Goal: Task Accomplishment & Management: Manage account settings

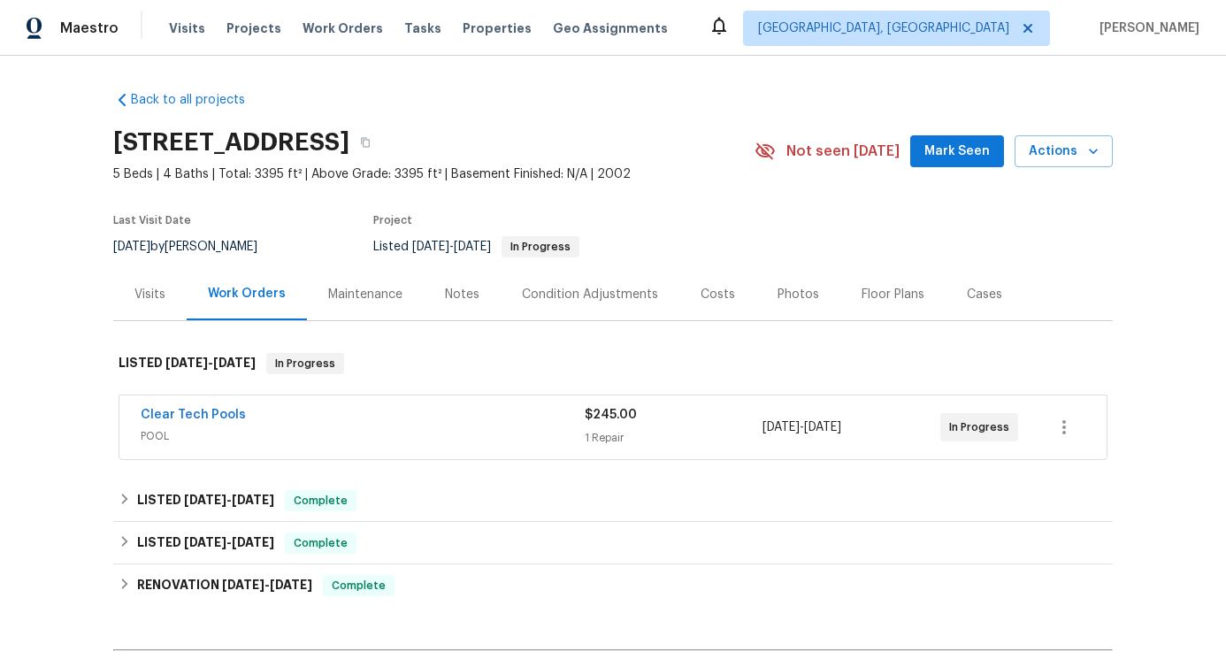
scroll to position [113, 0]
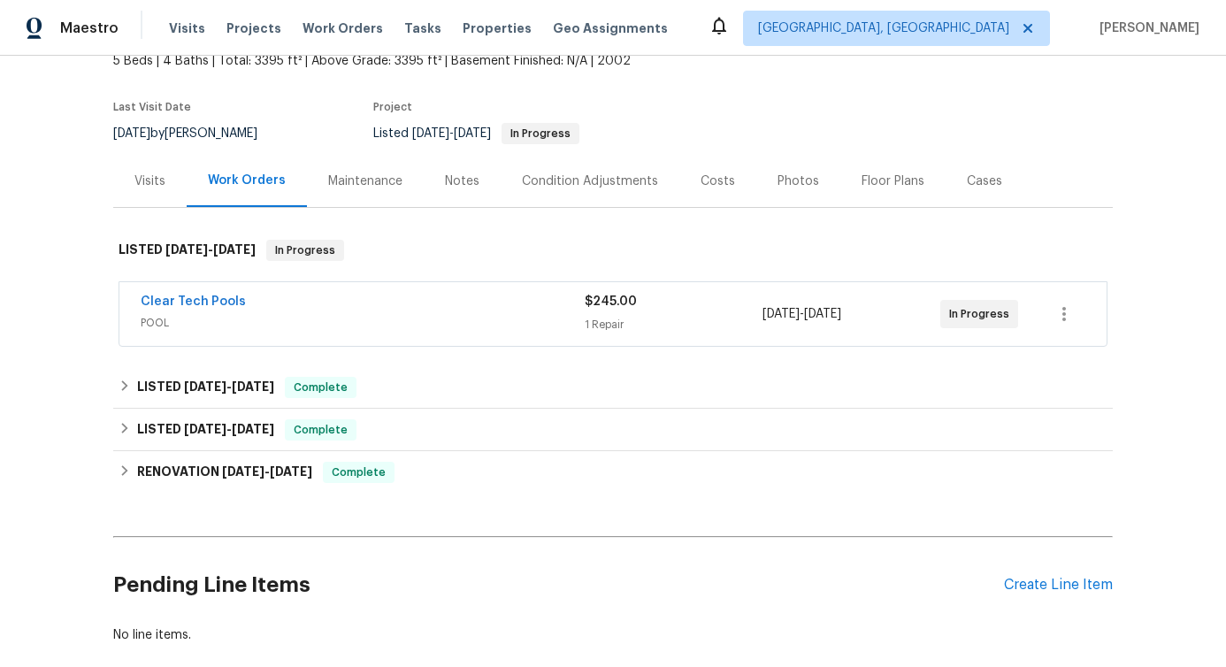
click at [300, 291] on div "Clear Tech Pools POOL $245.00 1 Repair 8/24/2025 - 8/26/2025 In Progress" at bounding box center [612, 314] width 987 height 64
click at [432, 295] on div "Clear Tech Pools" at bounding box center [363, 303] width 444 height 21
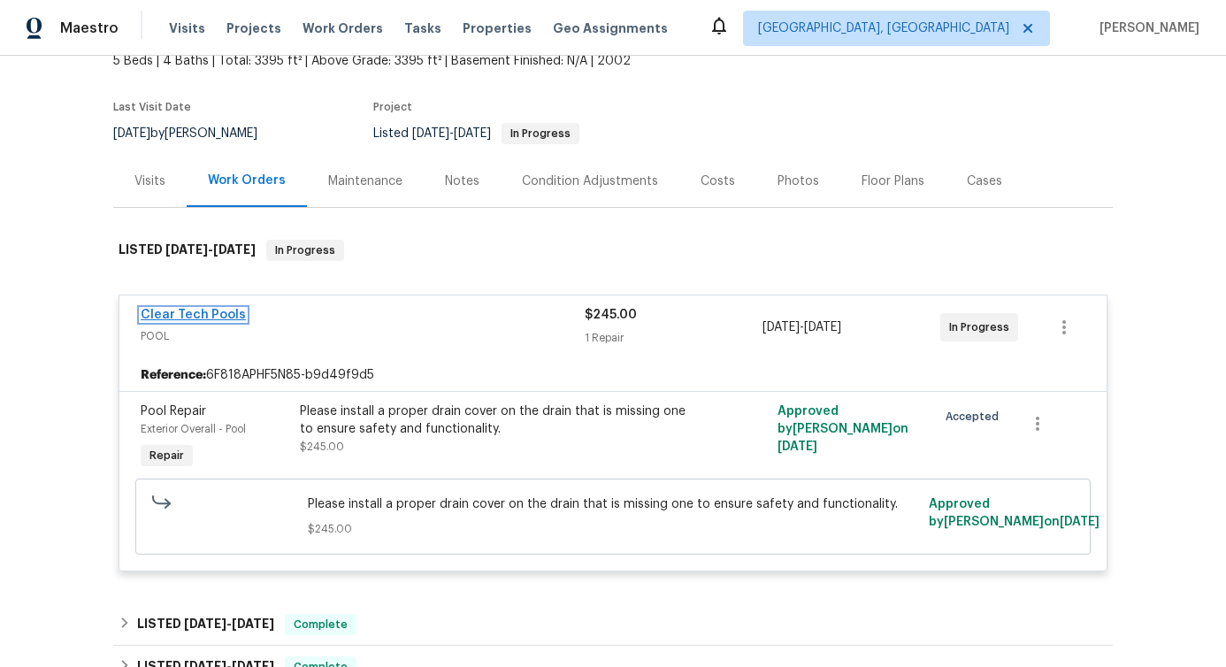
click at [189, 318] on link "Clear Tech Pools" at bounding box center [193, 315] width 105 height 12
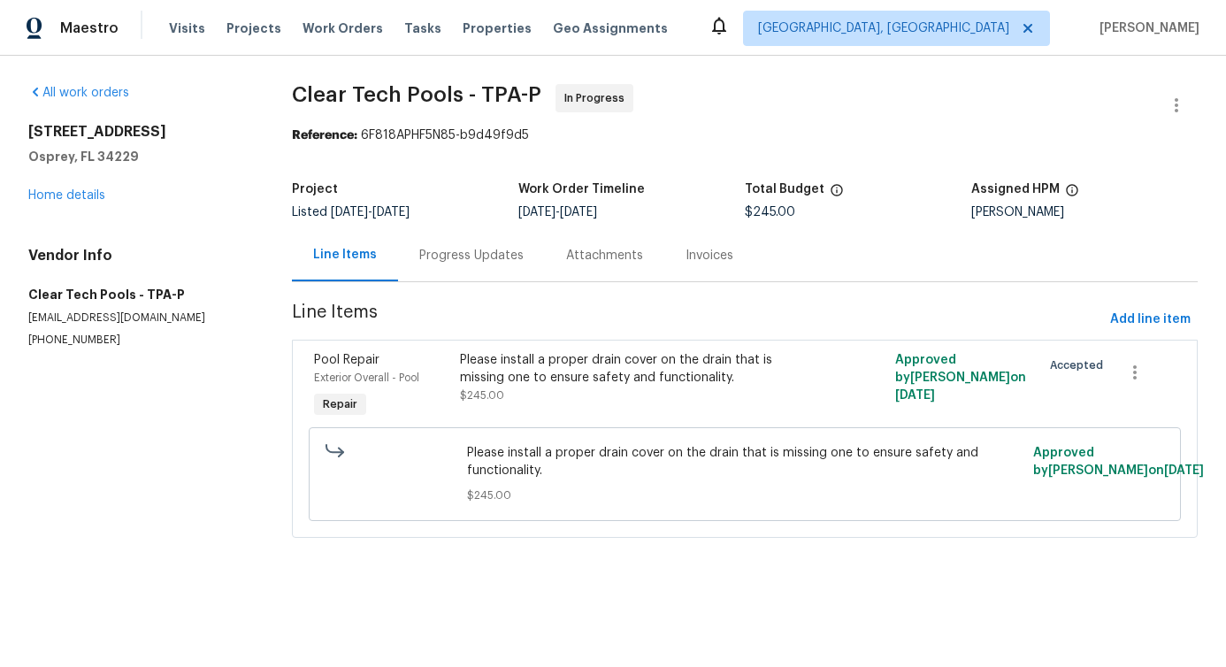
click at [437, 256] on div "Progress Updates" at bounding box center [471, 256] width 104 height 18
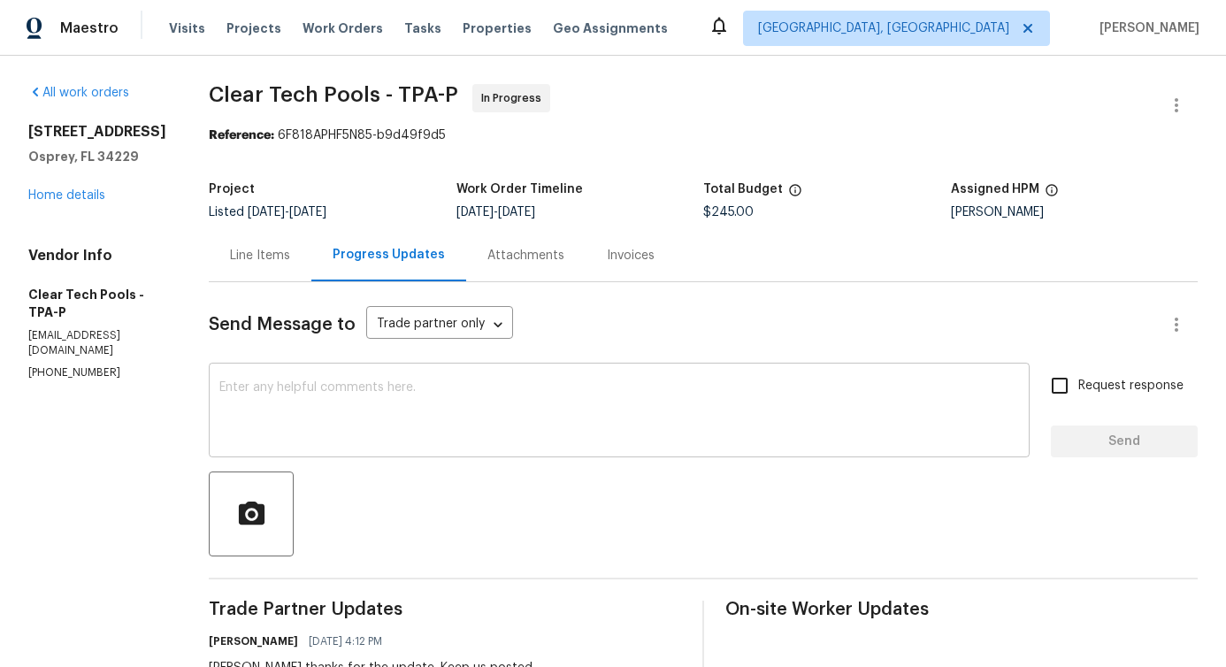
click at [450, 445] on div "x ​" at bounding box center [619, 412] width 821 height 90
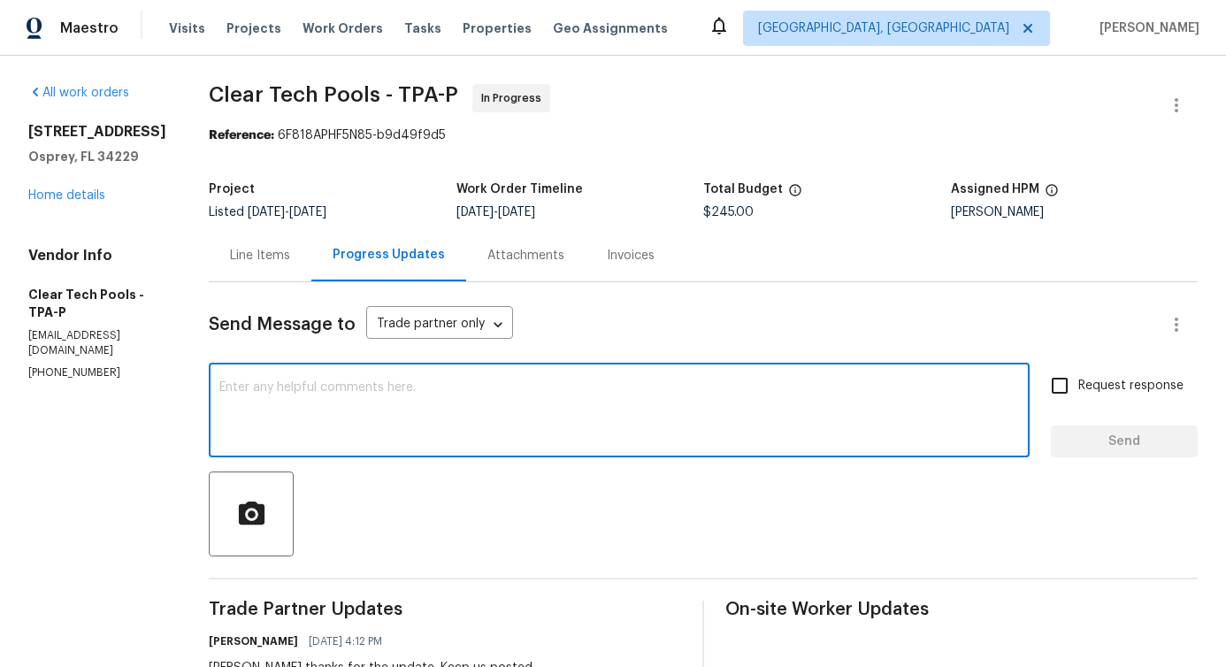
scroll to position [286, 0]
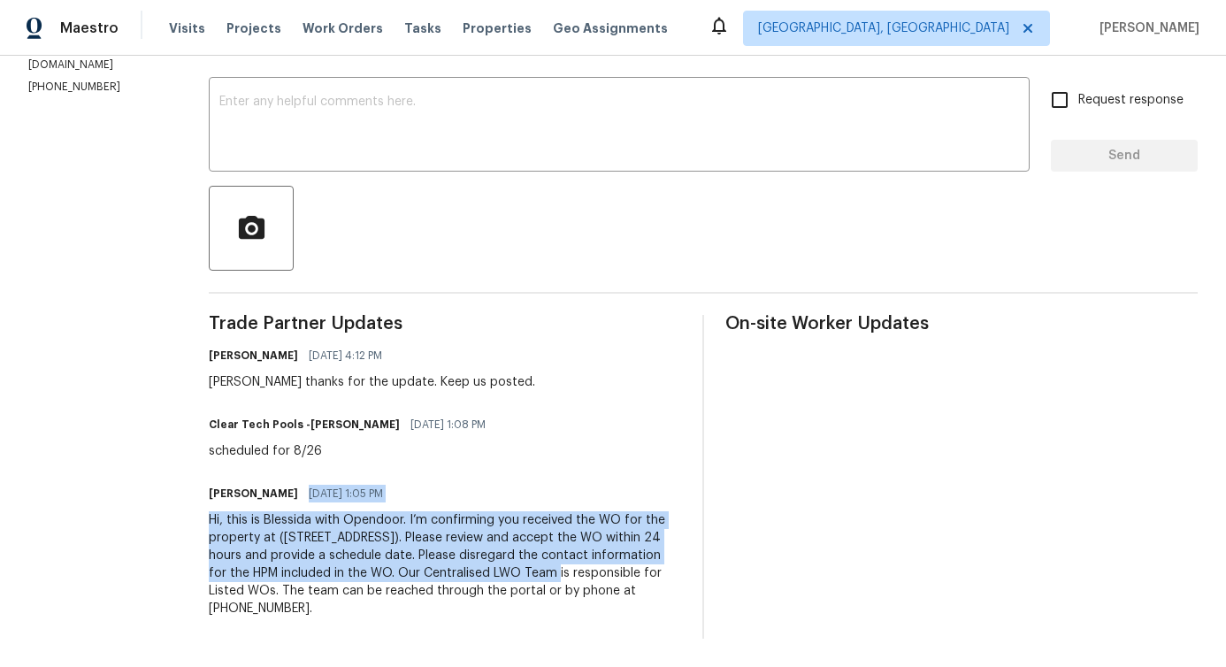
drag, startPoint x: 298, startPoint y: 485, endPoint x: 517, endPoint y: 581, distance: 239.6
click at [517, 581] on div "Blessida Angeline M 08/21/2025 1:05 PM Hi, this is Blessida with Opendoor. I’m …" at bounding box center [445, 549] width 472 height 136
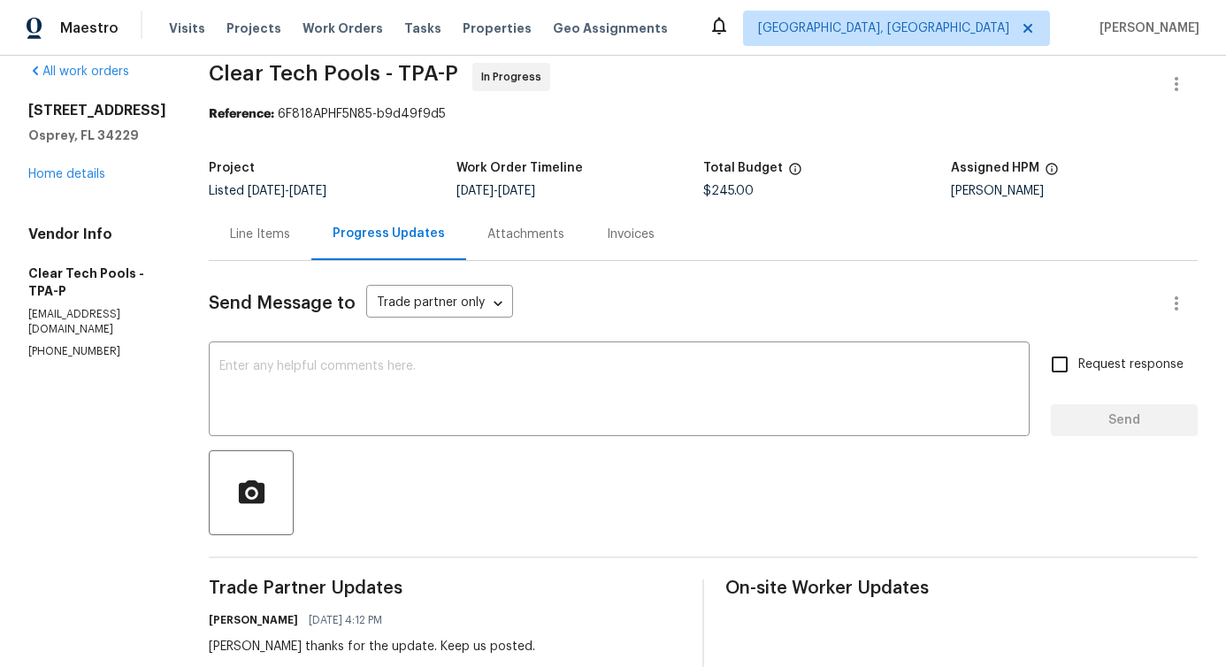
scroll to position [0, 0]
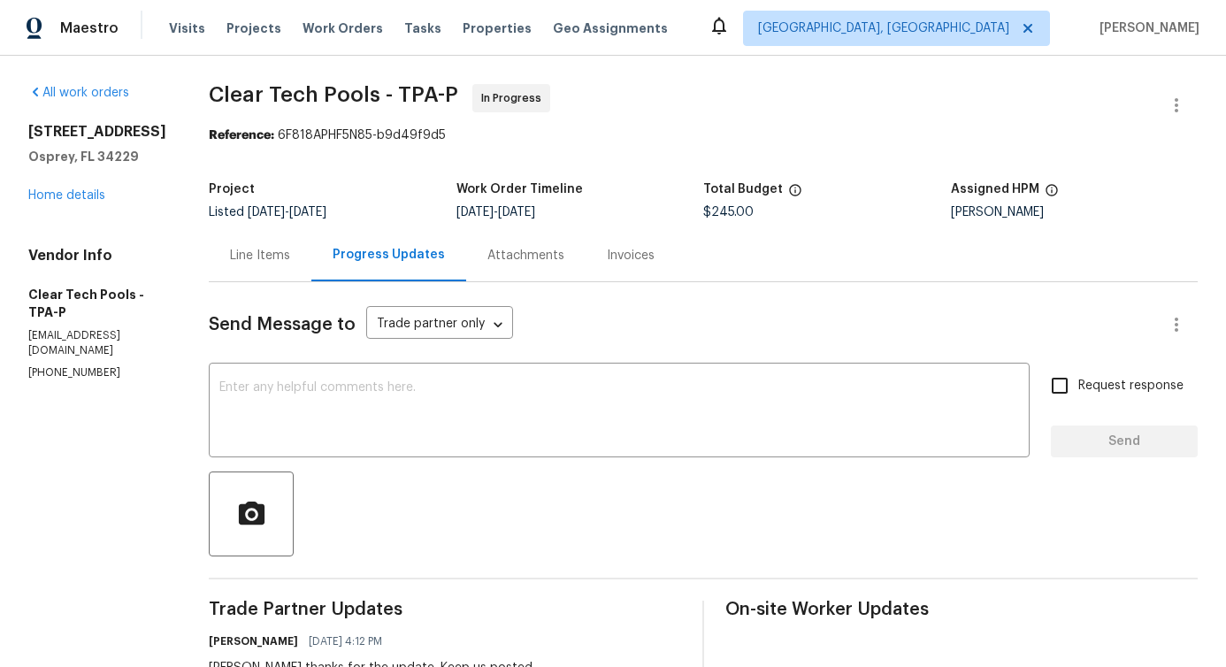
click at [262, 249] on div "Line Items" at bounding box center [260, 256] width 60 height 18
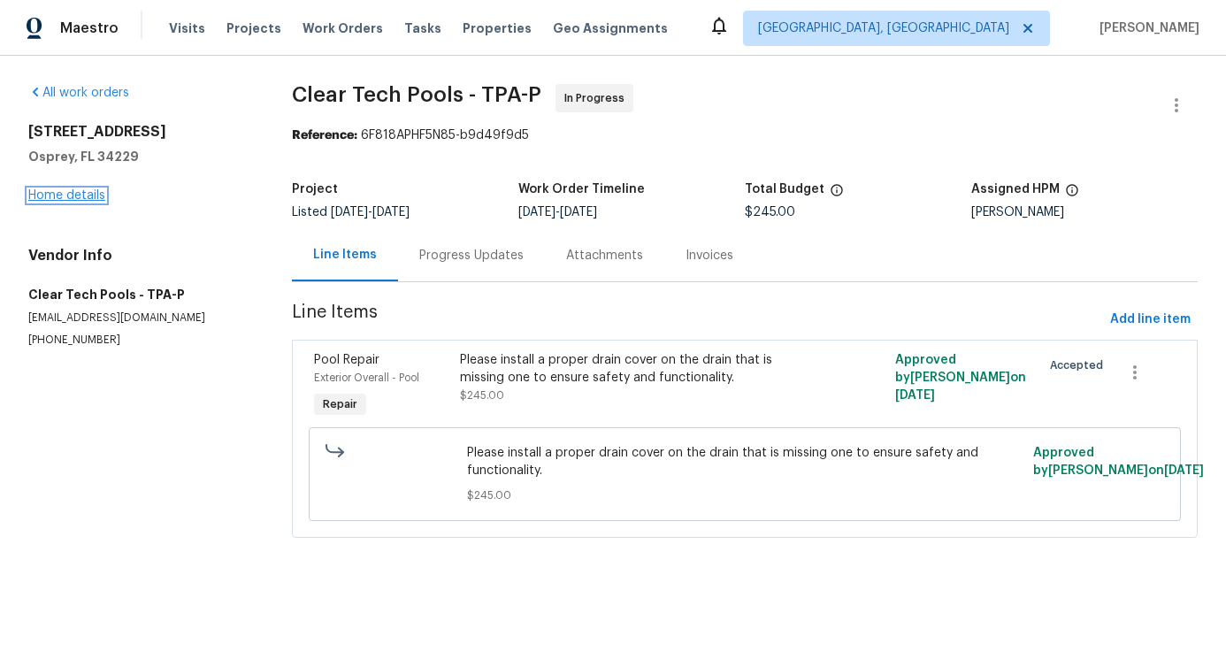
click at [88, 193] on link "Home details" at bounding box center [66, 195] width 77 height 12
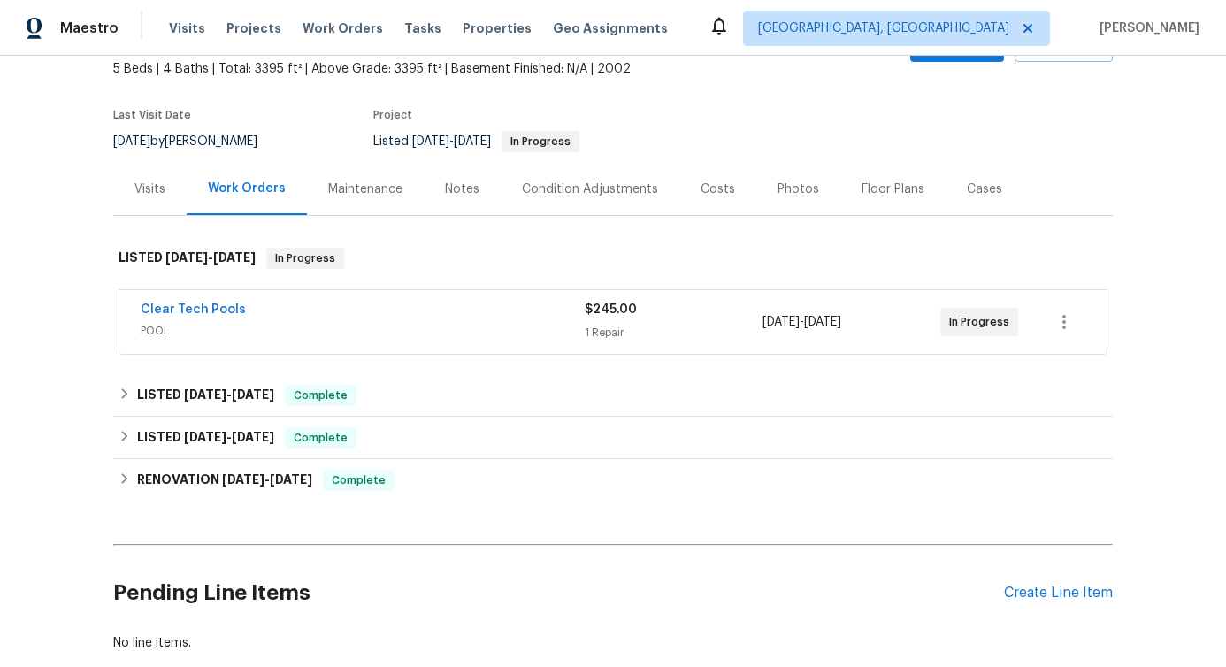
scroll to position [210, 0]
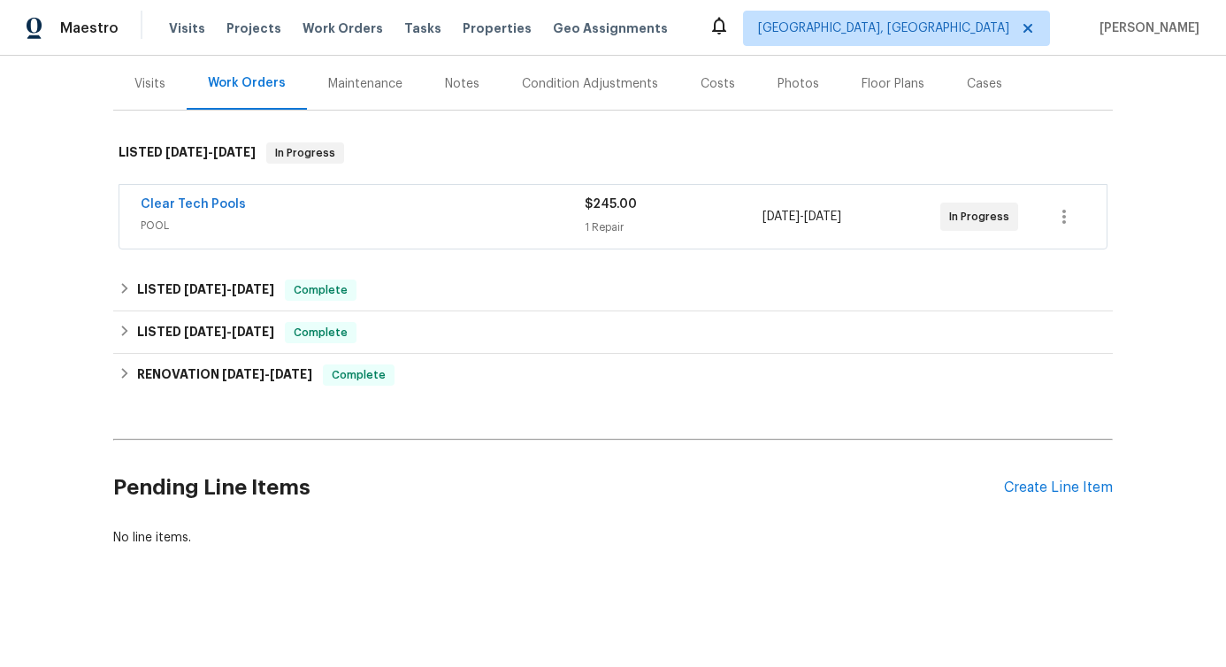
click at [1049, 496] on div "Pending Line Items Create Line Item" at bounding box center [612, 488] width 999 height 82
click at [1051, 492] on div "Create Line Item" at bounding box center [1058, 487] width 109 height 17
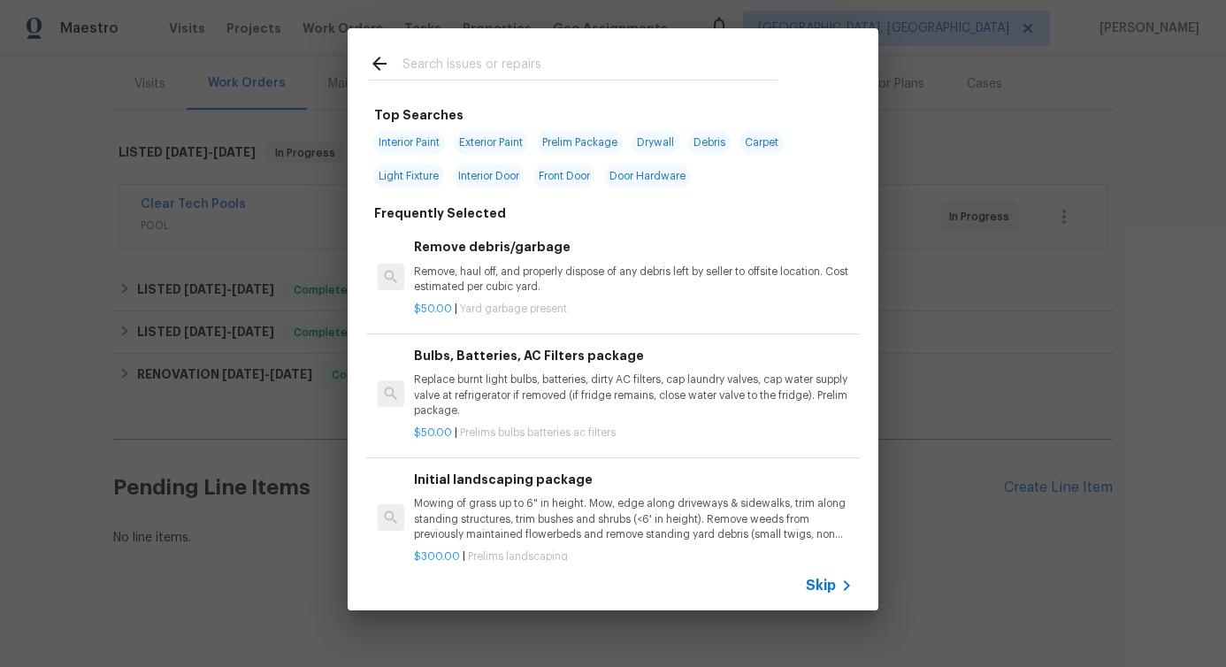
click at [475, 58] on input "text" at bounding box center [589, 66] width 375 height 27
type input "toilet"
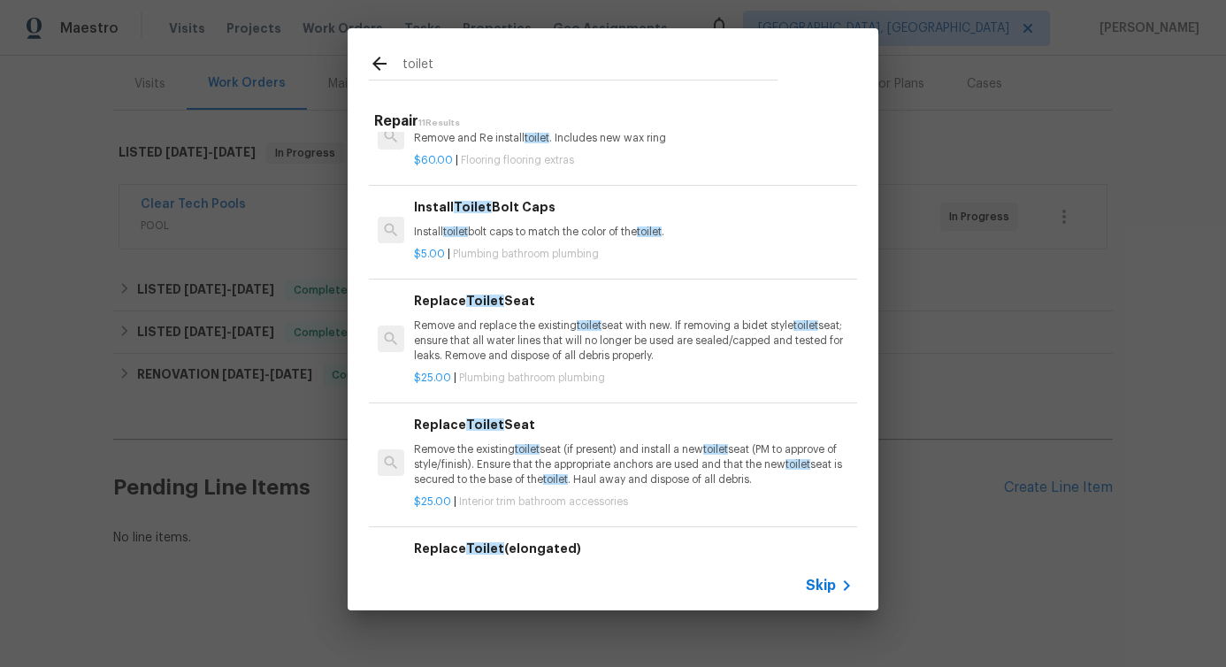
scroll to position [0, 0]
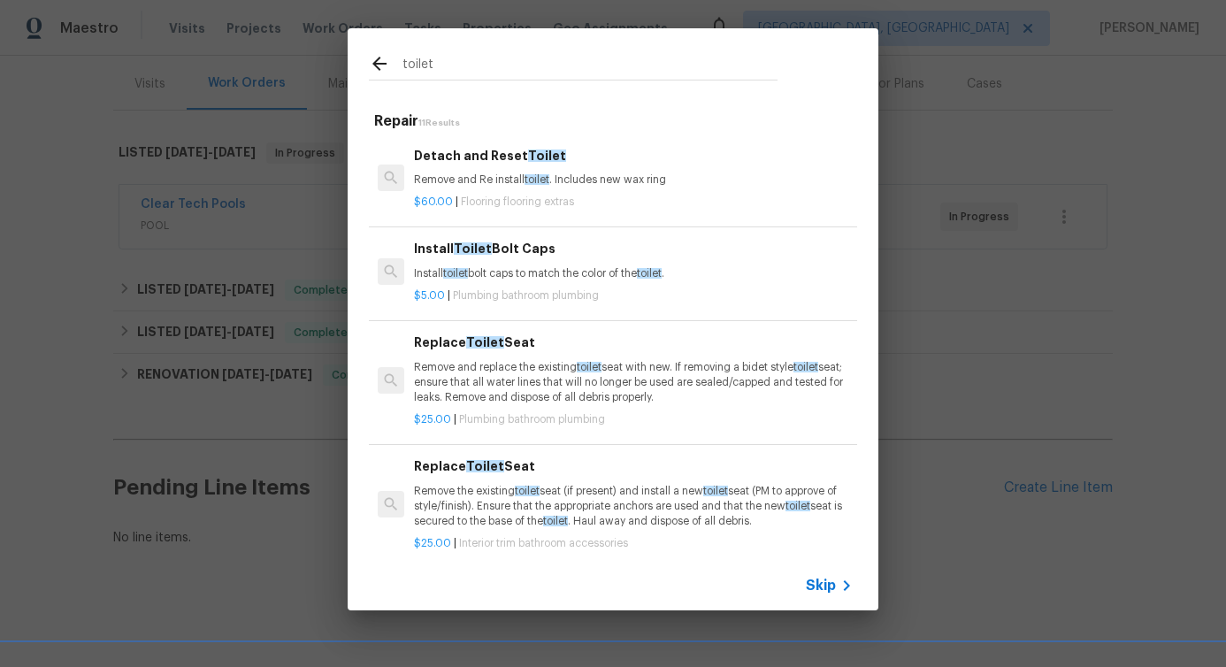
click at [507, 272] on p "Install toilet bolt caps to match the color of the toilet ." at bounding box center [633, 273] width 439 height 15
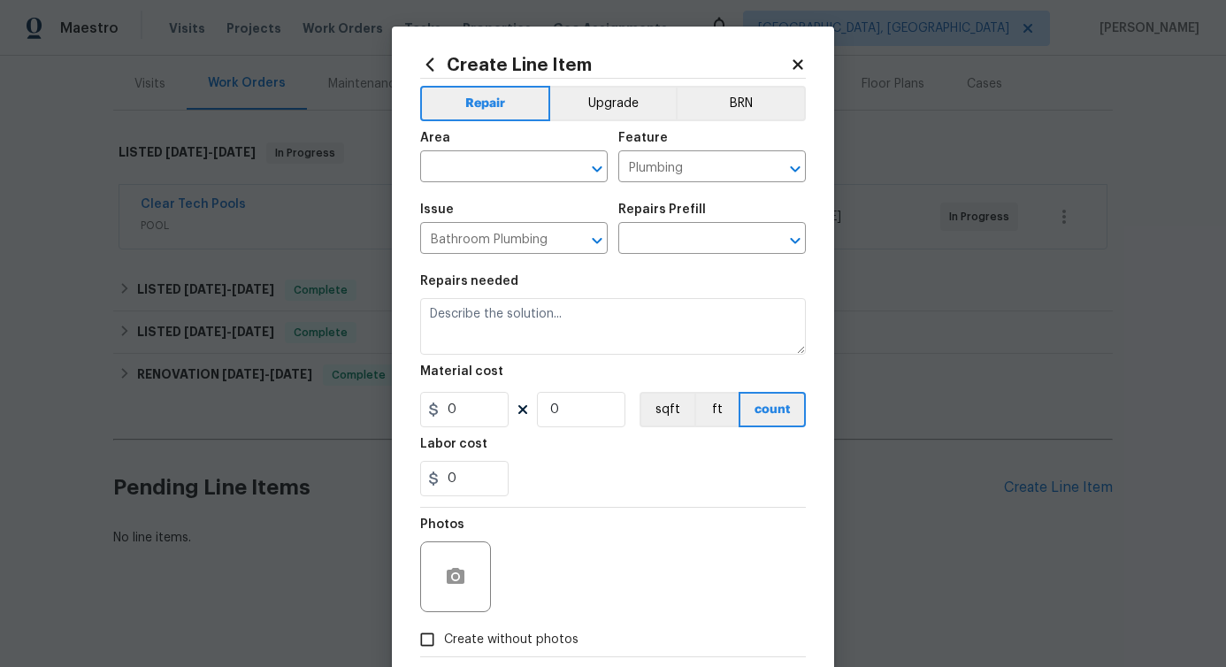
type textarea "Install toilet bolt caps to match the color of the toilet."
type input "1"
type input "Install Toilet Bolt Caps $5.00"
type input "5"
click at [505, 169] on input "text" at bounding box center [489, 168] width 138 height 27
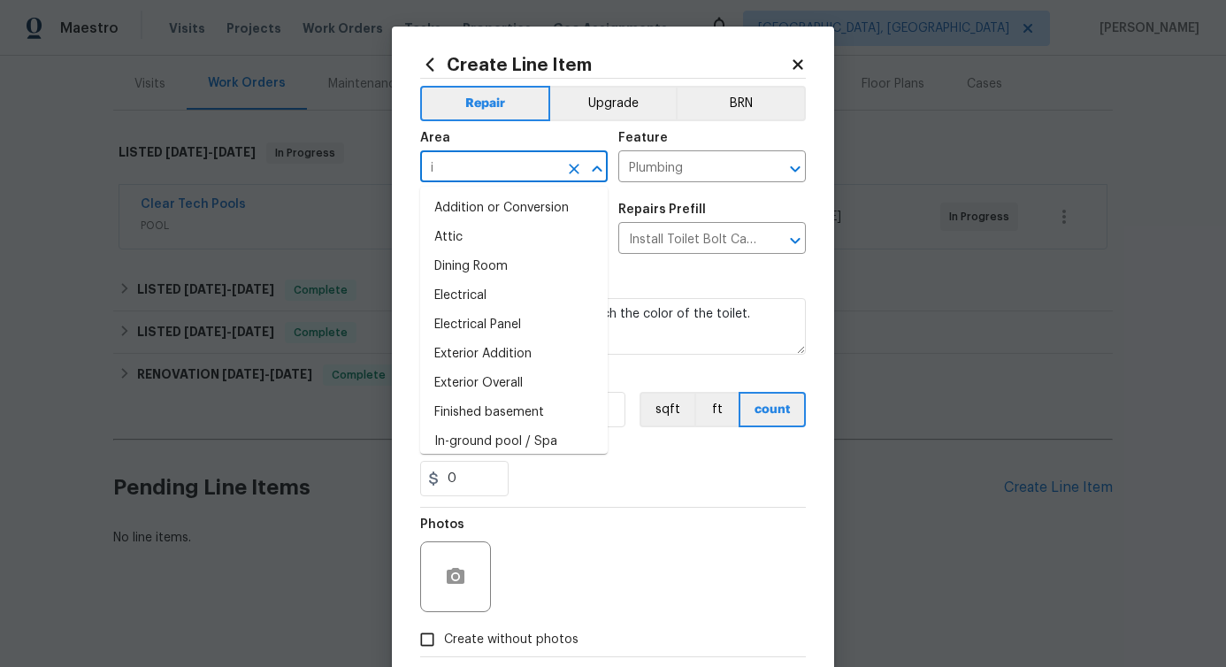
type input "in"
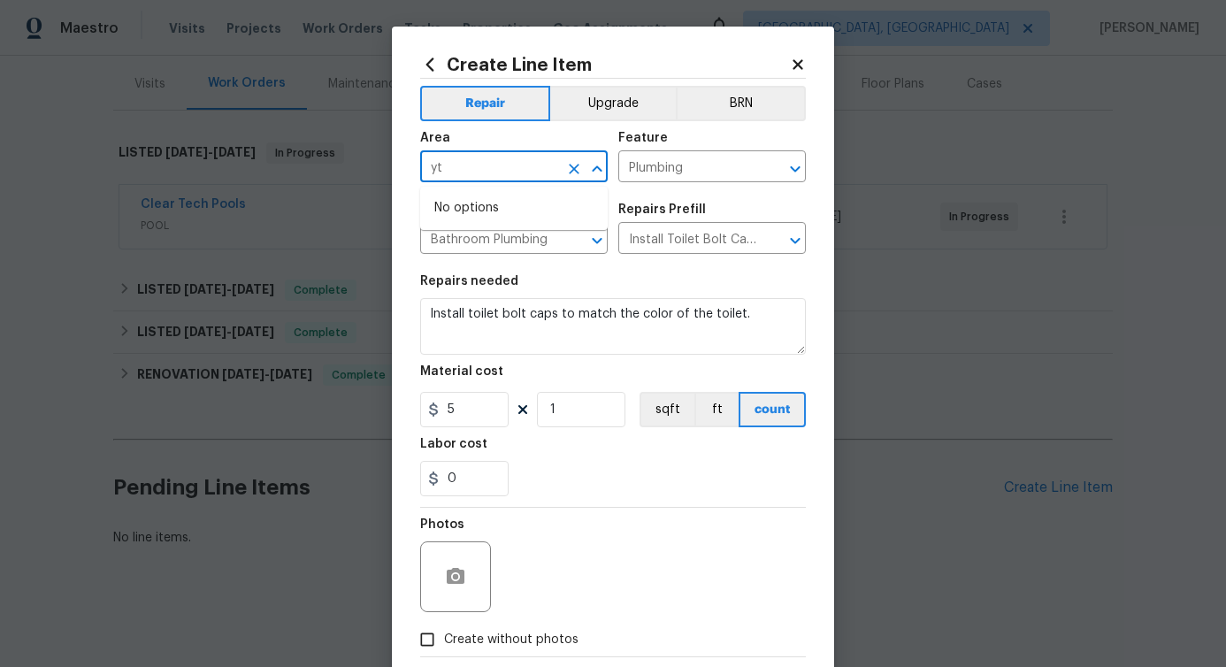
type input "y"
click at [498, 243] on li "Interior Overall" at bounding box center [513, 237] width 187 height 29
type input "Interior Overall"
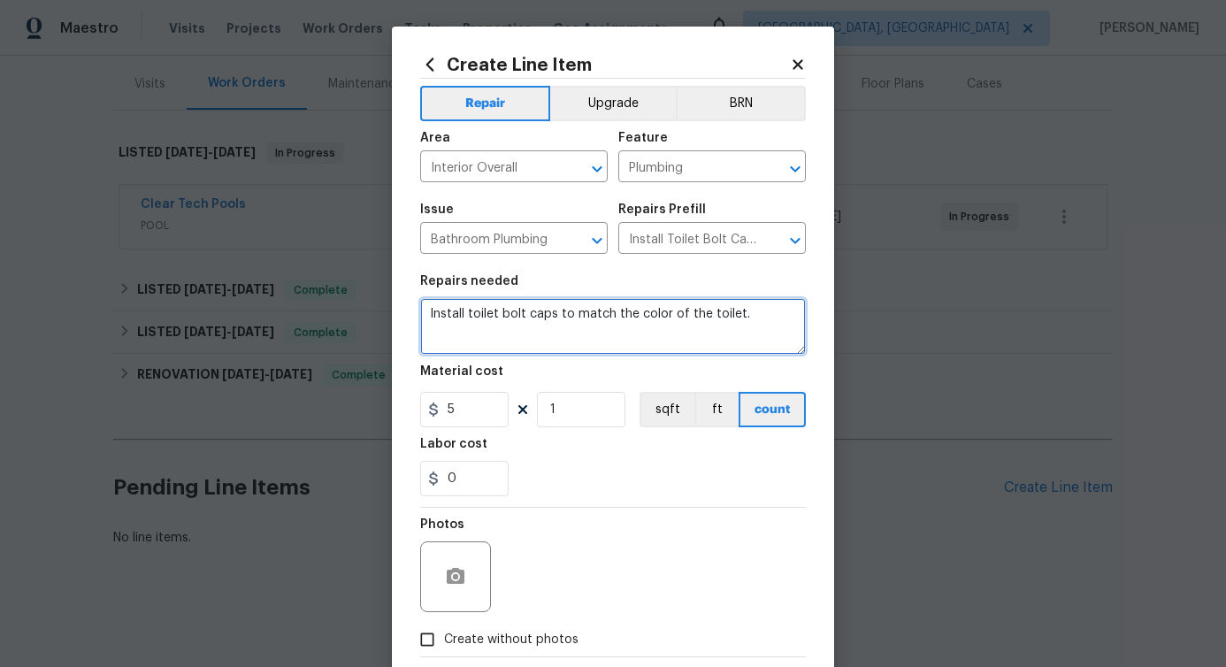
click at [504, 308] on textarea "Install toilet bolt caps to match the color of the toilet." at bounding box center [613, 326] width 386 height 57
paste textarea "2575 King Ave, Auburndale, FL 33823"
click at [485, 323] on textarea "2575 King Ave, Auburndale, FL 33823" at bounding box center [613, 326] width 386 height 57
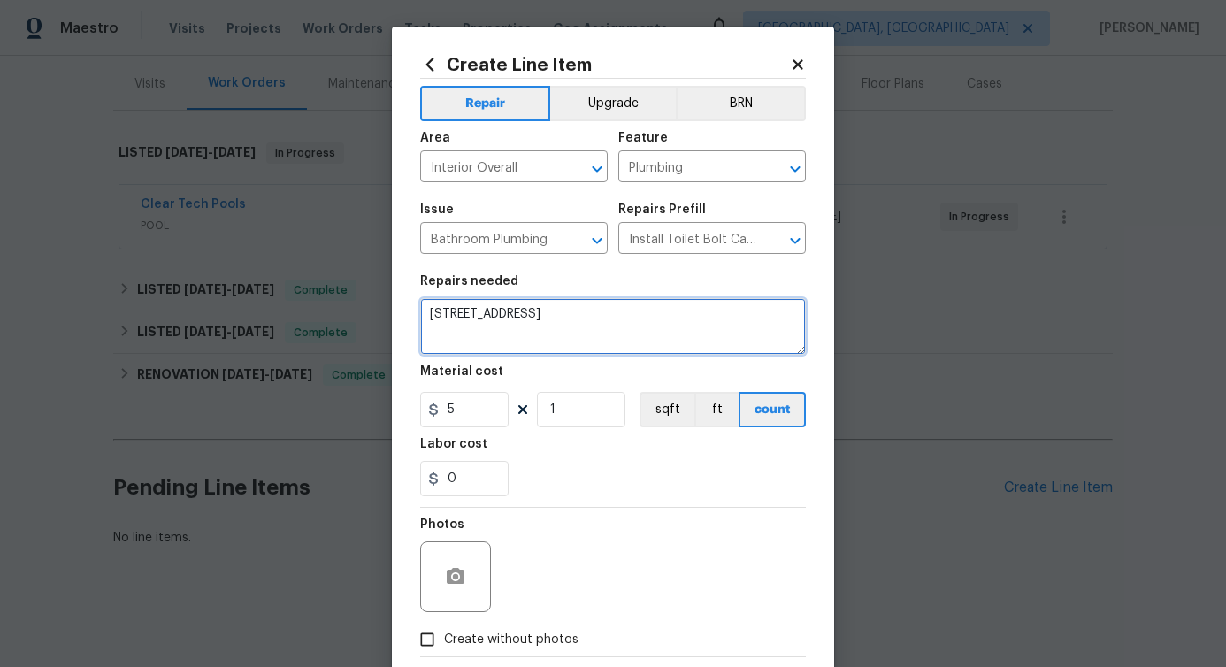
click at [485, 323] on textarea "2575 King Ave, Auburndale, FL 33823" at bounding box center [613, 326] width 386 height 57
paste textarea "The downstairs toilet is clogged. Please inspect and clear the clog. Also check…"
type textarea "The downstairs toilet is clogged. Please inspect and clear the clog. Also check…"
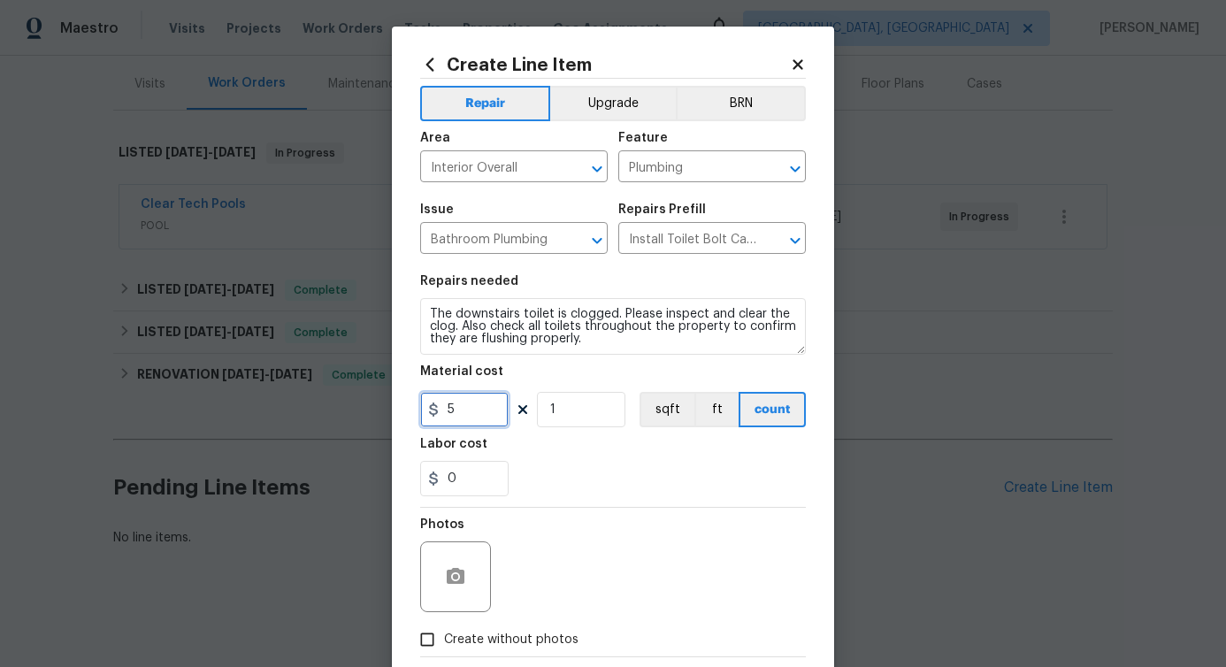
click at [445, 407] on input "5" at bounding box center [464, 409] width 88 height 35
type input "75"
click at [605, 442] on div "Labor cost" at bounding box center [613, 449] width 386 height 23
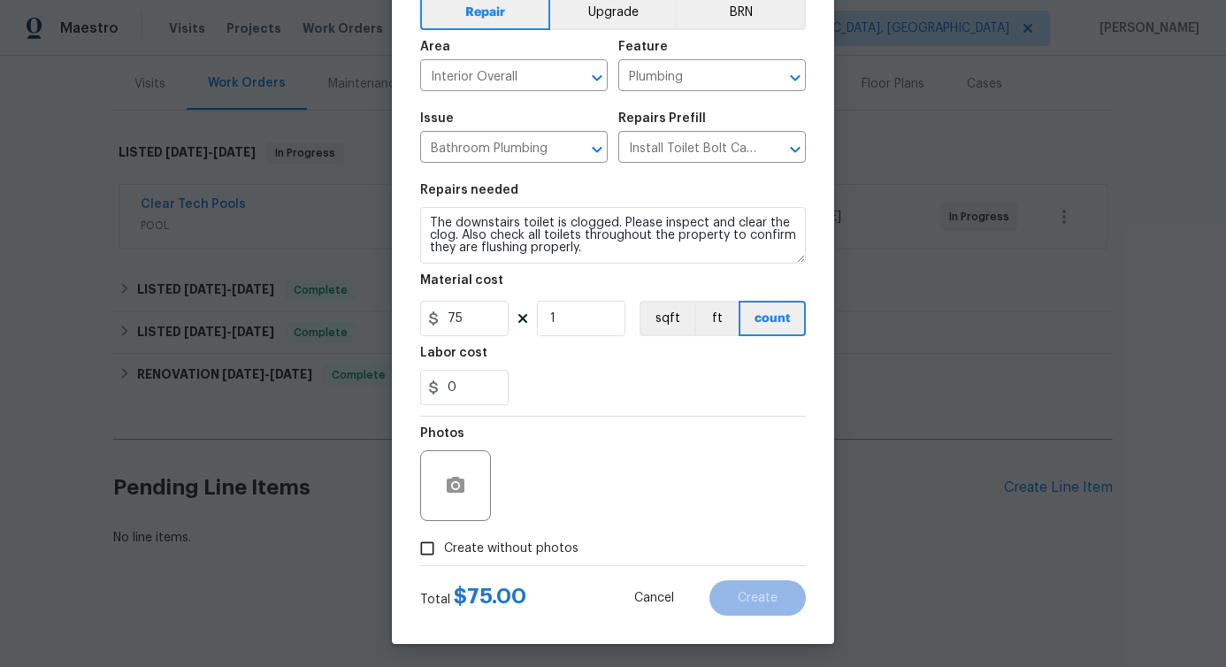
scroll to position [96, 0]
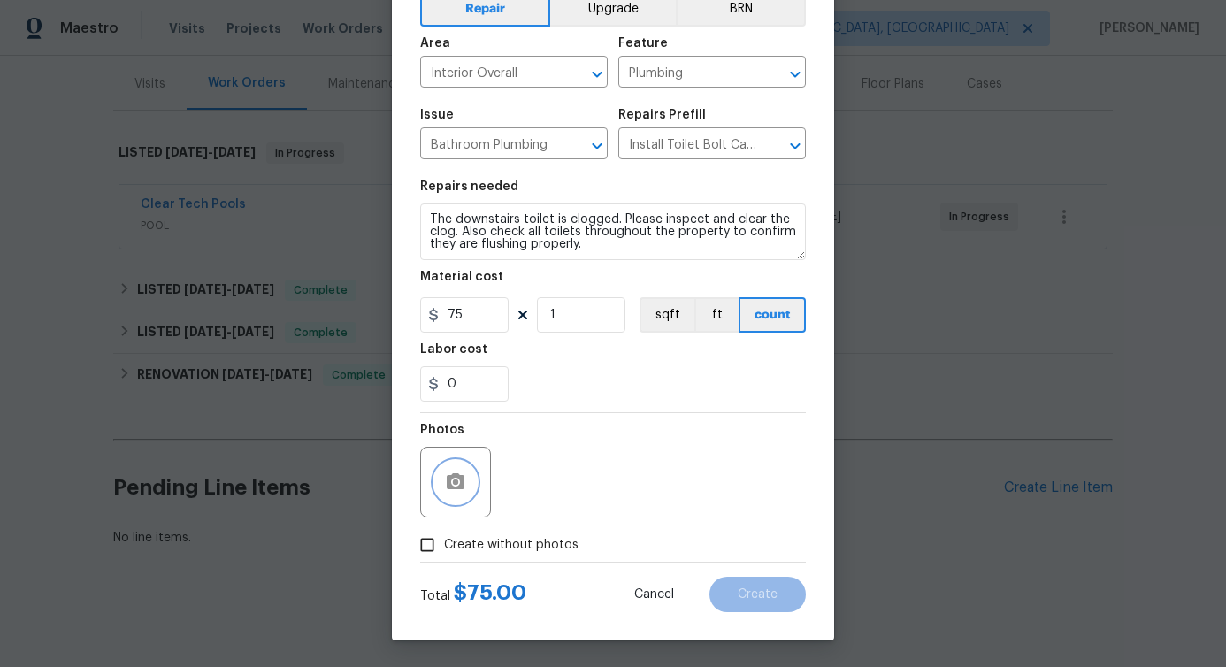
click at [447, 496] on button "button" at bounding box center [455, 482] width 42 height 42
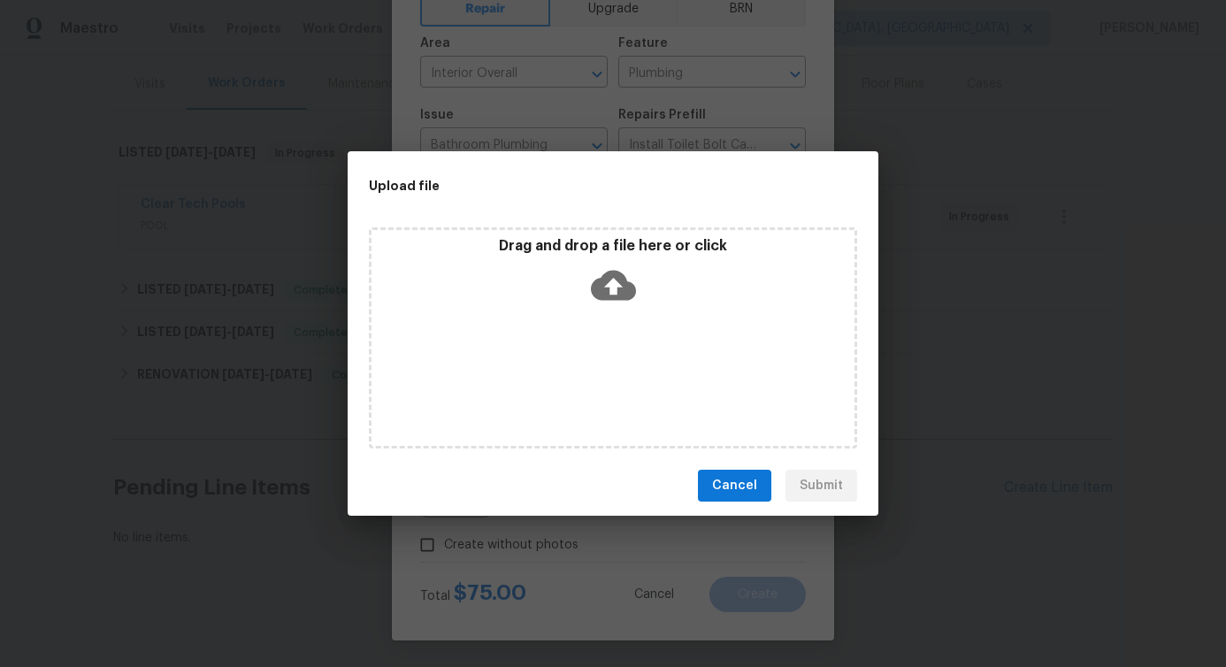
click at [604, 293] on icon at bounding box center [613, 286] width 45 height 30
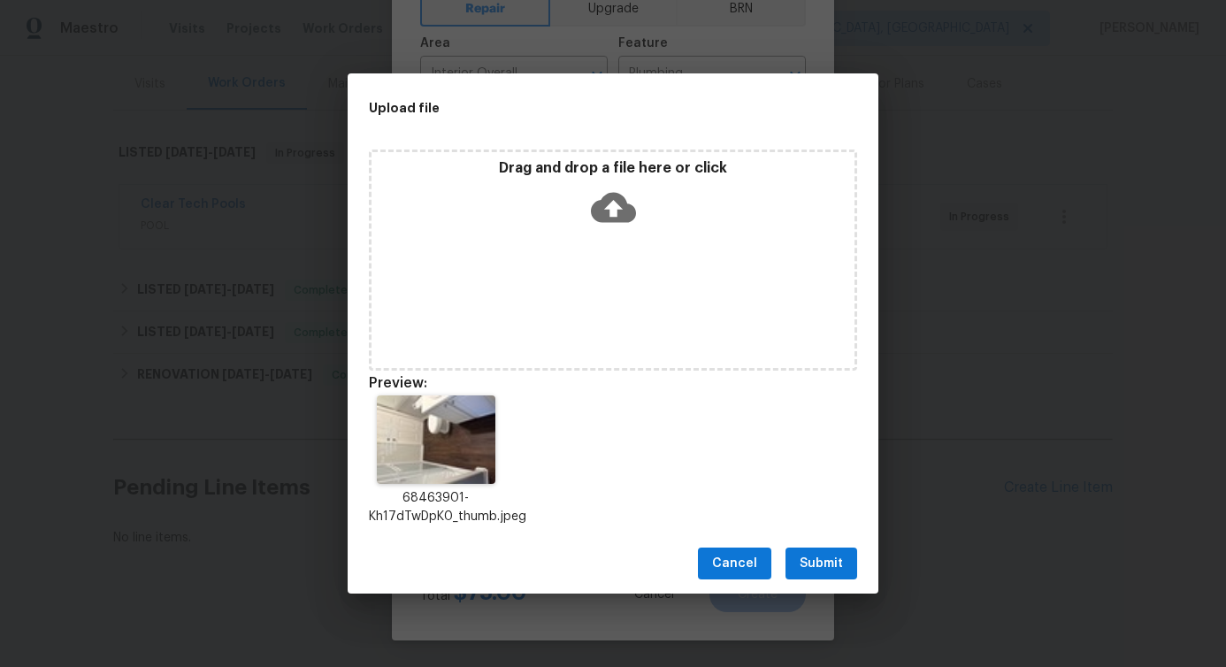
click at [827, 564] on span "Submit" at bounding box center [821, 564] width 43 height 22
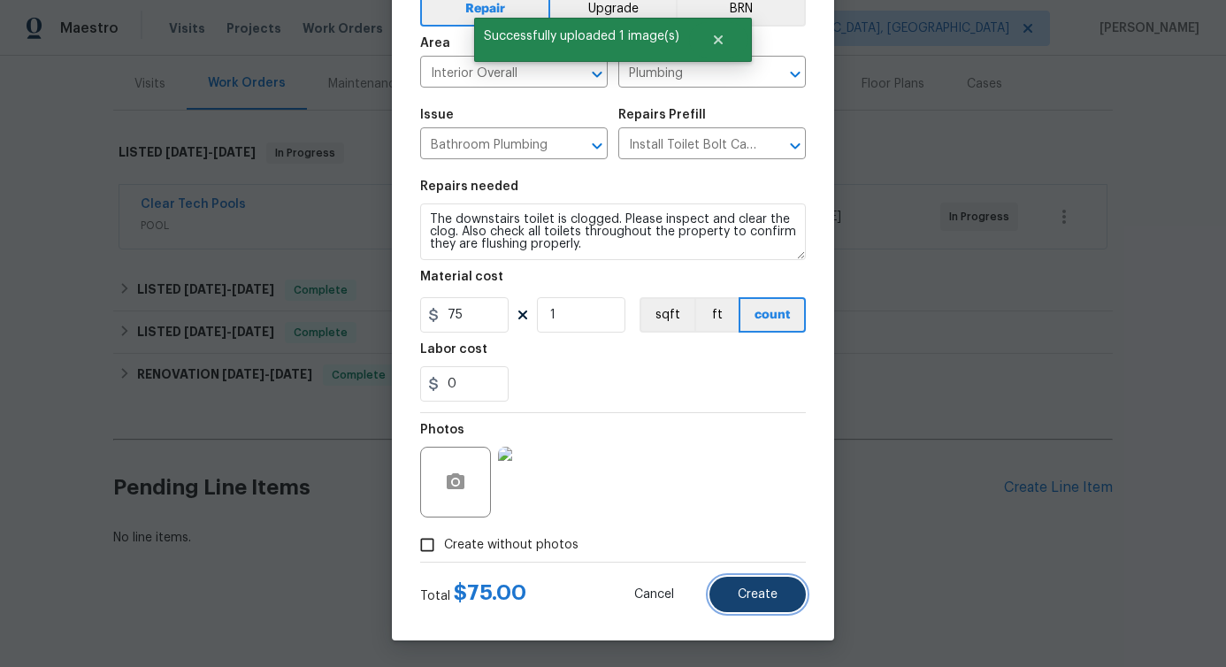
click at [751, 592] on span "Create" at bounding box center [758, 594] width 40 height 13
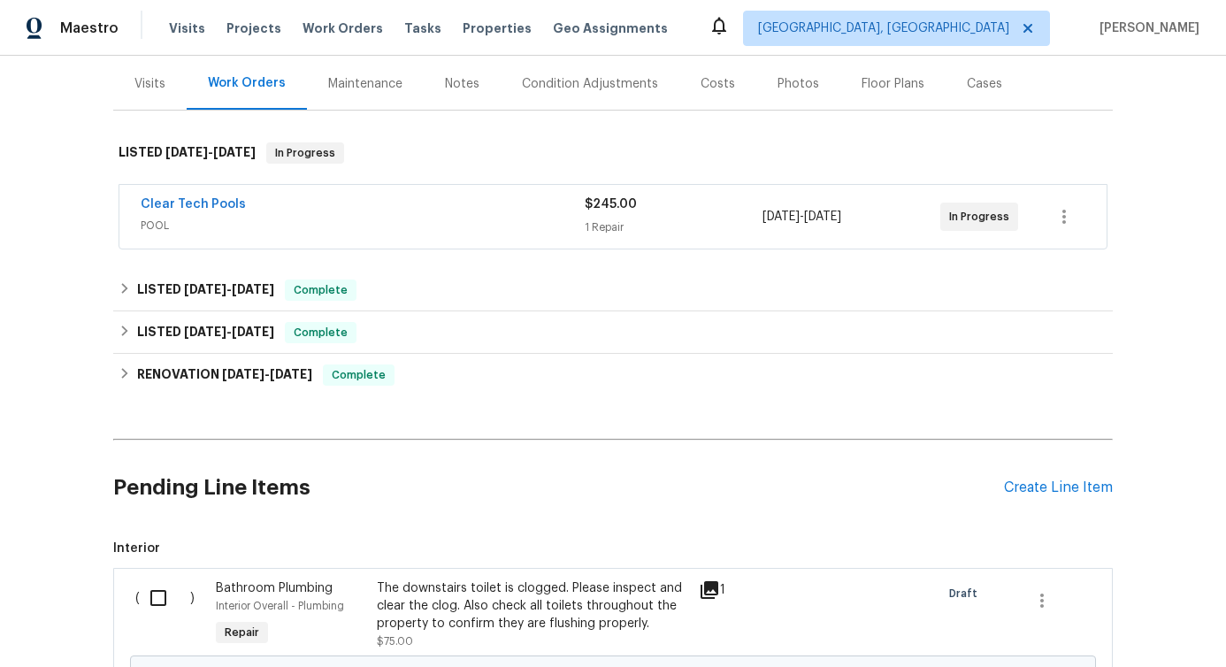
scroll to position [430, 0]
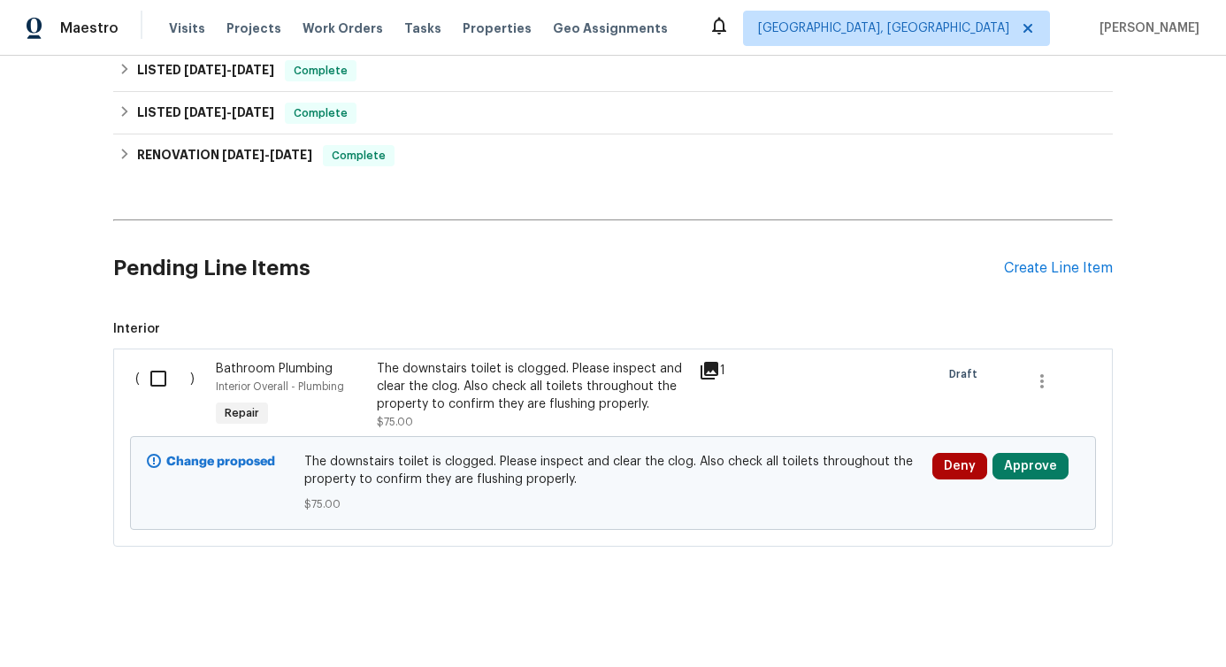
click at [157, 394] on input "checkbox" at bounding box center [165, 378] width 50 height 37
checkbox input "true"
click at [1147, 631] on span "Create Work Order" at bounding box center [1125, 623] width 118 height 22
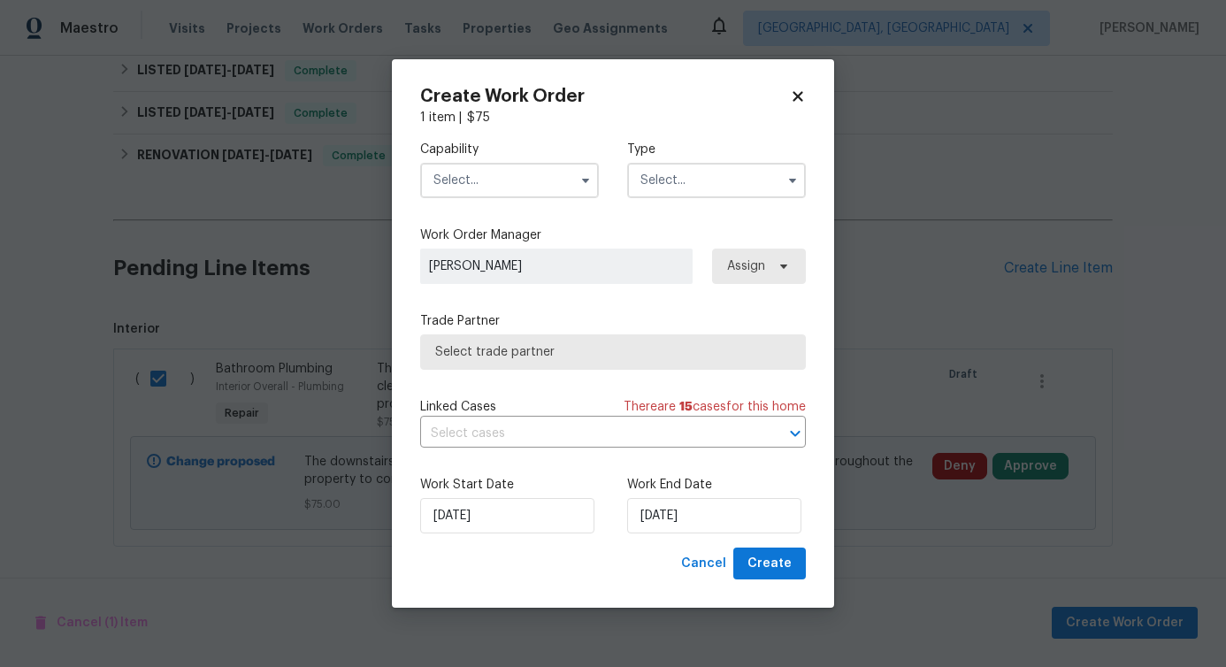
click at [486, 183] on input "text" at bounding box center [509, 180] width 179 height 35
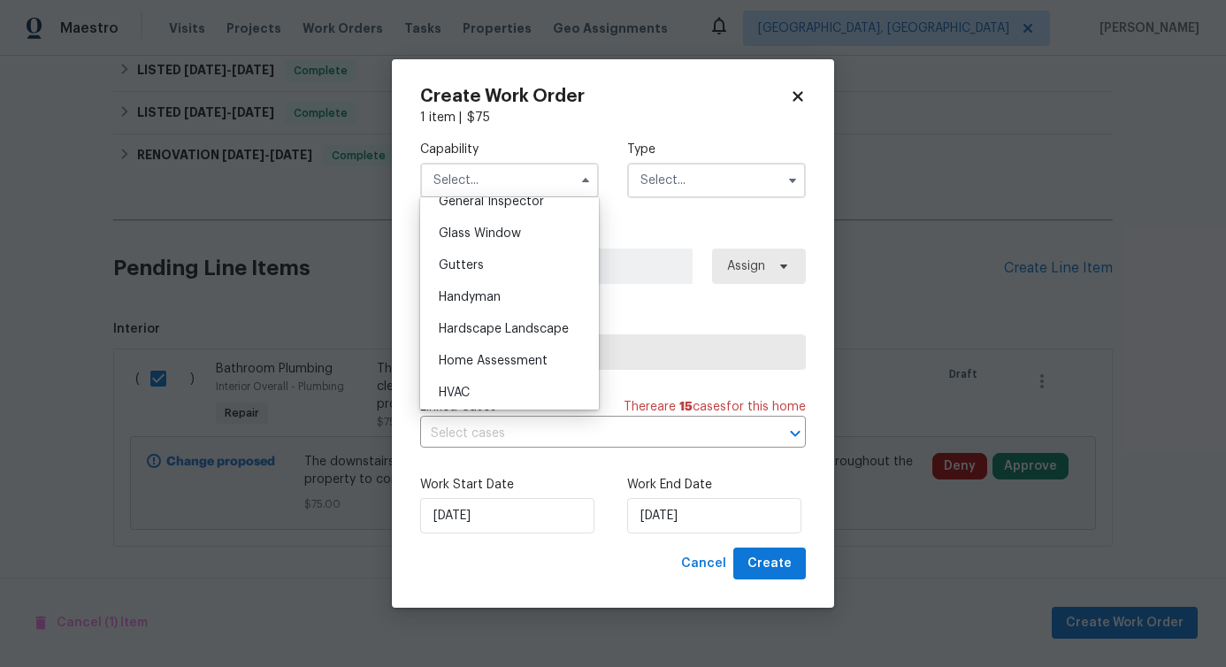
scroll to position [899, 0]
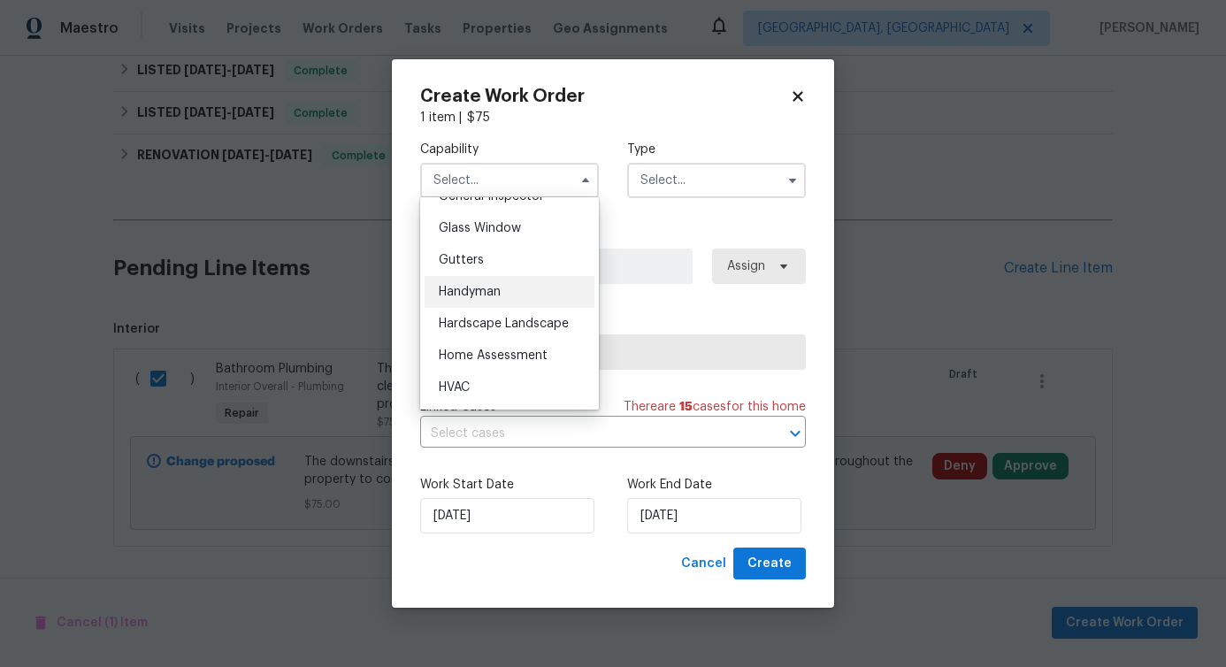
click at [484, 285] on div "Handyman" at bounding box center [510, 292] width 170 height 32
type input "Handyman"
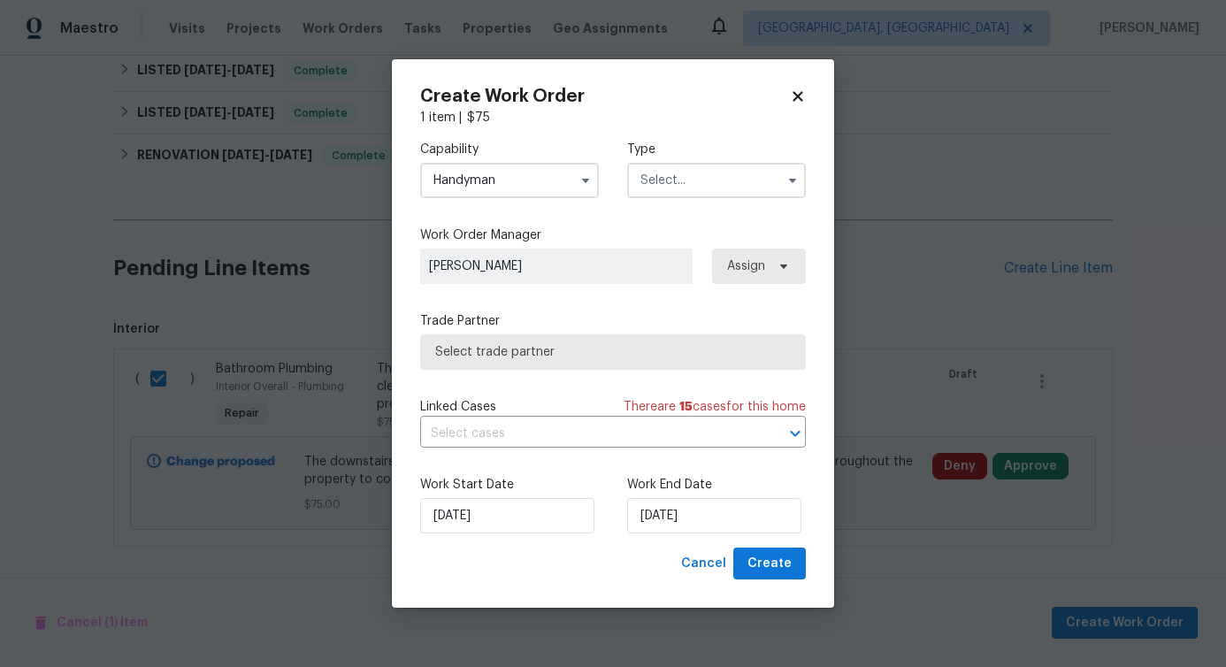
click at [694, 175] on input "text" at bounding box center [716, 180] width 179 height 35
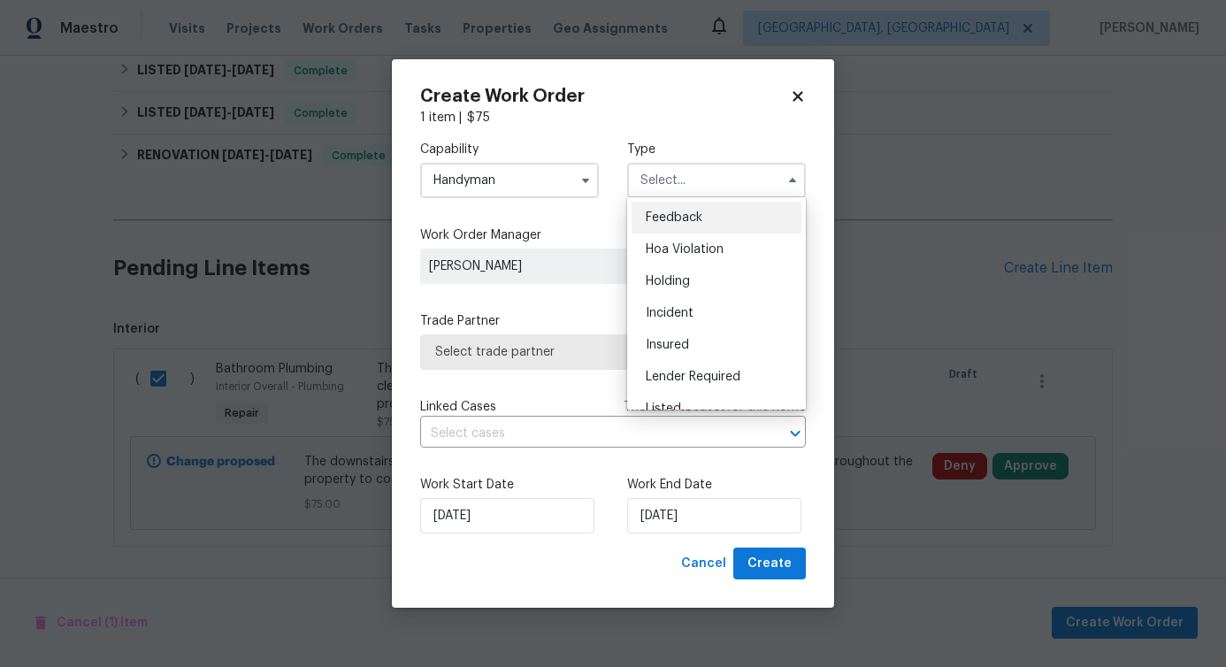
click at [692, 226] on div "Feedback" at bounding box center [716, 218] width 170 height 32
type input "Feedback"
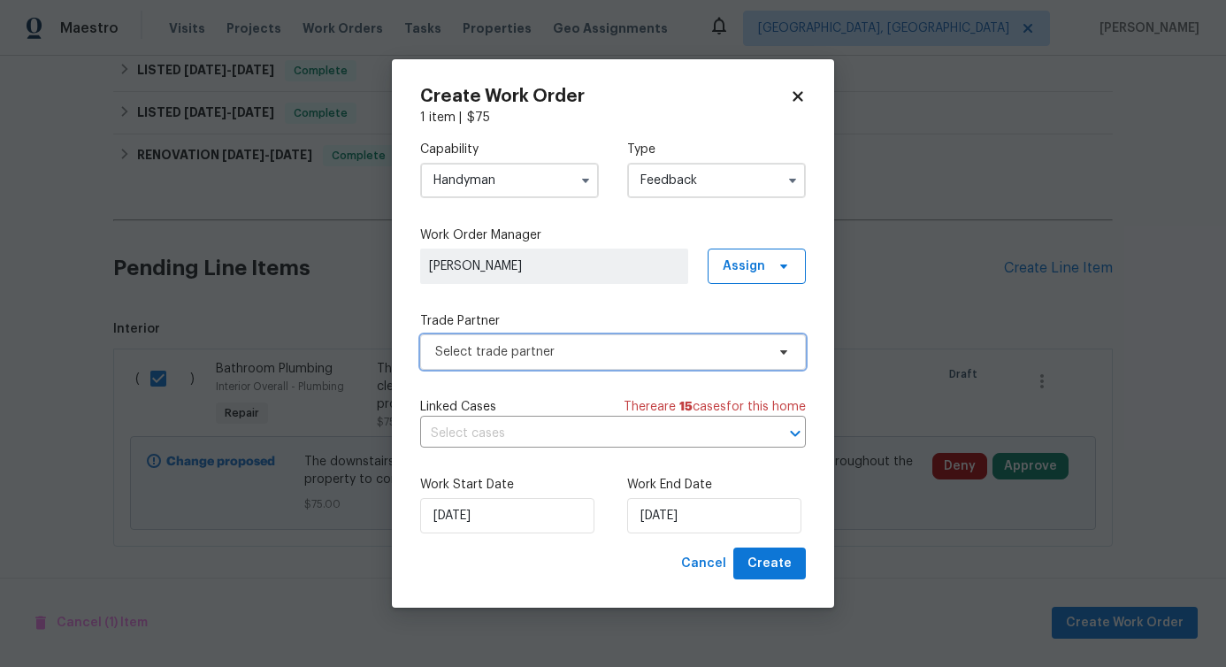
click at [516, 363] on span "Select trade partner" at bounding box center [613, 351] width 386 height 35
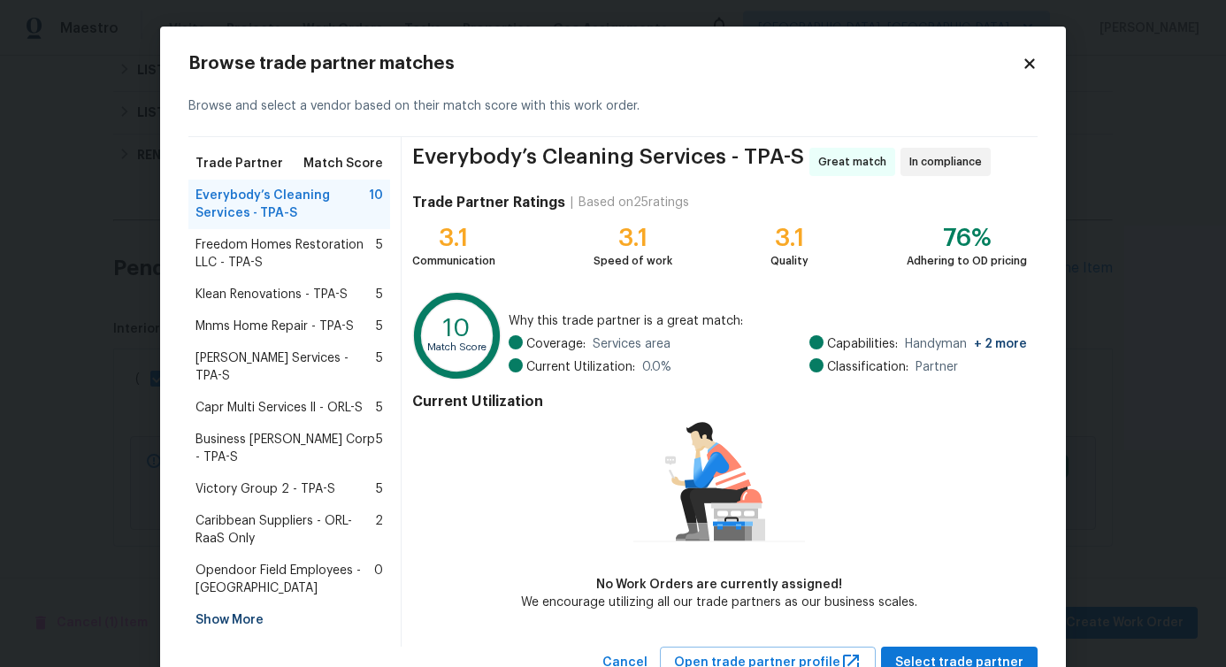
click at [294, 248] on span "Freedom Homes Restoration LLC - TPA-S" at bounding box center [285, 253] width 180 height 35
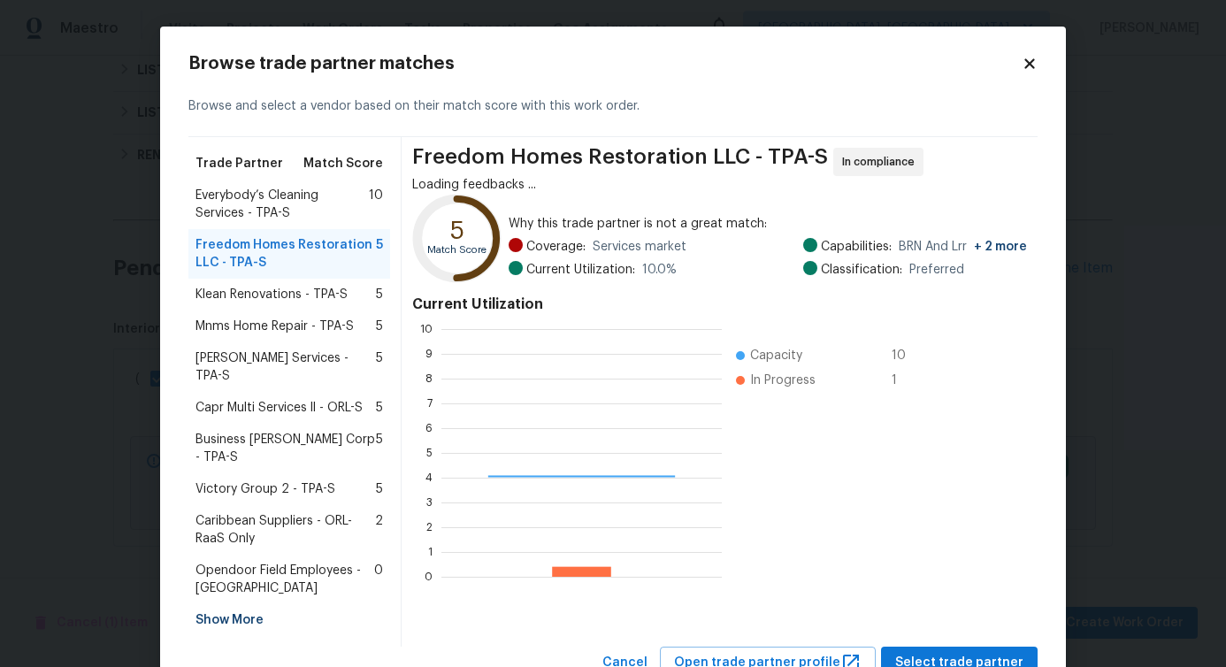
scroll to position [248, 280]
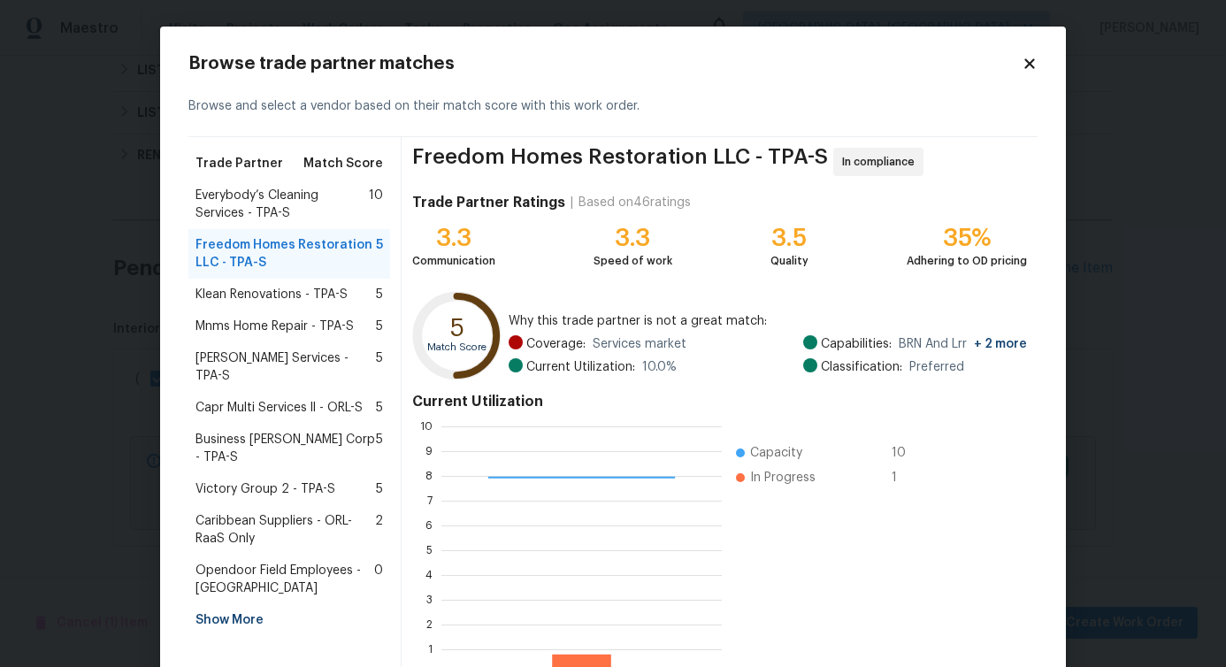
click at [277, 294] on span "Klean Renovations - TPA-S" at bounding box center [271, 295] width 152 height 18
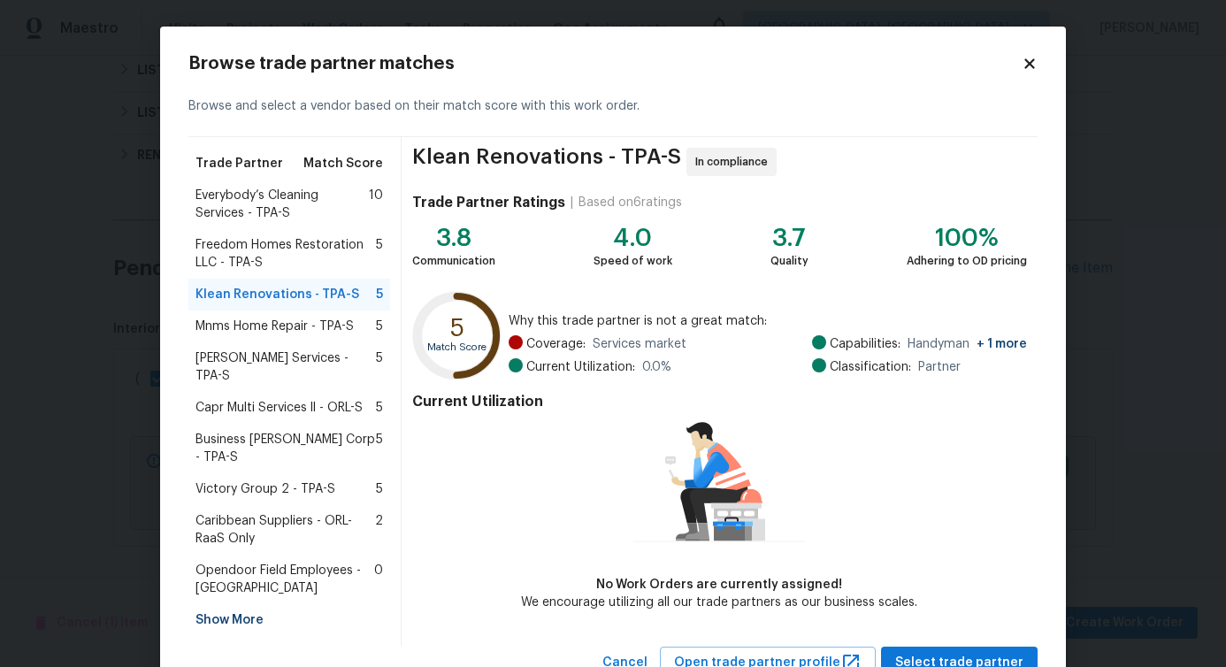
click at [270, 344] on div "Gabler Services - TPA-S 5" at bounding box center [289, 367] width 202 height 50
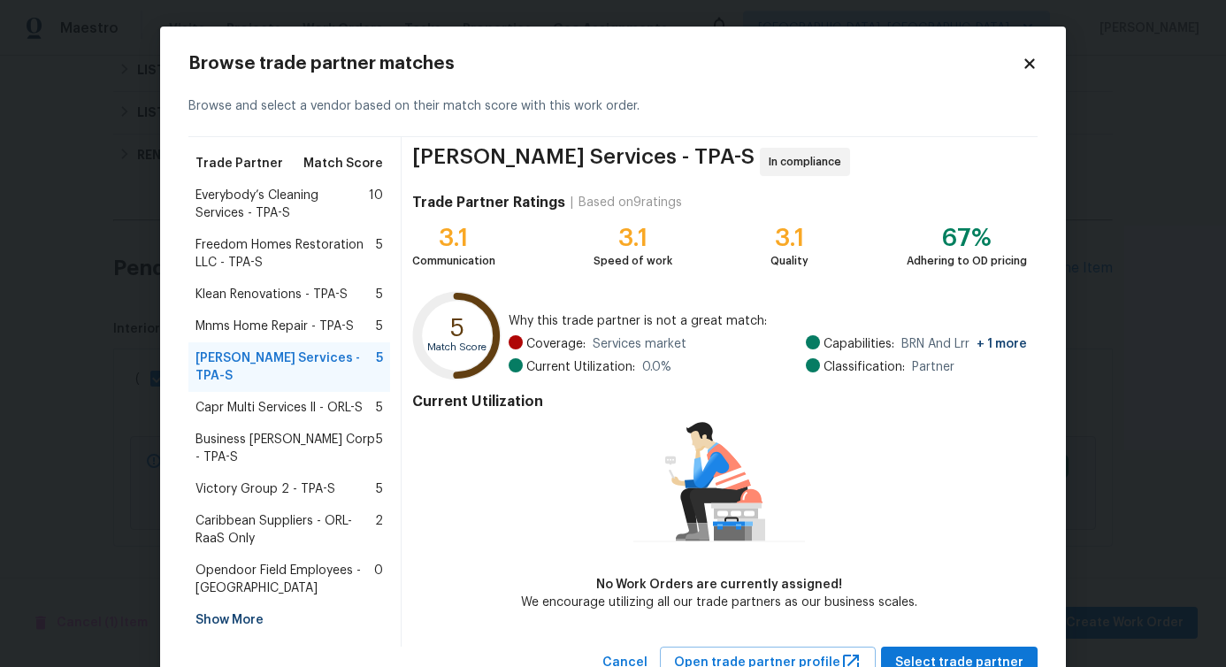
click at [276, 325] on span "Mnms Home Repair - TPA-S" at bounding box center [274, 327] width 158 height 18
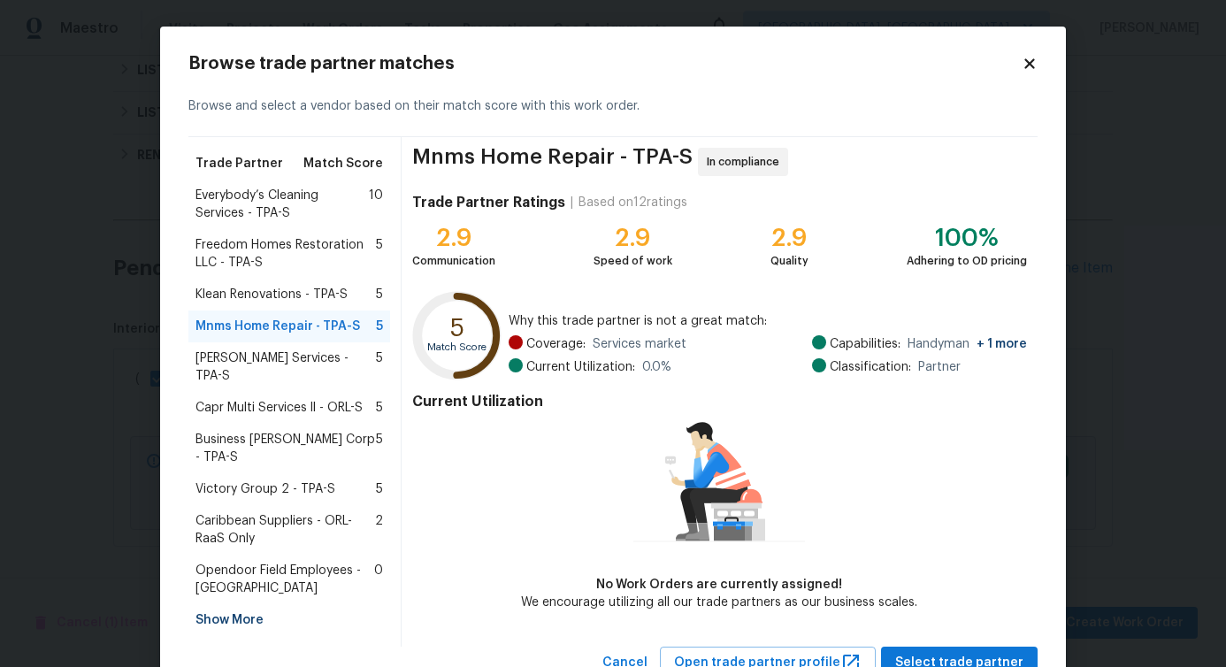
click at [281, 212] on span "Everybody’s Cleaning Services - TPA-S" at bounding box center [281, 204] width 173 height 35
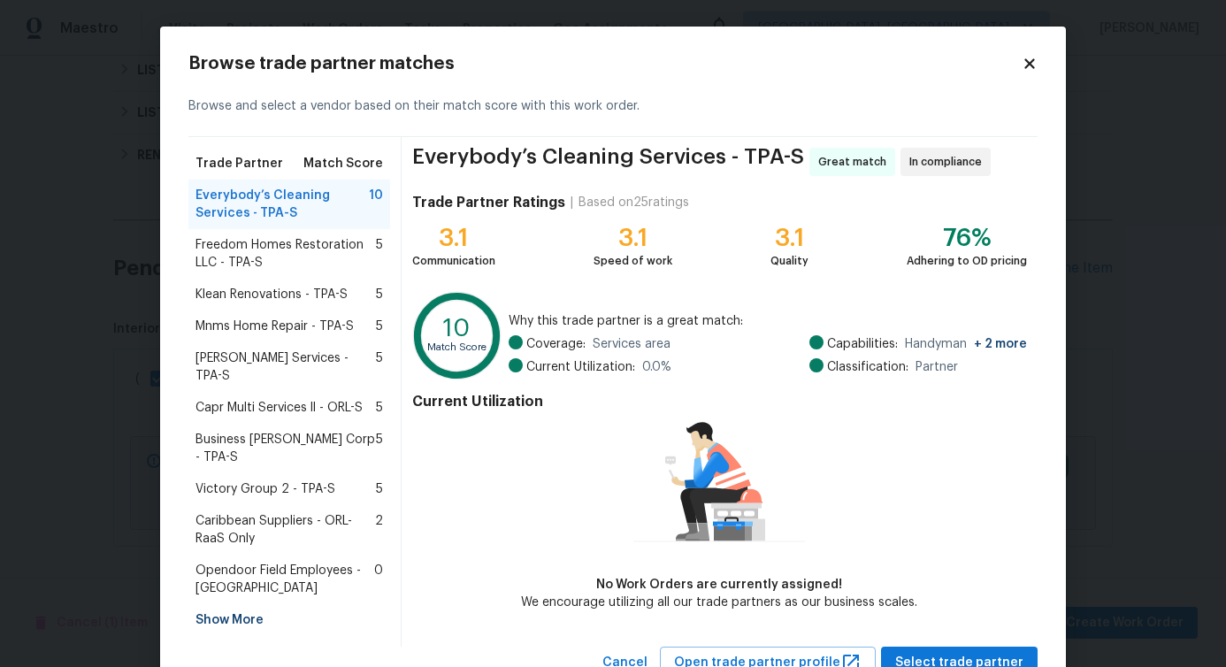
scroll to position [41, 0]
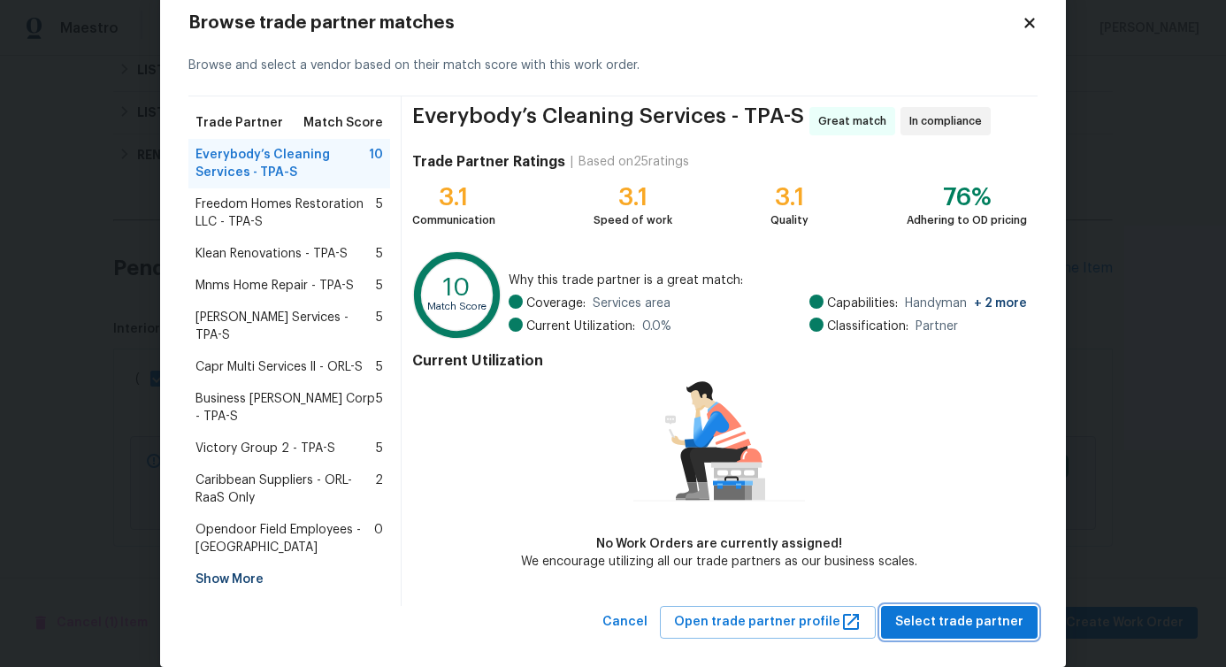
click at [968, 611] on span "Select trade partner" at bounding box center [959, 622] width 128 height 22
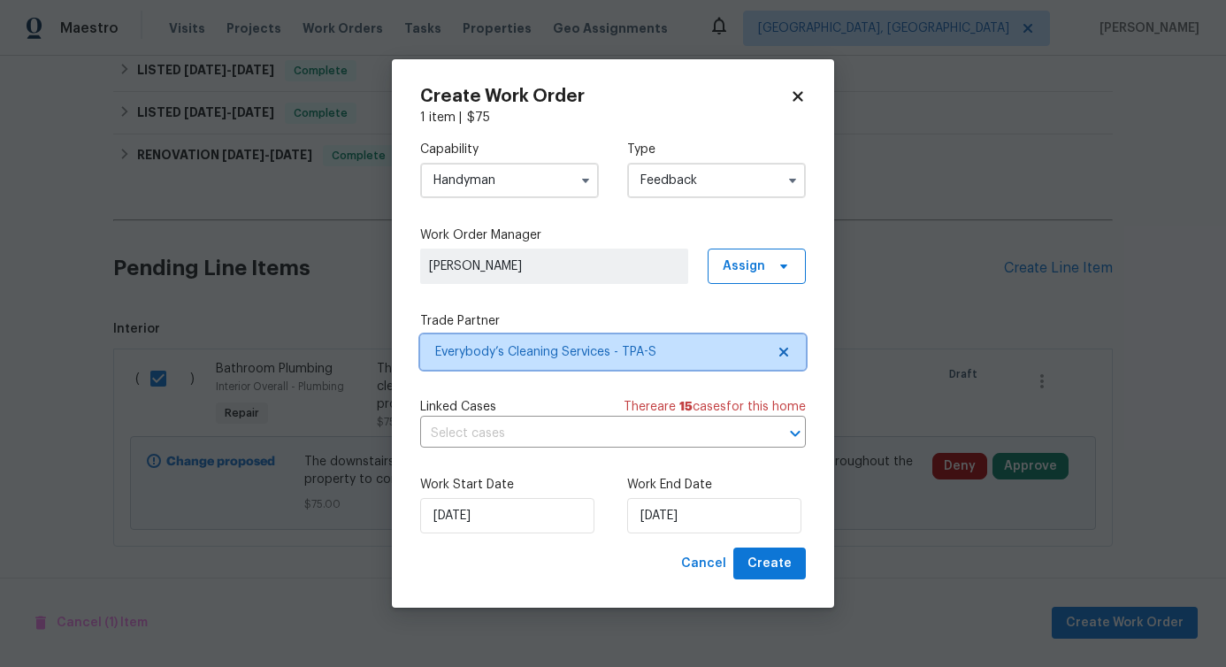
scroll to position [0, 0]
click at [518, 430] on input "text" at bounding box center [588, 433] width 336 height 27
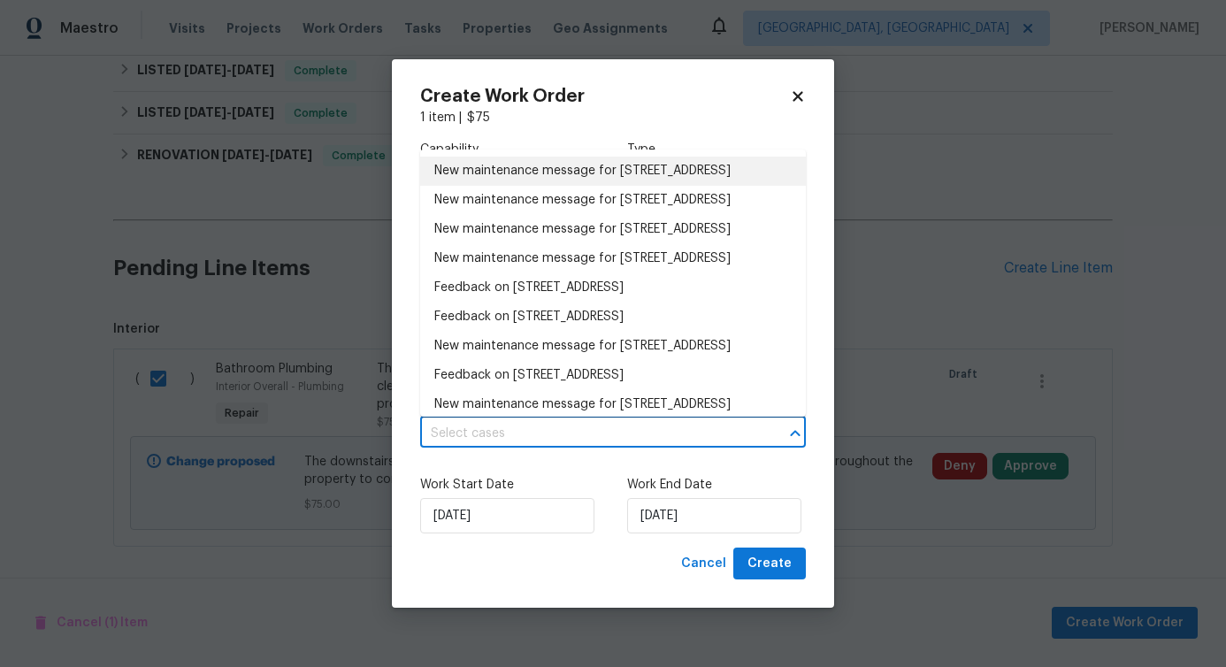
click at [538, 186] on li "New maintenance message for 851 Placid Lake Dr , Osprey, FL 34229" at bounding box center [613, 171] width 386 height 29
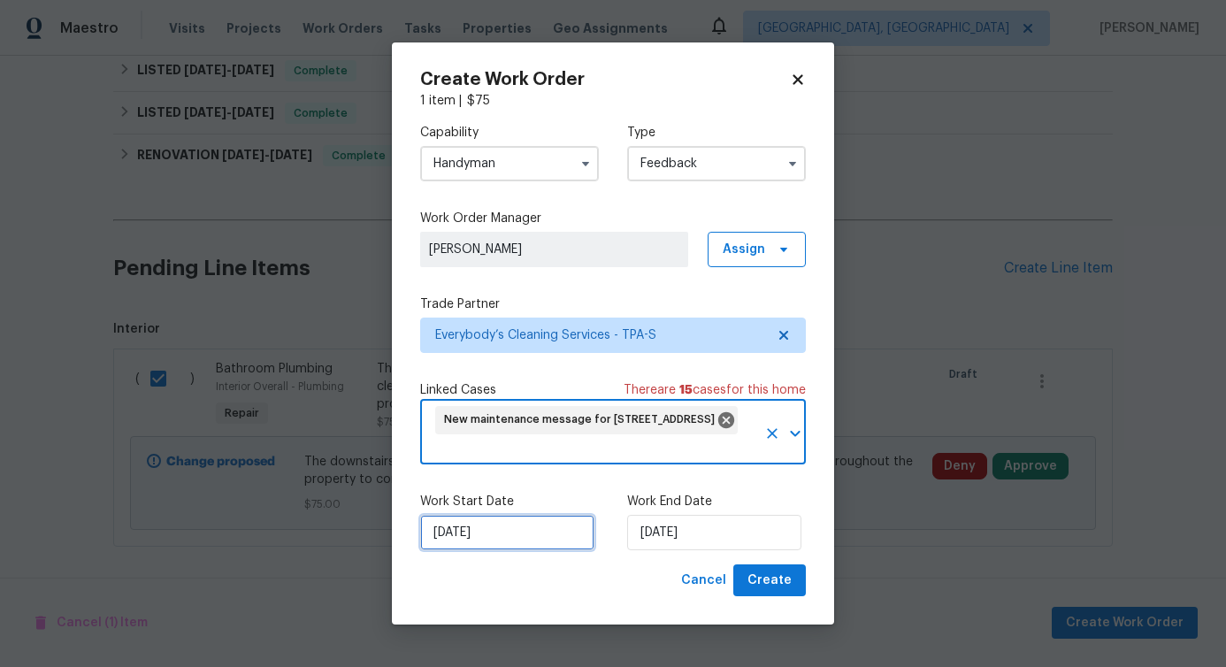
click at [501, 540] on input "[DATE]" at bounding box center [507, 532] width 174 height 35
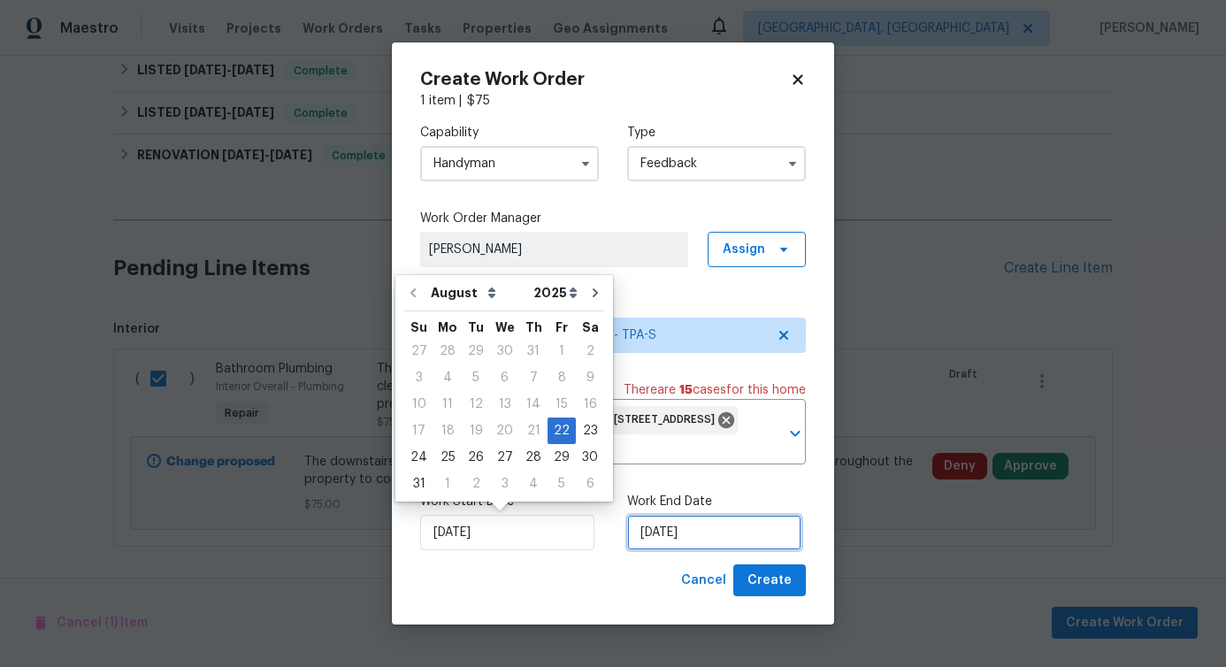
click at [655, 547] on input "[DATE]" at bounding box center [714, 532] width 174 height 35
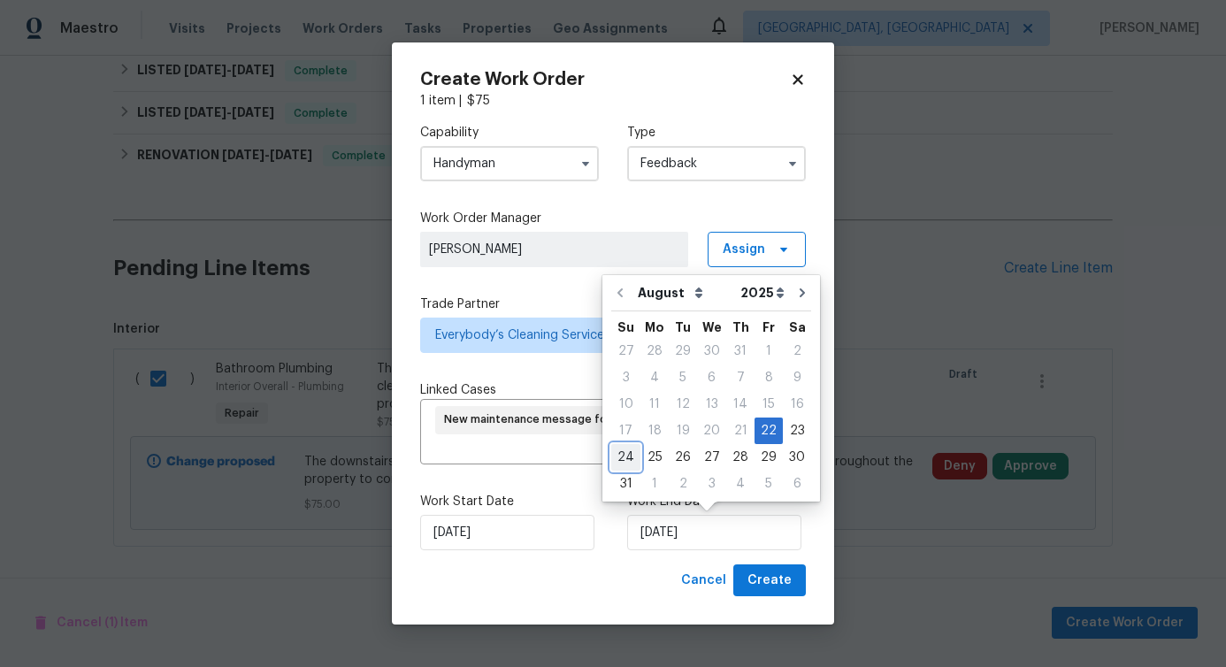
click at [625, 451] on div "24" at bounding box center [625, 457] width 29 height 25
type input "[DATE]"
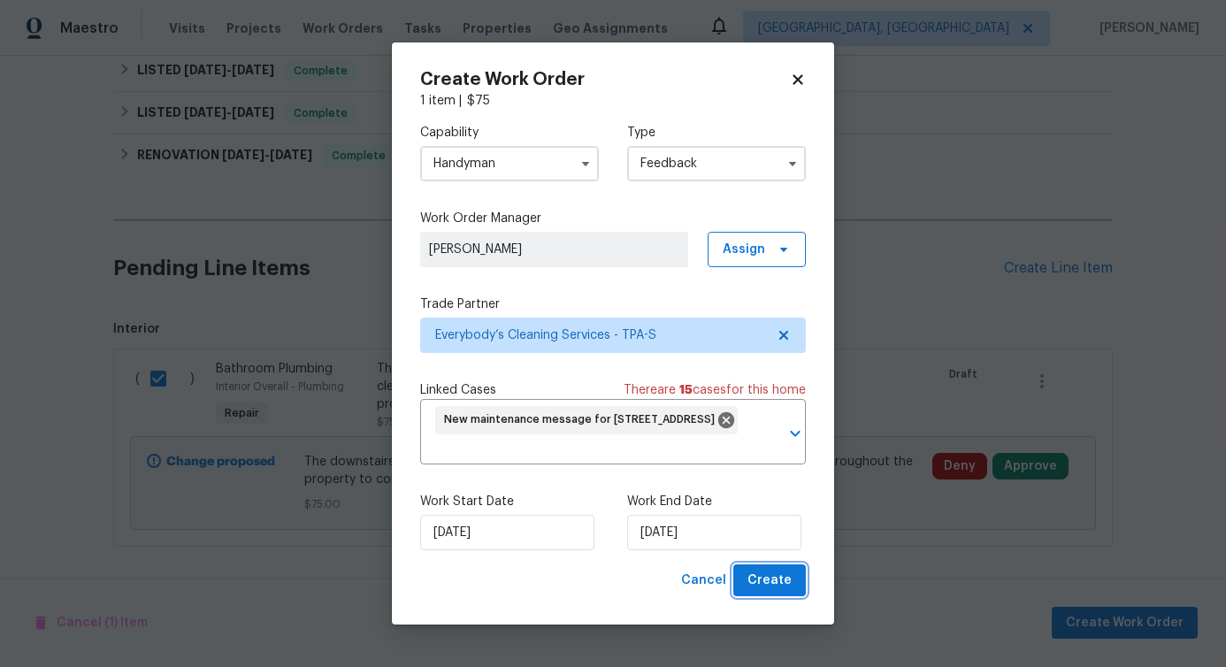
click at [779, 580] on span "Create" at bounding box center [769, 581] width 44 height 22
checkbox input "false"
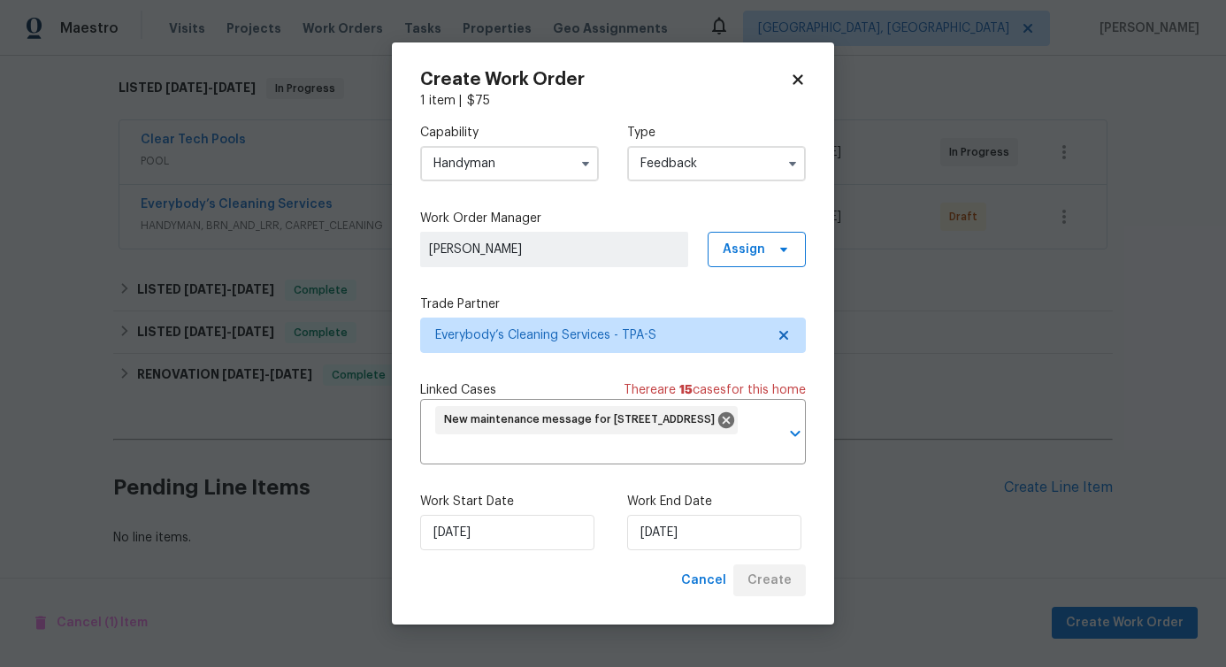
scroll to position [275, 0]
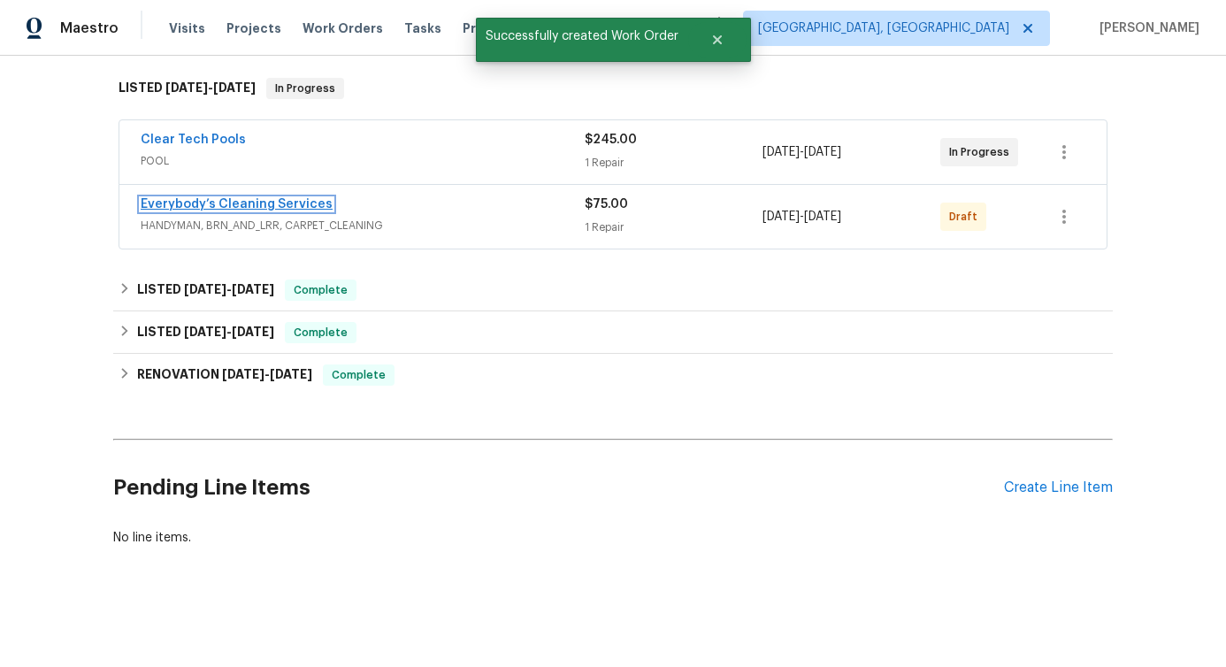
click at [249, 209] on link "Everybody’s Cleaning Services" at bounding box center [237, 204] width 192 height 12
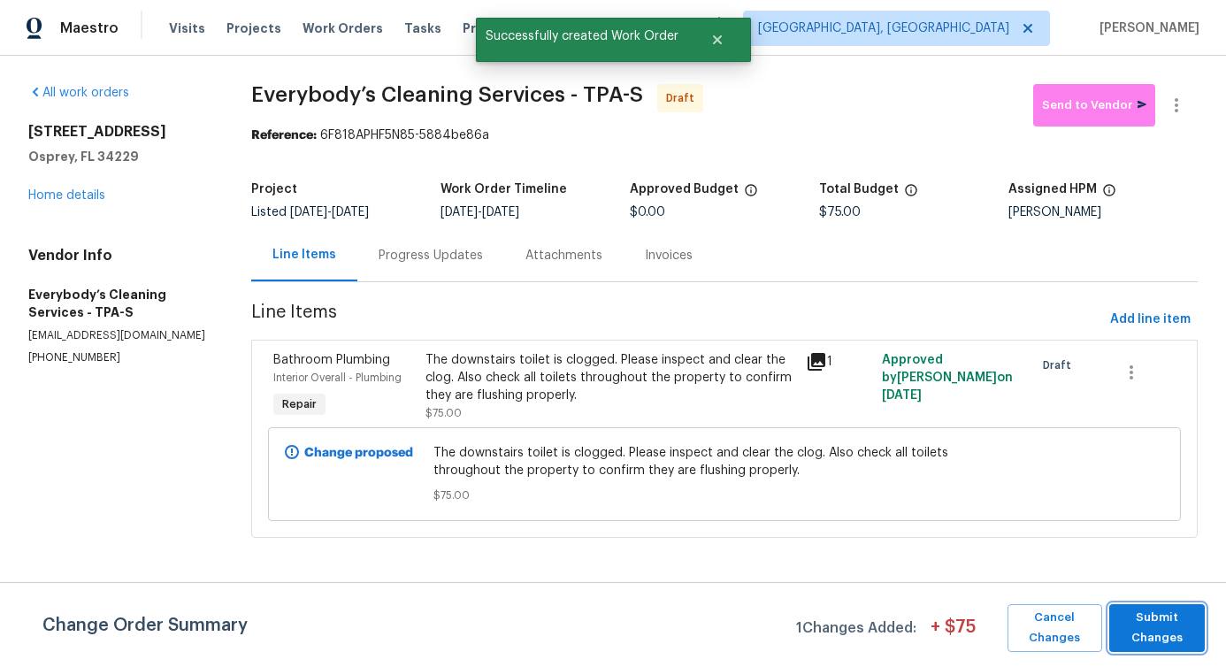
click at [1157, 617] on span "Submit Changes" at bounding box center [1157, 628] width 78 height 41
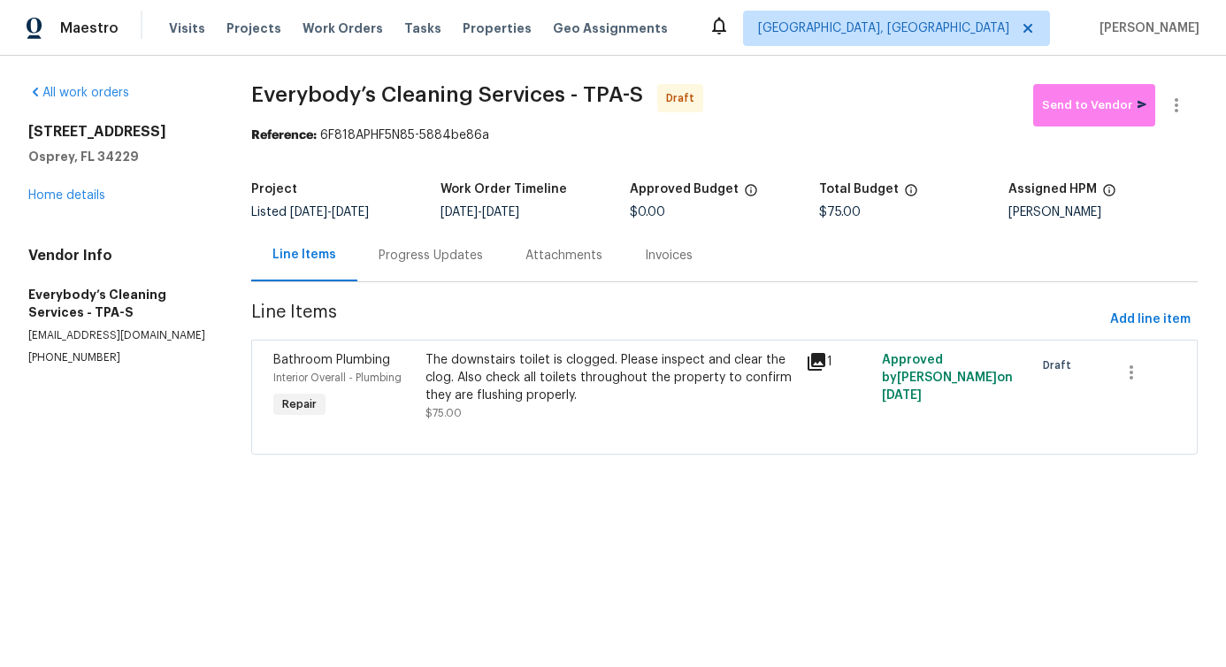
click at [458, 257] on div "Progress Updates" at bounding box center [431, 256] width 104 height 18
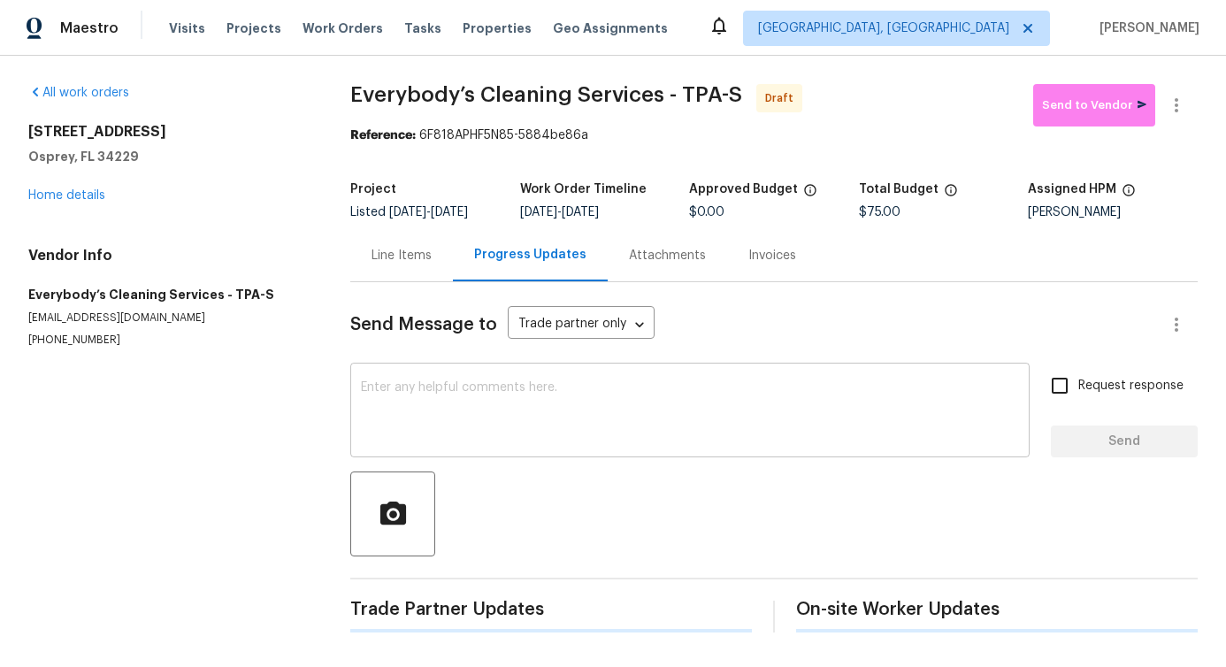
click at [463, 375] on div "x ​" at bounding box center [689, 412] width 679 height 90
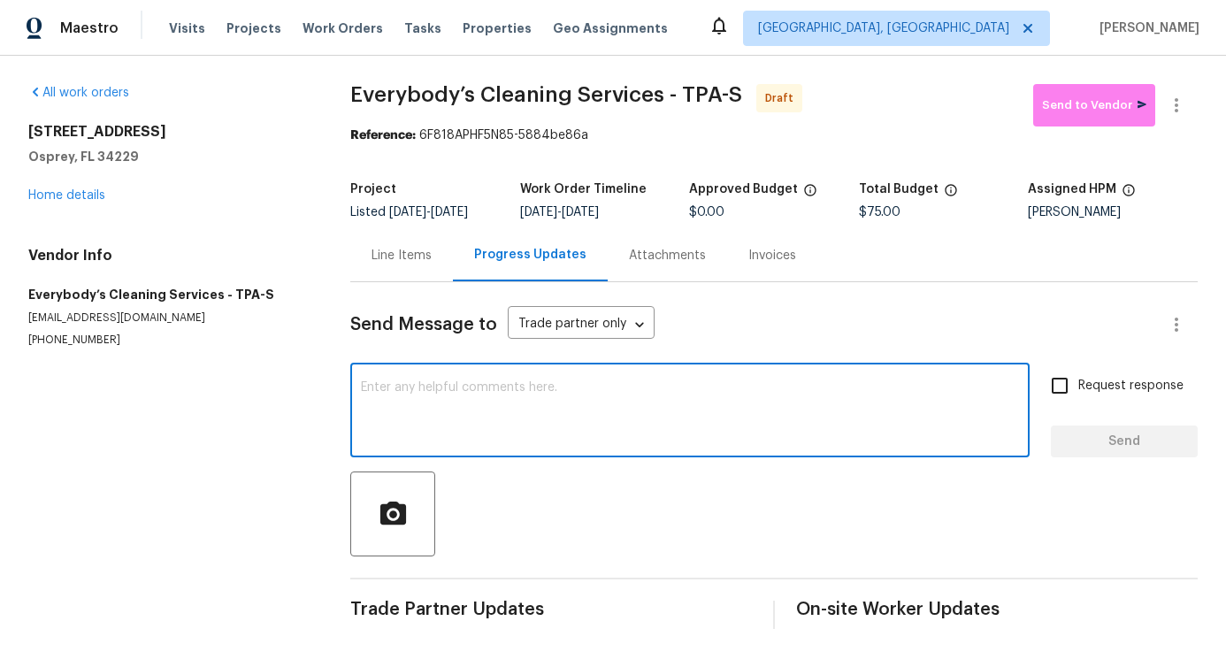
click at [463, 404] on textarea at bounding box center [690, 412] width 658 height 62
paste textarea "Hi, this is Pavithra with Opendoor. I’m confirming you received the WO for the …"
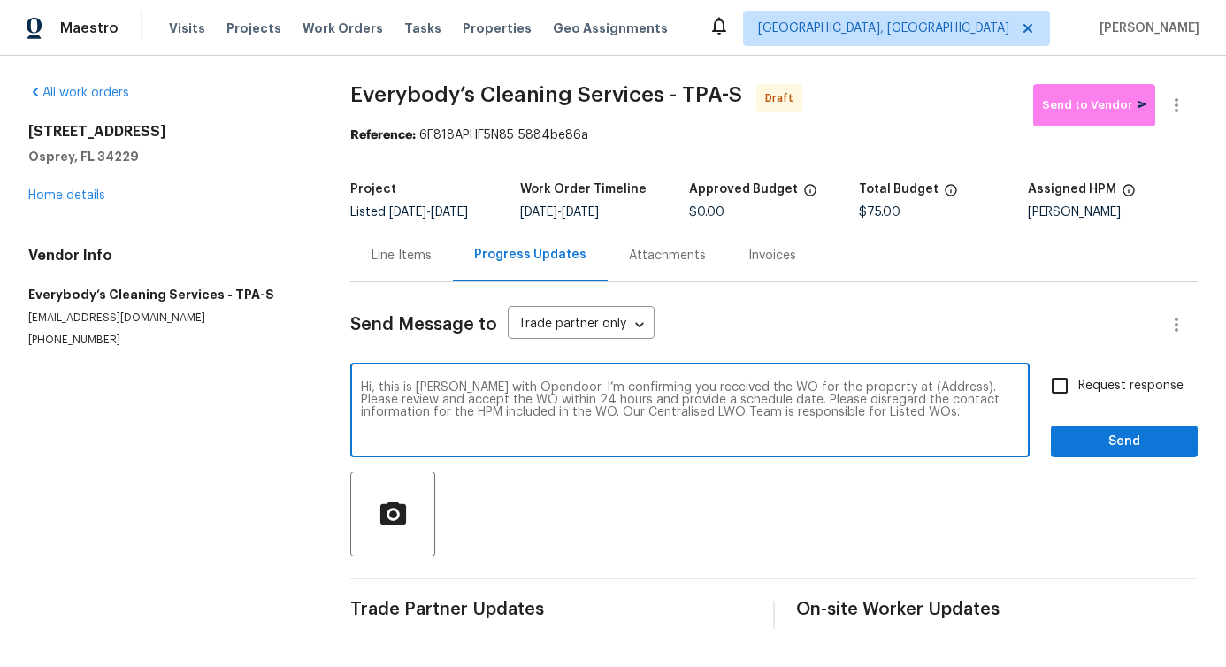
click at [907, 400] on textarea "Hi, this is Pavithra with Opendoor. I’m confirming you received the WO for the …" at bounding box center [690, 412] width 658 height 62
paste textarea "851 Placid Lake Dr, Osprey, FL 34229"
type textarea "Hi, this is Pavithra with Opendoor. I’m confirming you received the WO for the …"
click at [1092, 383] on span "Request response" at bounding box center [1130, 386] width 105 height 19
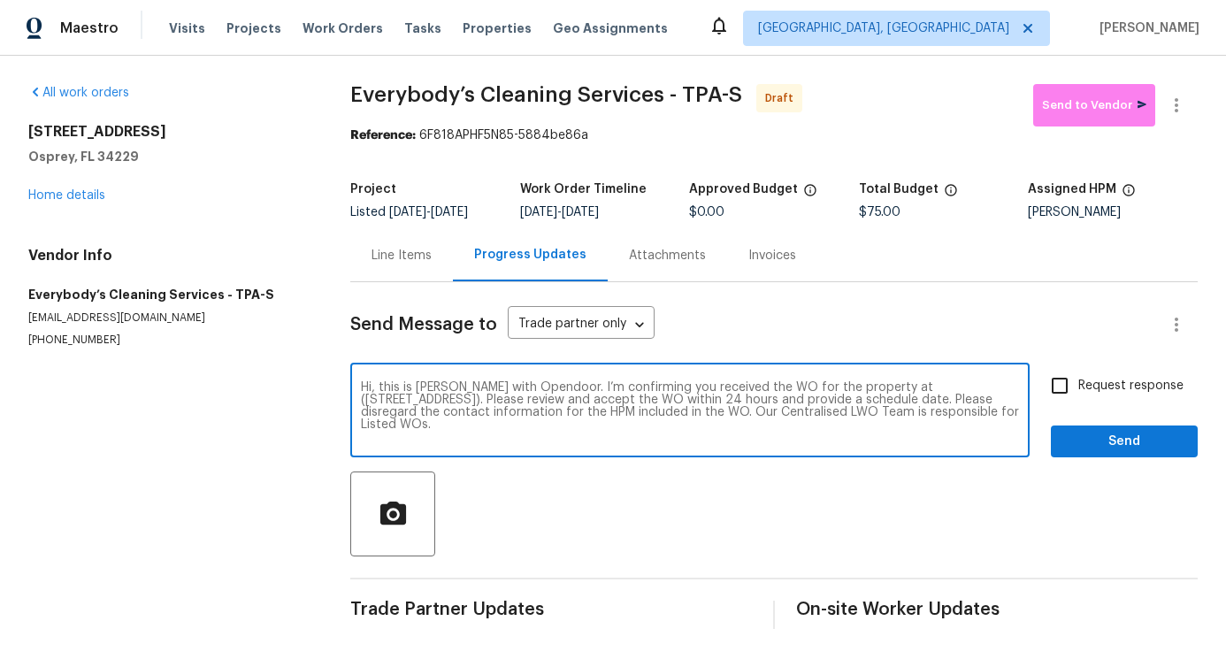
click at [1078, 383] on input "Request response" at bounding box center [1059, 385] width 37 height 37
checkbox input "true"
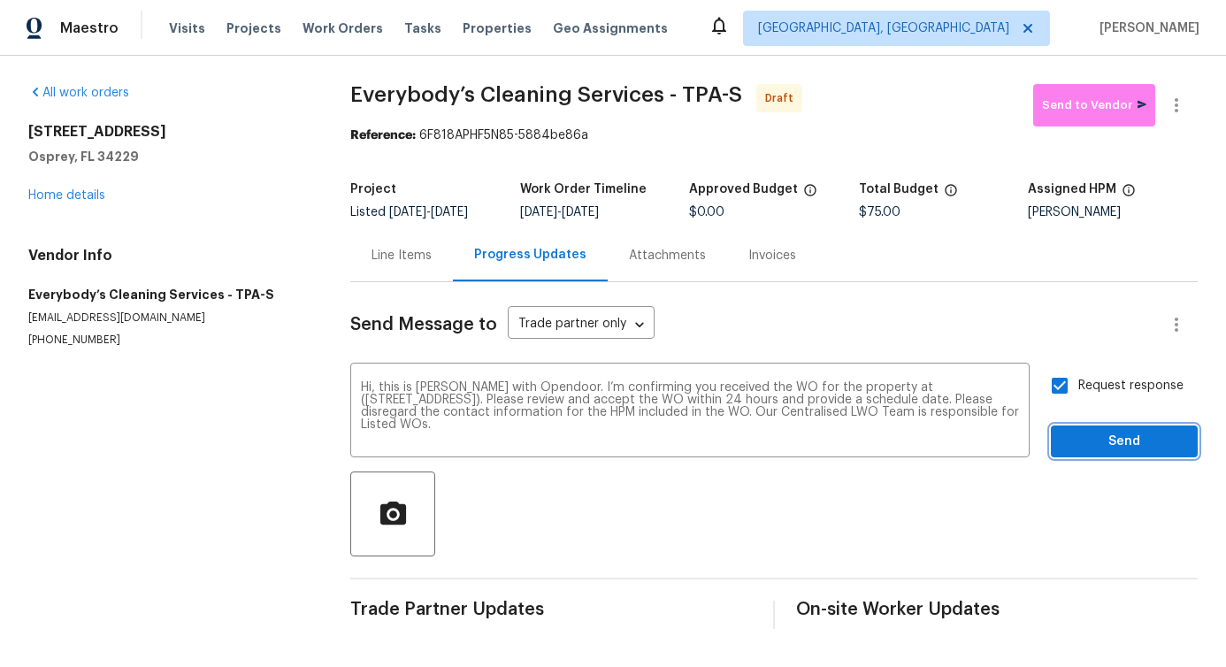
click at [1101, 434] on span "Send" at bounding box center [1124, 442] width 119 height 22
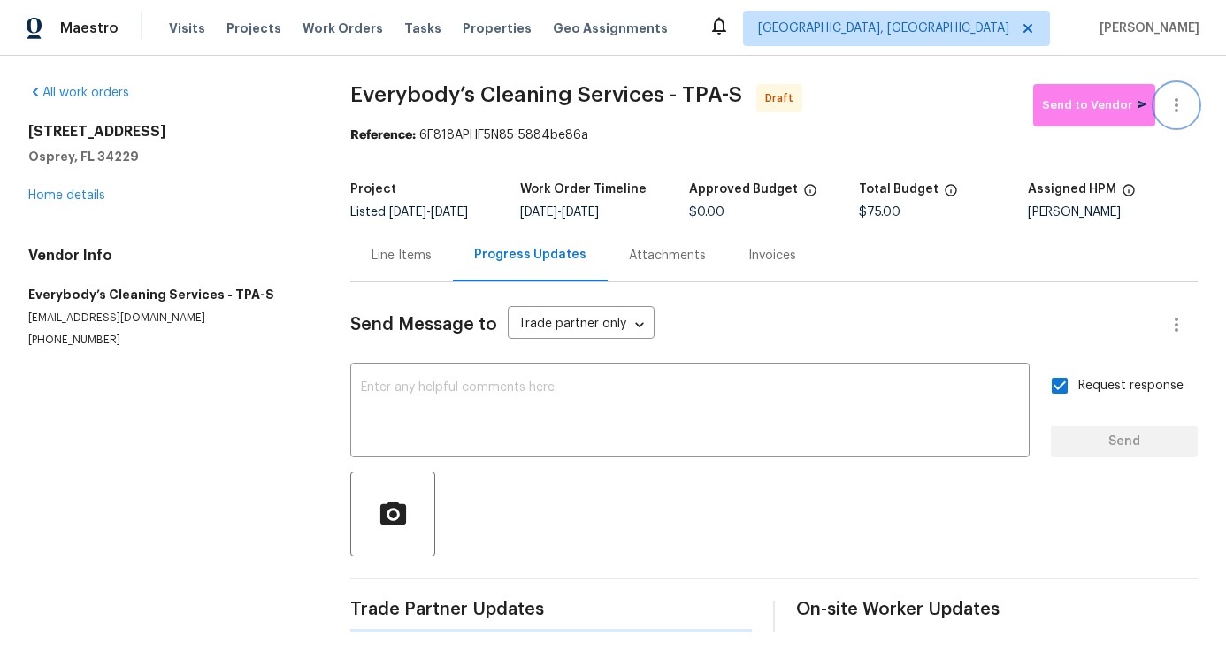
click at [1181, 101] on icon "button" at bounding box center [1176, 105] width 21 height 21
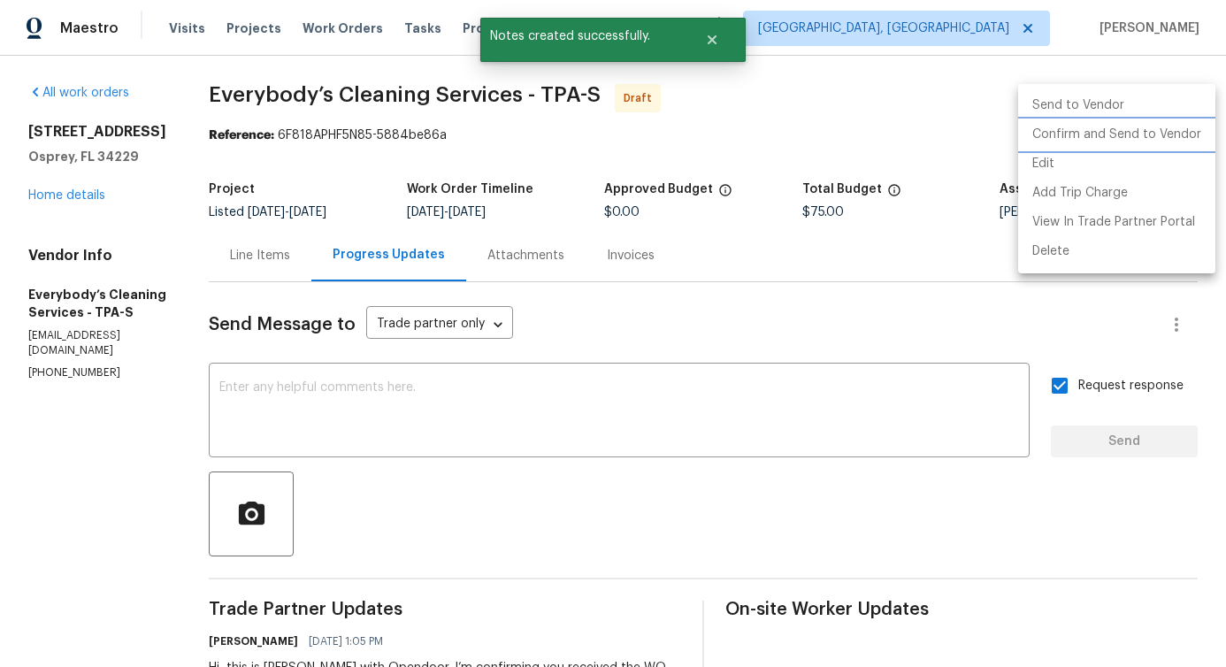
click at [1130, 126] on li "Confirm and Send to Vendor" at bounding box center [1116, 134] width 197 height 29
click at [792, 103] on div at bounding box center [613, 333] width 1226 height 667
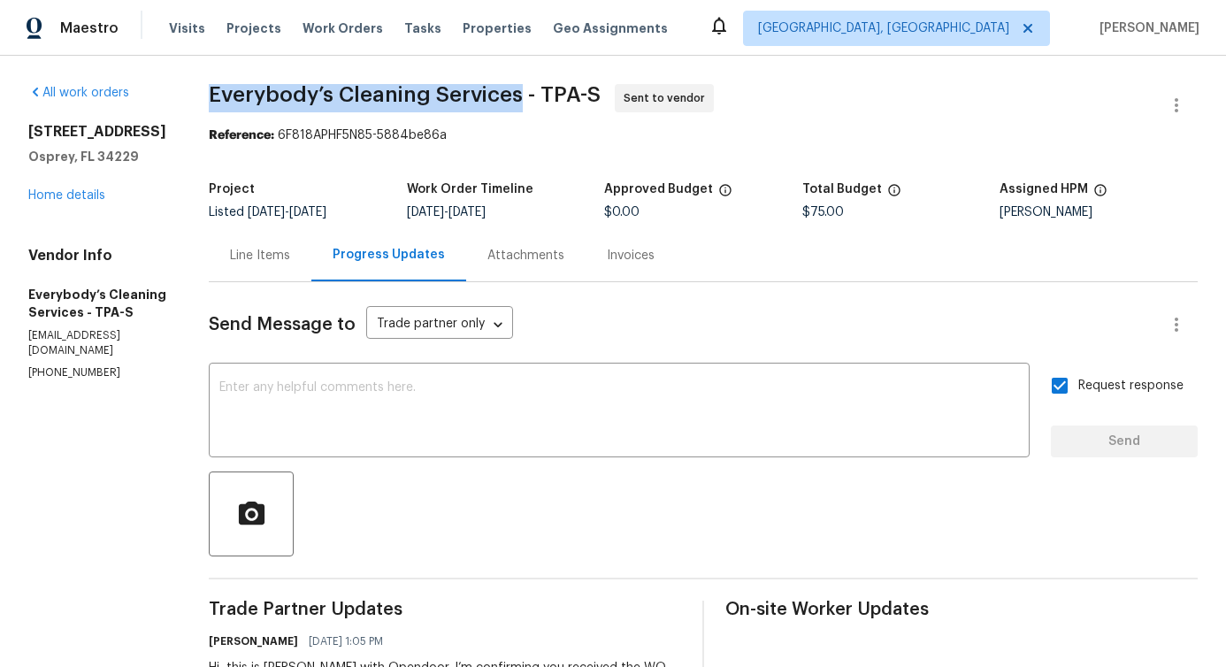
drag, startPoint x: 273, startPoint y: 91, endPoint x: 585, endPoint y: 99, distance: 312.3
click at [585, 99] on div "All work orders 851 Placid Lake Dr Osprey, FL 34229 Home details Vendor Info Ev…" at bounding box center [613, 426] width 1226 height 741
copy span "Everybody’s Cleaning Services"
click at [67, 194] on link "Home details" at bounding box center [66, 195] width 77 height 12
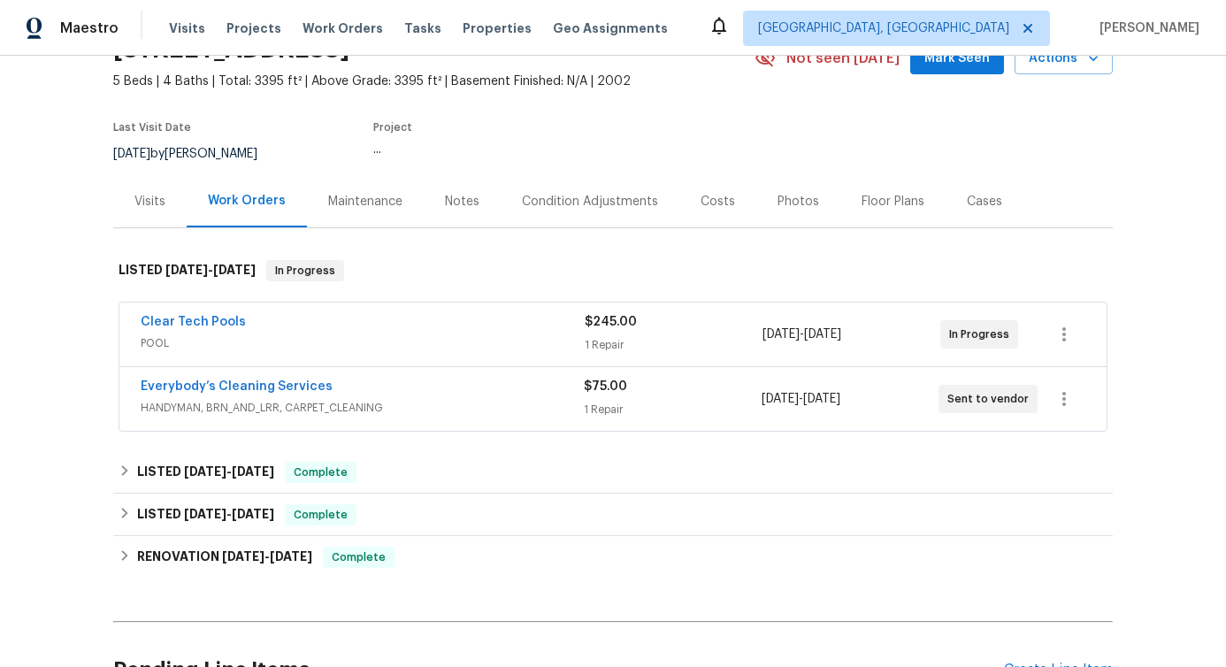
scroll to position [140, 0]
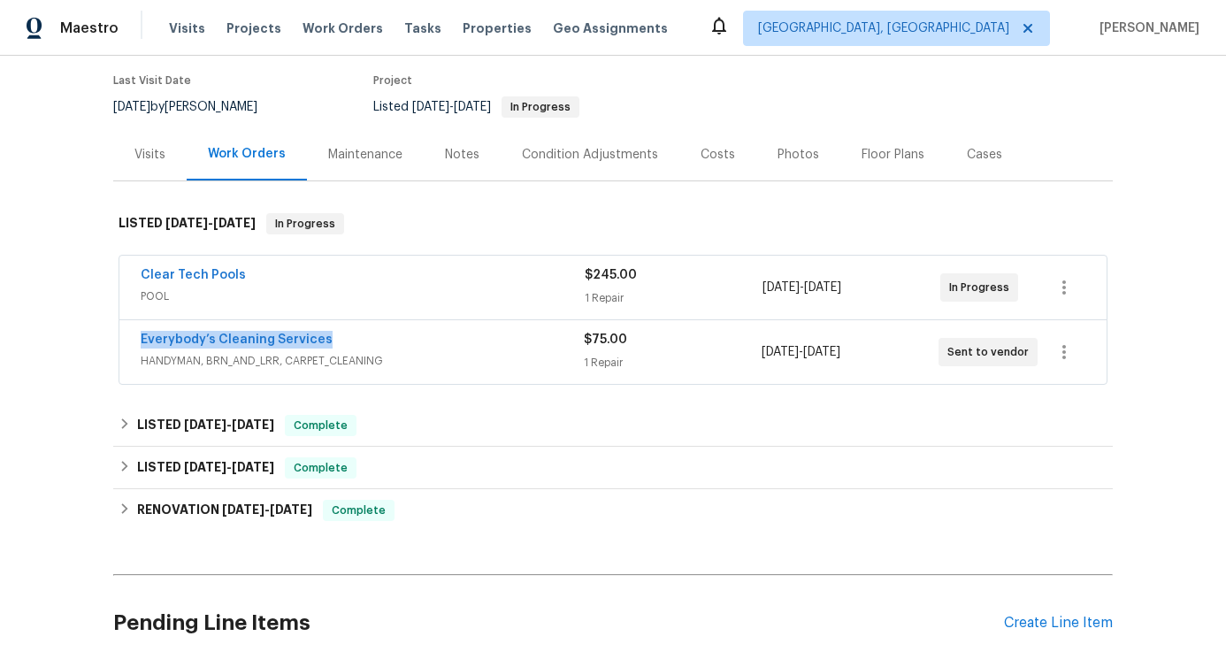
drag, startPoint x: 132, startPoint y: 340, endPoint x: 433, endPoint y: 339, distance: 301.6
click at [433, 339] on div "Everybody’s Cleaning Services HANDYMAN, BRN_AND_LRR, CARPET_CLEANING $75.00 1 R…" at bounding box center [612, 352] width 987 height 64
copy link "Everybody’s Cleaning Services"
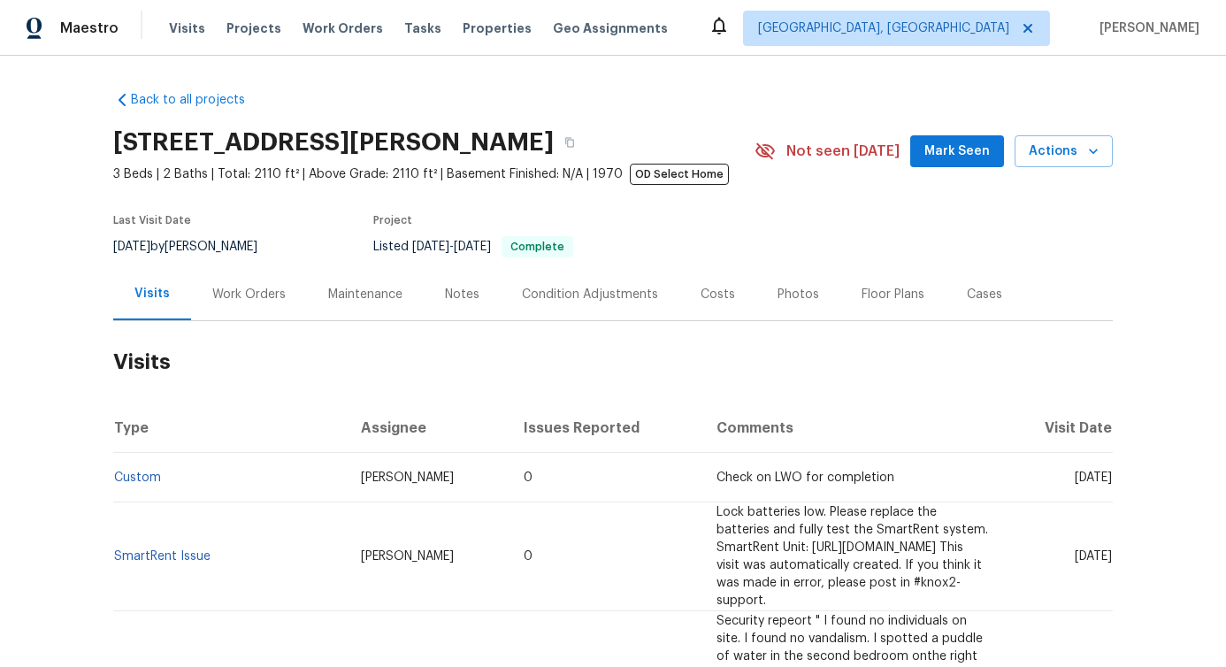
click at [234, 299] on div "Work Orders" at bounding box center [248, 295] width 73 height 18
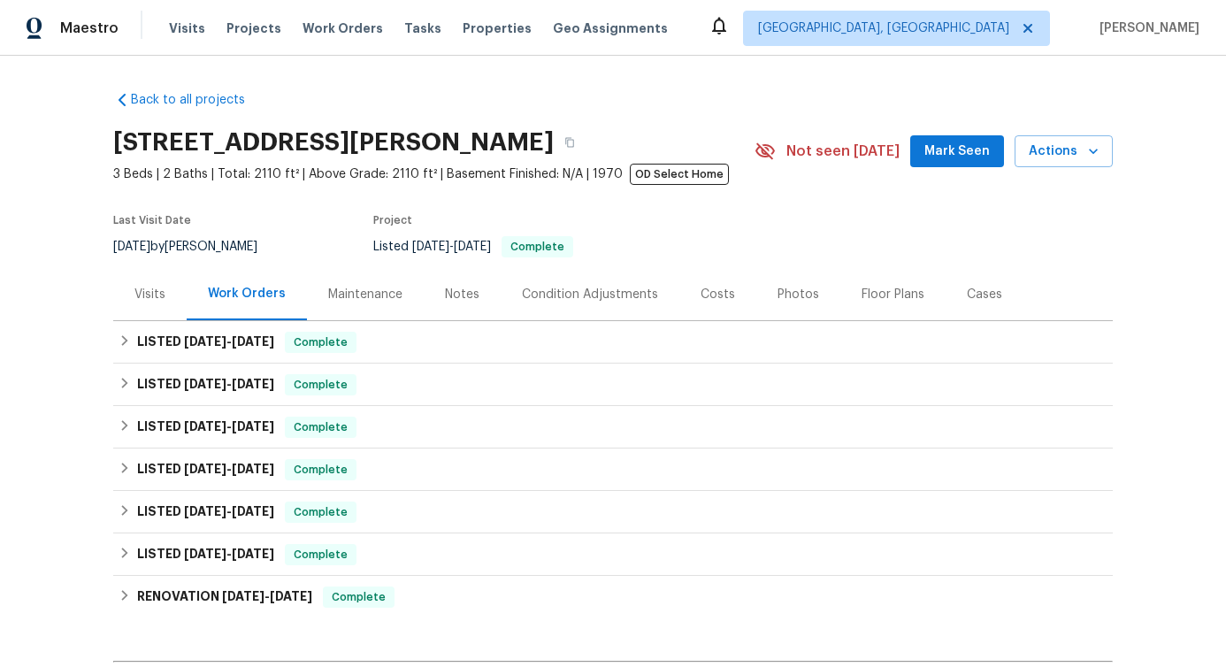
scroll to position [235, 0]
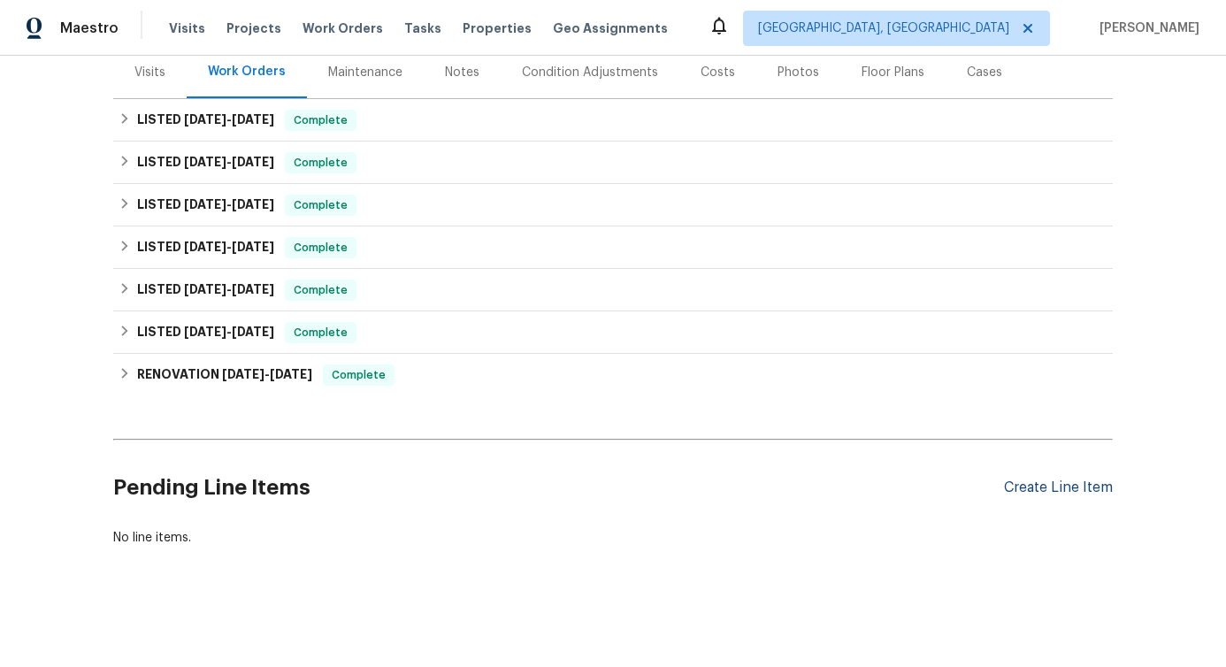
click at [1021, 479] on div "Create Line Item" at bounding box center [1058, 487] width 109 height 17
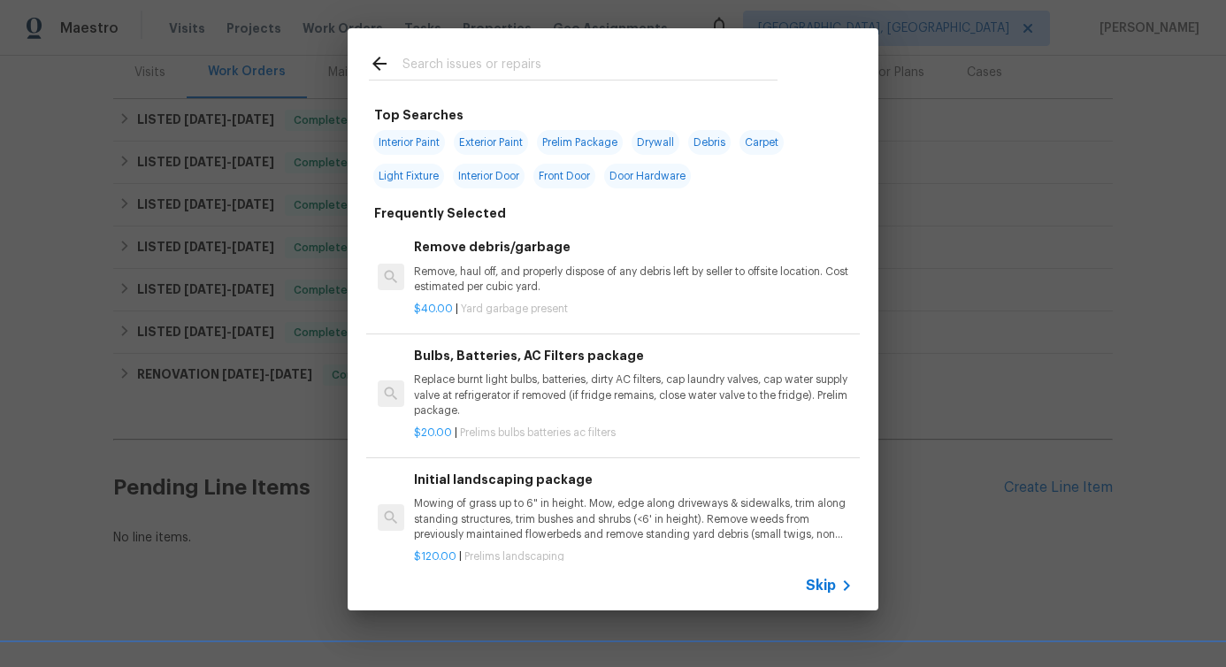
click at [567, 51] on div at bounding box center [573, 63] width 451 height 70
click at [469, 62] on input "text" at bounding box center [589, 66] width 375 height 27
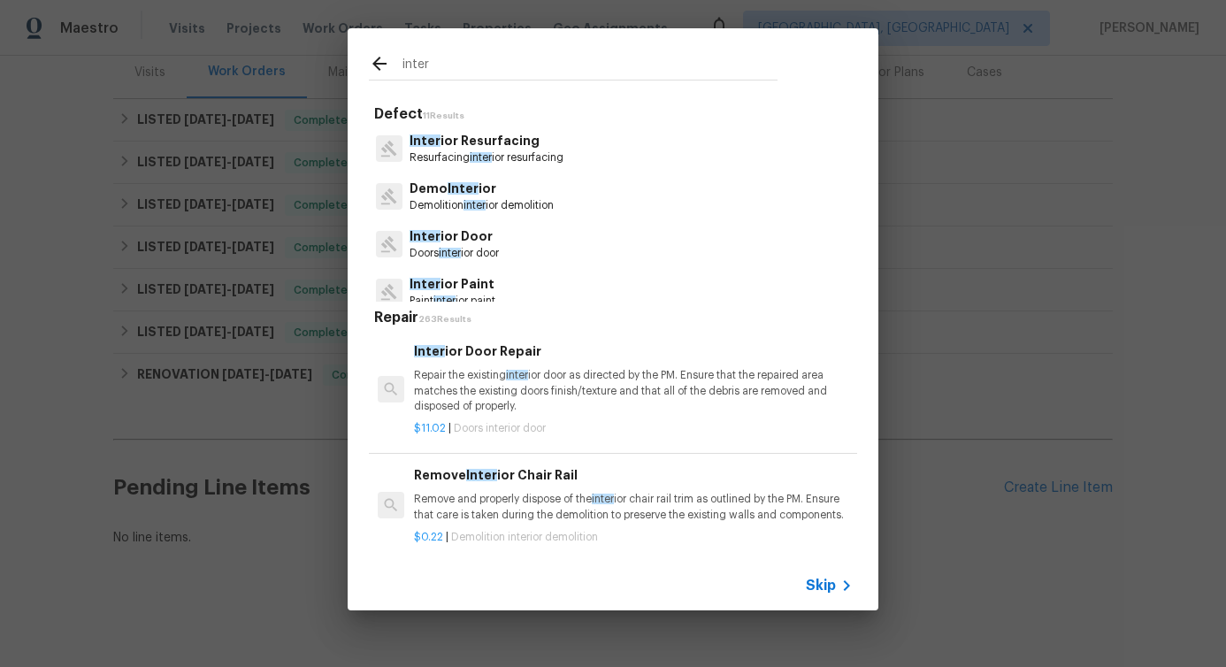
type input "inter"
click at [475, 157] on span "inter" at bounding box center [481, 157] width 22 height 11
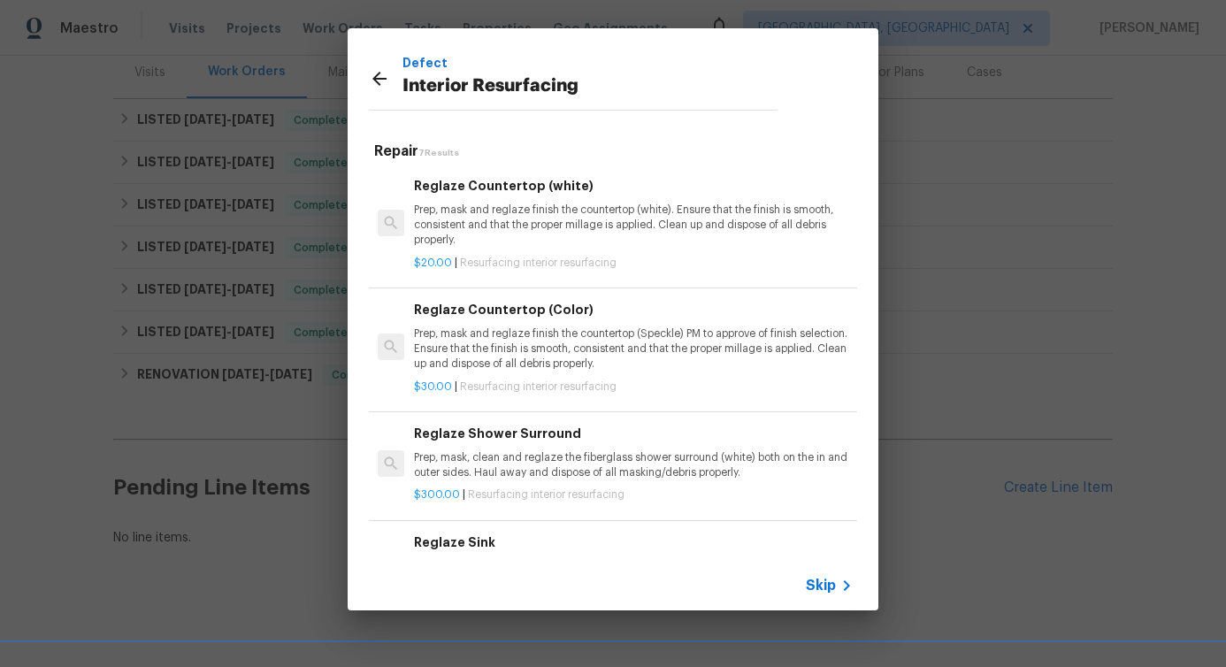
click at [460, 206] on p "Prep, mask and reglaze finish the countertop (white). Ensure that the finish is…" at bounding box center [633, 225] width 439 height 45
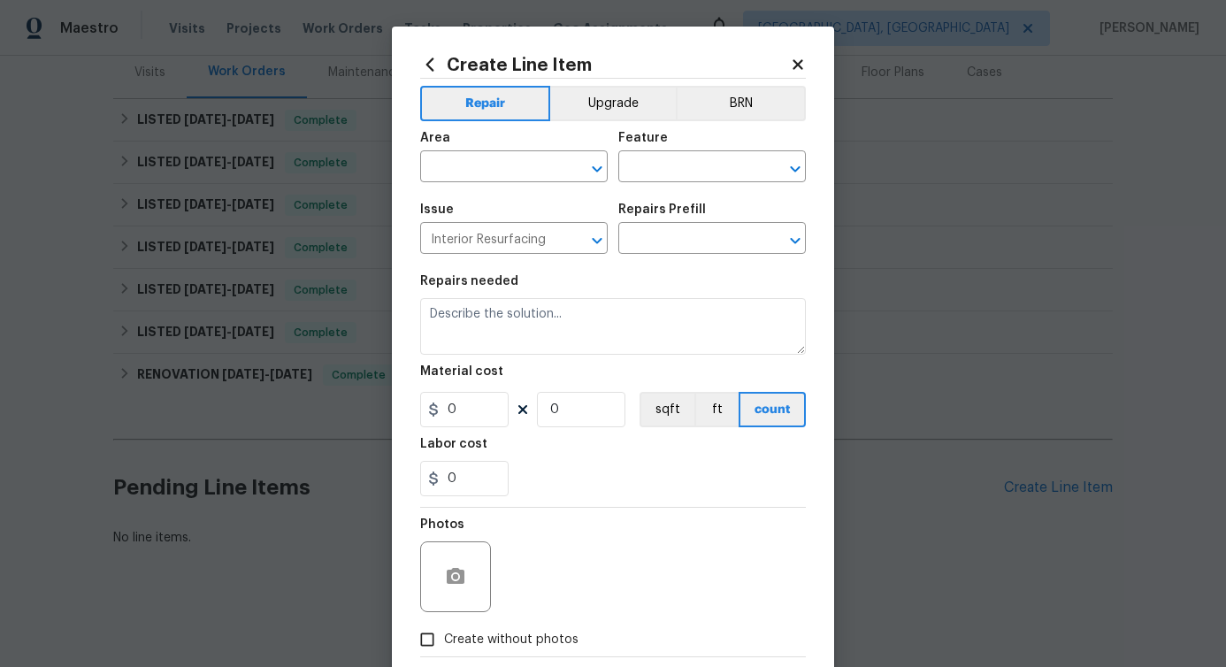
type input "Reglaze Countertop (white) $20.00"
type textarea "Prep, mask and reglaze finish the countertop (white). Ensure that the finish is…"
type input "20"
type input "1"
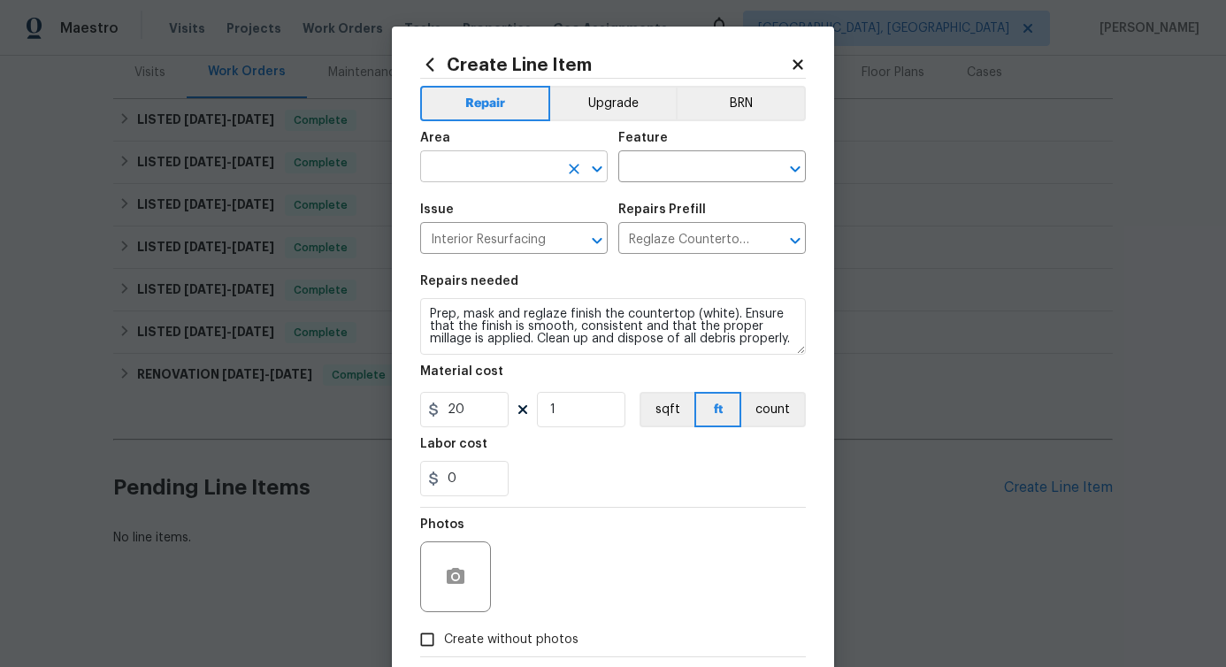
click at [468, 167] on input "text" at bounding box center [489, 168] width 138 height 27
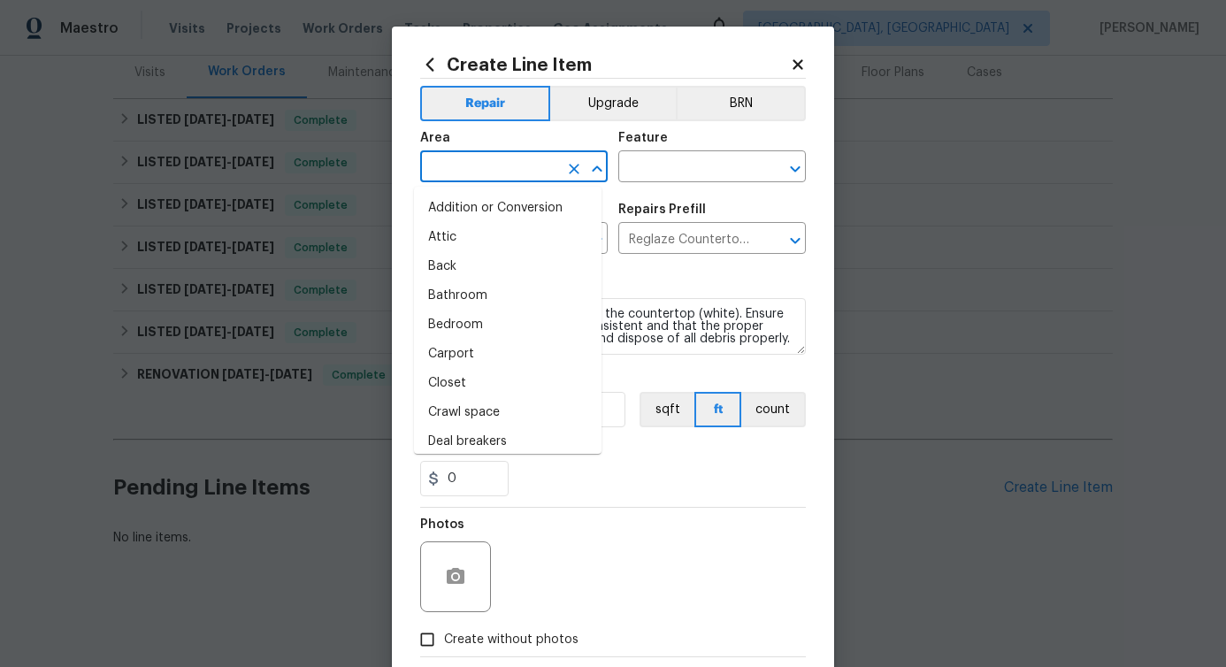
type input "i"
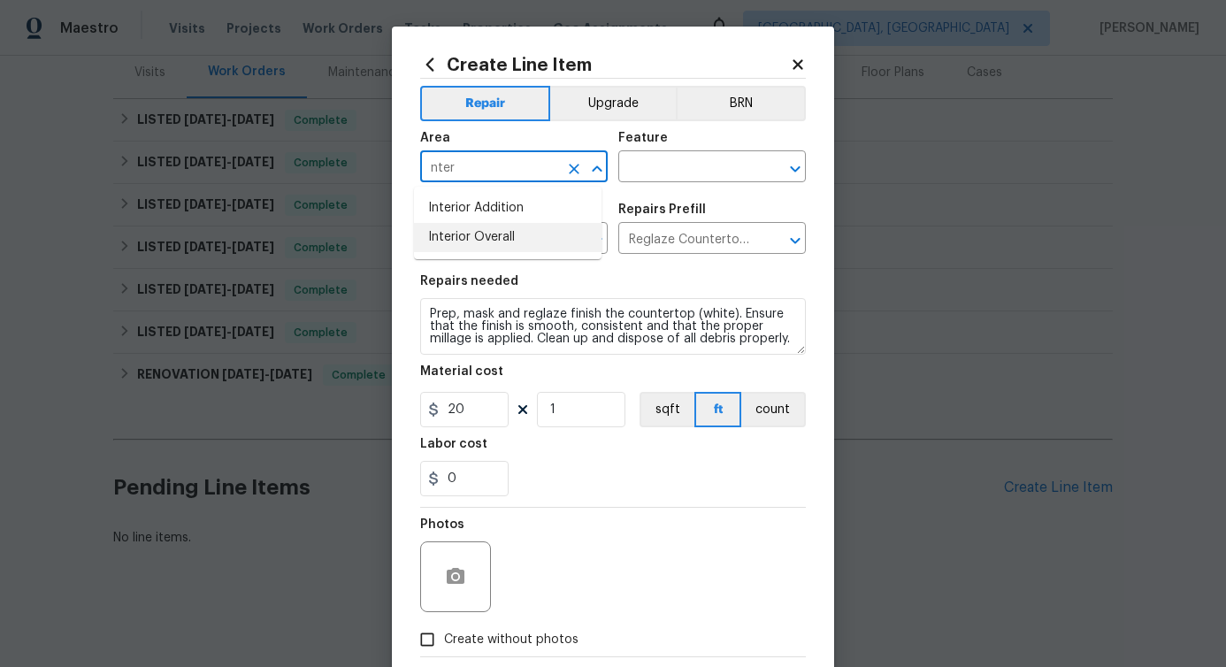
click at [489, 238] on li "Interior Overall" at bounding box center [507, 237] width 187 height 29
type input "Interior Overall"
click at [649, 162] on input "text" at bounding box center [687, 168] width 138 height 27
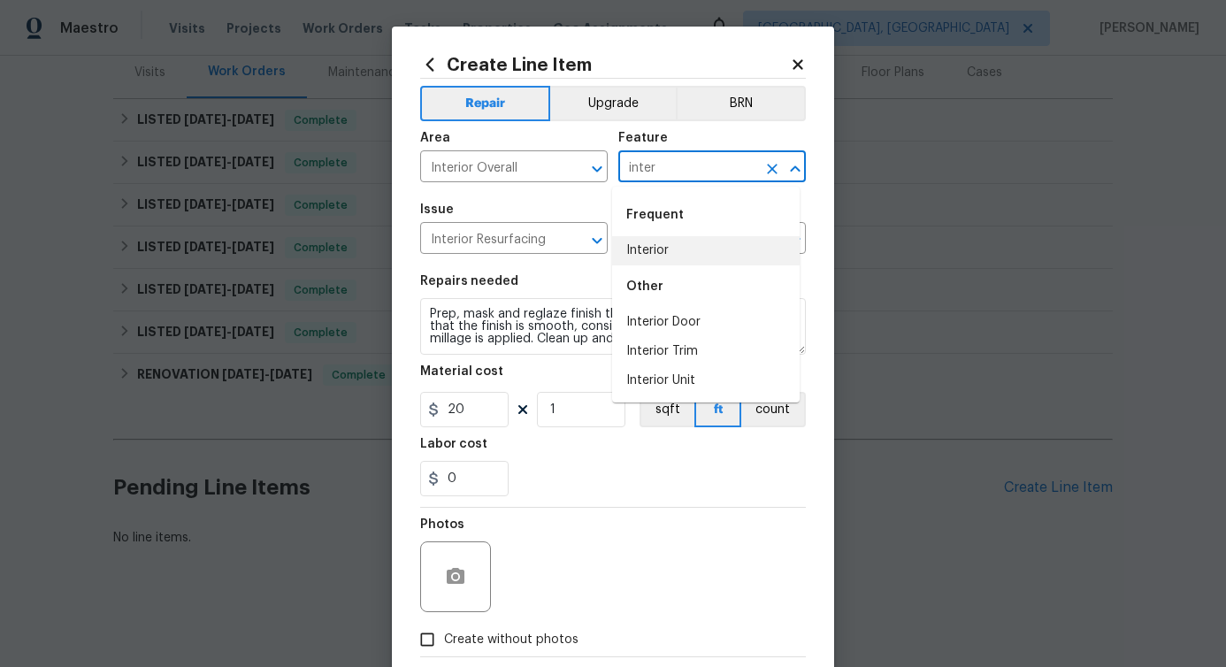
click at [655, 247] on li "Interior" at bounding box center [705, 250] width 187 height 29
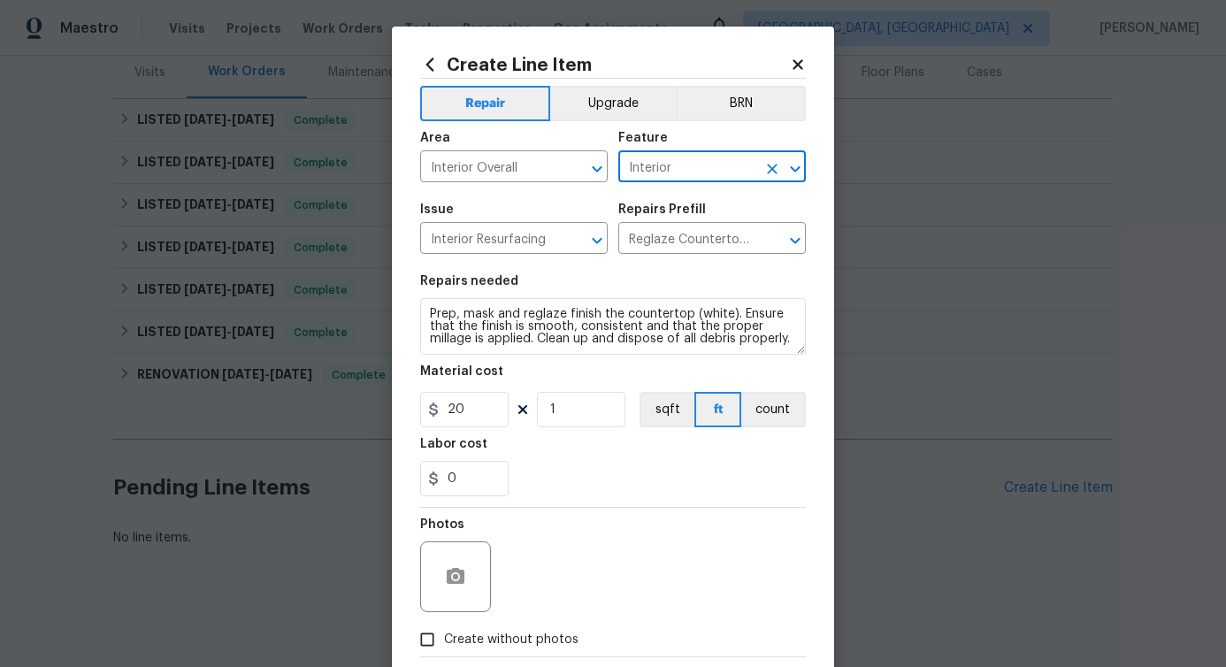
type input "Interior"
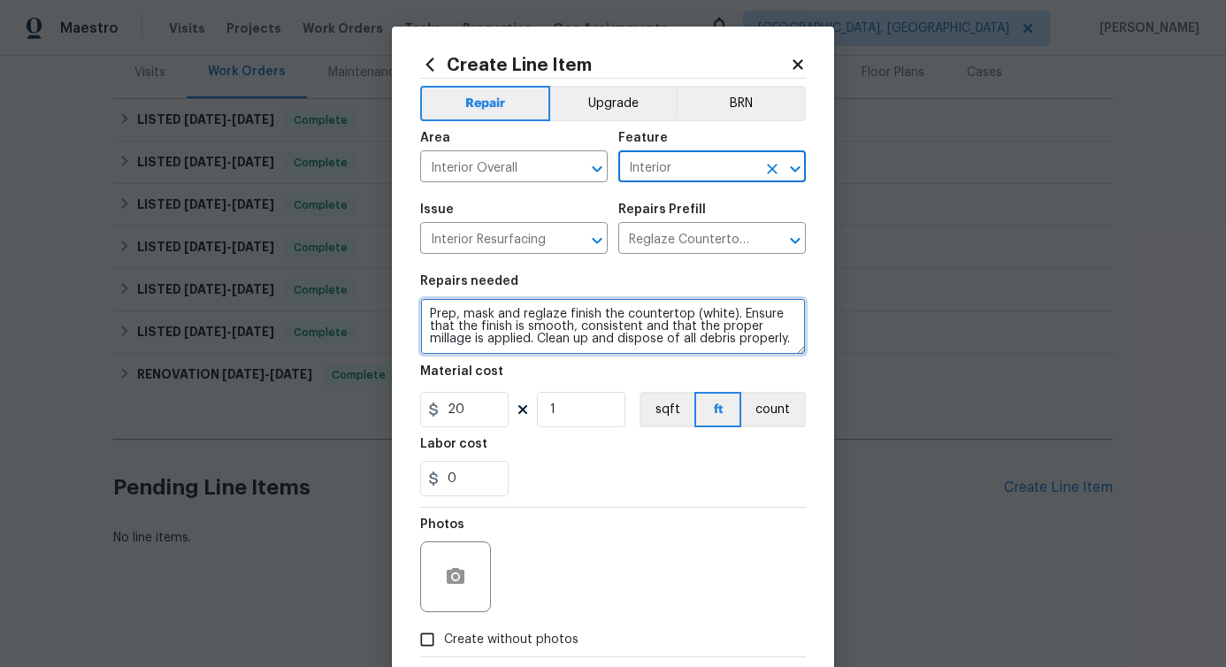
click at [549, 343] on textarea "Prep, mask and reglaze finish the countertop (white). Ensure that the finish is…" at bounding box center [613, 326] width 386 height 57
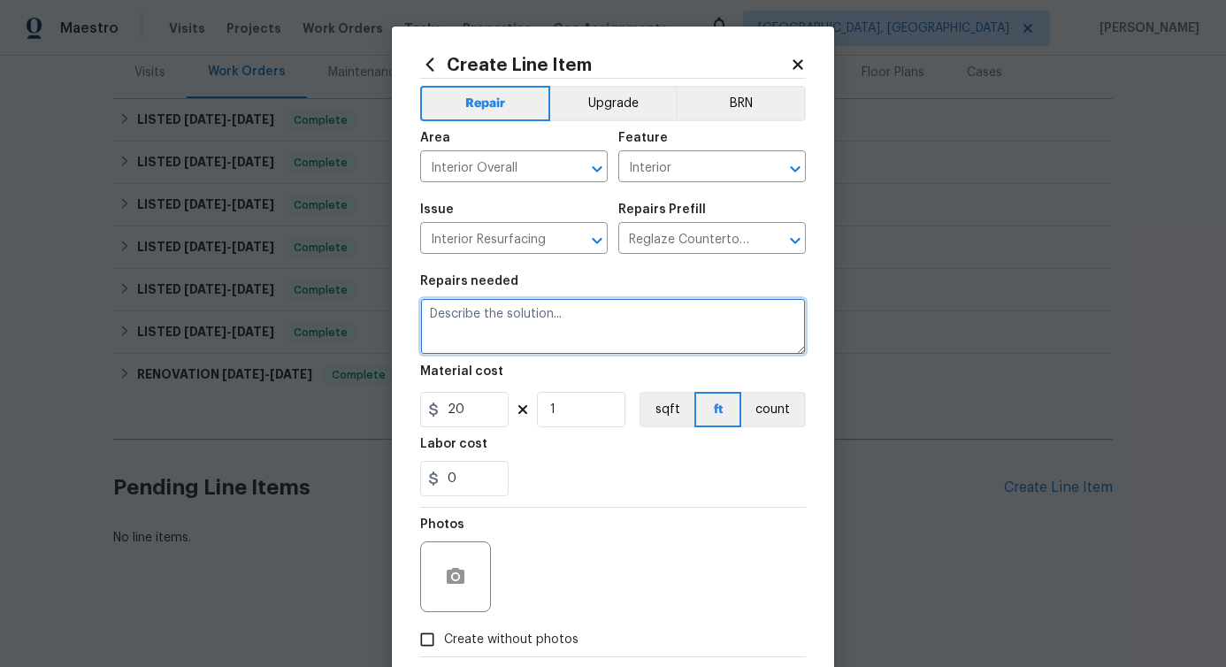
paste textarea "Please investigate items below and provide, photos, a detailed explanation and …"
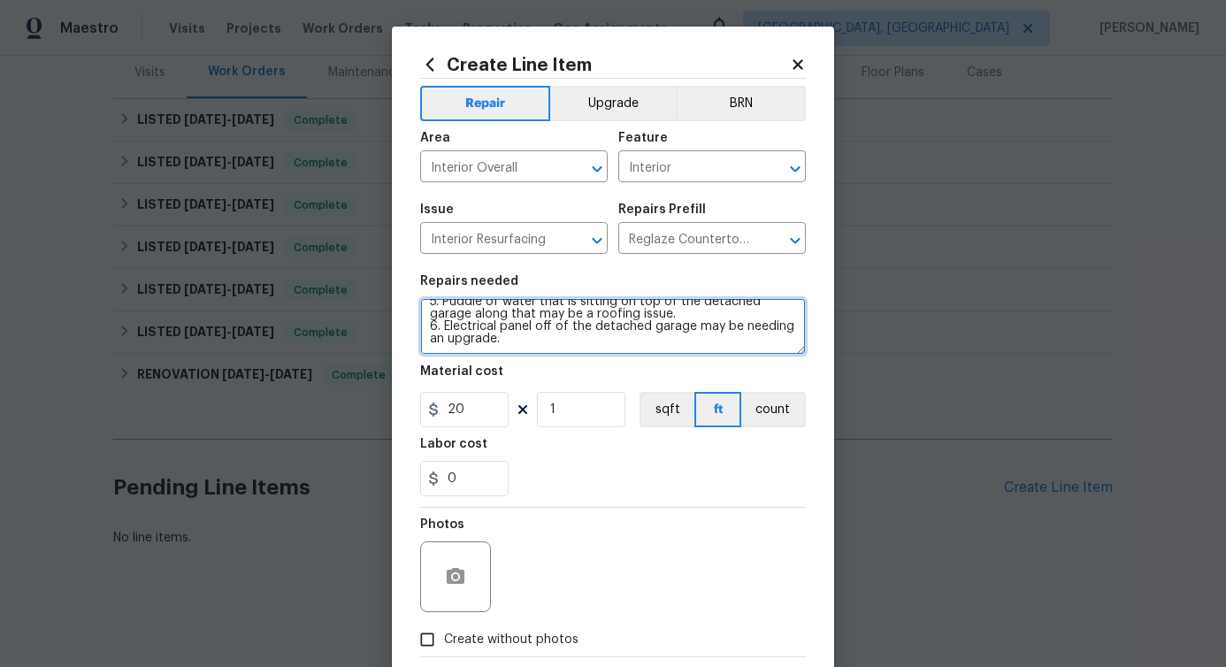
scroll to position [0, 0]
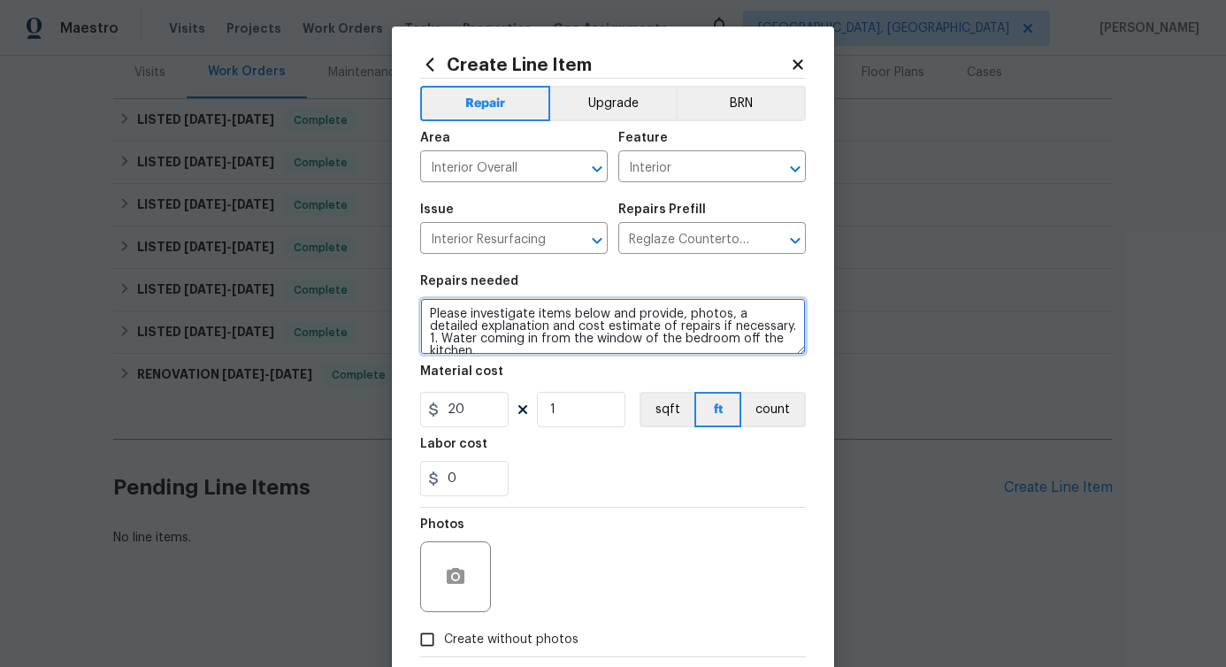
type textarea "Please investigate items below and provide, photos, a detailed explanation and …"
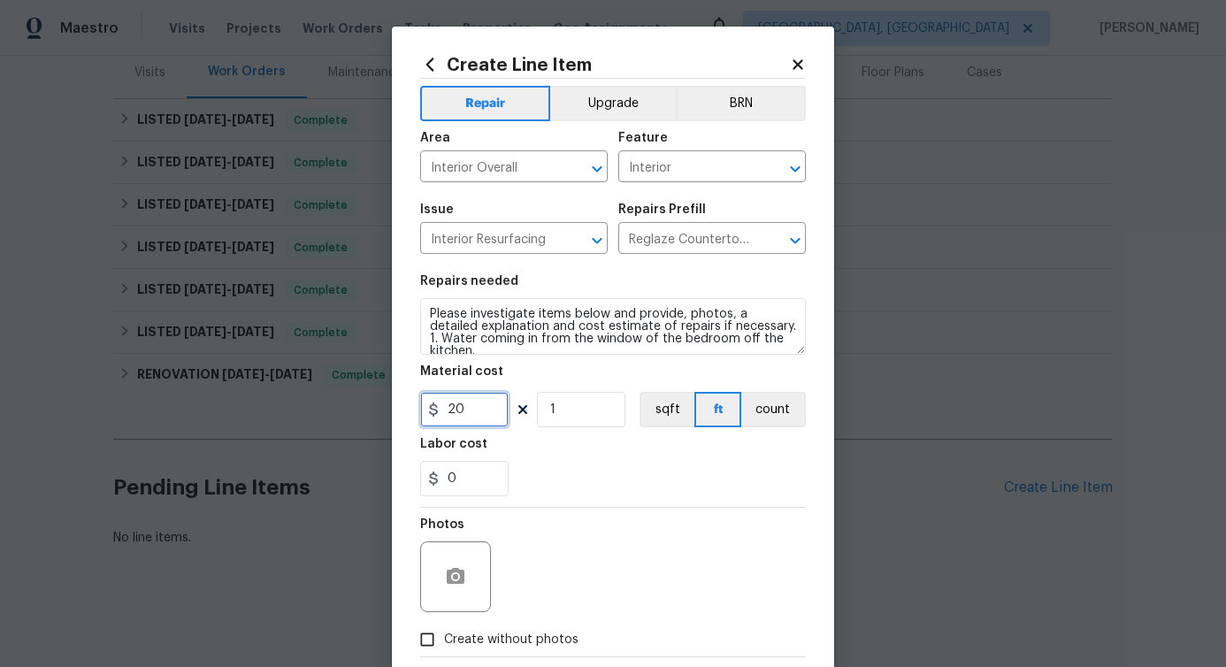
click at [447, 414] on input "20" at bounding box center [464, 409] width 88 height 35
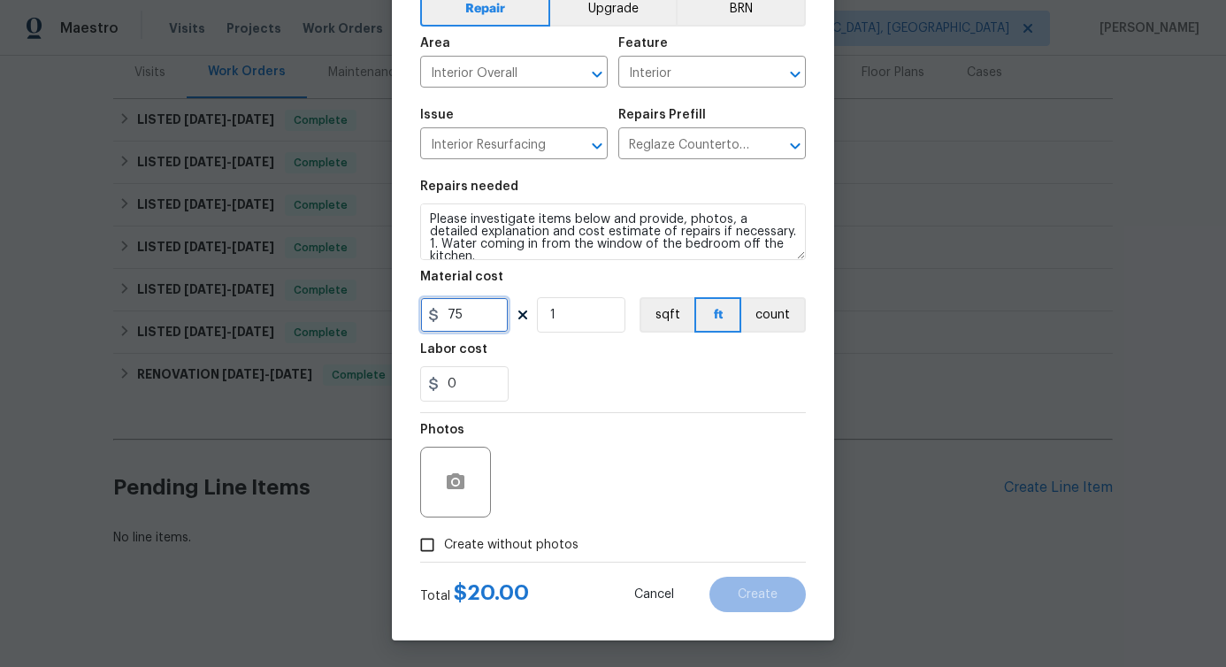
type input "75"
click at [490, 542] on span "Create without photos" at bounding box center [511, 545] width 134 height 19
click at [444, 542] on input "Create without photos" at bounding box center [427, 545] width 34 height 34
checkbox input "true"
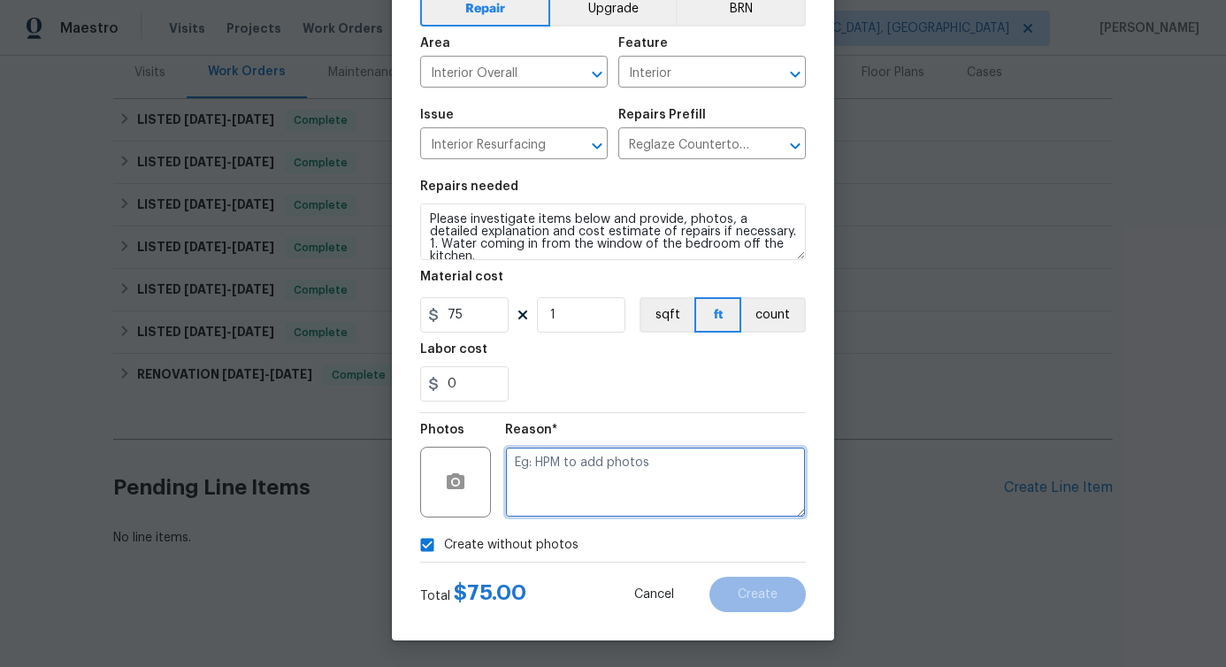
click at [584, 502] on textarea at bounding box center [655, 482] width 301 height 71
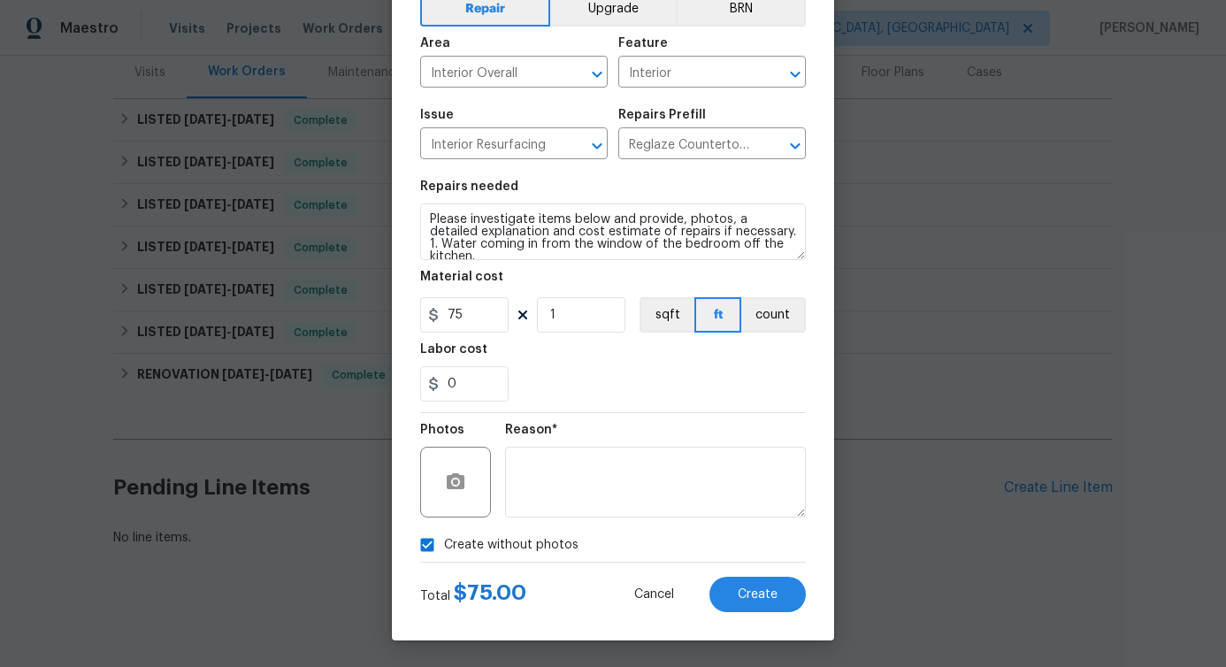
click at [774, 616] on div "Create Line Item Repair Upgrade BRN Area Interior Overall ​ Feature Interior ​ …" at bounding box center [613, 286] width 442 height 708
click at [779, 581] on button "Create" at bounding box center [757, 594] width 96 height 35
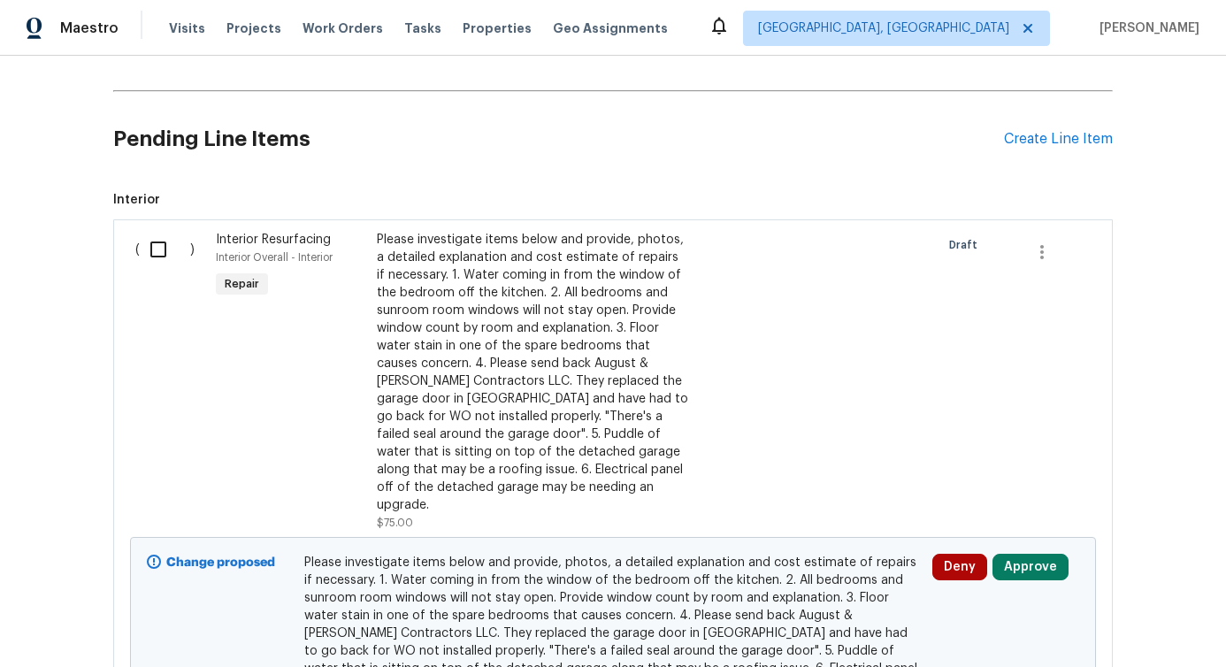
scroll to position [536, 0]
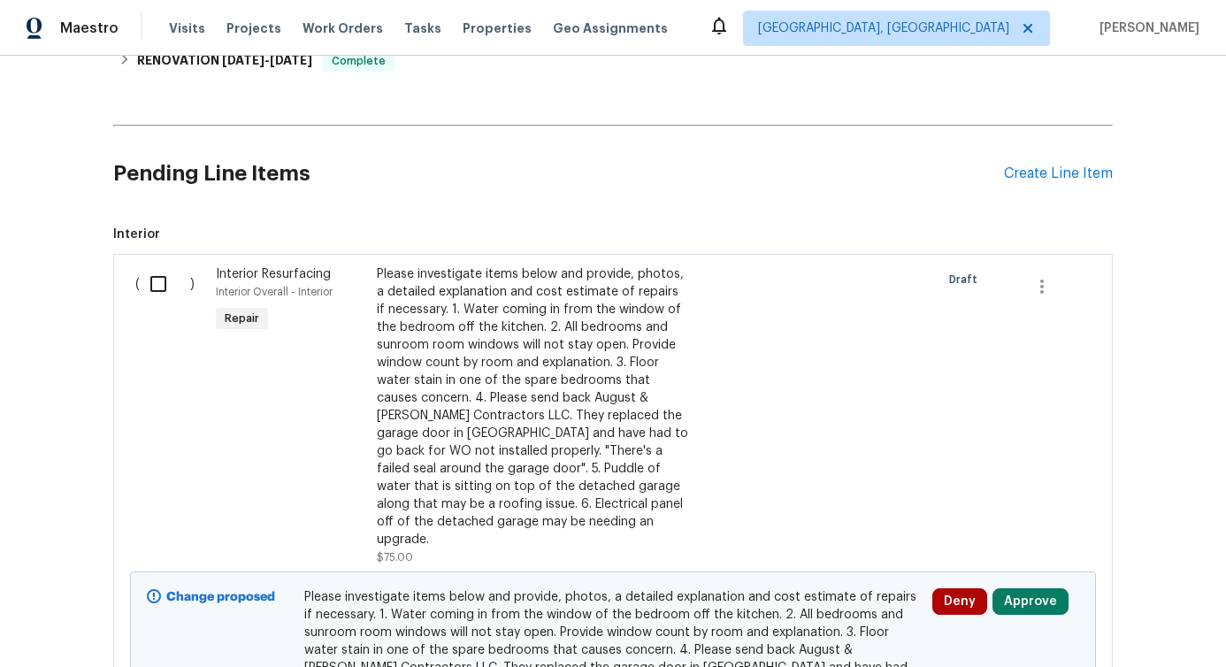
click at [159, 282] on input "checkbox" at bounding box center [165, 283] width 50 height 37
checkbox input "true"
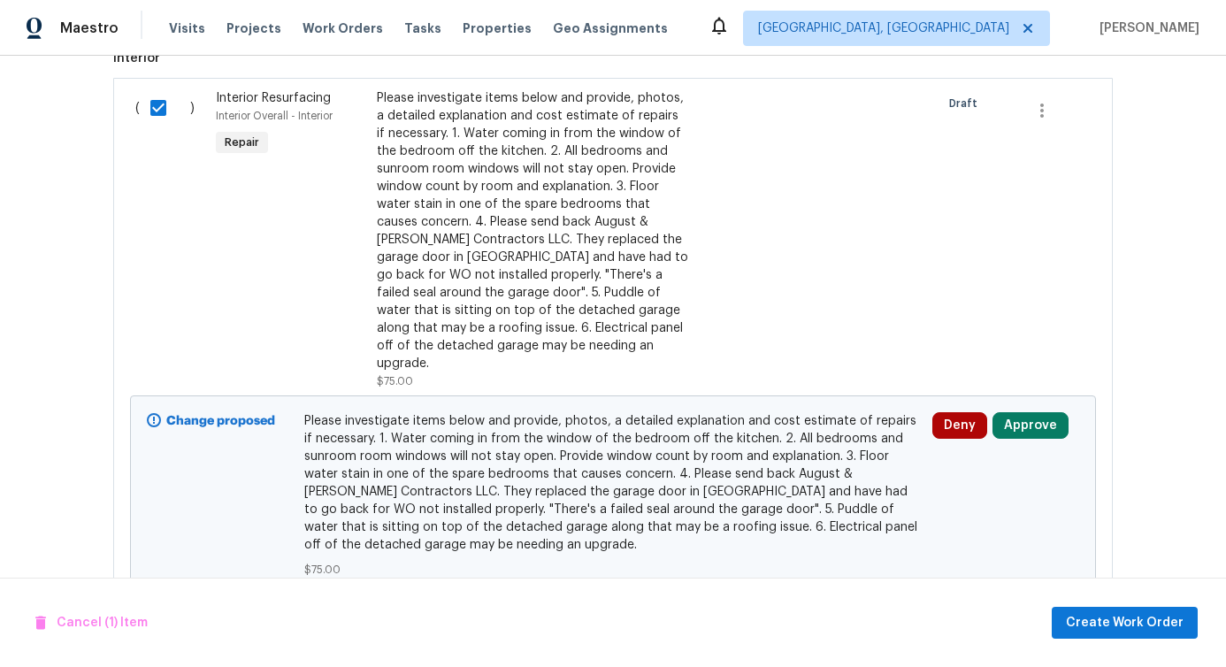
scroll to position [774, 0]
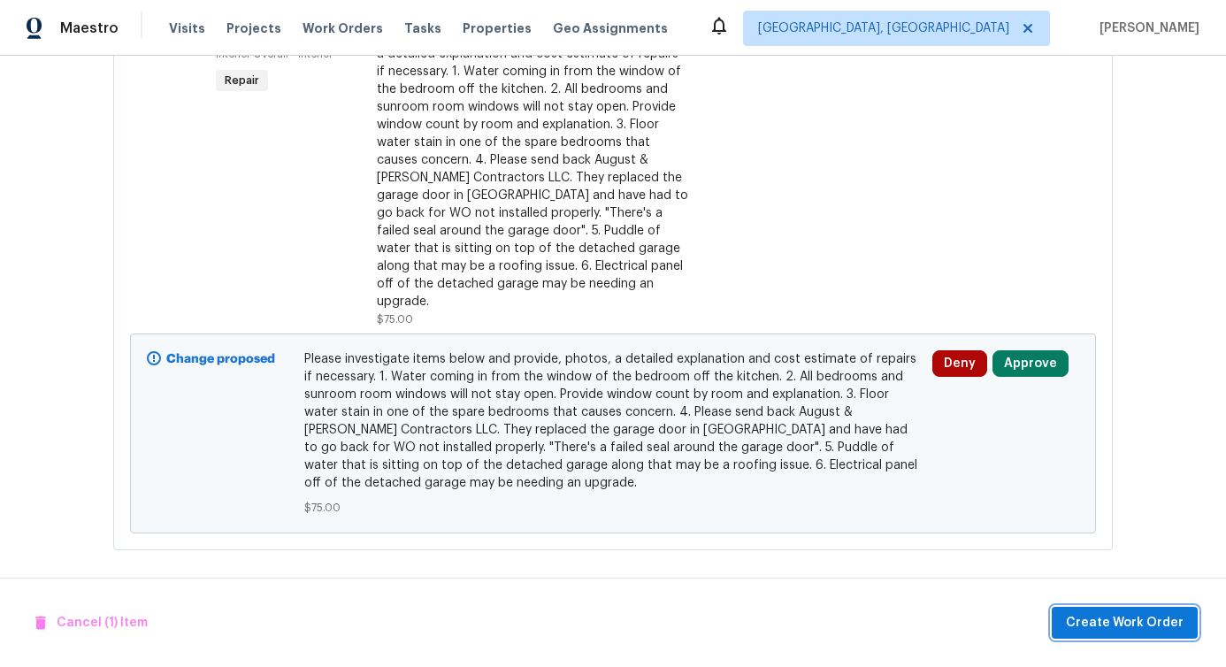
click at [1109, 619] on span "Create Work Order" at bounding box center [1125, 623] width 118 height 22
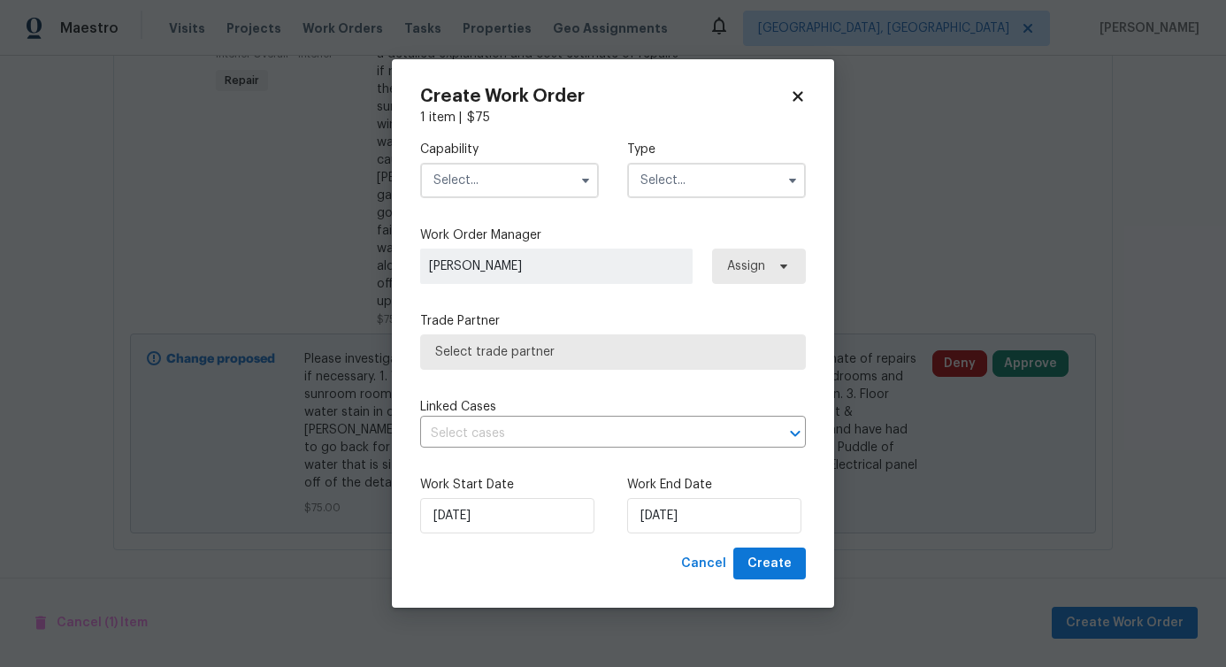
click at [509, 175] on input "text" at bounding box center [509, 180] width 179 height 35
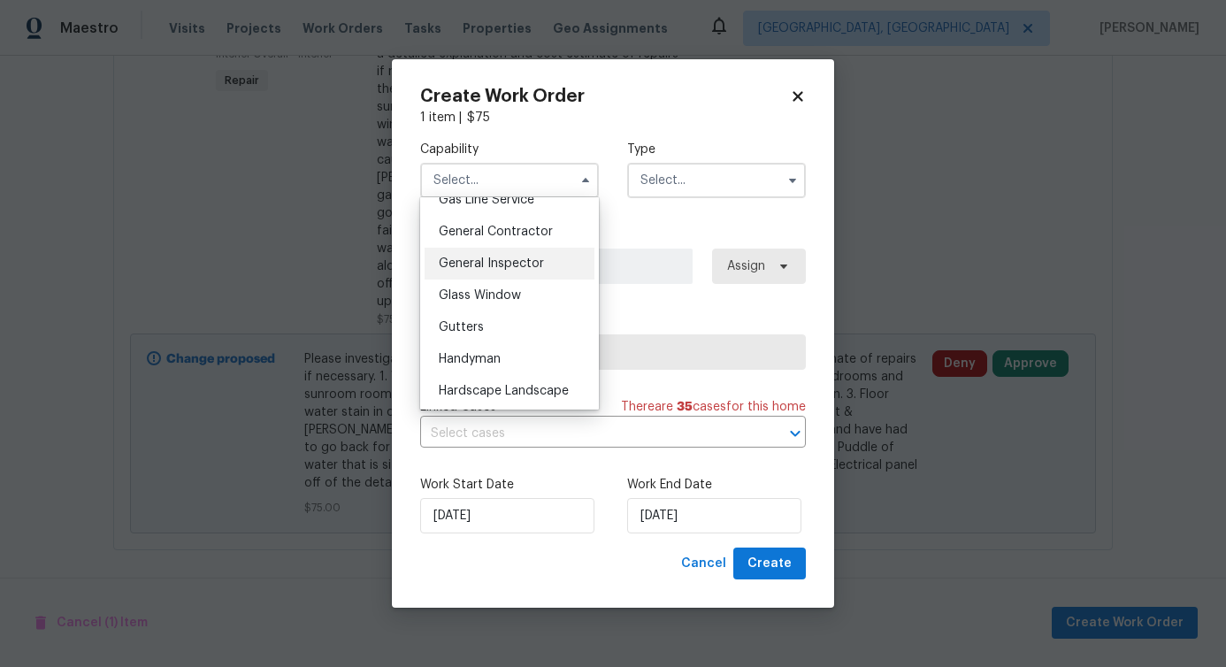
scroll to position [842, 0]
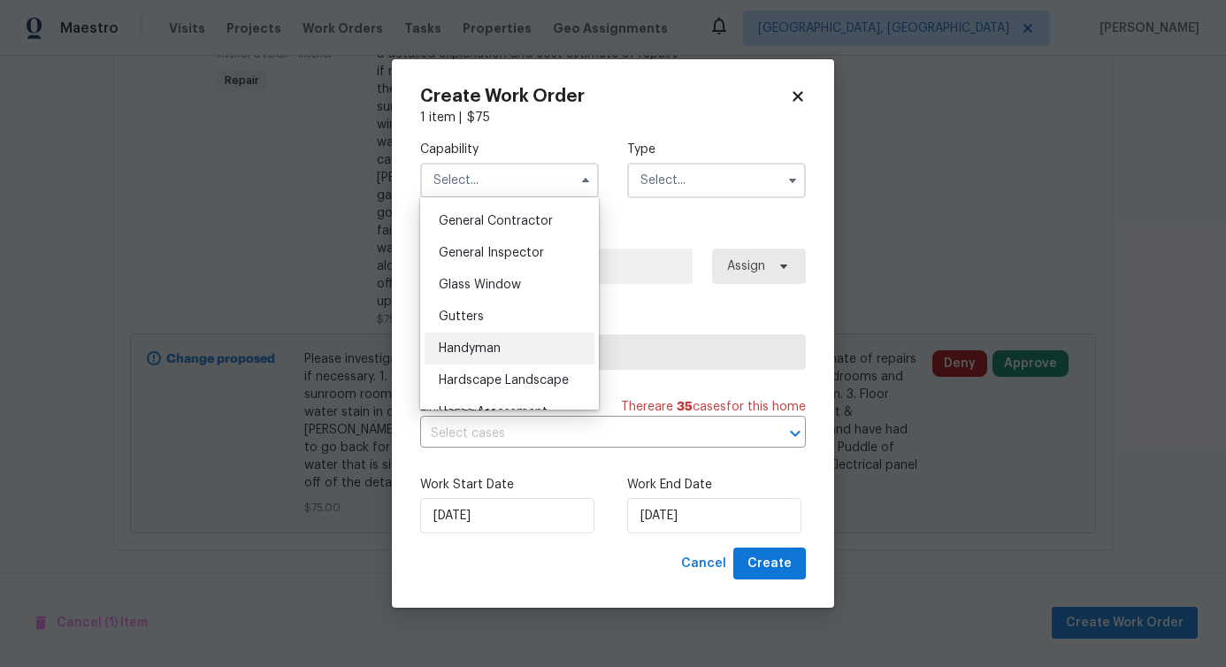
click at [472, 355] on span "Handyman" at bounding box center [470, 348] width 62 height 12
type input "Handyman"
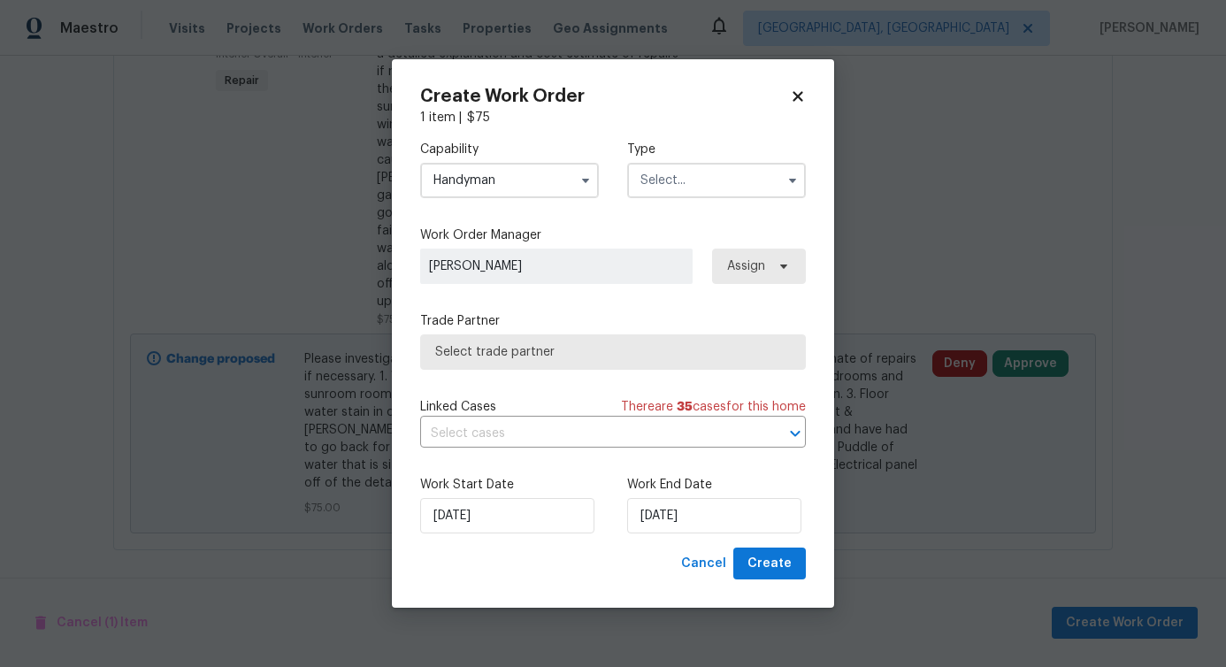
click at [685, 184] on input "text" at bounding box center [716, 180] width 179 height 35
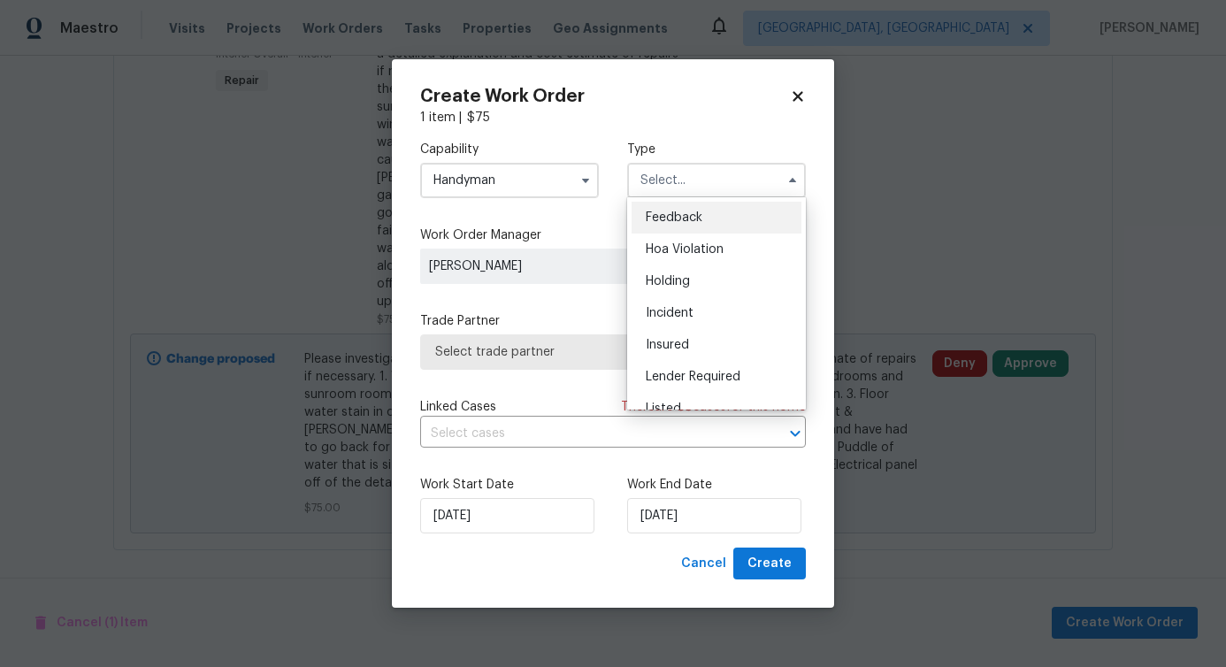
click at [669, 221] on span "Feedback" at bounding box center [674, 217] width 57 height 12
type input "Feedback"
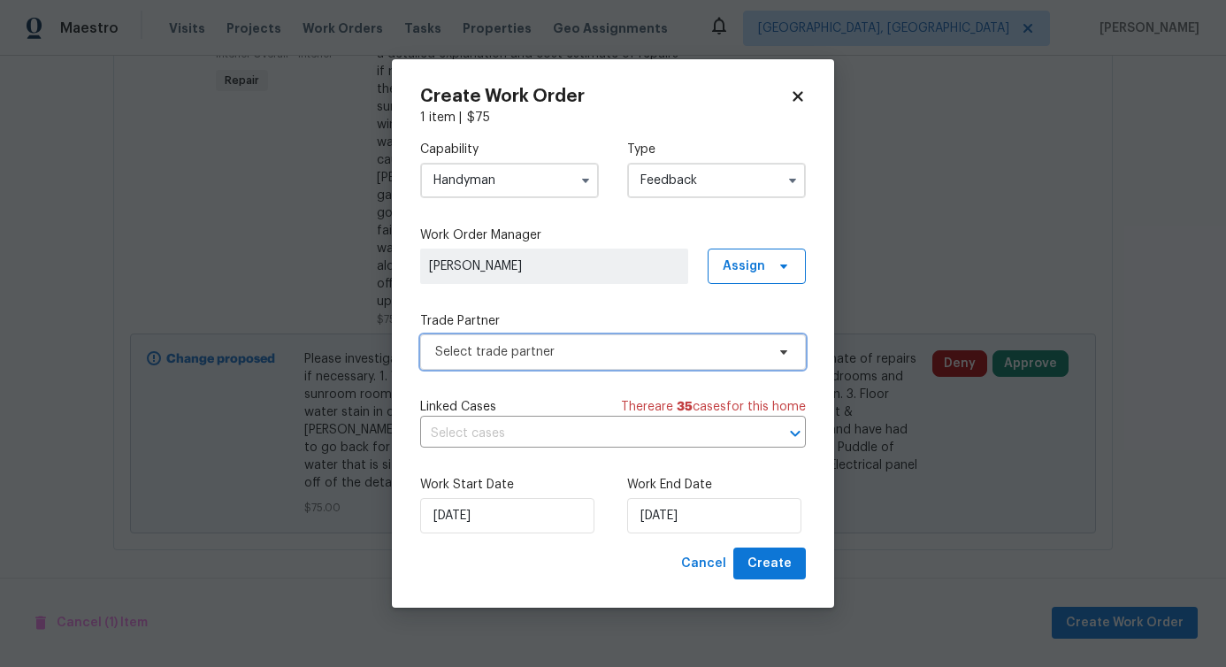
click at [518, 365] on span "Select trade partner" at bounding box center [613, 351] width 386 height 35
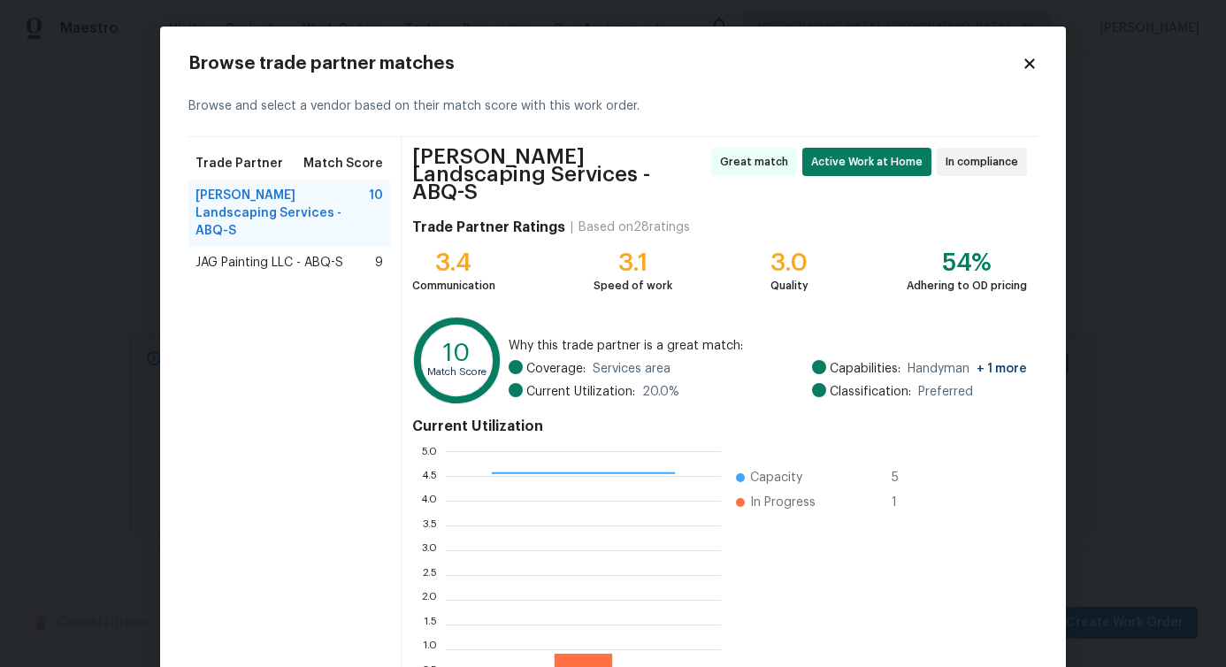
scroll to position [120, 0]
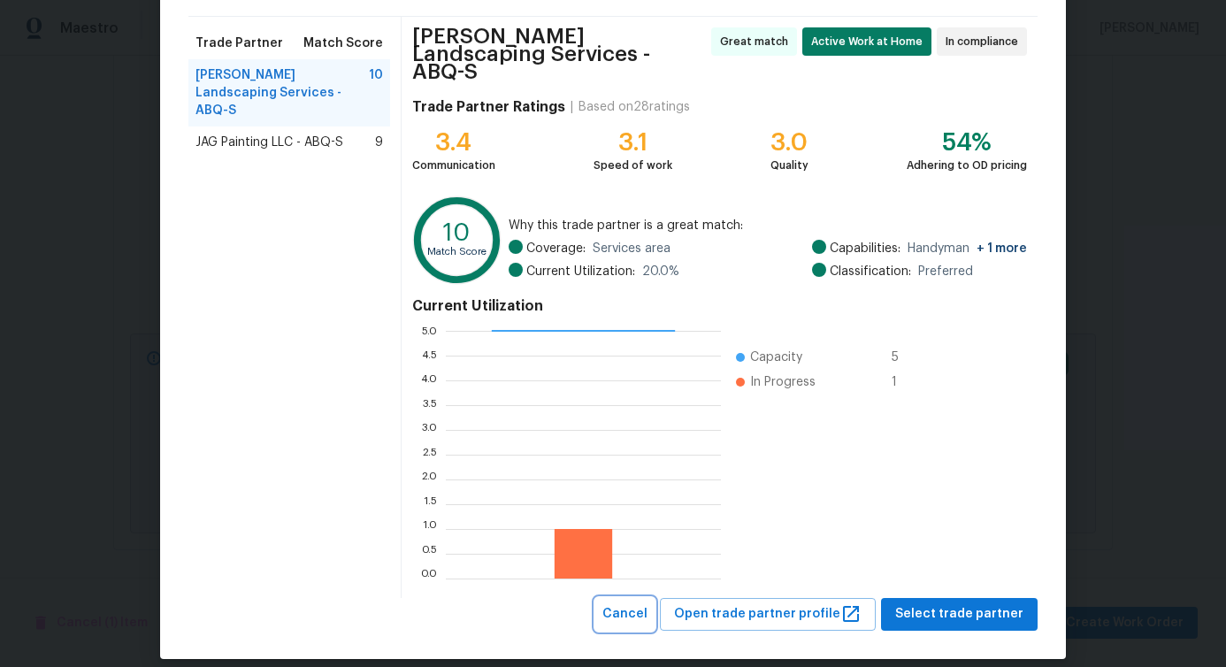
click at [640, 609] on button "Cancel" at bounding box center [624, 614] width 59 height 33
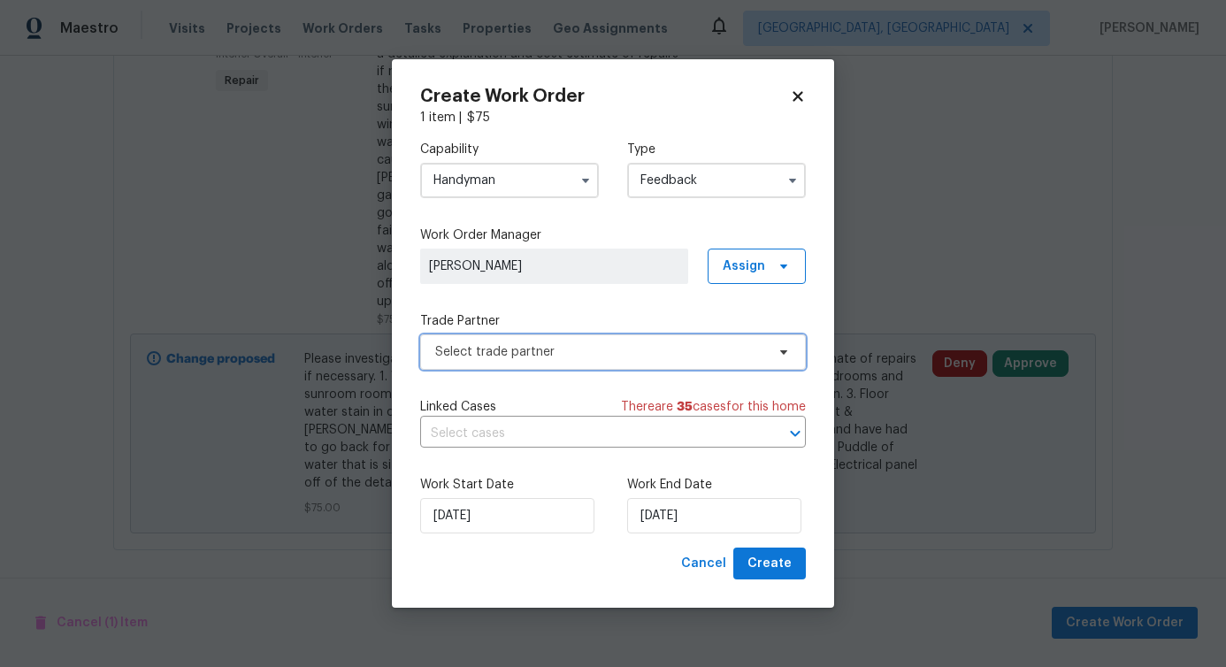
scroll to position [0, 0]
click at [537, 179] on input "Handyman" at bounding box center [509, 180] width 179 height 35
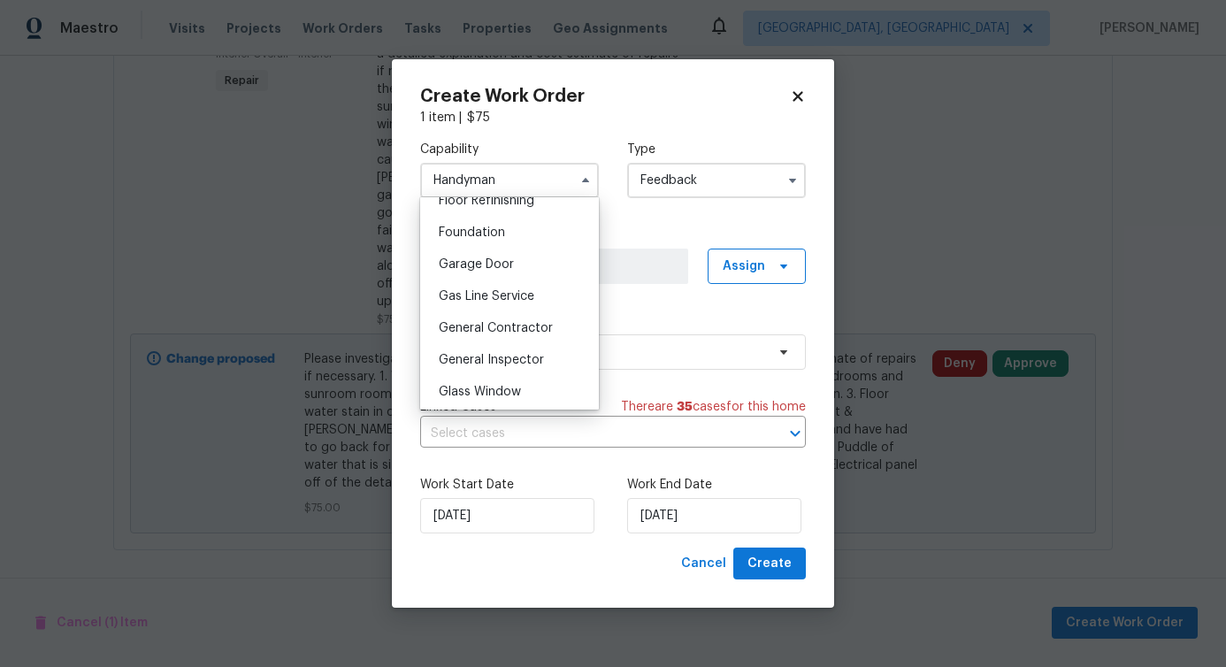
scroll to position [736, 0]
click at [516, 332] on div "General Contractor" at bounding box center [510, 327] width 170 height 32
type input "General Contractor"
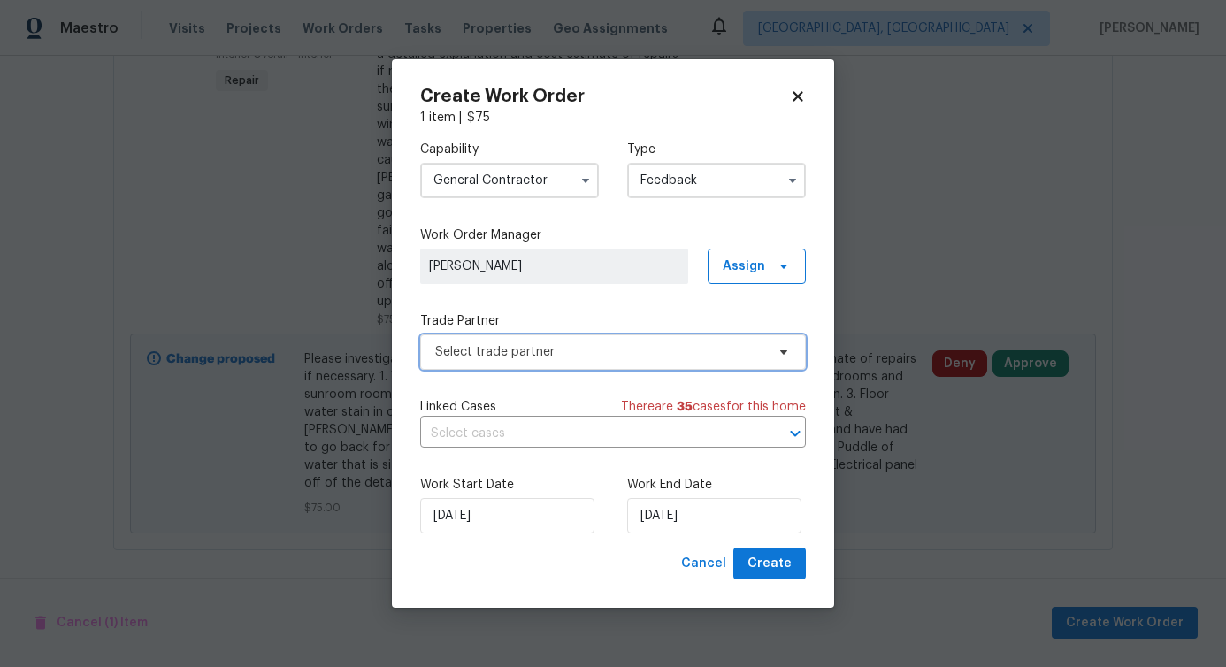
click at [541, 363] on span "Select trade partner" at bounding box center [613, 351] width 386 height 35
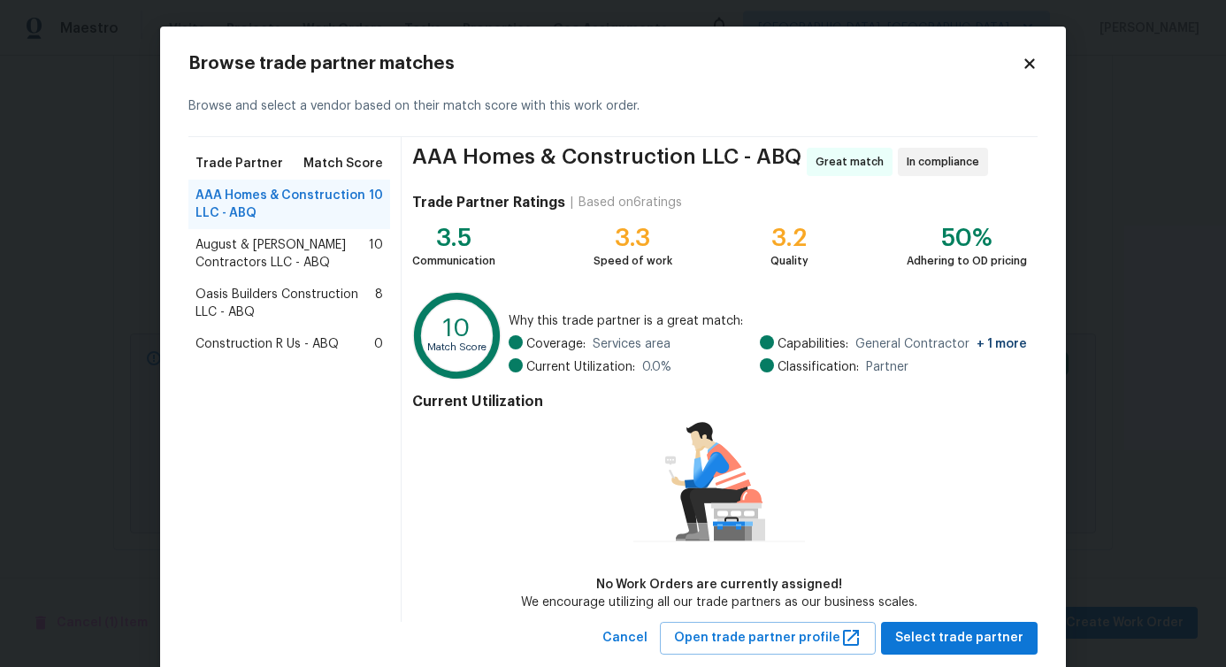
click at [251, 262] on span "August & Suttles Contractors LLC - ABQ" at bounding box center [281, 253] width 173 height 35
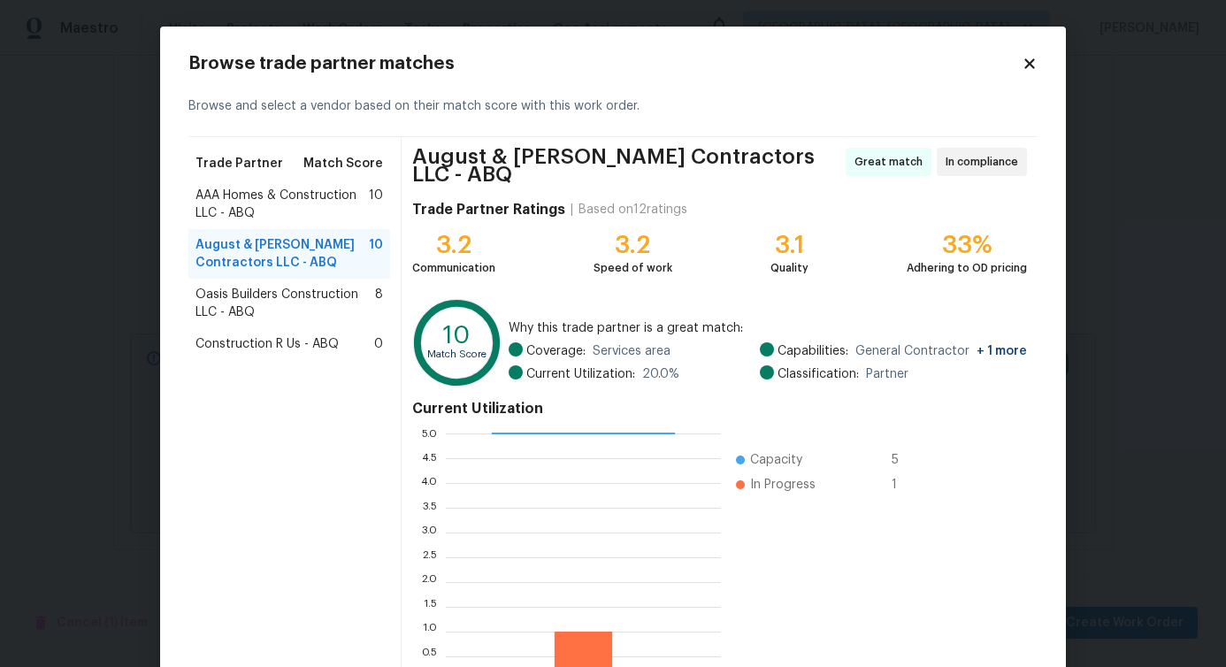
scroll to position [113, 0]
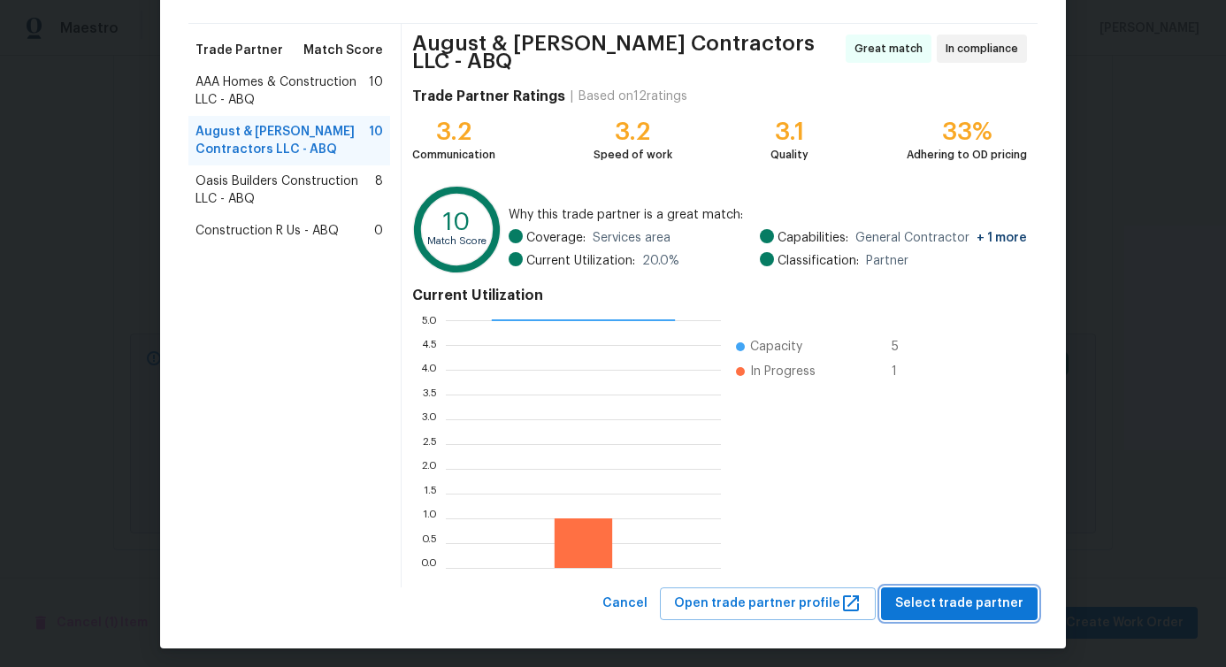
click at [932, 606] on span "Select trade partner" at bounding box center [959, 604] width 128 height 22
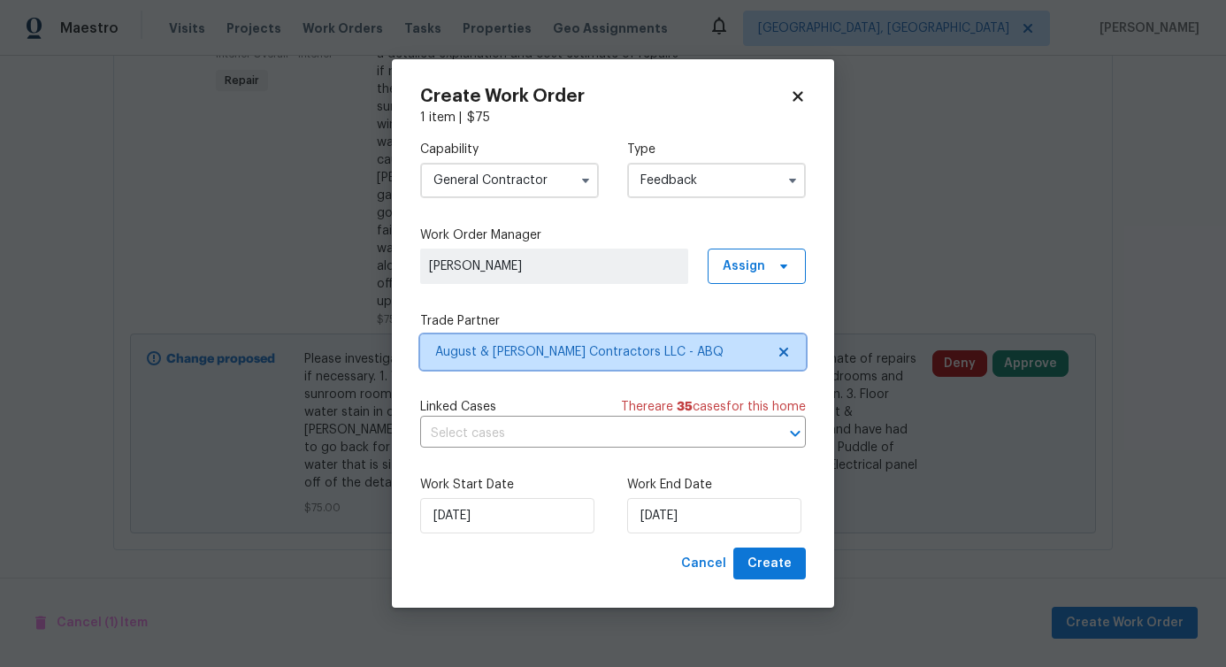
scroll to position [0, 0]
click at [506, 432] on input "text" at bounding box center [588, 433] width 336 height 27
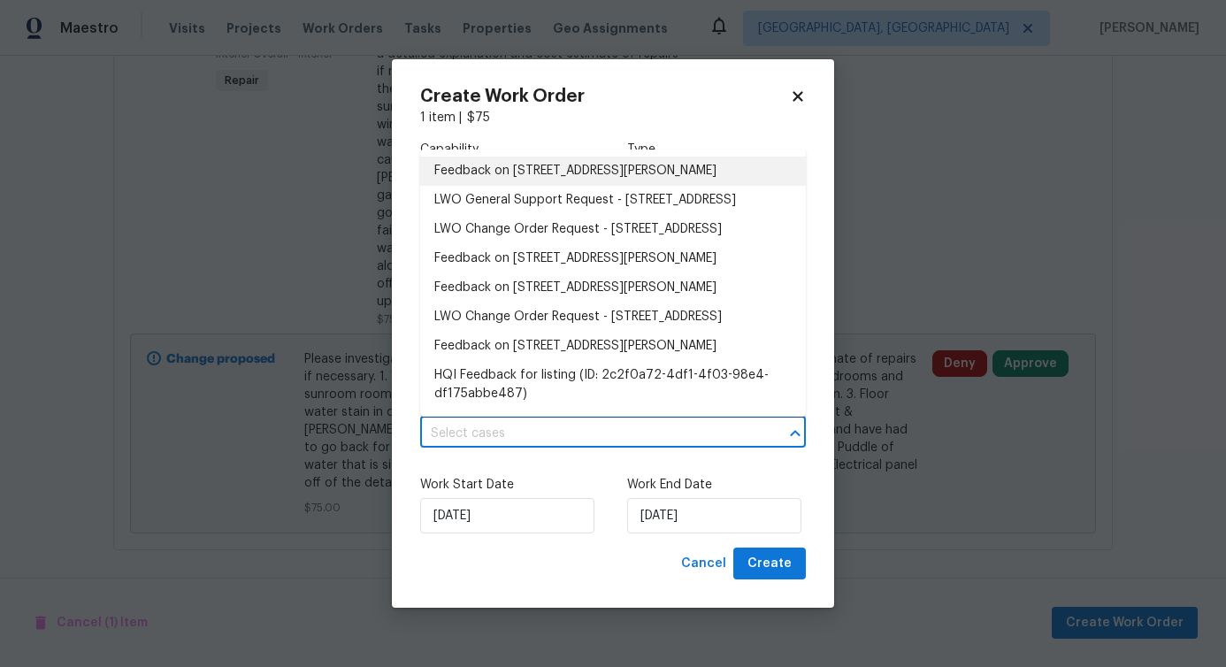
click at [521, 184] on li "Feedback on 35 Sandia Heights Dr NE, Albuquerque, NM 87122" at bounding box center [613, 171] width 386 height 29
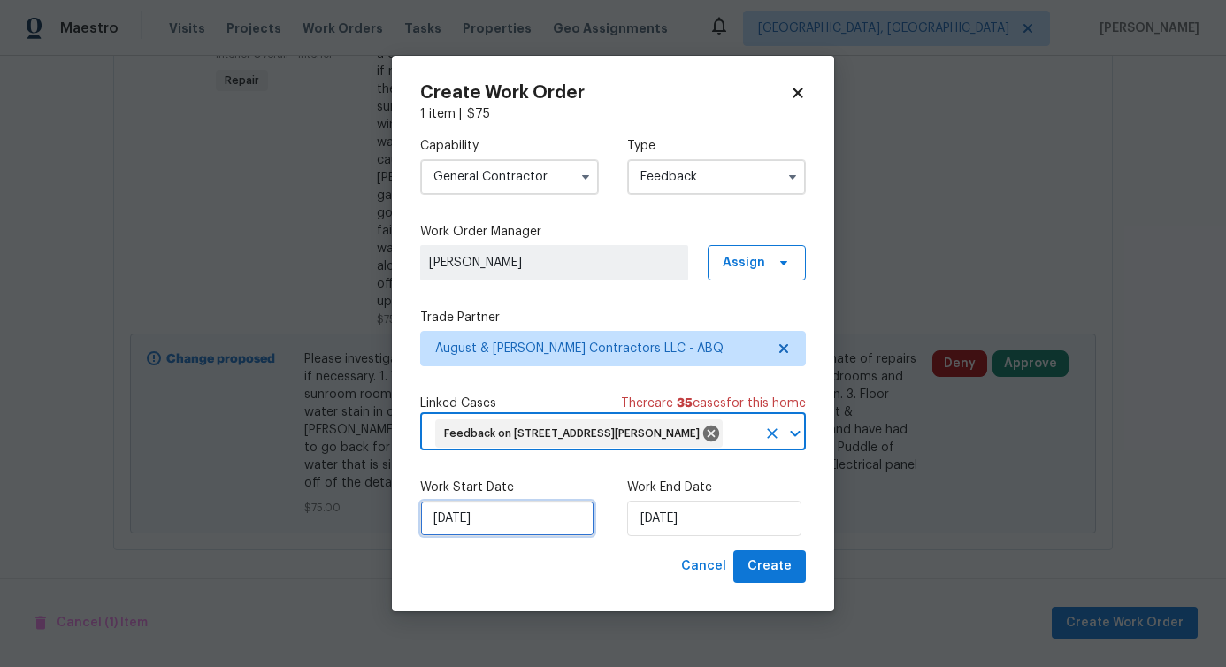
click at [520, 536] on input "[DATE]" at bounding box center [507, 518] width 174 height 35
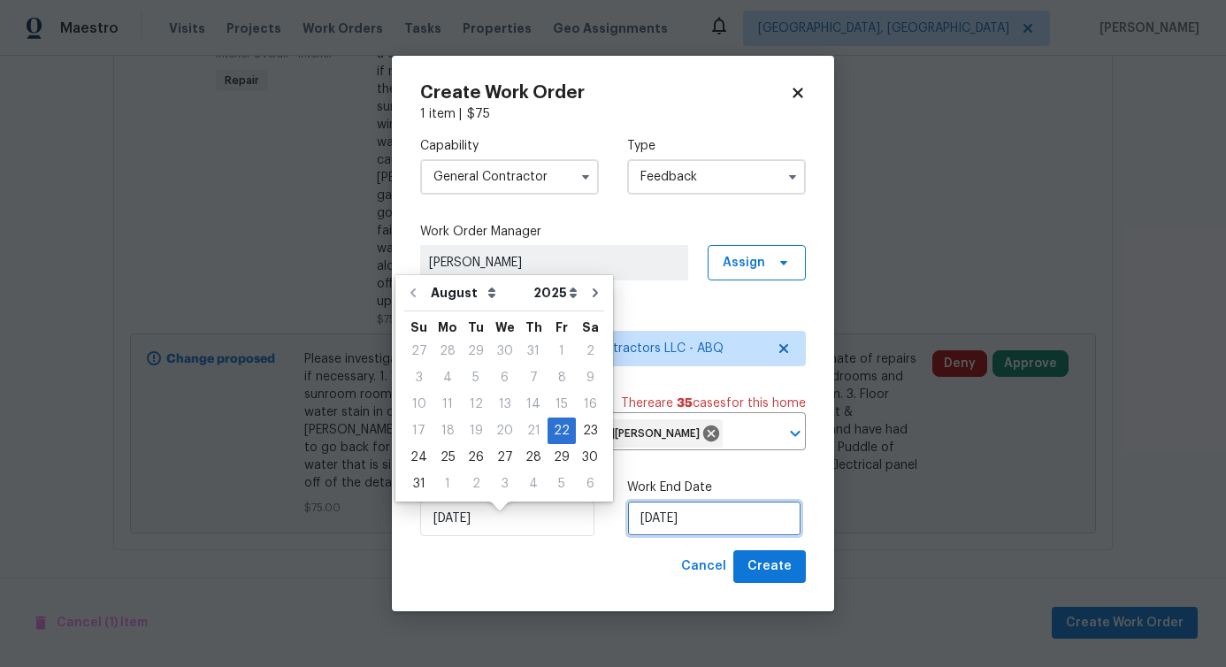
click at [674, 536] on input "8/22/2025" at bounding box center [714, 518] width 174 height 35
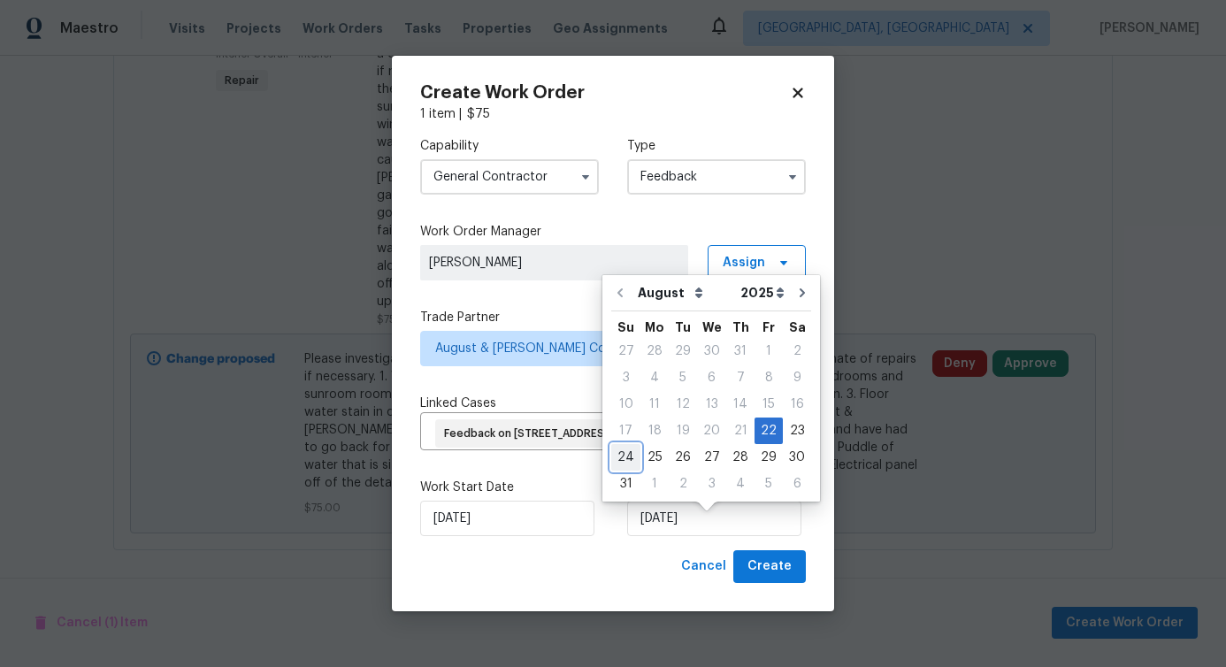
click at [623, 456] on div "24" at bounding box center [625, 457] width 29 height 25
type input "8/24/2025"
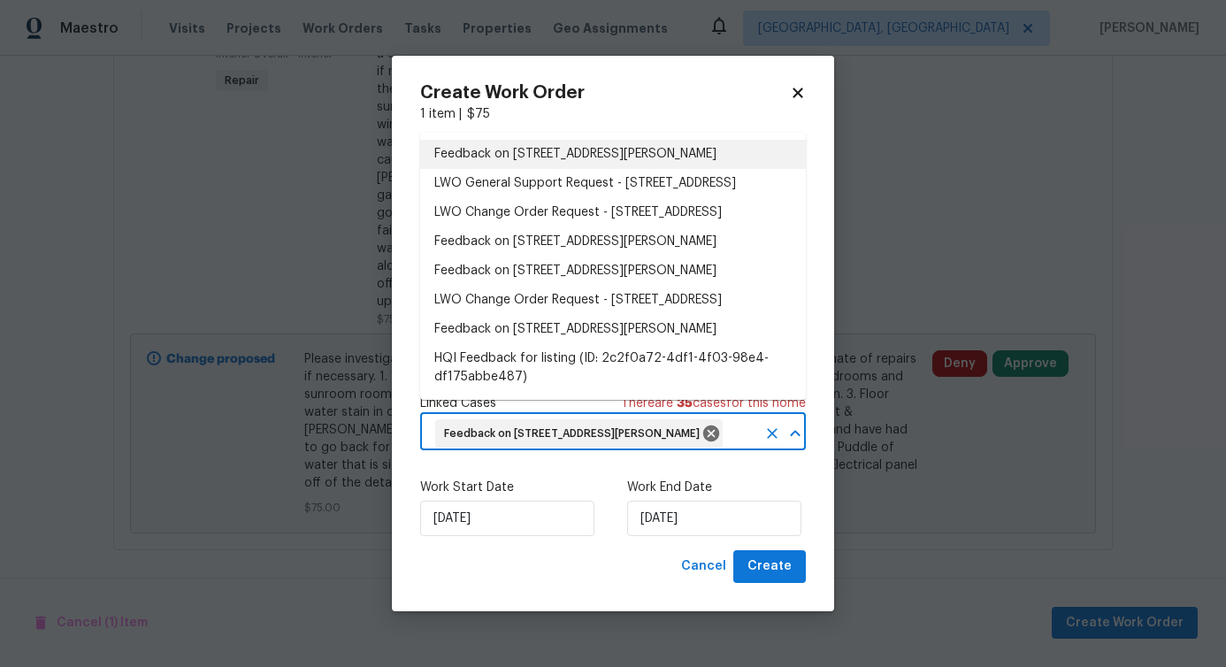
click at [725, 442] on input "text" at bounding box center [740, 433] width 31 height 27
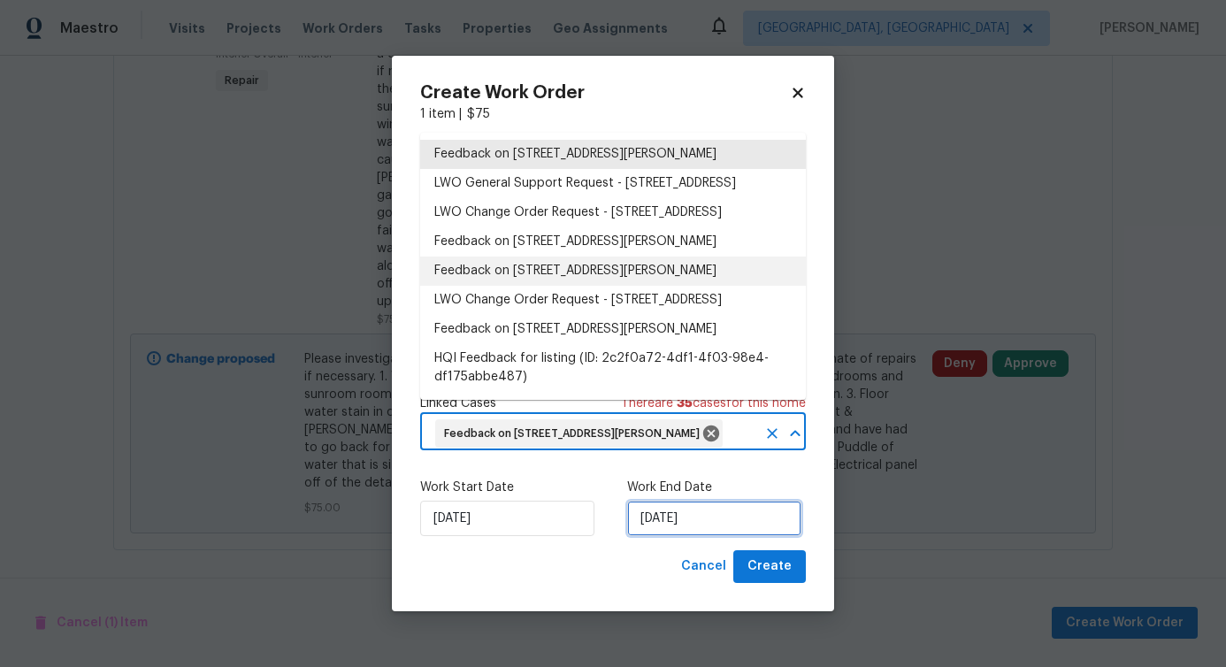
click at [649, 536] on input "8/24/2025" at bounding box center [714, 518] width 174 height 35
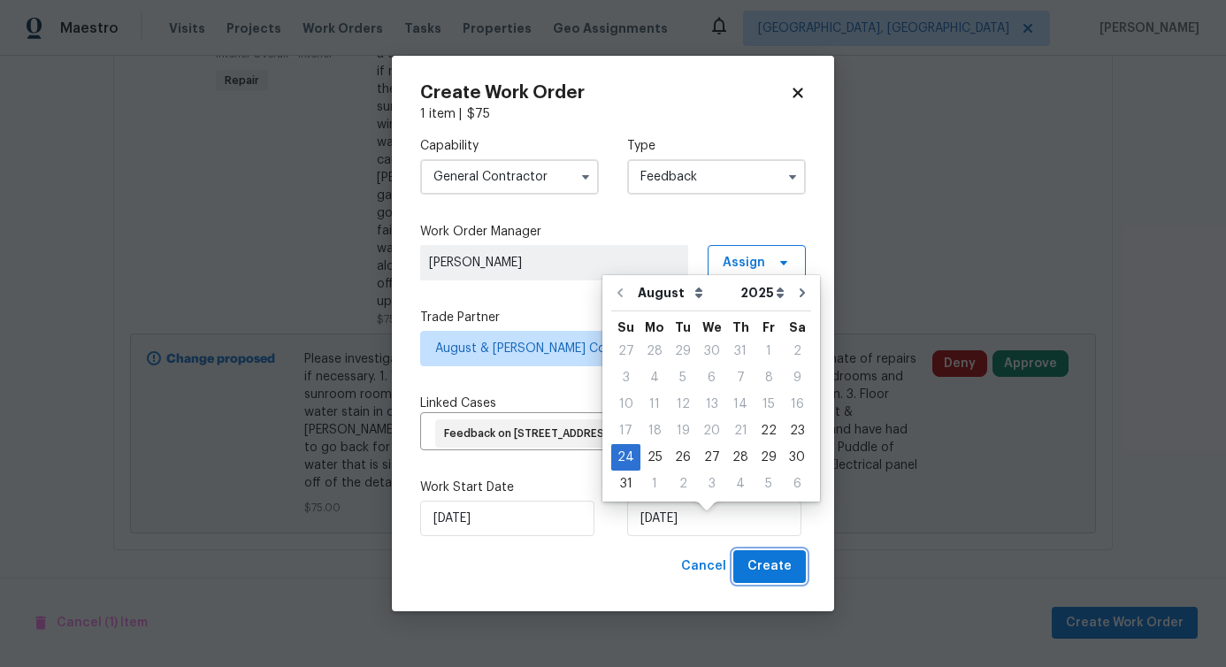
click at [768, 583] on button "Create" at bounding box center [769, 566] width 73 height 33
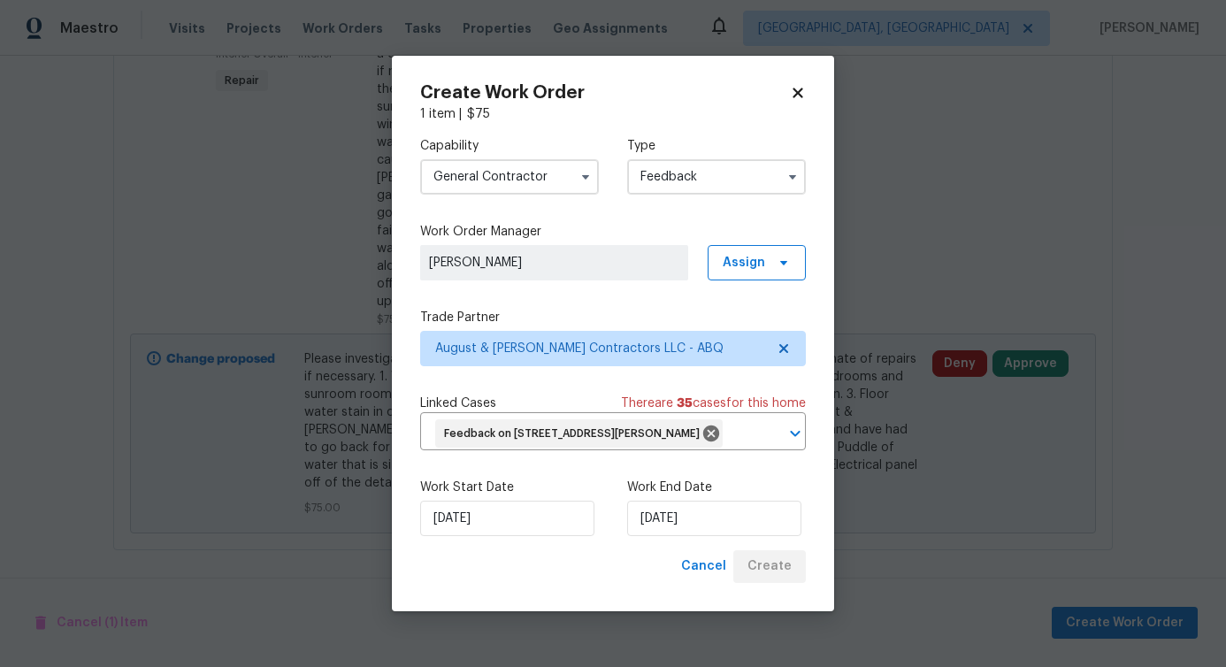
checkbox input "false"
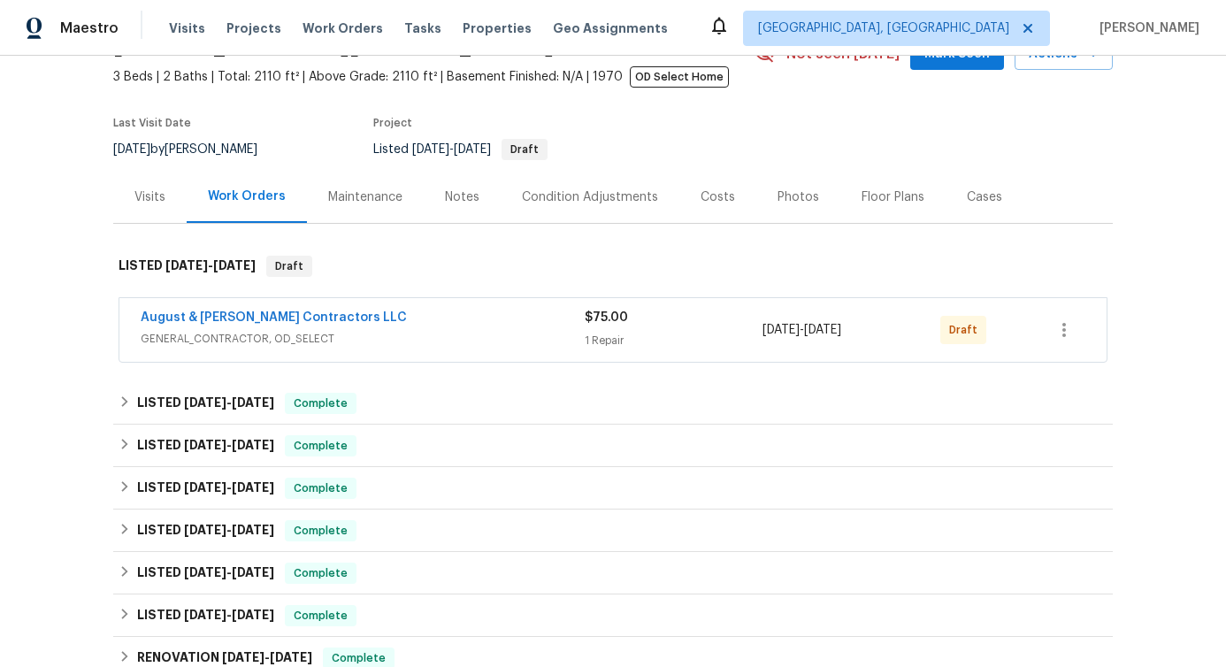
scroll to position [120, 0]
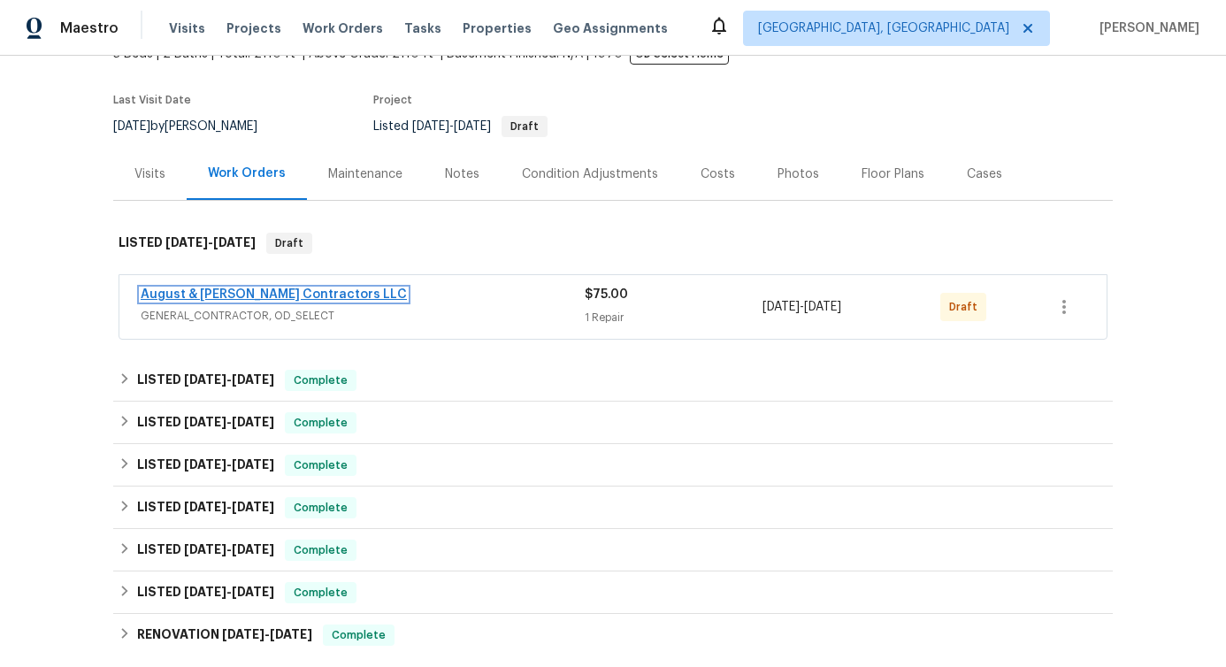
click at [296, 291] on link "August & [PERSON_NAME] Contractors LLC" at bounding box center [274, 294] width 266 height 12
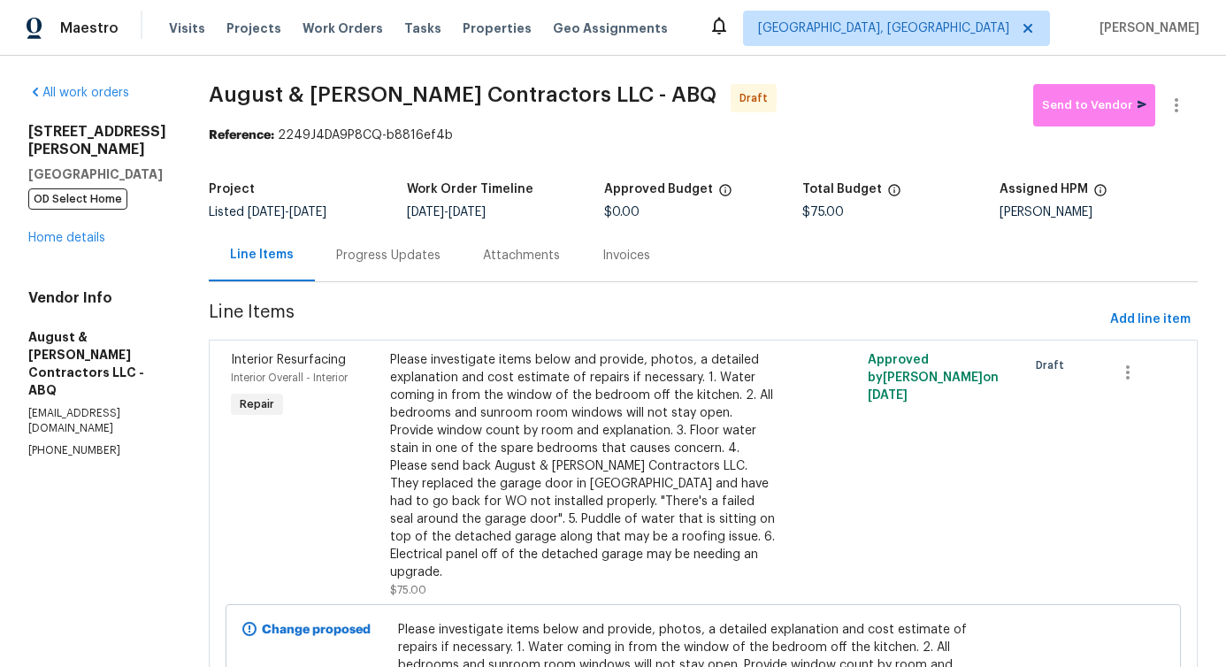
click at [408, 252] on div "Progress Updates" at bounding box center [388, 256] width 104 height 18
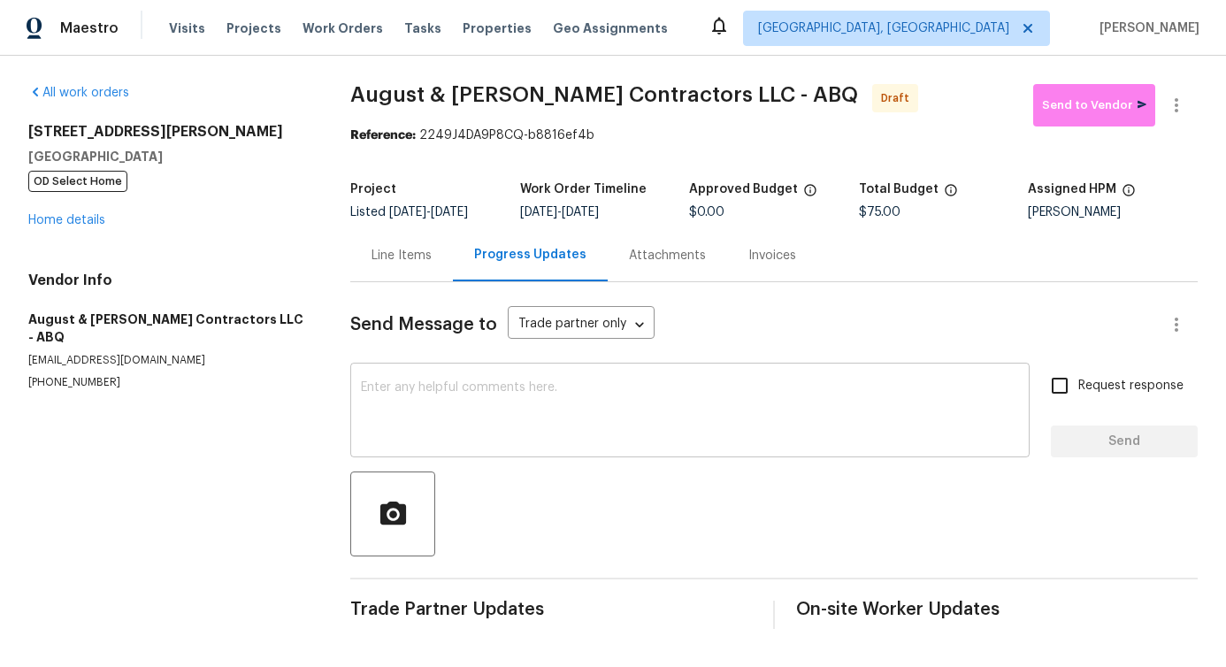
click at [464, 417] on textarea at bounding box center [690, 412] width 658 height 62
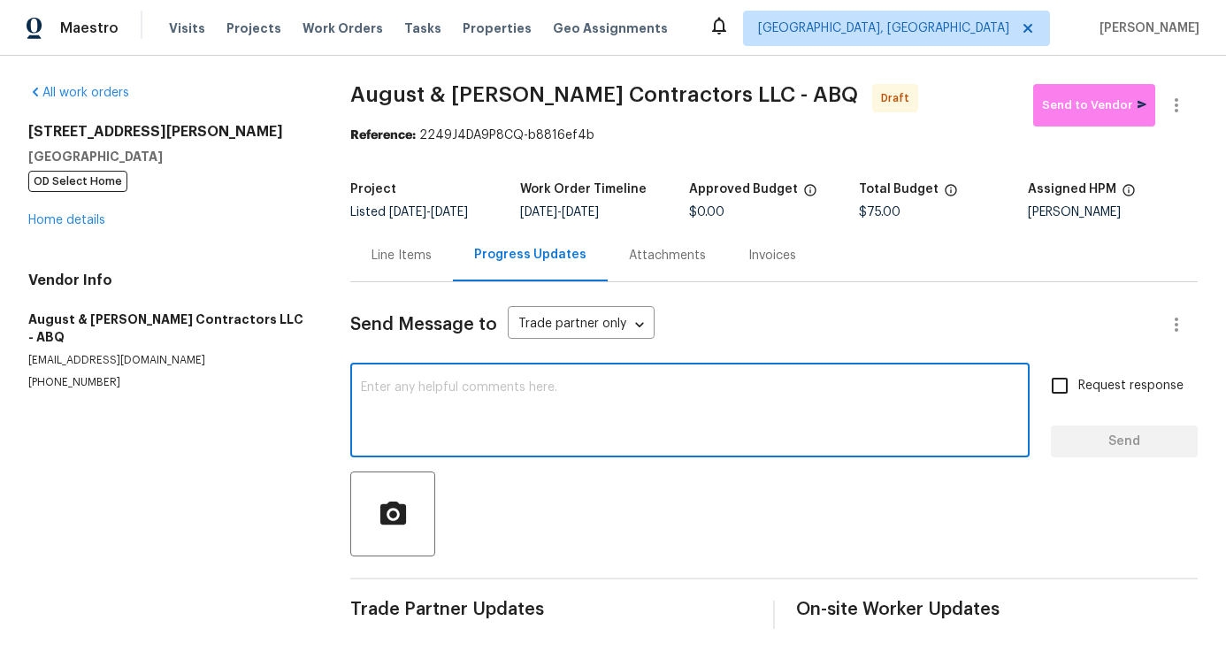
paste textarea "Hi, this is [PERSON_NAME] with Opendoor. I’m confirming you received the WO for…"
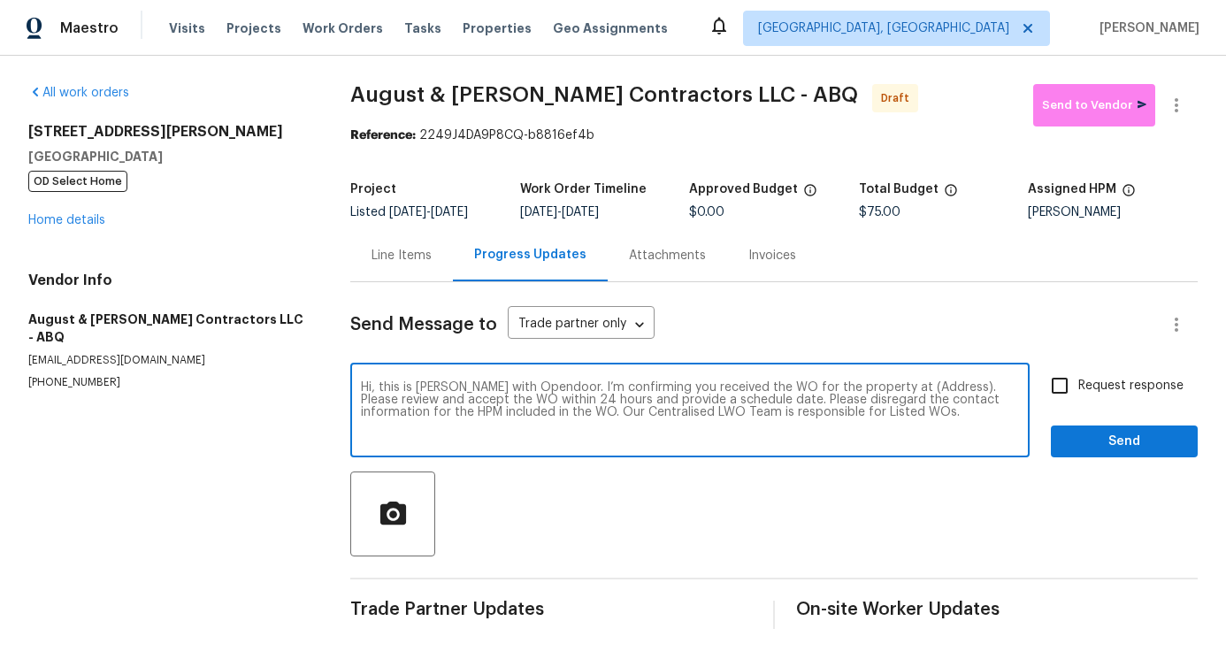
click at [906, 391] on div "Hi, this is [PERSON_NAME] with Opendoor. I’m confirming you received the WO for…" at bounding box center [689, 412] width 679 height 90
click at [905, 400] on textarea "Hi, this is [PERSON_NAME] with Opendoor. I’m confirming you received the WO for…" at bounding box center [690, 412] width 658 height 62
paste textarea "[STREET_ADDRESS][PERSON_NAME]"
type textarea "Hi, this is [PERSON_NAME] with Opendoor. I’m confirming you received the WO for…"
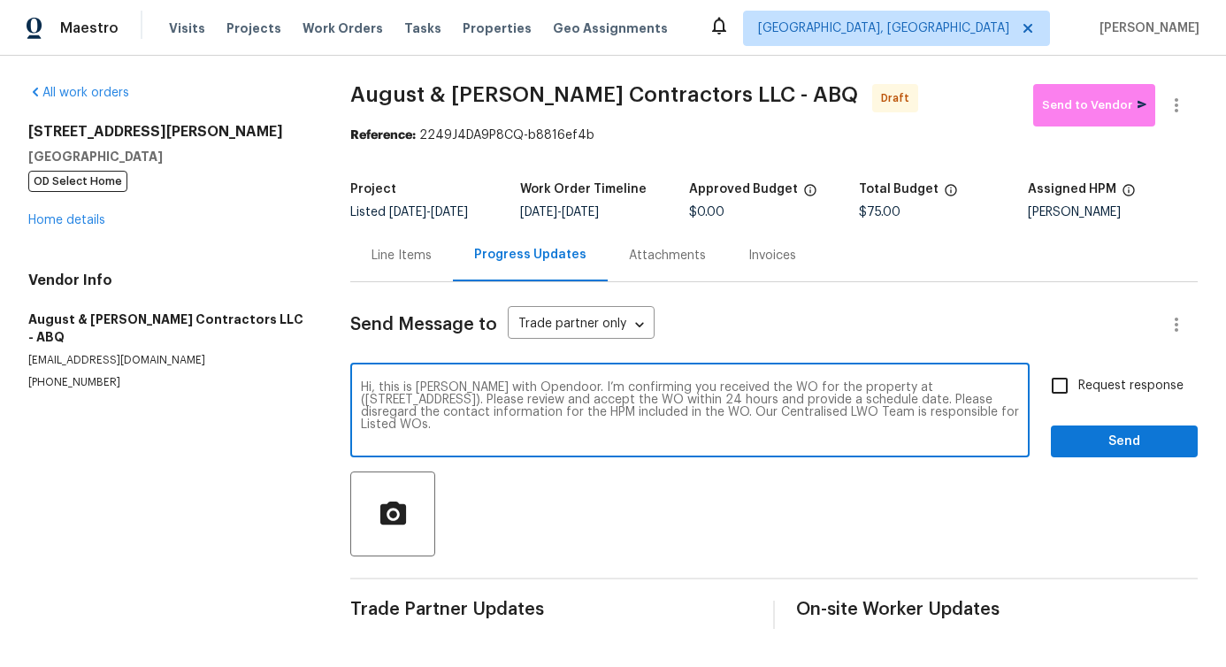
click at [1048, 398] on input "Request response" at bounding box center [1059, 385] width 37 height 37
checkbox input "true"
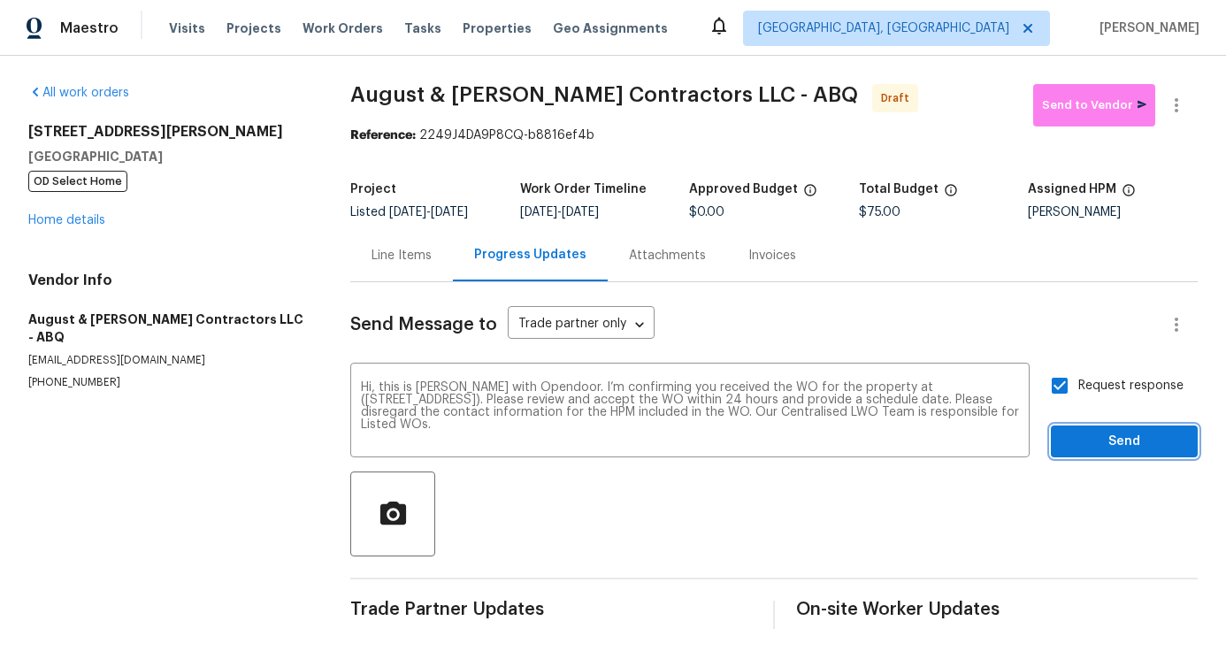
click at [1074, 445] on span "Send" at bounding box center [1124, 442] width 119 height 22
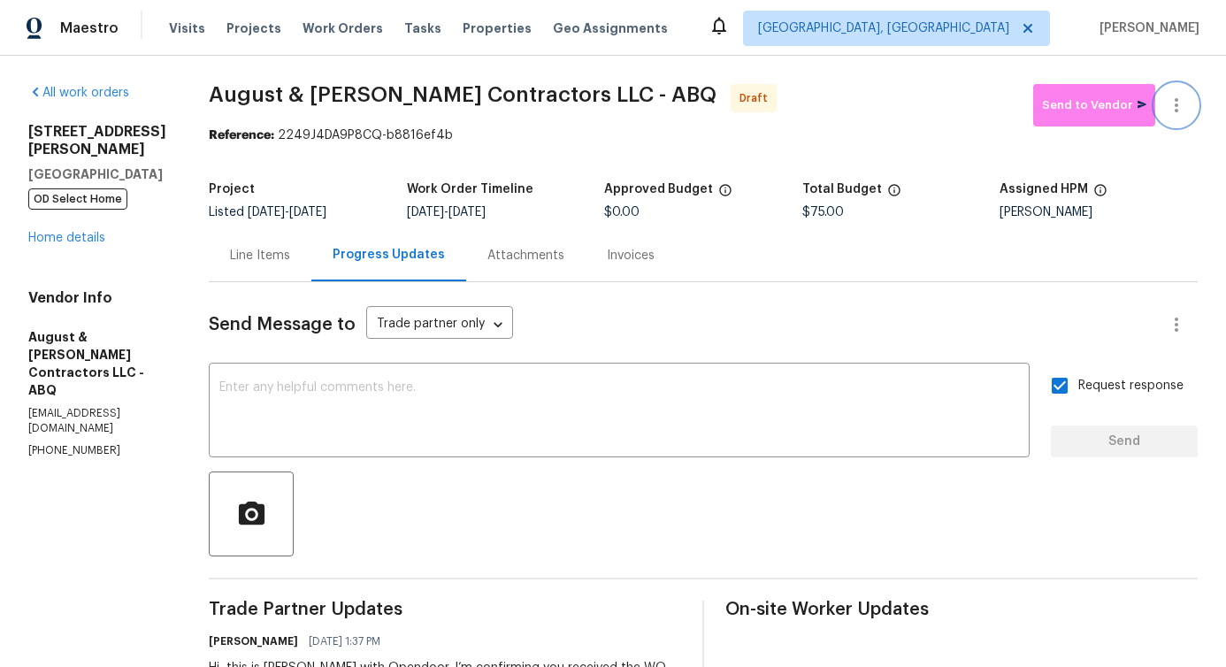
click at [1166, 113] on icon "button" at bounding box center [1176, 105] width 21 height 21
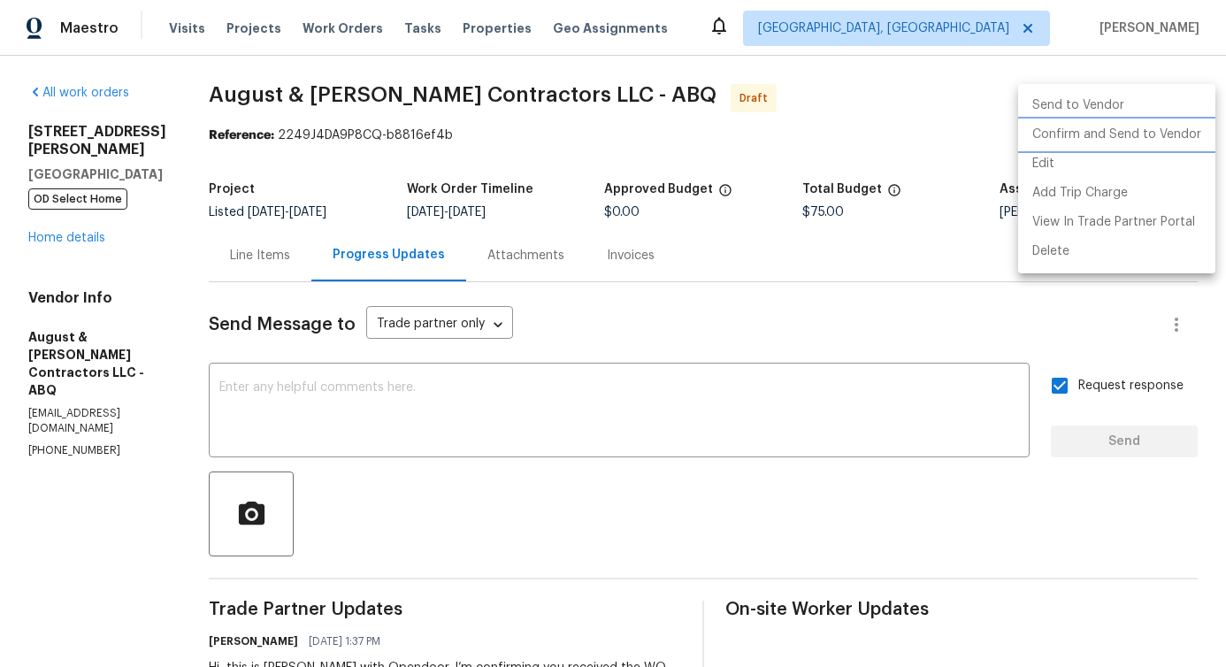
click at [1133, 129] on li "Confirm and Send to Vendor" at bounding box center [1116, 134] width 197 height 29
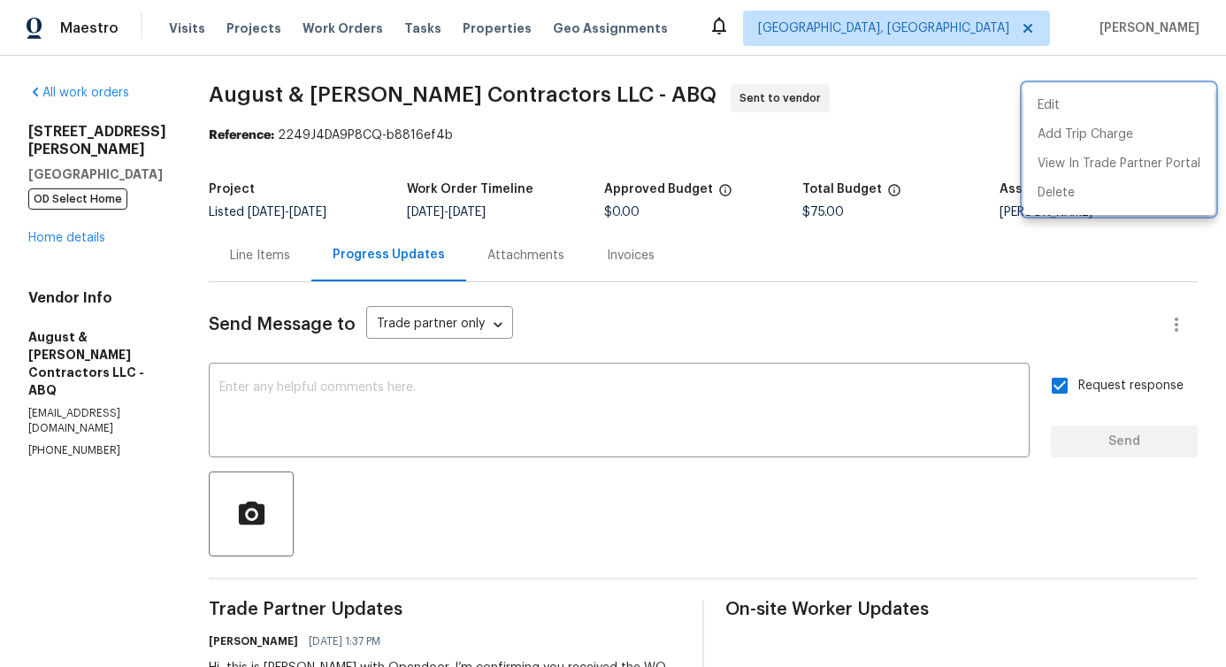
drag, startPoint x: 213, startPoint y: 89, endPoint x: 523, endPoint y: 97, distance: 309.6
click at [523, 97] on div at bounding box center [613, 333] width 1226 height 667
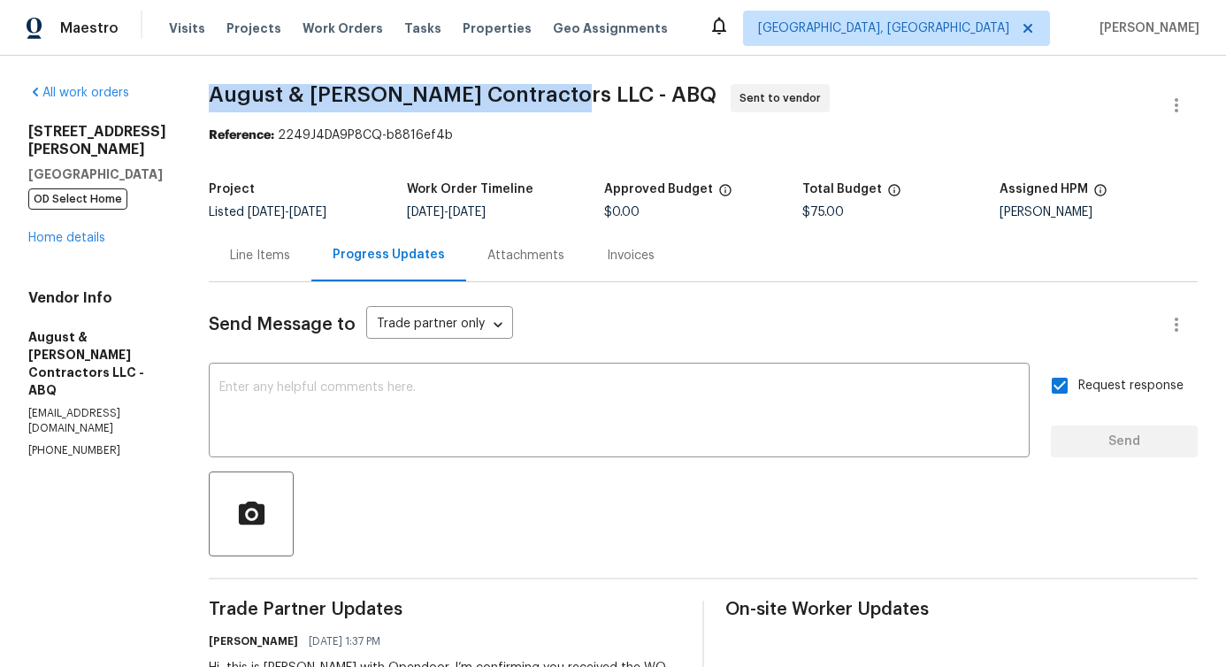
drag, startPoint x: 213, startPoint y: 91, endPoint x: 552, endPoint y: 96, distance: 338.8
click at [552, 96] on span "August & [PERSON_NAME] Contractors LLC - ABQ Sent to vendor" at bounding box center [682, 105] width 946 height 42
copy span "August & [PERSON_NAME] Contractors LLC"
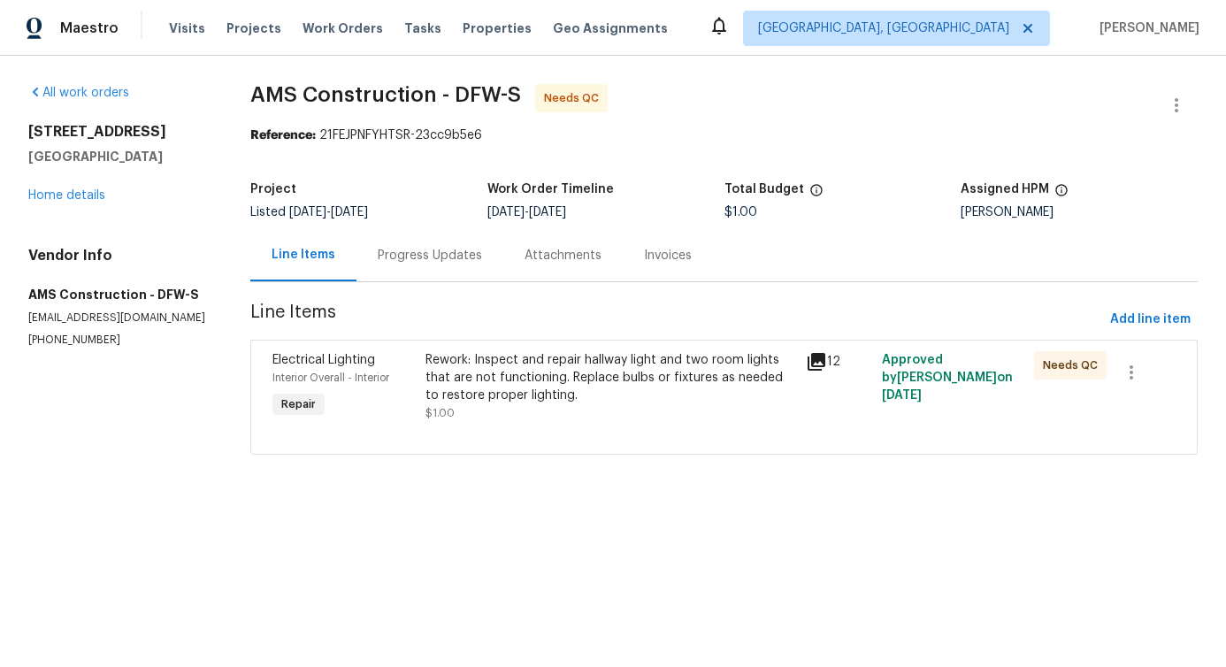
click at [461, 346] on div "Rework: Inspect and repair hallway light and two room lights that are not funct…" at bounding box center [610, 386] width 380 height 81
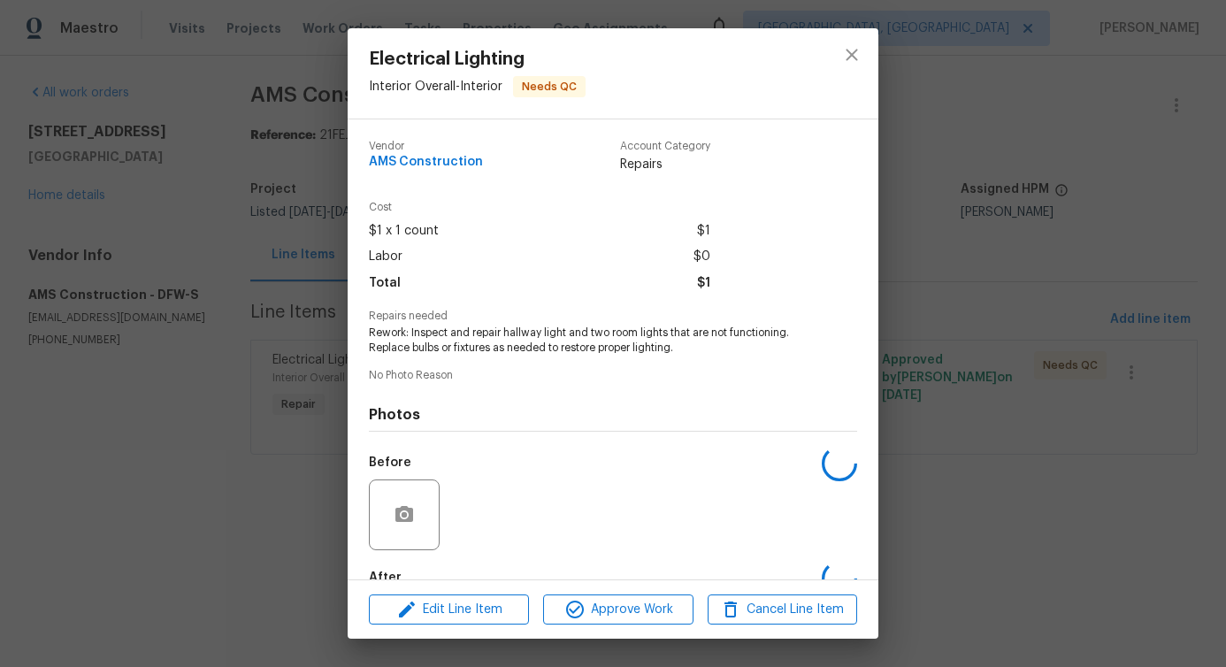
scroll to position [103, 0]
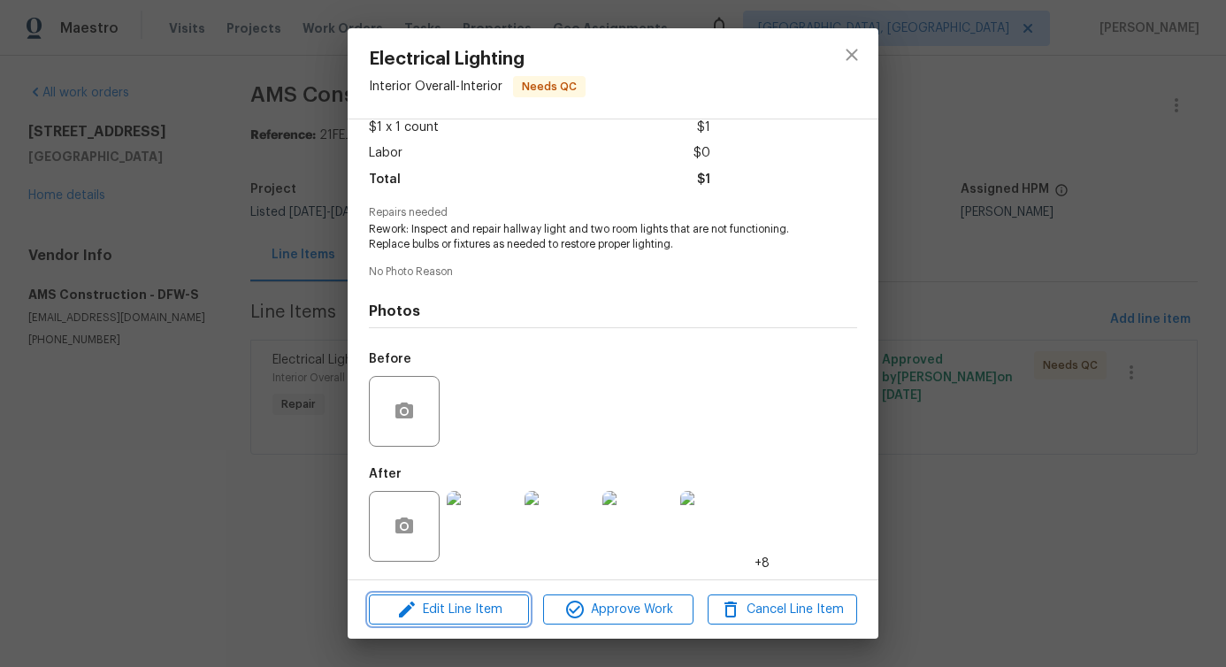
click at [438, 616] on span "Edit Line Item" at bounding box center [448, 610] width 149 height 22
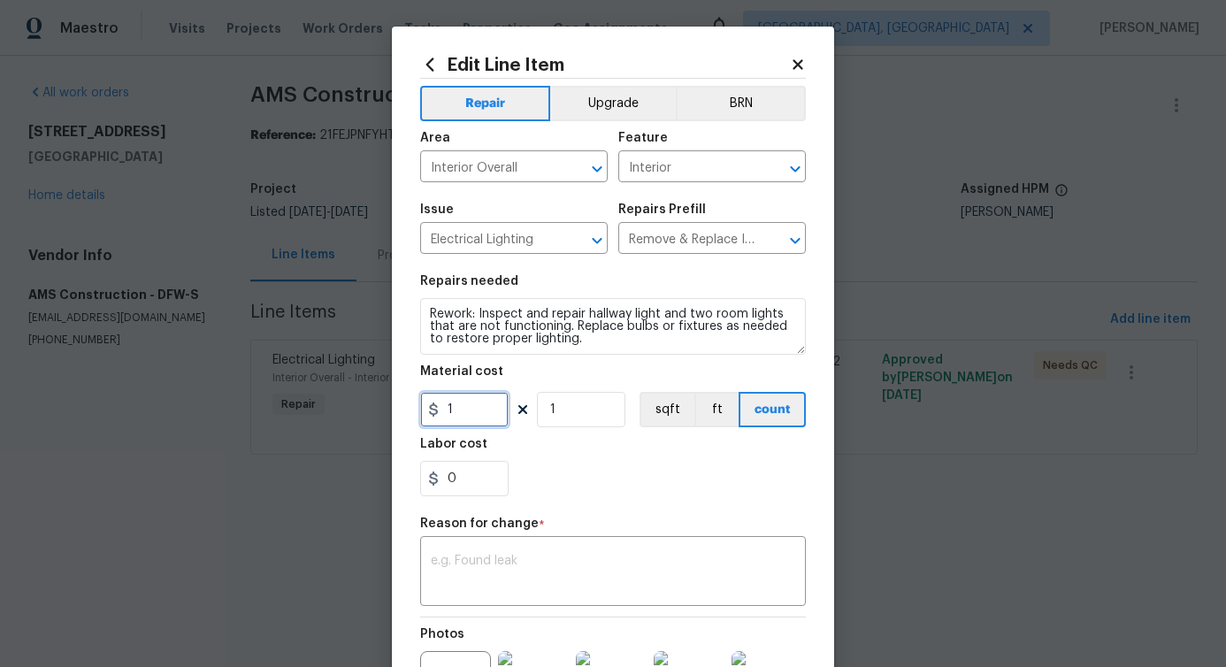
click at [462, 410] on input "1" at bounding box center [464, 409] width 88 height 35
type input "265"
click at [494, 577] on textarea at bounding box center [613, 573] width 364 height 37
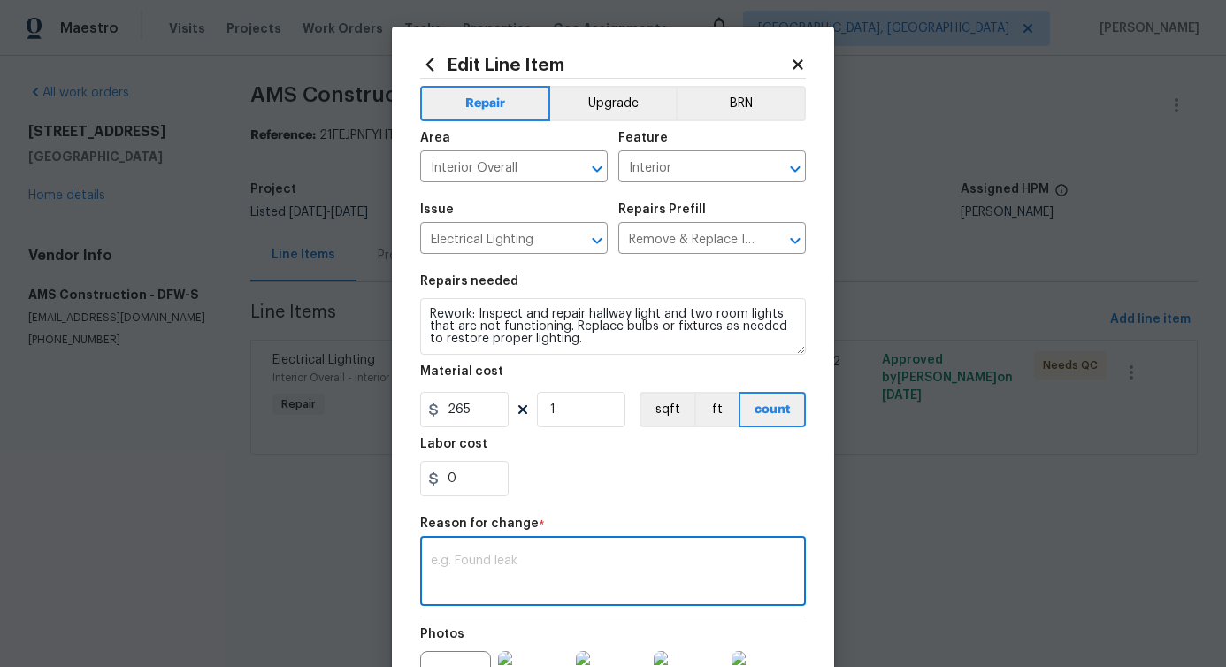
click at [539, 573] on textarea at bounding box center [613, 573] width 364 height 37
paste textarea "(PS) Updated cost per BR team approval."
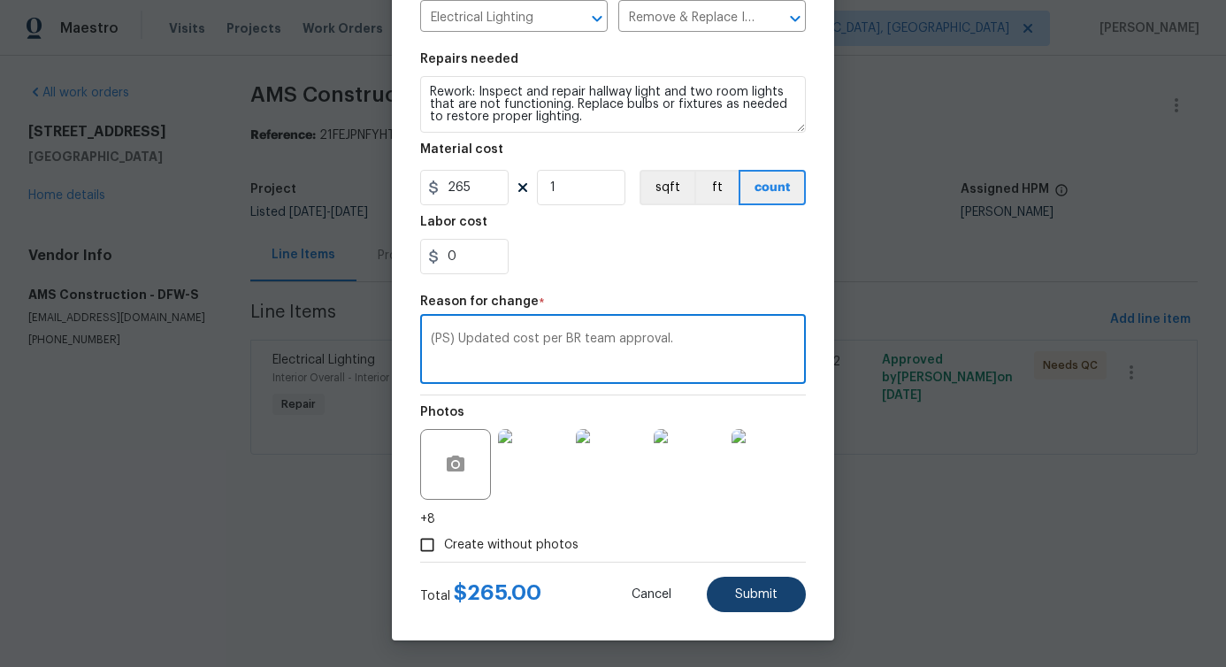
type textarea "(PS) Updated cost per BR team approval."
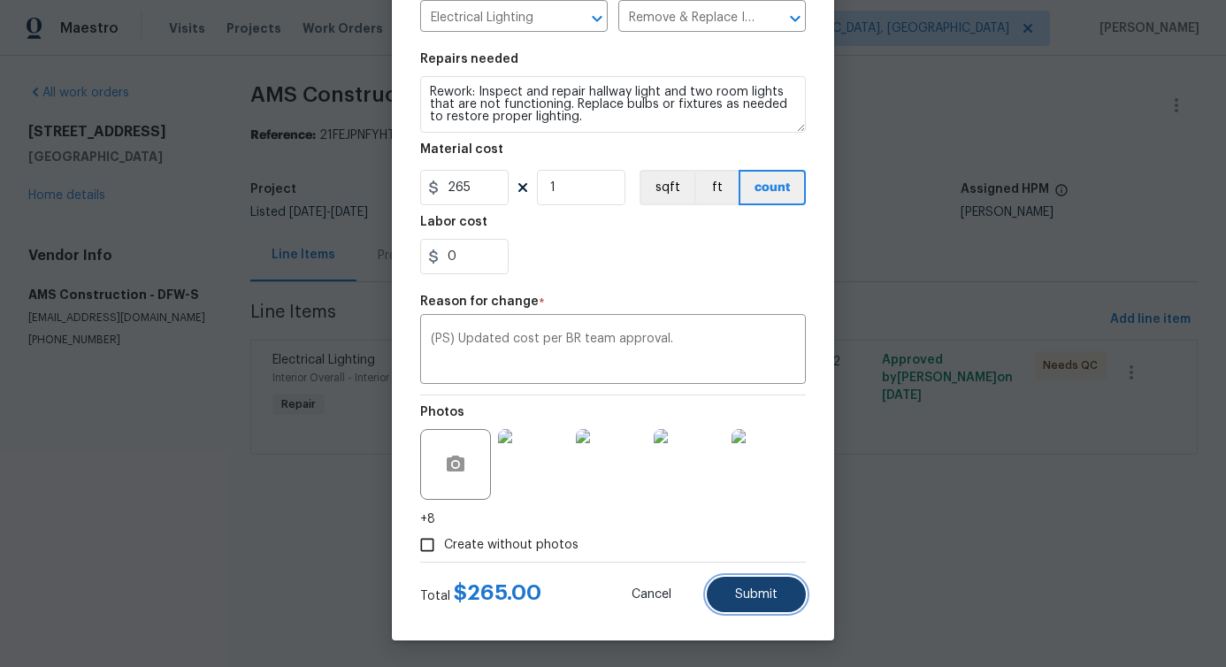
click at [780, 591] on button "Submit" at bounding box center [756, 594] width 99 height 35
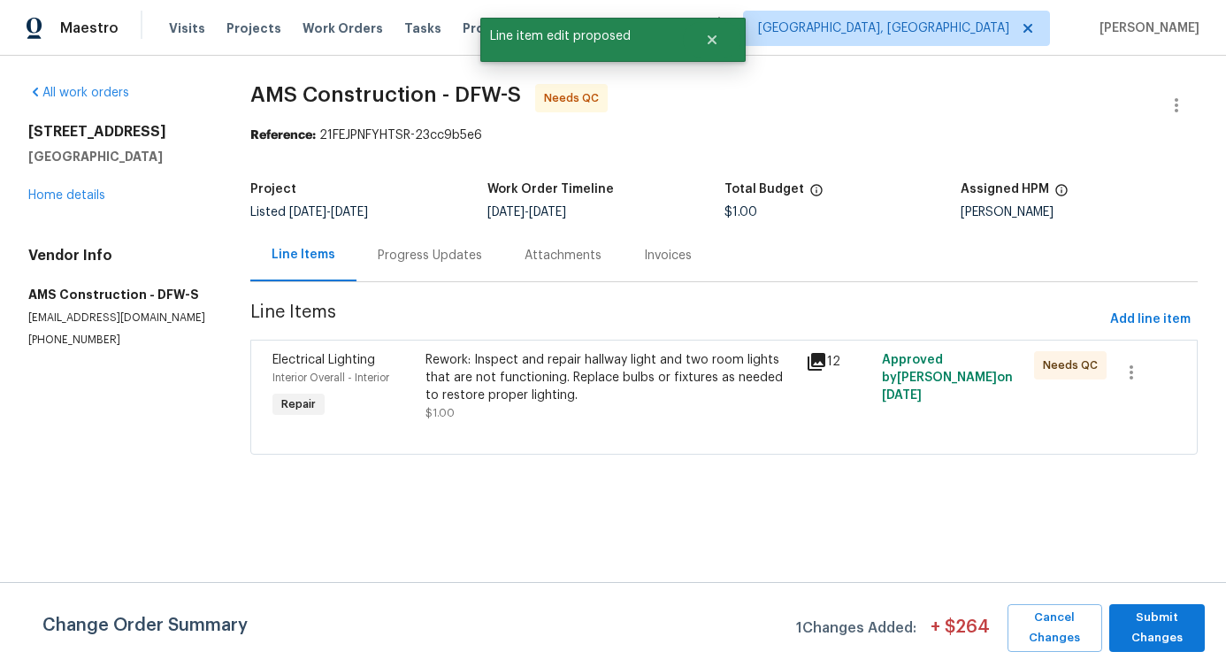
scroll to position [0, 0]
click at [1153, 627] on span "Submit Changes" at bounding box center [1157, 628] width 78 height 41
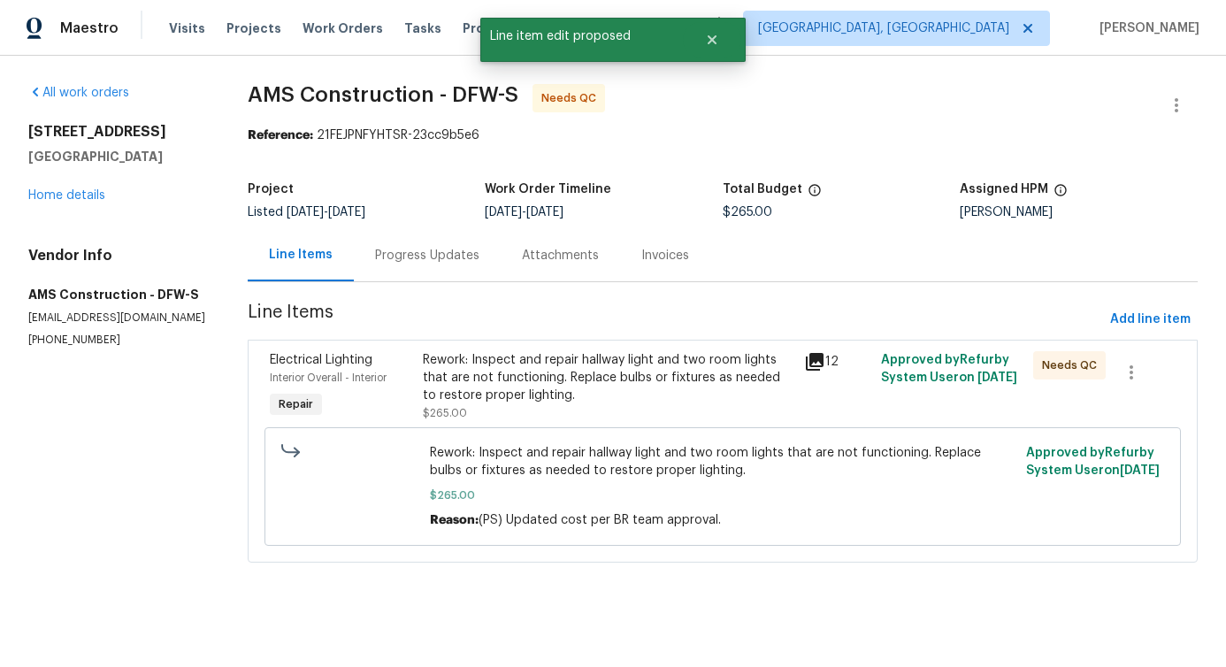
click at [417, 274] on div "Progress Updates" at bounding box center [427, 255] width 147 height 52
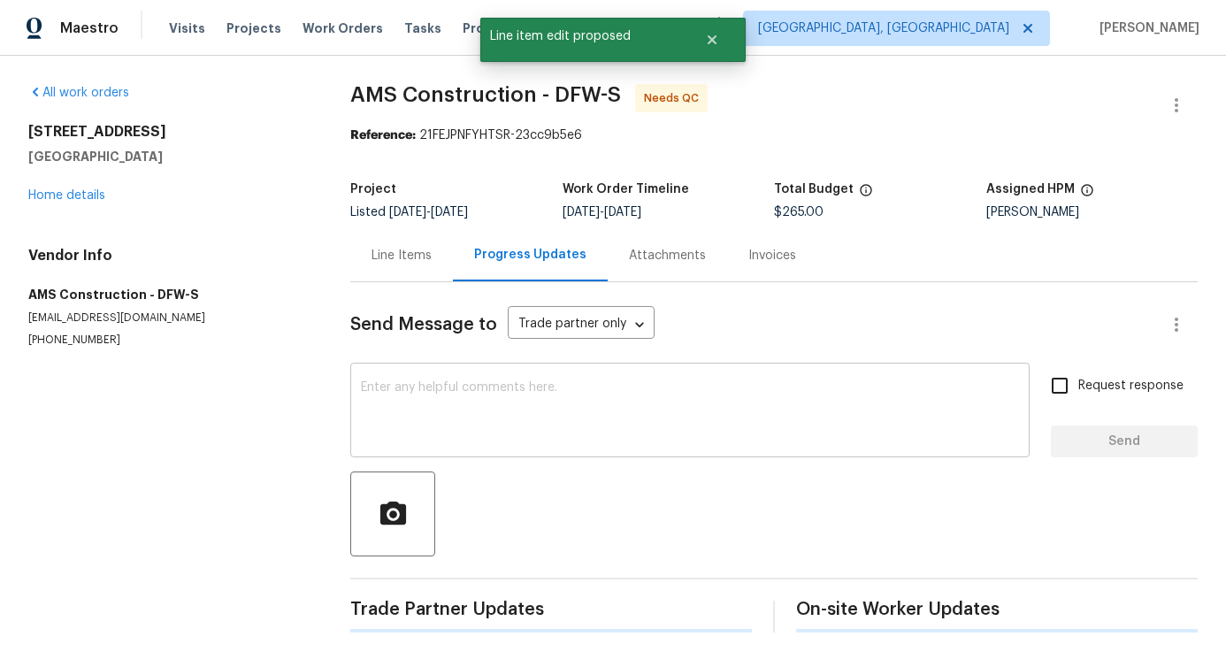
click at [458, 399] on textarea at bounding box center [690, 412] width 658 height 62
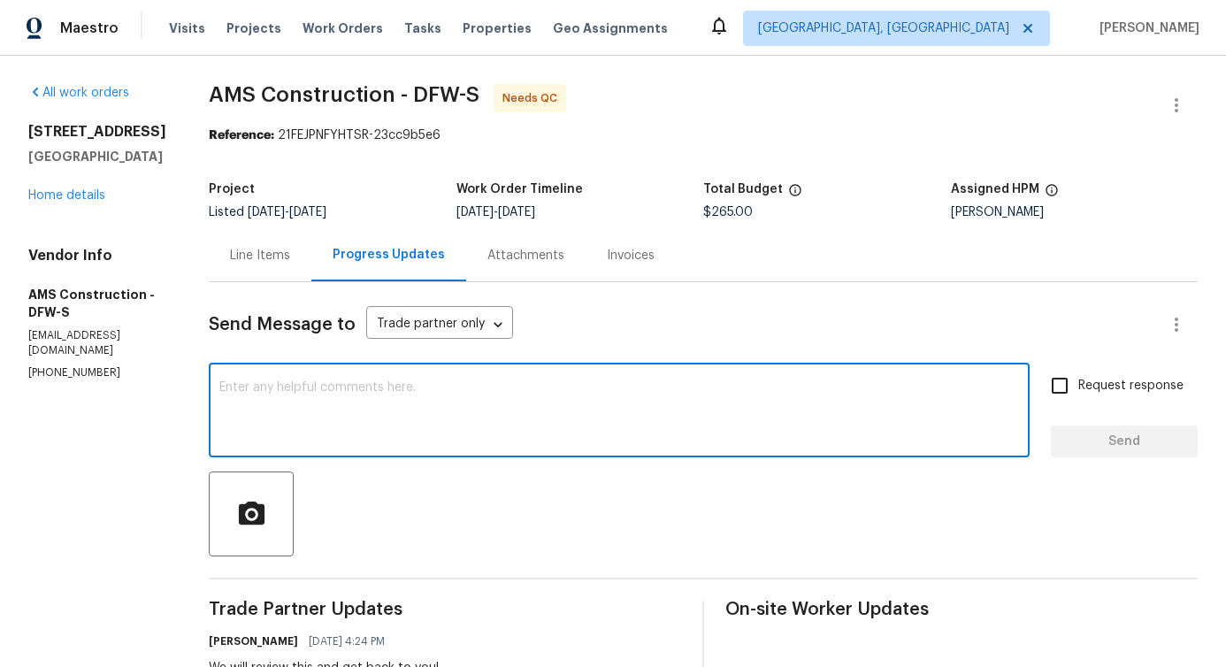
click at [647, 429] on textarea at bounding box center [619, 412] width 800 height 62
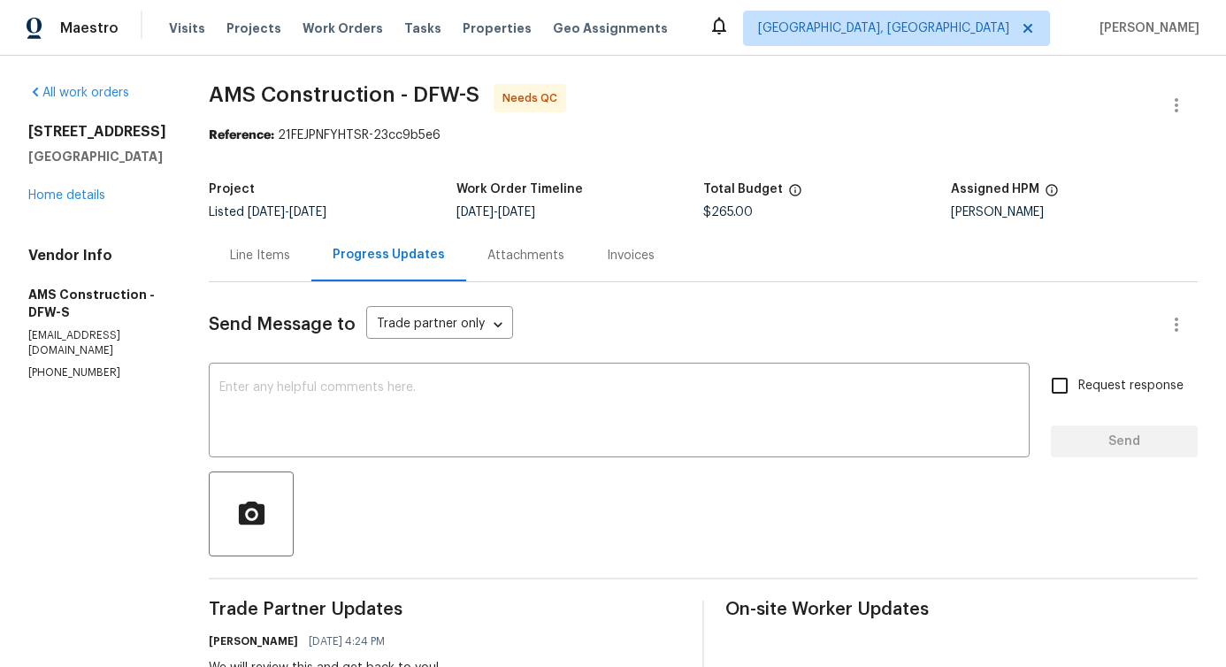
click at [243, 257] on div "Line Items" at bounding box center [260, 256] width 60 height 18
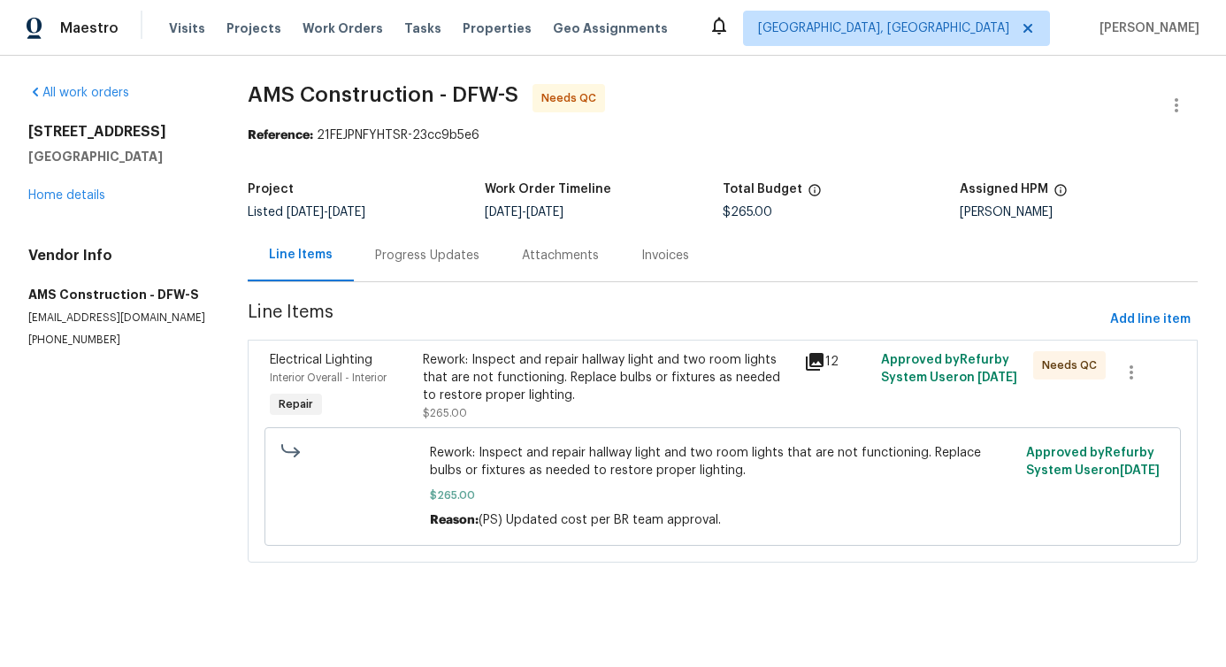
click at [495, 369] on div "Rework: Inspect and repair hallway light and two room lights that are not funct…" at bounding box center [608, 377] width 371 height 53
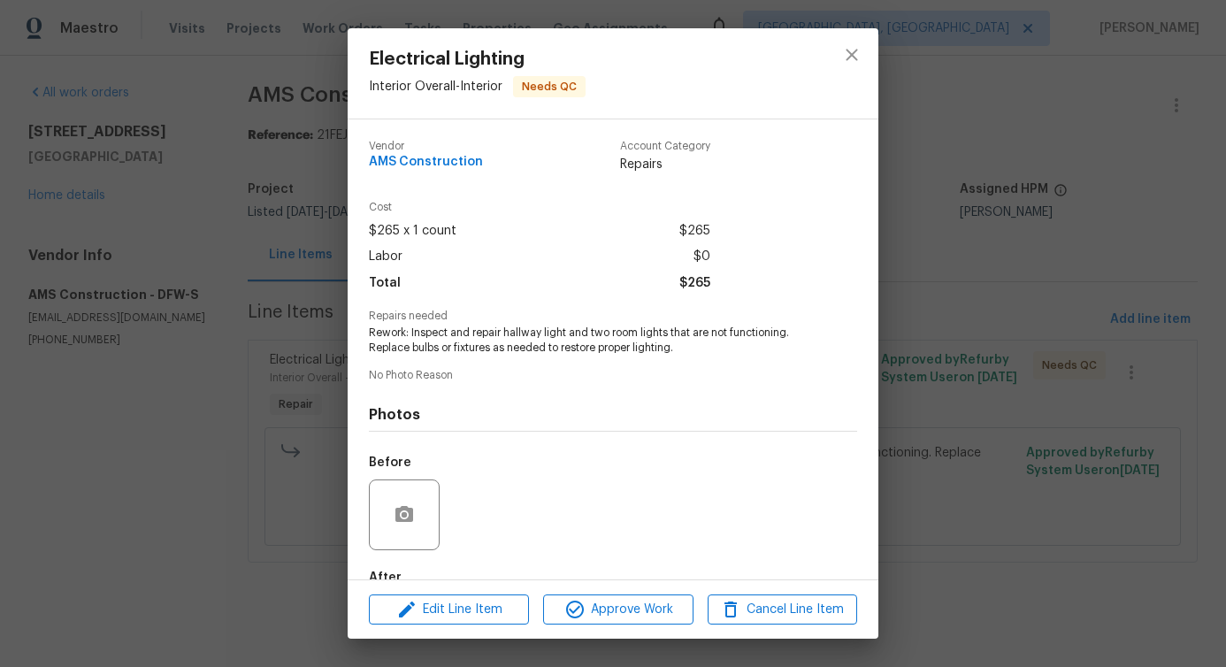
scroll to position [103, 0]
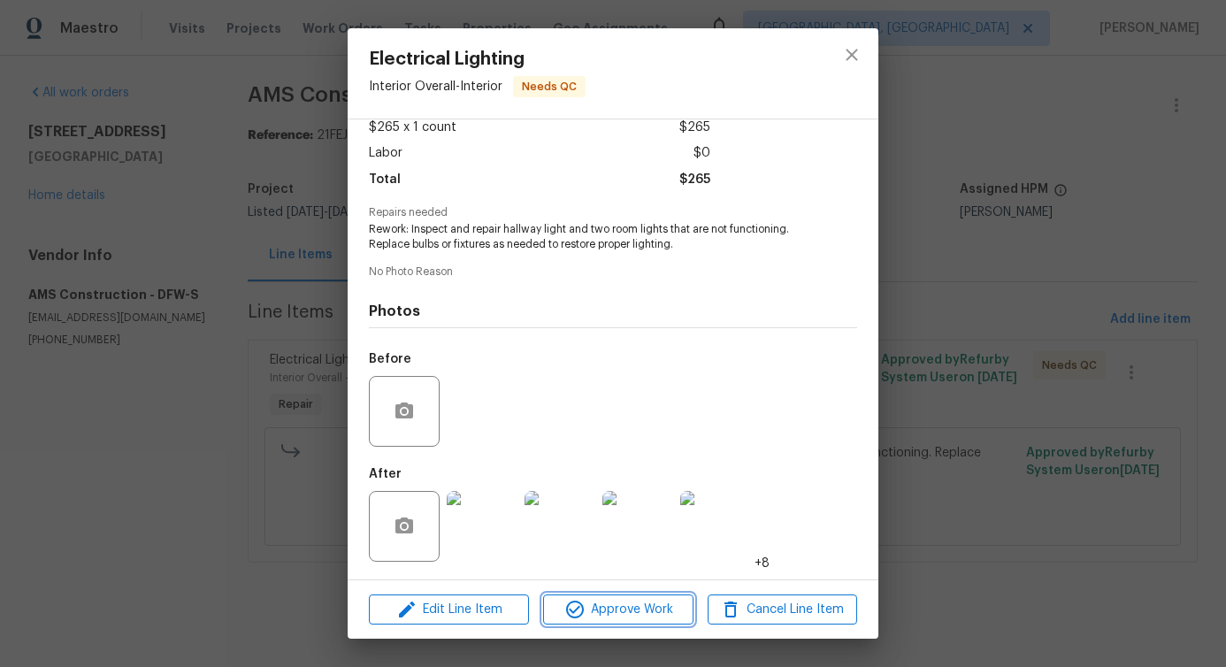
click at [589, 615] on span "Approve Work" at bounding box center [617, 610] width 139 height 22
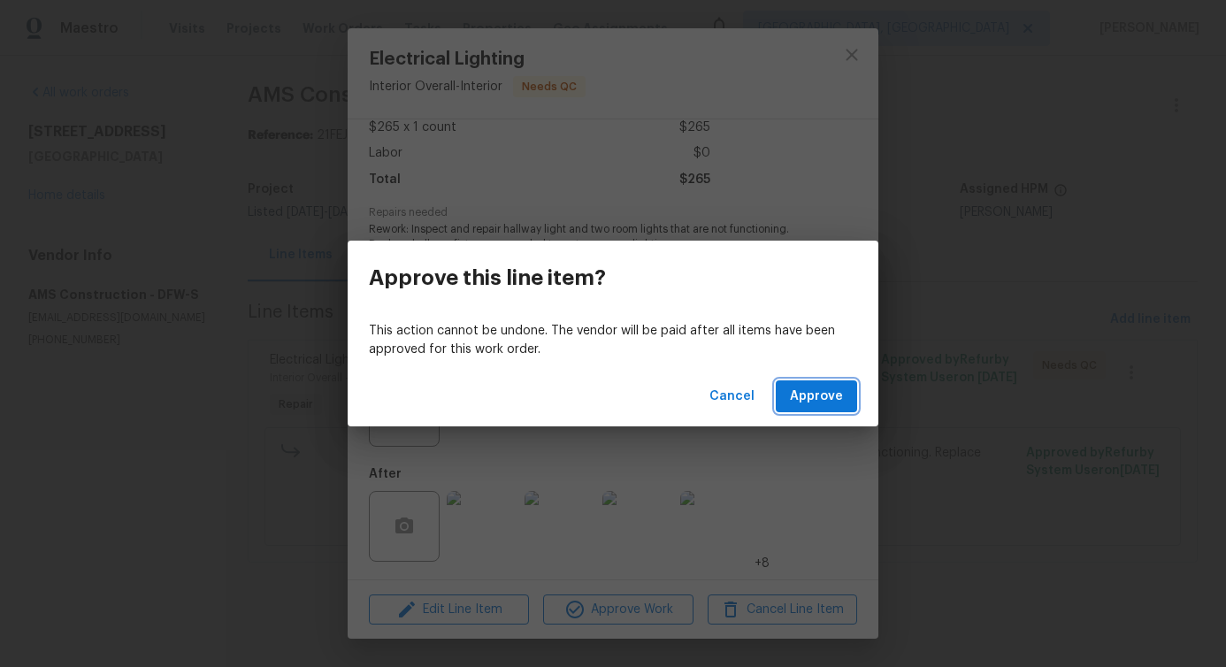
click at [823, 402] on span "Approve" at bounding box center [816, 397] width 53 height 22
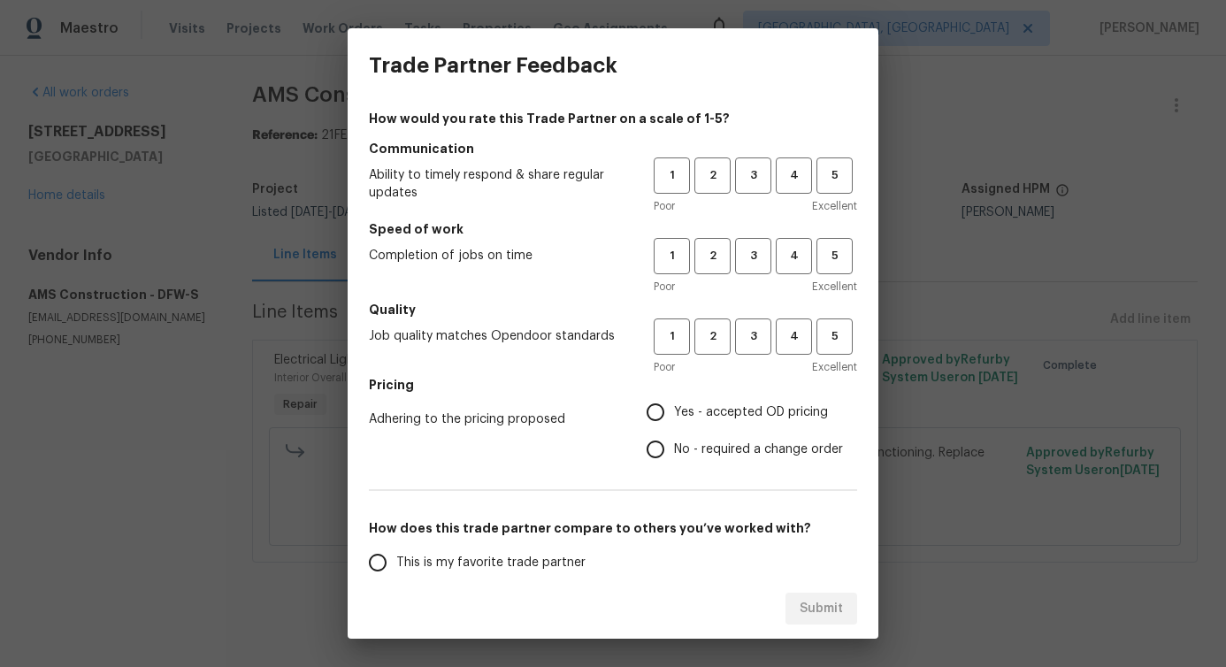
click at [820, 229] on h5 "Speed of work" at bounding box center [613, 229] width 488 height 18
click at [737, 180] on span "3" at bounding box center [753, 175] width 33 height 20
click at [740, 261] on span "3" at bounding box center [753, 256] width 33 height 20
click at [740, 261] on span "3" at bounding box center [753, 256] width 34 height 20
click at [746, 330] on span "3" at bounding box center [753, 336] width 33 height 20
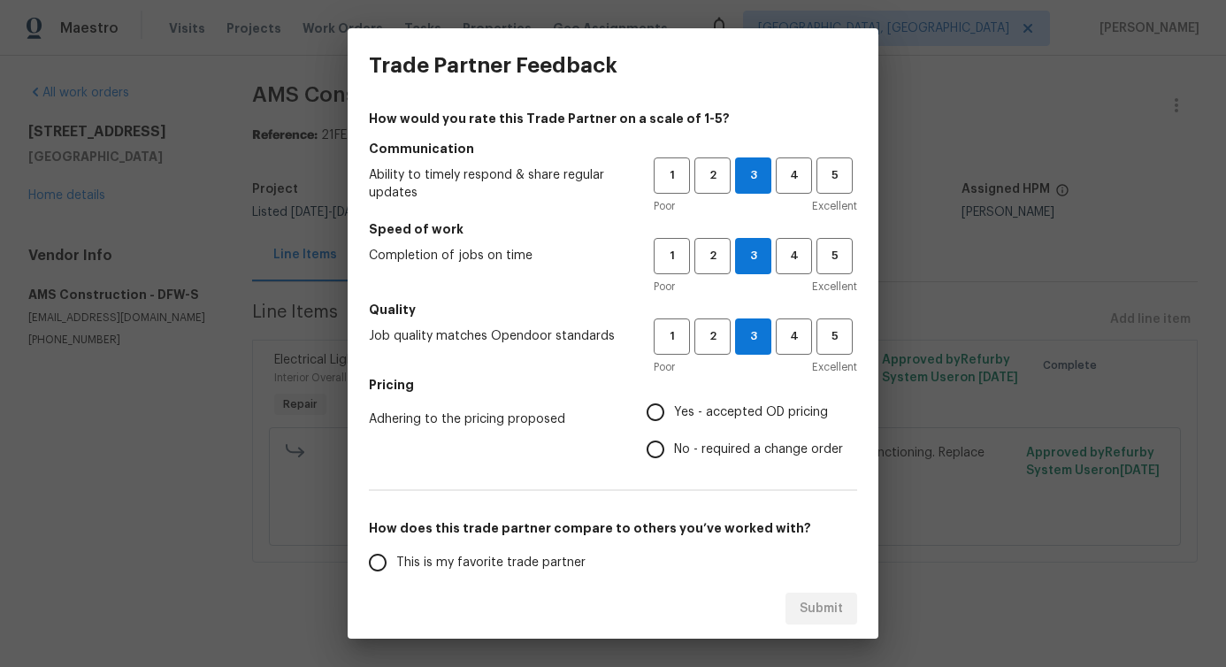
click at [685, 444] on span "No - required a change order" at bounding box center [758, 449] width 169 height 19
click at [674, 444] on input "No - required a change order" at bounding box center [655, 449] width 37 height 37
radio input "true"
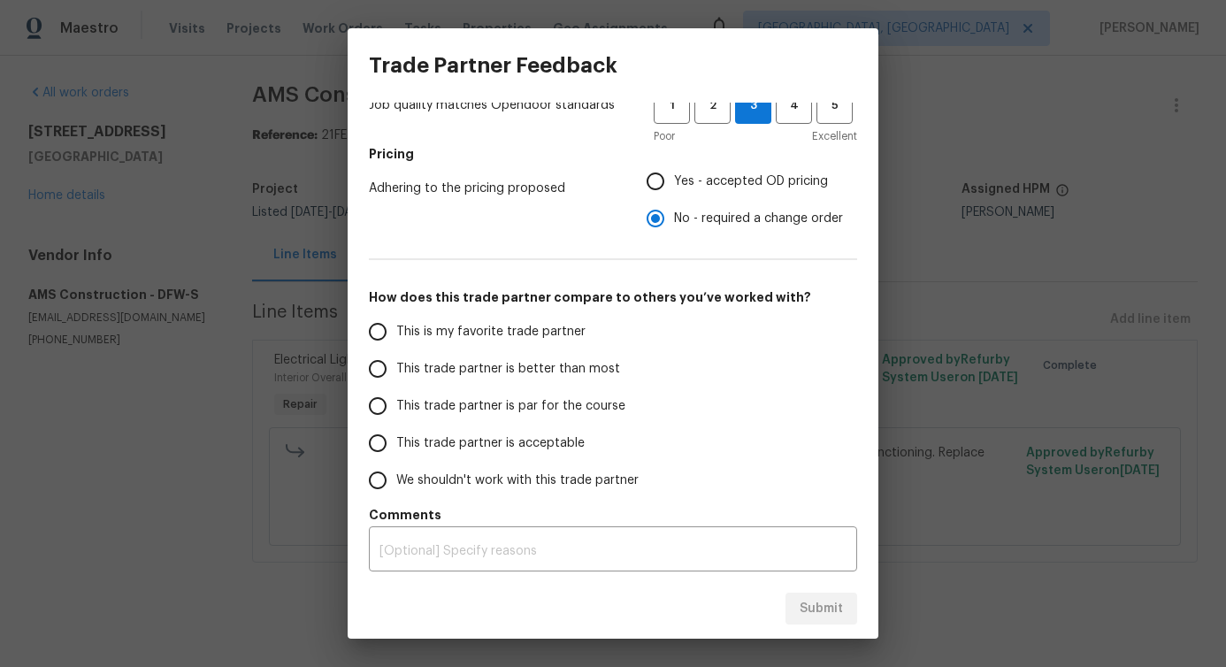
click at [563, 369] on span "This trade partner is better than most" at bounding box center [508, 369] width 224 height 19
click at [396, 369] on input "This trade partner is better than most" at bounding box center [377, 368] width 37 height 37
click at [825, 623] on button "Submit" at bounding box center [821, 609] width 72 height 33
radio input "true"
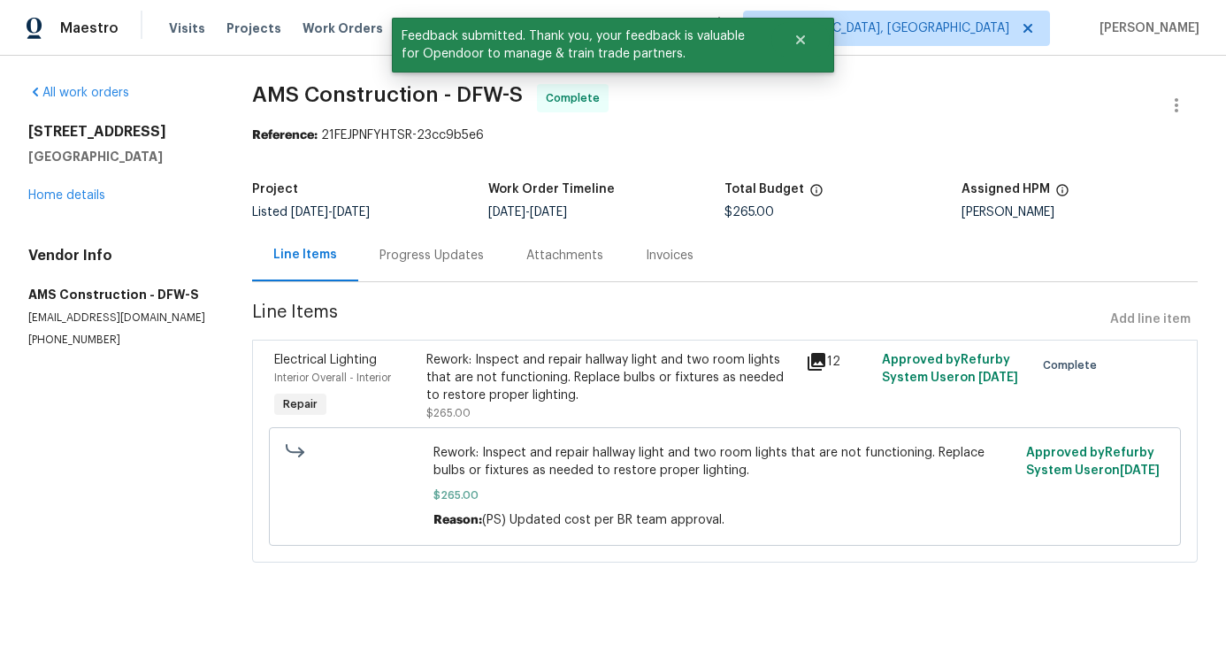
click at [449, 255] on div "Progress Updates" at bounding box center [431, 256] width 104 height 18
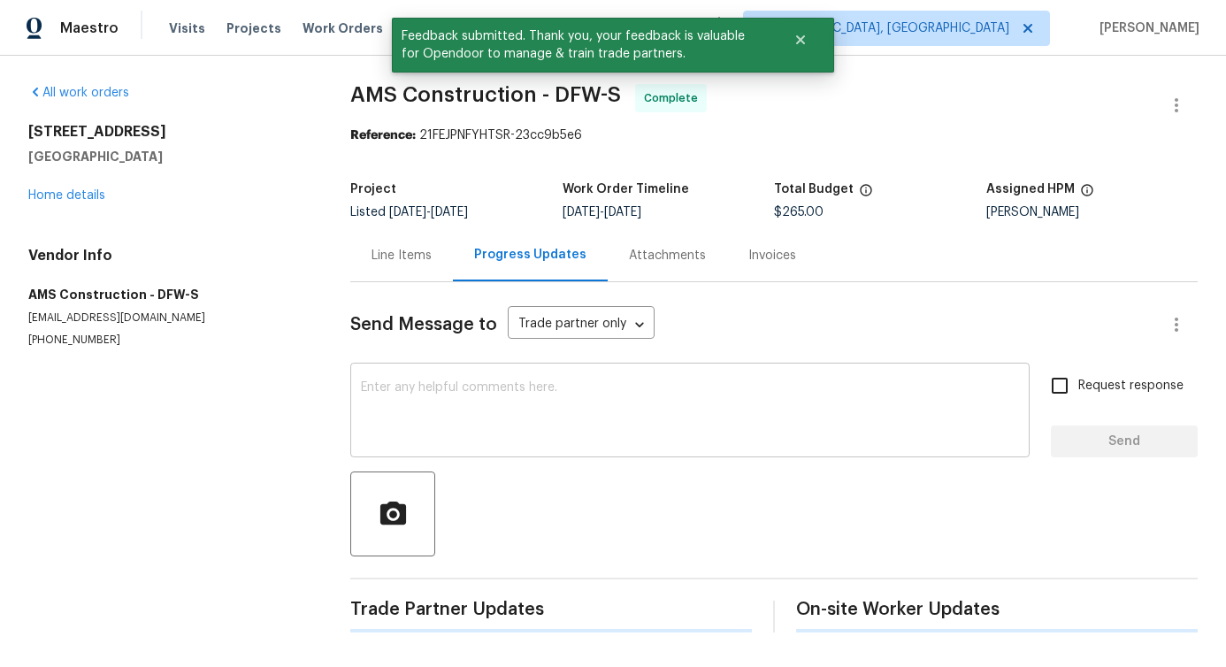
click at [542, 405] on textarea at bounding box center [690, 412] width 658 height 62
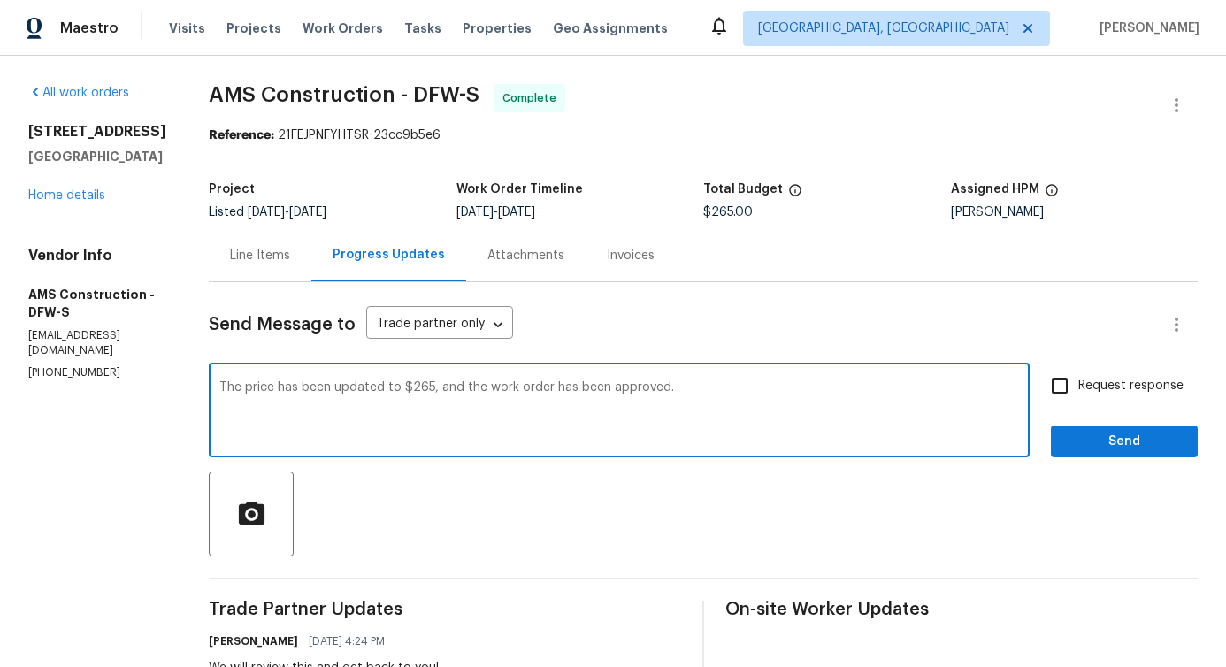
type textarea "The price has been updated to $265, and the work order has been approved."
click at [1096, 449] on span "Send" at bounding box center [1124, 442] width 119 height 22
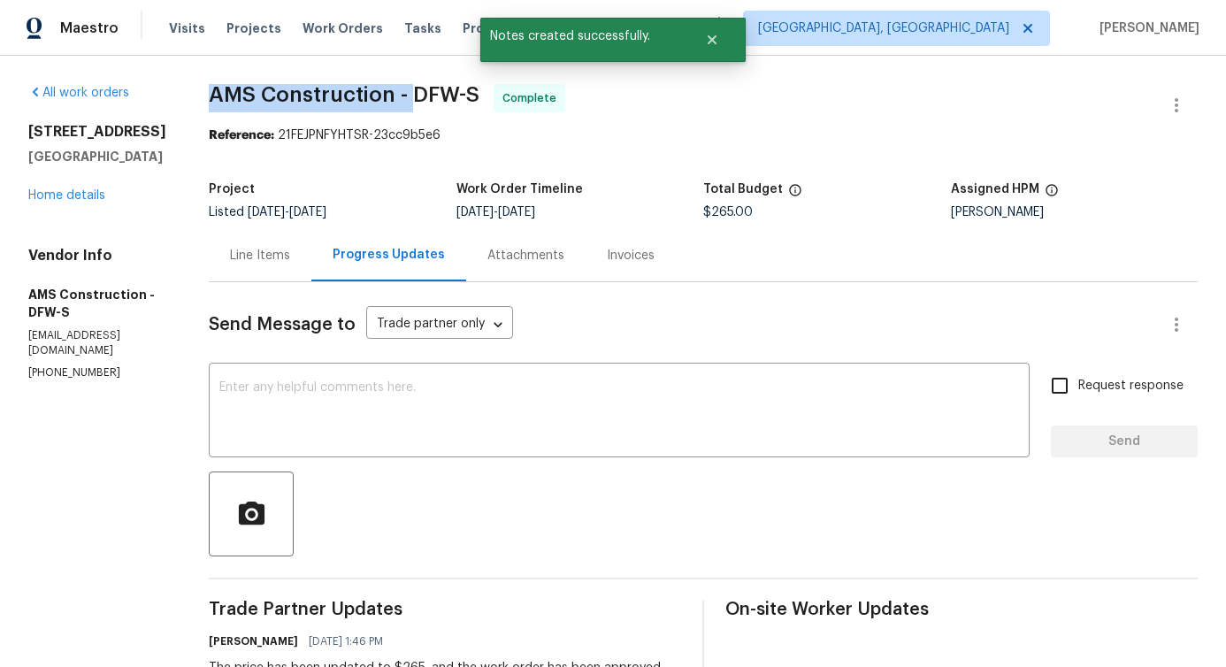
drag, startPoint x: 195, startPoint y: 90, endPoint x: 394, endPoint y: 98, distance: 199.2
click at [394, 98] on span "AMS Construction - DFW-S" at bounding box center [344, 94] width 271 height 21
copy span "AMS Construction -"
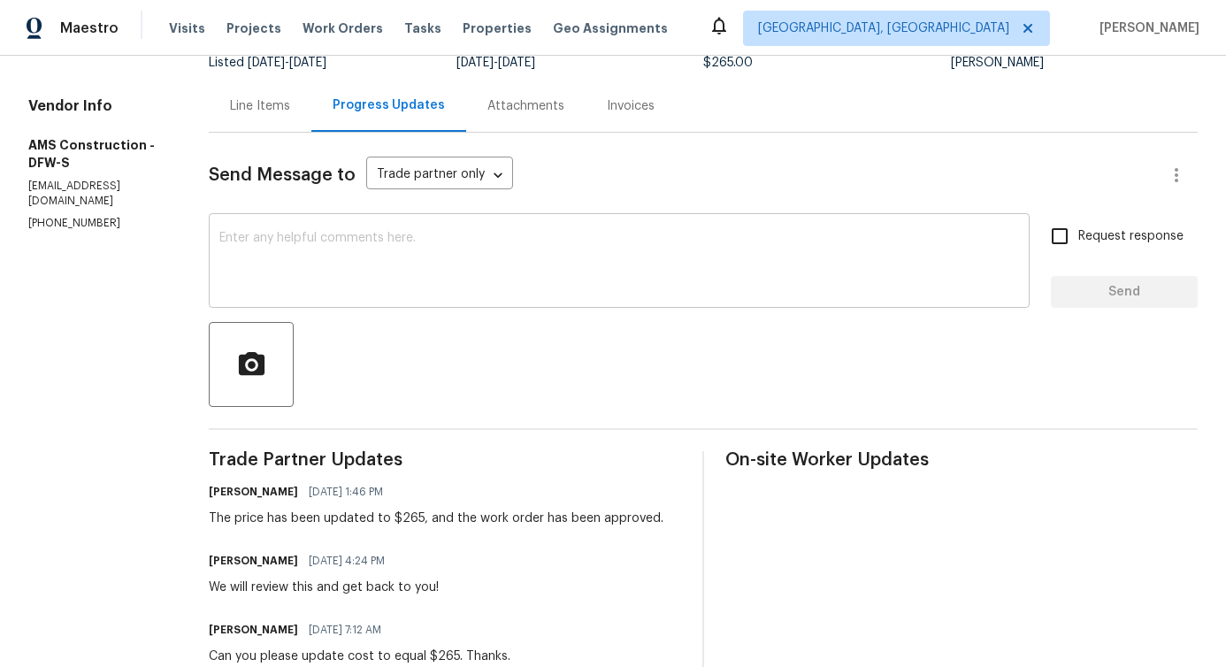
scroll to position [216, 0]
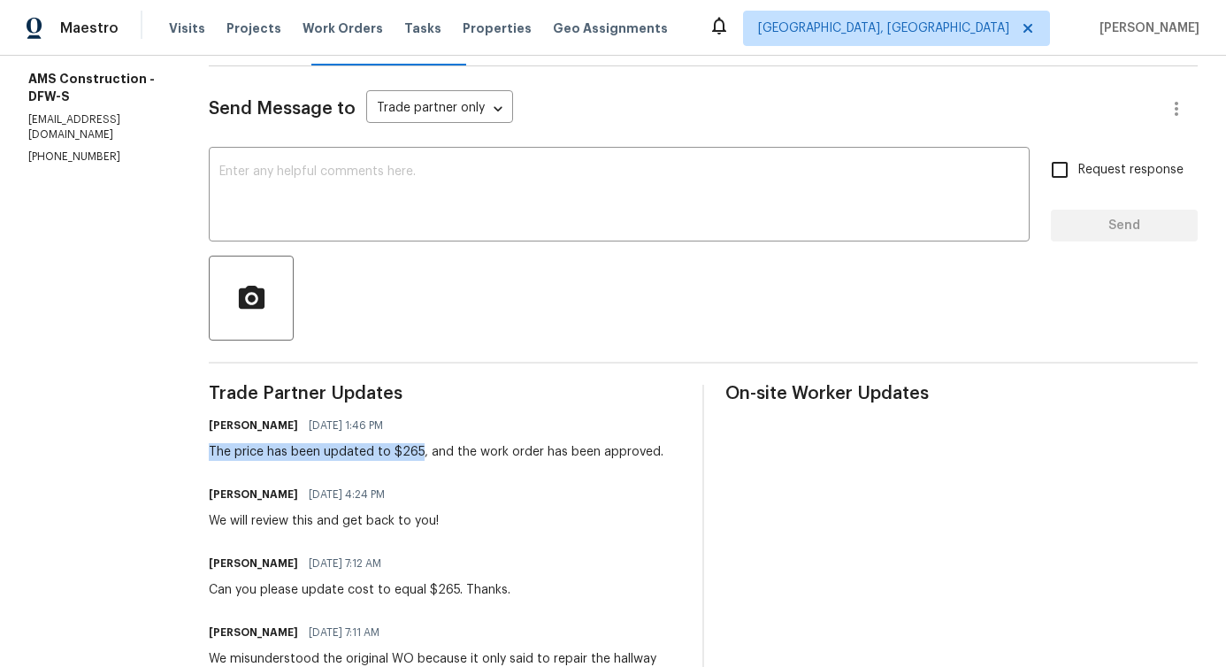
drag, startPoint x: 190, startPoint y: 453, endPoint x: 403, endPoint y: 458, distance: 213.2
copy div "The price has been updated to $265"
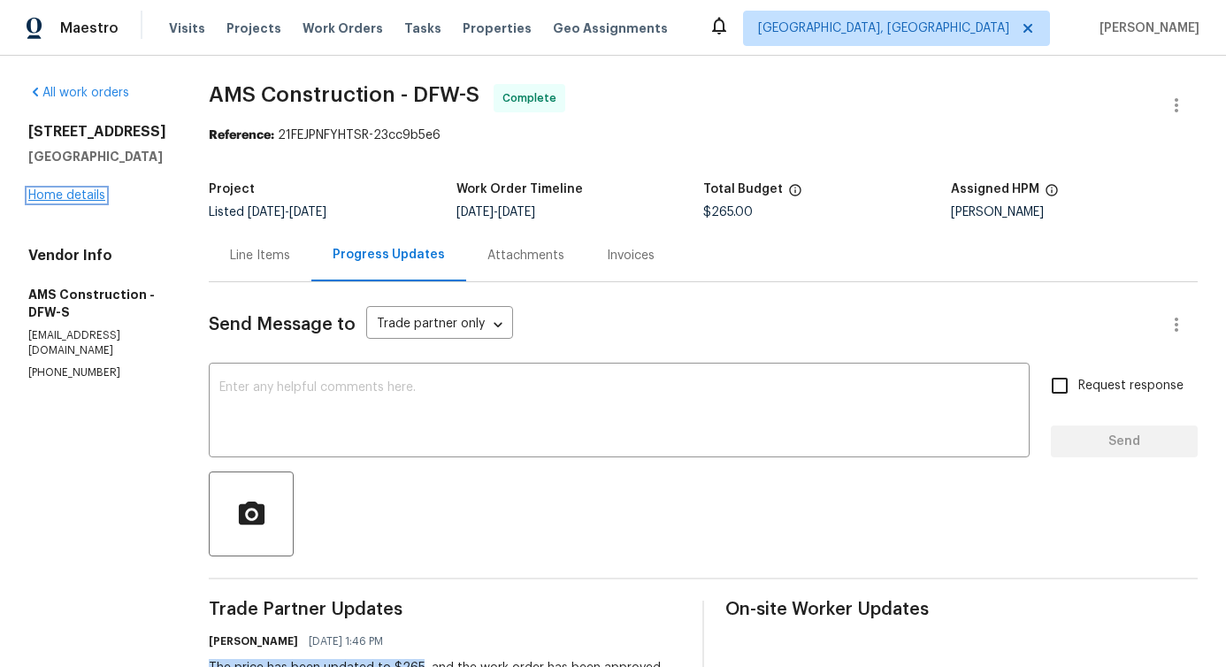
click at [80, 192] on link "Home details" at bounding box center [66, 195] width 77 height 12
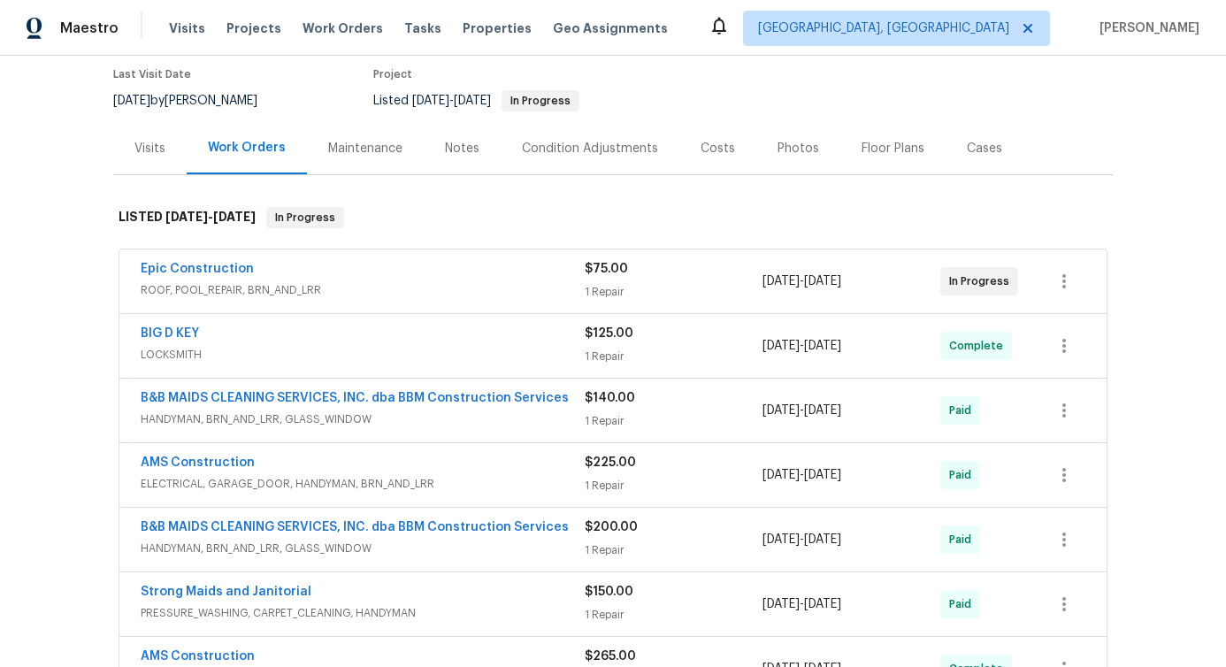
scroll to position [138, 0]
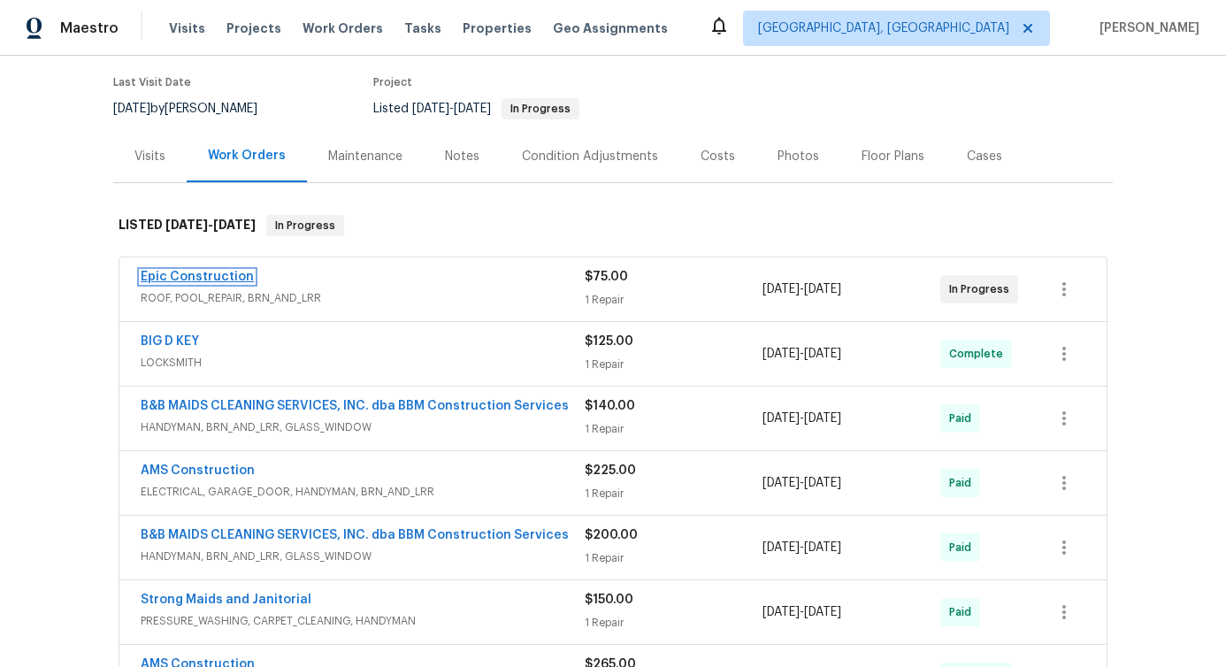
click at [185, 280] on link "Epic Construction" at bounding box center [197, 277] width 113 height 12
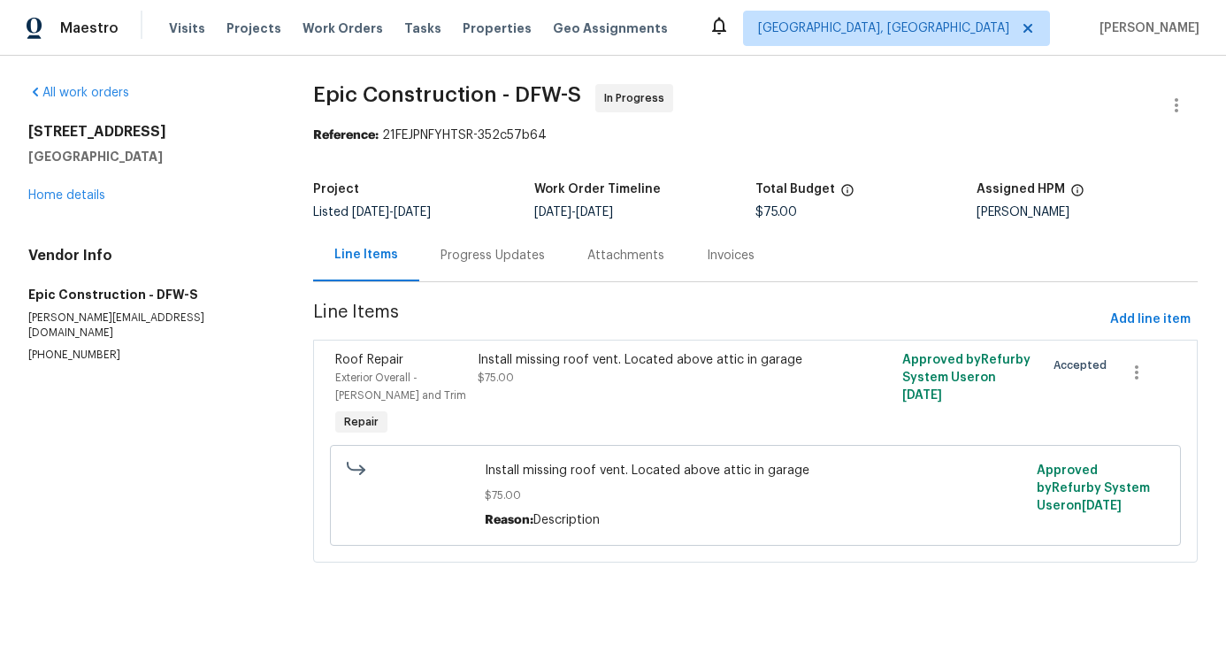
click at [471, 256] on div "Progress Updates" at bounding box center [492, 256] width 104 height 18
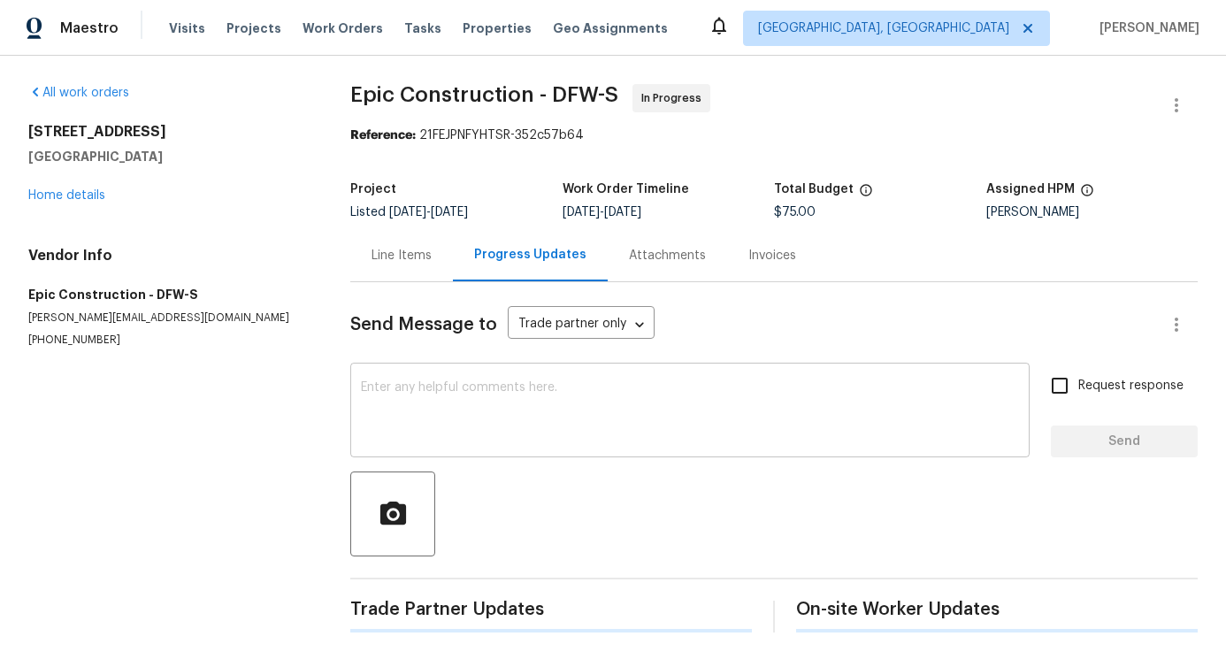
click at [504, 416] on textarea at bounding box center [690, 412] width 658 height 62
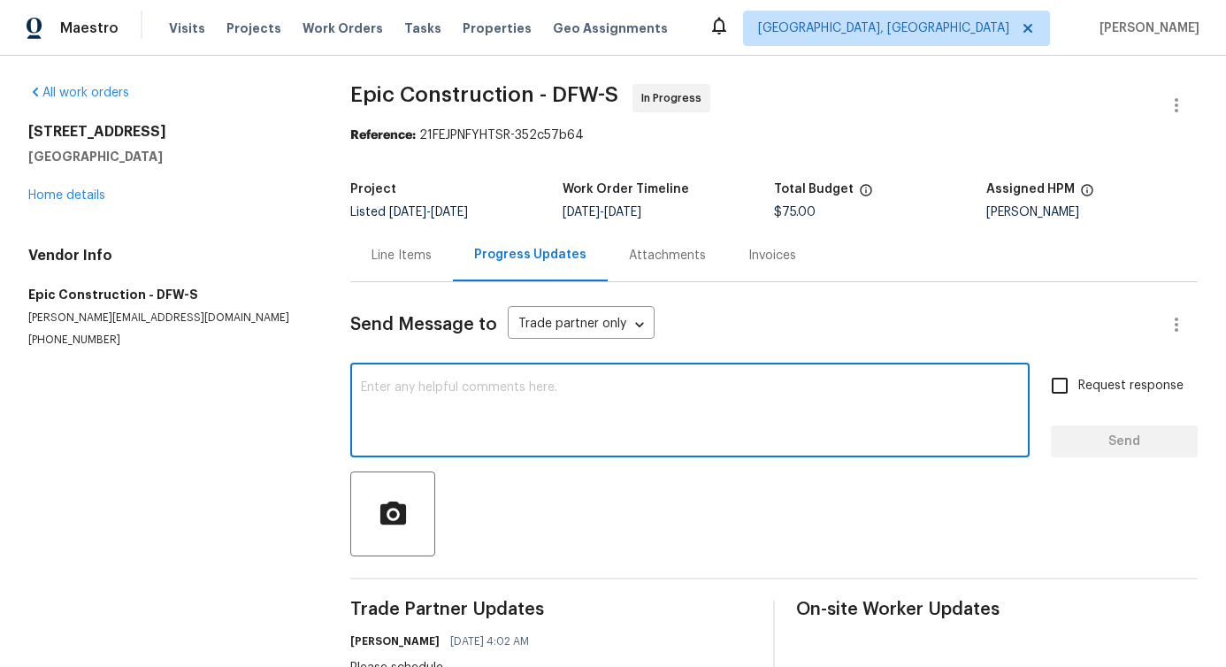
scroll to position [73, 0]
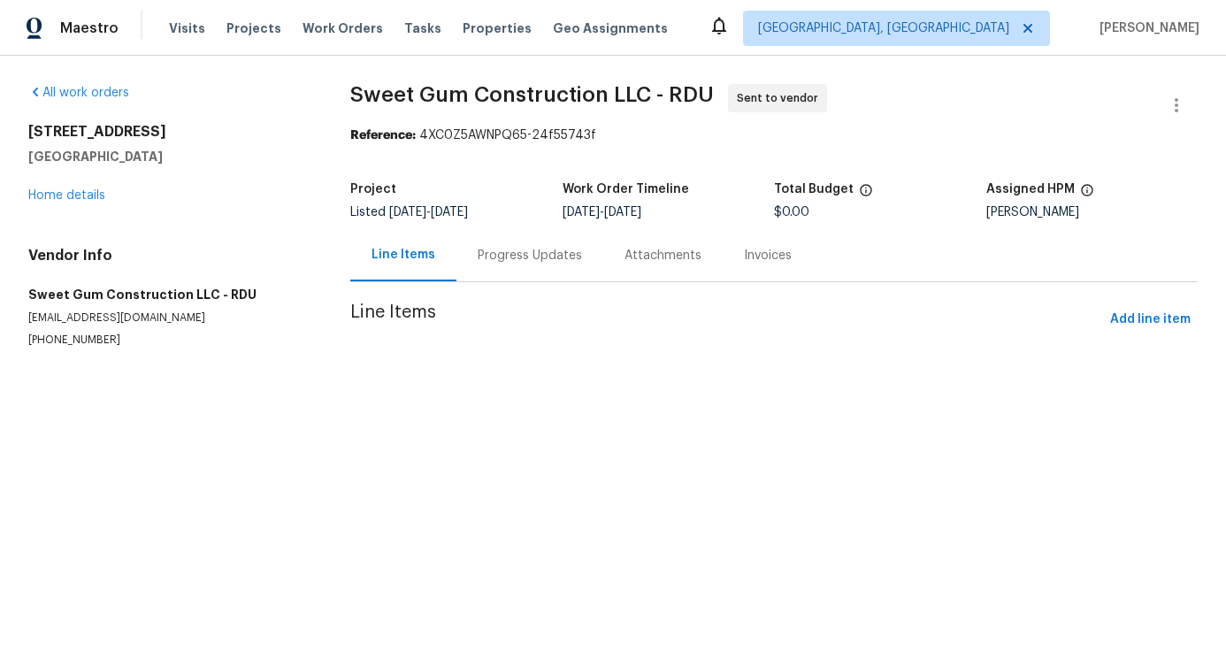
click at [547, 264] on div "Progress Updates" at bounding box center [529, 255] width 147 height 52
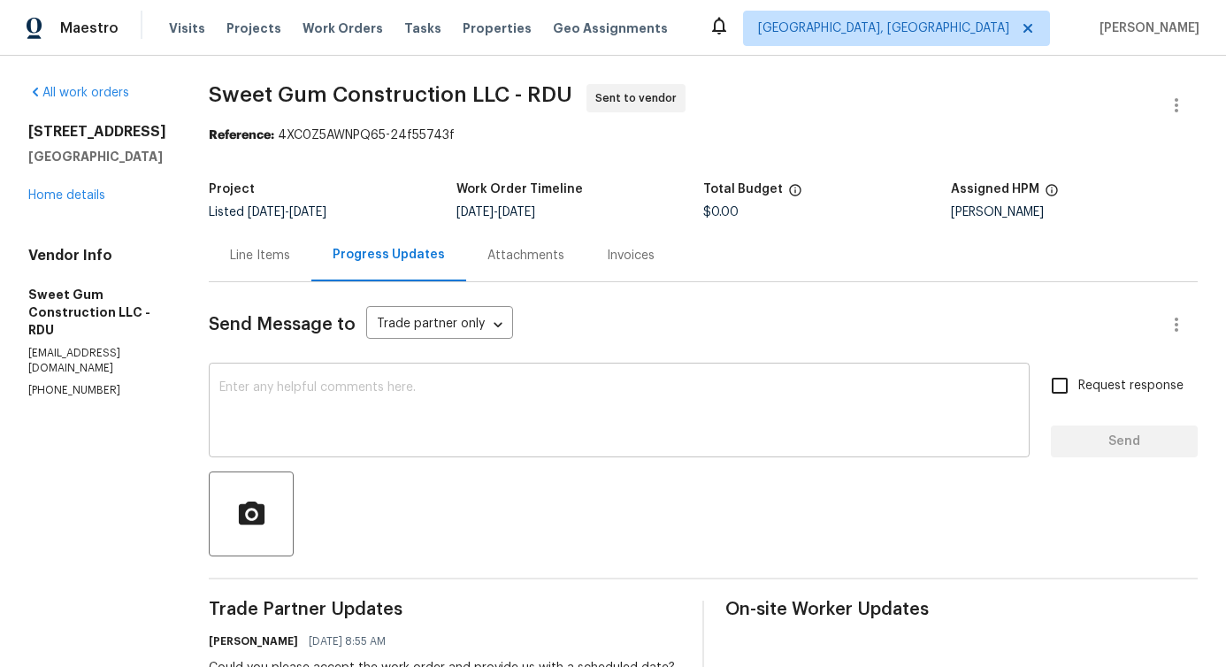
click at [441, 374] on div "x ​" at bounding box center [619, 412] width 821 height 90
drag, startPoint x: 237, startPoint y: 90, endPoint x: 310, endPoint y: 96, distance: 73.6
click at [310, 96] on div "All work orders [STREET_ADDRESS] Home details Vendor Info Sweet Gum Constructio…" at bounding box center [613, 461] width 1226 height 810
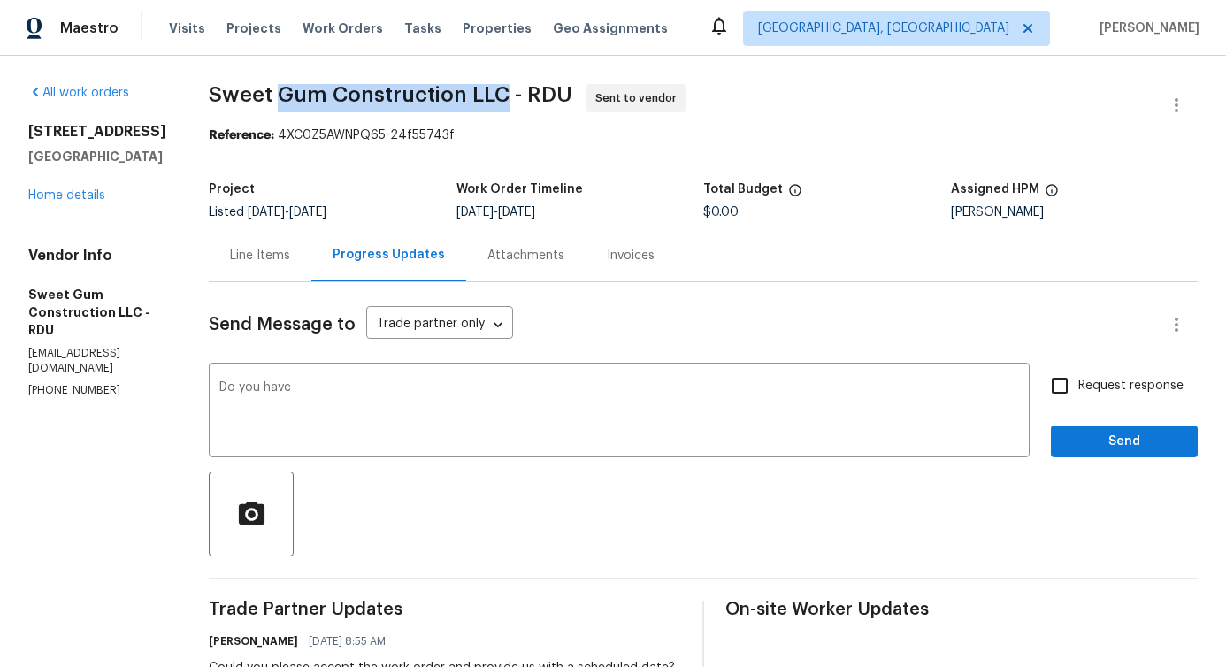
drag, startPoint x: 320, startPoint y: 91, endPoint x: 548, endPoint y: 103, distance: 228.5
click at [548, 103] on span "Sweet Gum Construction LLC - RDU" at bounding box center [390, 94] width 363 height 21
drag, startPoint x: 570, startPoint y: 93, endPoint x: 624, endPoint y: 97, distance: 54.1
click at [624, 97] on span "Sweet Gum Construction LLC - RDU Sent to vendor" at bounding box center [682, 105] width 946 height 42
click at [409, 384] on textarea "Do you have" at bounding box center [619, 412] width 800 height 62
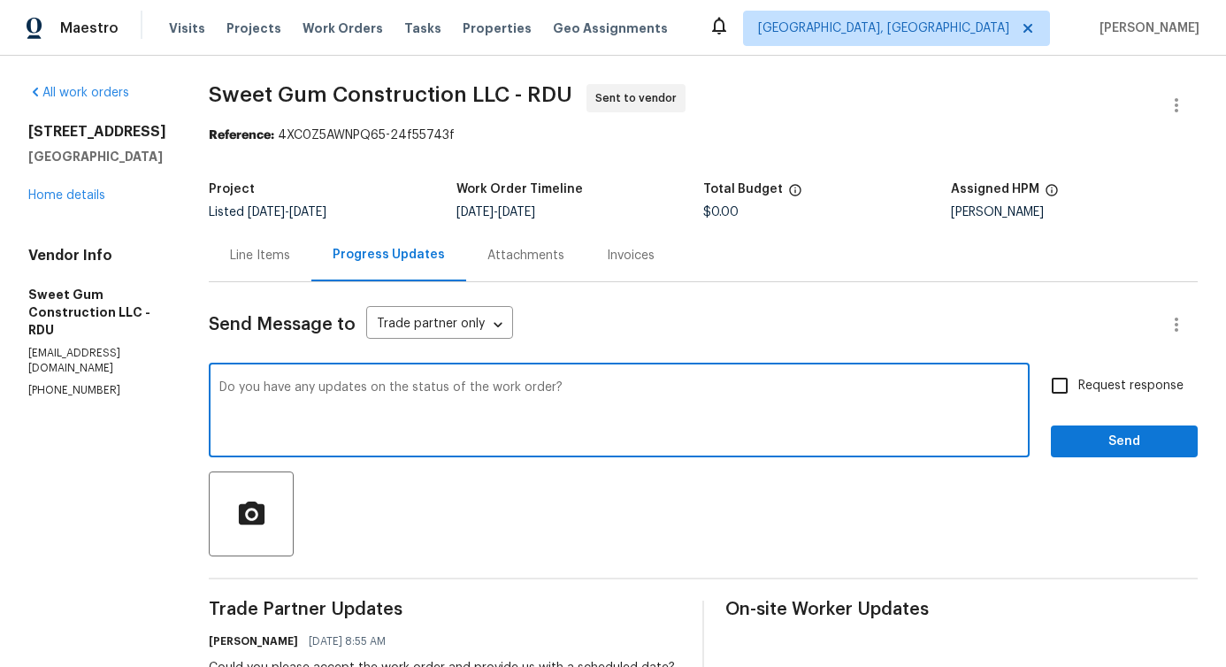
drag, startPoint x: 260, startPoint y: 386, endPoint x: 723, endPoint y: 386, distance: 462.5
click at [723, 386] on textarea "Do you have any updates on the status of the work order?" at bounding box center [619, 412] width 800 height 62
type textarea "Do you have any updates on the status of the work order?"
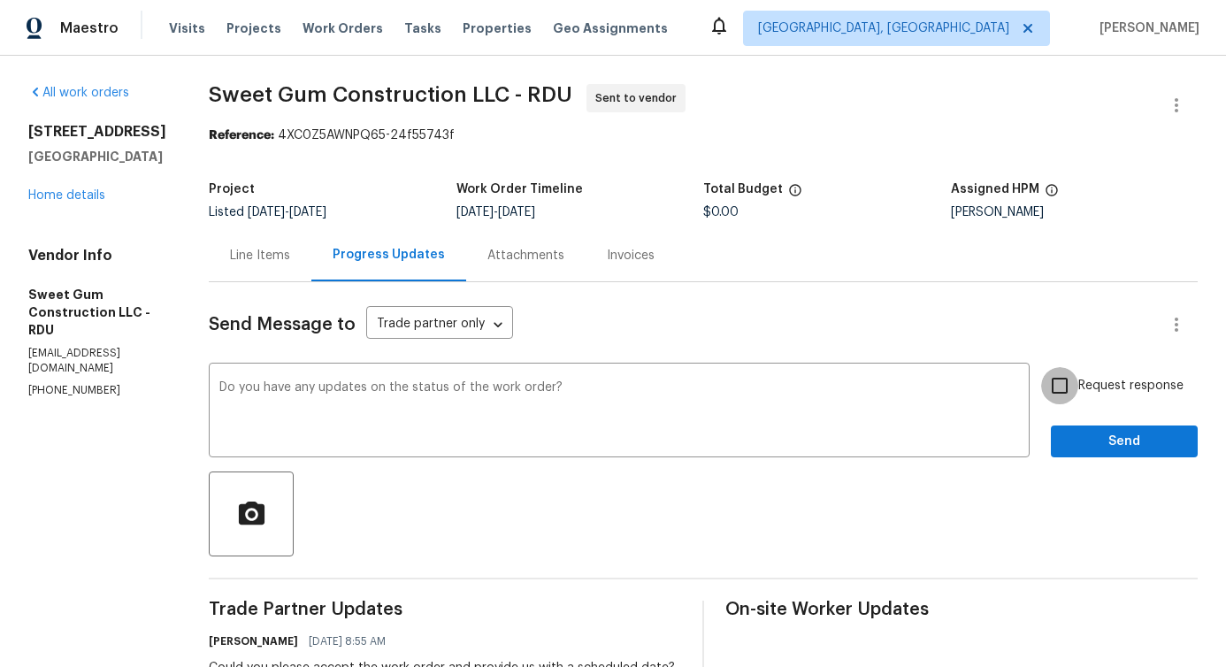
click at [1055, 379] on input "Request response" at bounding box center [1059, 385] width 37 height 37
checkbox input "true"
click at [1112, 466] on div "Send Message to Trade partner only Trade partner only ​ Do you have any updates…" at bounding box center [703, 559] width 989 height 555
click at [1111, 441] on span "Send" at bounding box center [1124, 442] width 119 height 22
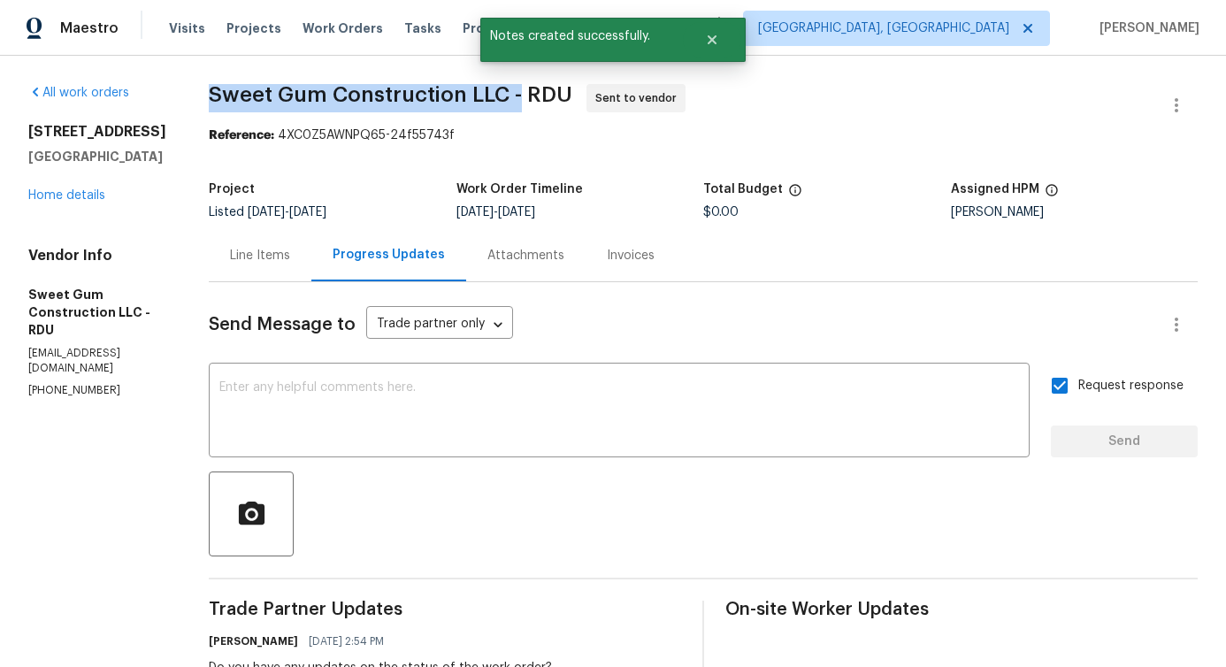
drag, startPoint x: 244, startPoint y: 90, endPoint x: 558, endPoint y: 97, distance: 314.0
click at [558, 97] on div "All work orders 104 Mossbark Ln Chapel Hill, NC 27514 Home details Vendor Info …" at bounding box center [613, 495] width 1226 height 879
copy span "Sweet Gum Construction LLC -"
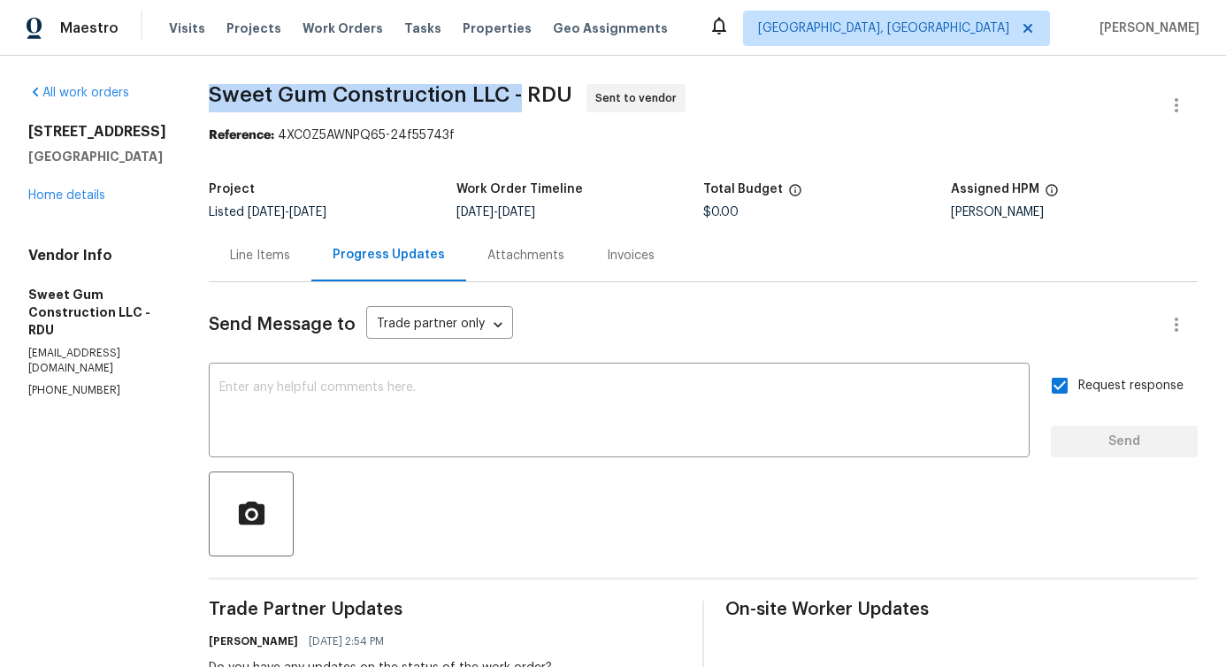
copy span "Sweet Gum Construction LLC -"
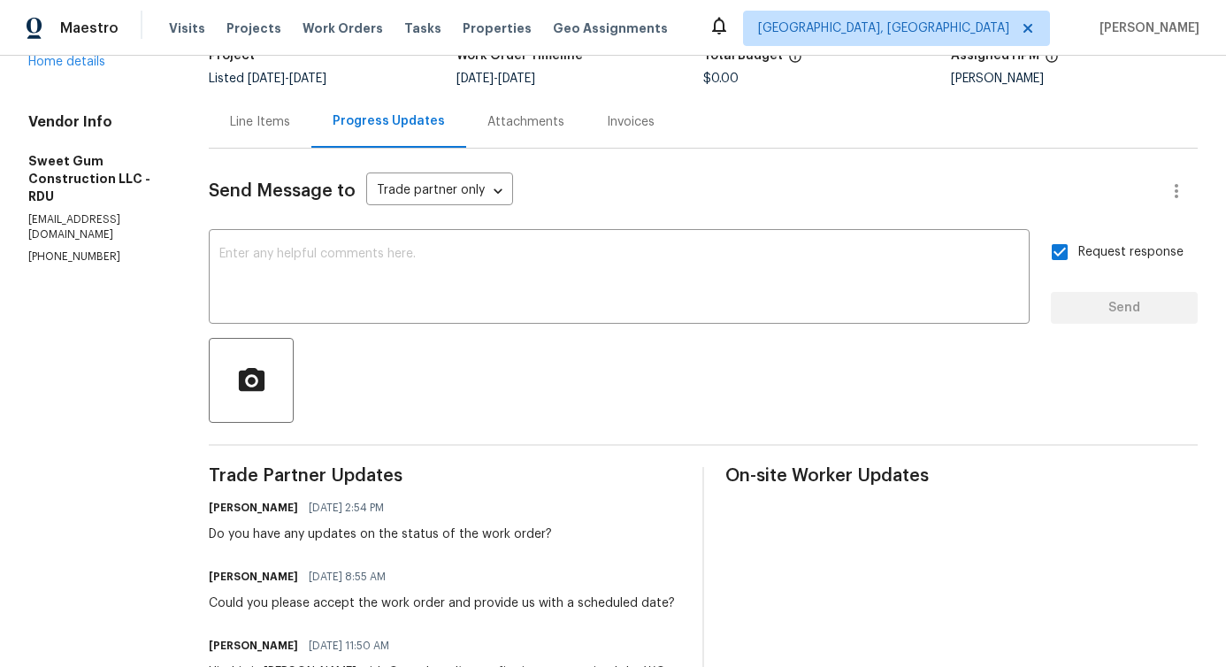
scroll to position [131, 0]
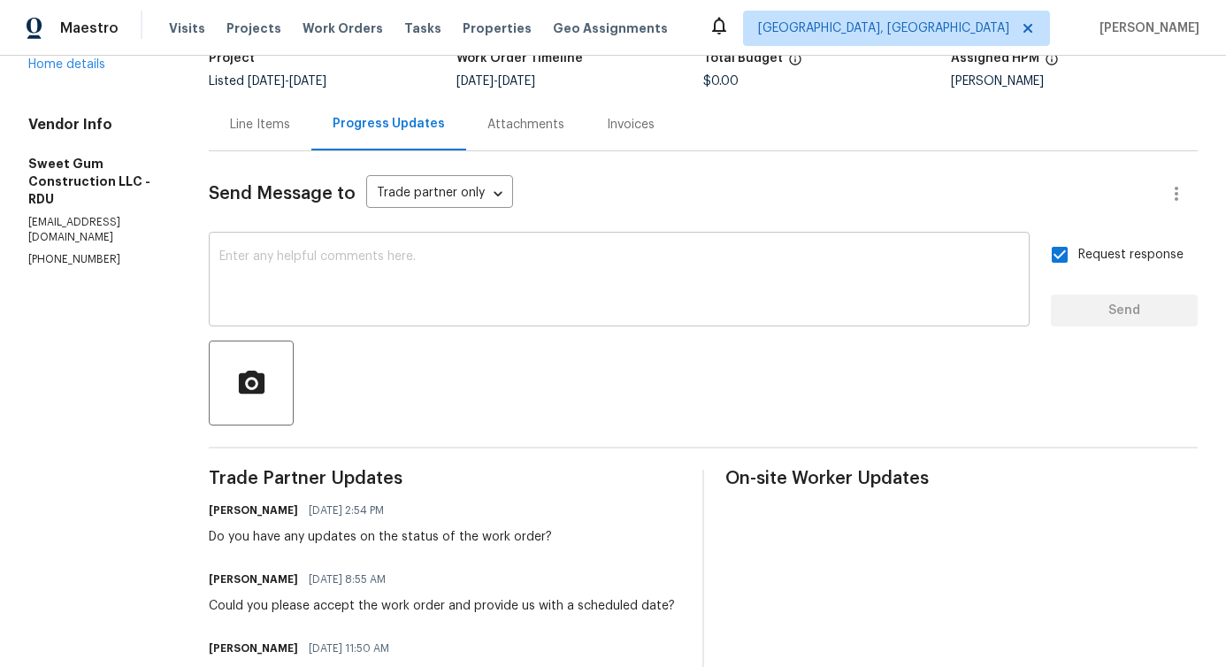
click at [462, 306] on textarea at bounding box center [619, 281] width 800 height 62
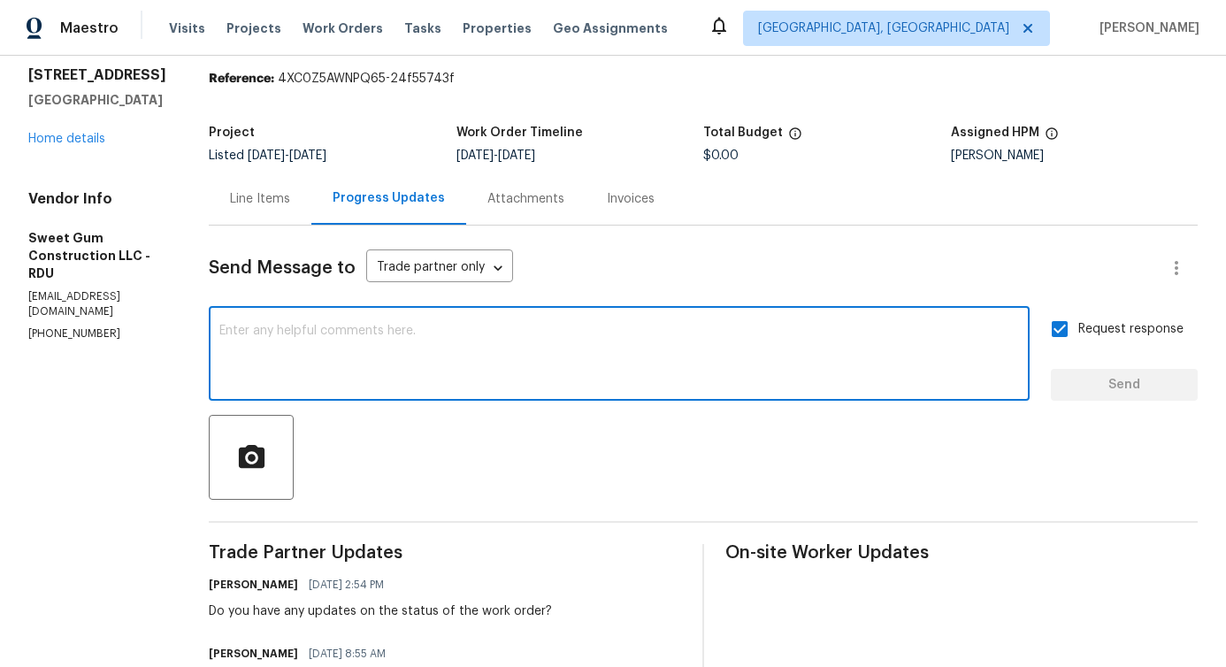
scroll to position [0, 0]
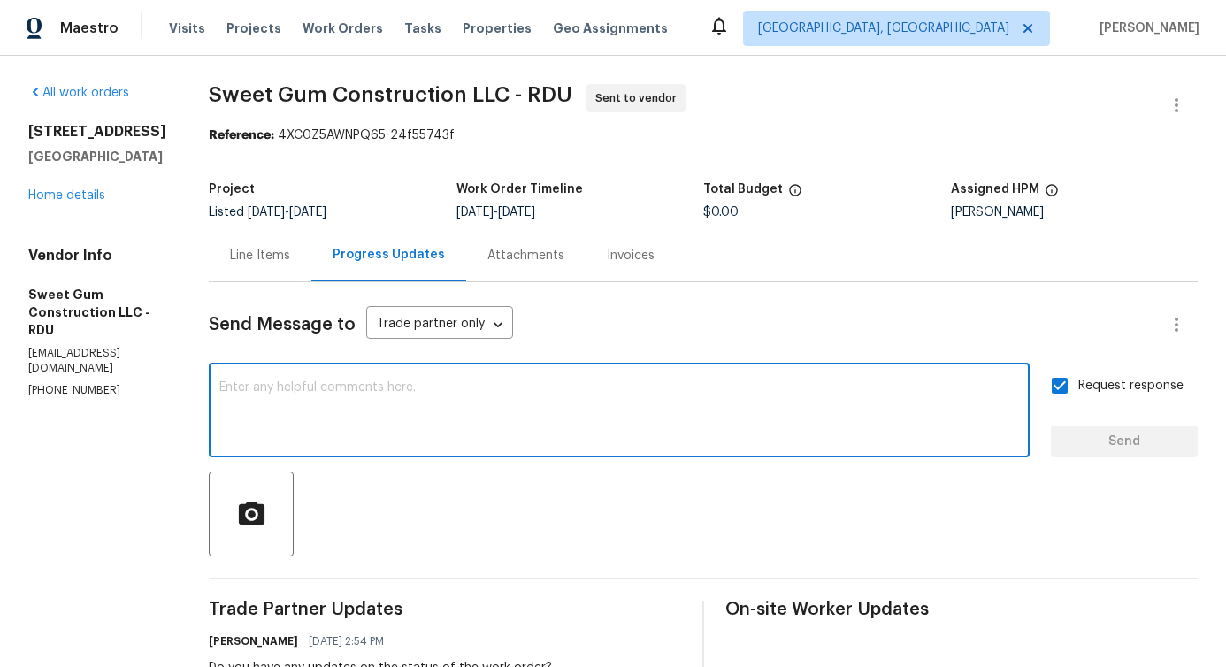
click at [252, 94] on span "Sweet Gum Construction LLC - RDU" at bounding box center [390, 94] width 363 height 21
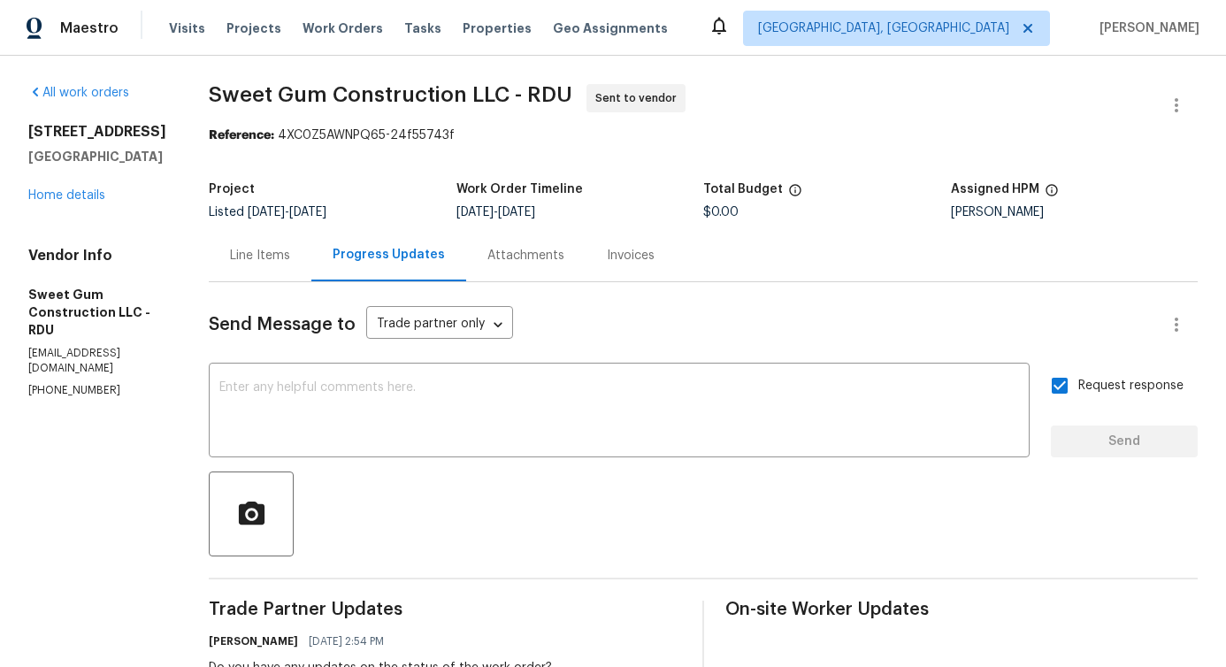
click at [252, 94] on span "Sweet Gum Construction LLC - RDU" at bounding box center [390, 94] width 363 height 21
click at [335, 99] on span "Sweet Gum Construction LLC - RDU" at bounding box center [390, 94] width 363 height 21
click at [309, 453] on div "x ​" at bounding box center [619, 412] width 821 height 90
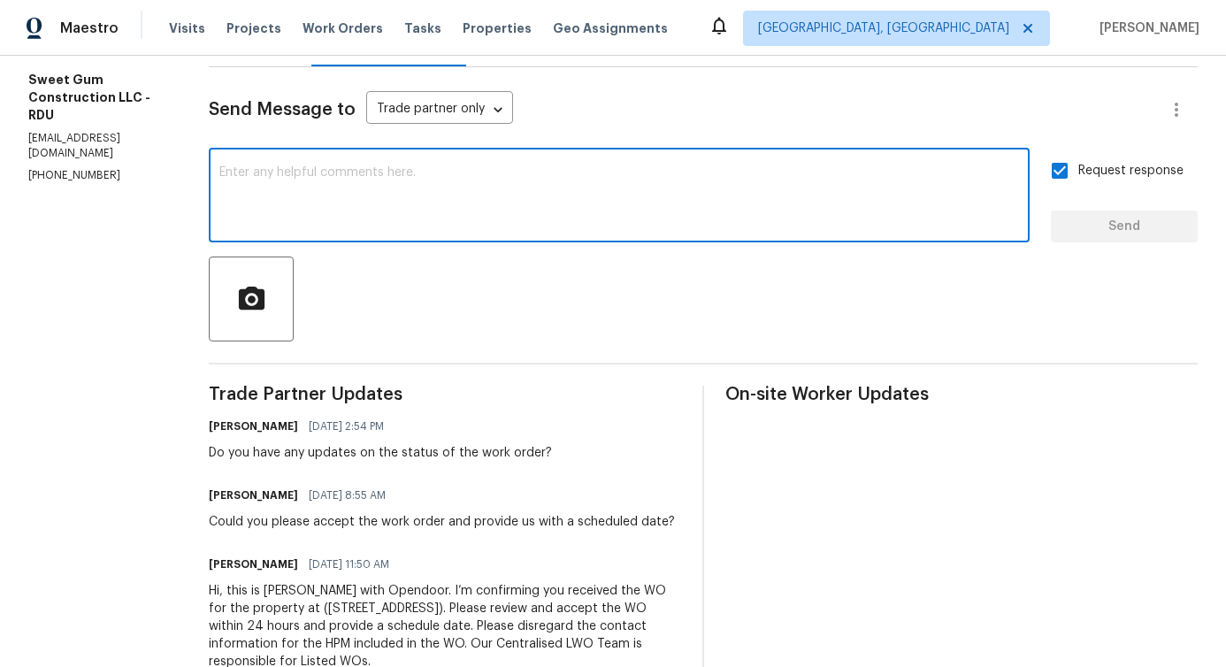
scroll to position [249, 0]
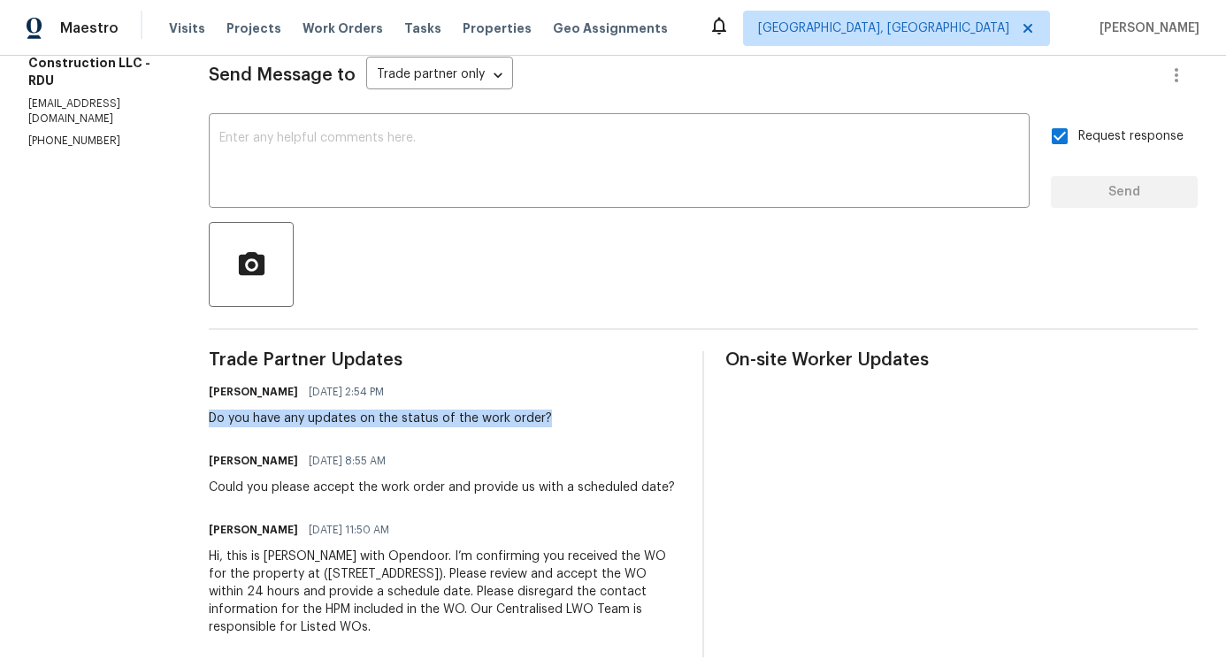
drag, startPoint x: 250, startPoint y: 418, endPoint x: 616, endPoint y: 418, distance: 365.3
click at [616, 418] on div "Pavithra Sekar 08/22/2025 2:54 PM Do you have any updates on the status of the …" at bounding box center [445, 403] width 472 height 48
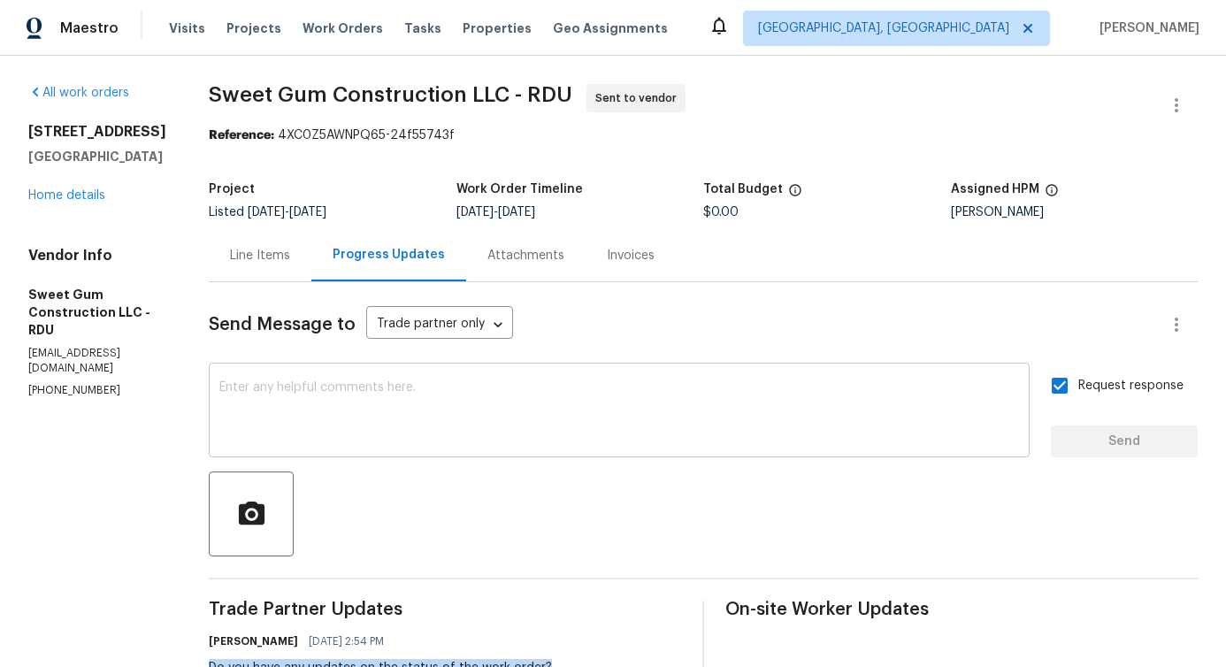
click at [424, 437] on textarea at bounding box center [619, 412] width 800 height 62
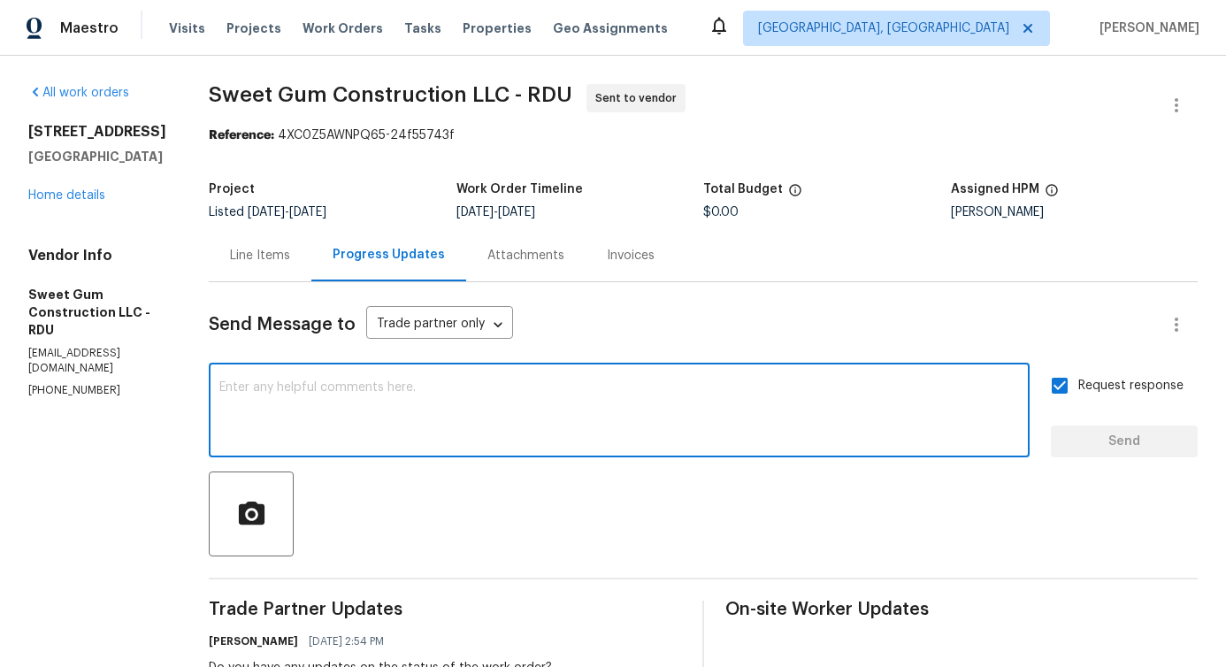
click at [713, 417] on textarea at bounding box center [619, 412] width 800 height 62
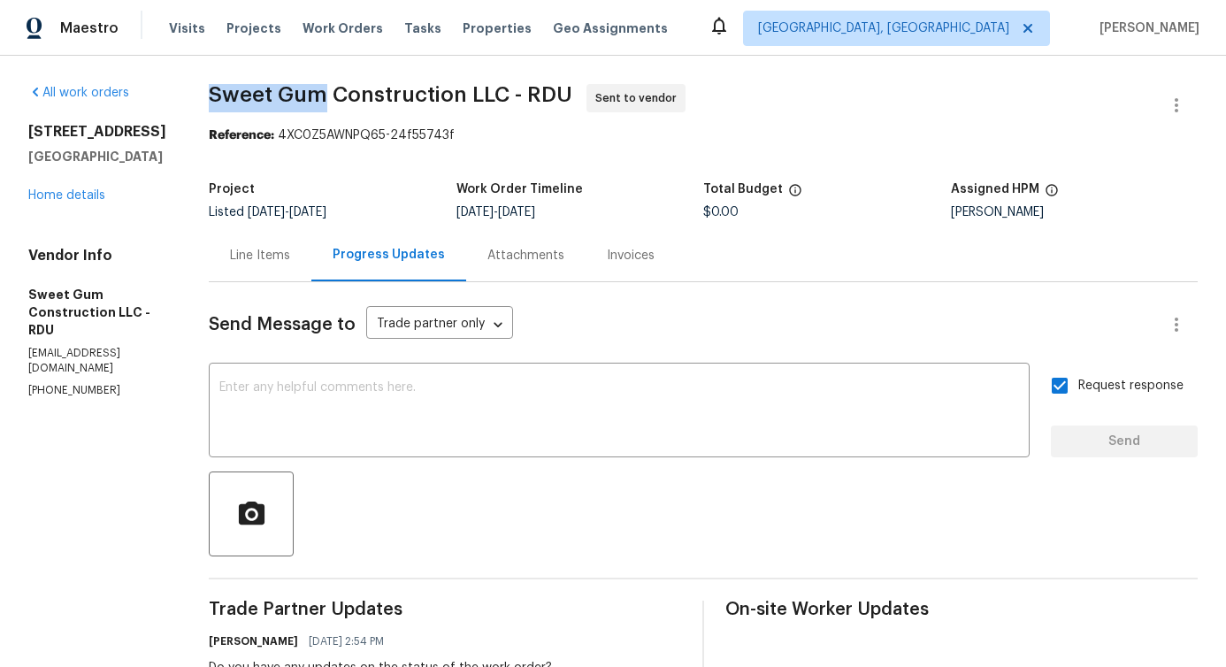
drag, startPoint x: 245, startPoint y: 84, endPoint x: 356, endPoint y: 87, distance: 110.6
click at [356, 87] on div "All work orders 104 Mossbark Ln Chapel Hill, NC 27514 Home details Vendor Info …" at bounding box center [613, 495] width 1226 height 879
drag, startPoint x: 370, startPoint y: 88, endPoint x: 502, endPoint y: 94, distance: 132.8
click at [502, 94] on span "Sweet Gum Construction LLC - RDU" at bounding box center [390, 94] width 363 height 21
drag, startPoint x: 505, startPoint y: 92, endPoint x: 548, endPoint y: 96, distance: 43.6
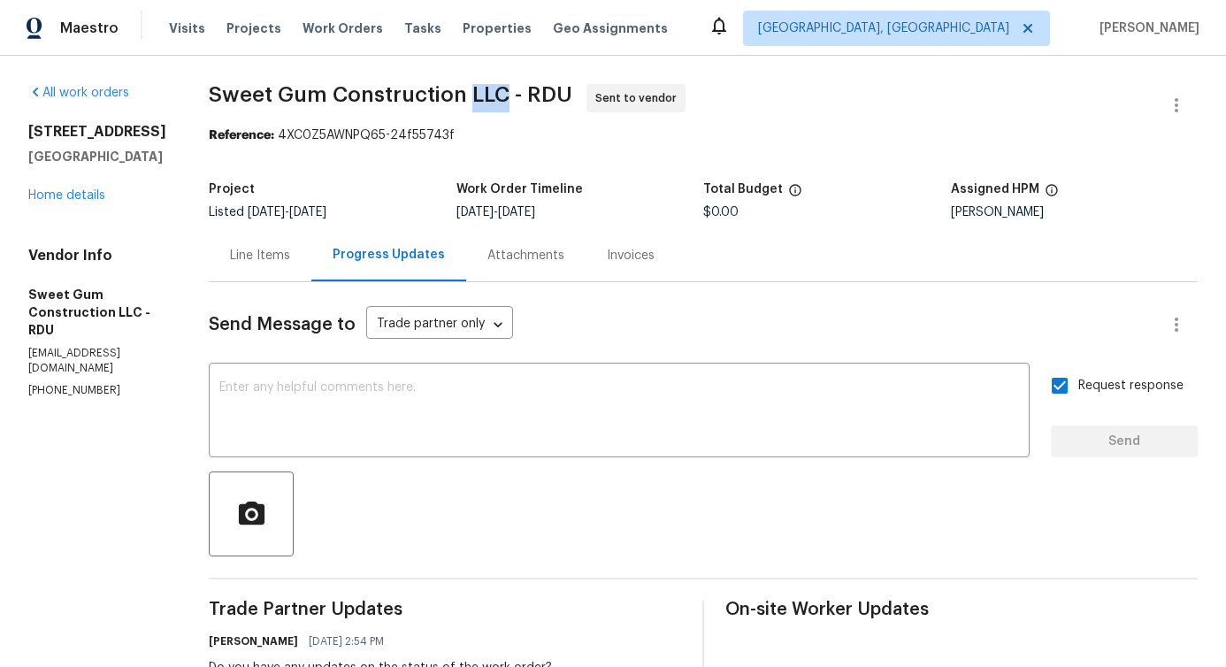
click at [548, 96] on span "Sweet Gum Construction LLC - RDU" at bounding box center [390, 94] width 363 height 21
drag, startPoint x: 570, startPoint y: 94, endPoint x: 620, endPoint y: 89, distance: 50.6
click at [620, 89] on span "Sweet Gum Construction LLC - RDU Sent to vendor" at bounding box center [682, 105] width 946 height 42
click at [373, 426] on textarea at bounding box center [619, 412] width 800 height 62
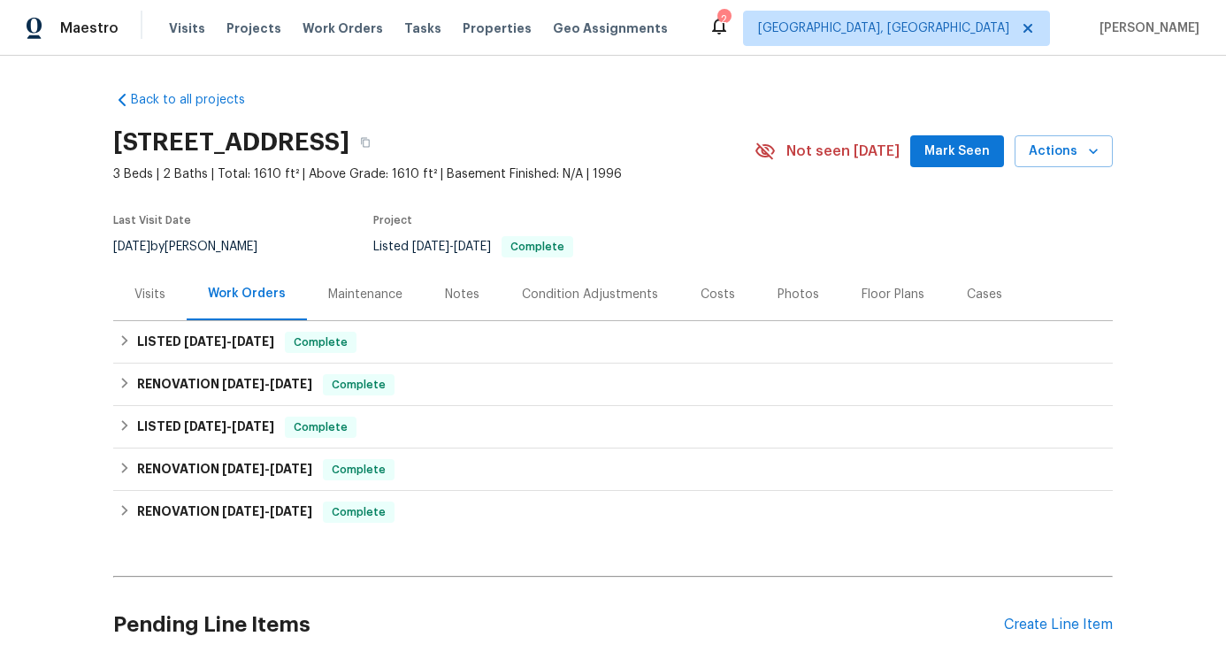
scroll to position [150, 0]
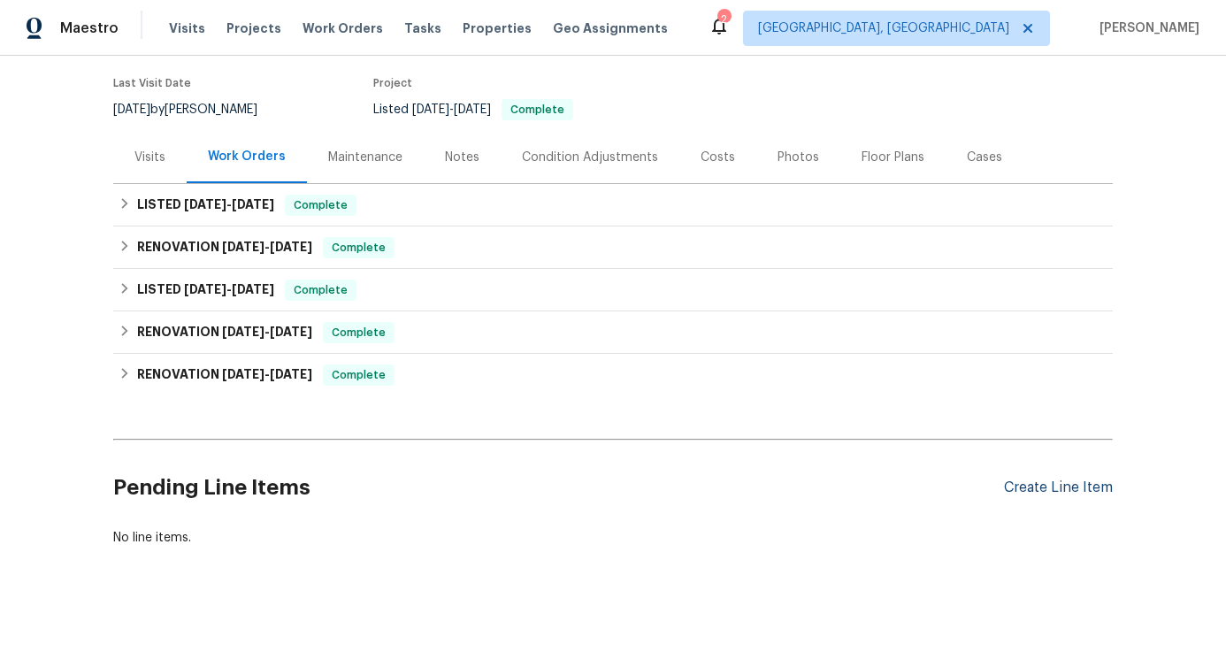
click at [1061, 479] on div "Create Line Item" at bounding box center [1058, 487] width 109 height 17
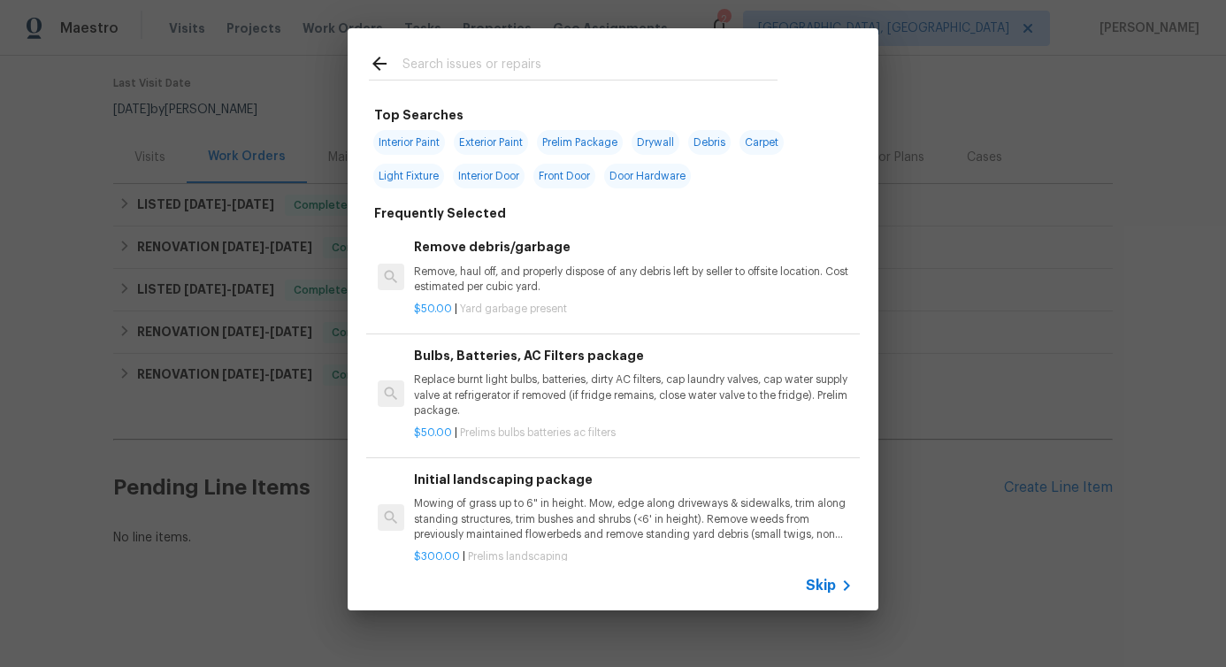
click at [508, 65] on input "text" at bounding box center [589, 66] width 375 height 27
type input "hvac"
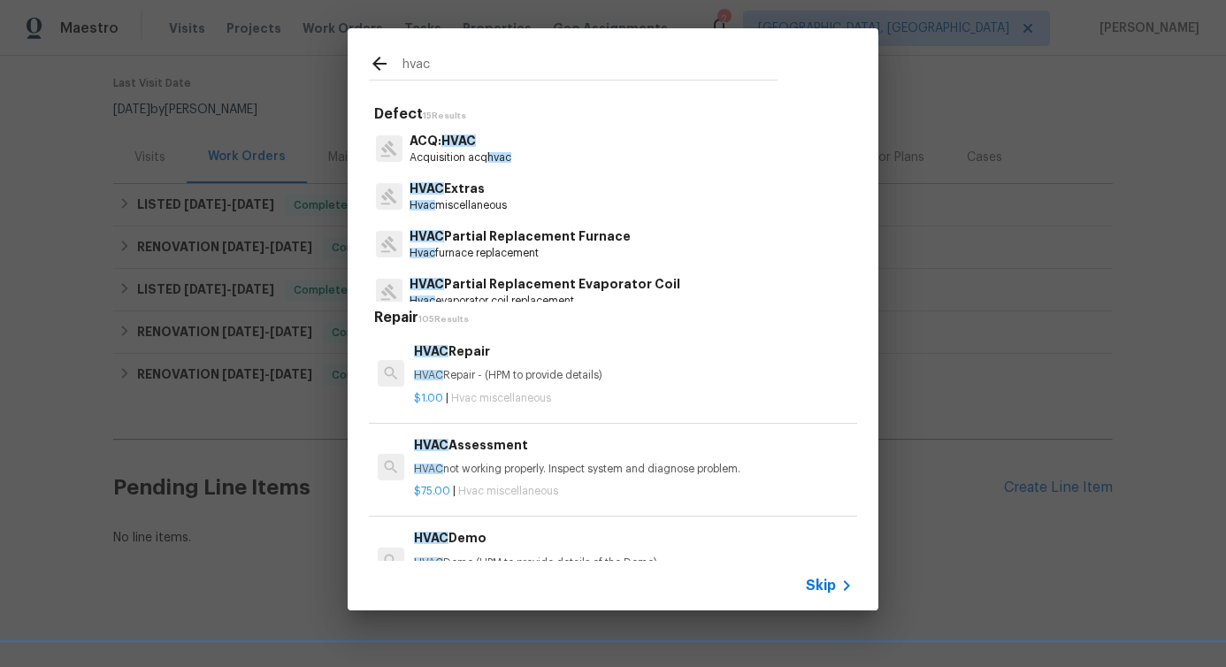
click at [479, 190] on p "HVAC Extras" at bounding box center [457, 189] width 97 height 19
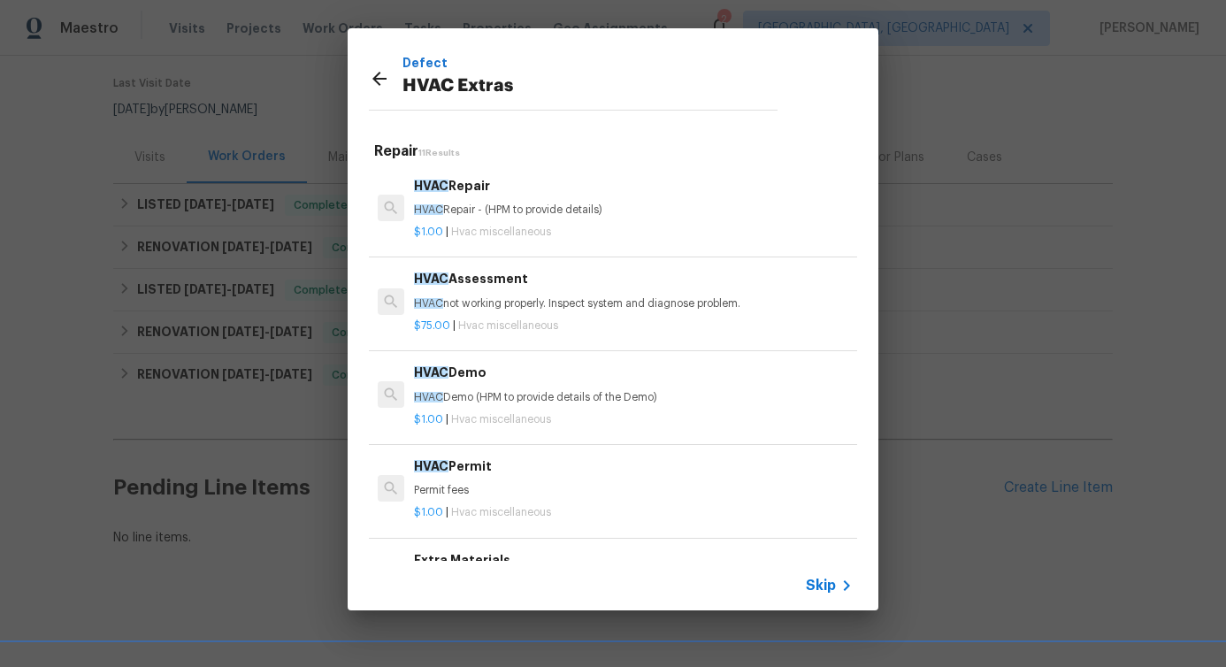
click at [479, 190] on h6 "HVAC Repair" at bounding box center [633, 185] width 439 height 19
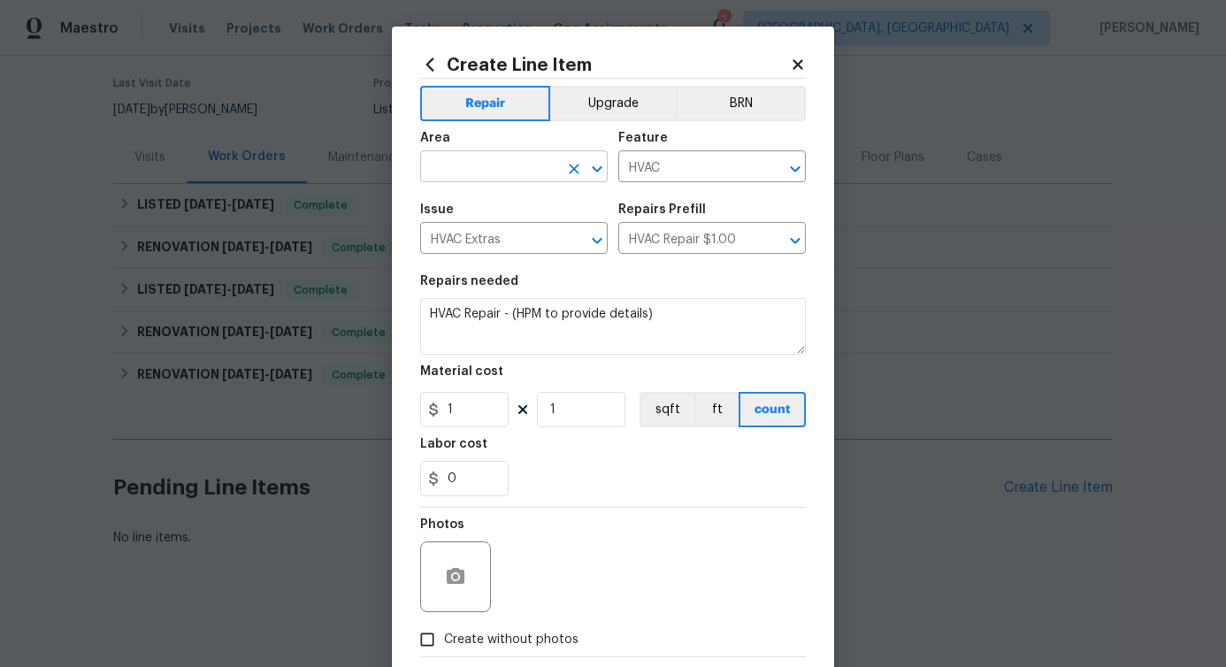
click at [491, 169] on input "text" at bounding box center [489, 168] width 138 height 27
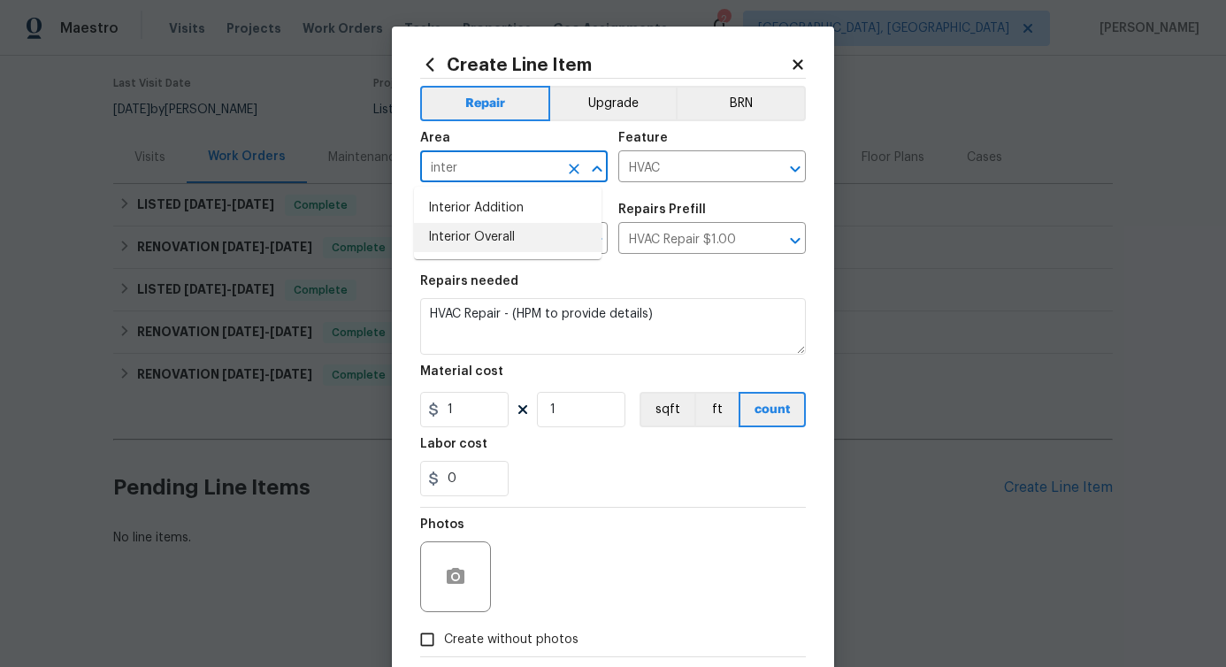
click at [485, 235] on li "Interior Overall" at bounding box center [507, 237] width 187 height 29
type input "Interior Overall"
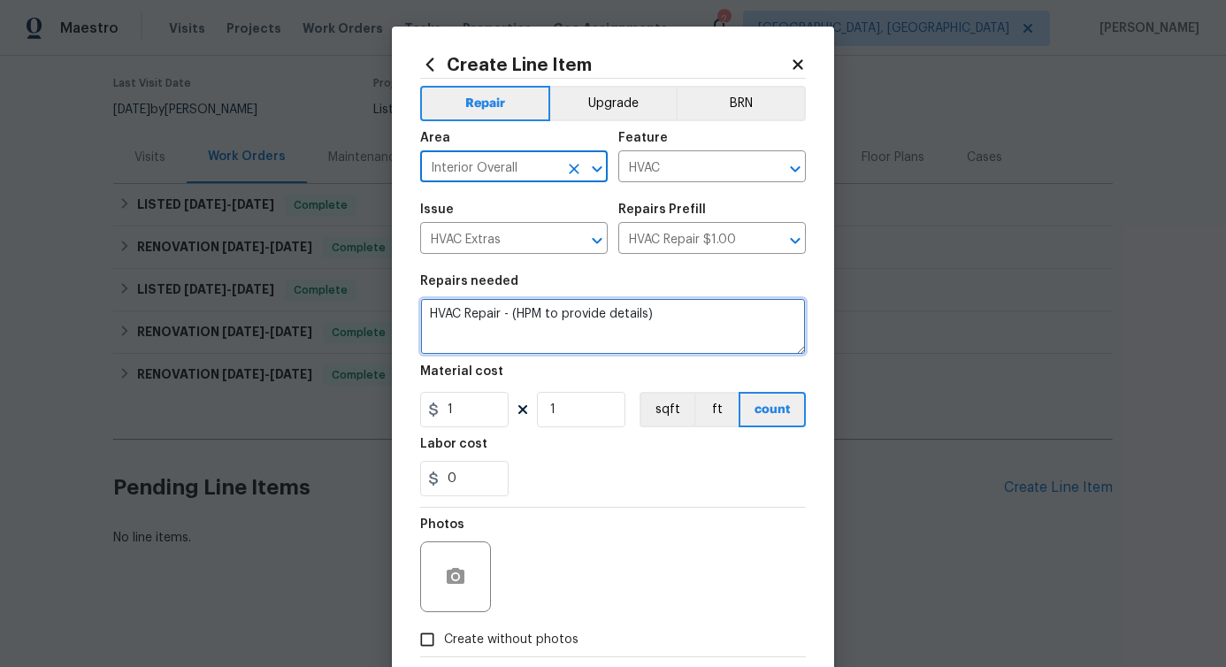
click at [490, 324] on textarea "HVAC Repair - (HPM to provide details)" at bounding box center [613, 326] width 386 height 57
click at [490, 317] on textarea "HVAC Repair - (HPM to provide details)" at bounding box center [613, 326] width 386 height 57
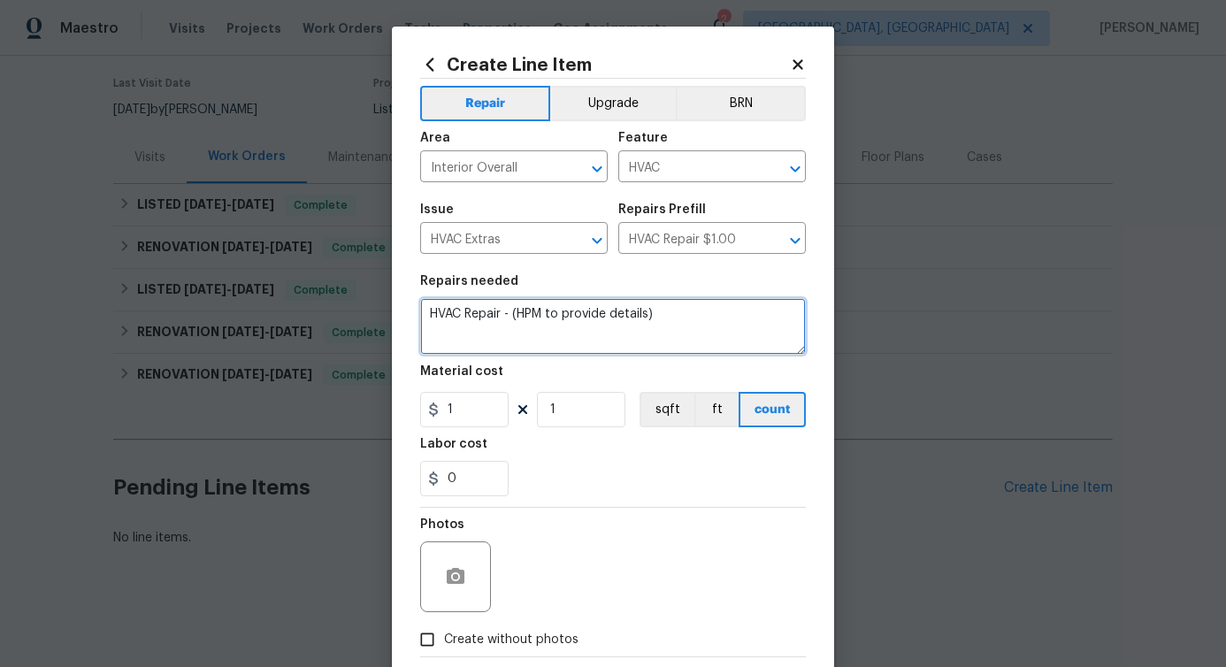
paste textarea "Feedback received that the AC is not cooling. Please inspect the HVAC system, i…"
type textarea "Feedback received that the AC is not cooling. Please inspect the HVAC system, i…"
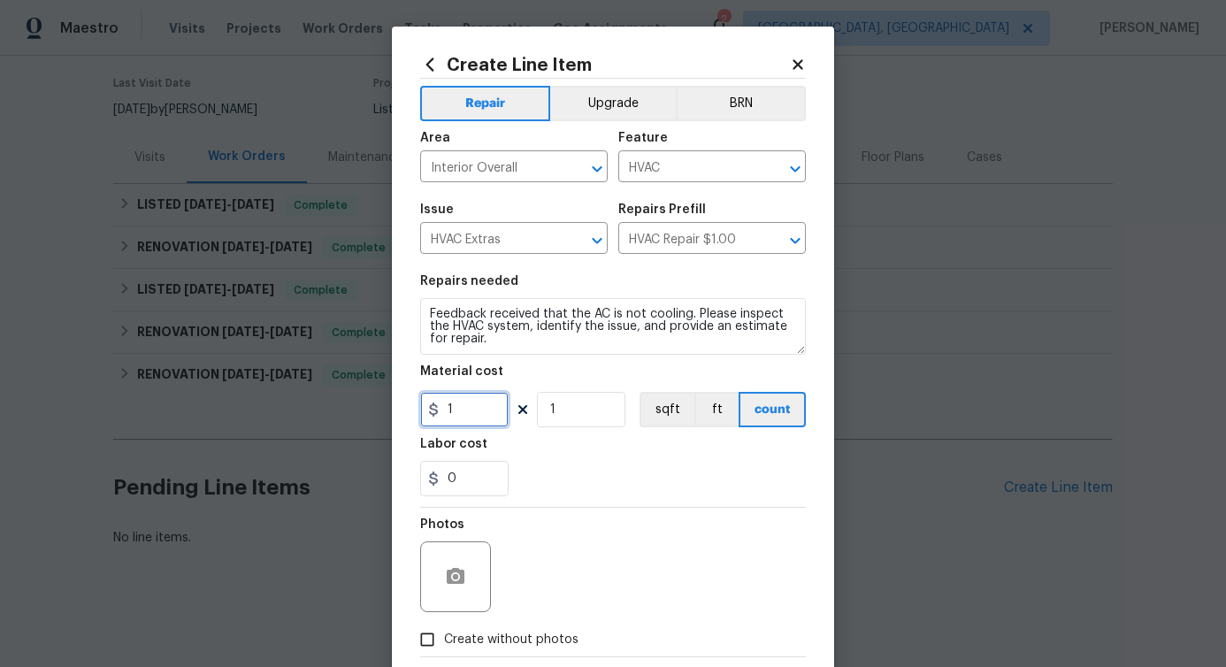
click at [481, 399] on input "1" at bounding box center [464, 409] width 88 height 35
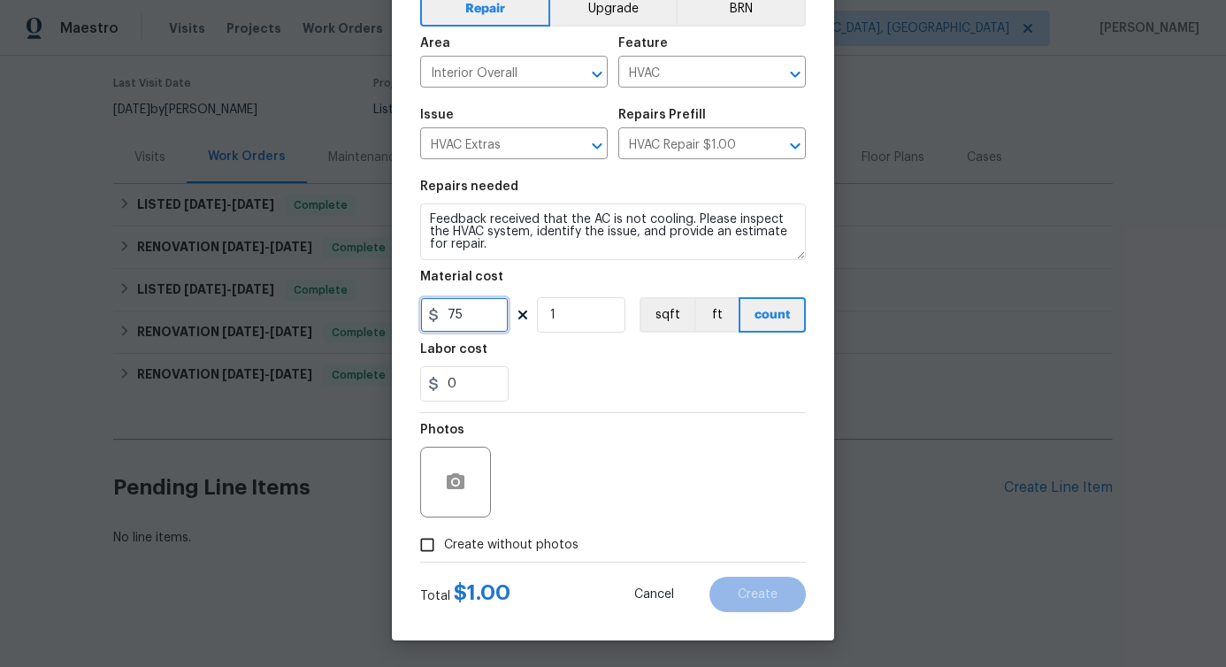
type input "75"
click at [452, 492] on icon "button" at bounding box center [455, 481] width 21 height 21
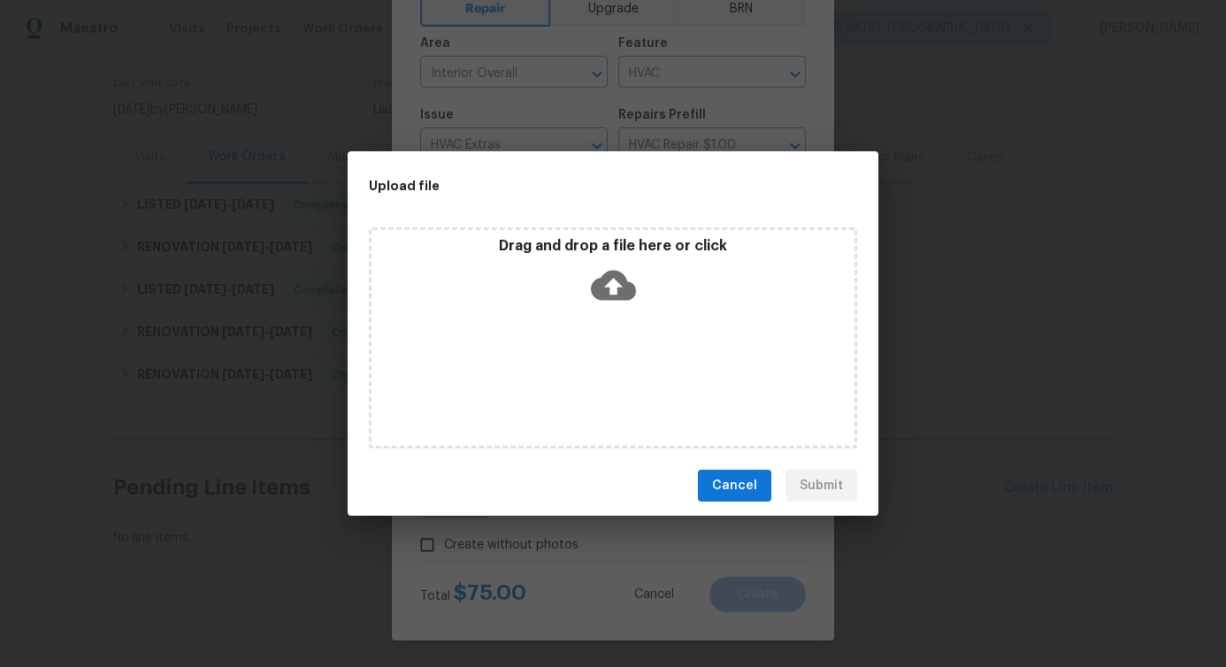
click at [615, 294] on icon at bounding box center [613, 286] width 45 height 30
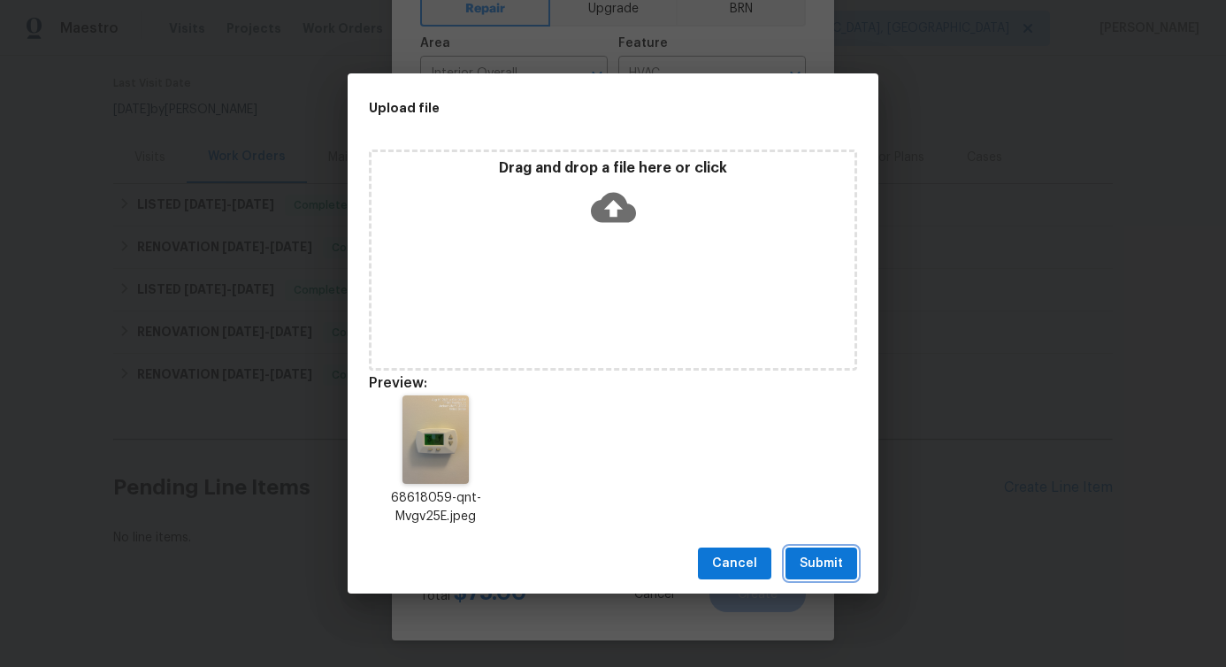
click at [826, 556] on span "Submit" at bounding box center [821, 564] width 43 height 22
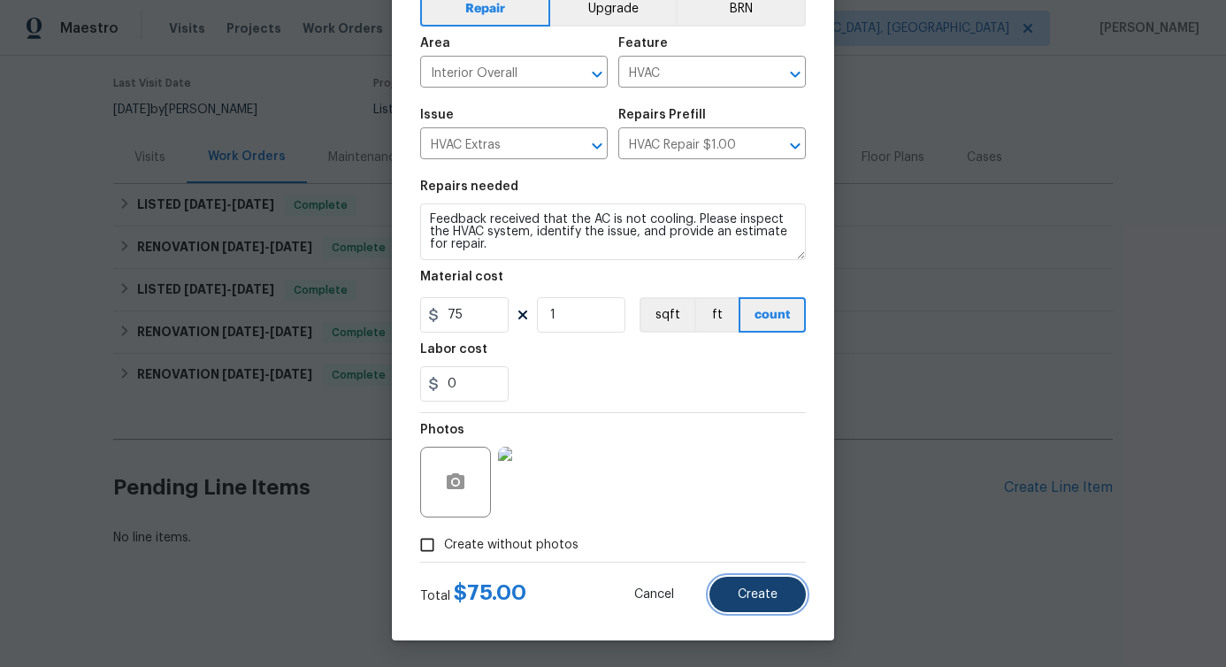
click at [755, 602] on button "Create" at bounding box center [757, 594] width 96 height 35
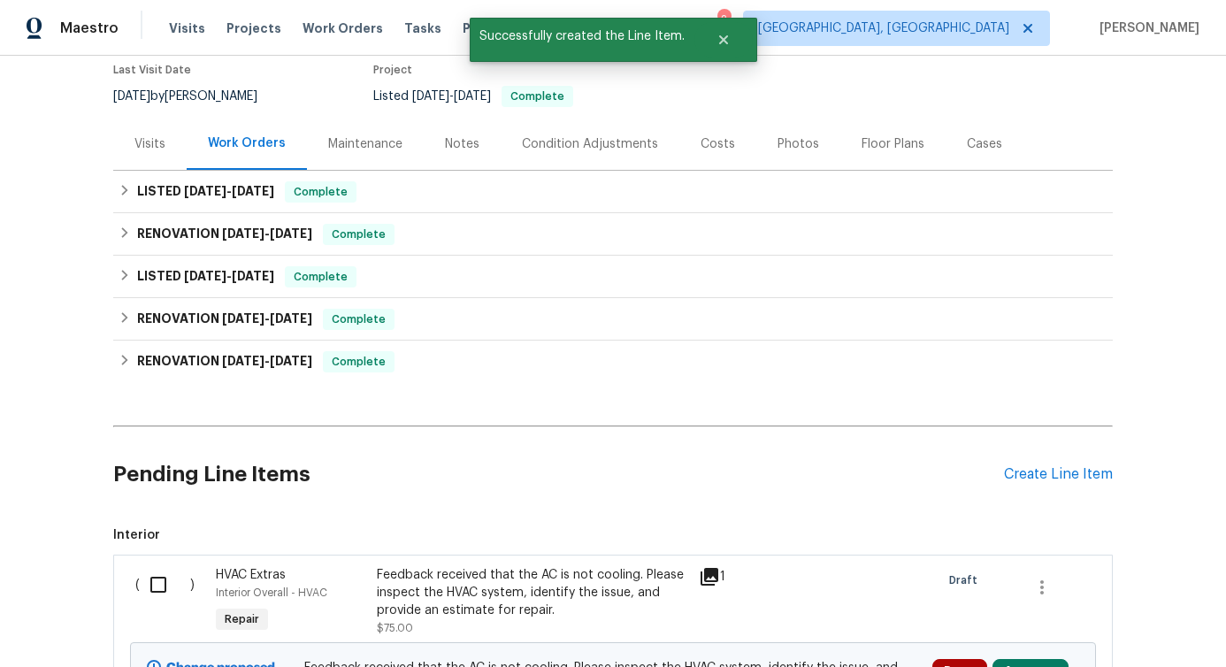
scroll to position [370, 0]
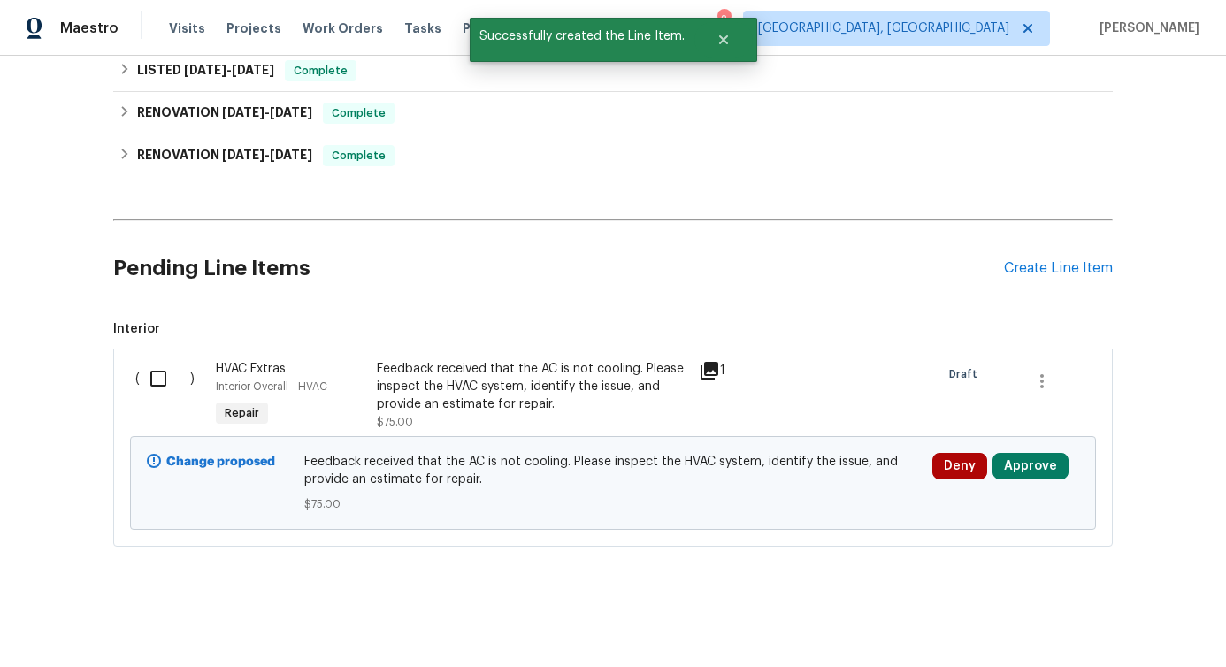
click at [165, 363] on input "checkbox" at bounding box center [165, 378] width 50 height 37
checkbox input "true"
click at [1079, 617] on span "Create Work Order" at bounding box center [1125, 623] width 118 height 22
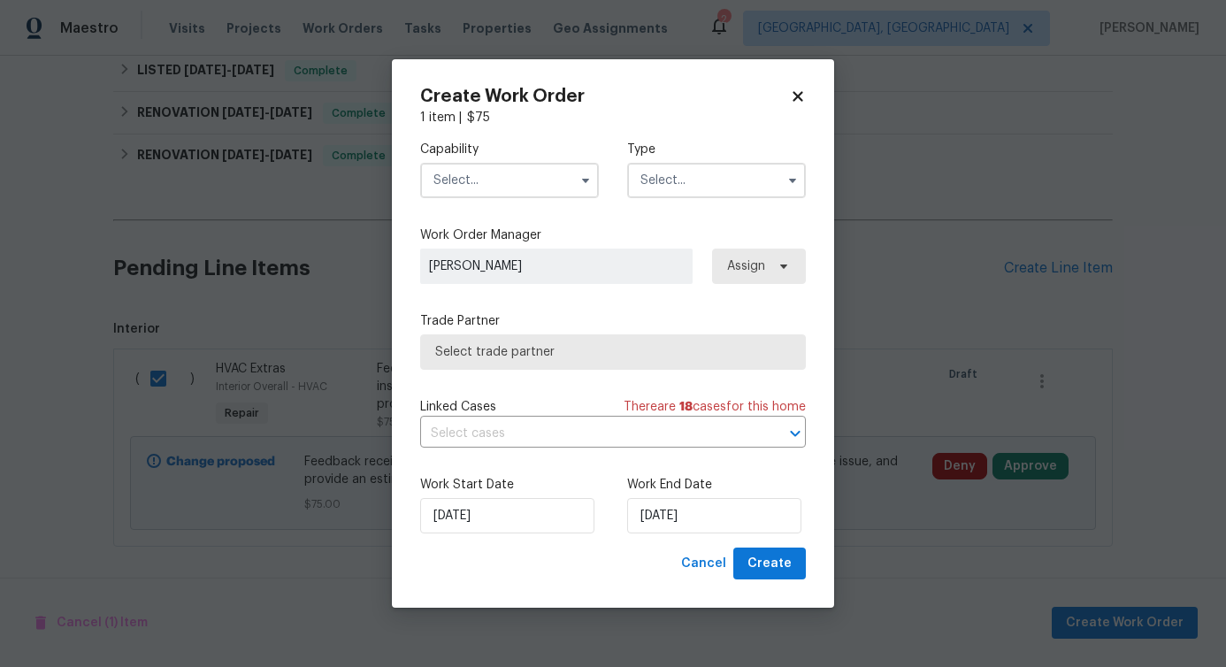
click at [526, 173] on input "text" at bounding box center [509, 180] width 179 height 35
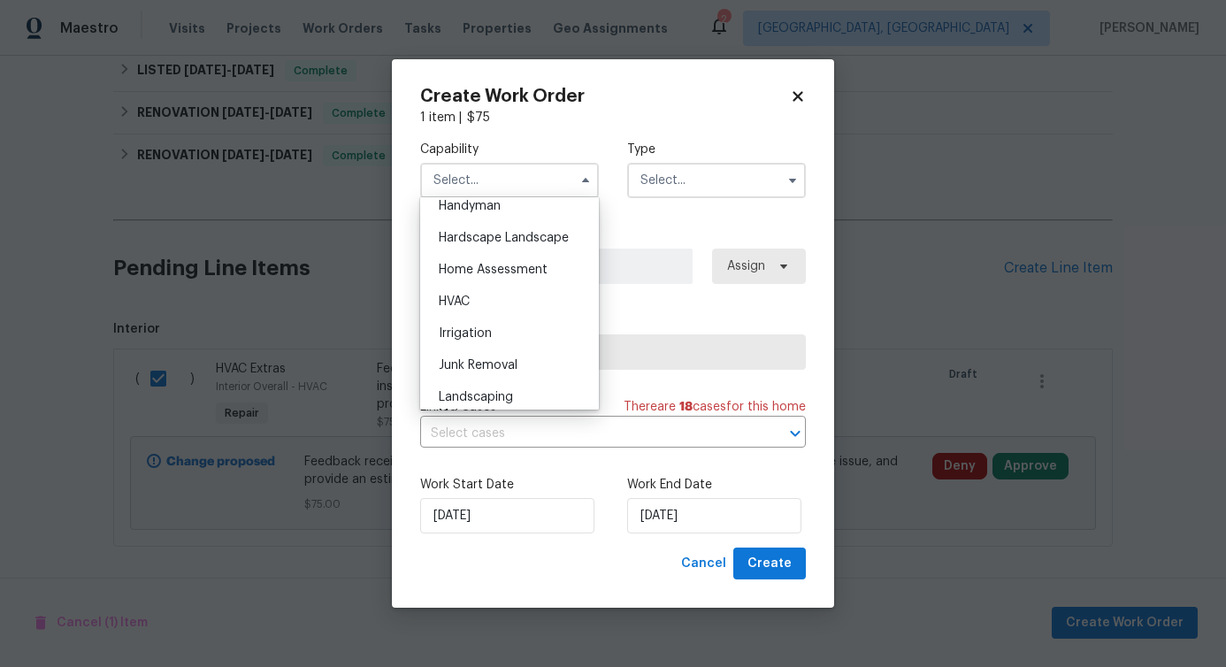
scroll to position [1026, 0]
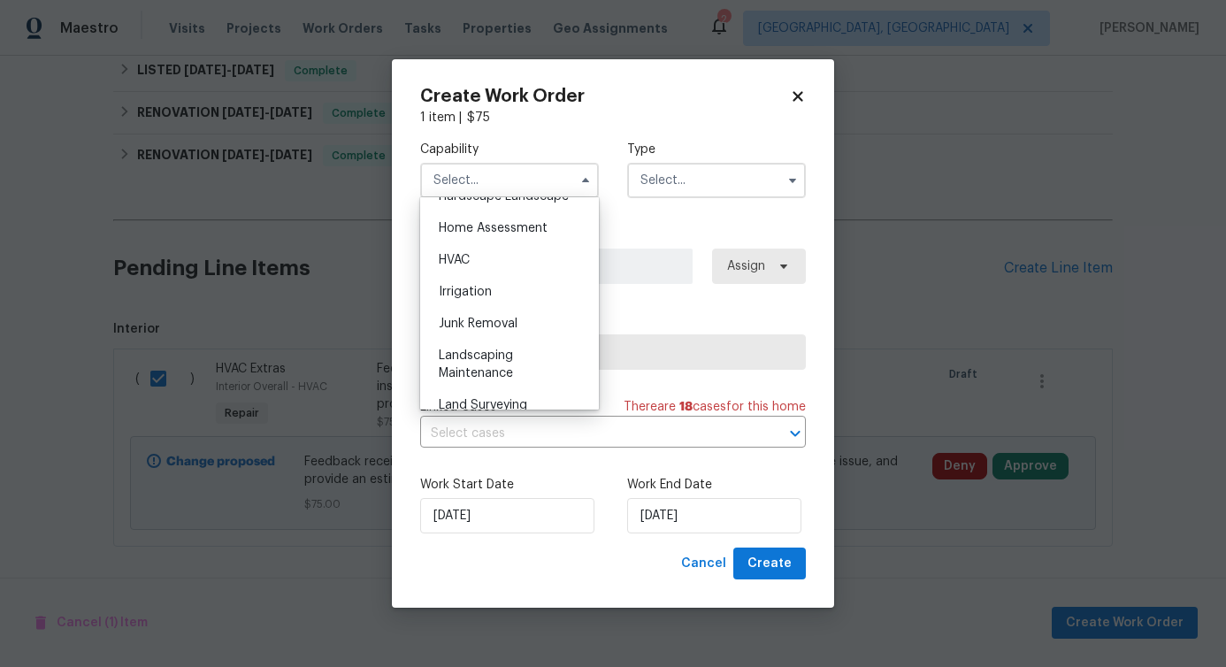
click at [505, 276] on div "HVAC" at bounding box center [510, 260] width 170 height 32
type input "HVAC"
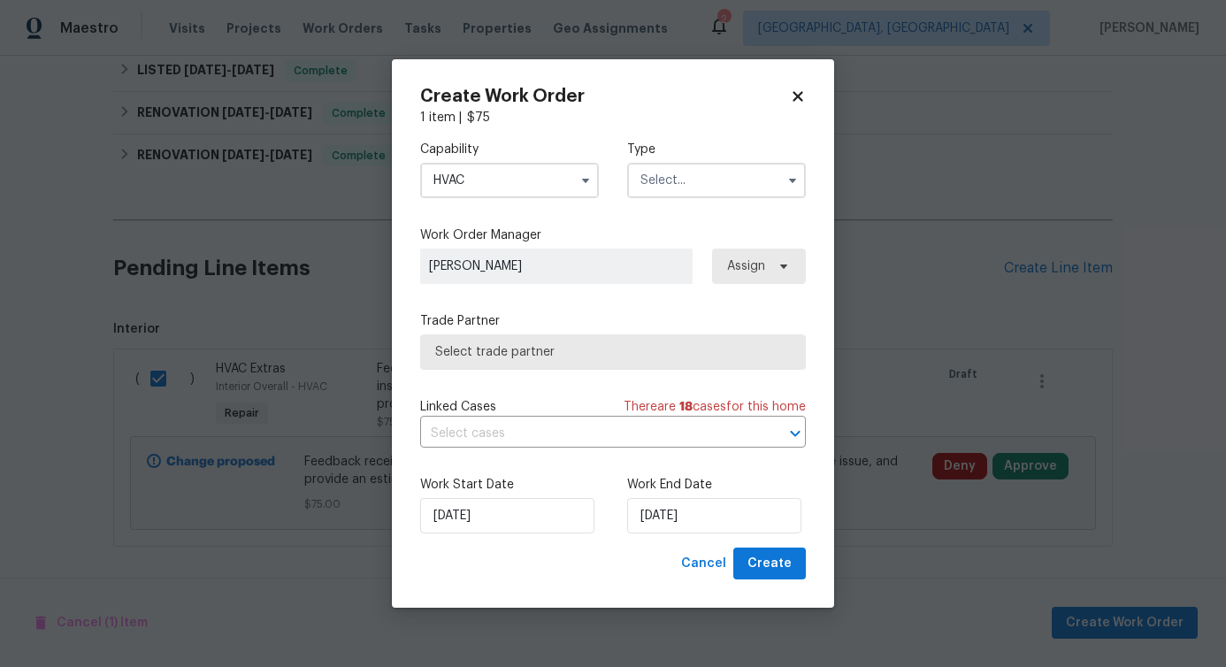
click at [688, 182] on input "text" at bounding box center [716, 180] width 179 height 35
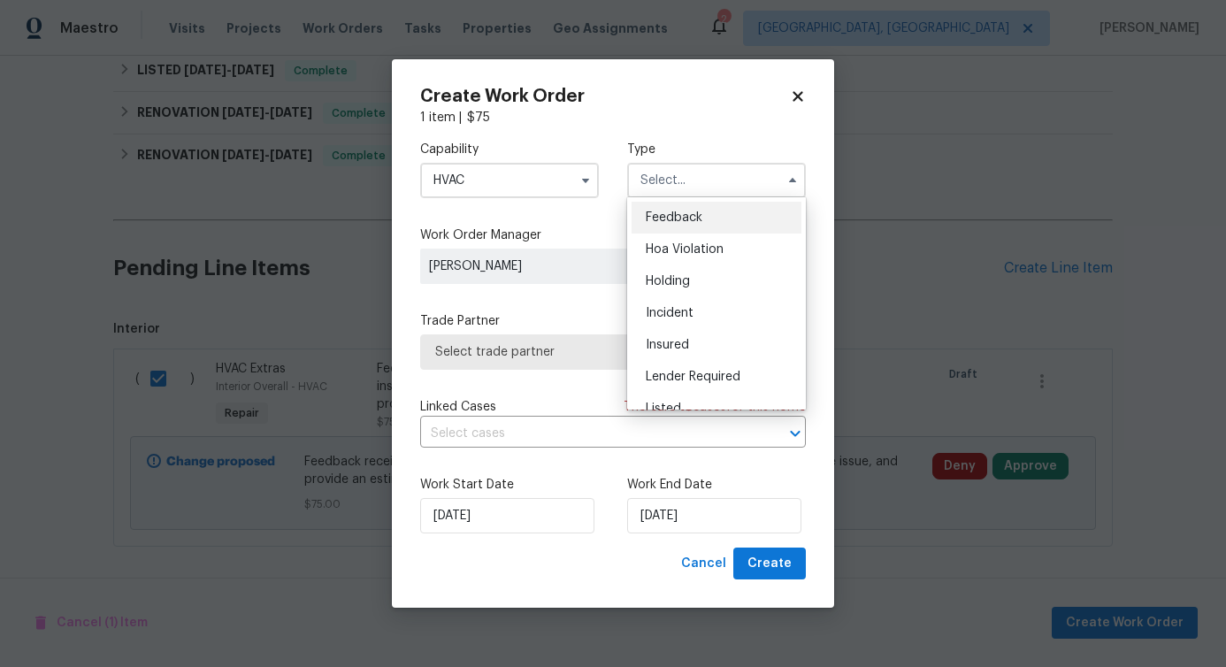
click at [677, 213] on span "Feedback" at bounding box center [674, 217] width 57 height 12
type input "Feedback"
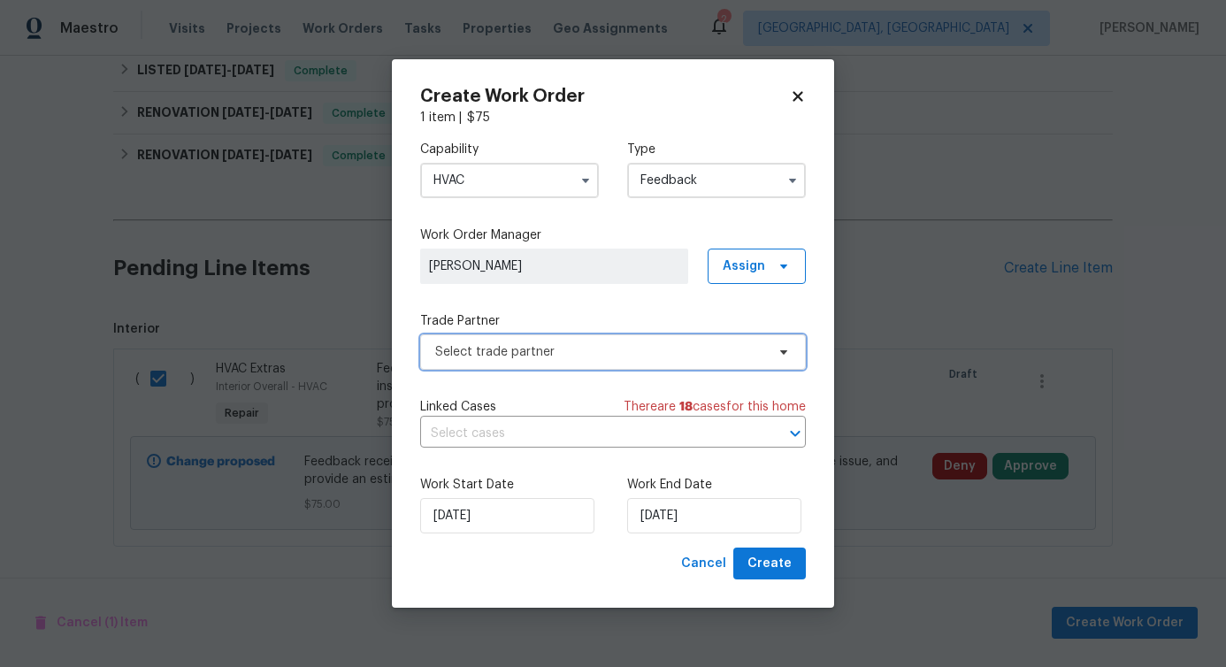
click at [519, 359] on span "Select trade partner" at bounding box center [600, 352] width 330 height 18
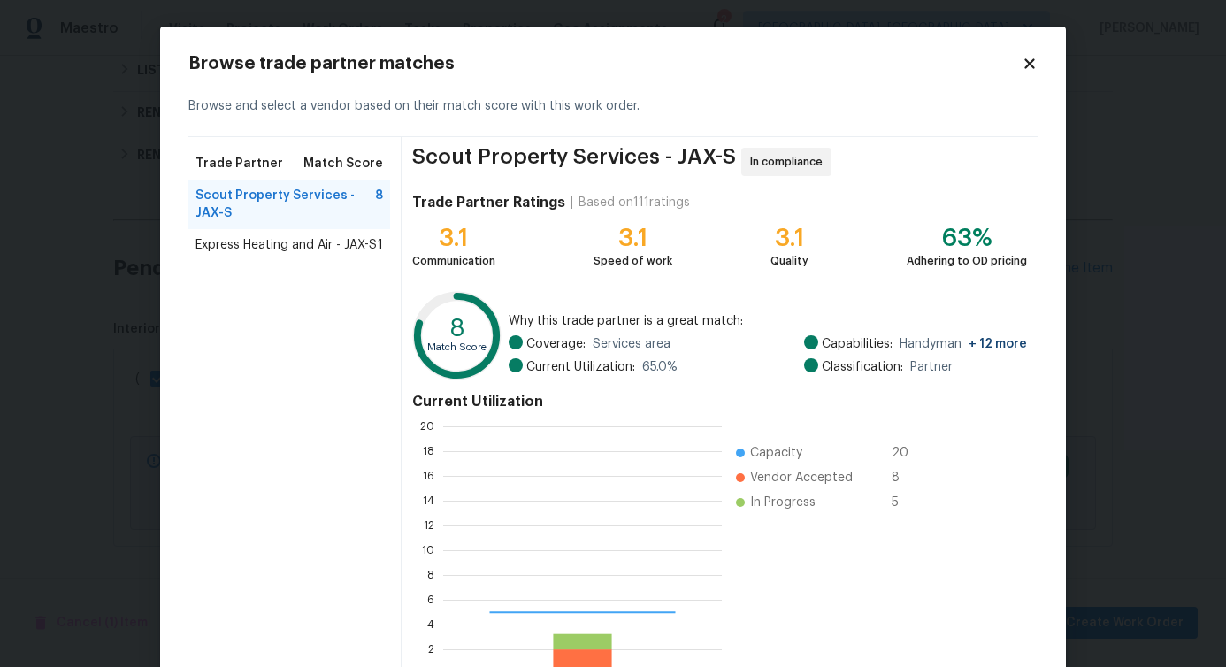
scroll to position [234, 265]
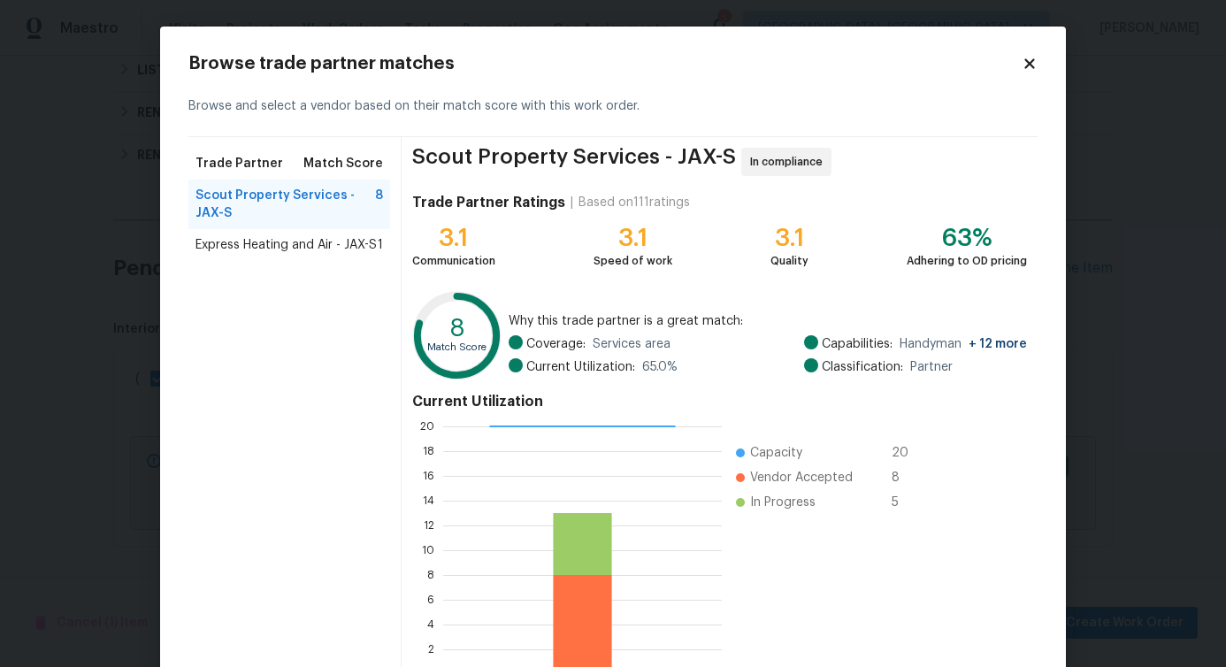
click at [318, 263] on div "Trade Partner Match Score Scout Property Services - JAX-S 8 Express Heating and…" at bounding box center [294, 415] width 213 height 556
click at [321, 249] on span "Express Heating and Air - JAX-S" at bounding box center [285, 245] width 181 height 18
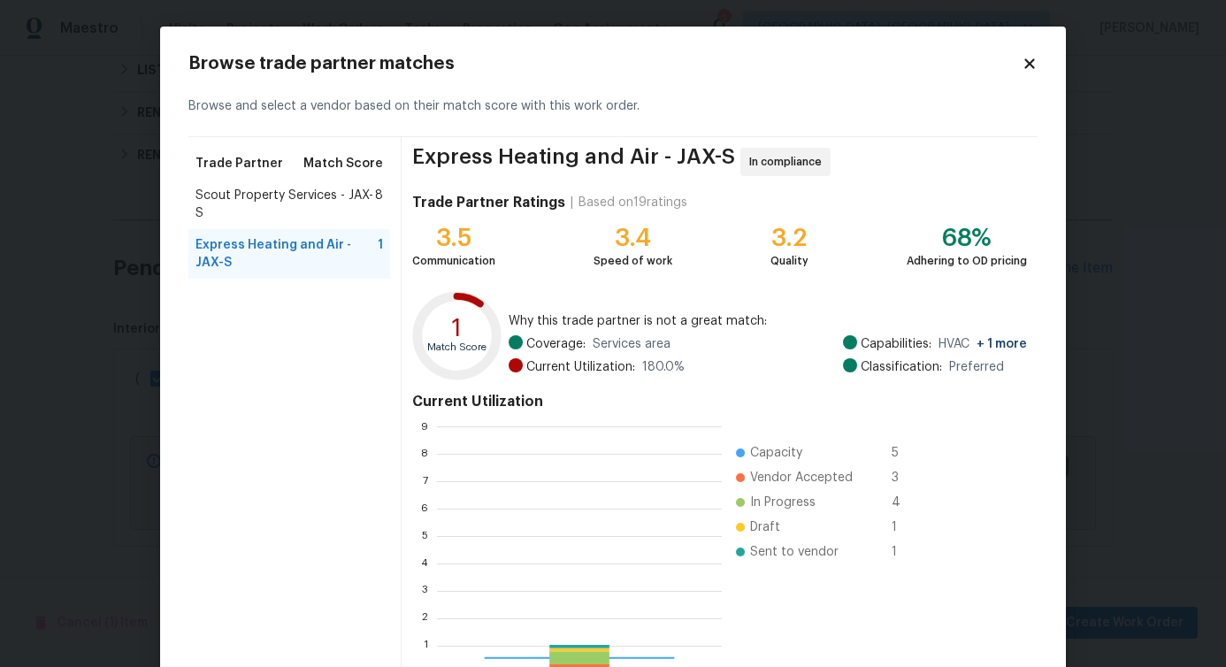
scroll to position [234, 271]
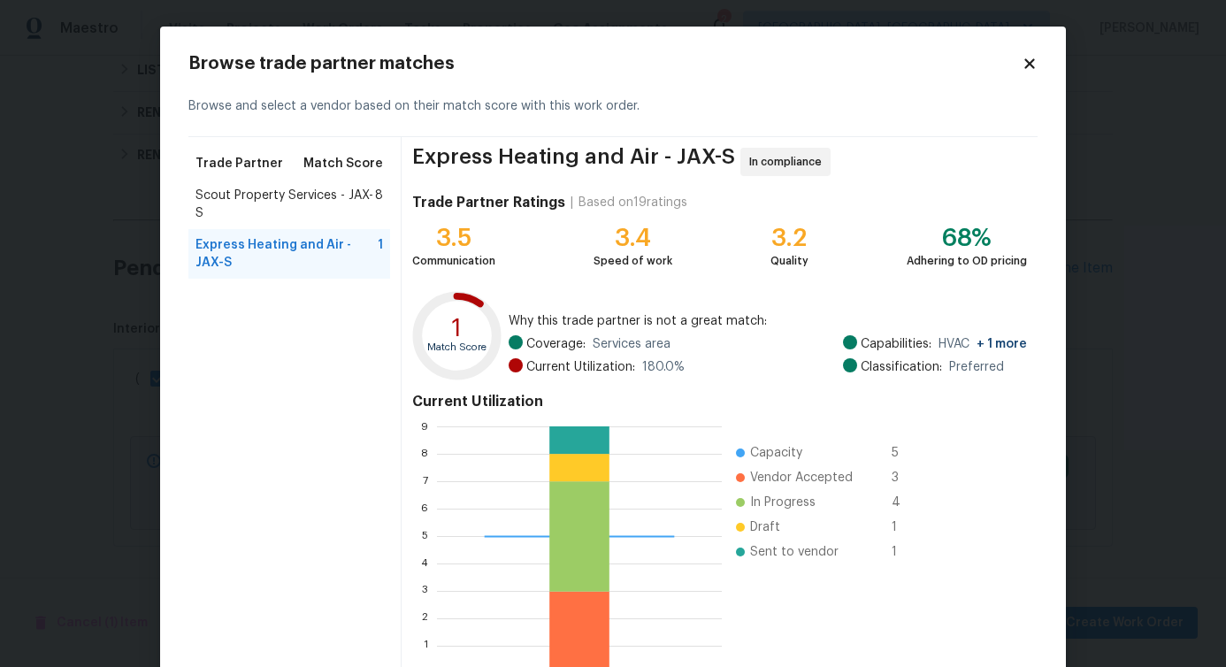
click at [320, 223] on div "Scout Property Services - JAX-S 8" at bounding box center [289, 205] width 202 height 50
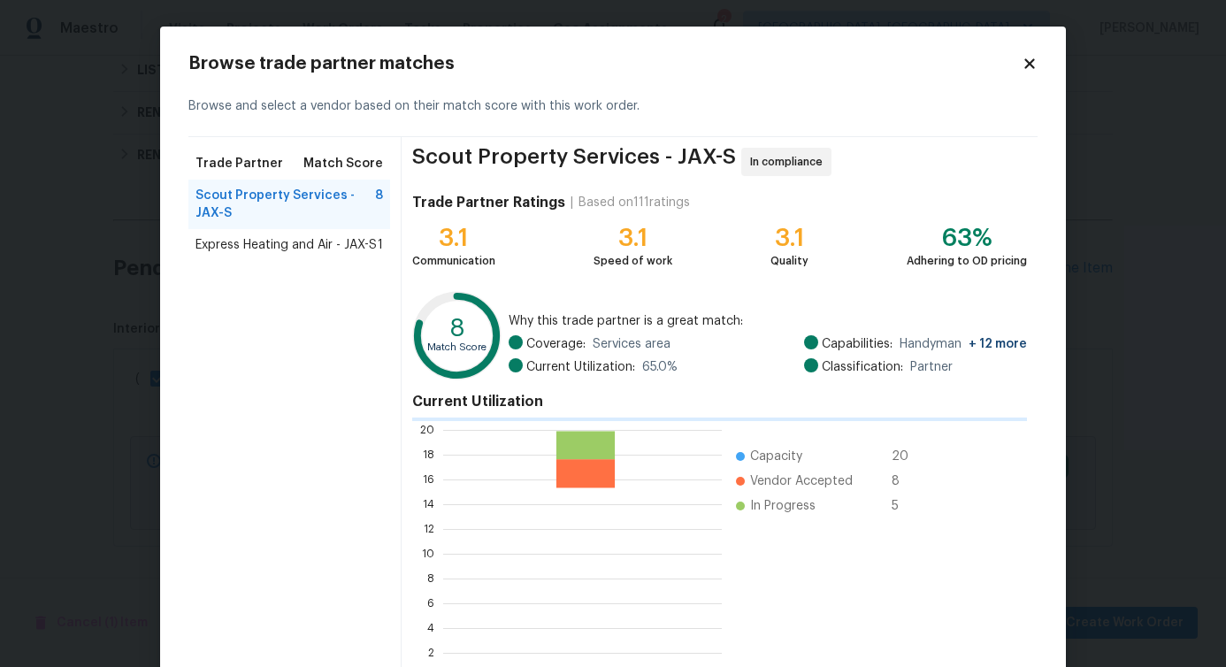
scroll to position [234, 265]
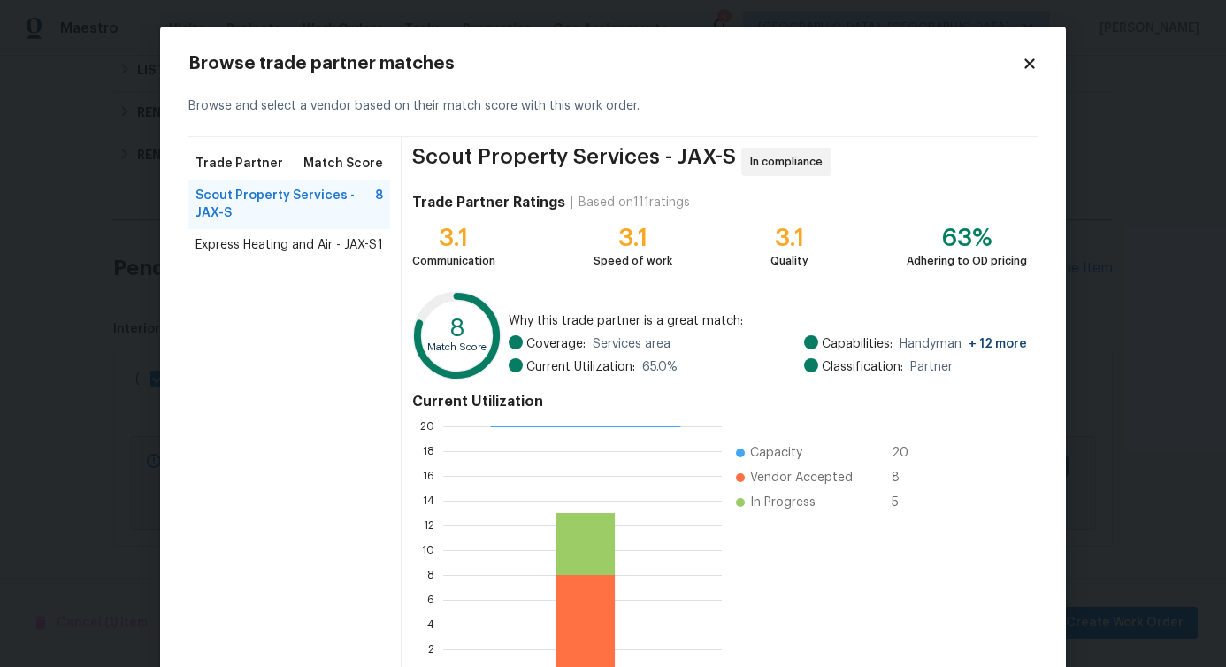
click at [316, 241] on span "Express Heating and Air - JAX-S" at bounding box center [285, 245] width 181 height 18
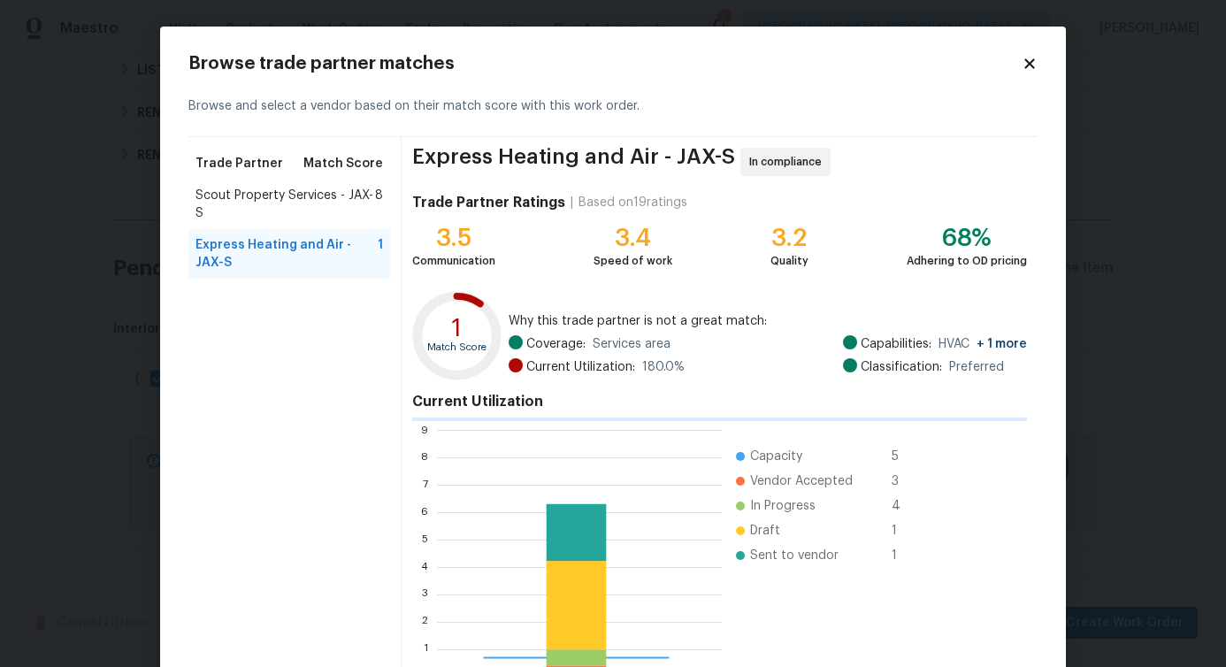
scroll to position [234, 271]
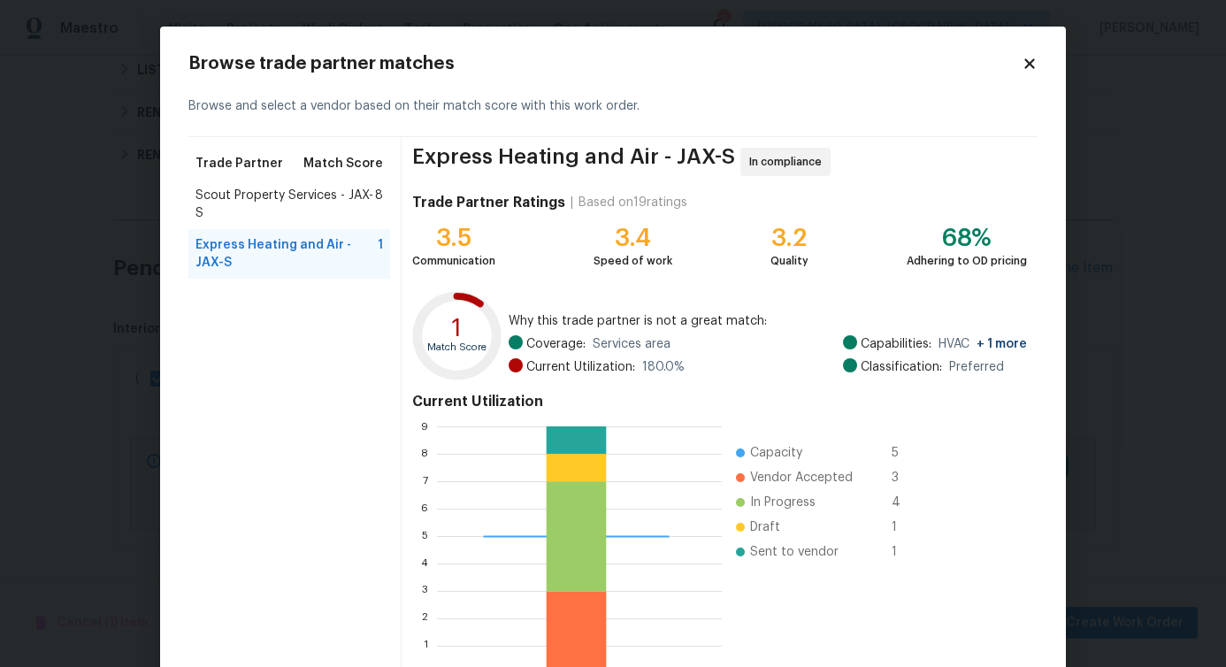
click at [322, 207] on span "Scout Property Services - JAX-S" at bounding box center [285, 204] width 180 height 35
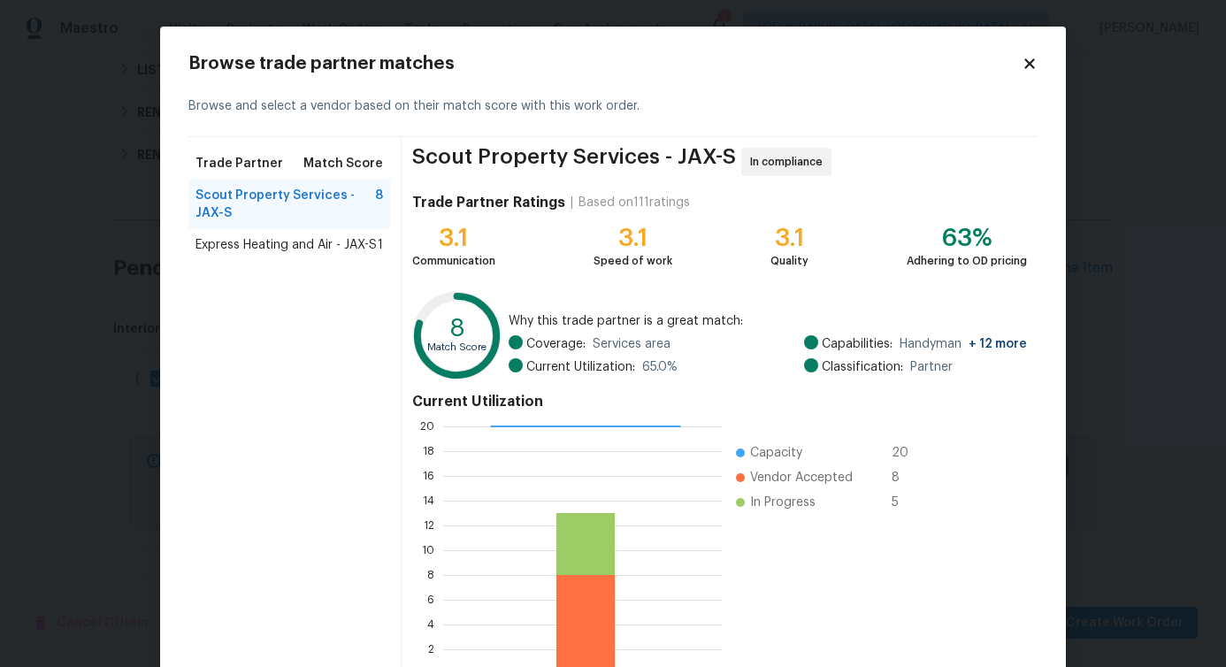
scroll to position [113, 0]
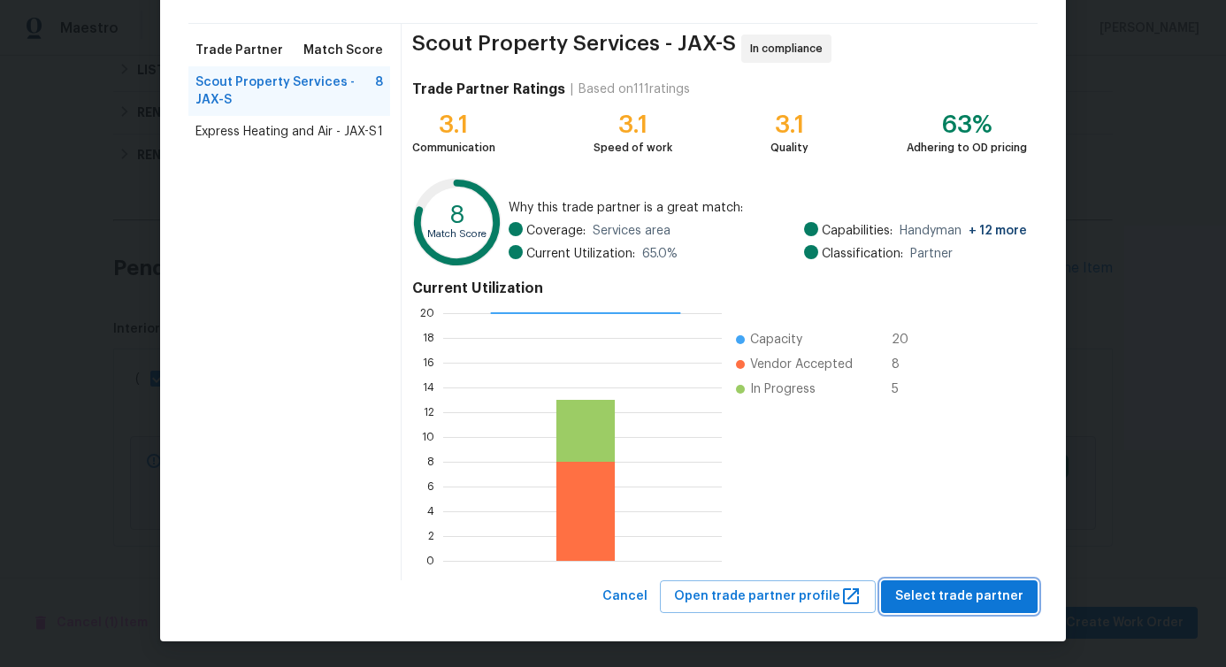
click at [928, 599] on span "Select trade partner" at bounding box center [959, 596] width 128 height 22
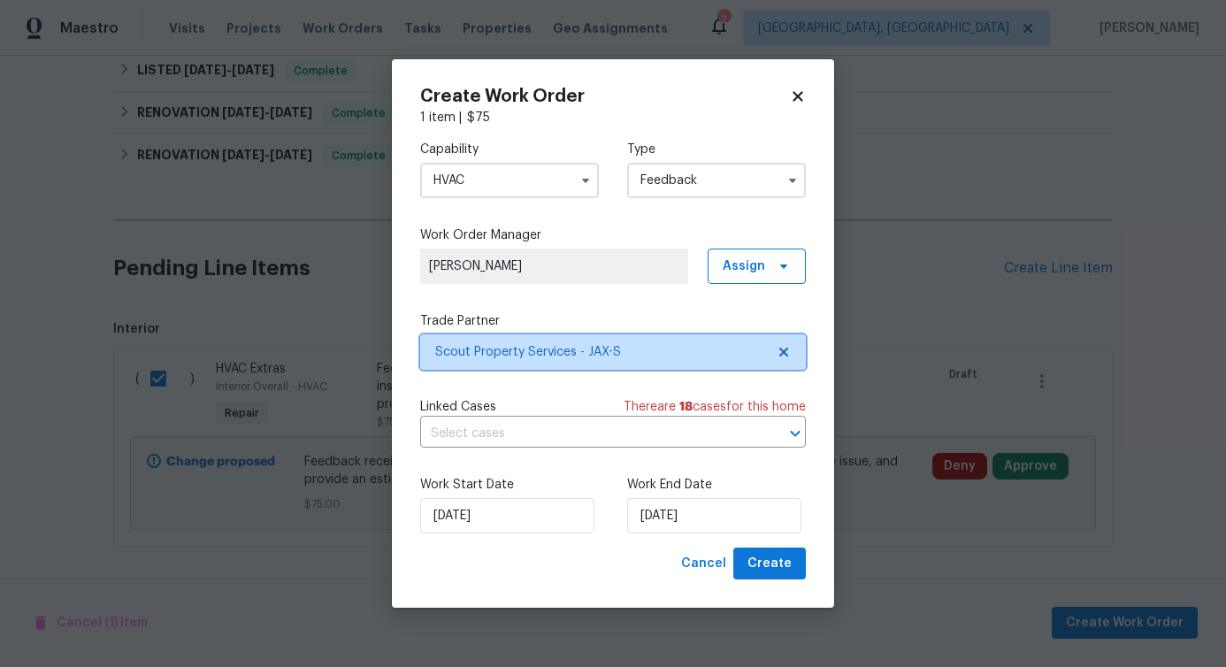
scroll to position [0, 0]
click at [490, 431] on input "text" at bounding box center [588, 433] width 336 height 27
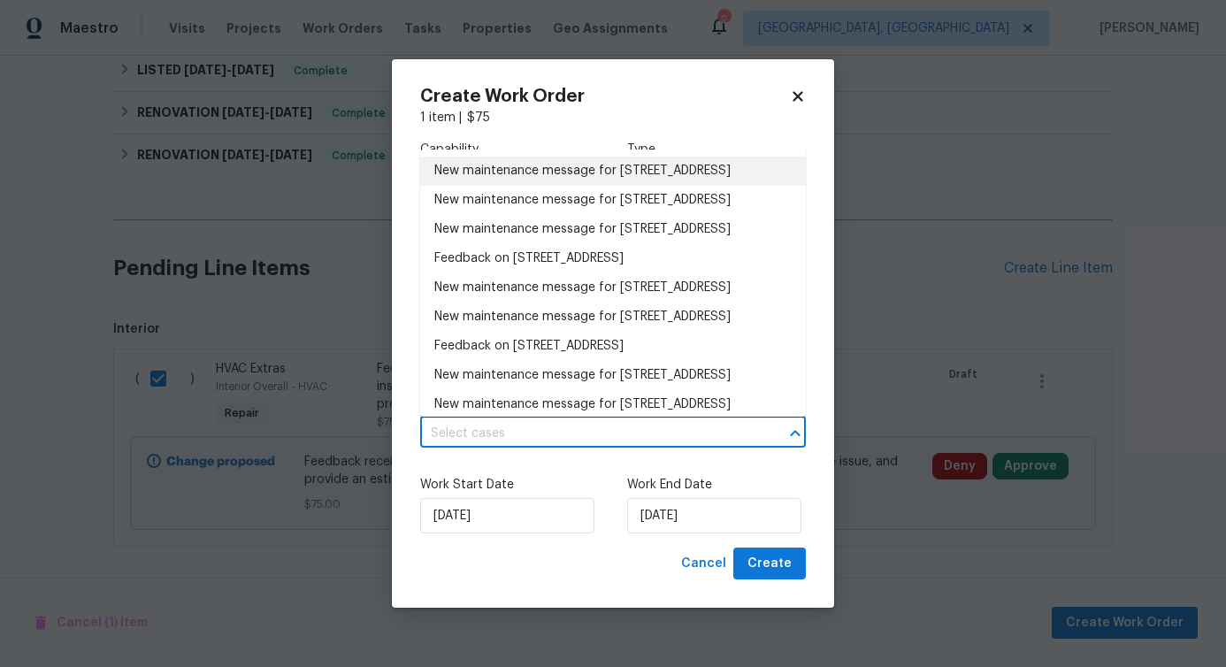
click at [471, 186] on li "New maintenance message for 11283 Finchley Ln , Jacksonville, FL 32223" at bounding box center [613, 171] width 386 height 29
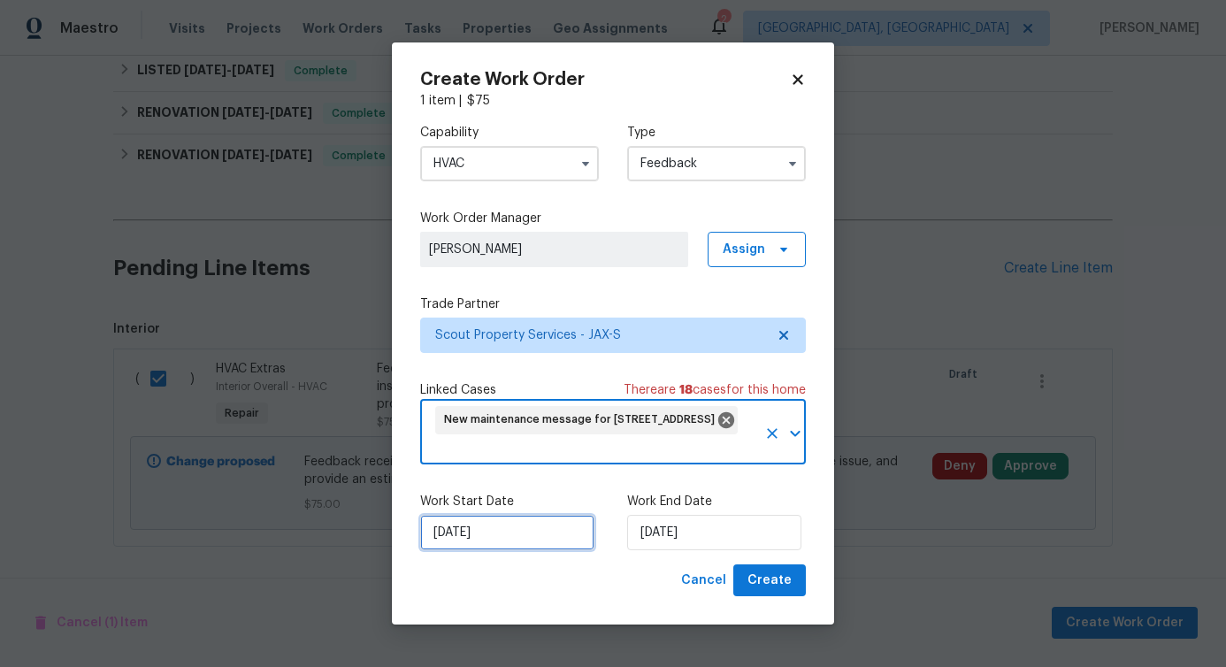
click at [495, 532] on input "[DATE]" at bounding box center [507, 532] width 174 height 35
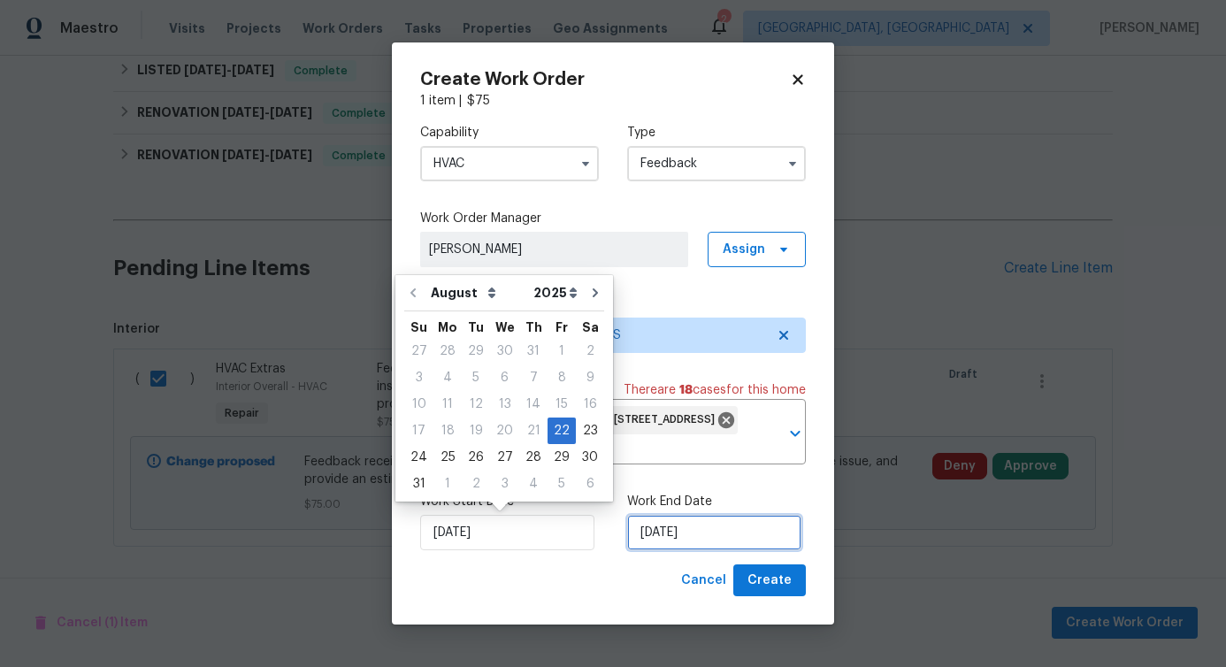
click at [670, 540] on input "[DATE]" at bounding box center [714, 532] width 174 height 35
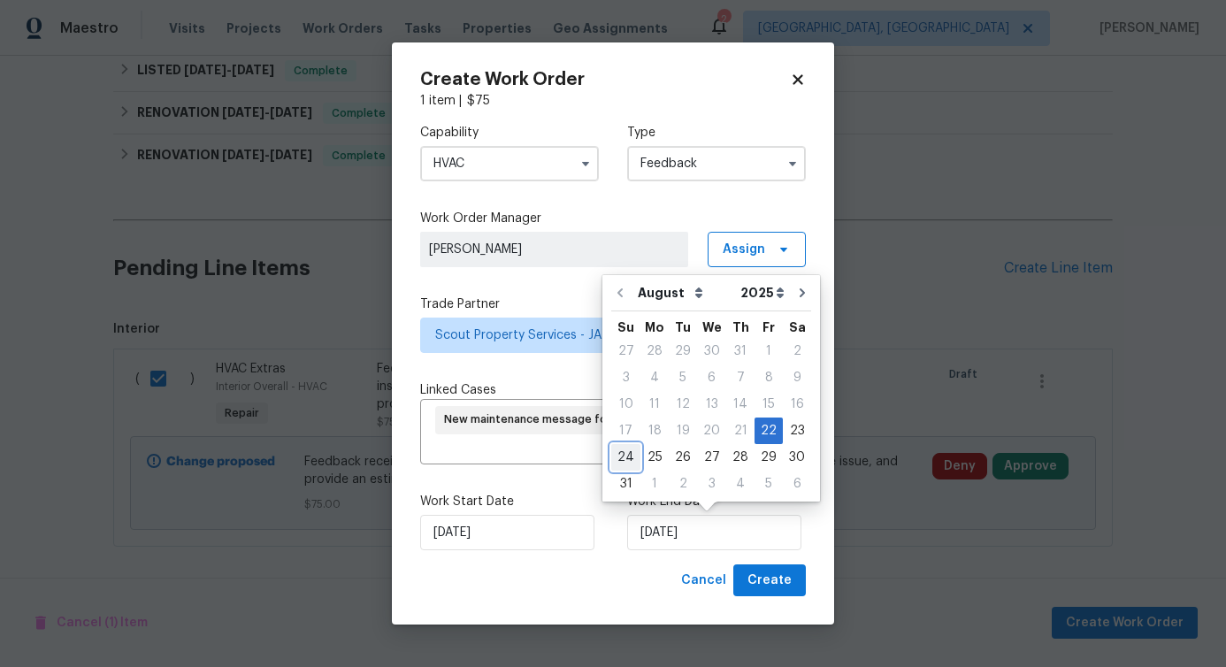
click at [631, 468] on div "24" at bounding box center [625, 457] width 29 height 25
type input "[DATE]"
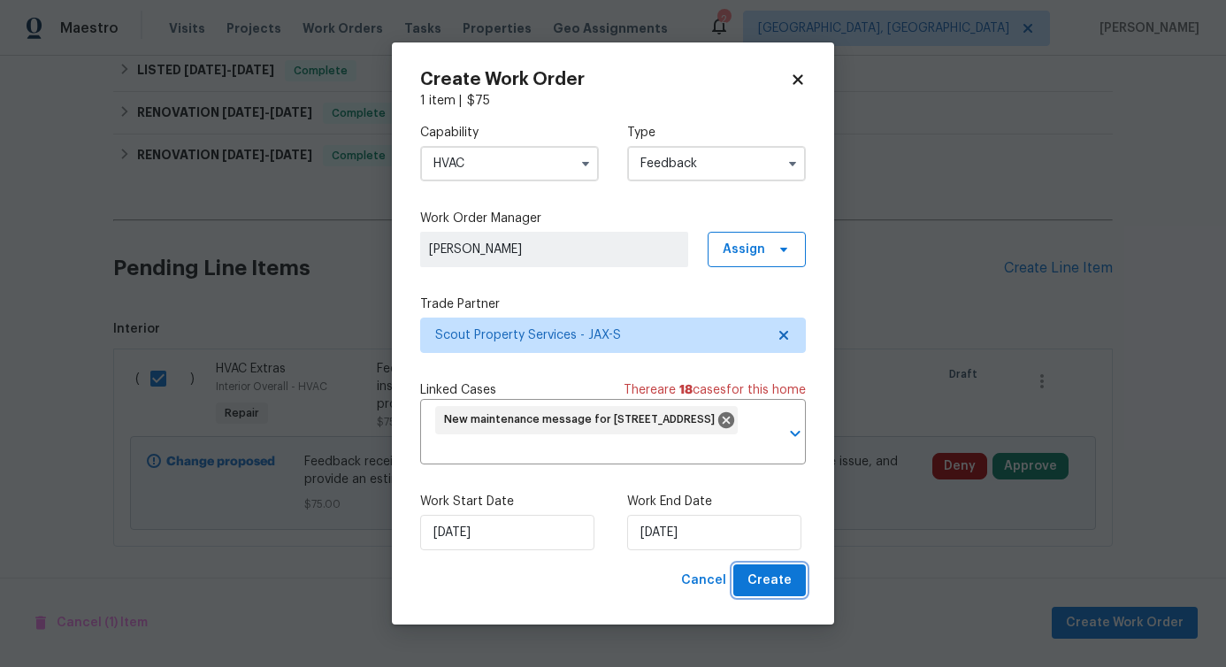
click at [763, 588] on span "Create" at bounding box center [769, 581] width 44 height 22
checkbox input "false"
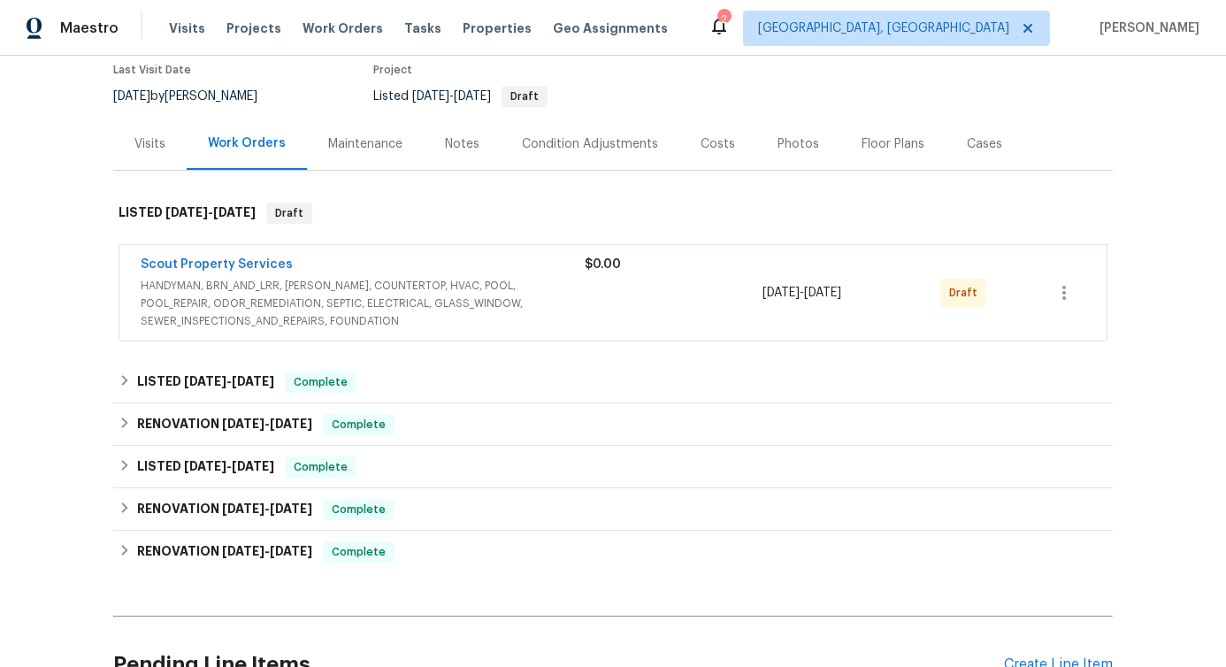
scroll to position [158, 0]
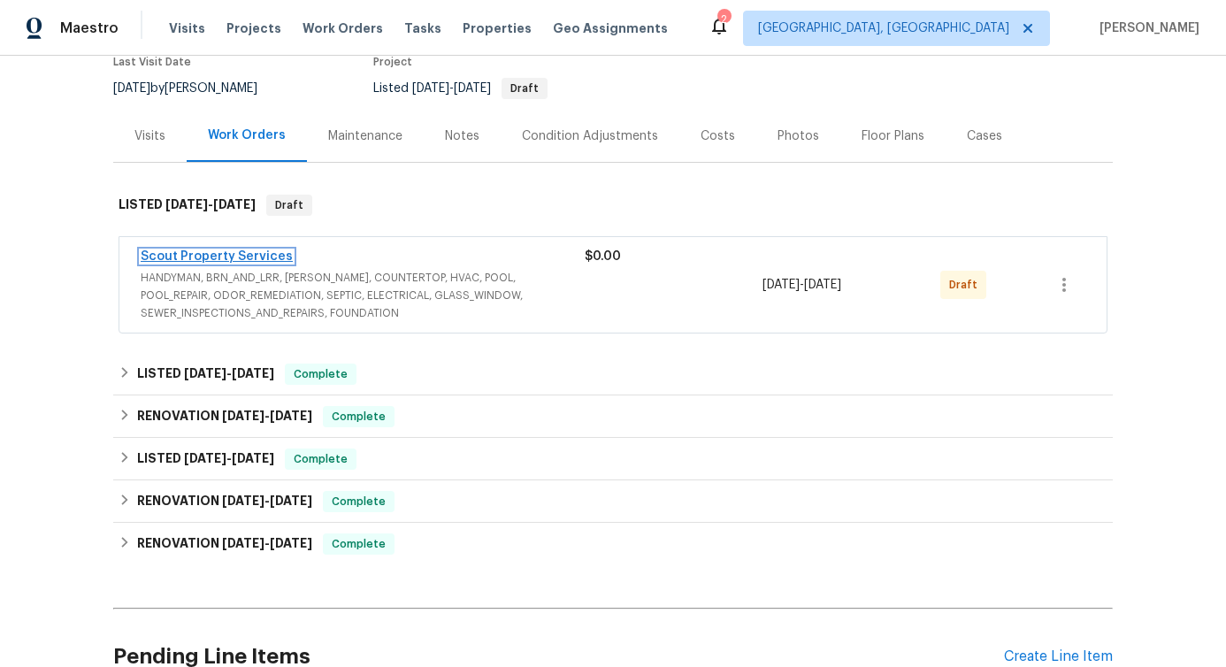
click at [220, 255] on link "Scout Property Services" at bounding box center [217, 256] width 152 height 12
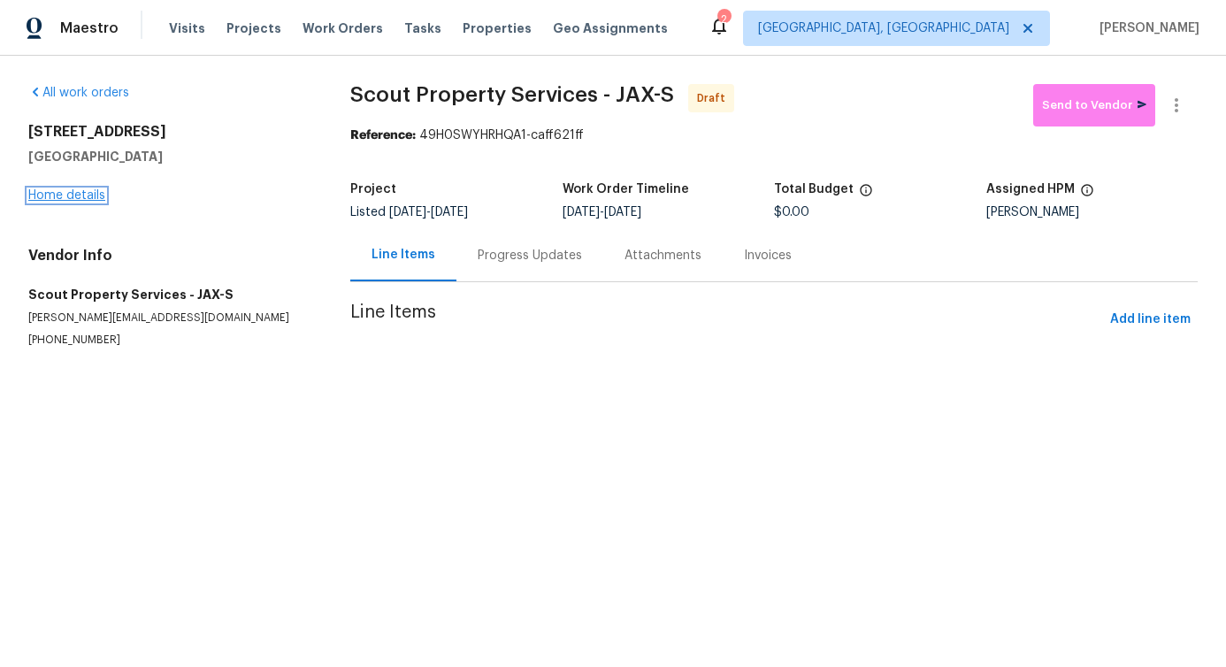
click at [56, 190] on link "Home details" at bounding box center [66, 195] width 77 height 12
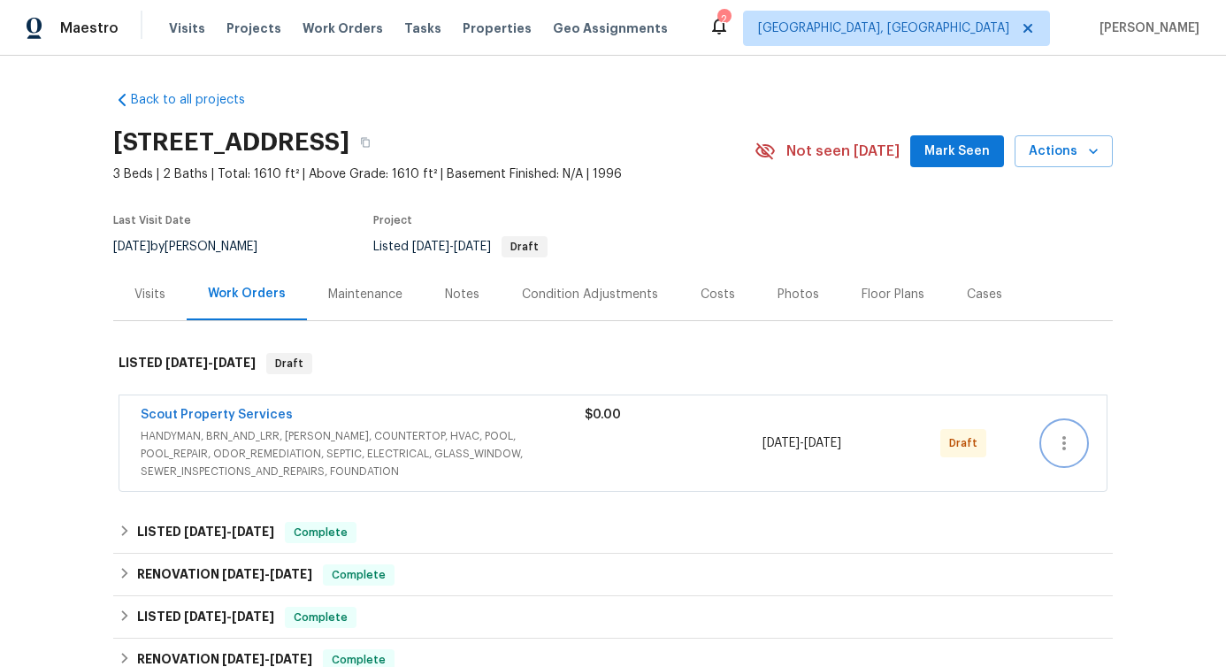
click at [1063, 445] on icon "button" at bounding box center [1063, 442] width 21 height 21
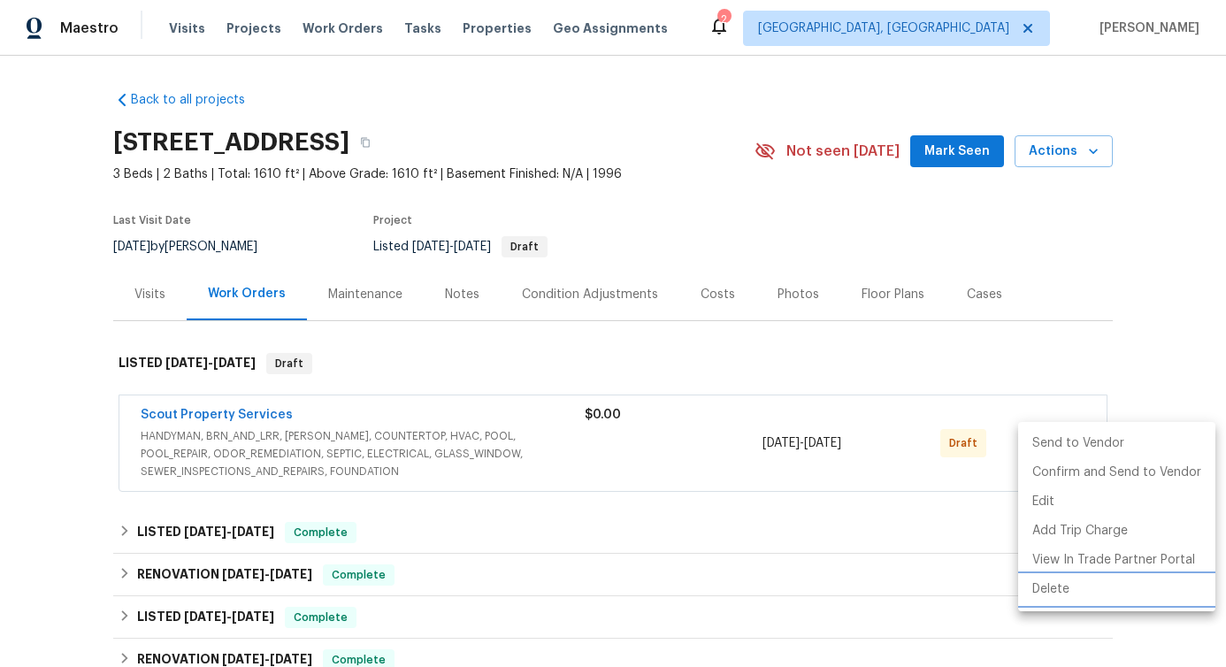
click at [1071, 594] on li "Delete" at bounding box center [1116, 589] width 197 height 29
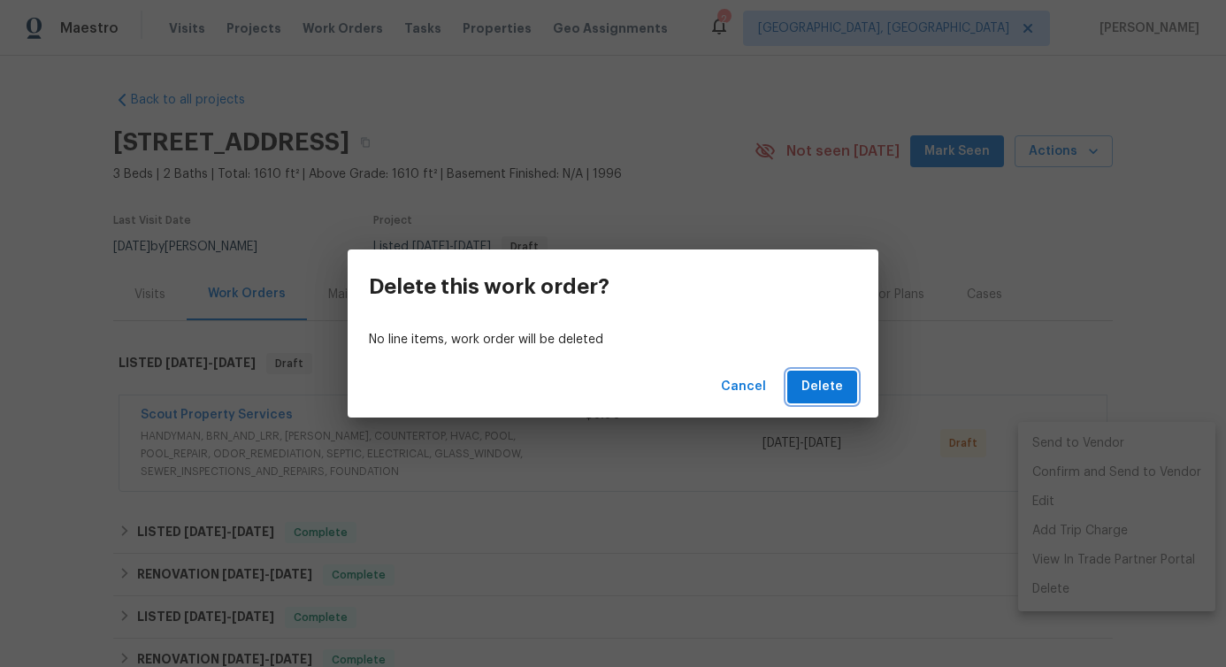
click at [823, 393] on span "Delete" at bounding box center [822, 387] width 42 height 22
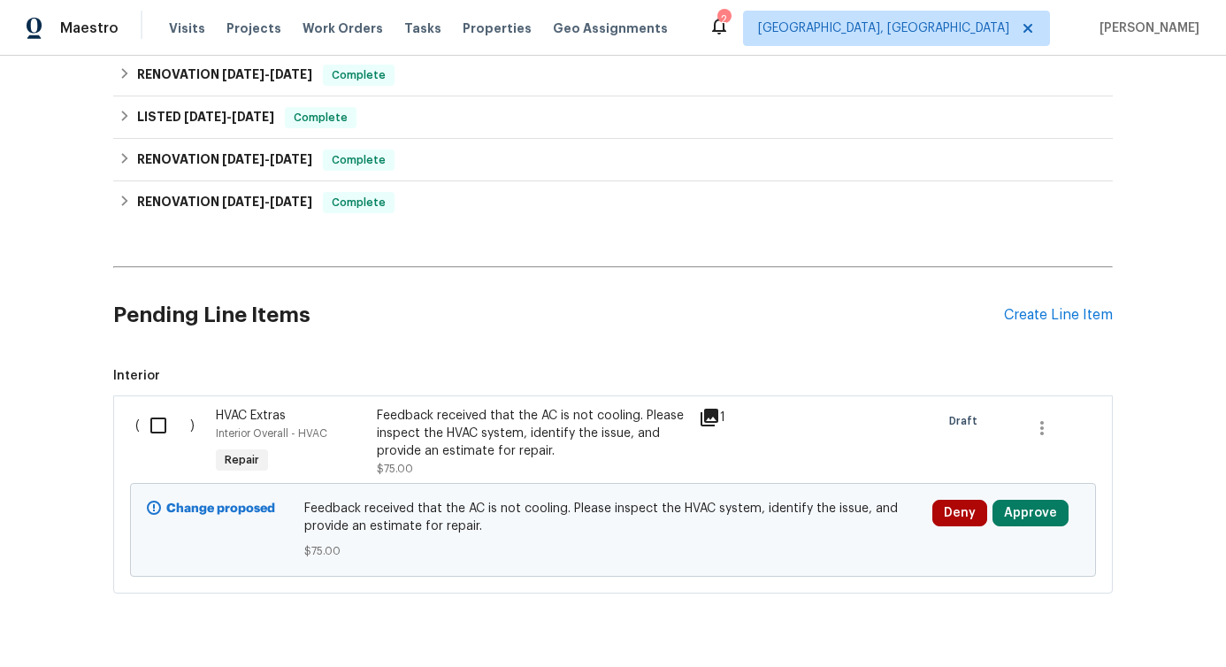
scroll to position [481, 0]
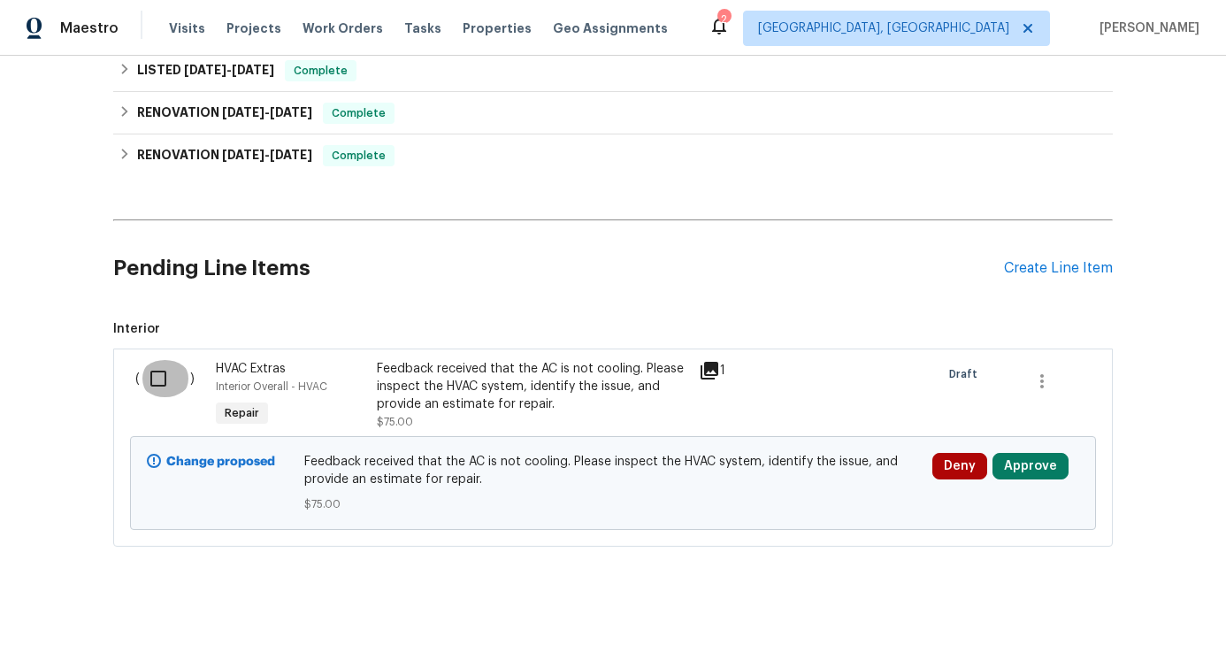
click at [151, 371] on input "checkbox" at bounding box center [165, 378] width 50 height 37
checkbox input "true"
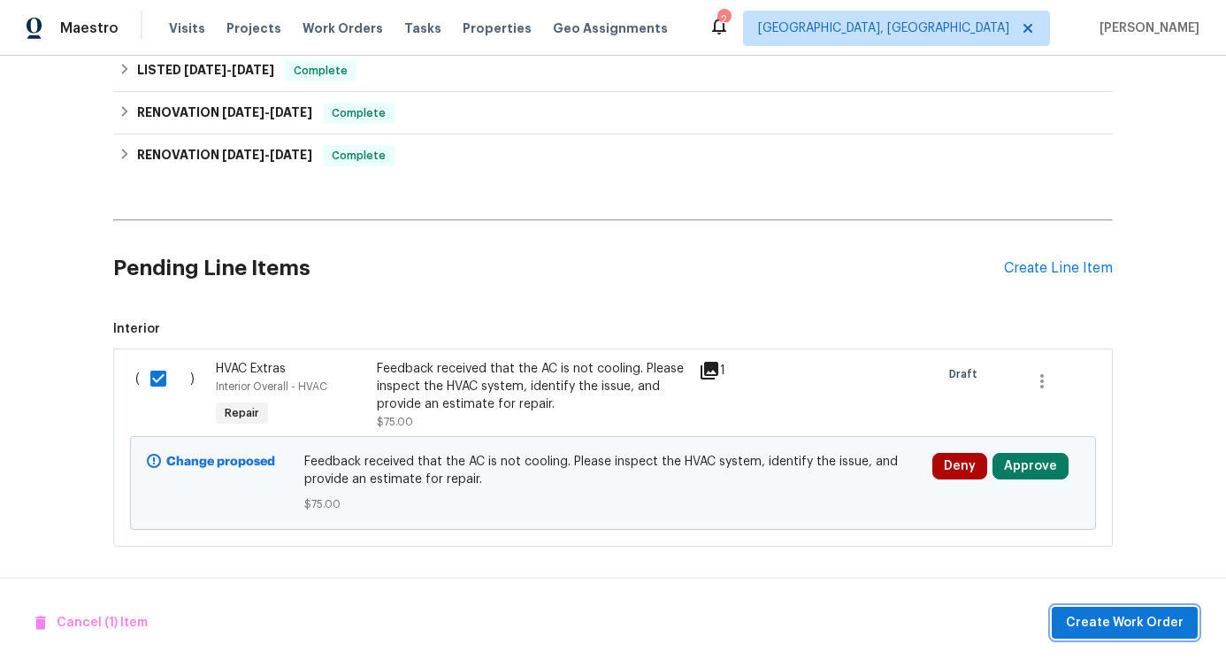
click at [1106, 624] on span "Create Work Order" at bounding box center [1125, 623] width 118 height 22
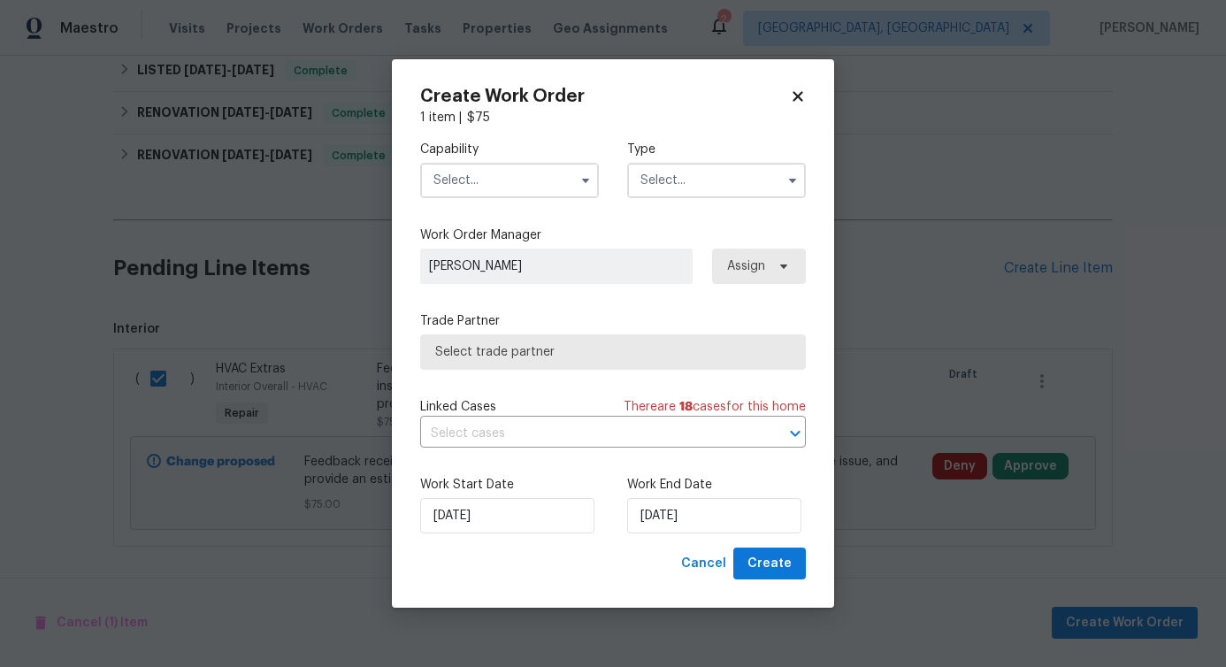
click at [555, 187] on input "text" at bounding box center [509, 180] width 179 height 35
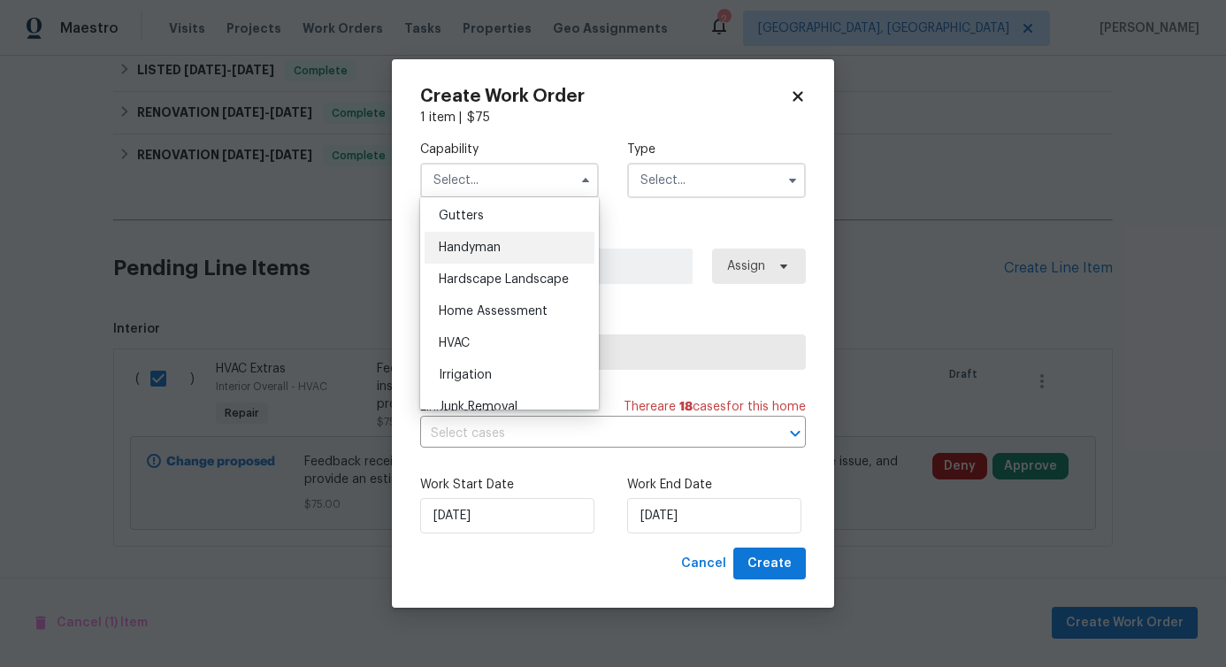
scroll to position [983, 0]
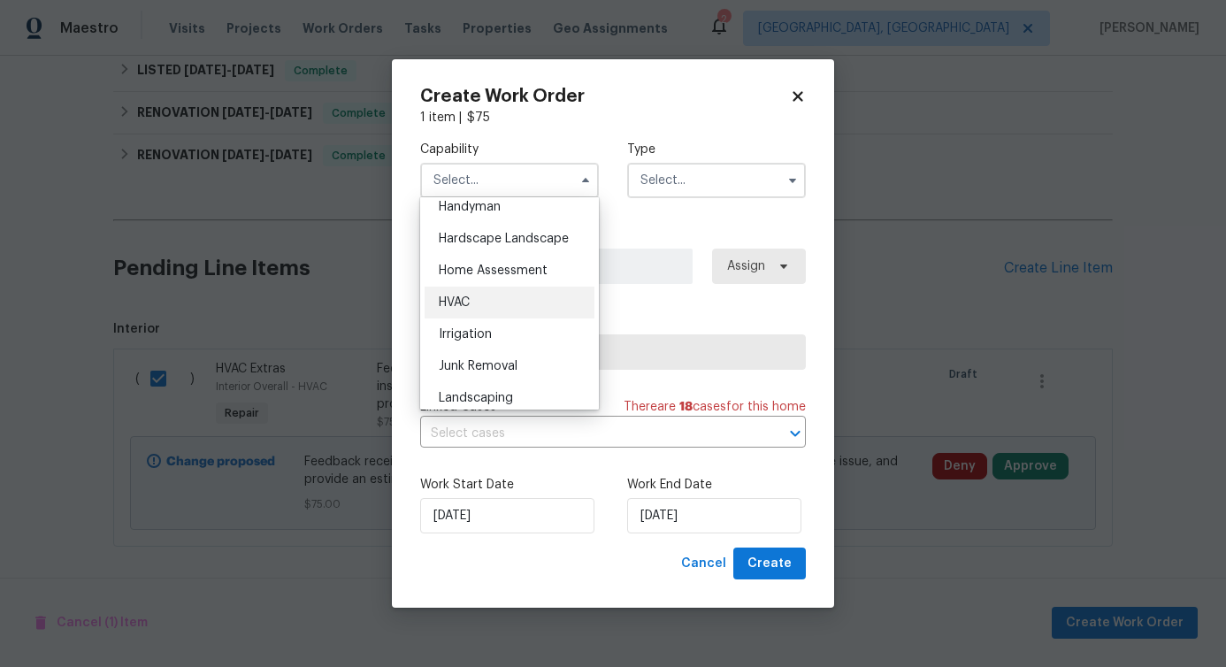
click at [515, 318] on div "HVAC" at bounding box center [510, 303] width 170 height 32
type input "HVAC"
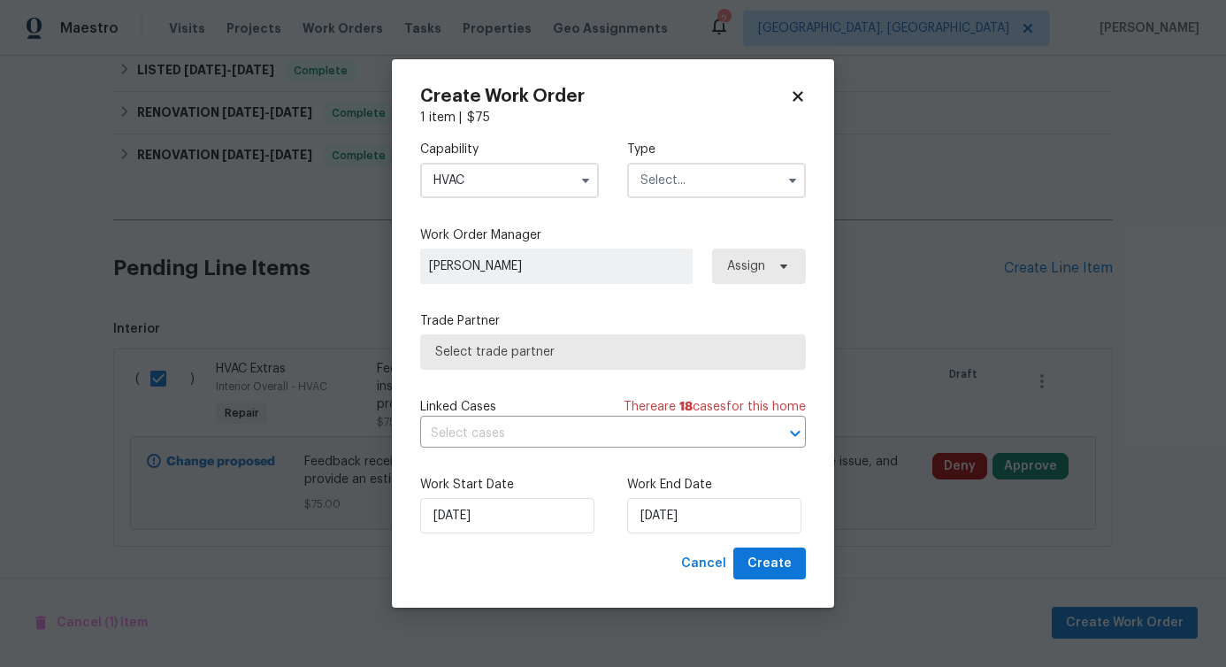
click at [662, 185] on input "text" at bounding box center [716, 180] width 179 height 35
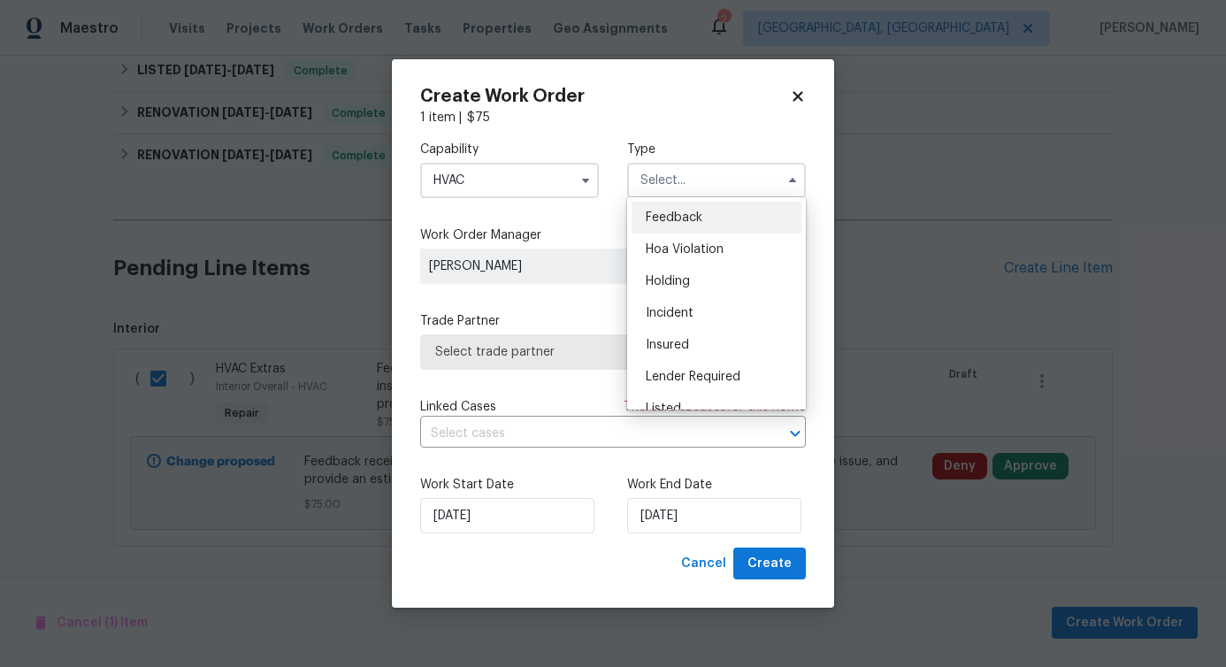
click at [651, 216] on span "Feedback" at bounding box center [674, 217] width 57 height 12
type input "Feedback"
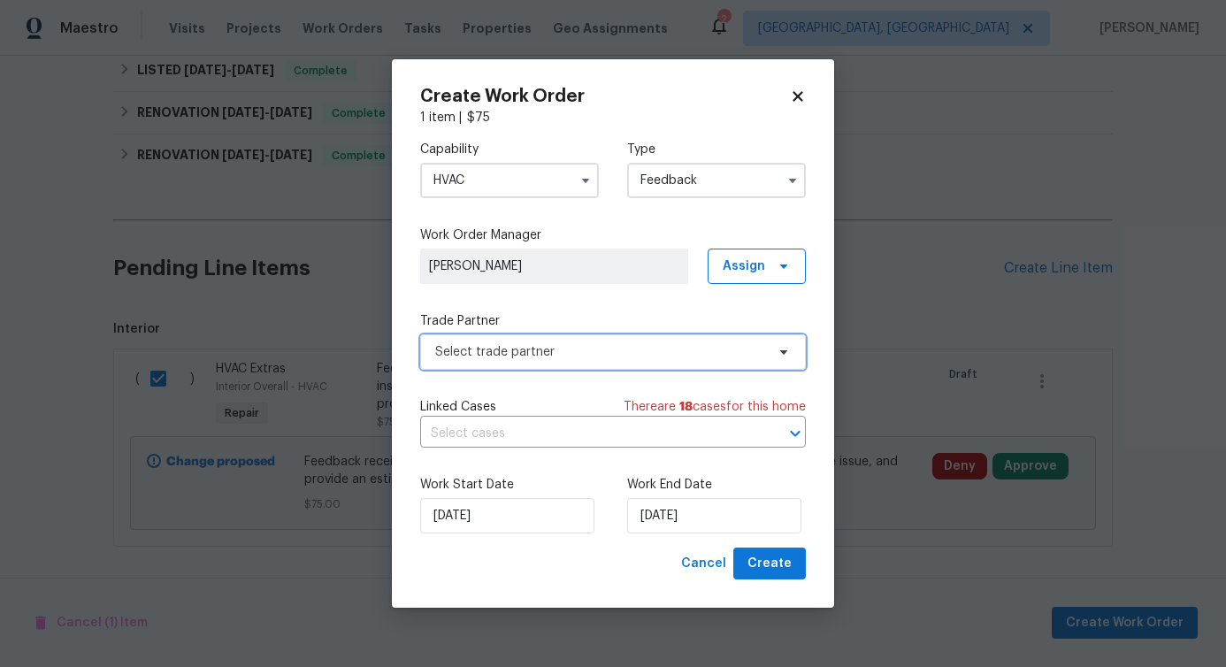
click at [514, 349] on span "Select trade partner" at bounding box center [600, 352] width 330 height 18
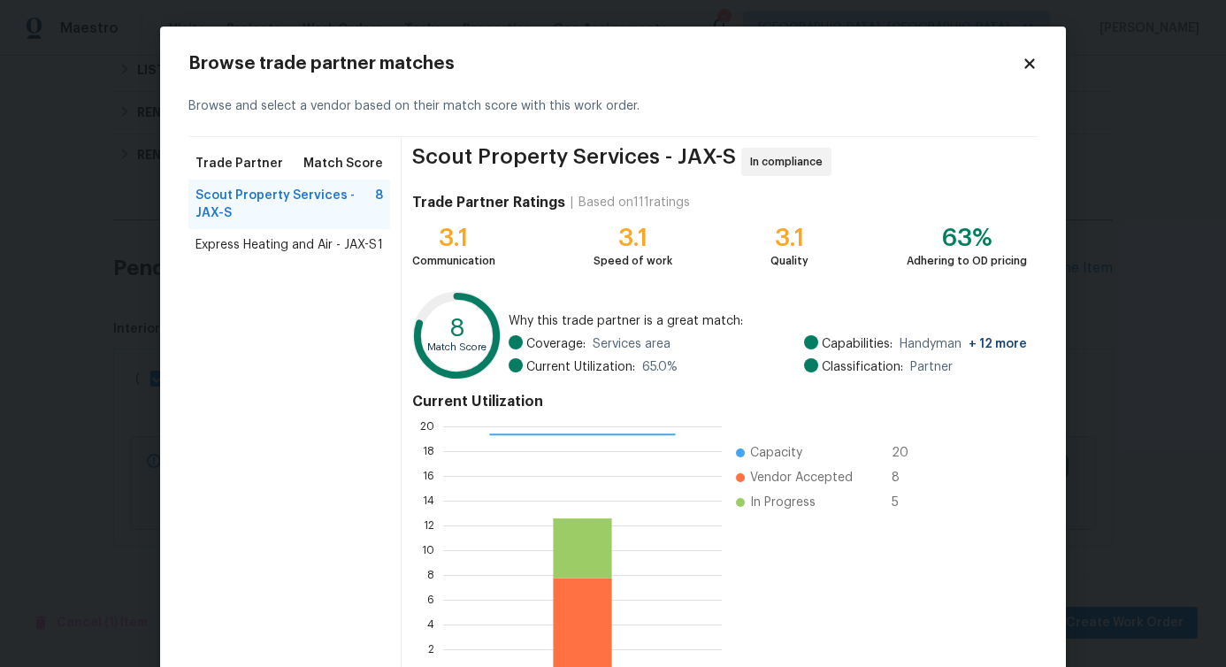
scroll to position [113, 0]
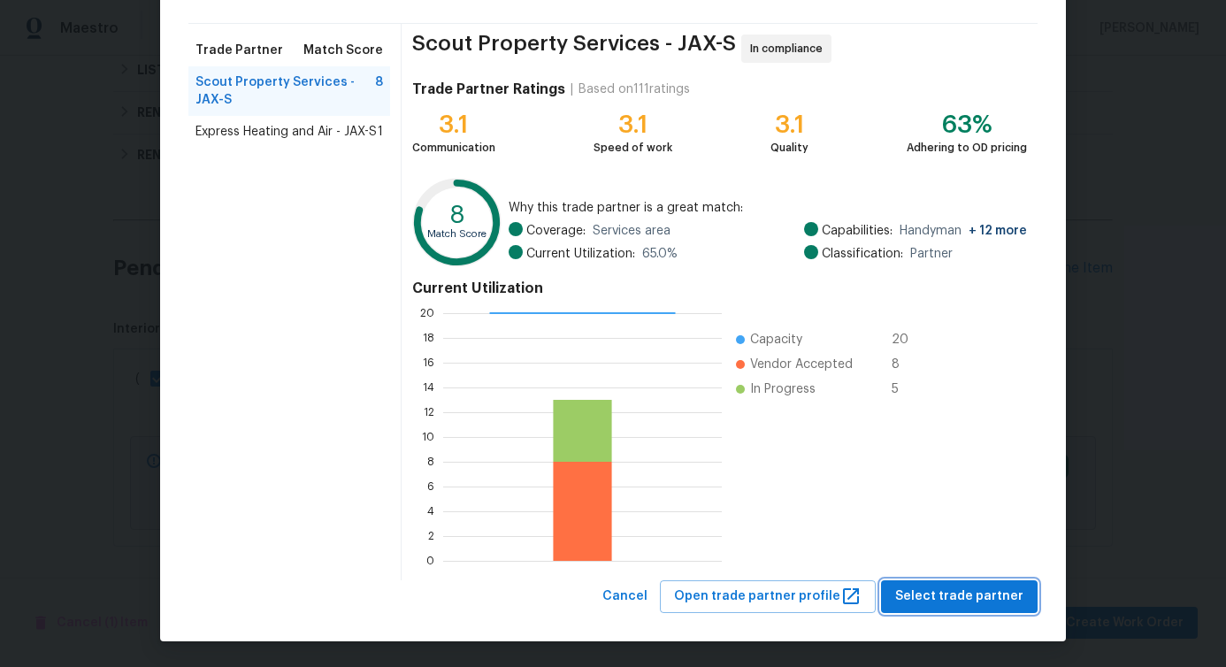
click at [914, 595] on span "Select trade partner" at bounding box center [959, 596] width 128 height 22
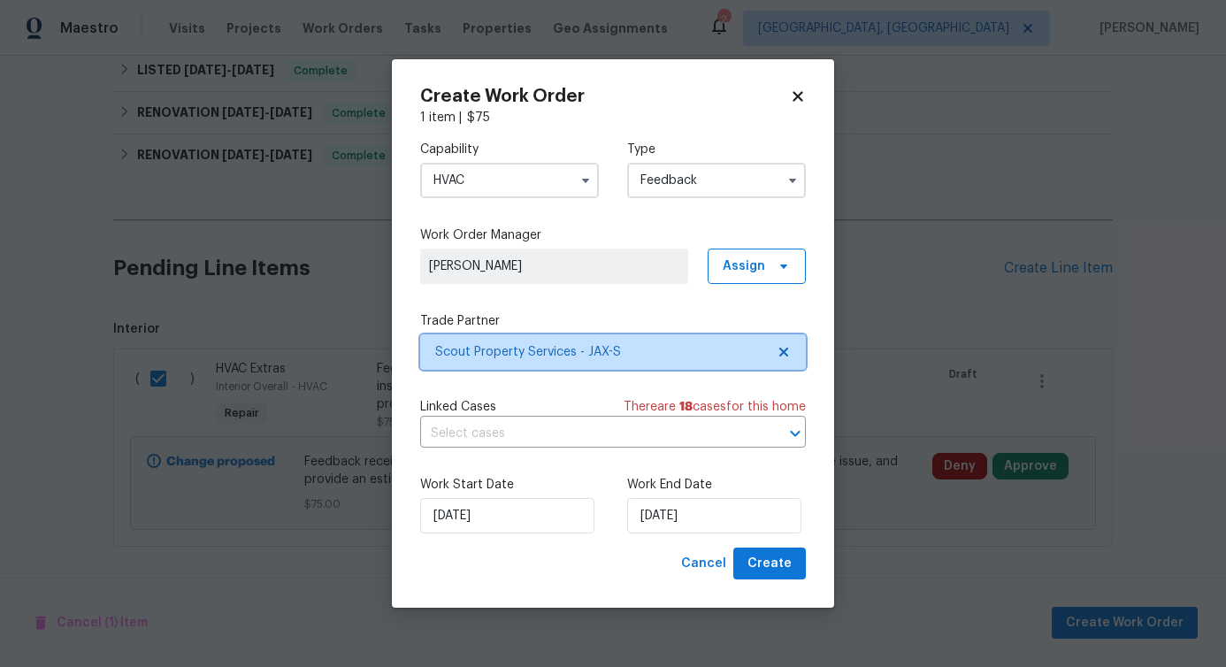
scroll to position [0, 0]
click at [540, 440] on input "text" at bounding box center [588, 433] width 336 height 27
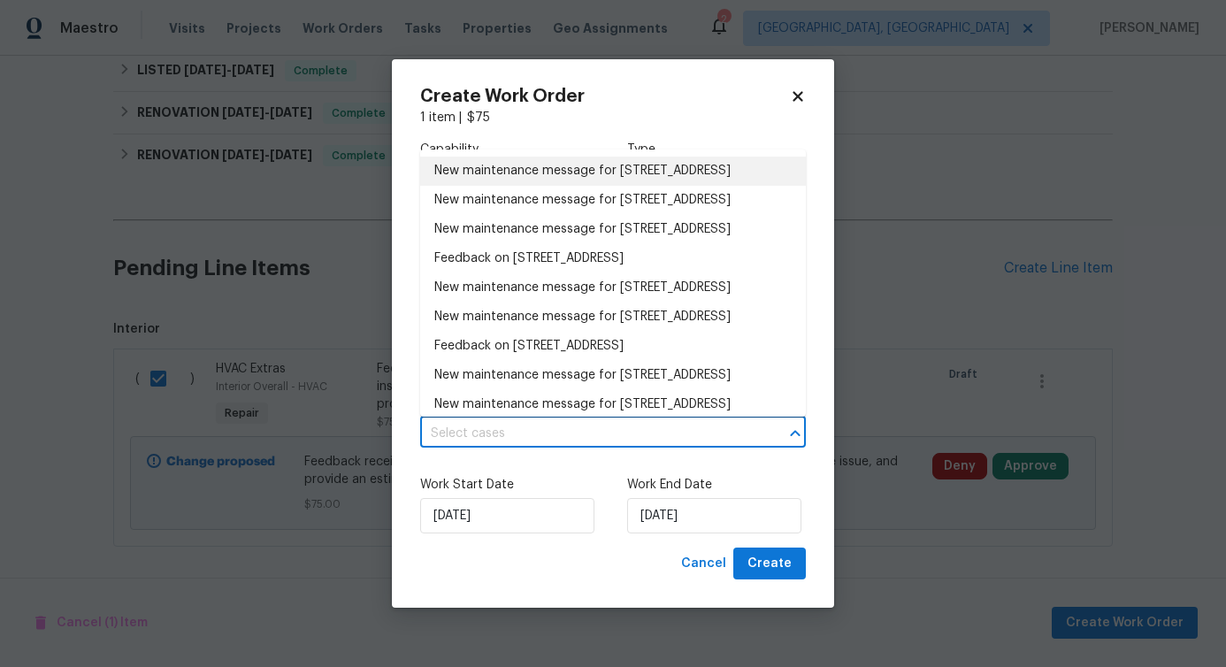
click at [510, 165] on li "New maintenance message for 11283 Finchley Ln , Jacksonville, FL 32223" at bounding box center [613, 171] width 386 height 29
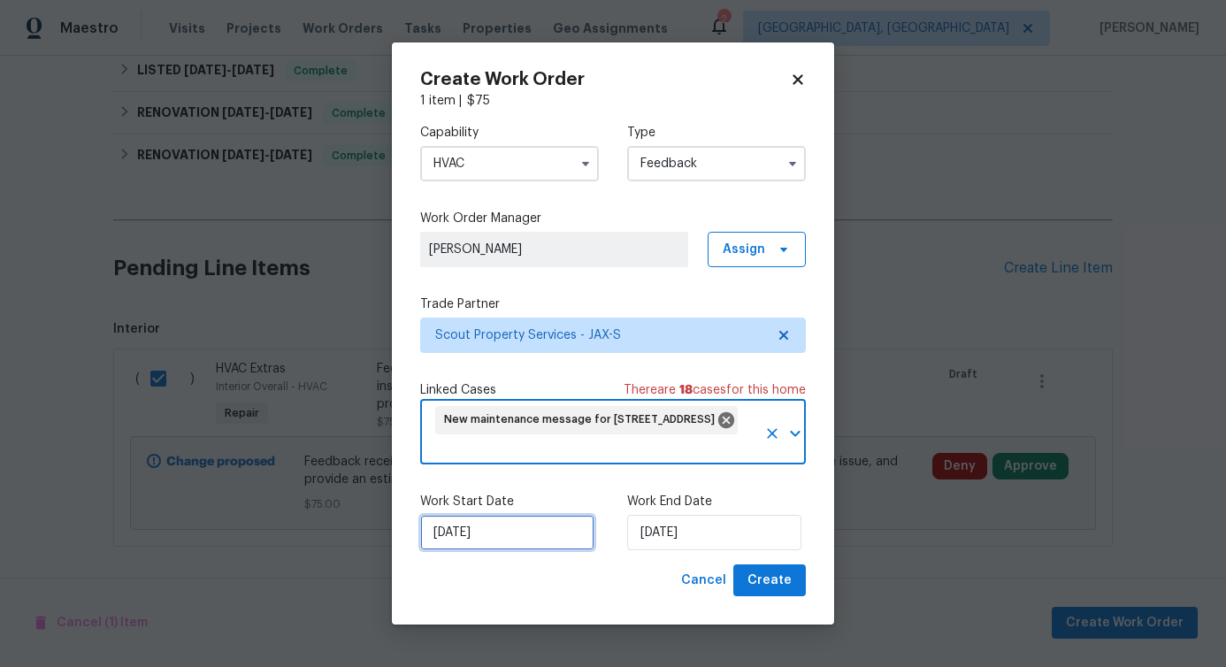
click at [490, 526] on input "8/22/2025" at bounding box center [507, 532] width 174 height 35
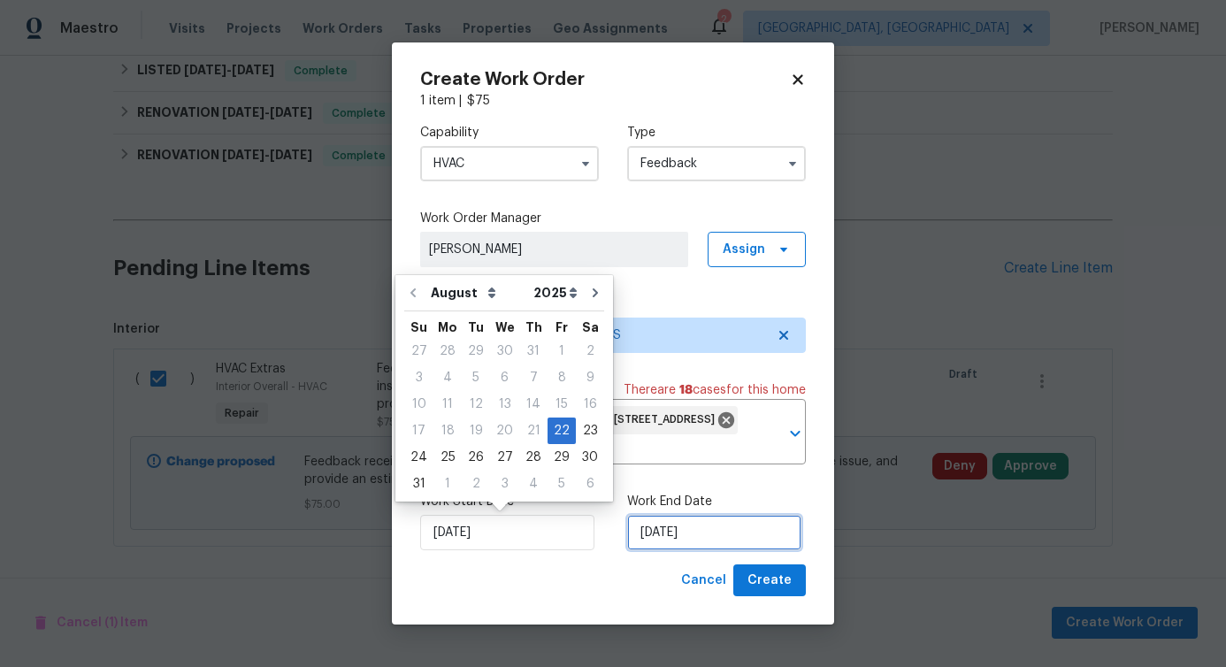
click at [677, 526] on input "8/22/2025" at bounding box center [714, 532] width 174 height 35
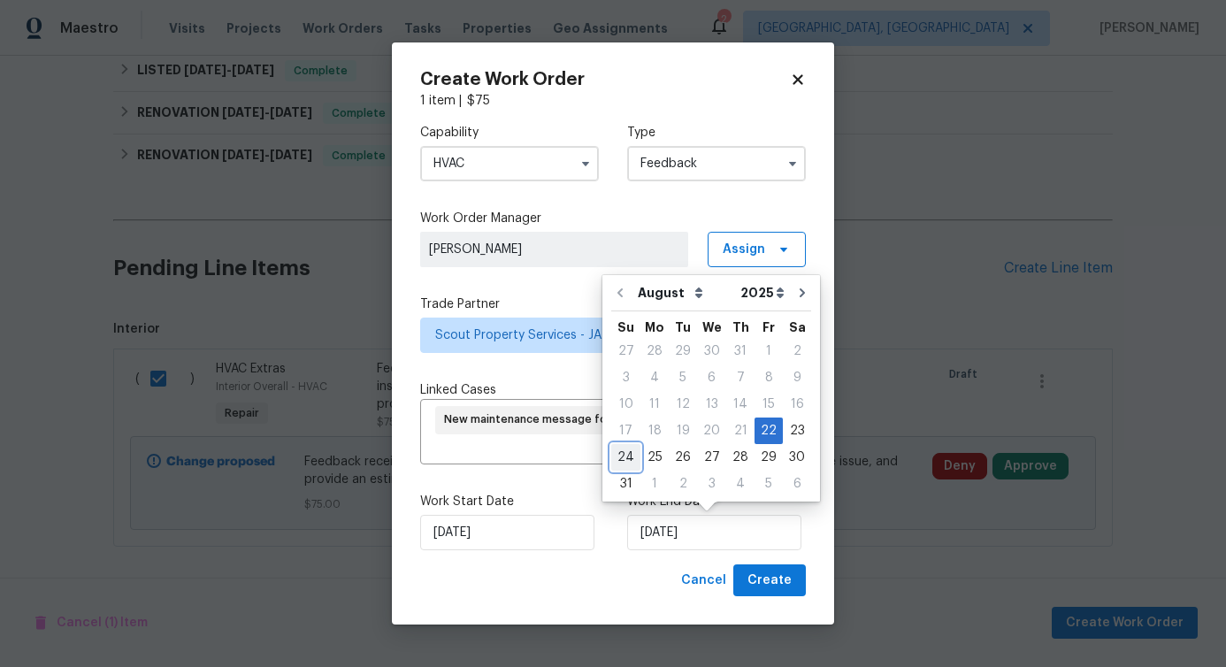
click at [615, 450] on div "24" at bounding box center [625, 457] width 29 height 25
type input "8/24/2025"
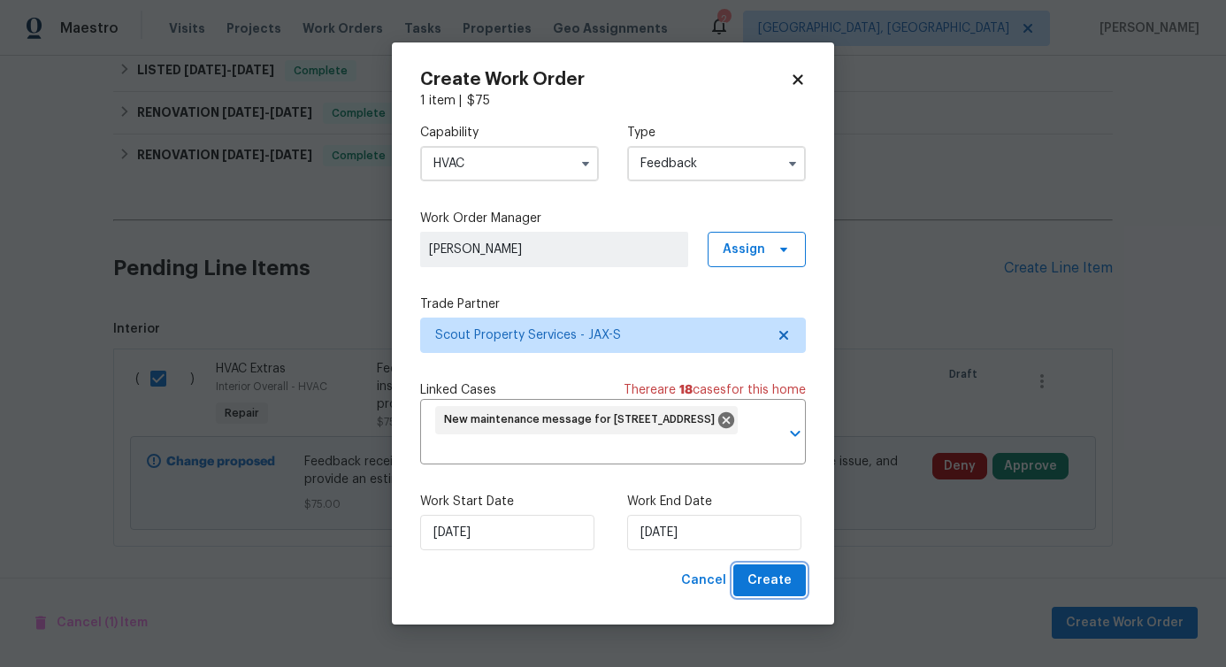
click at [772, 592] on button "Create" at bounding box center [769, 580] width 73 height 33
checkbox input "false"
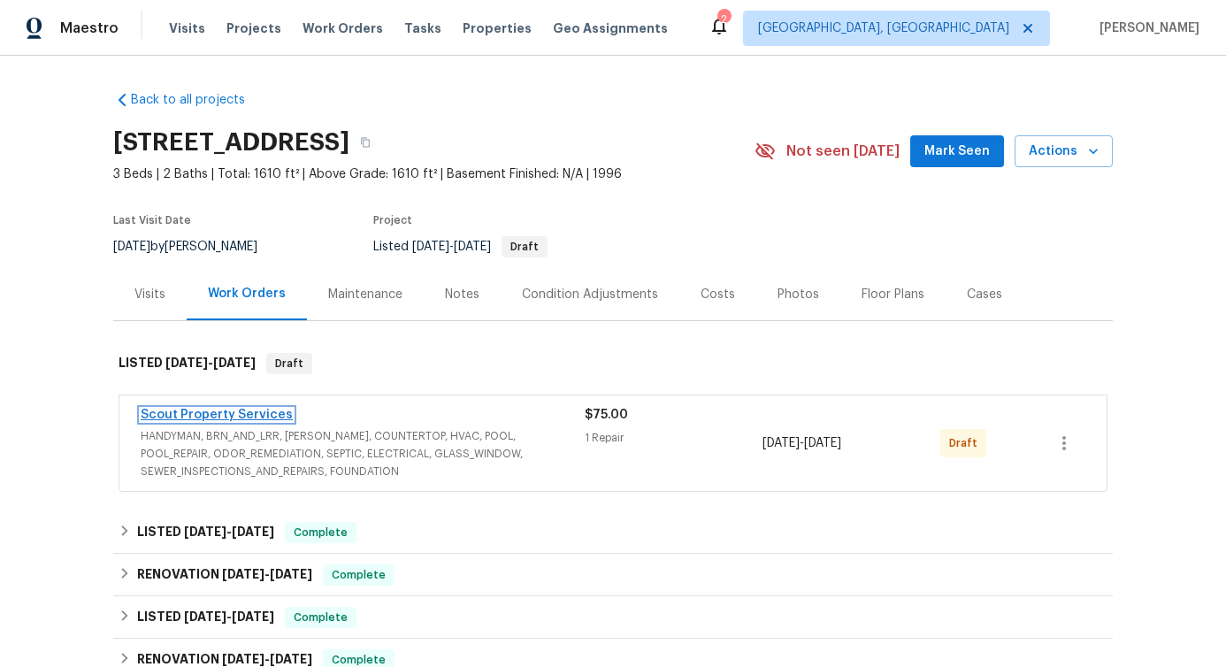
click at [221, 417] on link "Scout Property Services" at bounding box center [217, 415] width 152 height 12
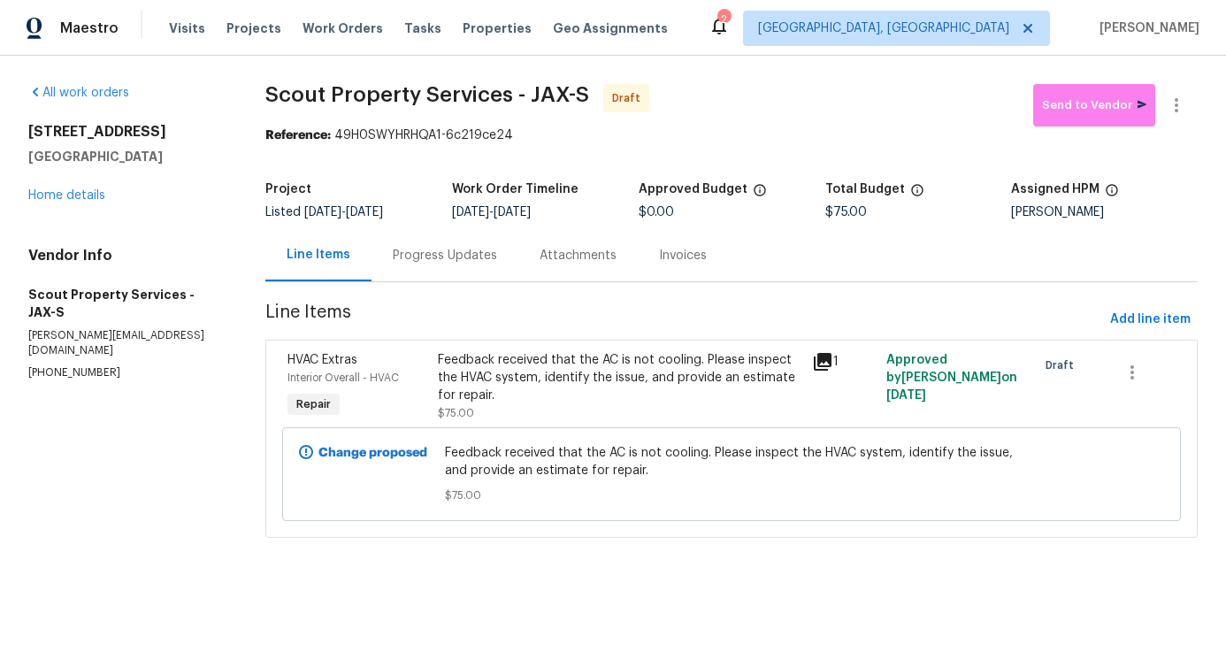
click at [430, 258] on div "Progress Updates" at bounding box center [445, 256] width 104 height 18
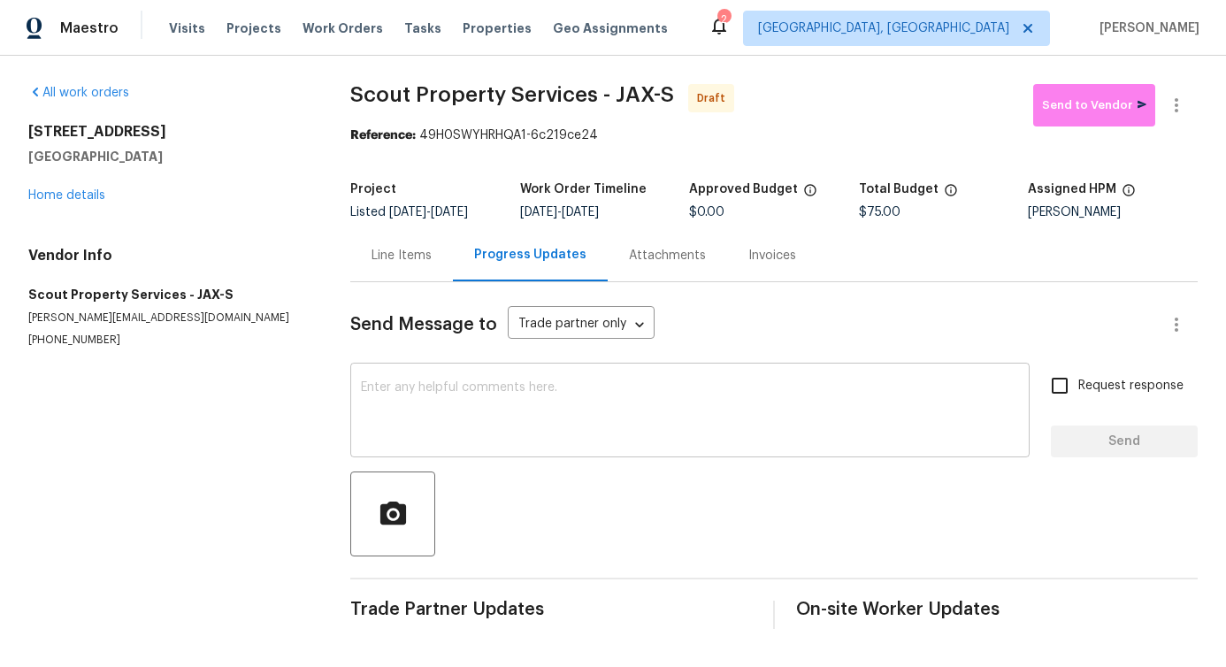
click at [432, 406] on textarea at bounding box center [690, 412] width 658 height 62
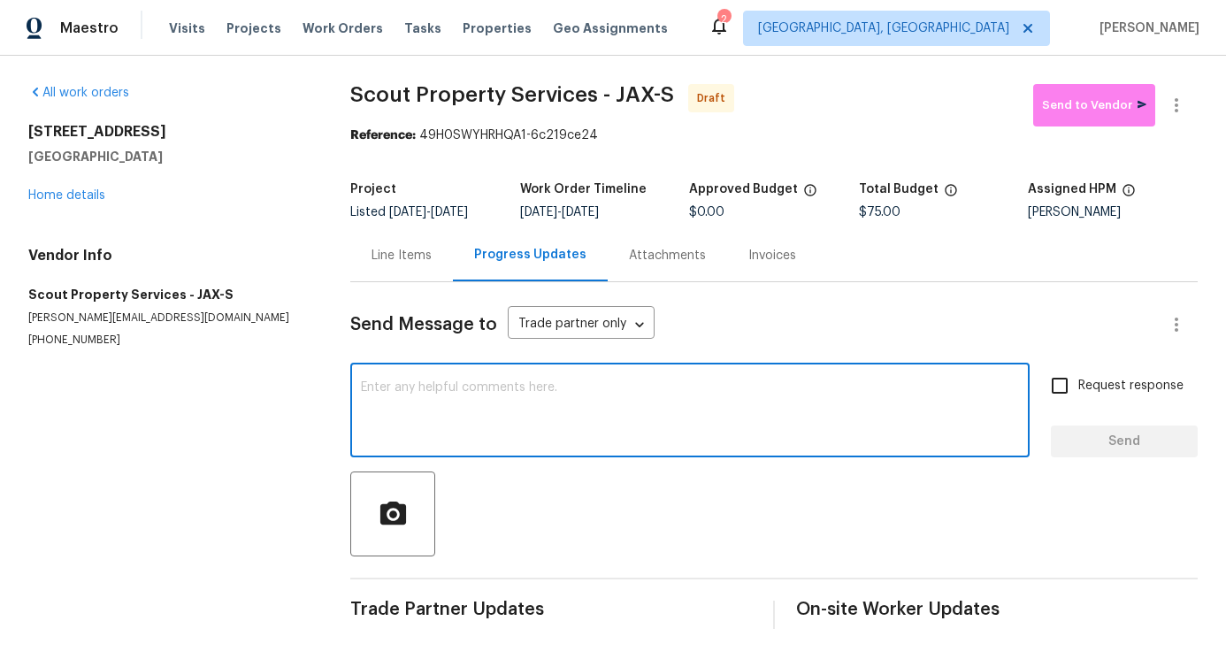
click at [547, 427] on textarea at bounding box center [690, 412] width 658 height 62
paste textarea "Hi, this is [PERSON_NAME] with Opendoor. I’m confirming you received the WO for…"
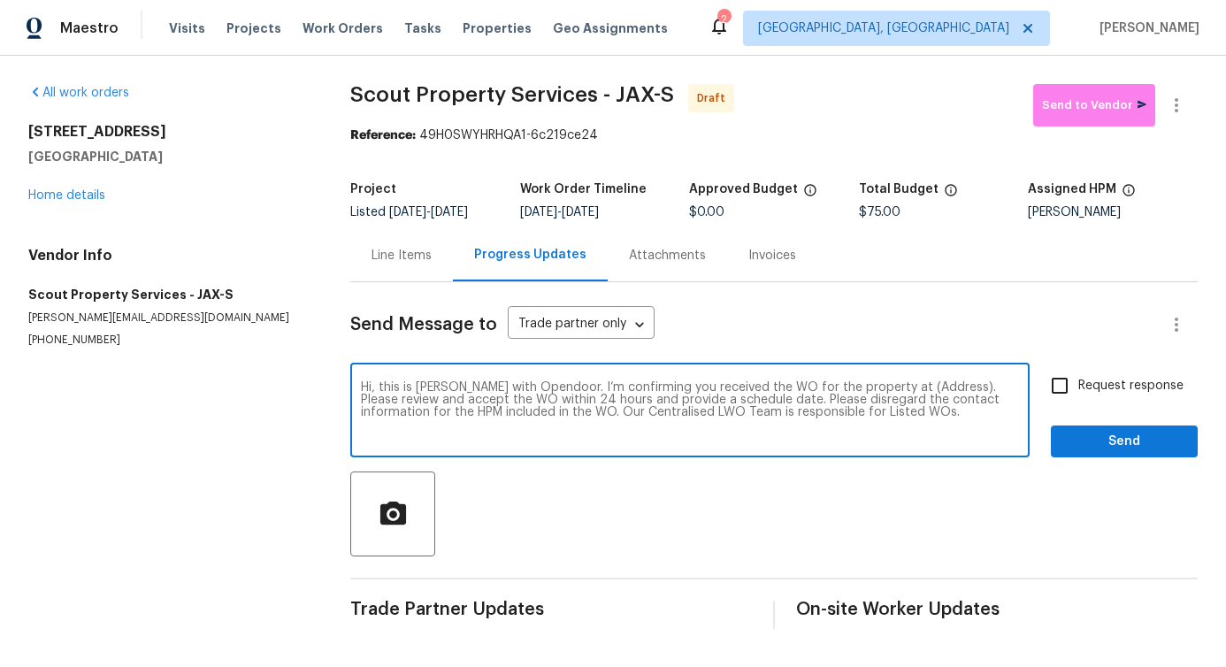
click at [909, 398] on textarea "Hi, this is [PERSON_NAME] with Opendoor. I’m confirming you received the WO for…" at bounding box center [690, 412] width 658 height 62
paste textarea "[STREET_ADDRESS]"
type textarea "Hi, this is [PERSON_NAME] with Opendoor. I’m confirming you received the WO for…"
click at [1041, 390] on input "Request response" at bounding box center [1059, 385] width 37 height 37
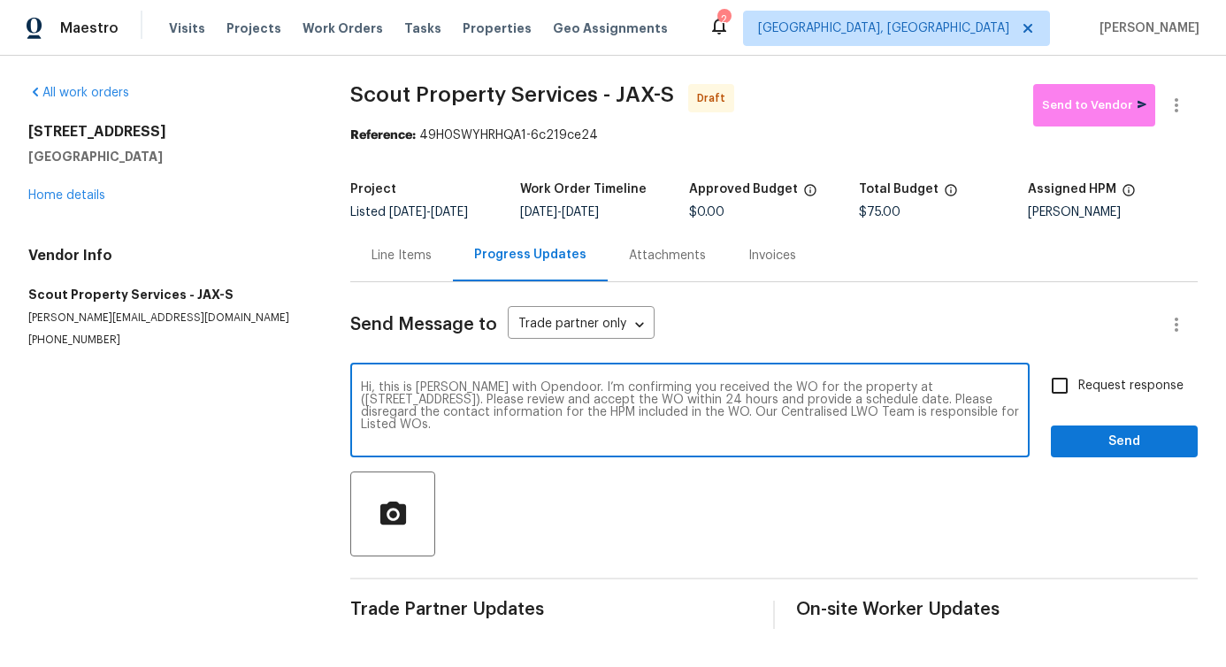
checkbox input "true"
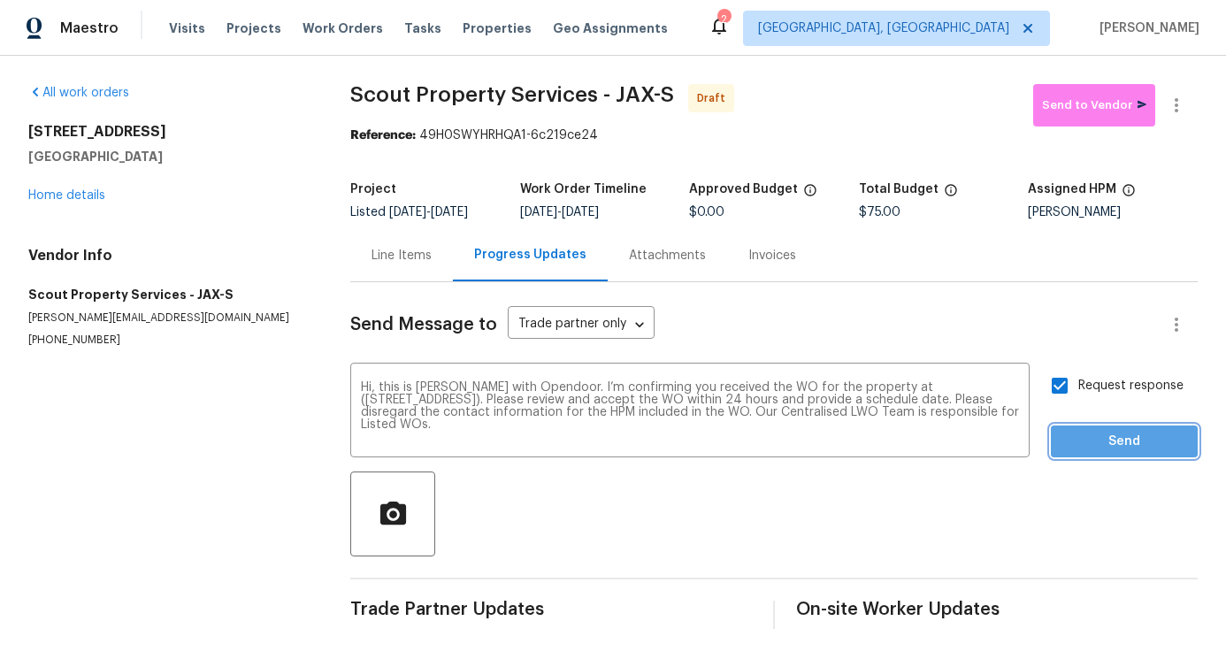
click at [1081, 443] on span "Send" at bounding box center [1124, 442] width 119 height 22
click at [1168, 104] on icon "button" at bounding box center [1176, 105] width 21 height 21
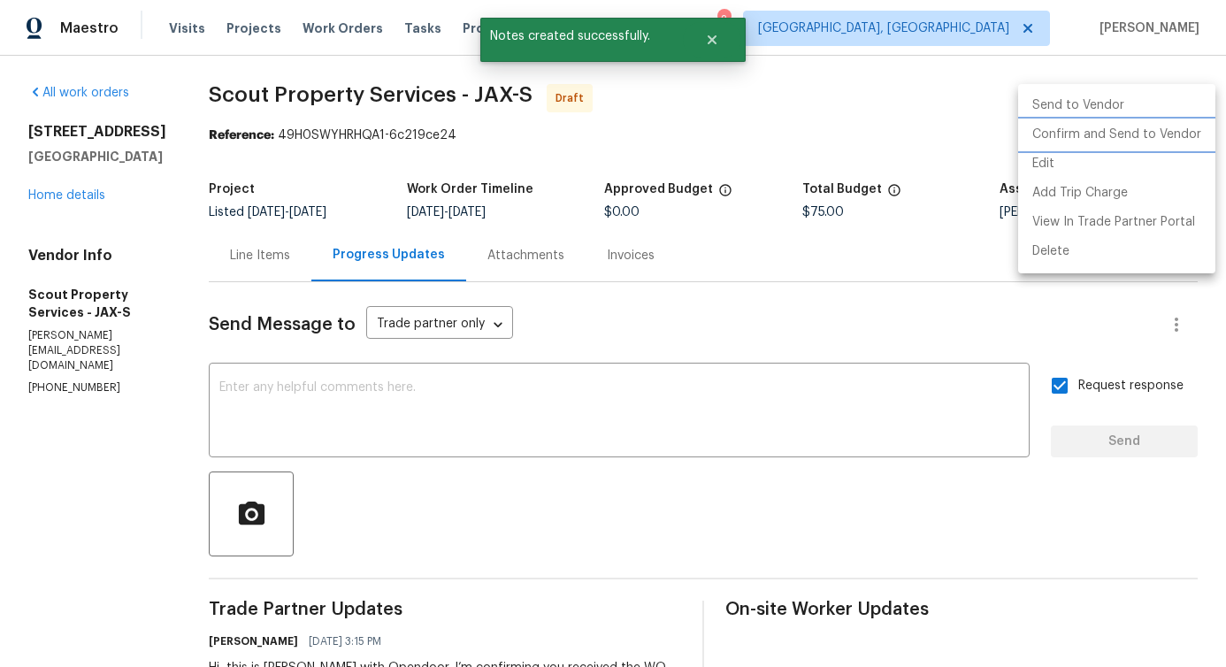
click at [1108, 142] on li "Confirm and Send to Vendor" at bounding box center [1116, 134] width 197 height 29
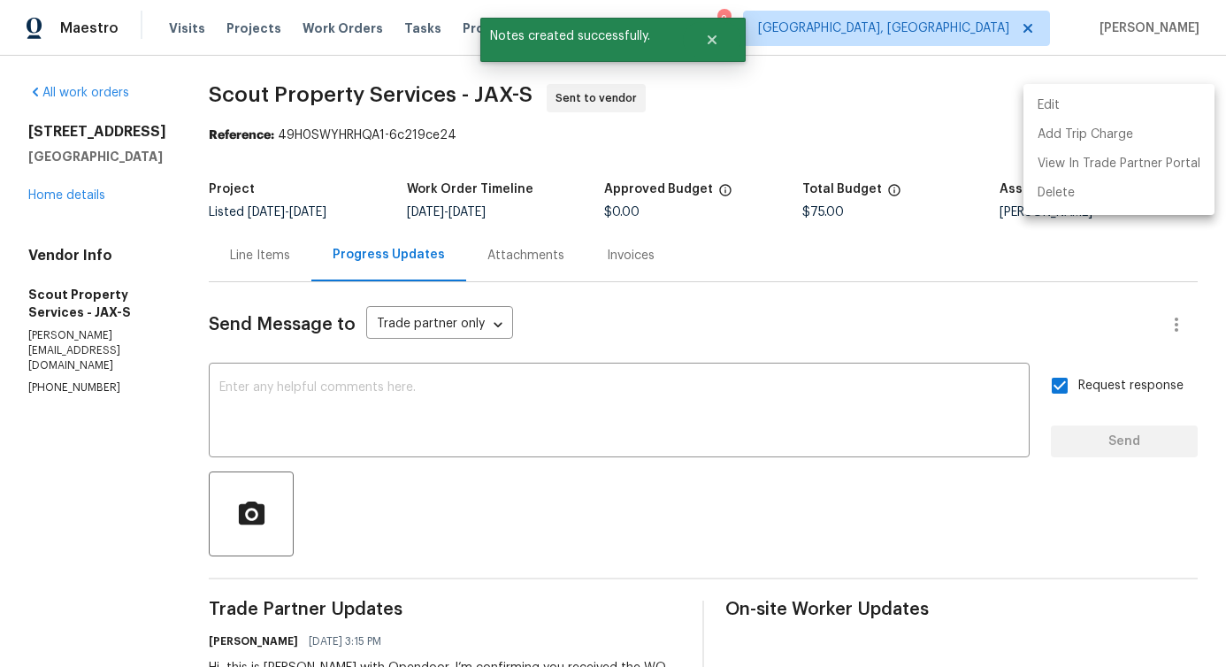
click at [661, 438] on div at bounding box center [613, 333] width 1226 height 667
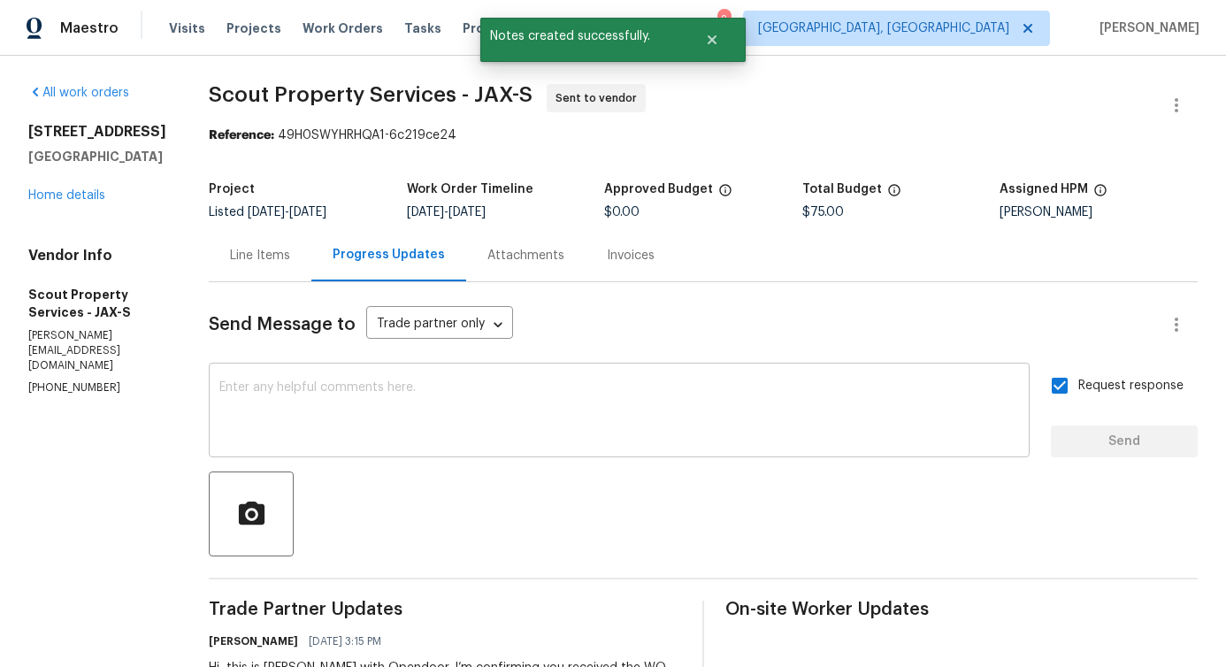
click at [659, 388] on textarea at bounding box center [619, 412] width 800 height 62
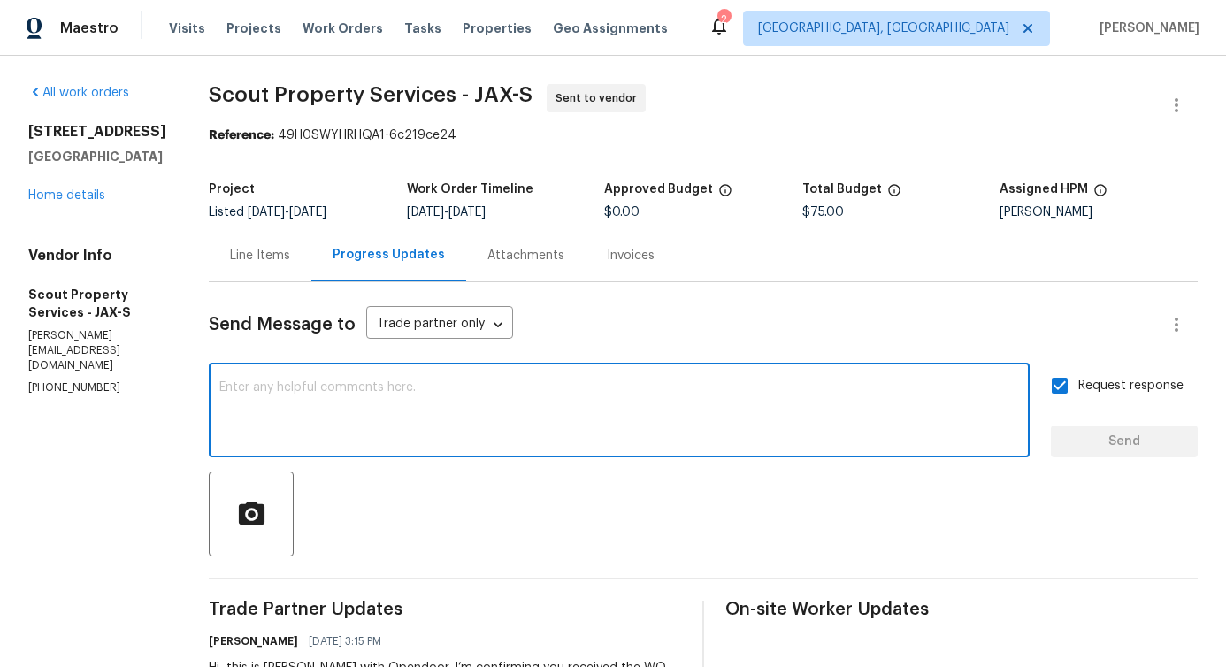
click at [519, 413] on textarea at bounding box center [619, 412] width 800 height 62
click at [237, 257] on div "Line Items" at bounding box center [260, 256] width 60 height 18
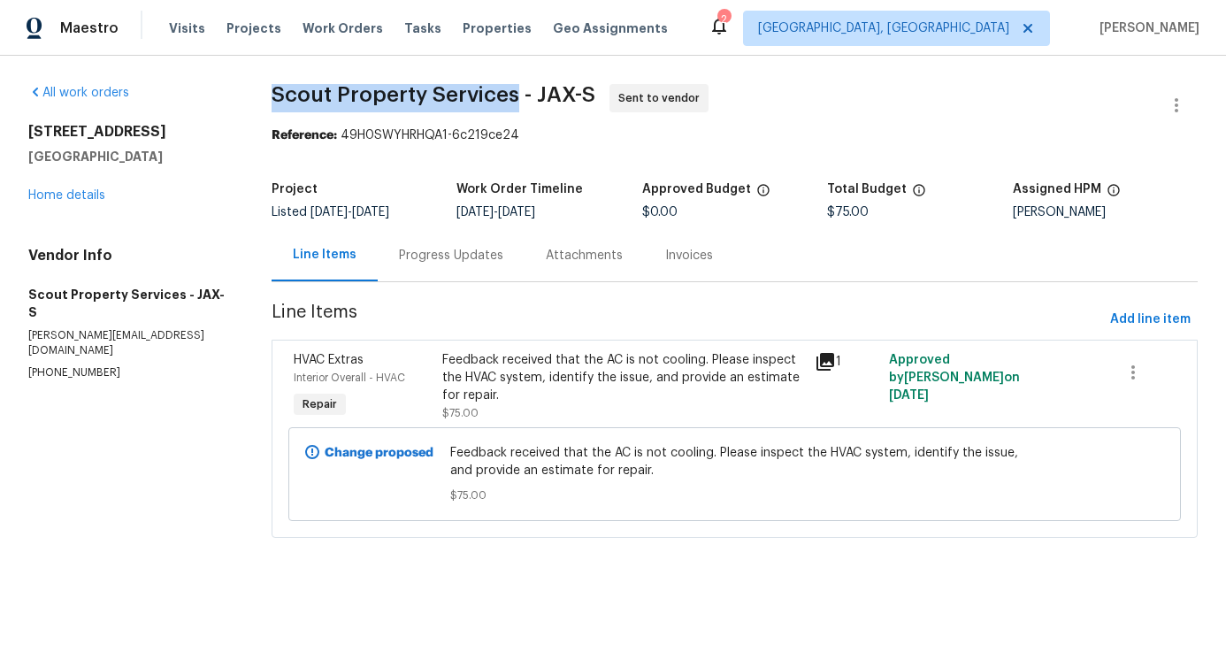
drag, startPoint x: 266, startPoint y: 91, endPoint x: 512, endPoint y: 91, distance: 245.9
click at [512, 91] on div "All work orders 11283 Finchley Ln Jacksonville, FL 32223 Home details Vendor In…" at bounding box center [613, 322] width 1226 height 532
copy span "Scout Property Services"
click at [80, 189] on link "Home details" at bounding box center [66, 195] width 77 height 12
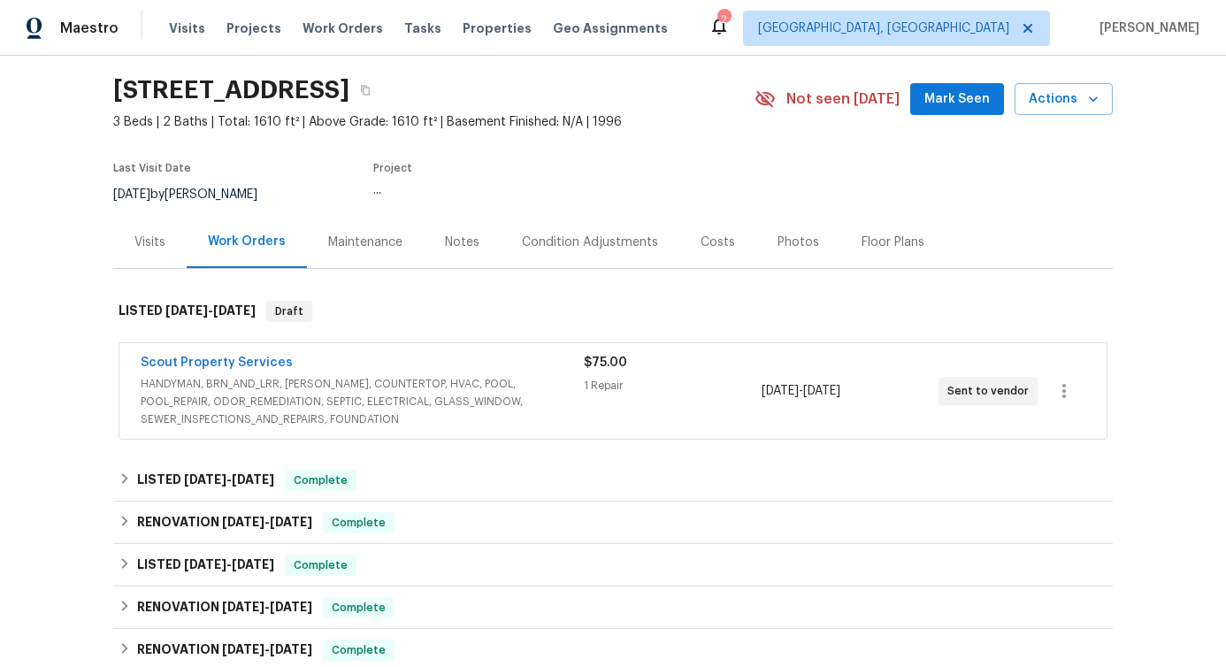
scroll to position [57, 0]
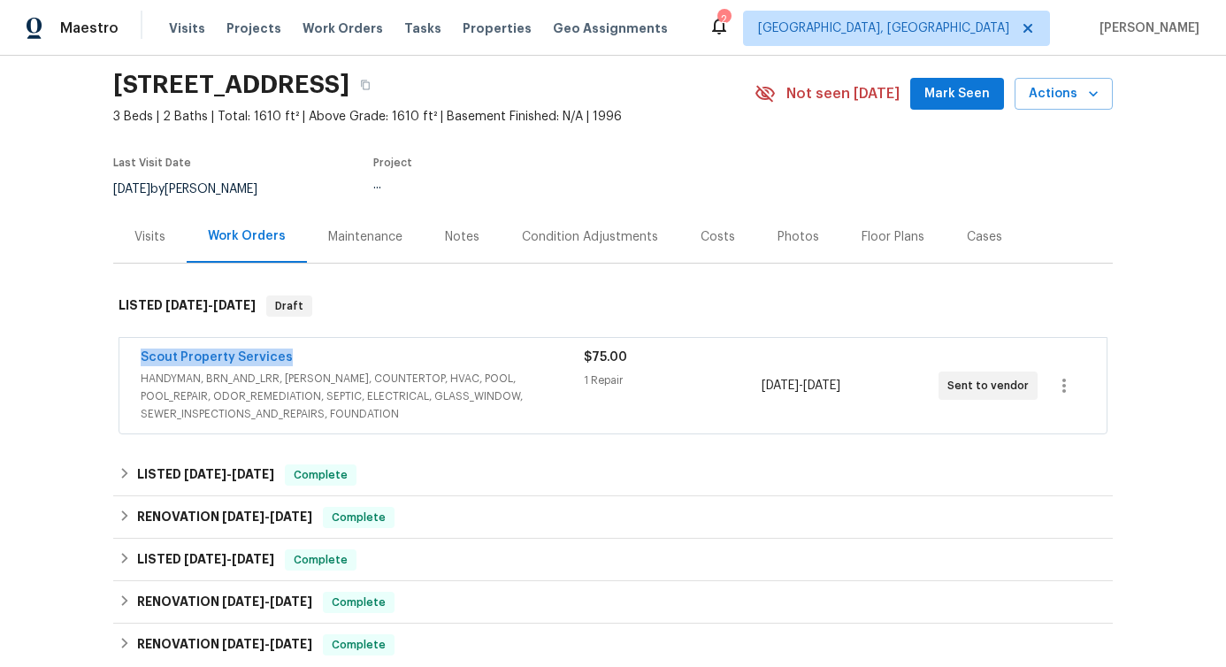
drag, startPoint x: 122, startPoint y: 357, endPoint x: 377, endPoint y: 356, distance: 254.7
click at [377, 356] on div "Scout Property Services HANDYMAN, BRN_AND_LRR, WELLS, COUNTERTOP, HVAC, POOL, P…" at bounding box center [612, 386] width 987 height 96
copy link "Scout Property Services"
click at [233, 348] on span "Scout Property Services" at bounding box center [217, 357] width 152 height 18
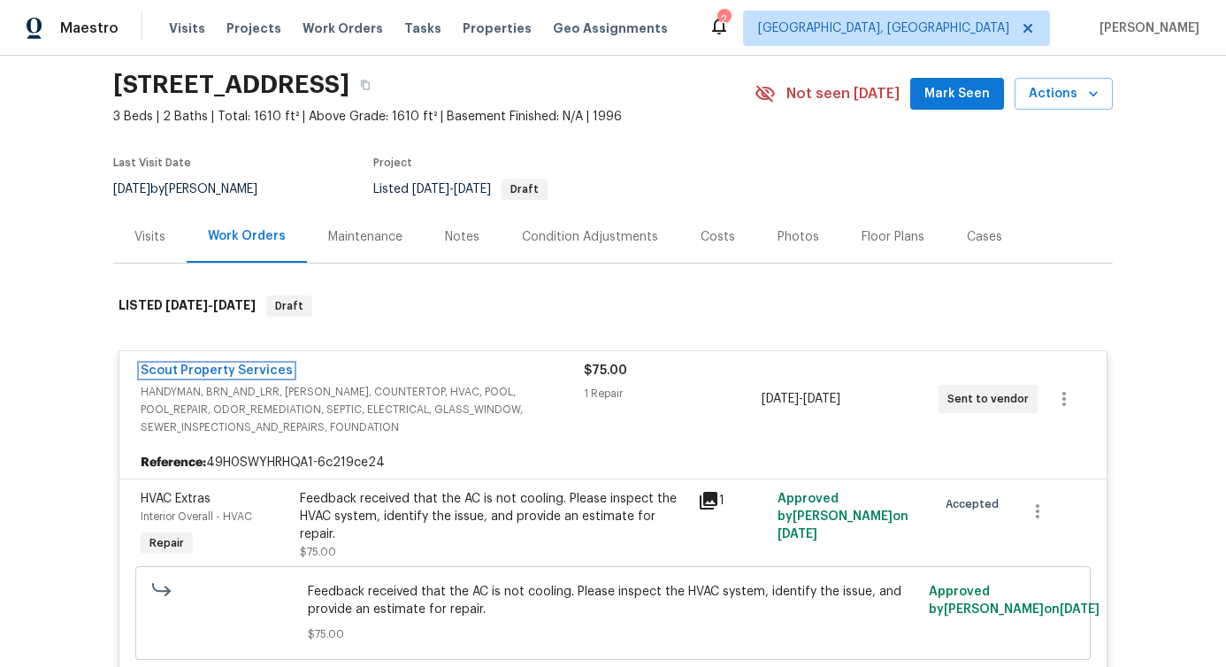
click at [221, 369] on link "Scout Property Services" at bounding box center [217, 370] width 152 height 12
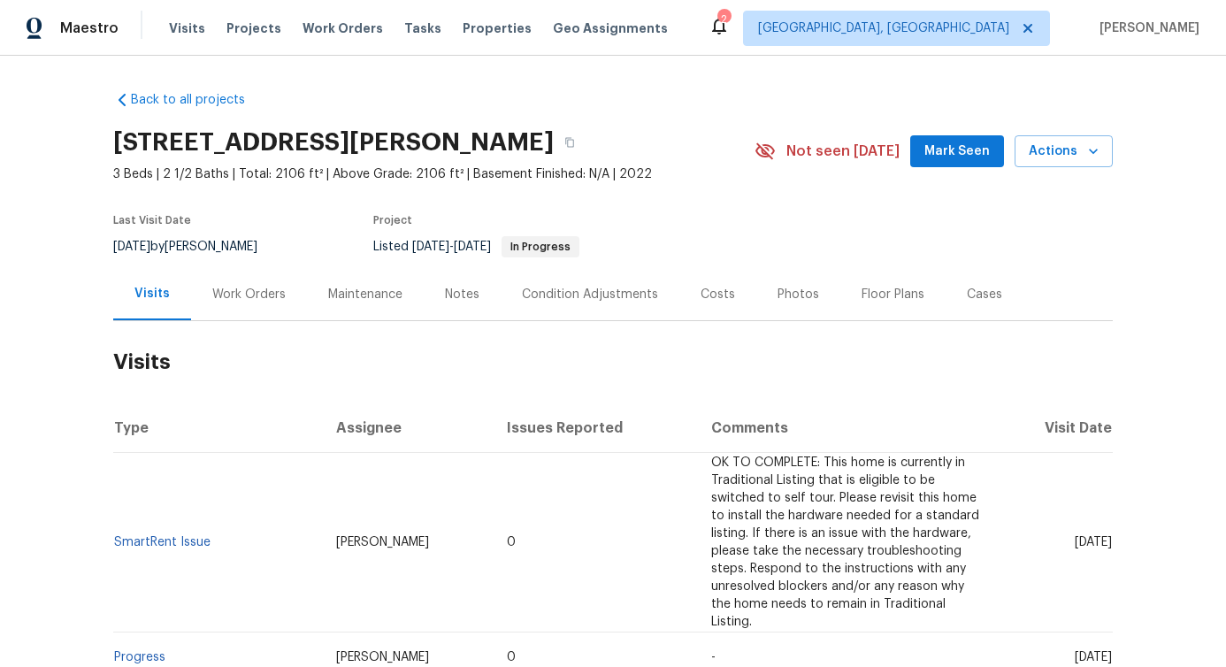
click at [288, 299] on div "Work Orders" at bounding box center [249, 294] width 116 height 52
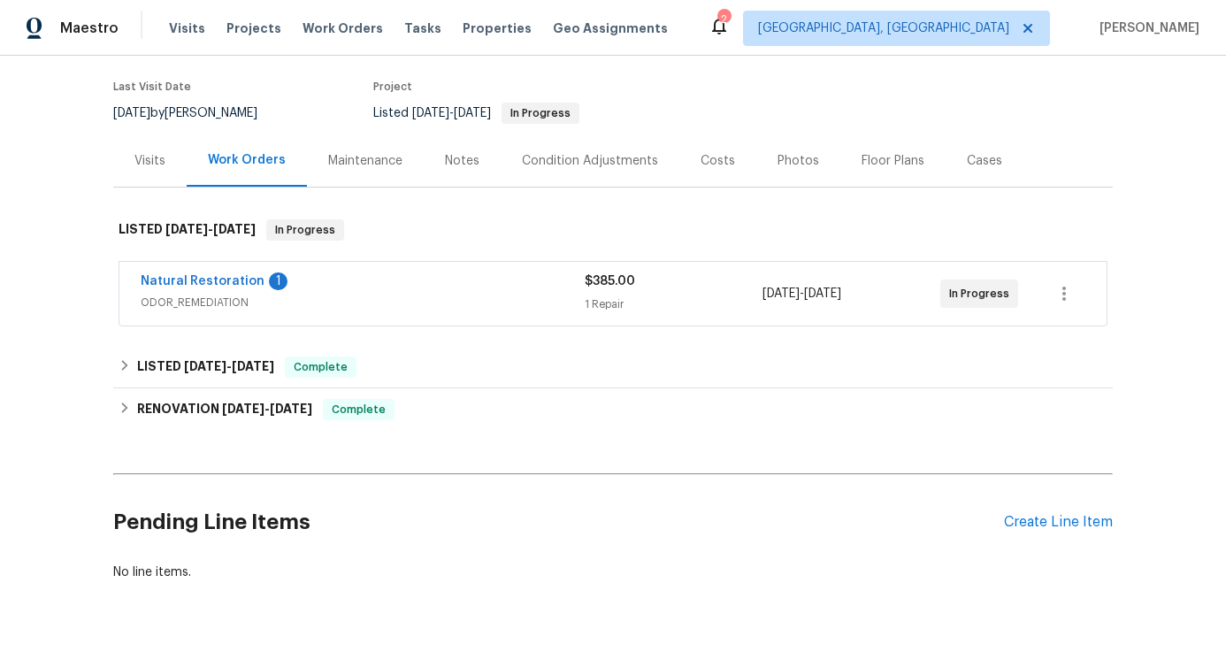
scroll to position [169, 0]
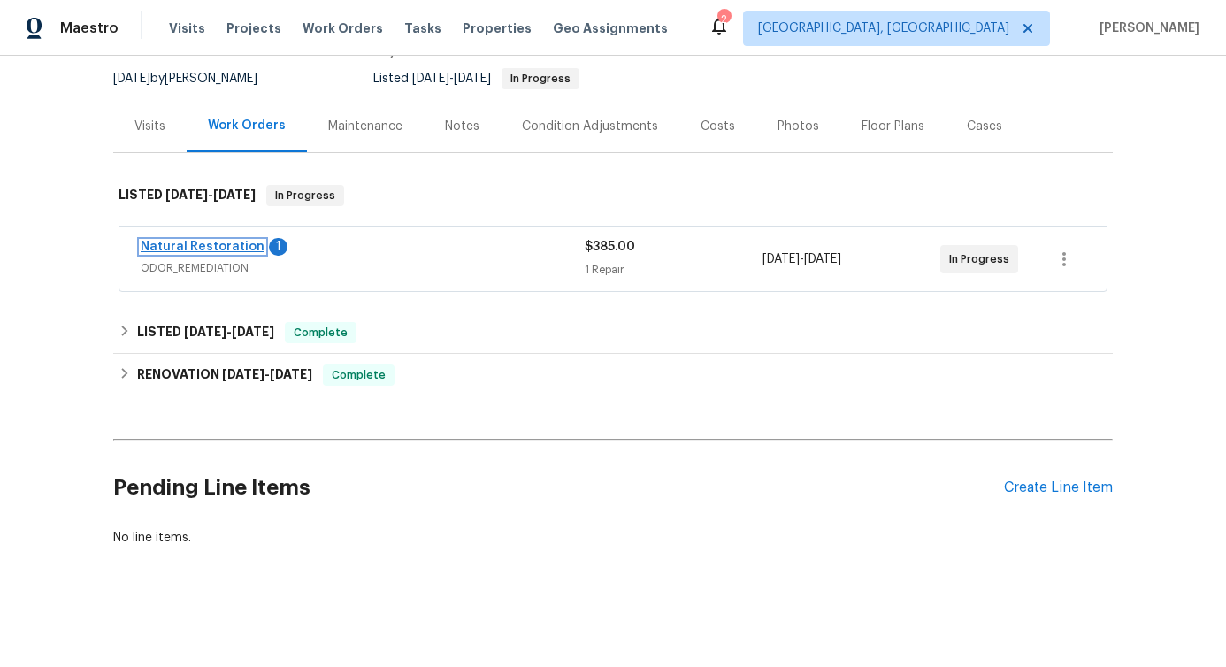
click at [179, 248] on link "Natural Restoration" at bounding box center [203, 247] width 124 height 12
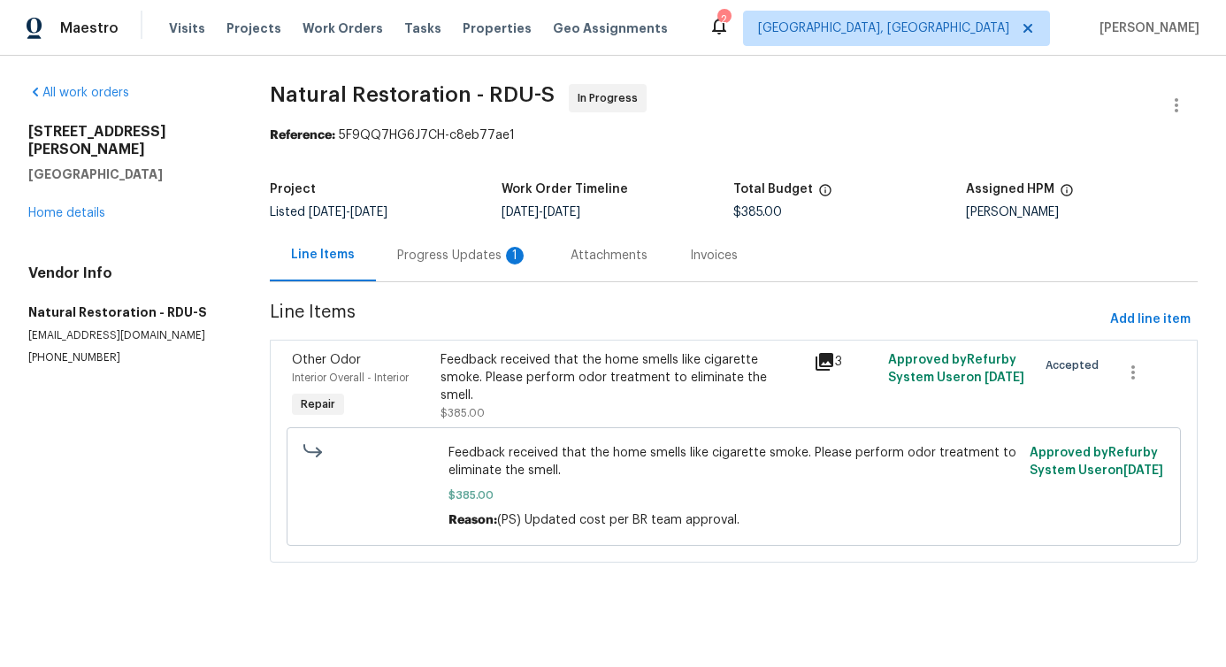
click at [420, 266] on div "Progress Updates 1" at bounding box center [462, 255] width 173 height 52
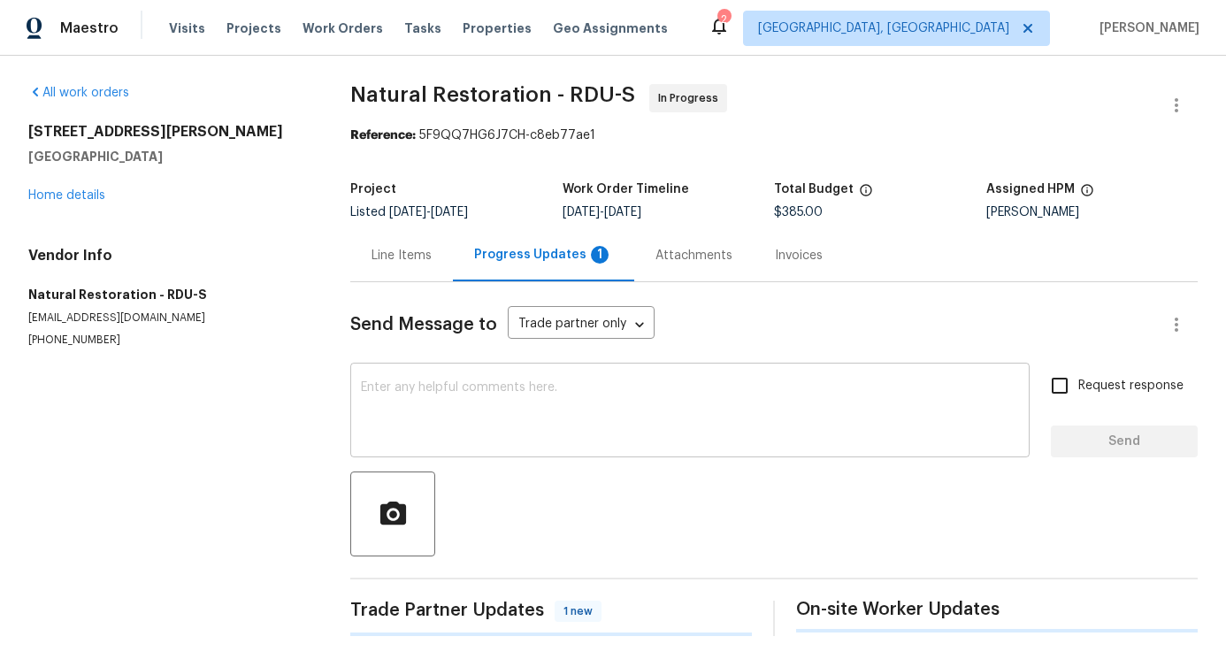
click at [444, 422] on textarea at bounding box center [690, 412] width 658 height 62
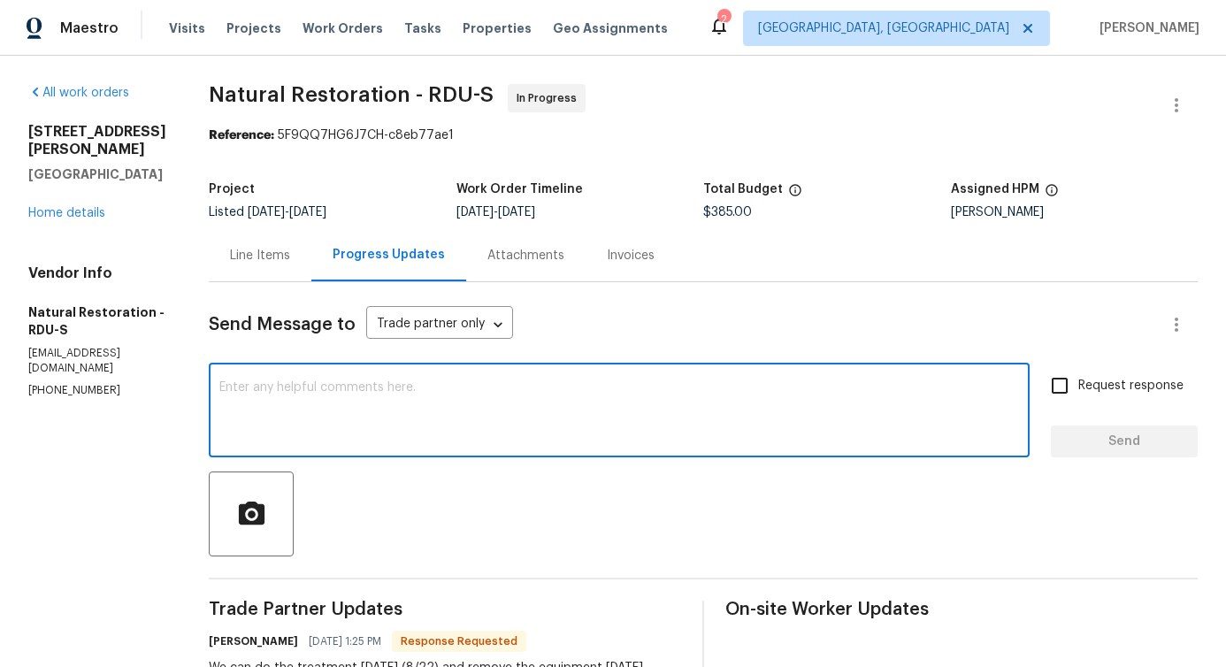
click at [444, 422] on textarea at bounding box center [619, 412] width 800 height 62
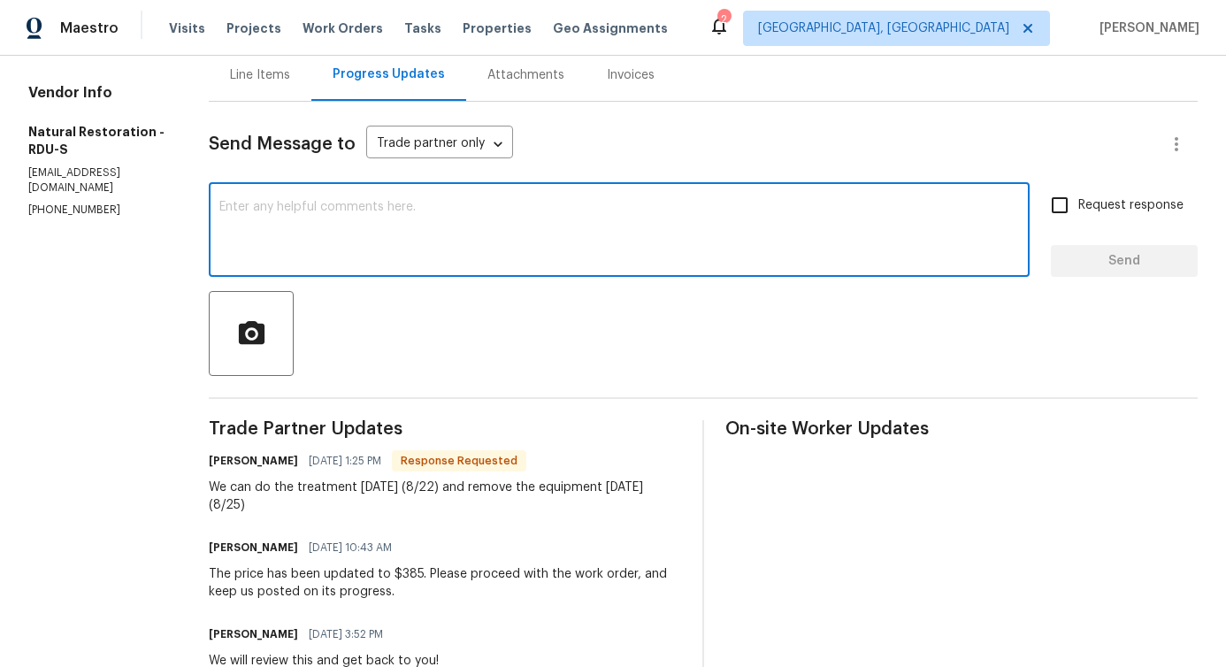
scroll to position [202, 0]
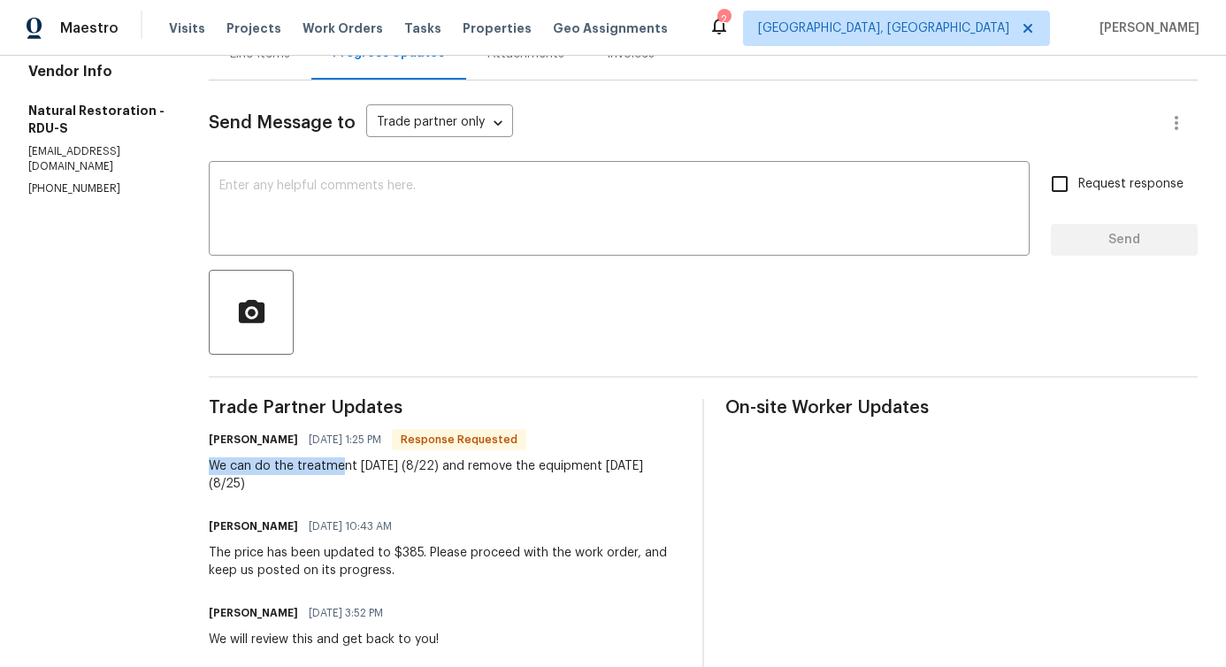
drag, startPoint x: 210, startPoint y: 463, endPoint x: 340, endPoint y: 463, distance: 130.0
click at [340, 463] on div "We can do the treatment [DATE] (8/22) and remove the equipment [DATE] (8/25)" at bounding box center [445, 474] width 472 height 35
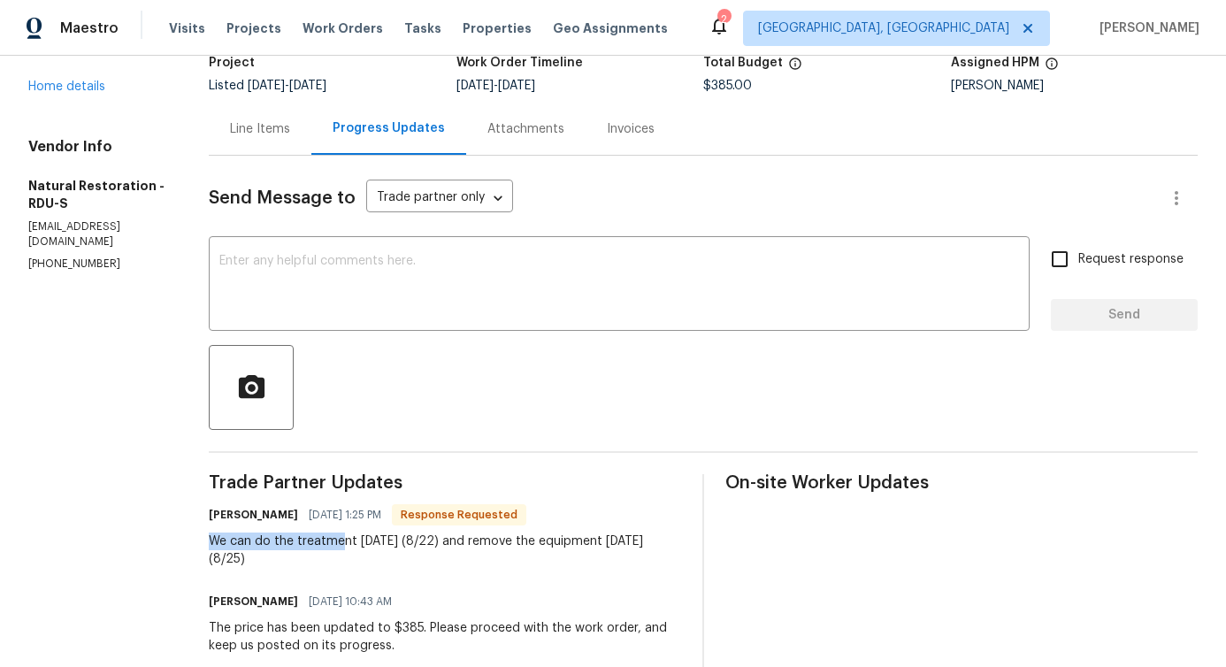
scroll to position [0, 0]
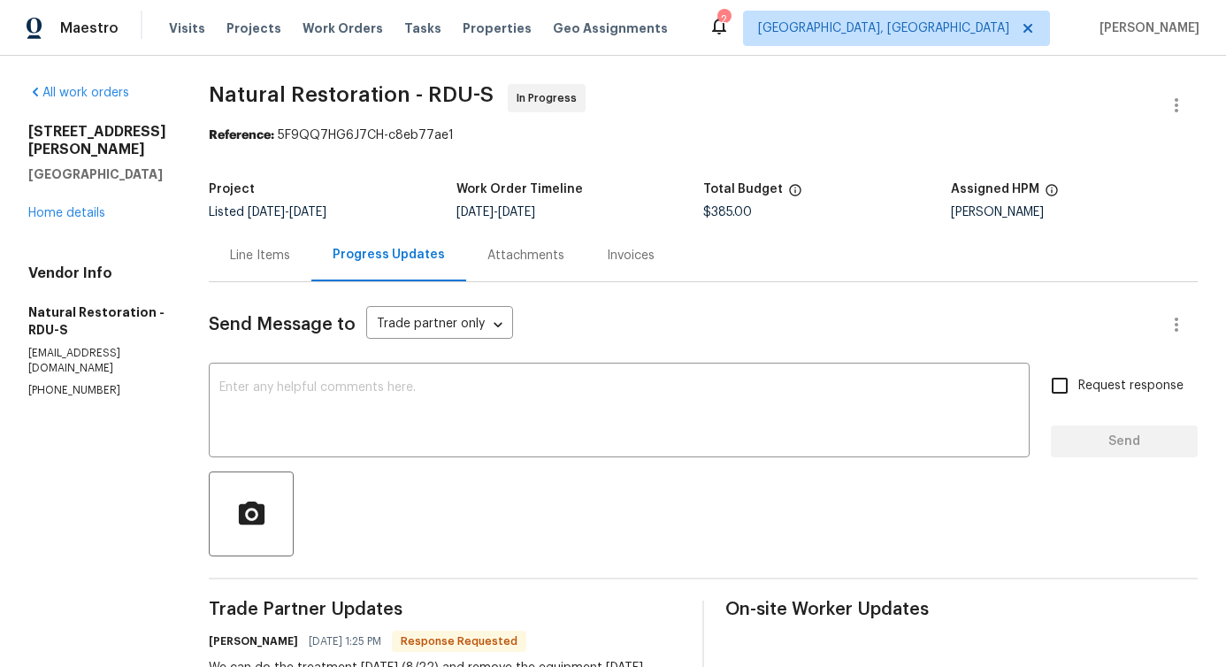
click at [249, 261] on div "Line Items" at bounding box center [260, 256] width 60 height 18
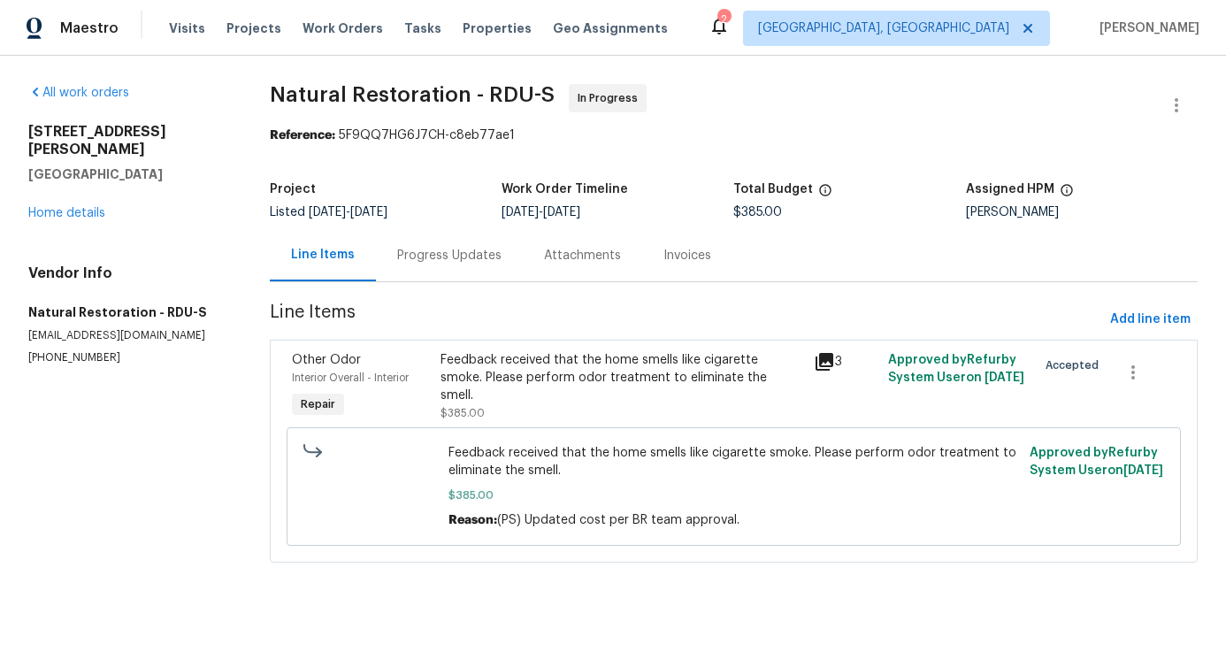
click at [459, 268] on div "Progress Updates" at bounding box center [449, 255] width 147 height 52
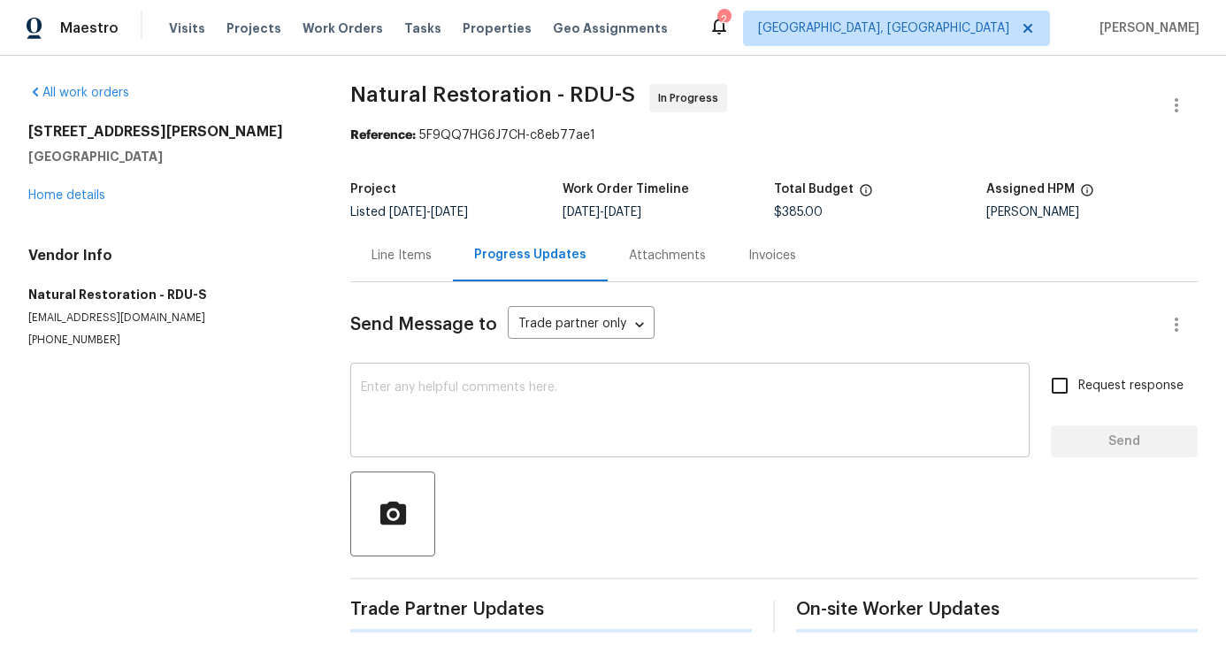
click at [433, 422] on textarea at bounding box center [690, 412] width 658 height 62
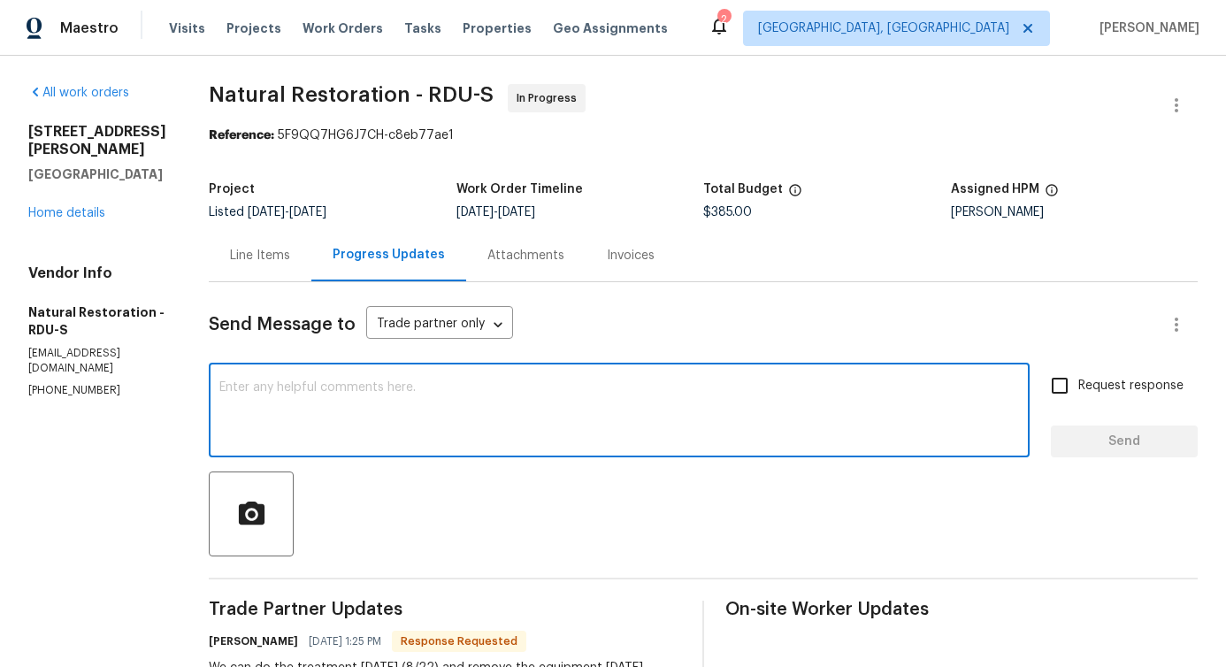
click at [264, 278] on div "Line Items" at bounding box center [260, 255] width 103 height 52
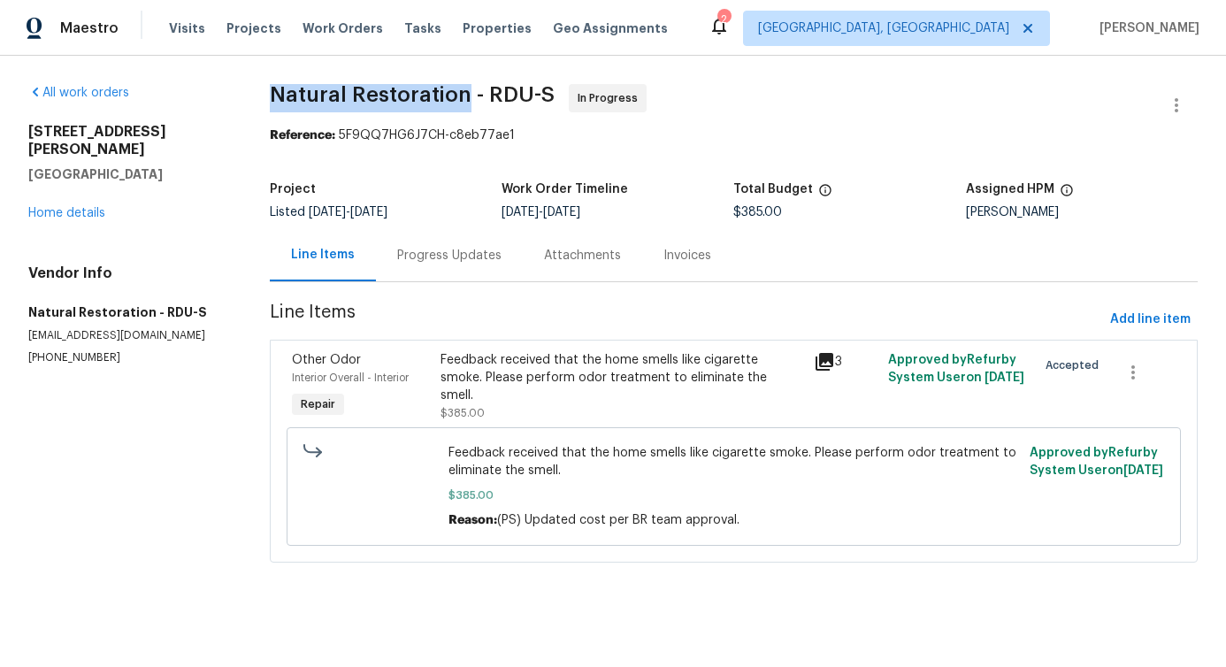
drag, startPoint x: 264, startPoint y: 88, endPoint x: 460, endPoint y: 90, distance: 196.3
click at [460, 90] on div "All work orders [STREET_ADDRESS][PERSON_NAME] Home details Vendor Info Natural …" at bounding box center [613, 334] width 1226 height 556
drag, startPoint x: 479, startPoint y: 88, endPoint x: 521, endPoint y: 92, distance: 41.7
click at [521, 92] on span "Natural Restoration - RDU-S" at bounding box center [412, 94] width 285 height 21
drag, startPoint x: 534, startPoint y: 95, endPoint x: 547, endPoint y: 95, distance: 13.3
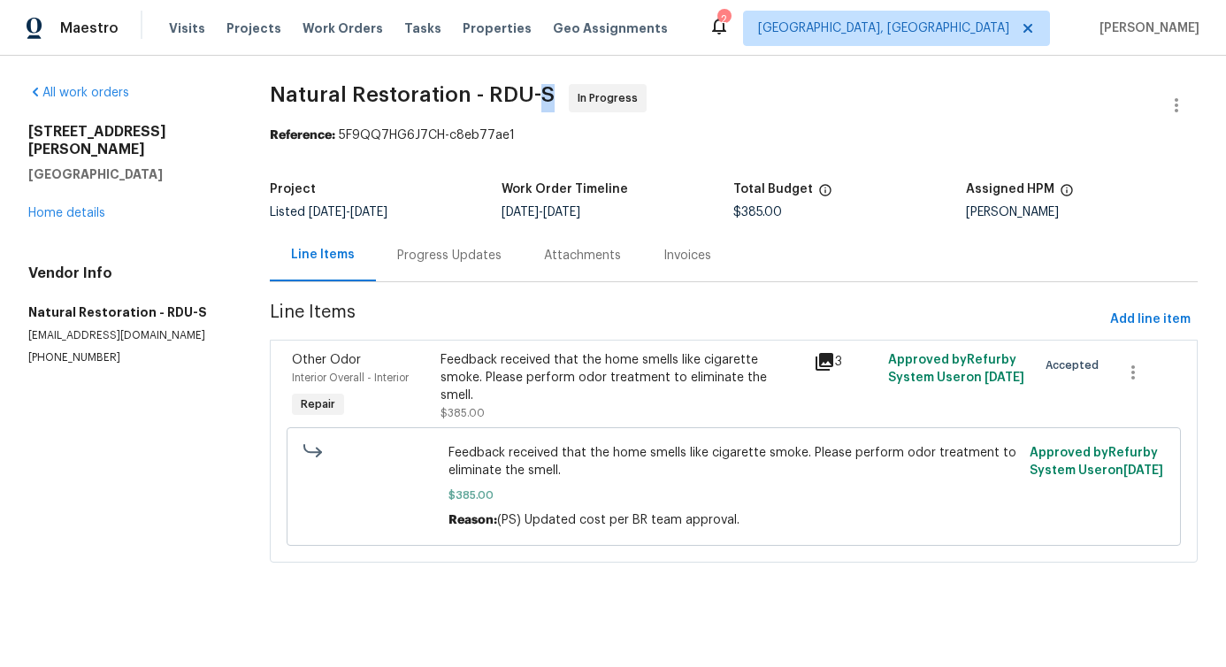
click at [547, 95] on span "Natural Restoration - RDU-S In Progress" at bounding box center [712, 105] width 885 height 42
drag, startPoint x: 477, startPoint y: 88, endPoint x: 525, endPoint y: 100, distance: 50.0
click at [525, 100] on span "Natural Restoration - RDU-S" at bounding box center [412, 94] width 285 height 21
click at [463, 93] on span "Natural Restoration - RDU-S" at bounding box center [412, 94] width 285 height 21
drag, startPoint x: 479, startPoint y: 98, endPoint x: 523, endPoint y: 103, distance: 43.6
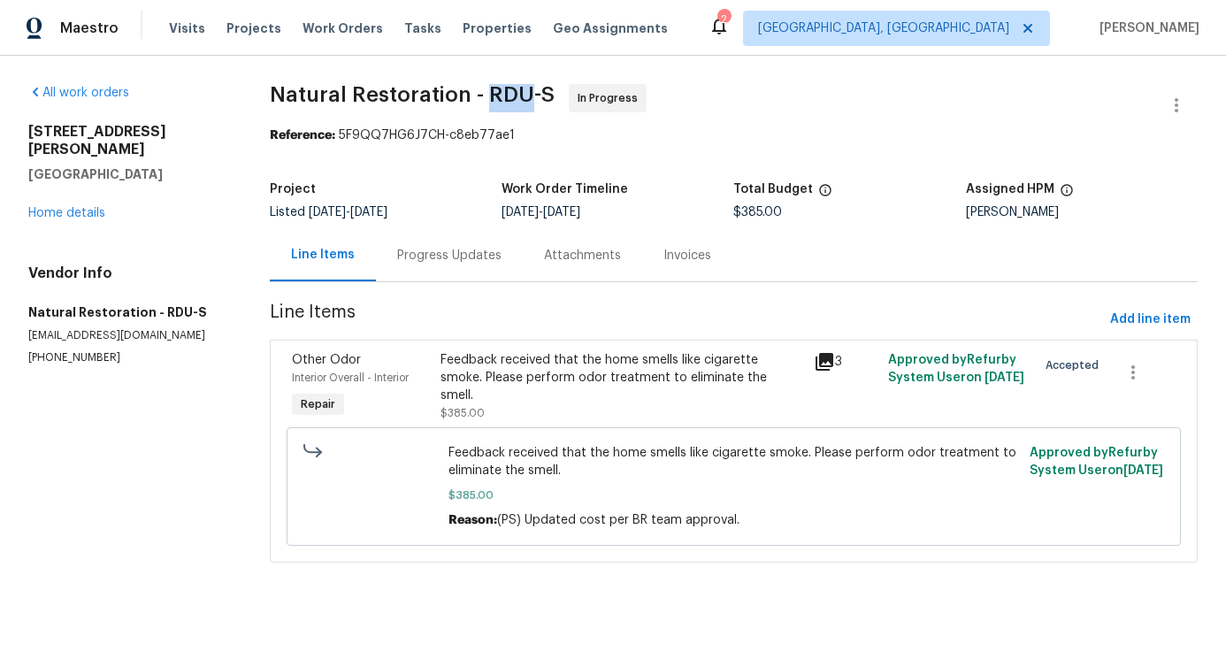
click at [523, 103] on span "Natural Restoration - RDU-S" at bounding box center [412, 94] width 285 height 21
click at [429, 247] on div "Progress Updates" at bounding box center [449, 256] width 104 height 18
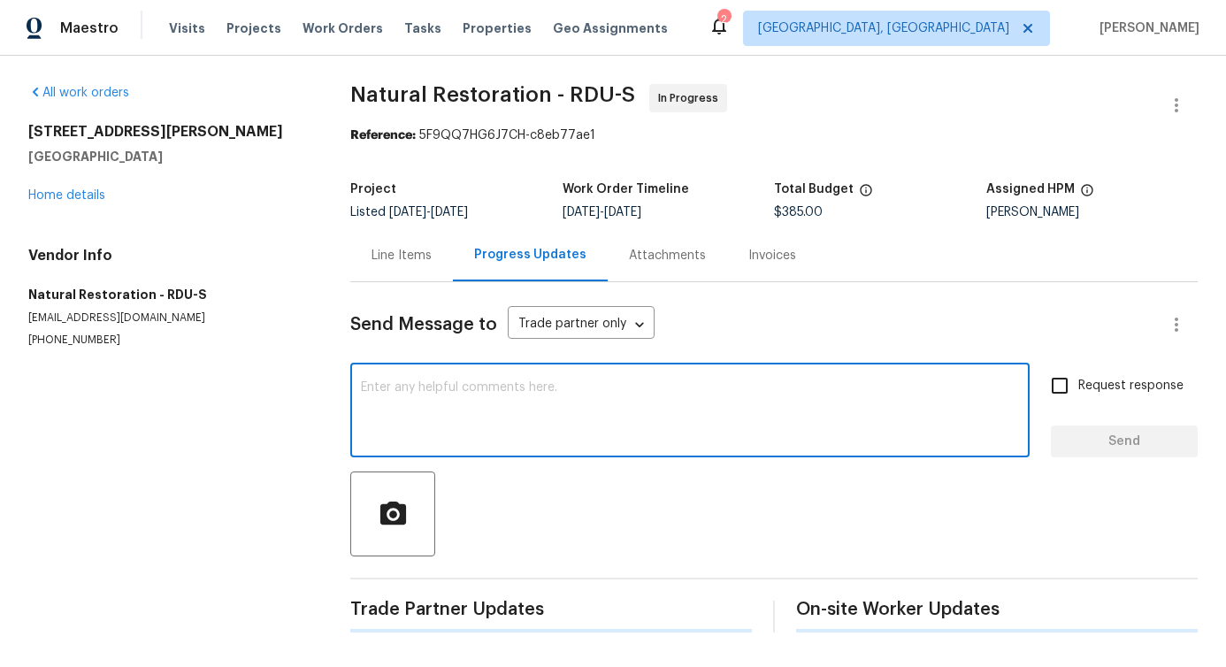
click at [441, 433] on textarea at bounding box center [690, 412] width 658 height 62
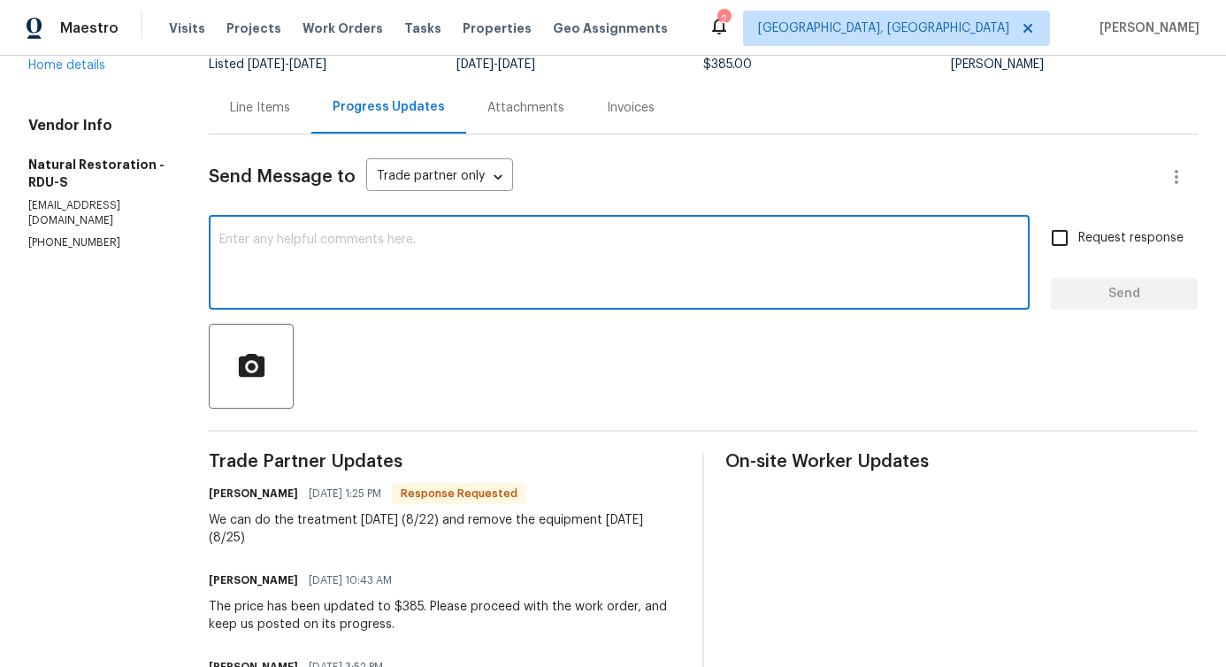
scroll to position [149, 0]
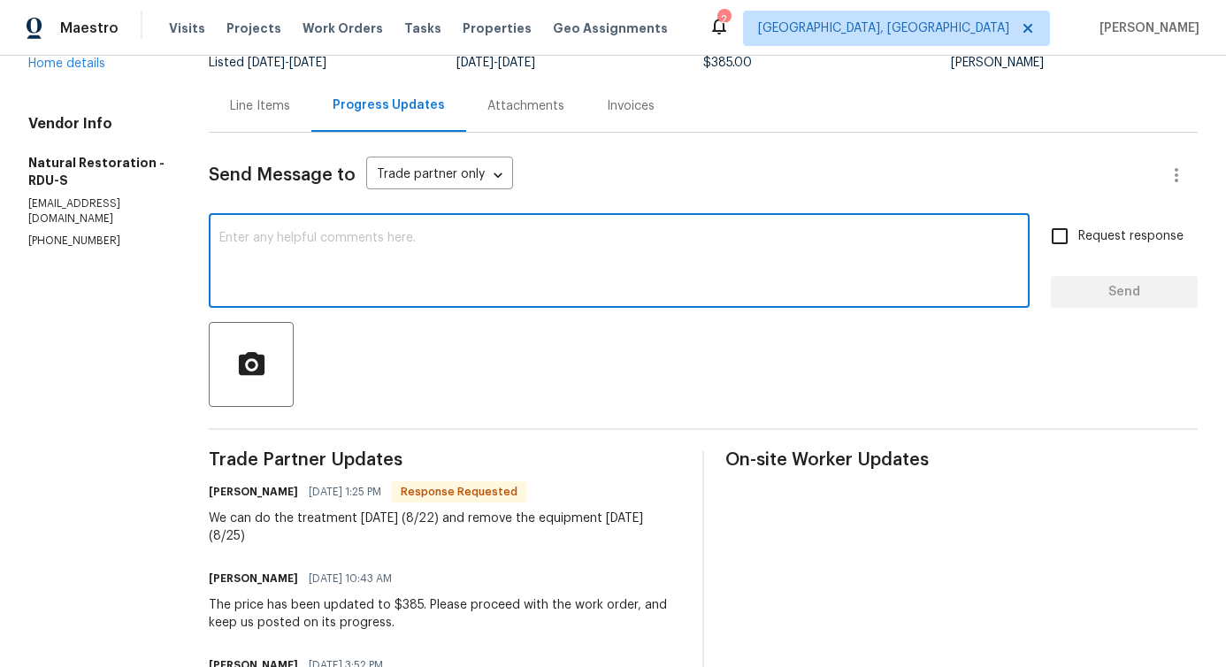
click at [421, 226] on div "x ​" at bounding box center [619, 263] width 821 height 90
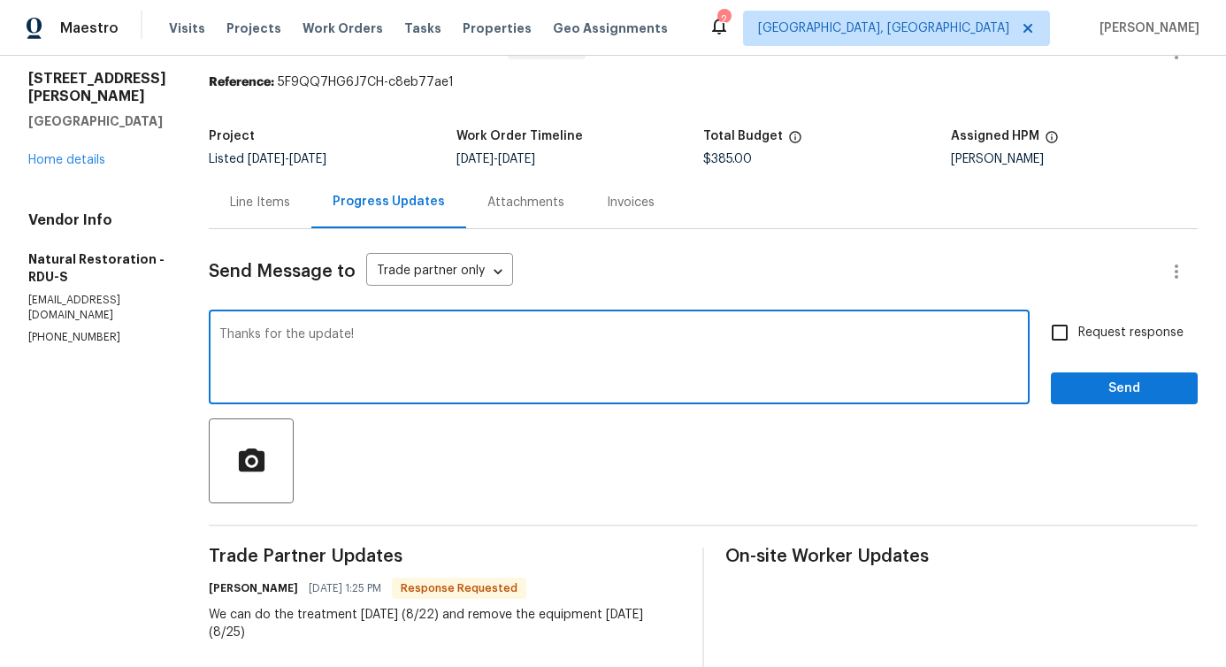
scroll to position [0, 0]
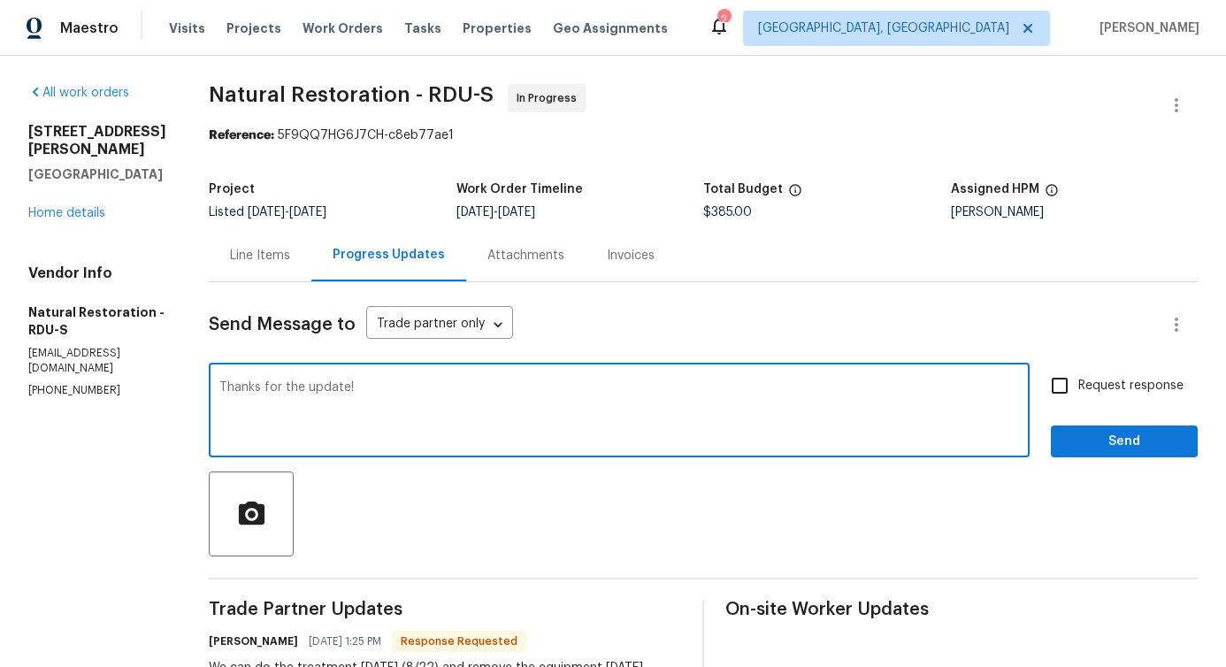
type textarea "Thanks for the update!"
click at [1091, 445] on span "Send" at bounding box center [1124, 442] width 119 height 22
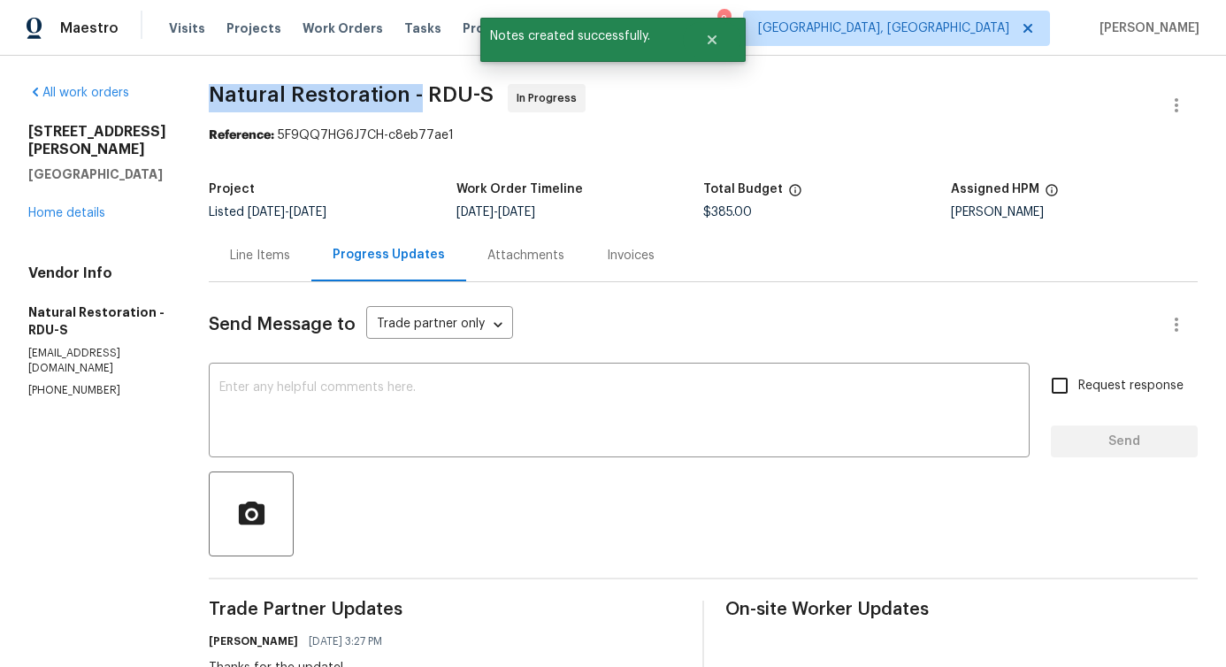
drag, startPoint x: 206, startPoint y: 97, endPoint x: 413, endPoint y: 101, distance: 207.0
copy span "Natural Restoration -"
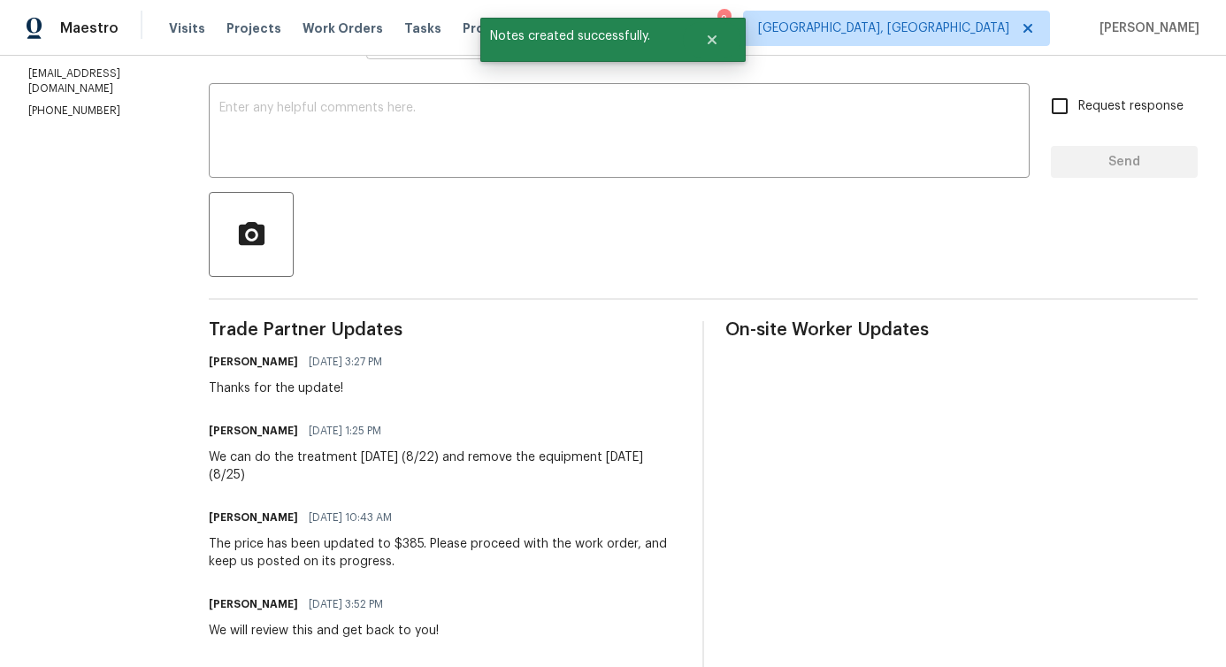
scroll to position [309, 0]
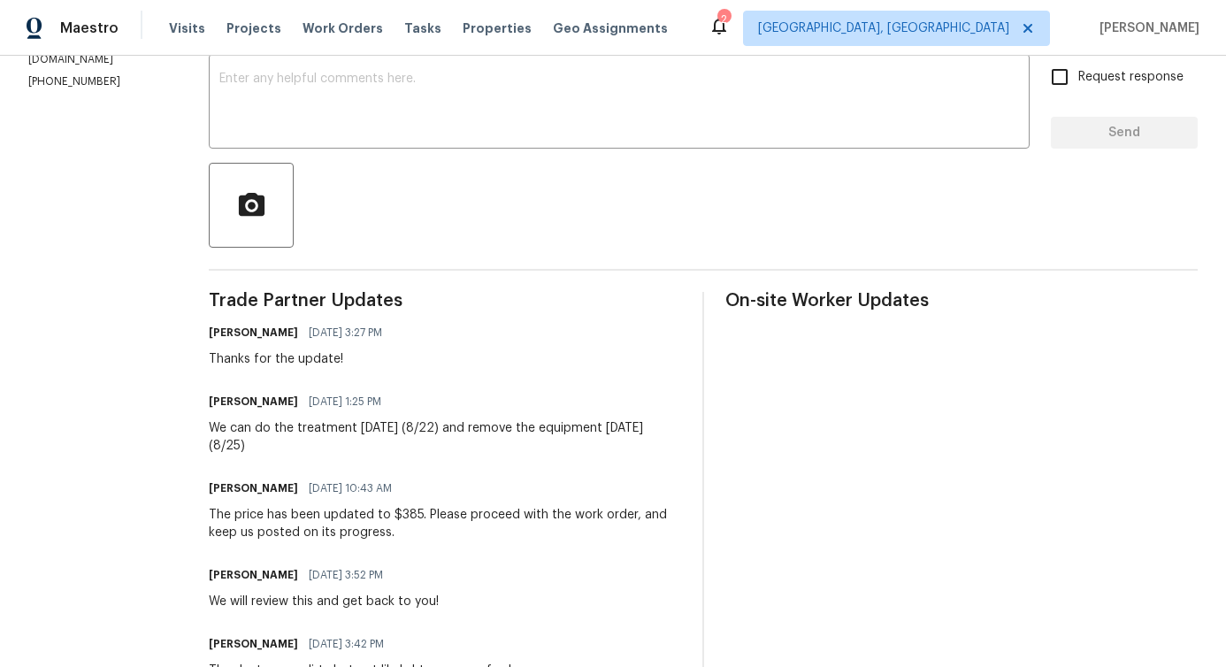
drag, startPoint x: 207, startPoint y: 431, endPoint x: 305, endPoint y: 444, distance: 99.1
click at [305, 444] on div "We can do the treatment tomorrow (8/22) and remove the equipment on Monday (8/2…" at bounding box center [445, 436] width 472 height 35
copy div "We can do the treatment tomorrow (8/22) and remove the equipment on Monday (8/2…"
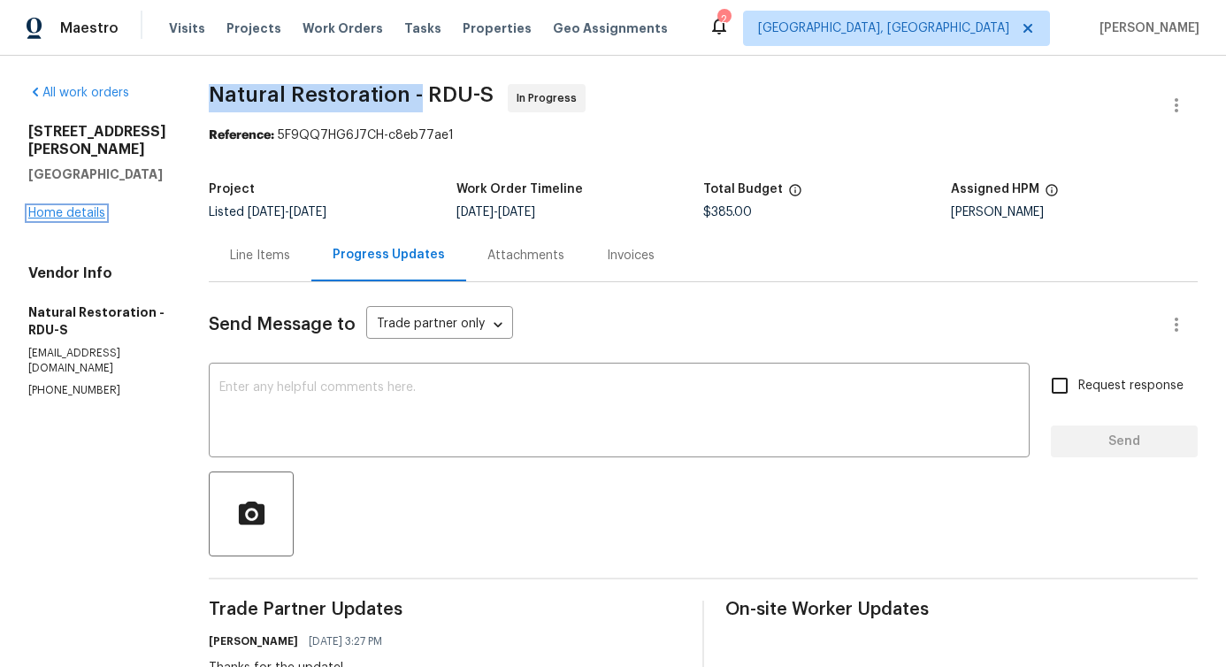
click at [71, 208] on link "Home details" at bounding box center [66, 213] width 77 height 12
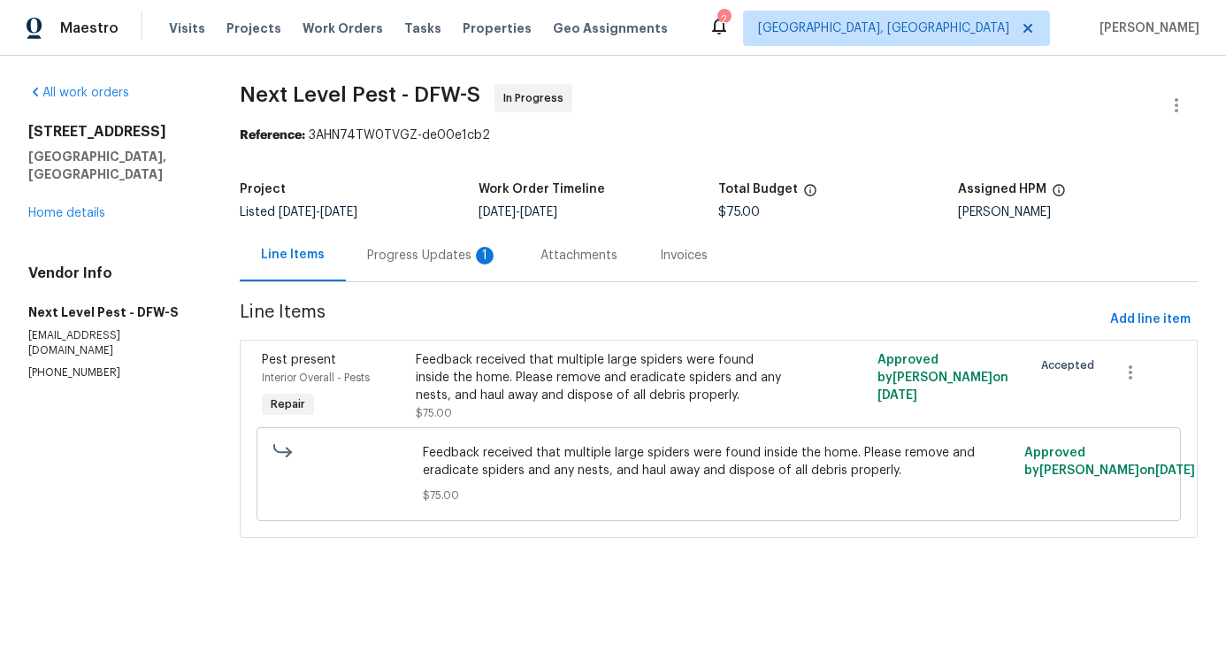
click at [422, 264] on div "Progress Updates 1" at bounding box center [432, 256] width 131 height 18
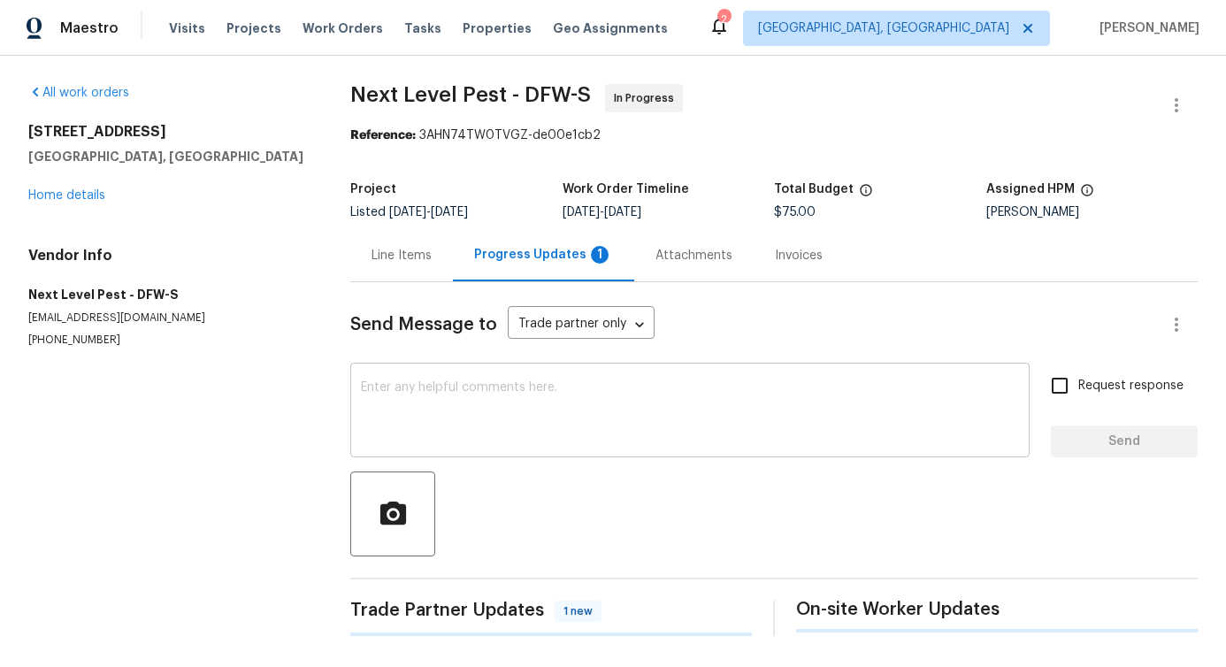
click at [440, 419] on textarea at bounding box center [690, 412] width 658 height 62
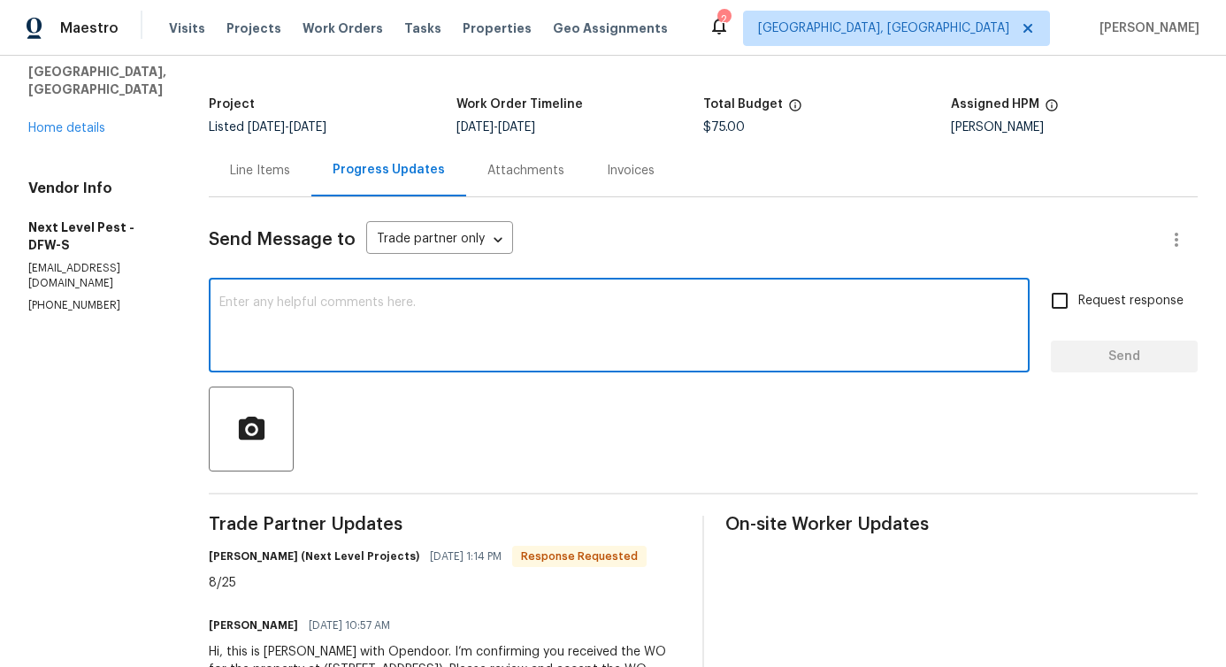
scroll to position [212, 0]
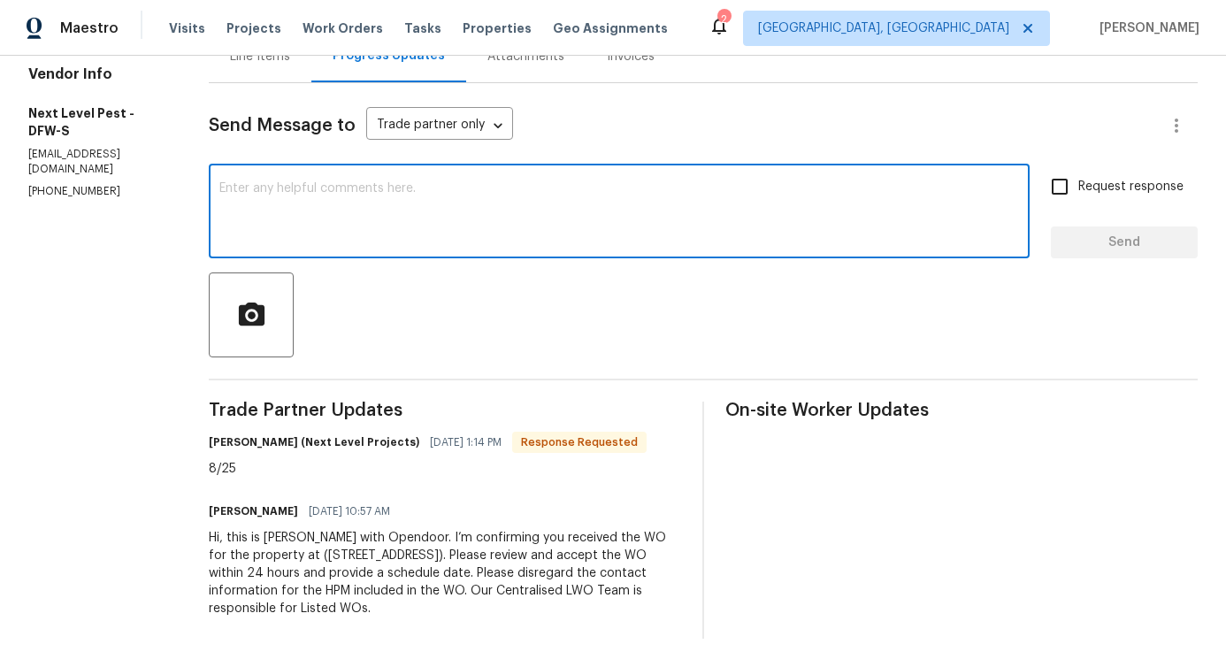
click at [540, 217] on textarea at bounding box center [619, 213] width 800 height 62
type textarea "Thanks for the update!"
click at [1112, 233] on span "Send" at bounding box center [1124, 243] width 119 height 22
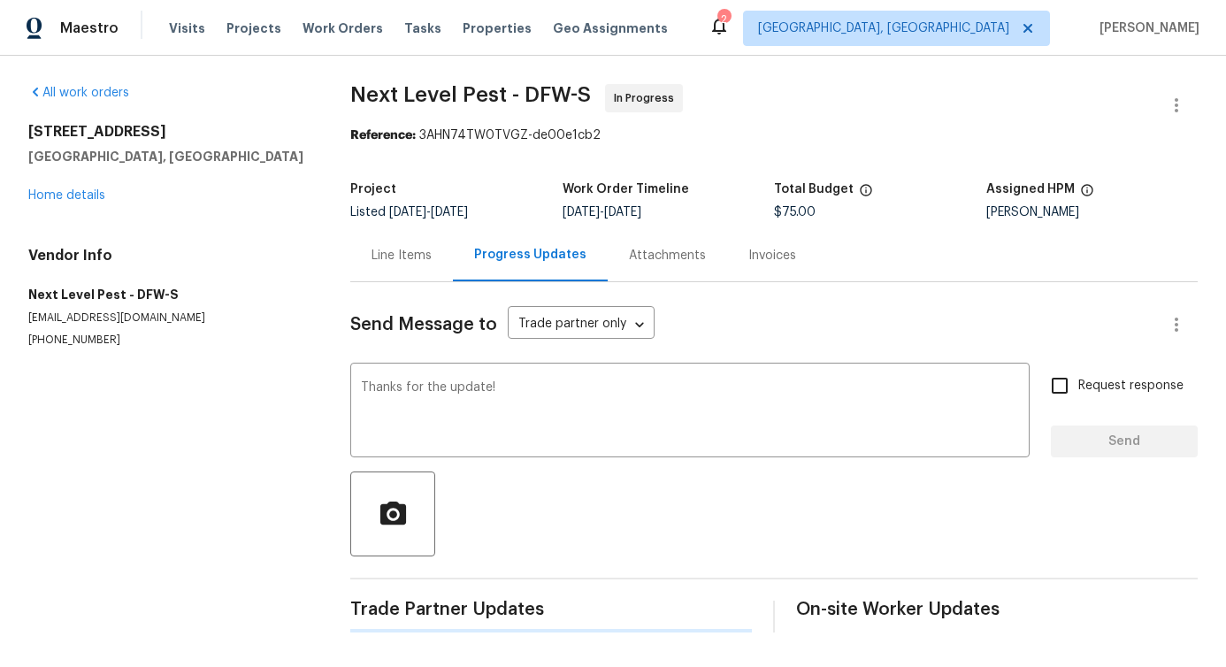
scroll to position [0, 0]
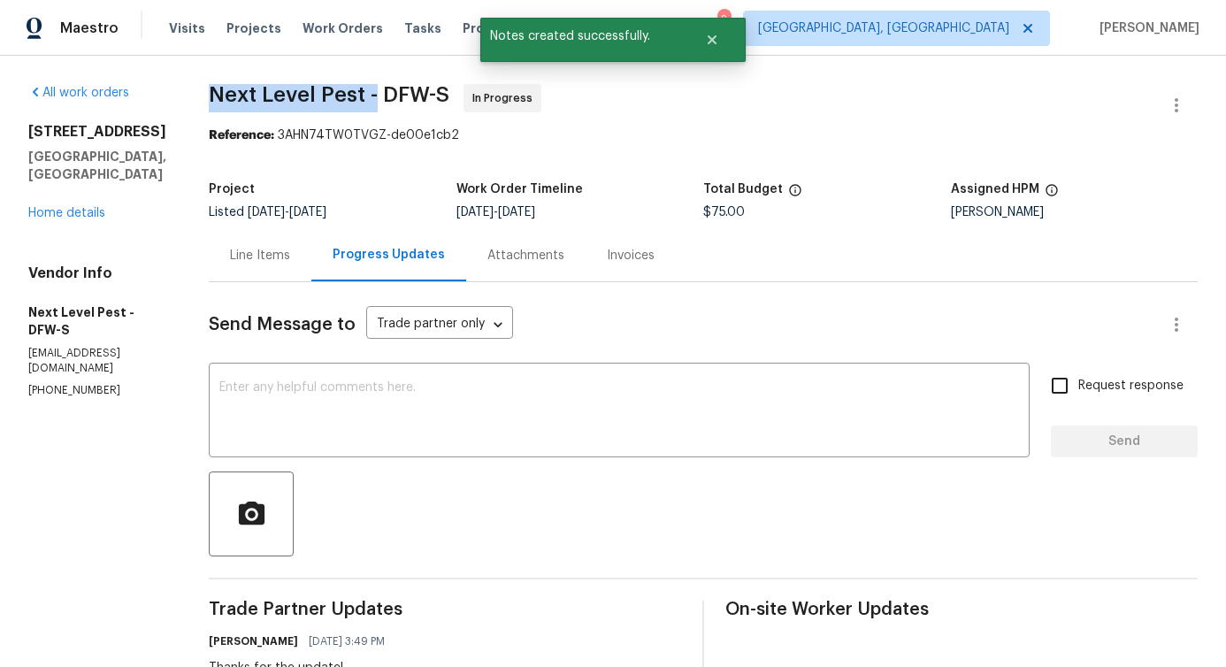
drag, startPoint x: 204, startPoint y: 88, endPoint x: 365, endPoint y: 89, distance: 161.0
click at [365, 89] on div "All work orders 7202 Sand Pine Dr Rowlett, TX 75089 Home details Vendor Info Ne…" at bounding box center [613, 495] width 1226 height 879
copy span "Next Level Pest -"
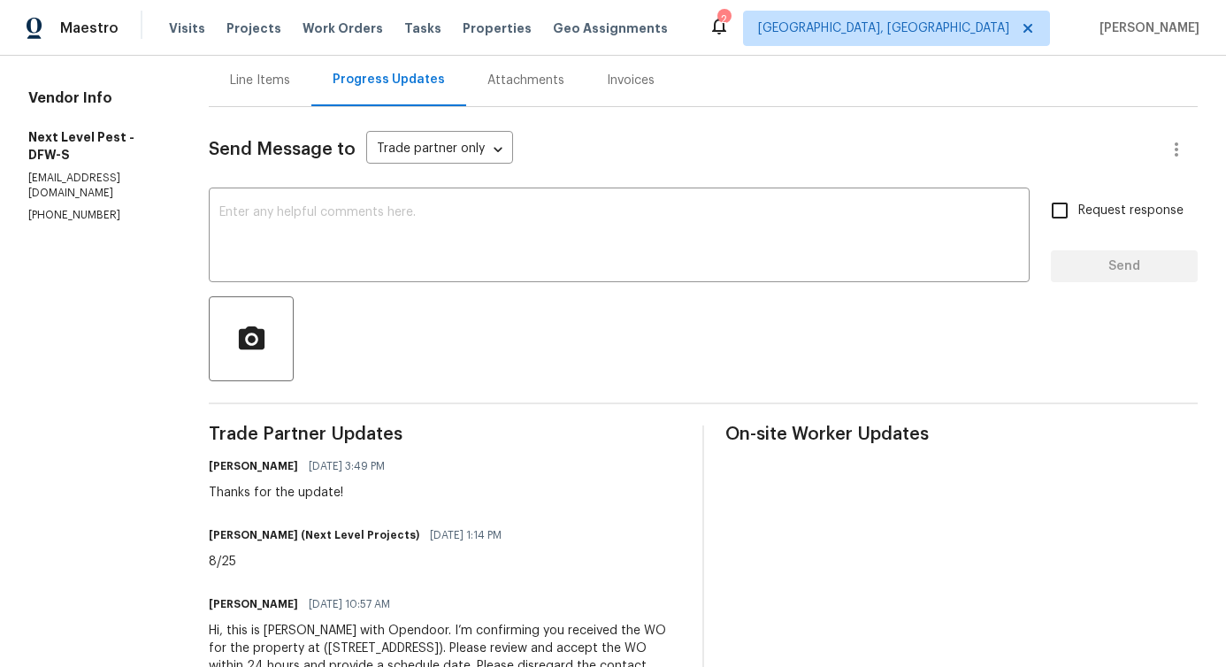
scroll to position [255, 0]
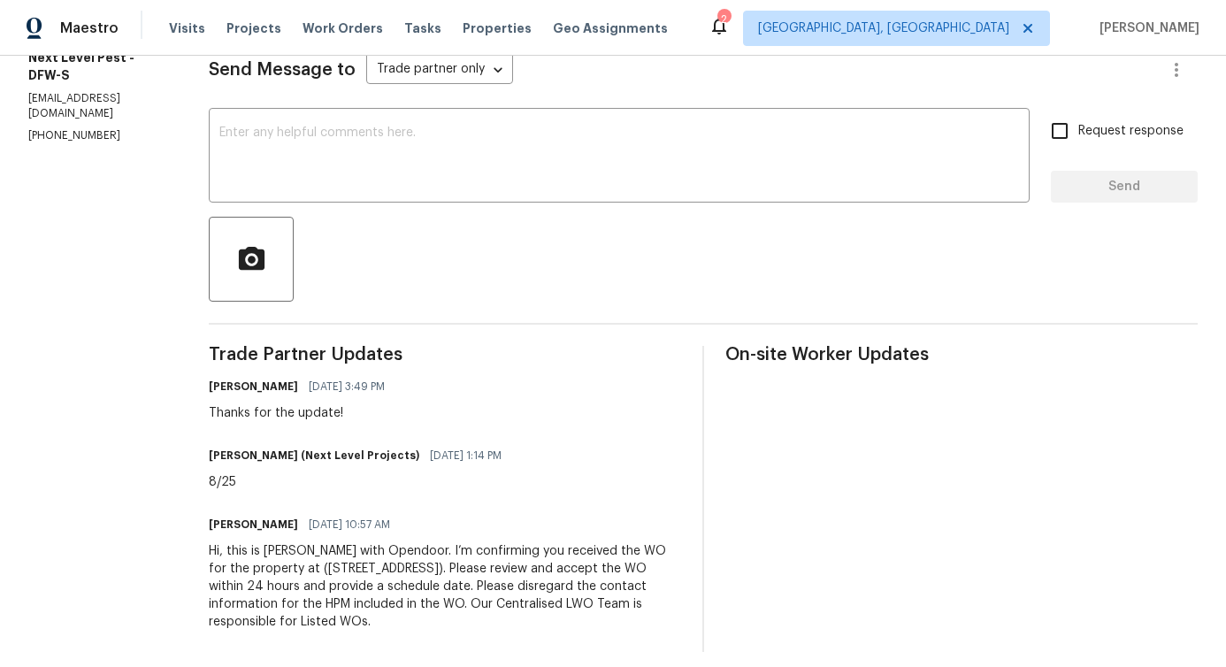
click at [211, 482] on div "8/25" at bounding box center [360, 482] width 303 height 18
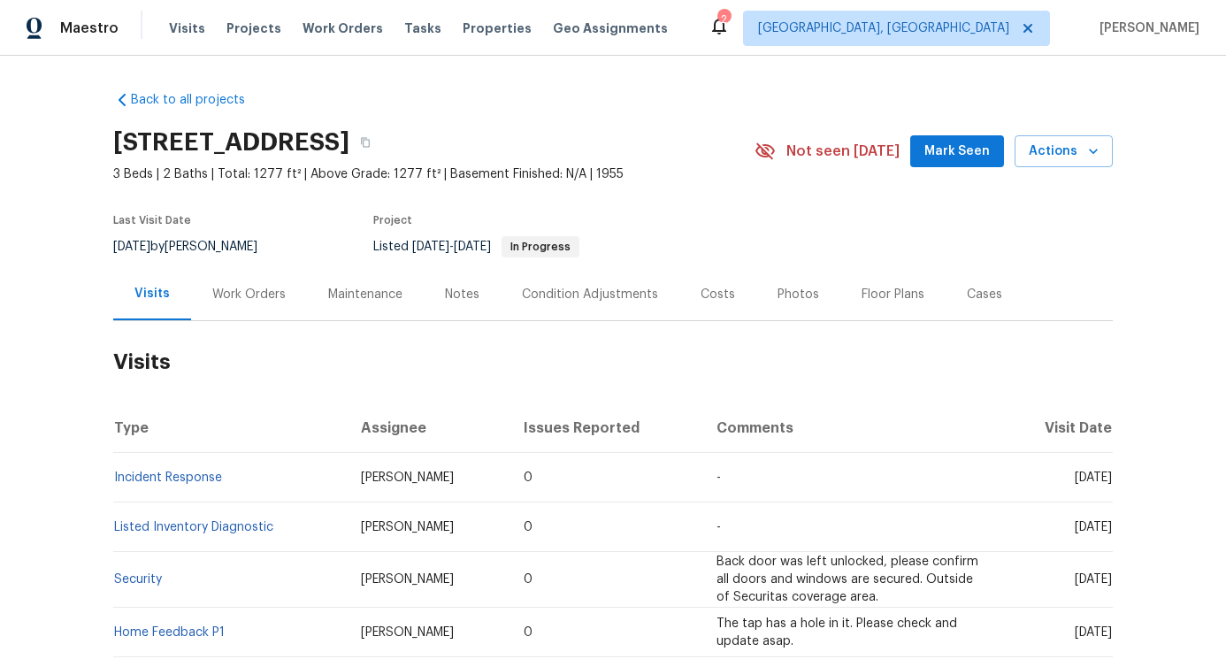
click at [241, 299] on div "Work Orders" at bounding box center [248, 295] width 73 height 18
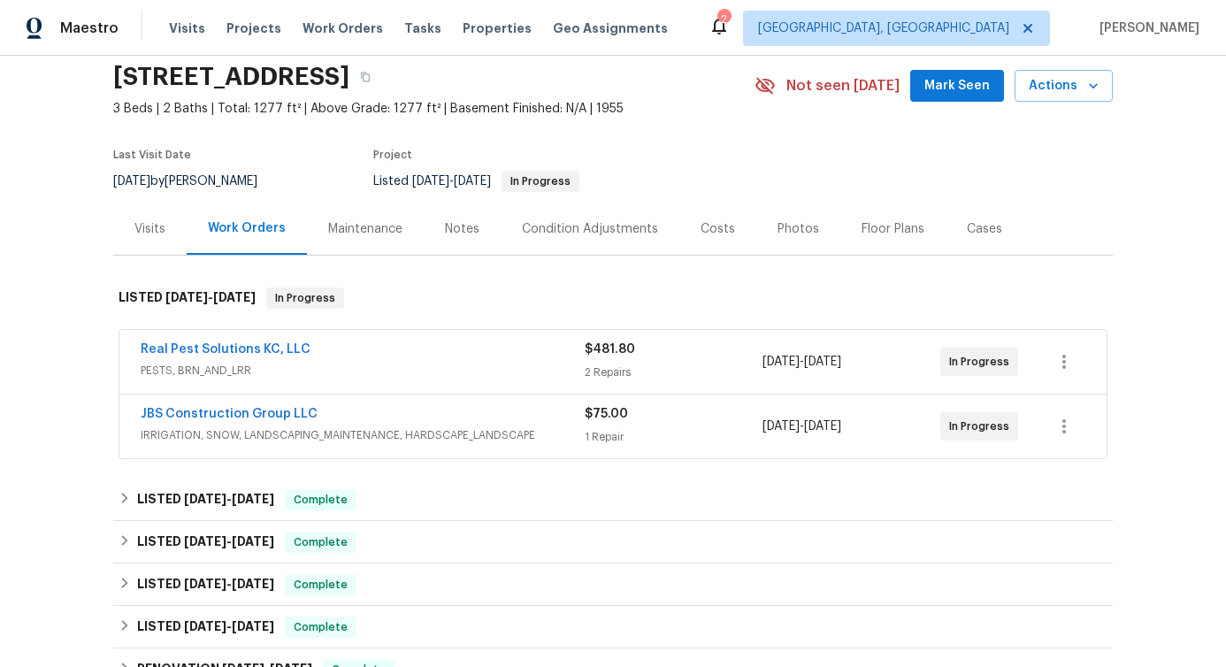
scroll to position [62, 0]
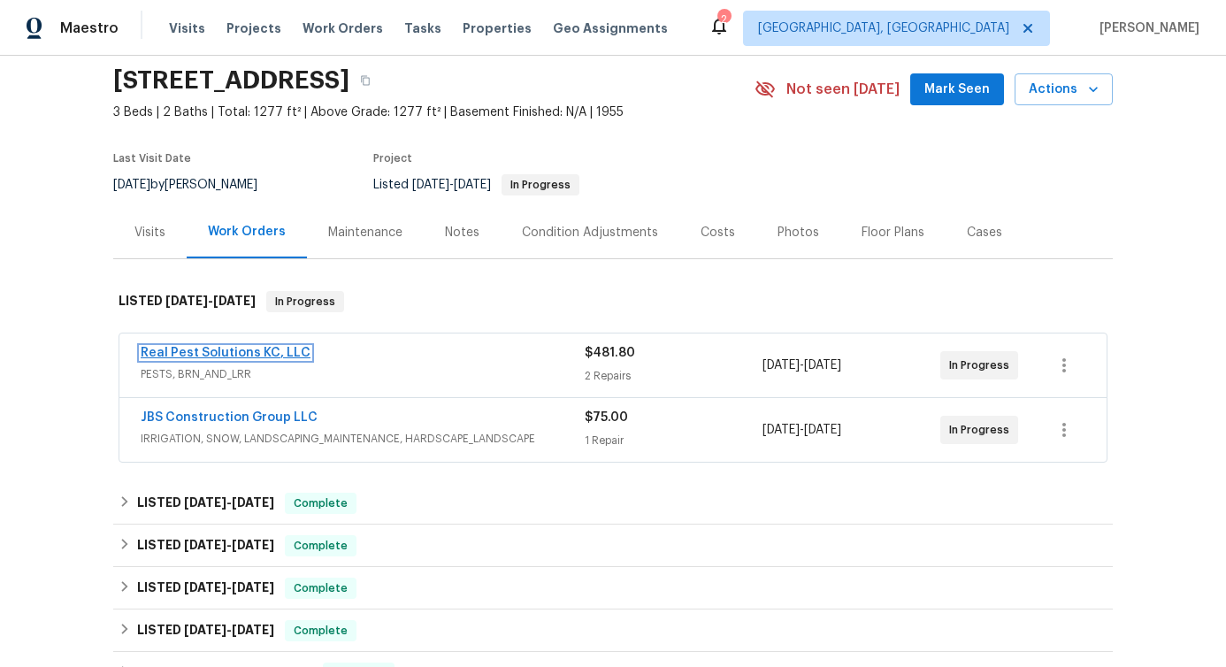
click at [219, 347] on link "Real Pest Solutions KC, LLC" at bounding box center [226, 353] width 170 height 12
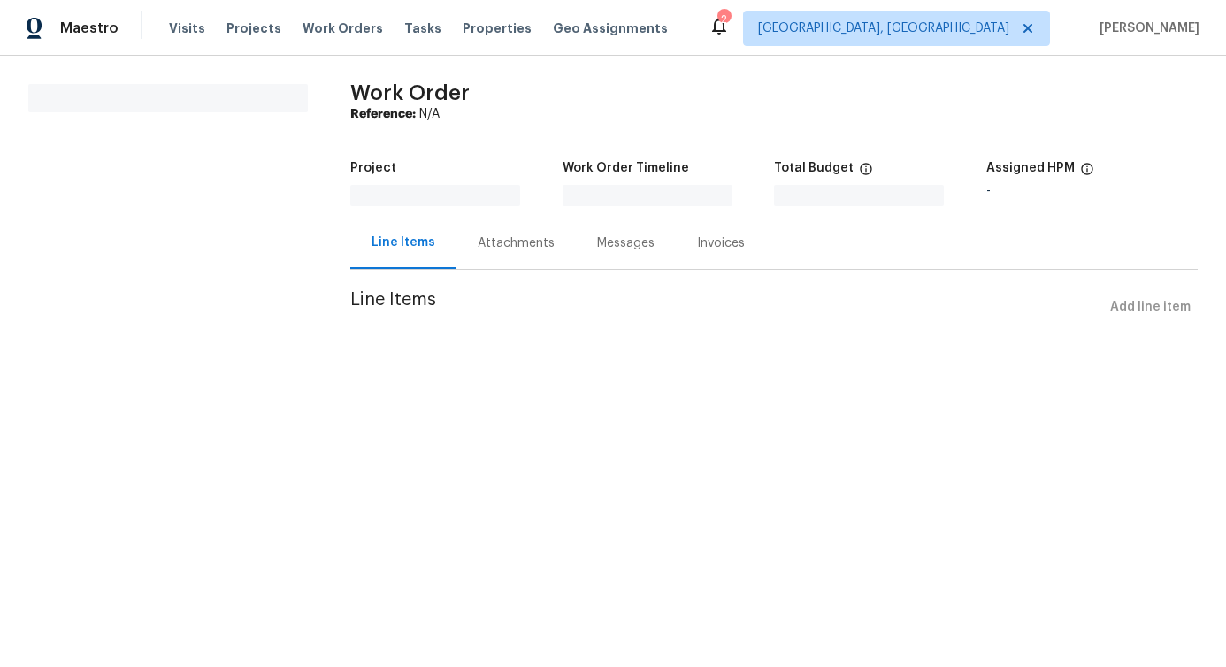
click at [219, 347] on div "All work orders Work Order Reference: N/A Project Work Order Timeline Total Bud…" at bounding box center [613, 215] width 1226 height 318
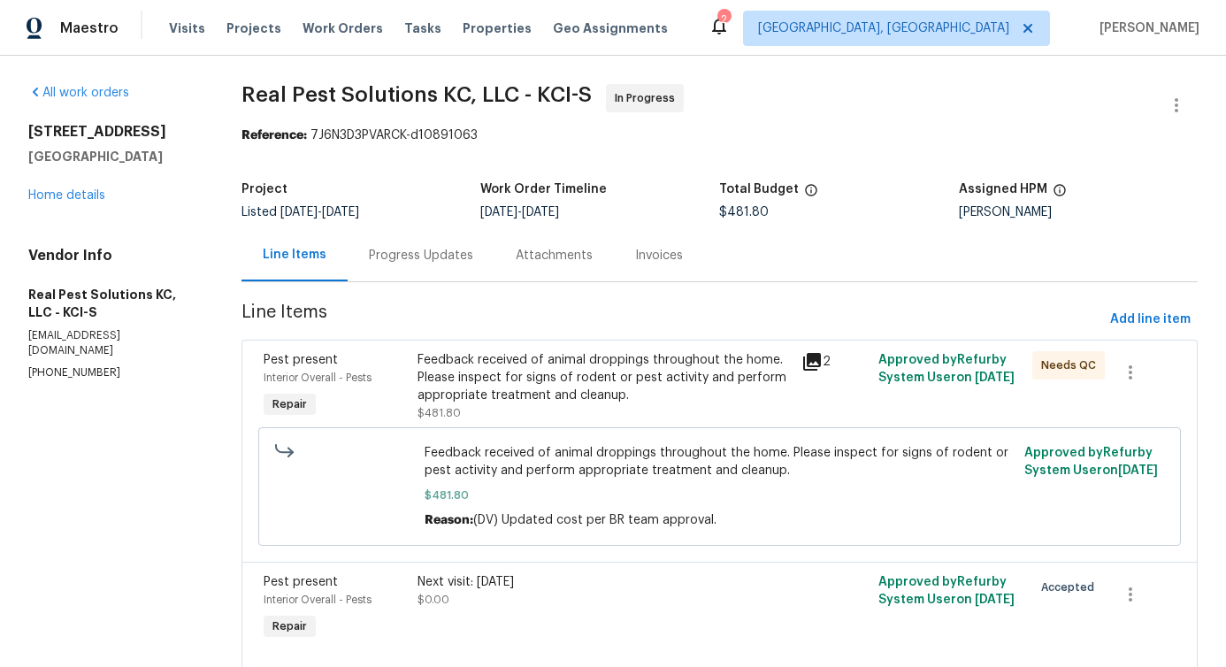
click at [488, 272] on div "Progress Updates" at bounding box center [421, 255] width 147 height 52
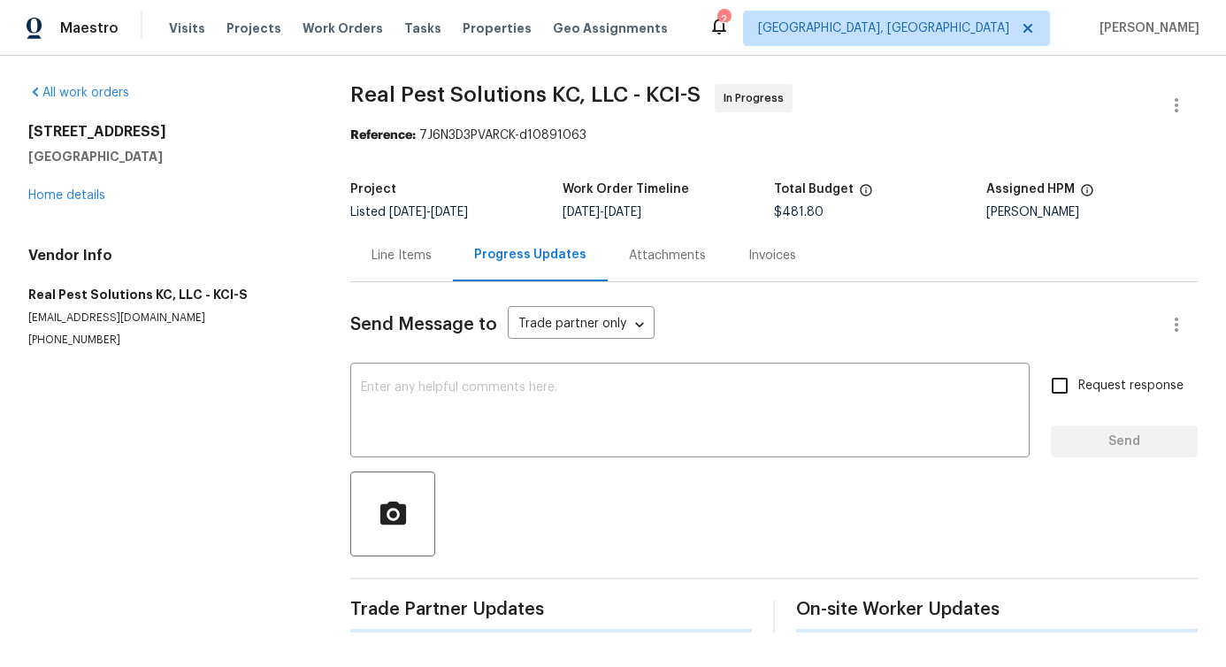
click at [488, 272] on div "Progress Updates" at bounding box center [530, 255] width 155 height 52
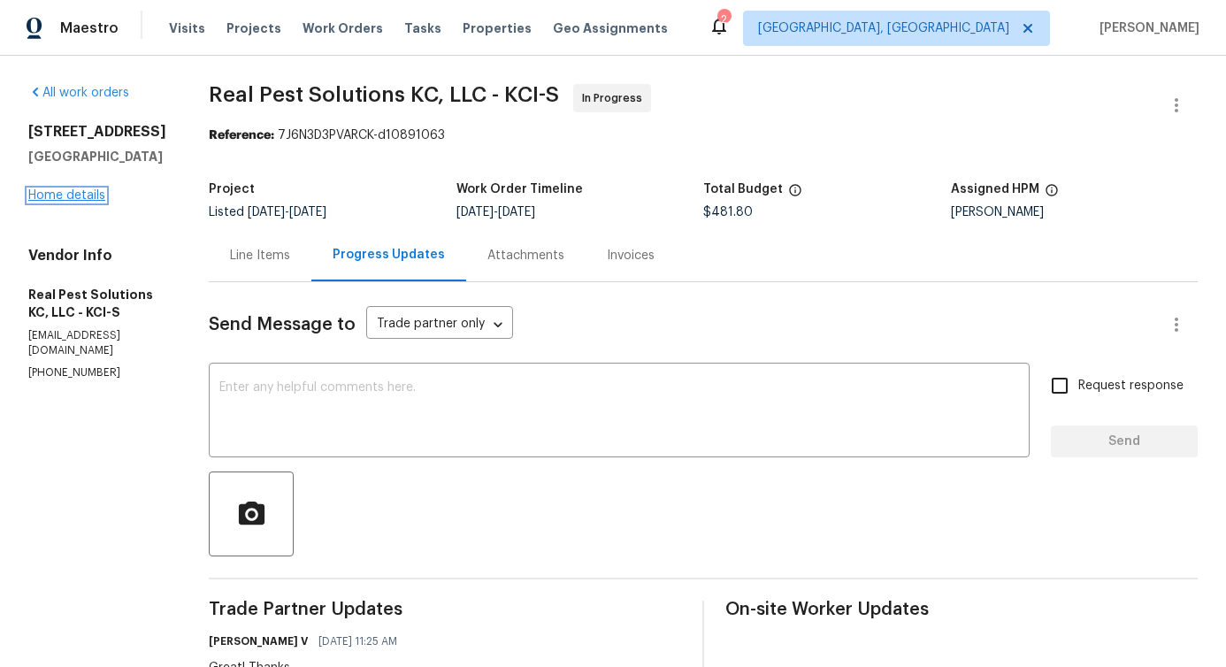
click at [90, 196] on link "Home details" at bounding box center [66, 195] width 77 height 12
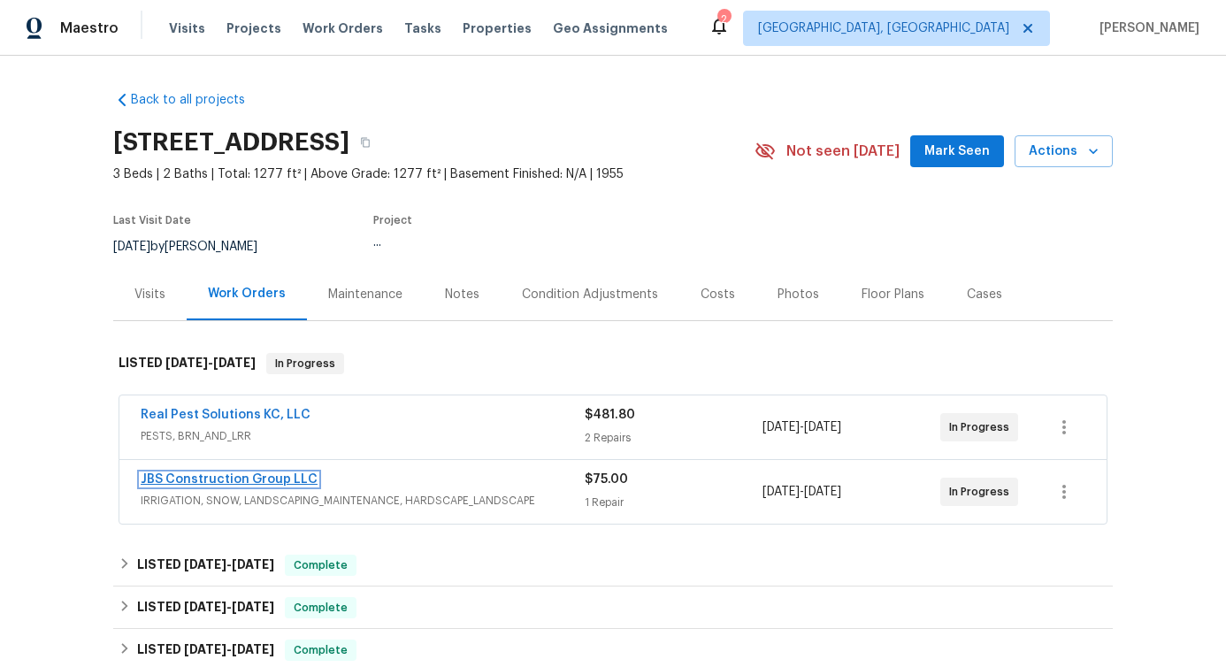
click at [222, 483] on link "JBS Construction Group LLC" at bounding box center [229, 479] width 177 height 12
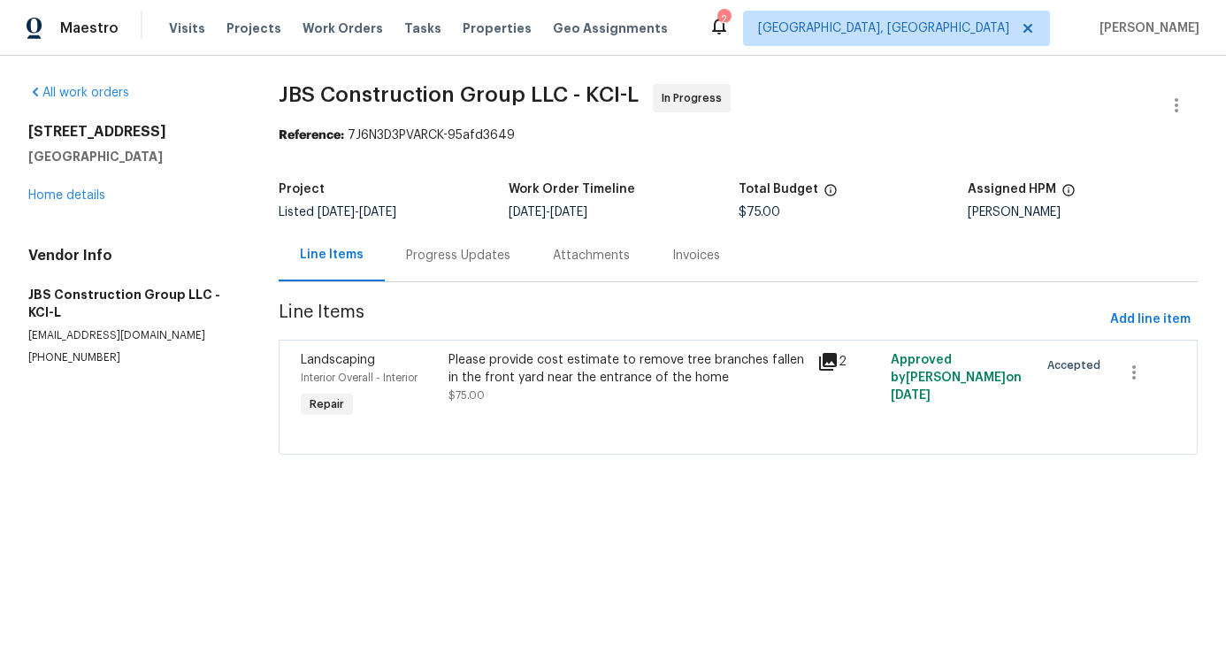
click at [432, 241] on div "Progress Updates" at bounding box center [458, 255] width 147 height 52
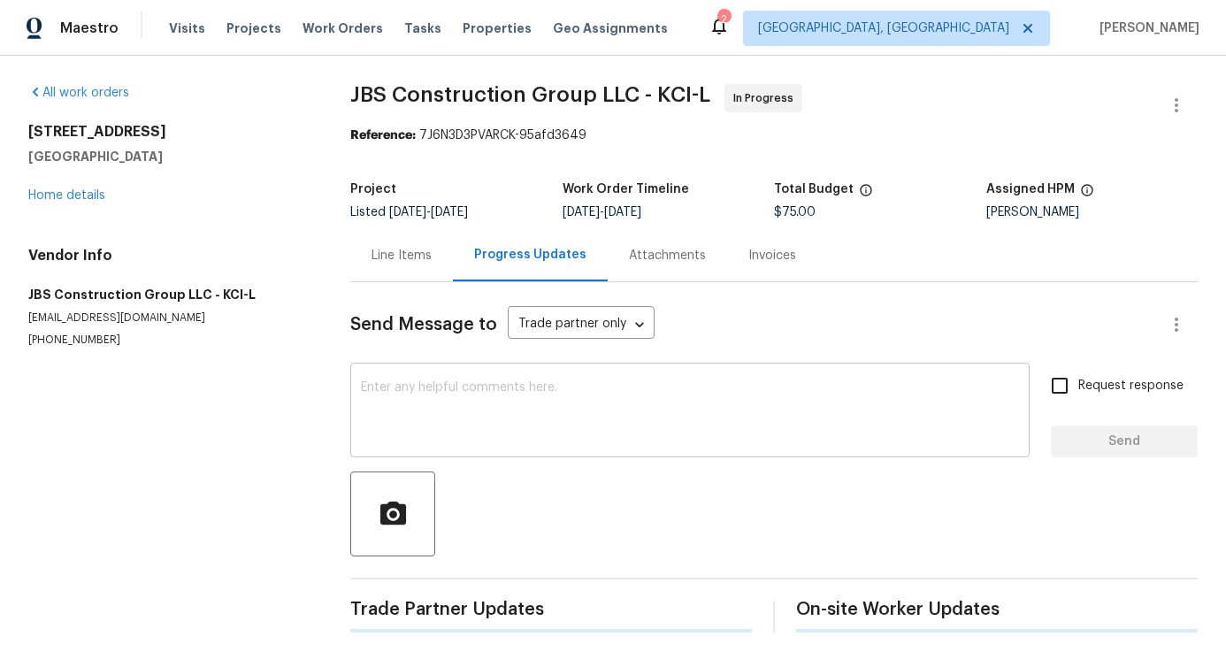
click at [459, 398] on textarea at bounding box center [690, 412] width 658 height 62
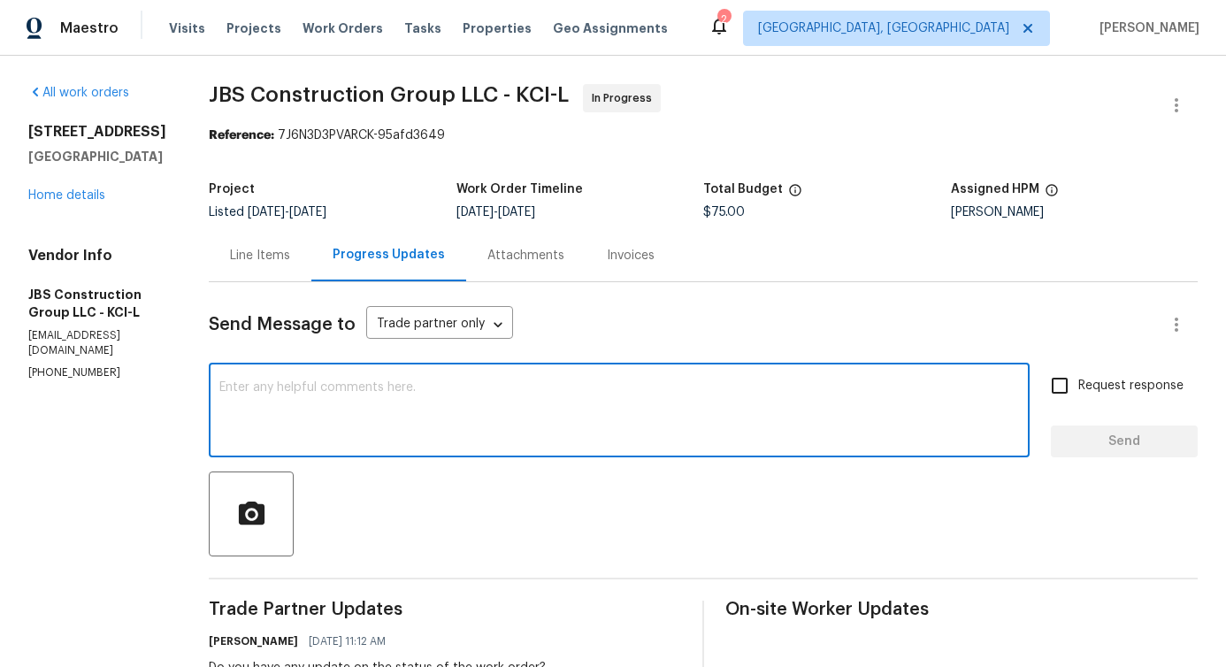
click at [346, 415] on textarea at bounding box center [619, 412] width 800 height 62
paste textarea "Would you kindly provide us with an update regarding the progress of the work o…"
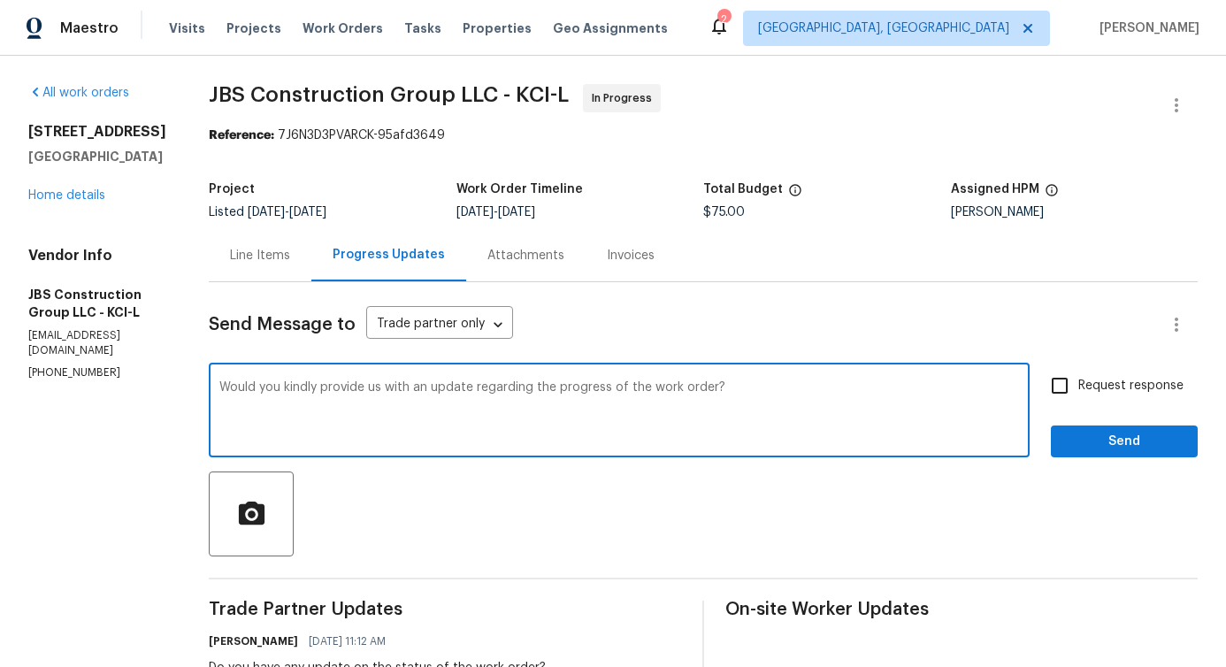
type textarea "Would you kindly provide us with an update regarding the progress of the work o…"
click at [1095, 394] on span "Request response" at bounding box center [1130, 386] width 105 height 19
click at [1078, 394] on input "Request response" at bounding box center [1059, 385] width 37 height 37
checkbox input "true"
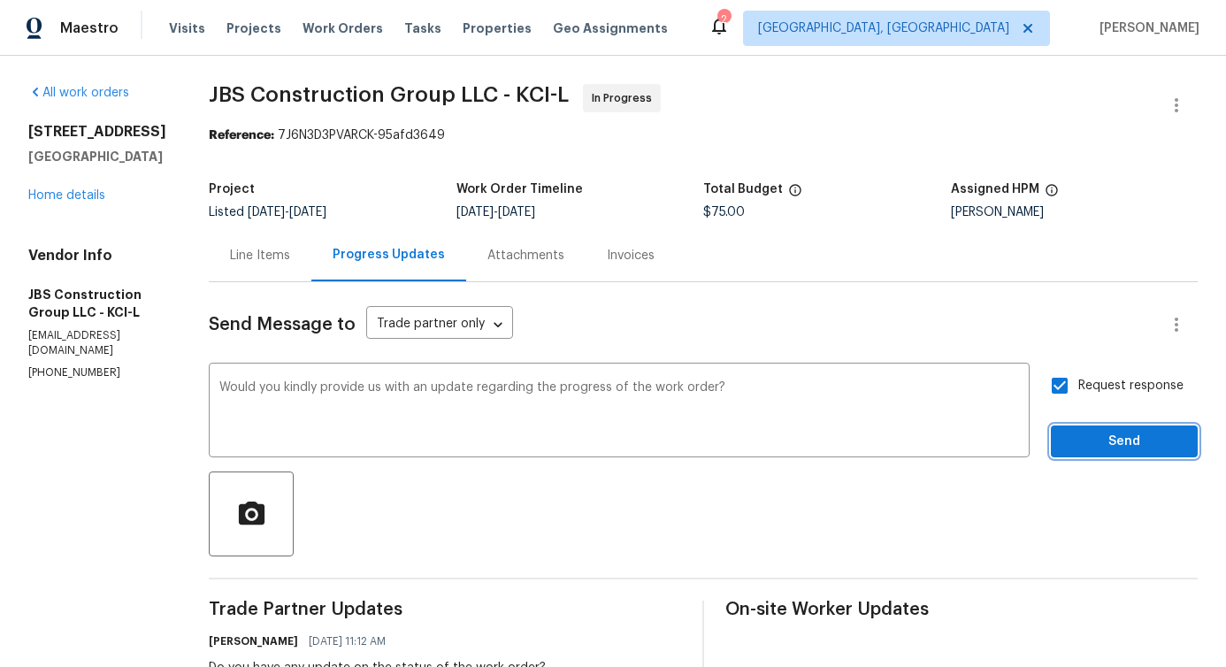
click at [1104, 450] on span "Send" at bounding box center [1124, 442] width 119 height 22
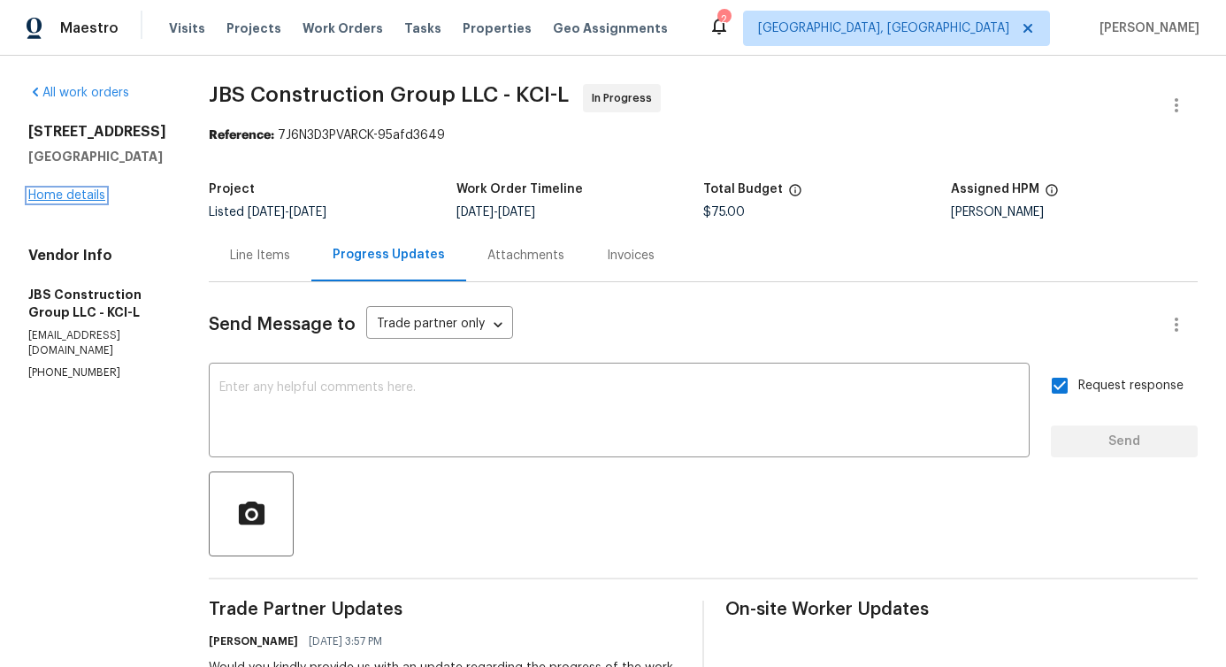
click at [95, 189] on link "Home details" at bounding box center [66, 195] width 77 height 12
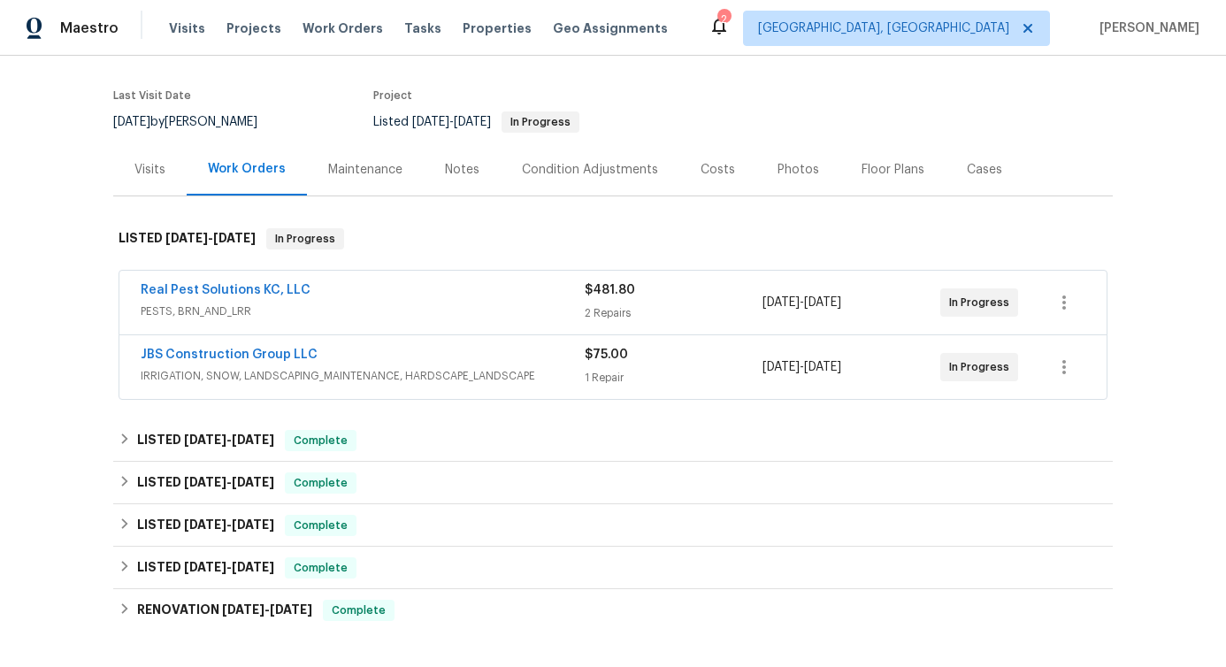
scroll to position [126, 0]
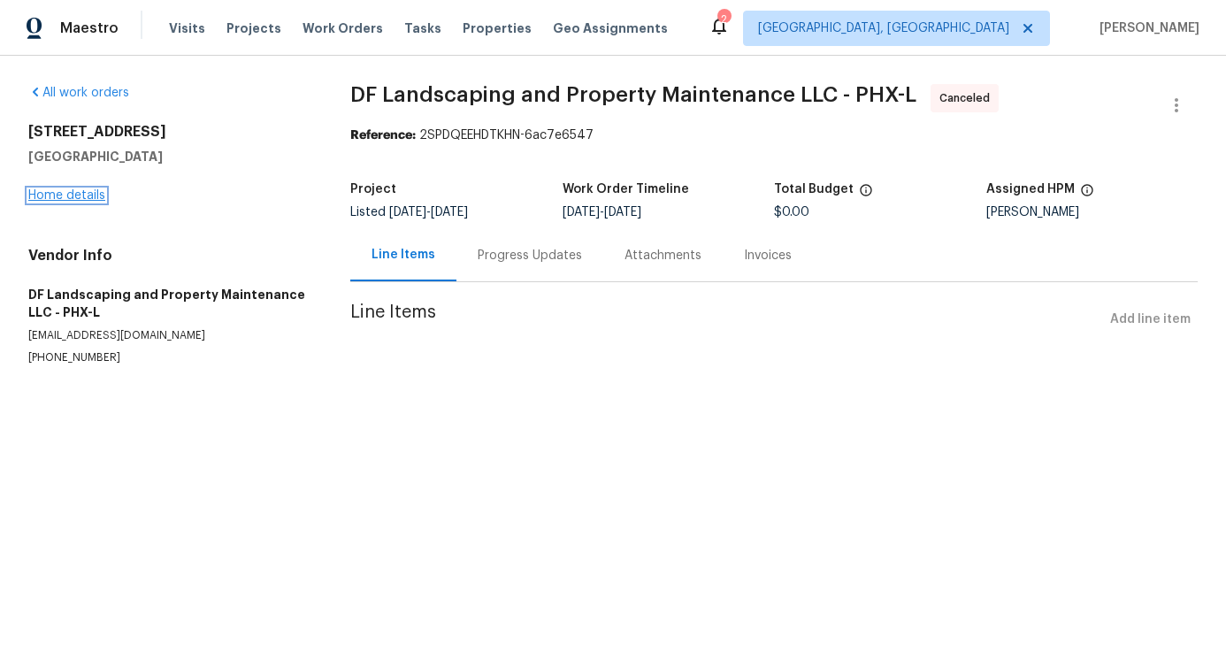
click at [69, 193] on link "Home details" at bounding box center [66, 195] width 77 height 12
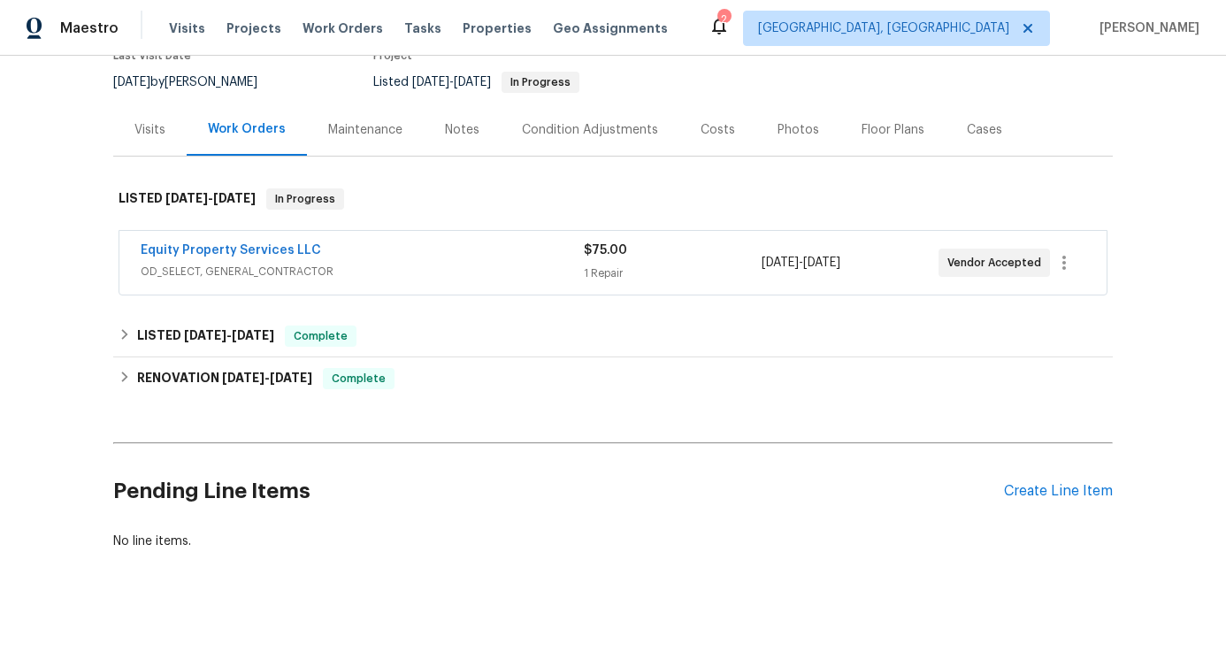
scroll to position [166, 0]
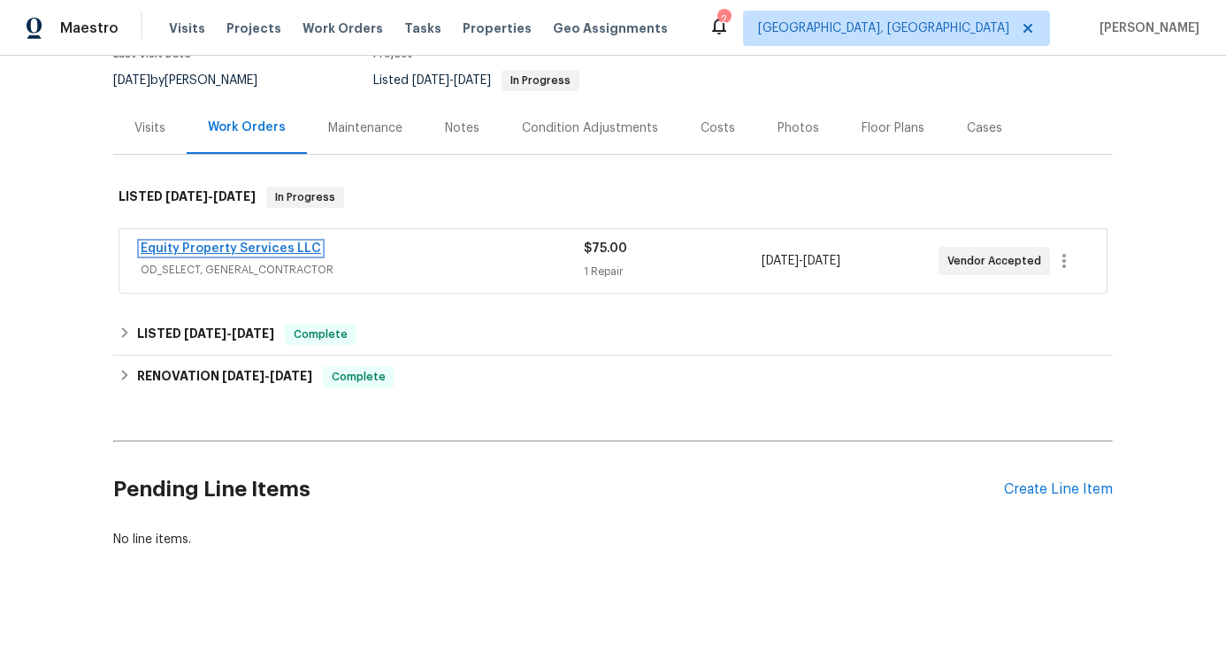
click at [257, 246] on link "Equity Property Services LLC" at bounding box center [231, 248] width 180 height 12
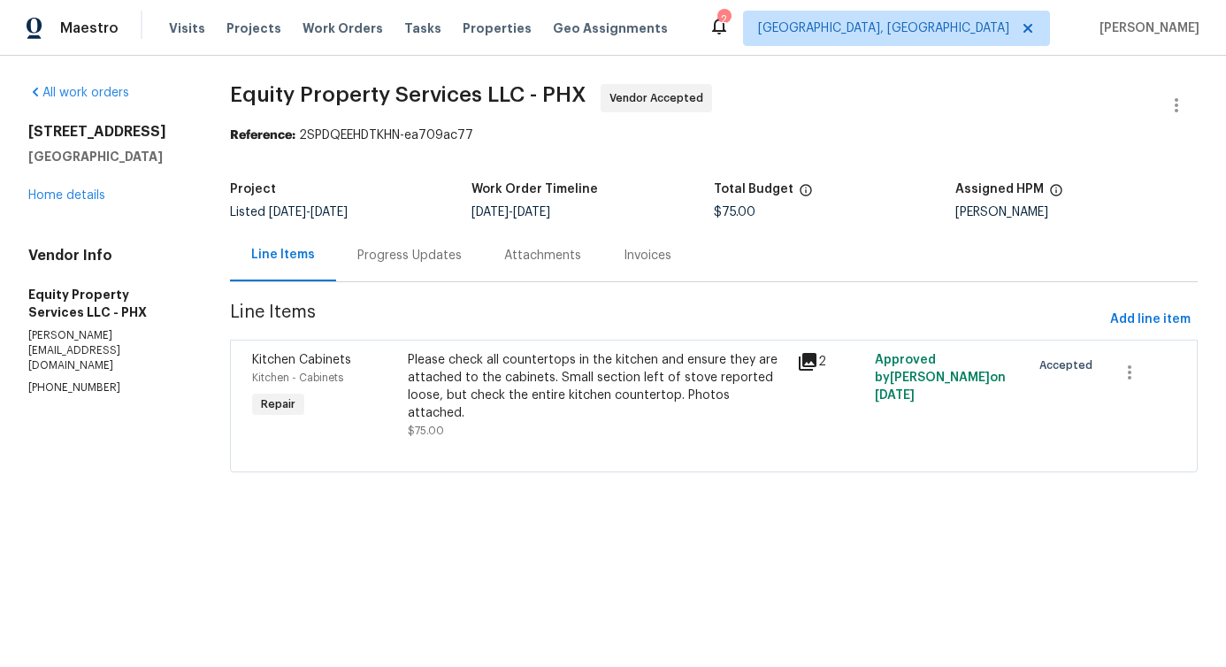
click at [392, 264] on div "Progress Updates" at bounding box center [409, 256] width 104 height 18
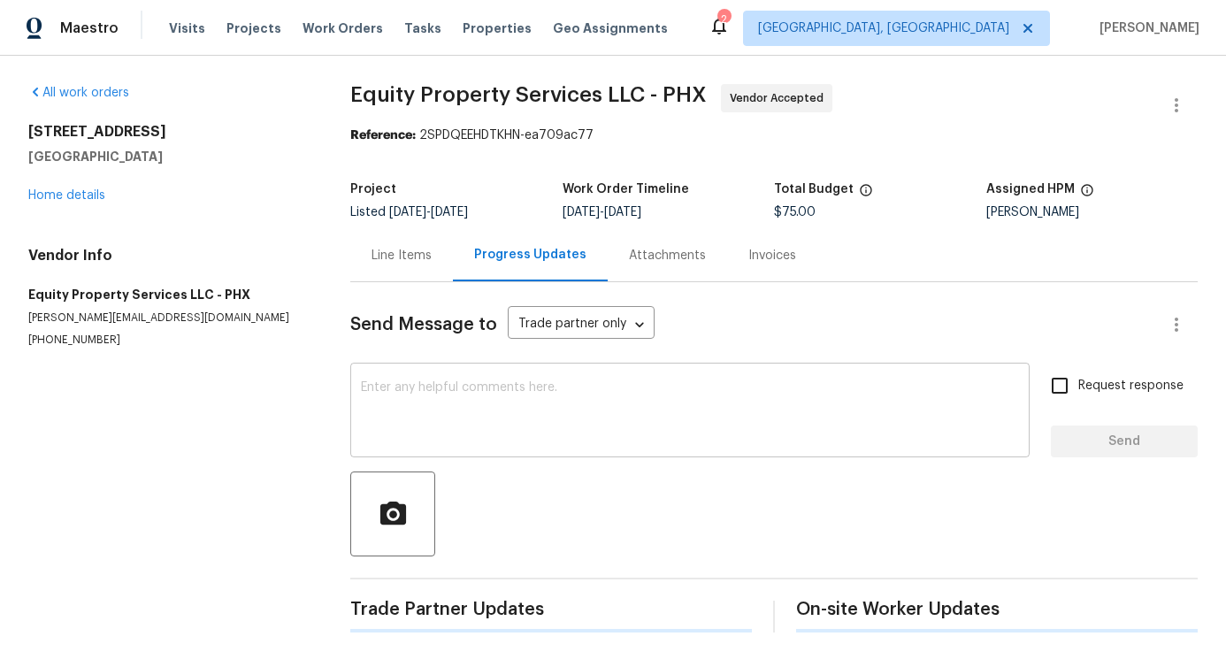
click at [394, 412] on textarea at bounding box center [690, 412] width 658 height 62
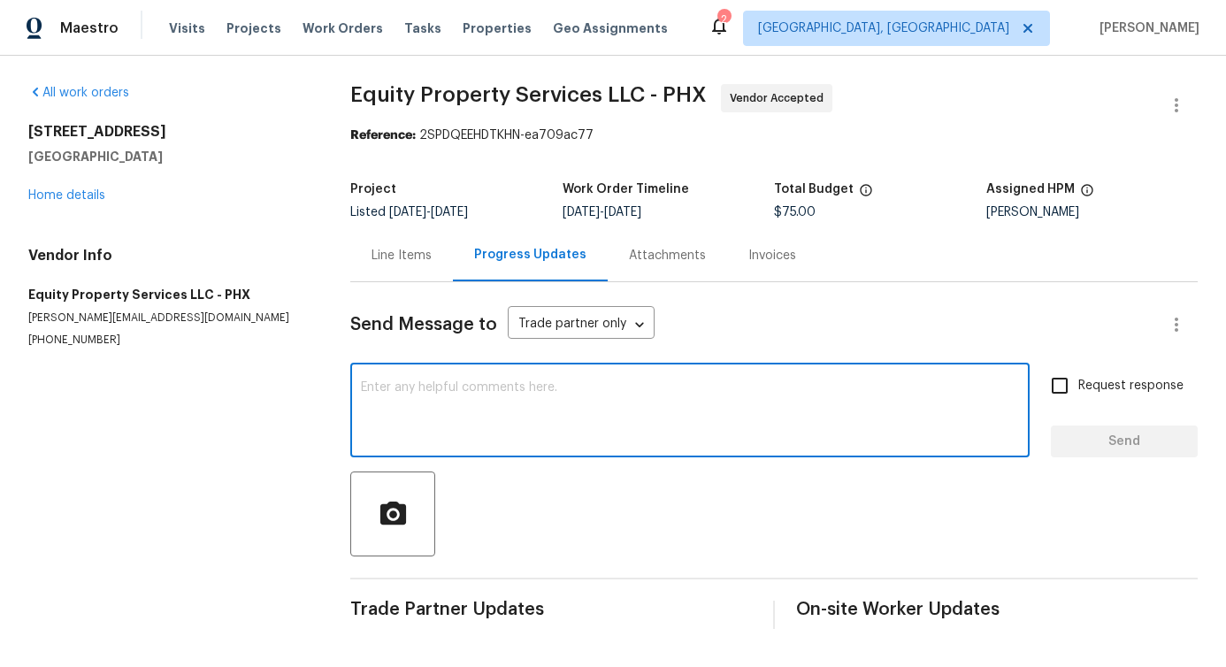
click at [464, 392] on textarea at bounding box center [690, 412] width 658 height 62
paste textarea "Hi, this is Pavithra with Opendoor. I’m confirming you received the WO for the …"
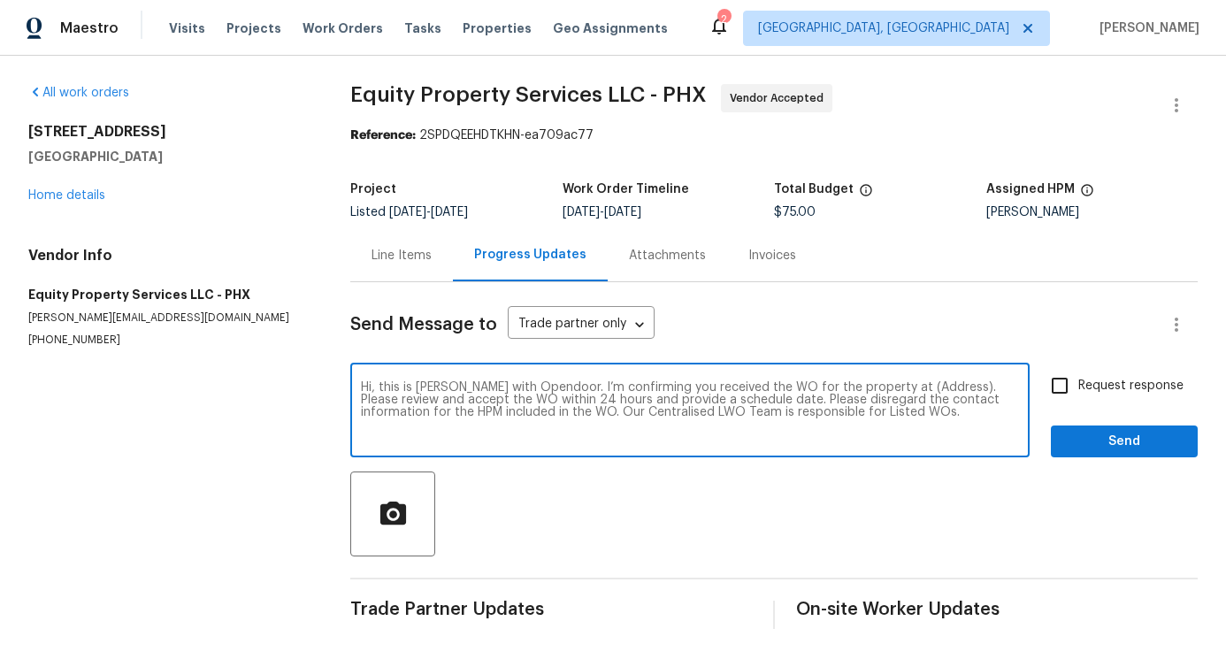
click at [907, 385] on textarea "Hi, this is Pavithra with Opendoor. I’m confirming you received the WO for the …" at bounding box center [690, 412] width 658 height 62
paste textarea "13223 N 51st Dr, Glendale, AZ 85304"
type textarea "Hi, this is Pavithra with Opendoor. I’m confirming you received the WO for the …"
click at [1076, 391] on input "Request response" at bounding box center [1059, 385] width 37 height 37
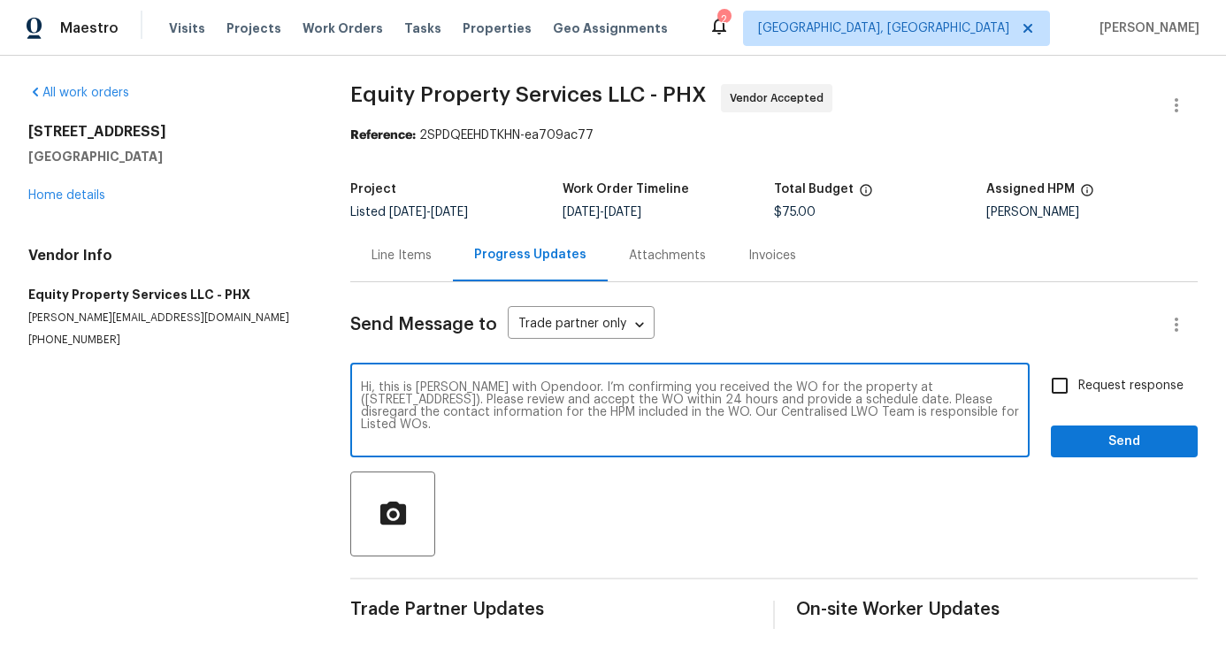
checkbox input "true"
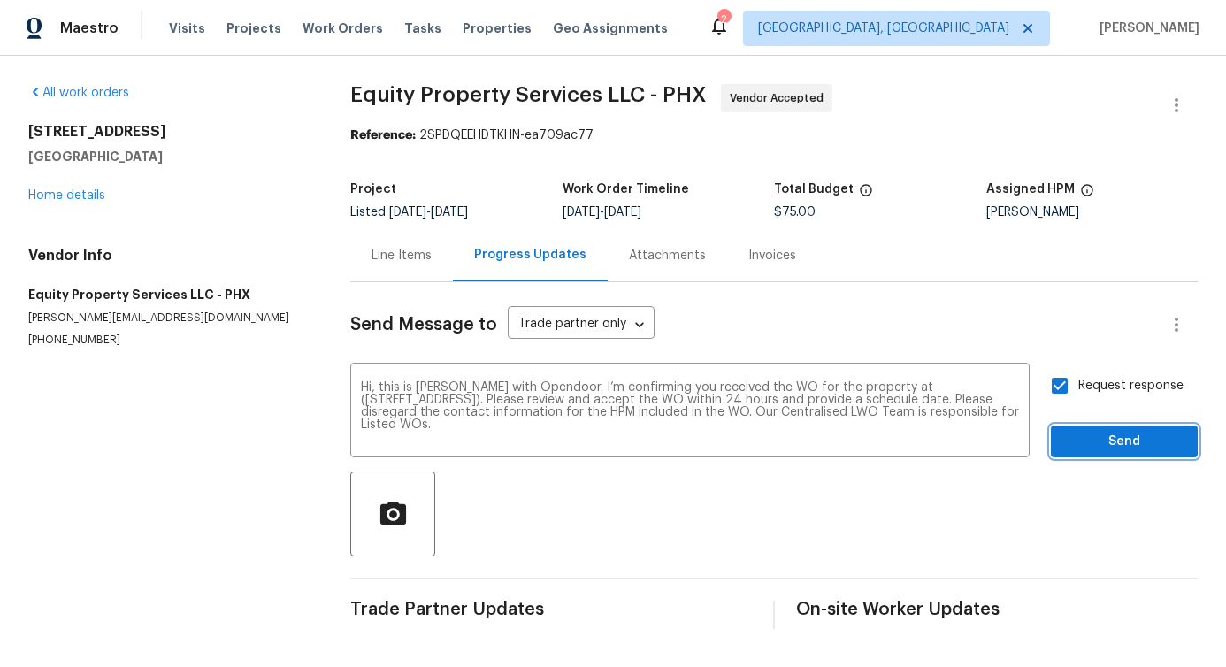
click at [1090, 442] on span "Send" at bounding box center [1124, 442] width 119 height 22
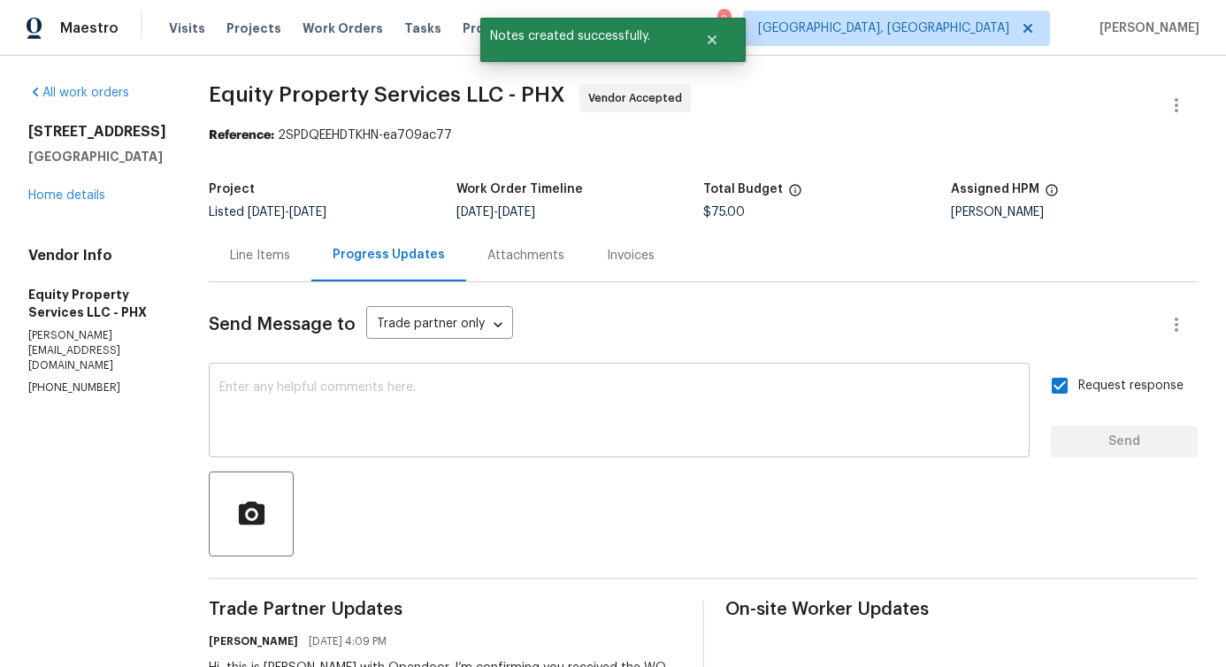
click at [463, 401] on textarea at bounding box center [619, 412] width 800 height 62
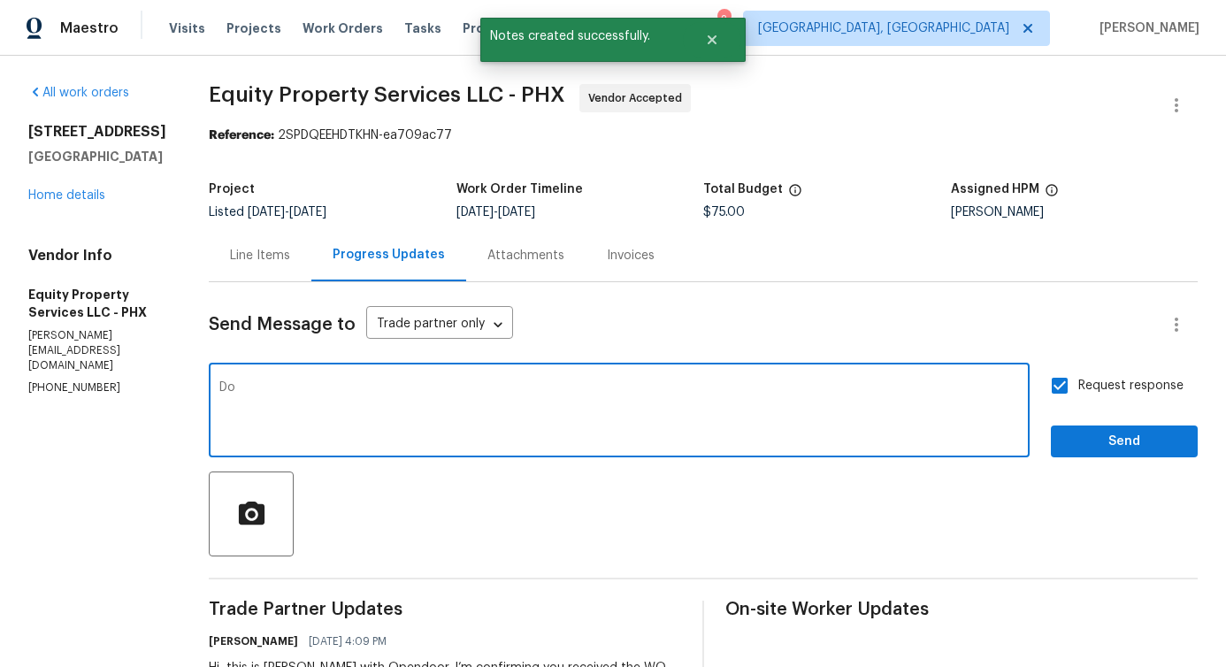
type textarea "D"
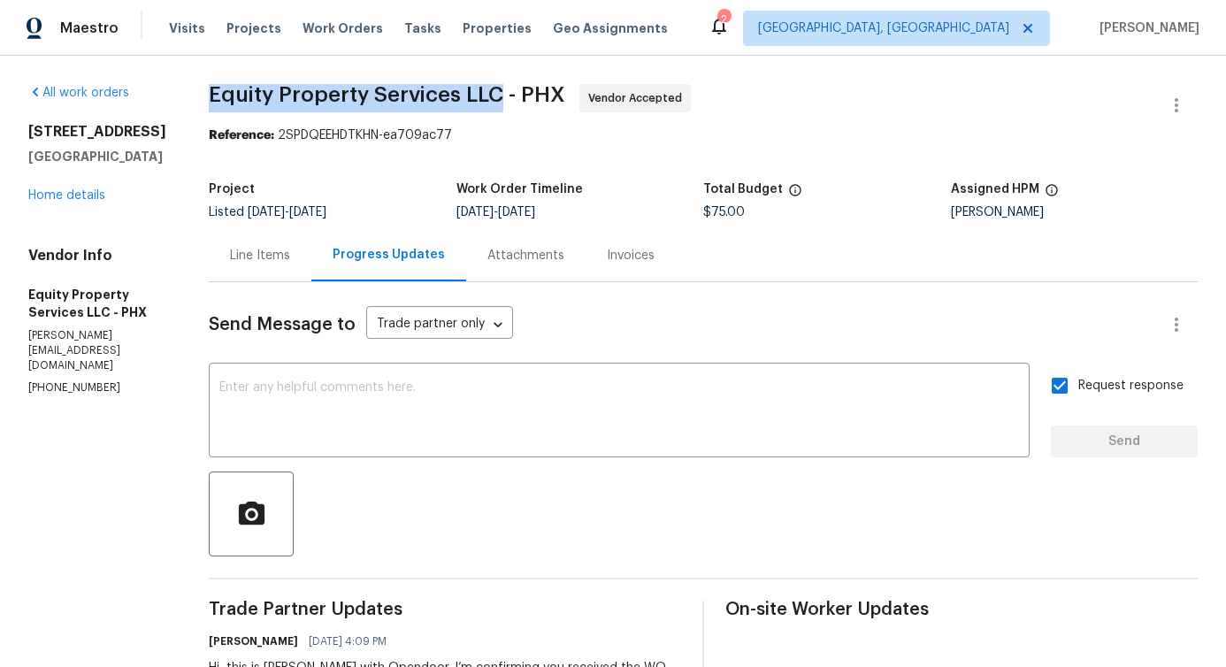
drag, startPoint x: 193, startPoint y: 88, endPoint x: 486, endPoint y: 102, distance: 293.0
click at [486, 102] on div "All work orders 13223 N 51st Dr Glendale, AZ 85304 Home details Vendor Info Equ…" at bounding box center [613, 426] width 1226 height 741
copy span "Equity Property Services LLC"
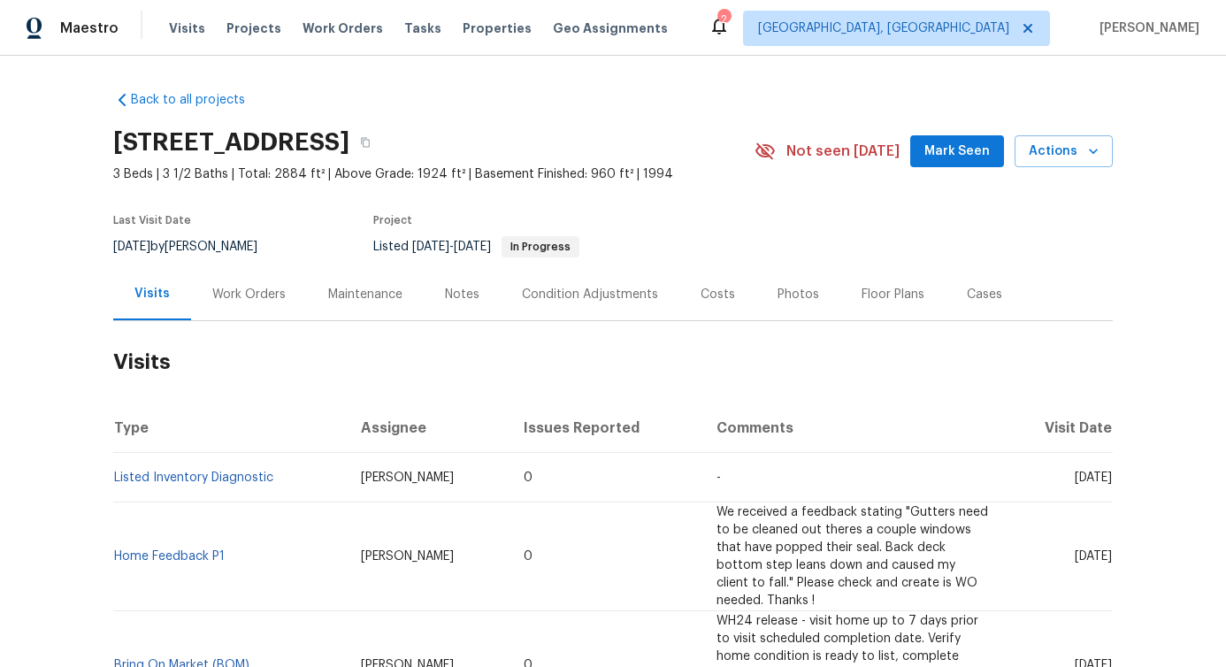
click at [266, 296] on div "Work Orders" at bounding box center [248, 295] width 73 height 18
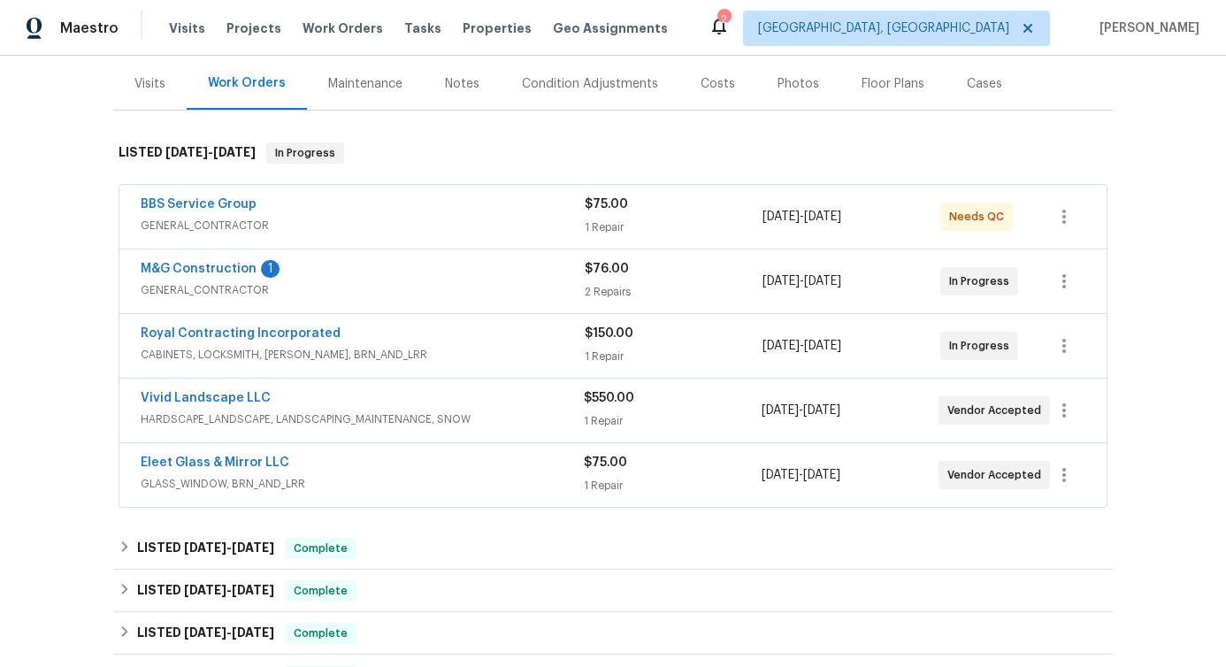
scroll to position [224, 0]
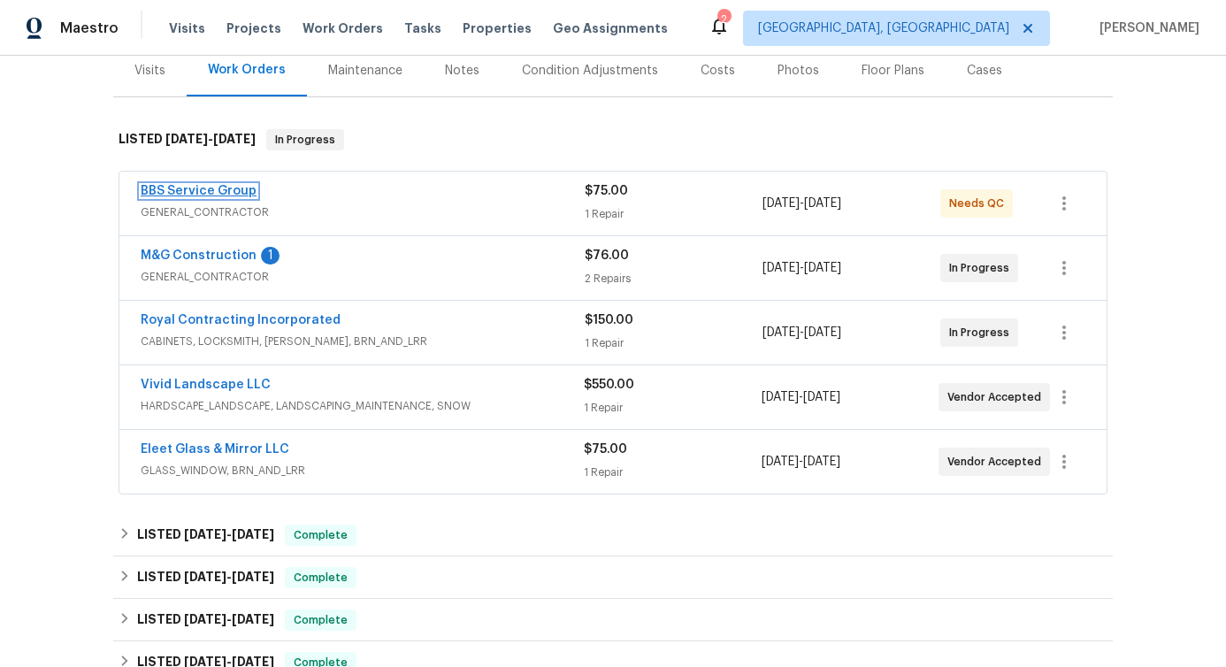
click at [199, 190] on link "BBS Service Group" at bounding box center [199, 191] width 116 height 12
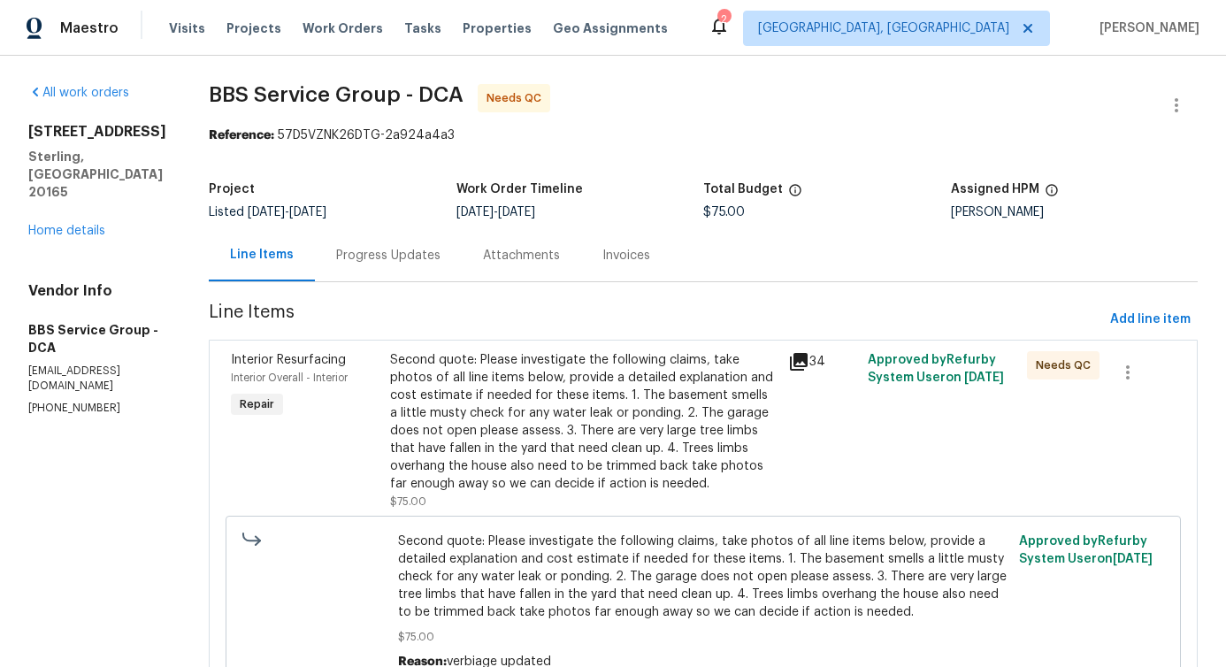
click at [417, 278] on div "Progress Updates" at bounding box center [388, 255] width 147 height 52
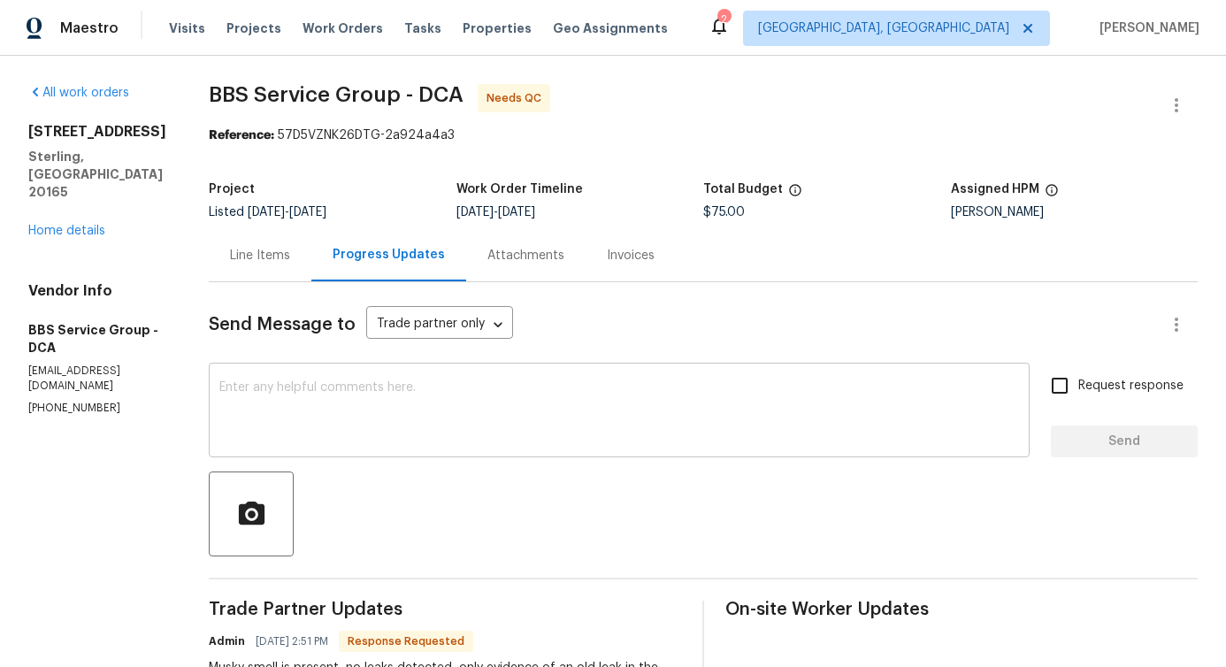
click at [501, 445] on div "x ​" at bounding box center [619, 412] width 821 height 90
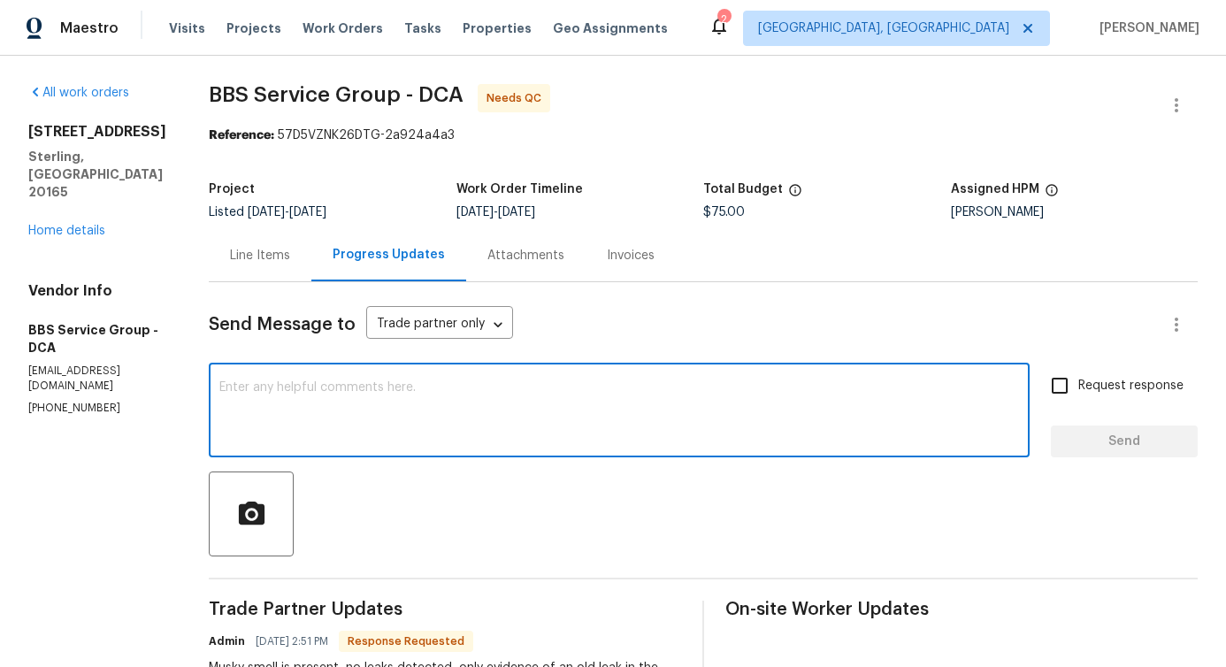
click at [236, 258] on div "Line Items" at bounding box center [260, 256] width 60 height 18
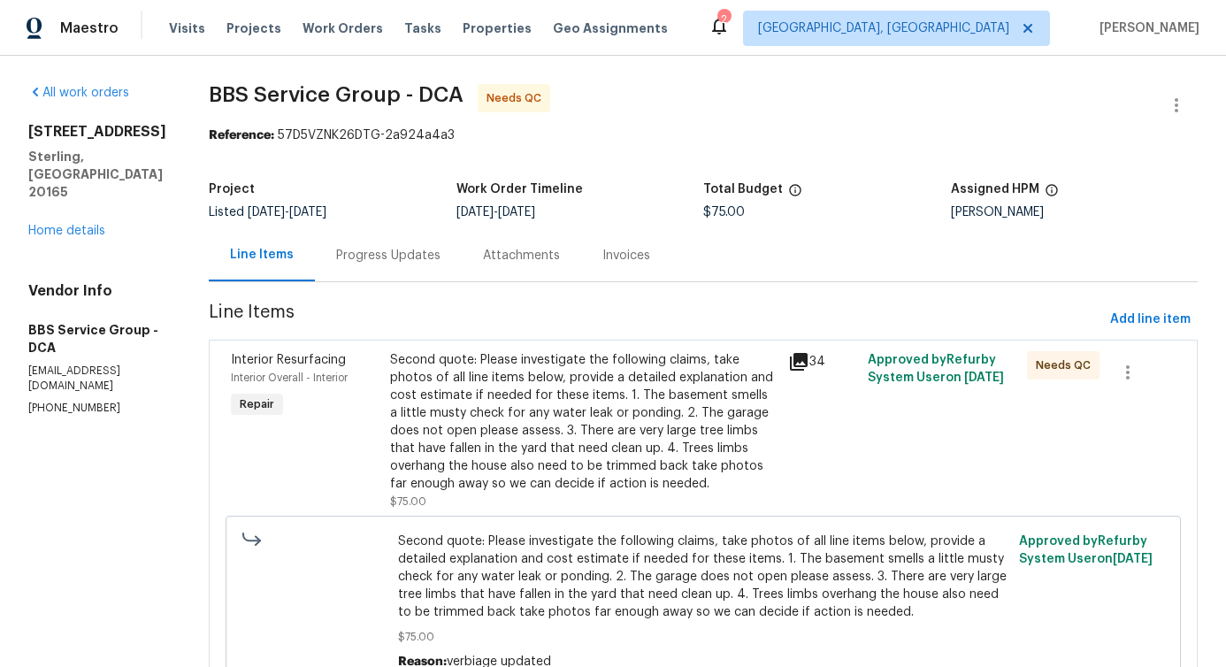
click at [455, 403] on div "Second quote: Please investigate the following claims, take photos of all line …" at bounding box center [583, 422] width 387 height 142
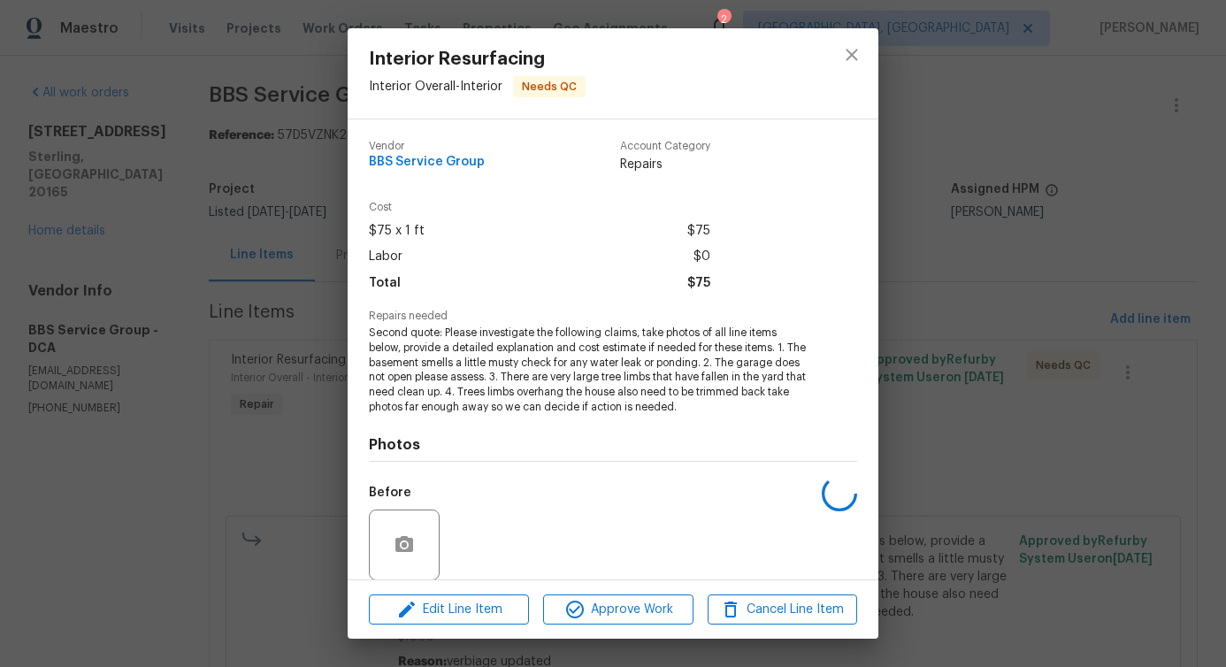
scroll to position [134, 0]
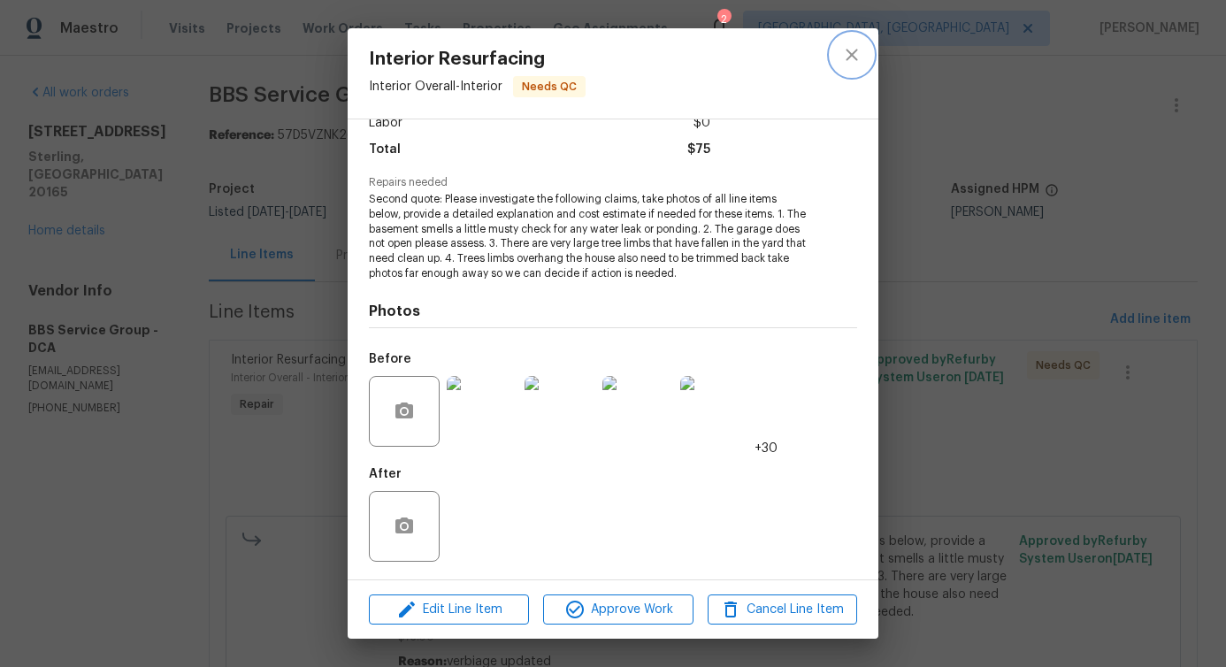
click at [854, 55] on icon "close" at bounding box center [851, 54] width 21 height 21
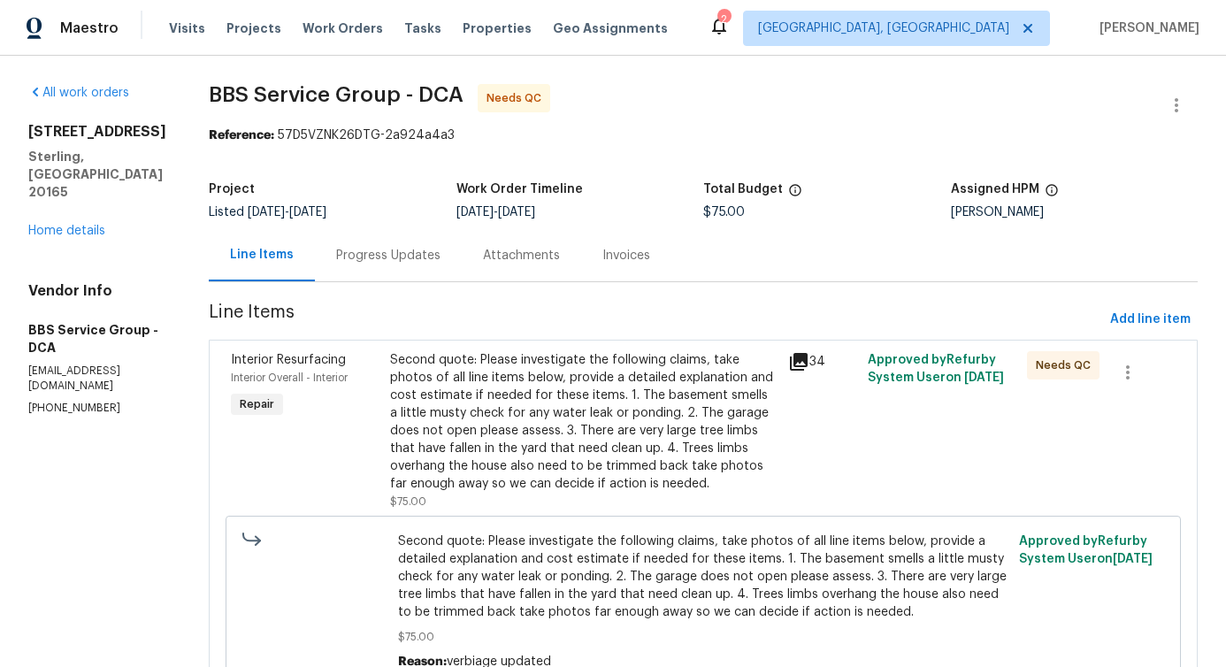
click at [385, 254] on div "Progress Updates" at bounding box center [388, 256] width 104 height 18
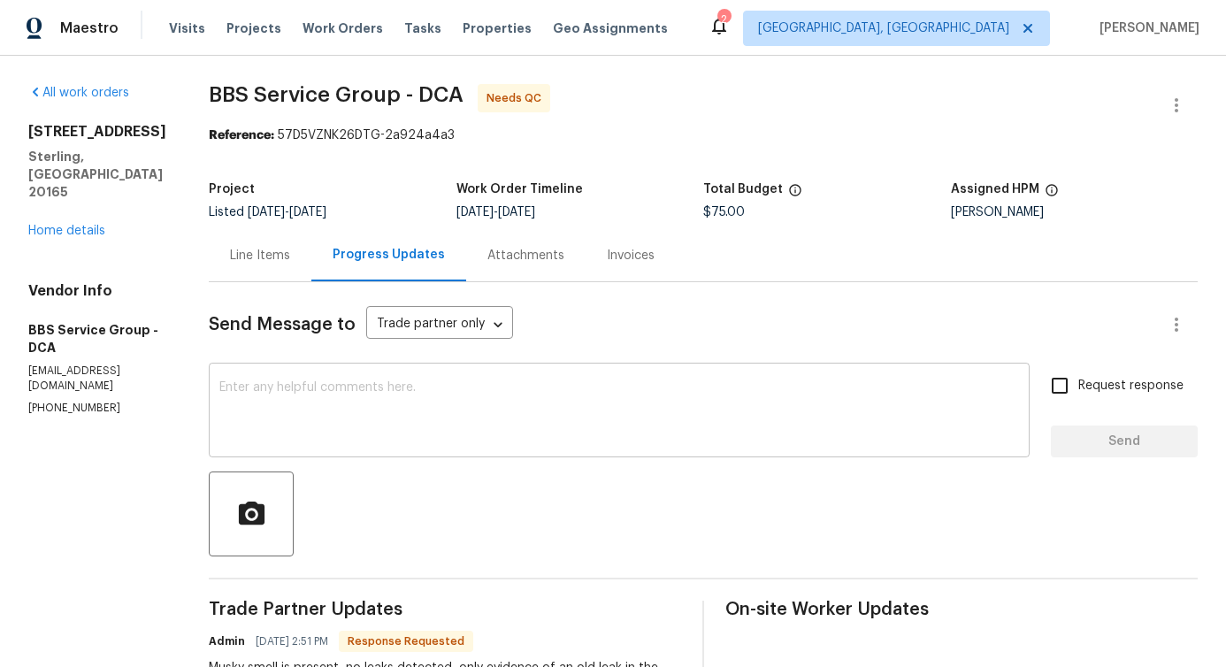
click at [364, 389] on textarea at bounding box center [619, 412] width 800 height 62
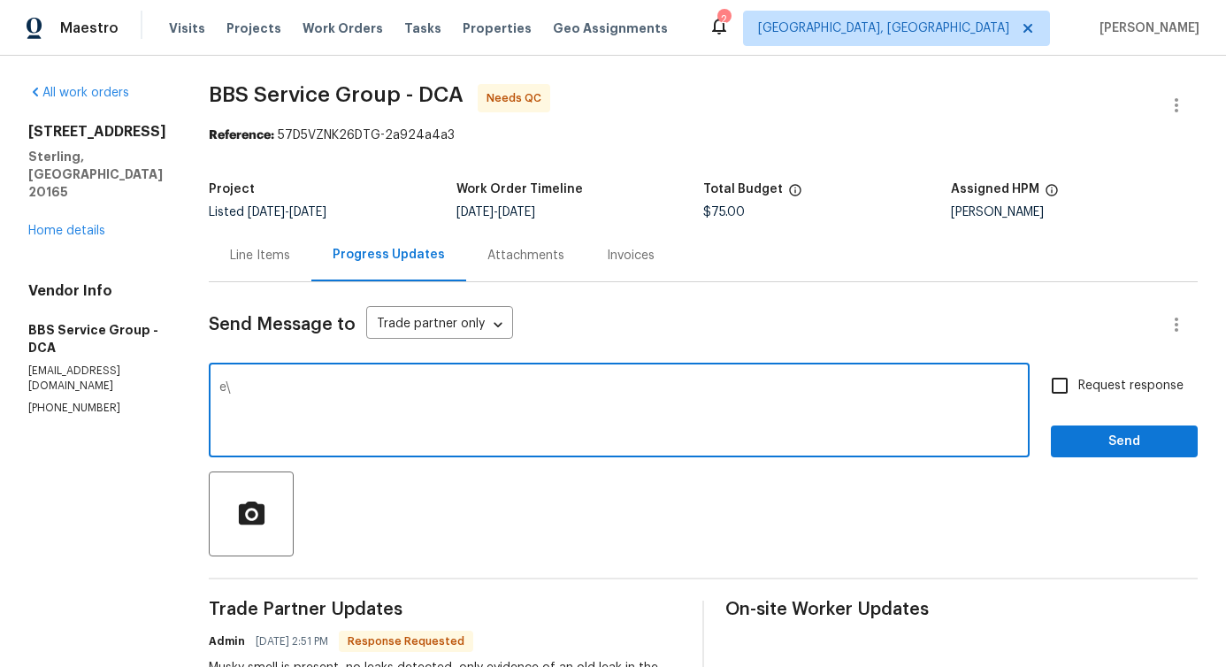
type textarea "e"
type textarea "We will review this and get back to you!"
click at [1147, 432] on span "Send" at bounding box center [1124, 442] width 119 height 22
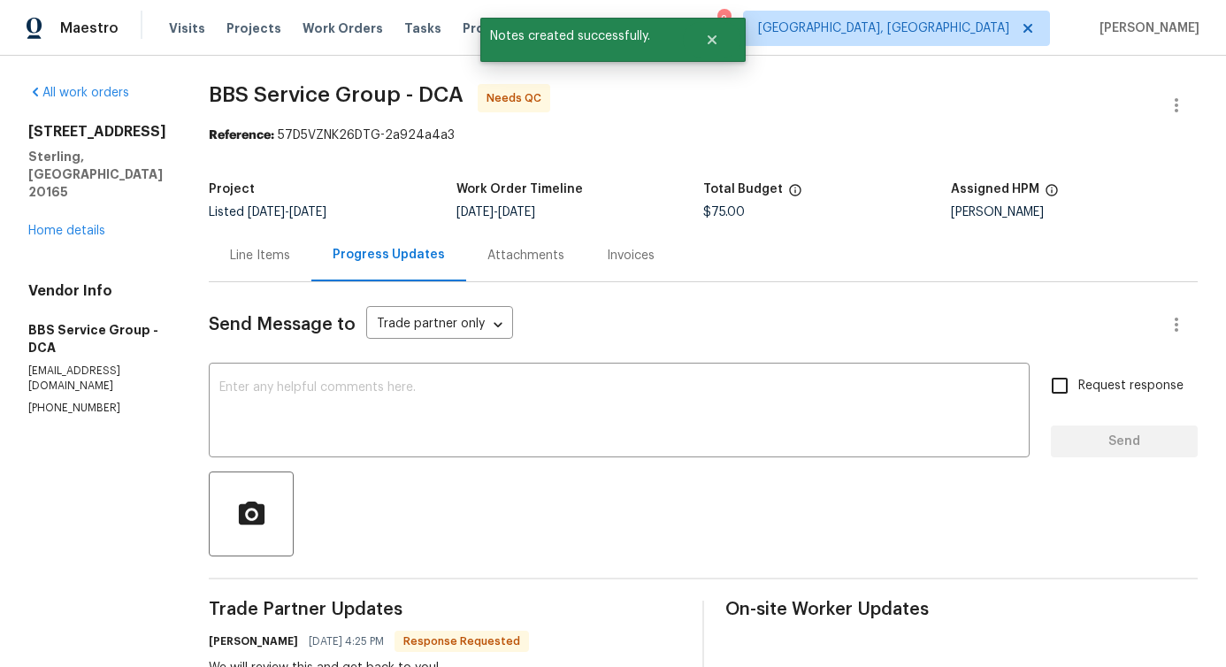
click at [239, 258] on div "Line Items" at bounding box center [260, 256] width 60 height 18
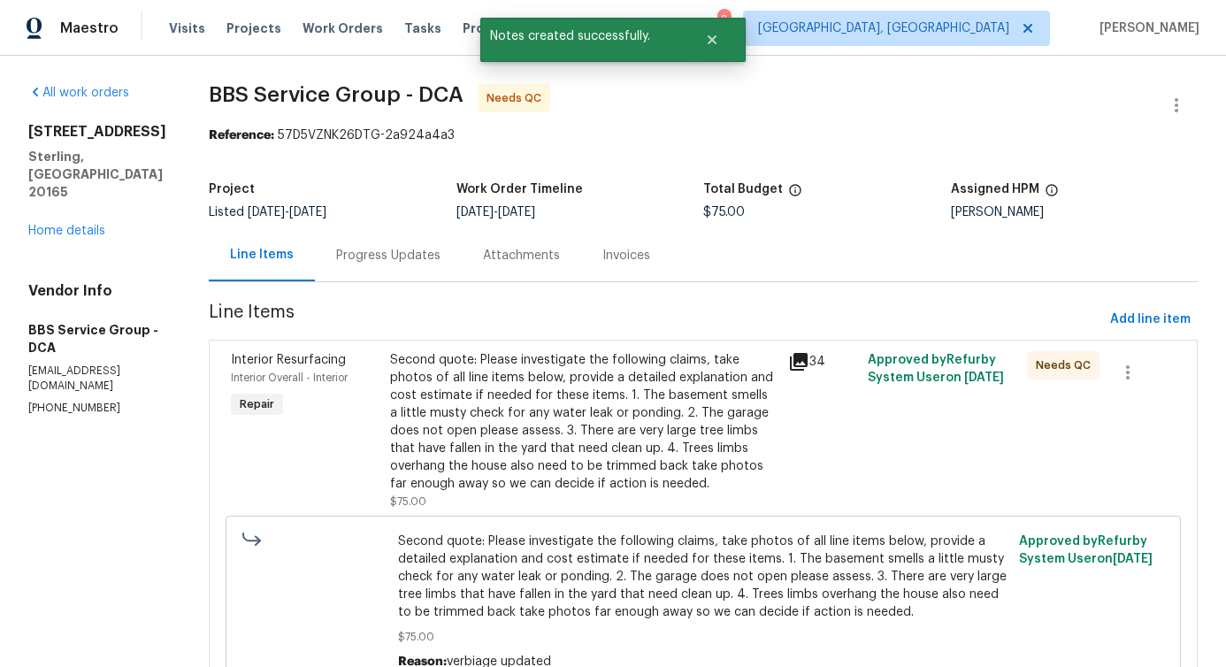
click at [622, 407] on div "Second quote: Please investigate the following claims, take photos of all line …" at bounding box center [583, 422] width 387 height 142
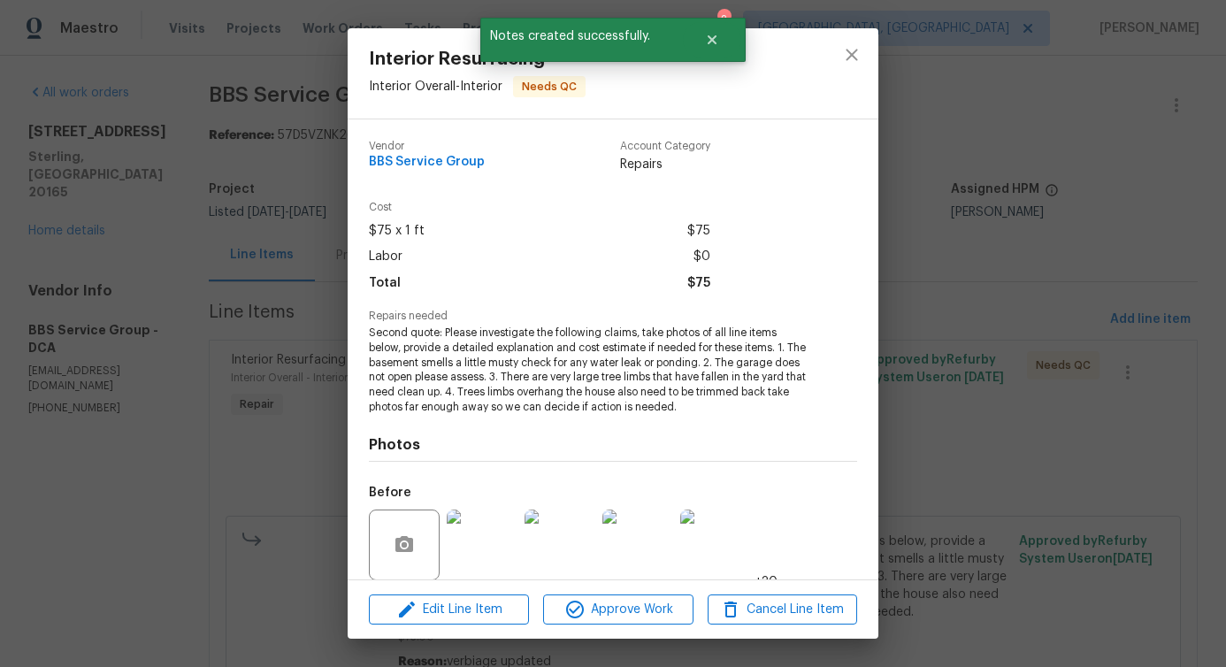
scroll to position [134, 0]
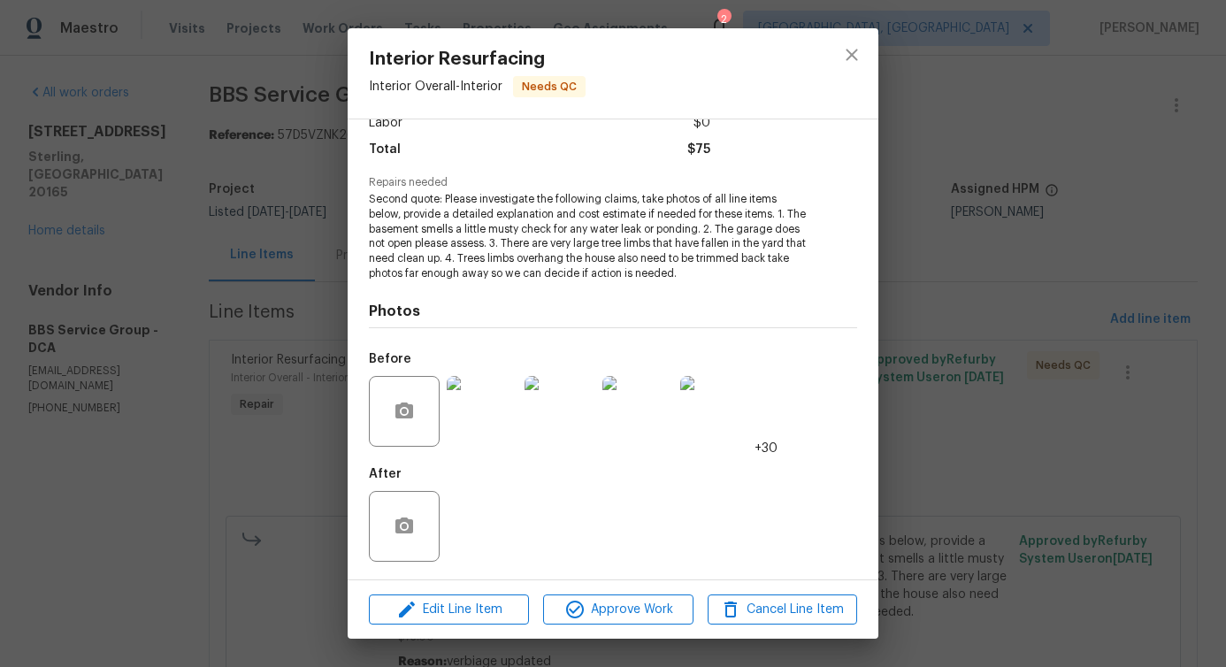
click at [738, 424] on img at bounding box center [715, 411] width 71 height 71
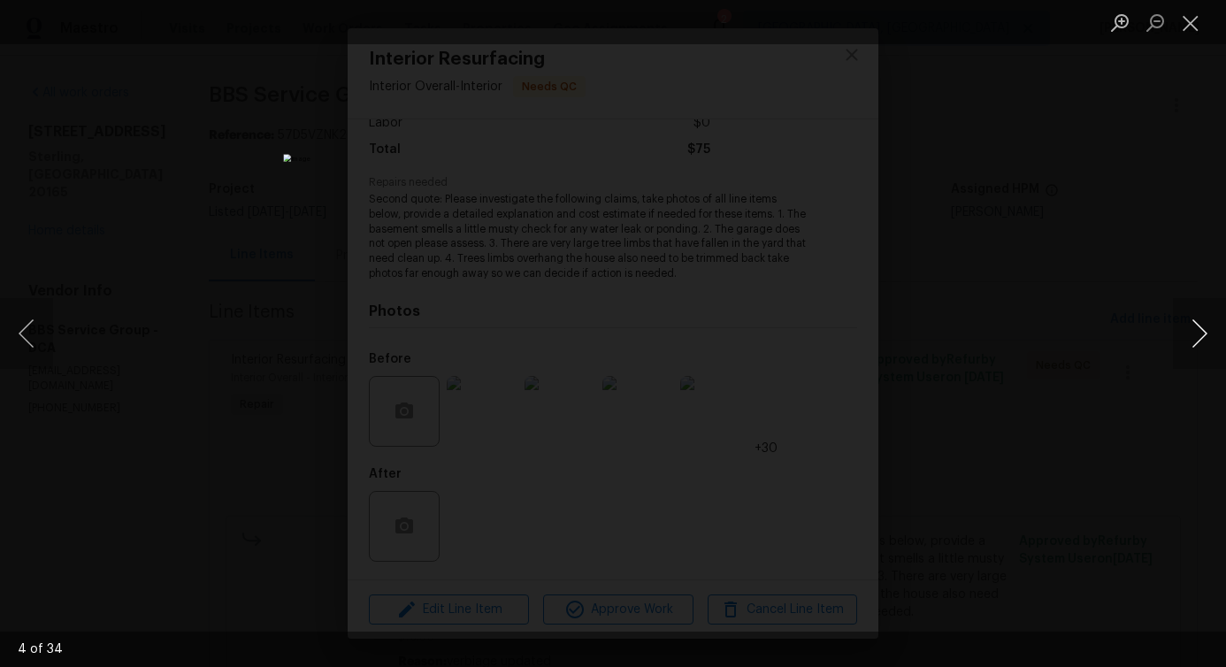
click at [1194, 340] on button "Next image" at bounding box center [1199, 333] width 53 height 71
click at [1207, 350] on button "Next image" at bounding box center [1199, 333] width 53 height 71
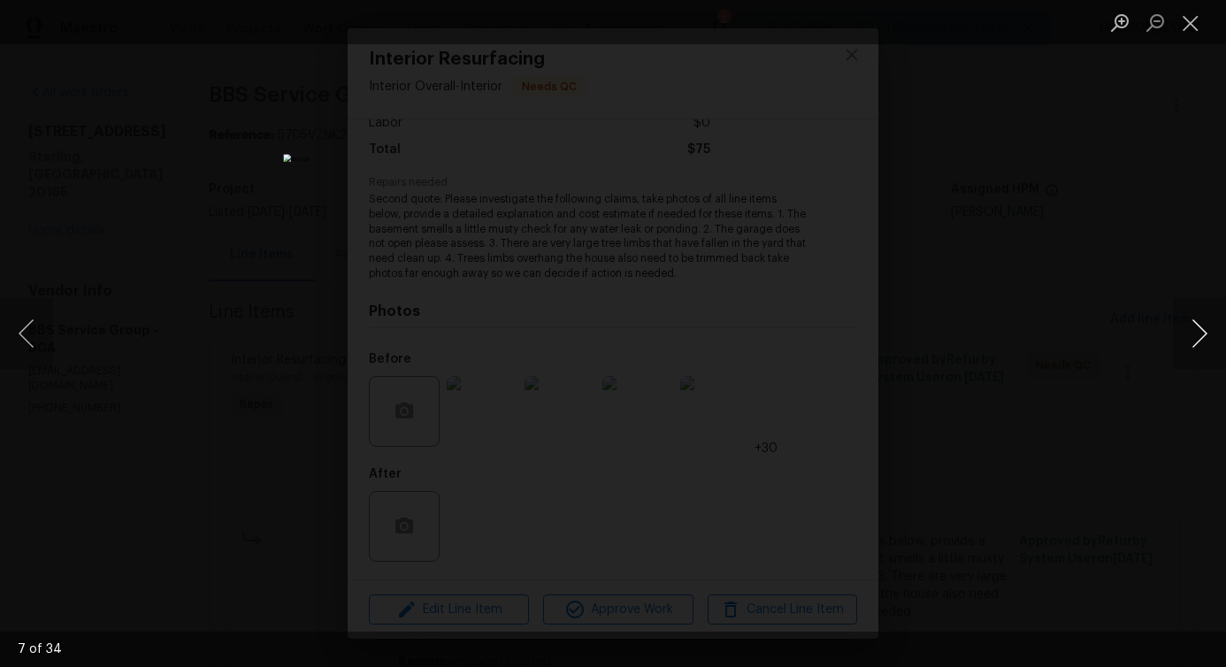
click at [1207, 350] on button "Next image" at bounding box center [1199, 333] width 53 height 71
click at [1205, 341] on button "Next image" at bounding box center [1199, 333] width 53 height 71
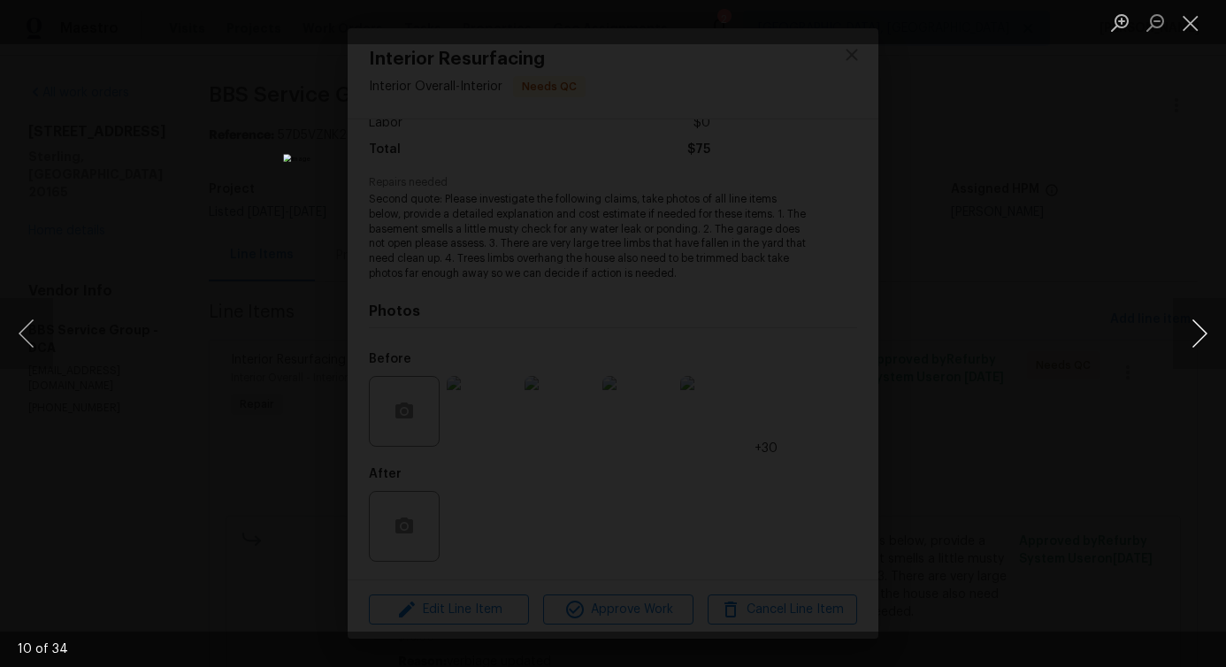
click at [1205, 341] on button "Next image" at bounding box center [1199, 333] width 53 height 71
click at [1187, 21] on button "Close lightbox" at bounding box center [1190, 22] width 35 height 31
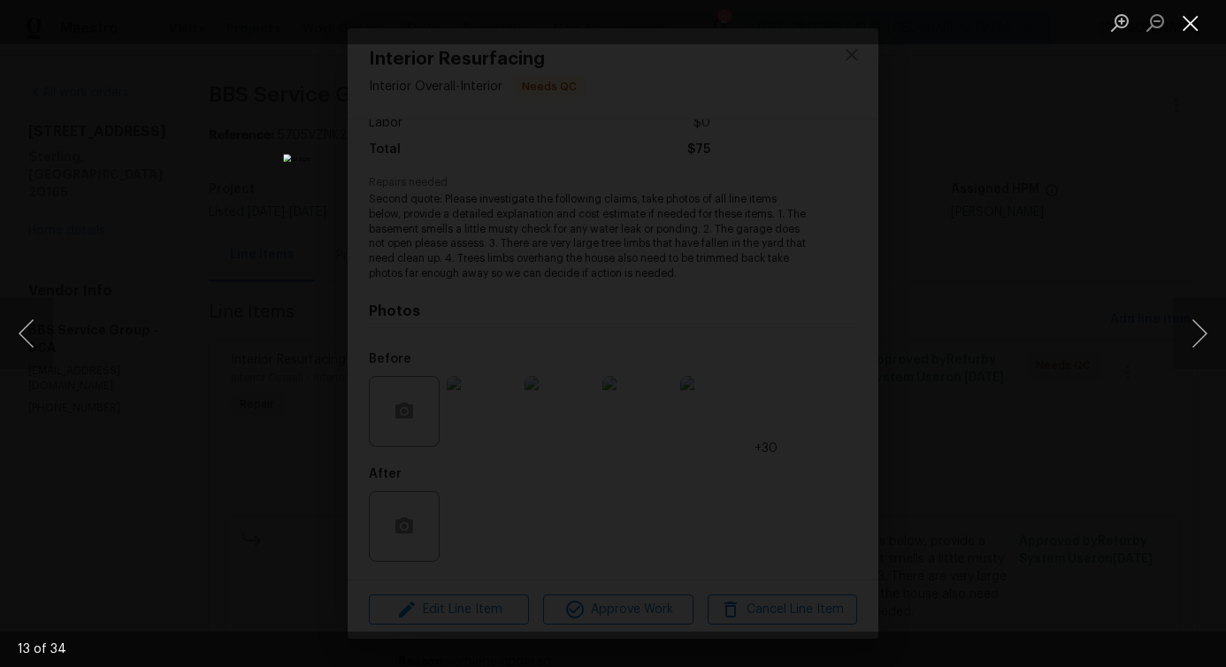
click at [1197, 32] on button "Close lightbox" at bounding box center [1190, 22] width 35 height 31
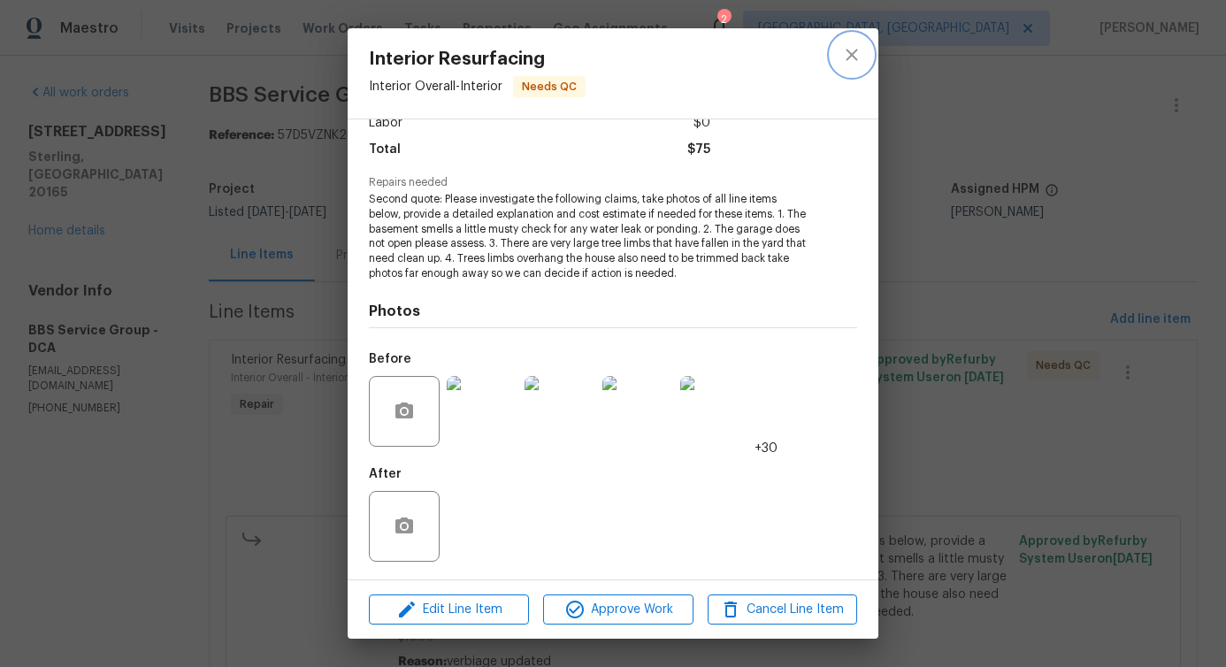
click at [846, 51] on icon "close" at bounding box center [851, 54] width 21 height 21
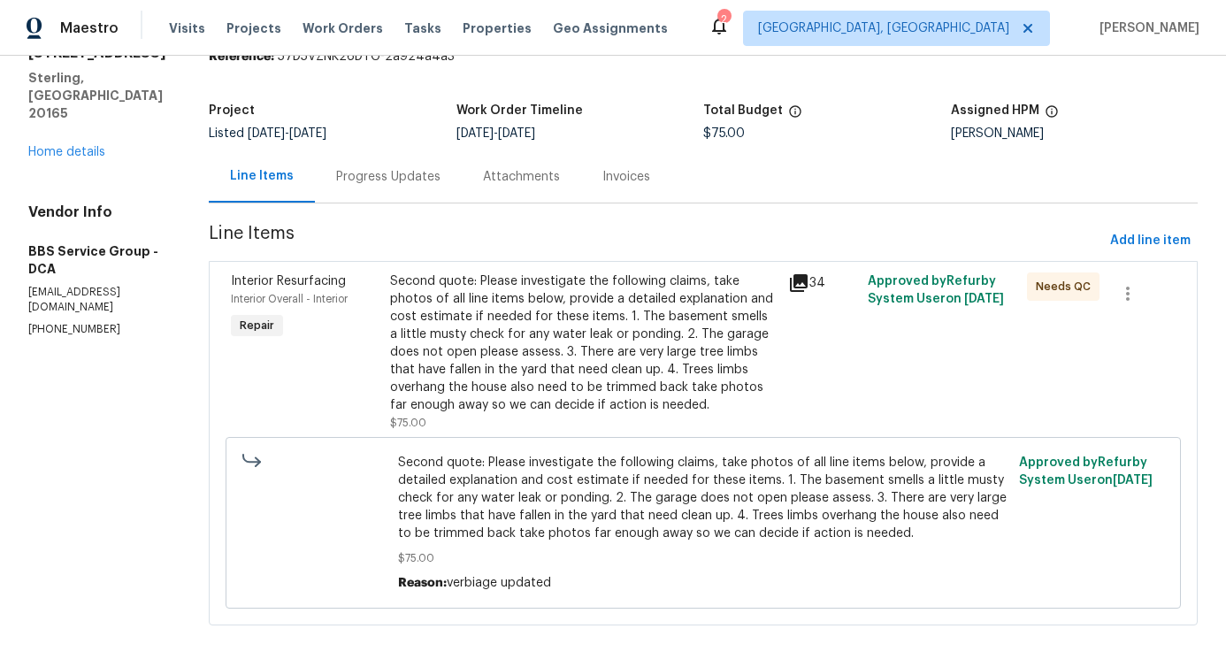
scroll to position [88, 0]
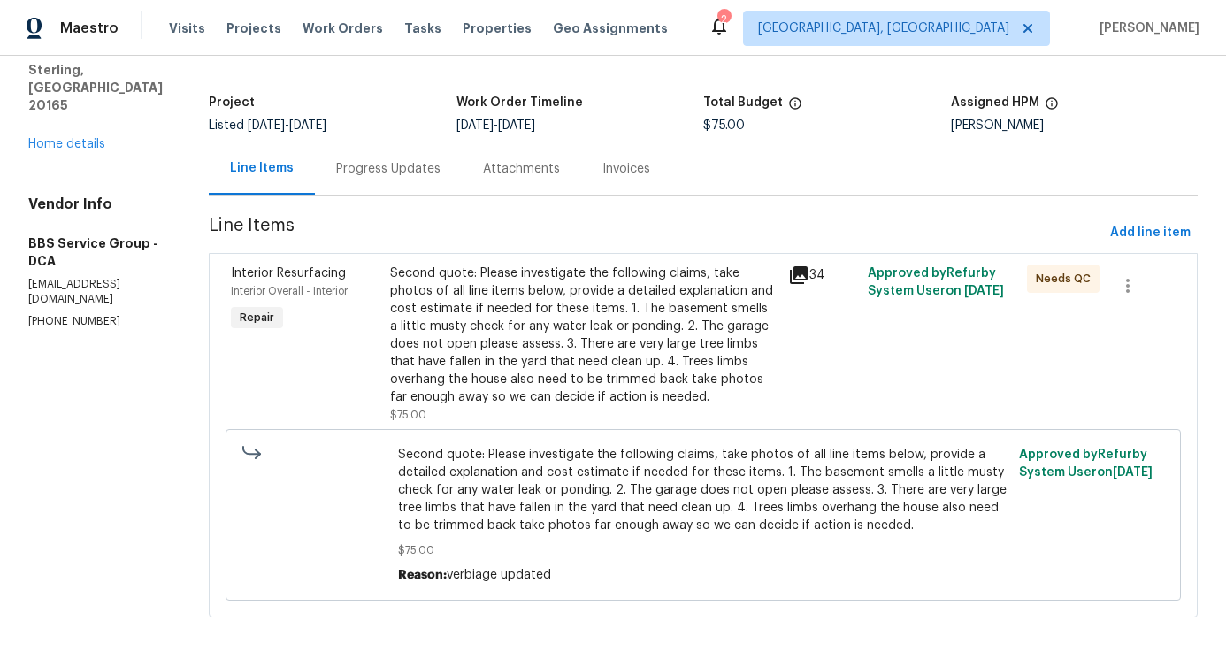
click at [364, 194] on div "Progress Updates" at bounding box center [388, 168] width 147 height 52
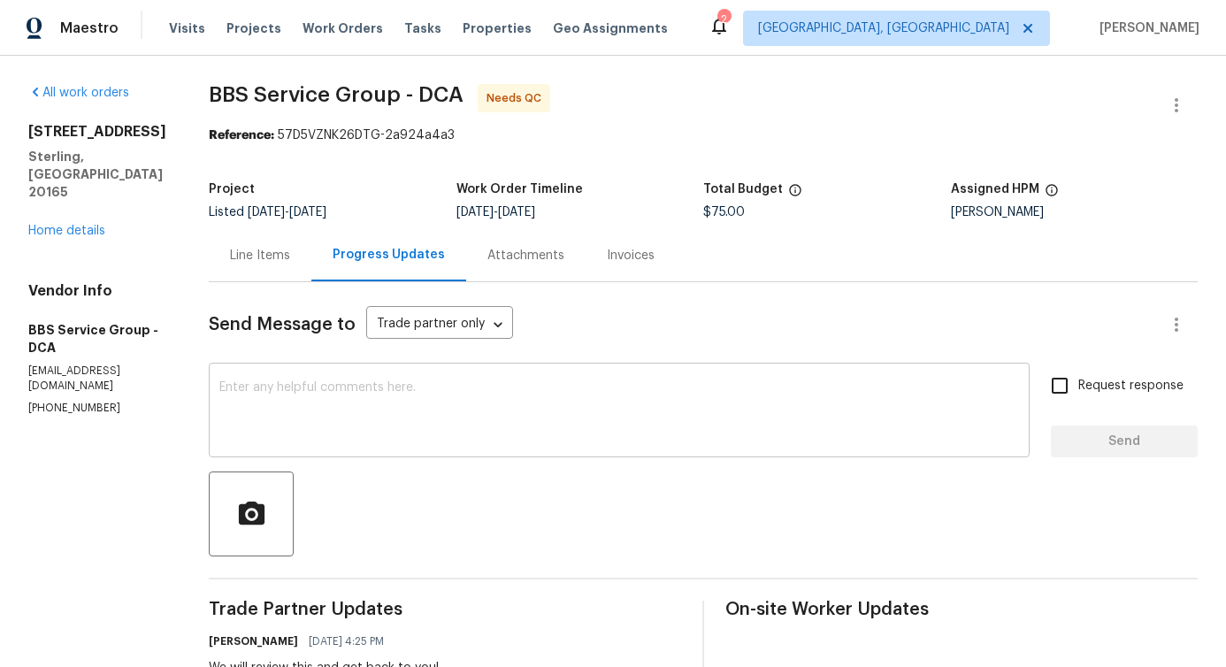
click at [410, 379] on div "x ​" at bounding box center [619, 412] width 821 height 90
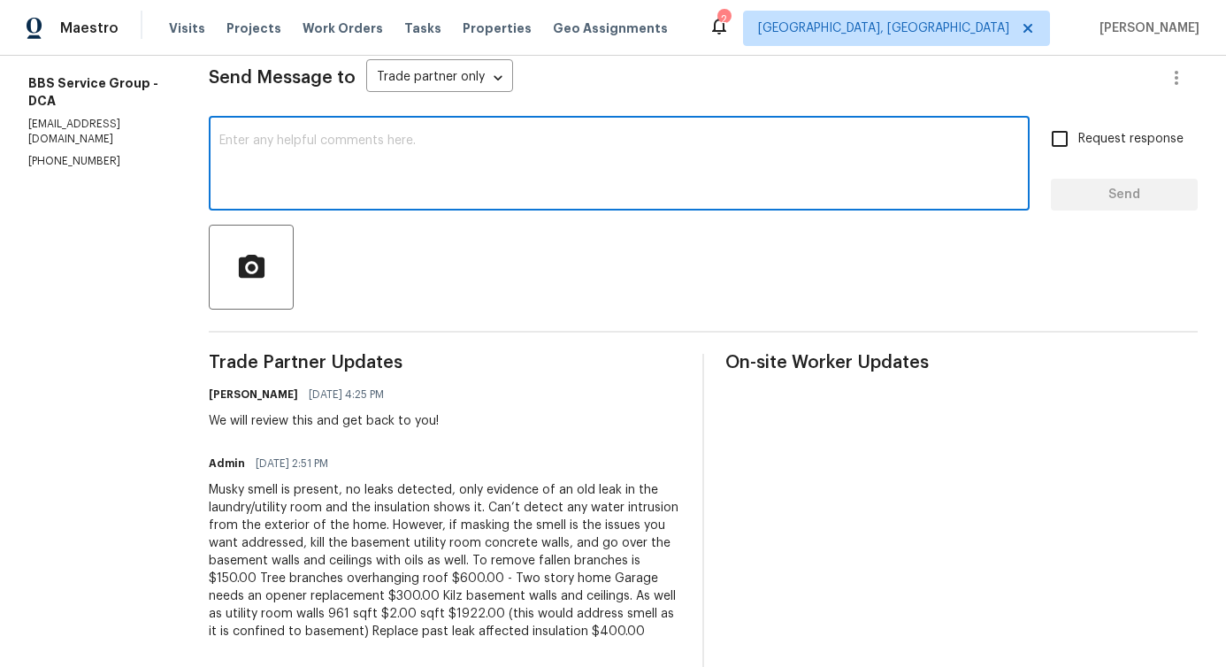
scroll to position [273, 0]
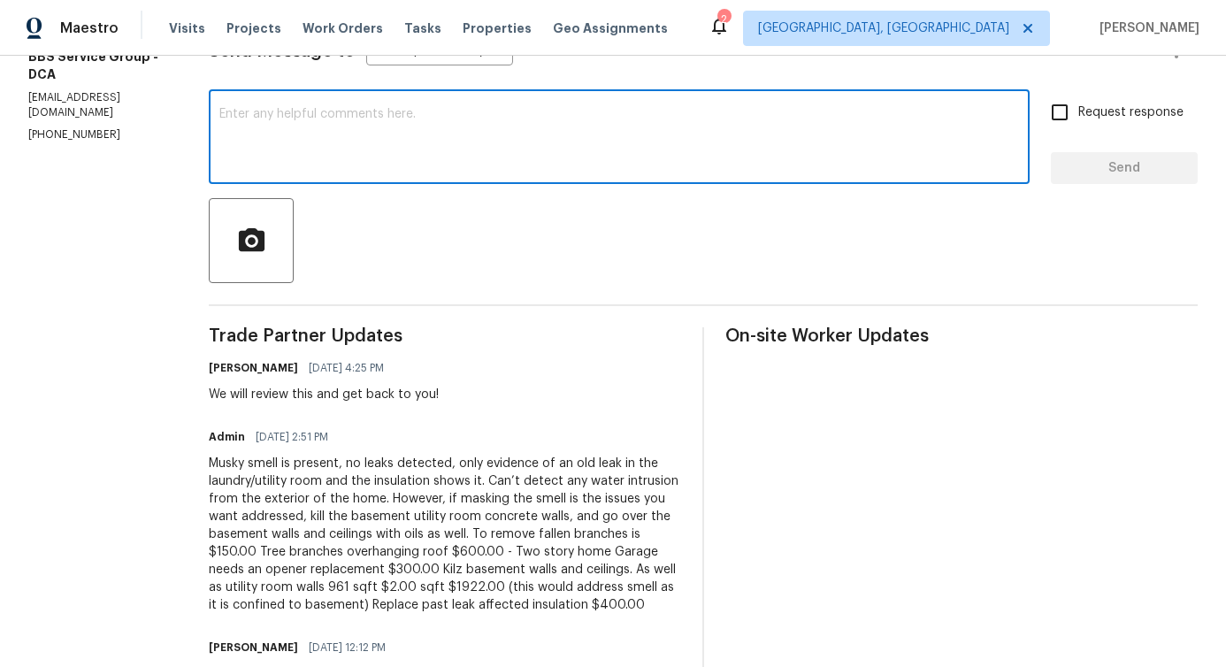
click at [242, 466] on div "Musky smell is present, no leaks detected, only evidence of an old leak in the …" at bounding box center [445, 534] width 472 height 159
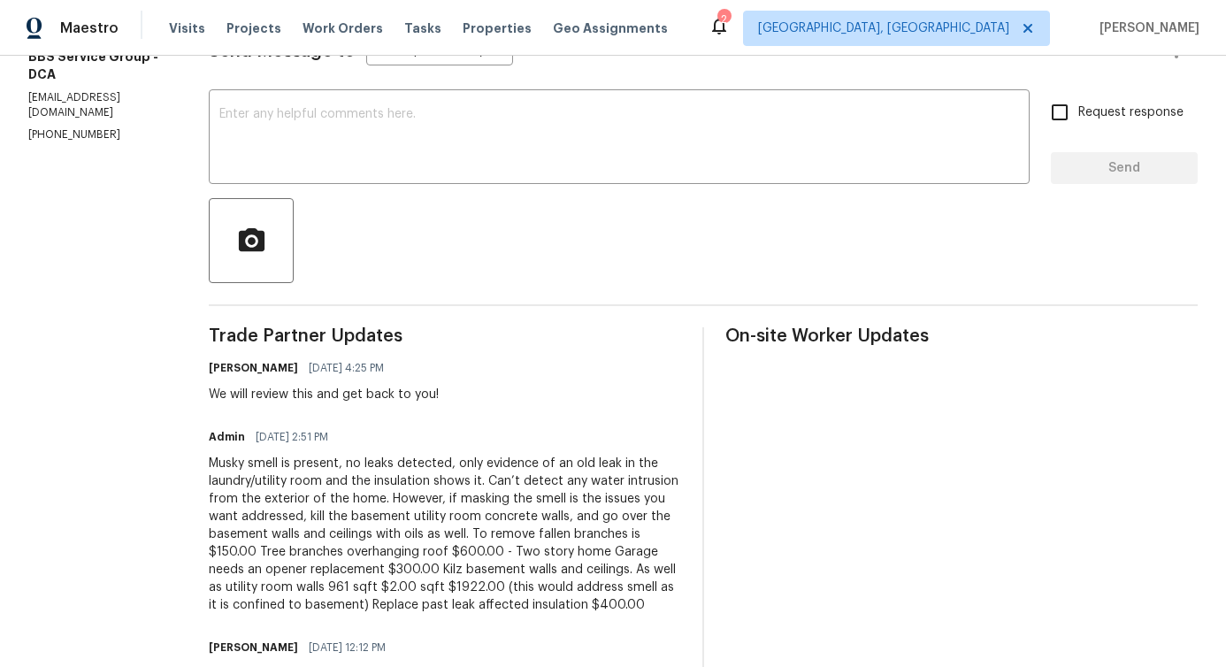
click at [242, 466] on div "Musky smell is present, no leaks detected, only evidence of an old leak in the …" at bounding box center [445, 534] width 472 height 159
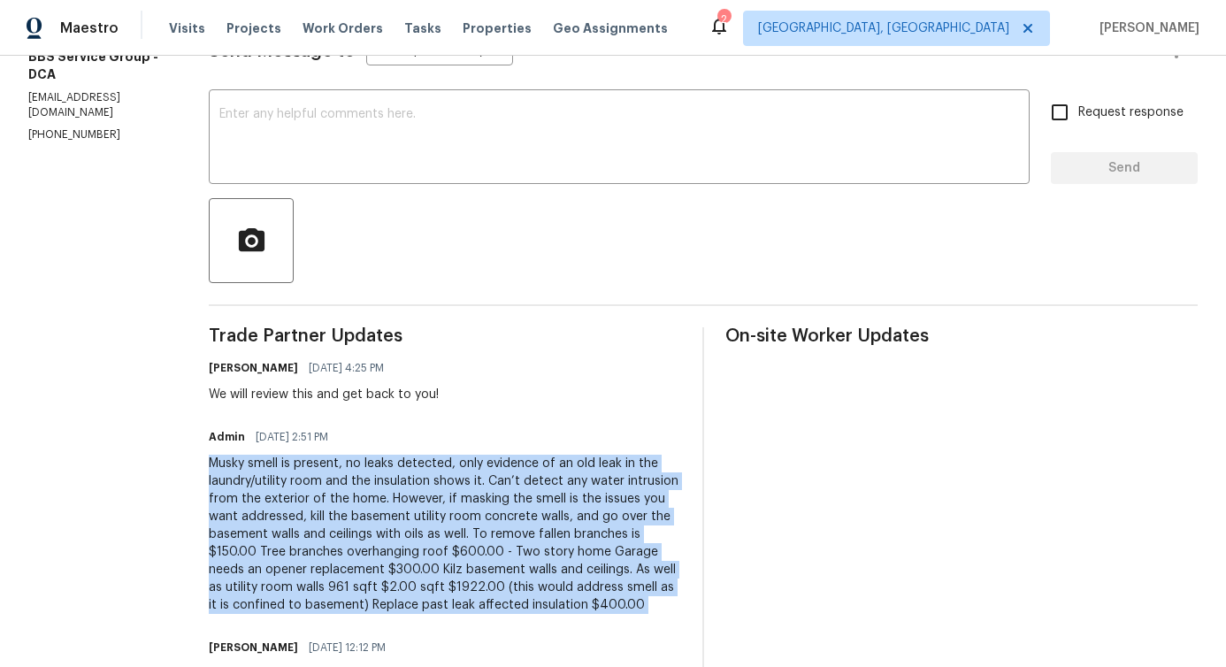
copy div "Musky smell is present, no leaks detected, only evidence of an old leak in the …"
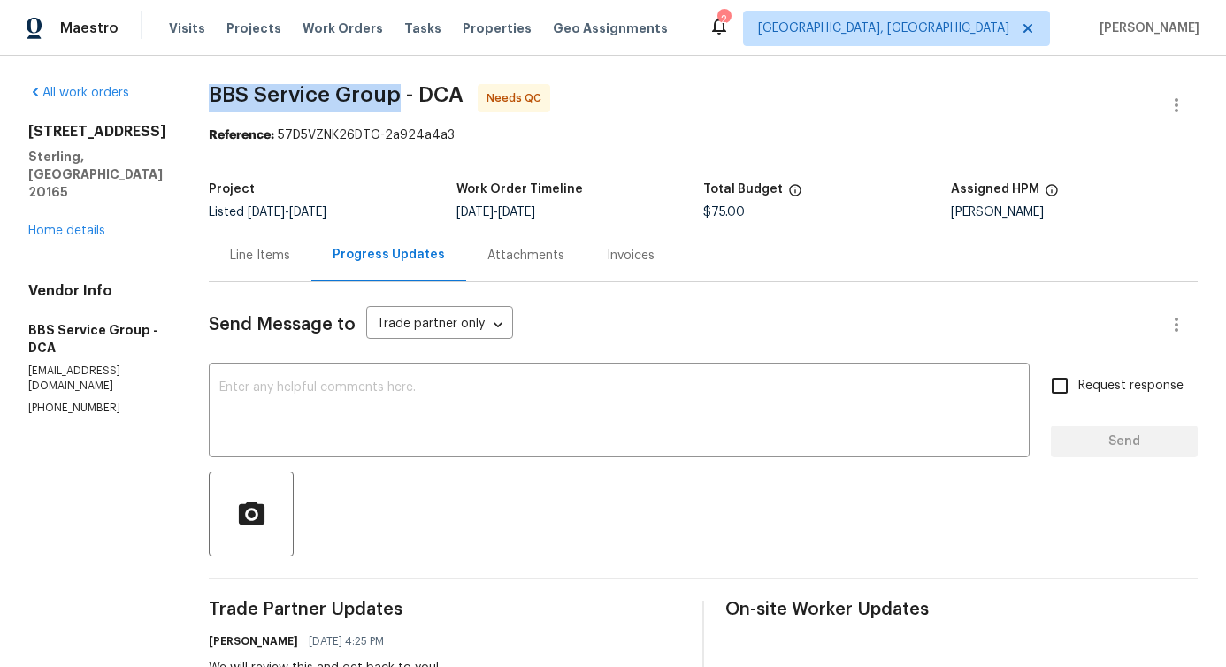
drag, startPoint x: 183, startPoint y: 97, endPoint x: 369, endPoint y: 98, distance: 185.7
click at [369, 98] on span "BBS Service Group - DCA" at bounding box center [336, 94] width 255 height 21
copy span "BBS Service Group"
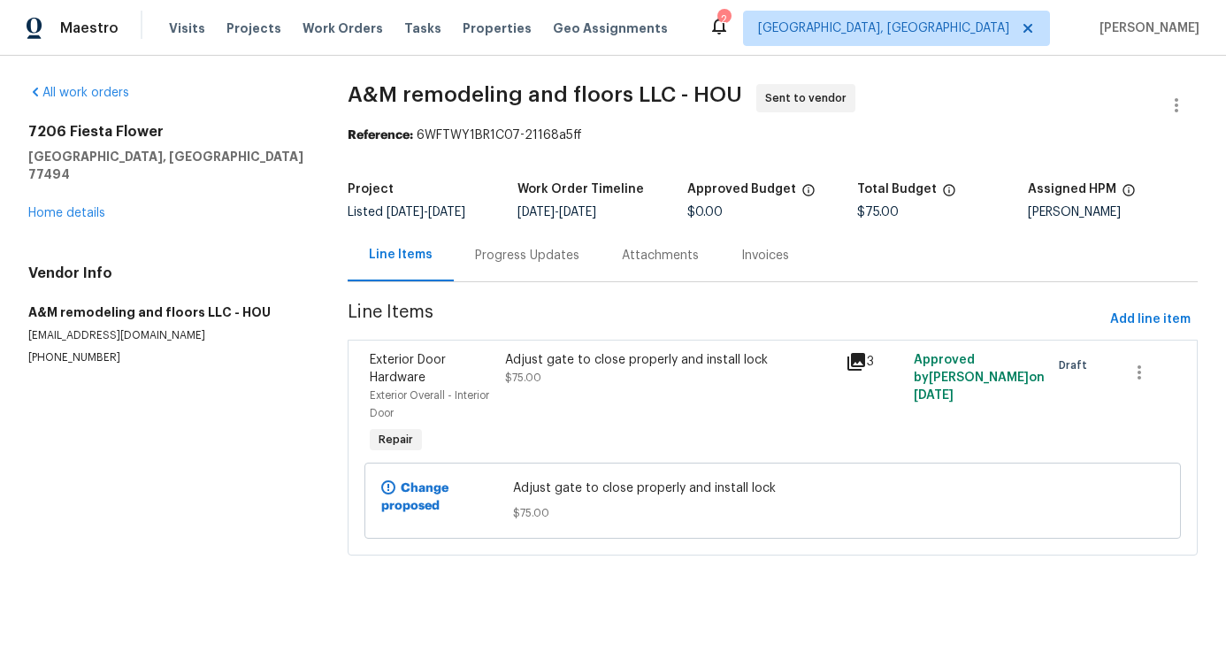
click at [512, 264] on div "Progress Updates" at bounding box center [527, 256] width 104 height 18
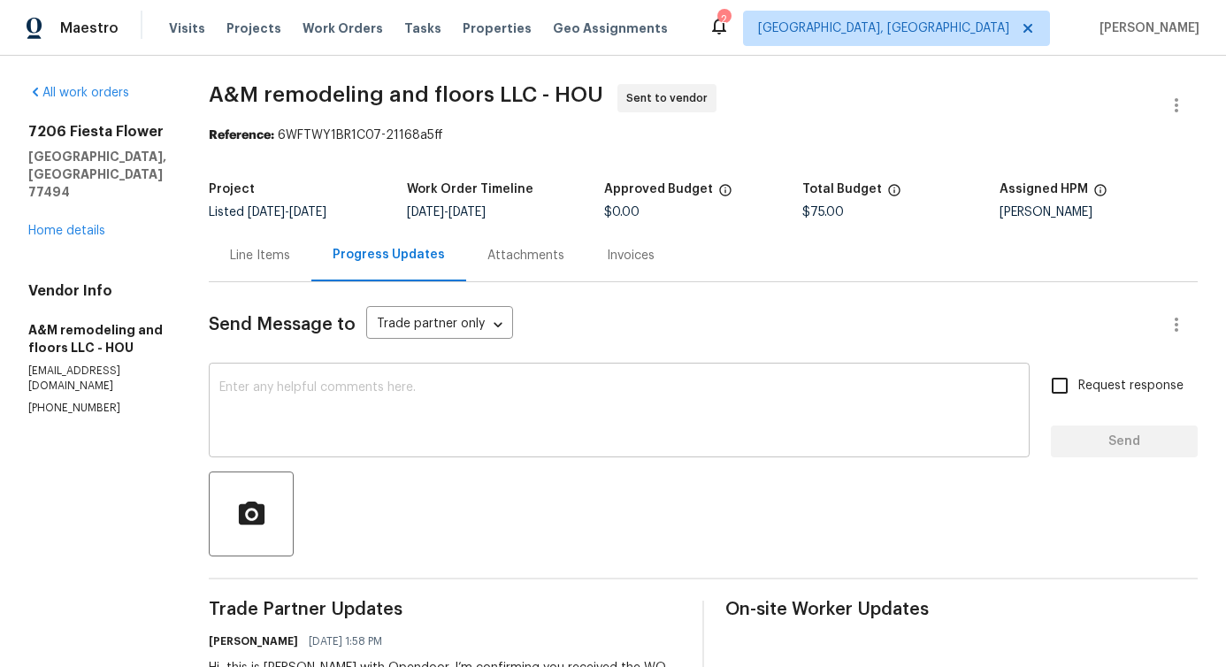
click at [521, 409] on textarea at bounding box center [619, 412] width 800 height 62
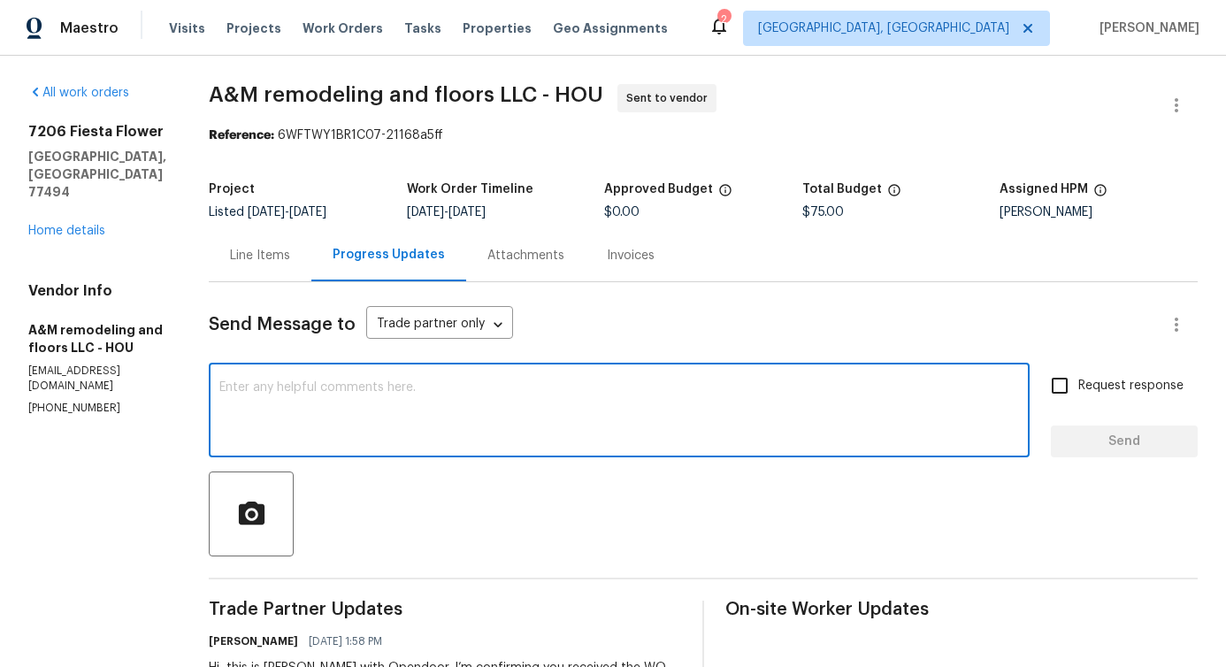
click at [352, 384] on textarea at bounding box center [619, 412] width 800 height 62
click at [240, 241] on div "Line Items" at bounding box center [260, 255] width 103 height 52
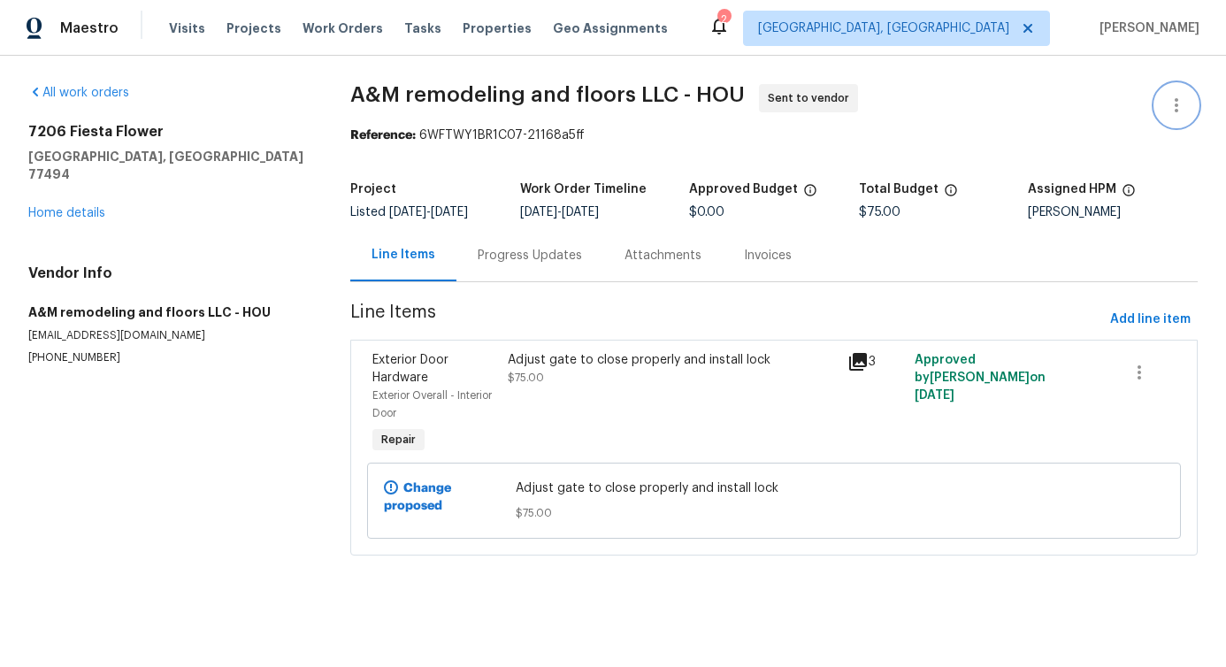
click at [1190, 101] on button "button" at bounding box center [1176, 105] width 42 height 42
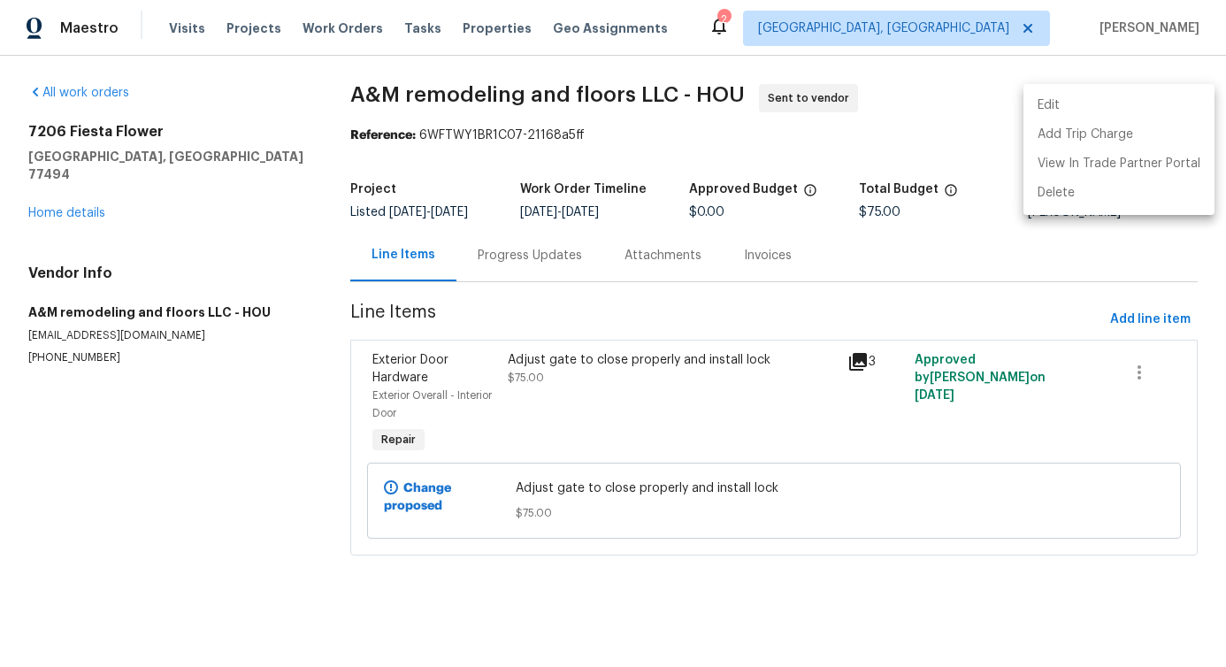
click at [1100, 100] on li "Edit" at bounding box center [1118, 105] width 191 height 29
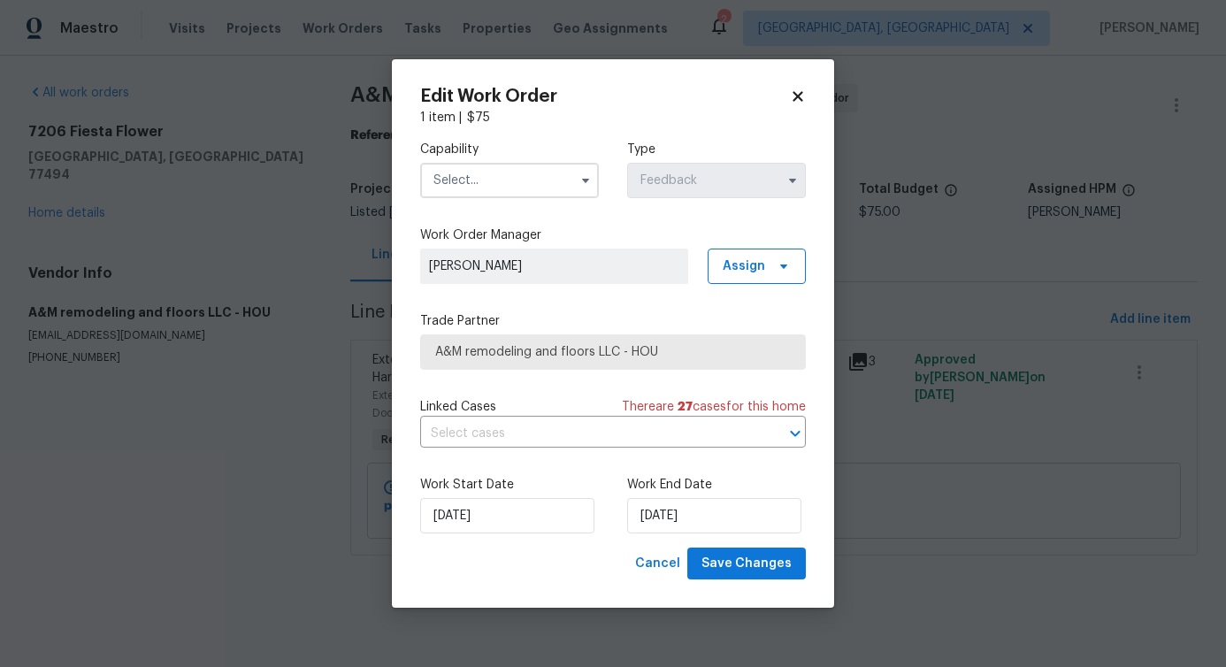
click at [473, 188] on input "text" at bounding box center [509, 180] width 179 height 35
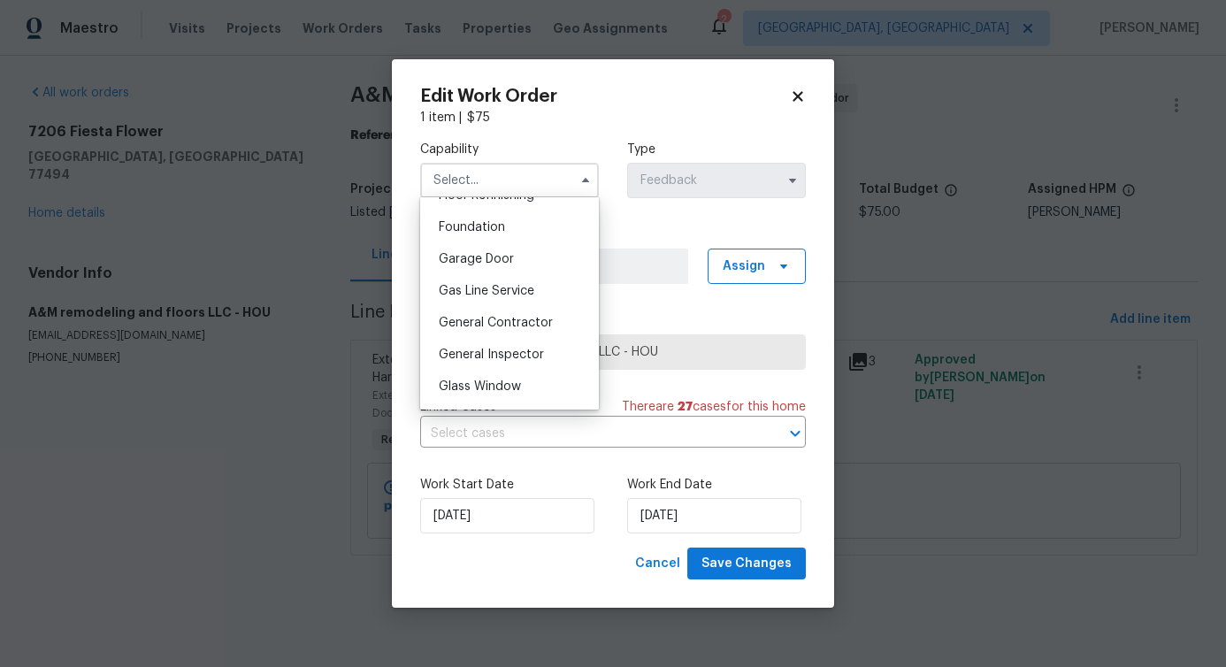
scroll to position [755, 0]
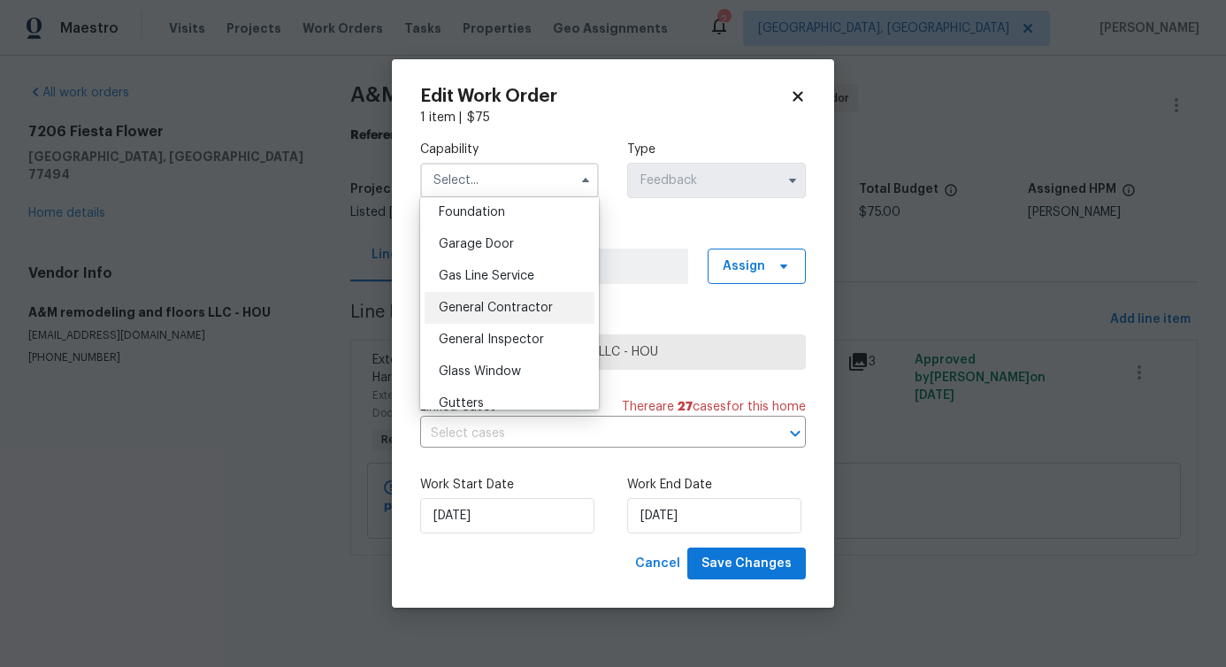
click at [505, 313] on span "General Contractor" at bounding box center [496, 308] width 114 height 12
type input "General Contractor"
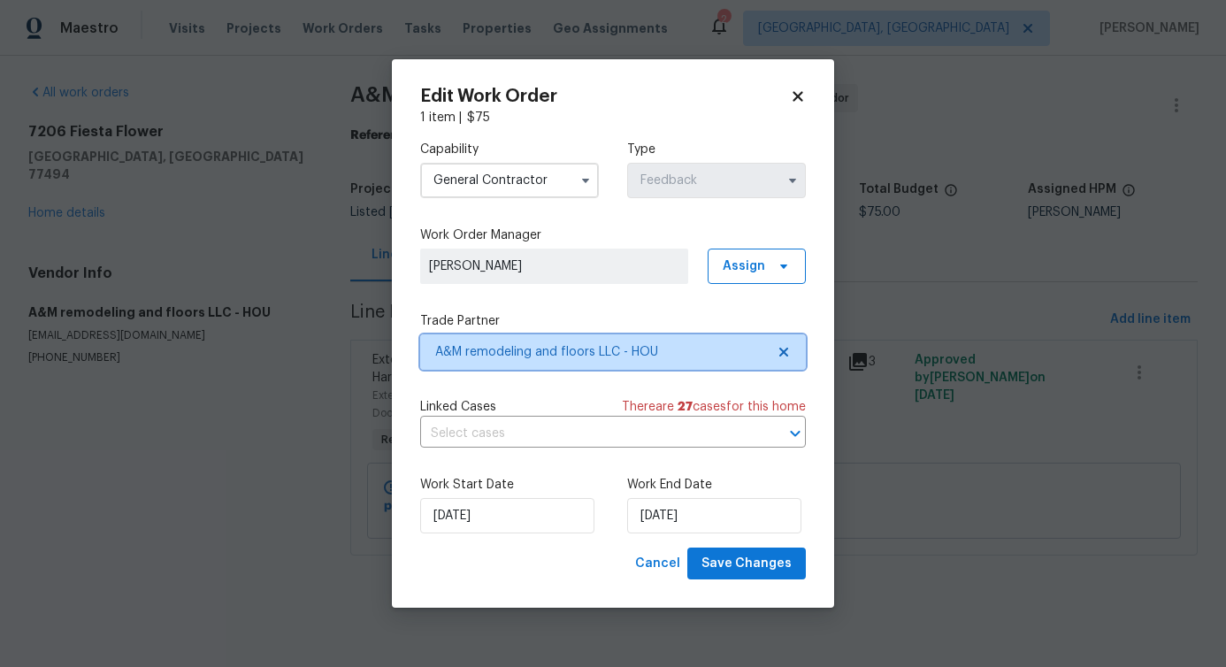
click at [516, 349] on span "A&M remodeling and floors LLC - HOU" at bounding box center [600, 352] width 330 height 18
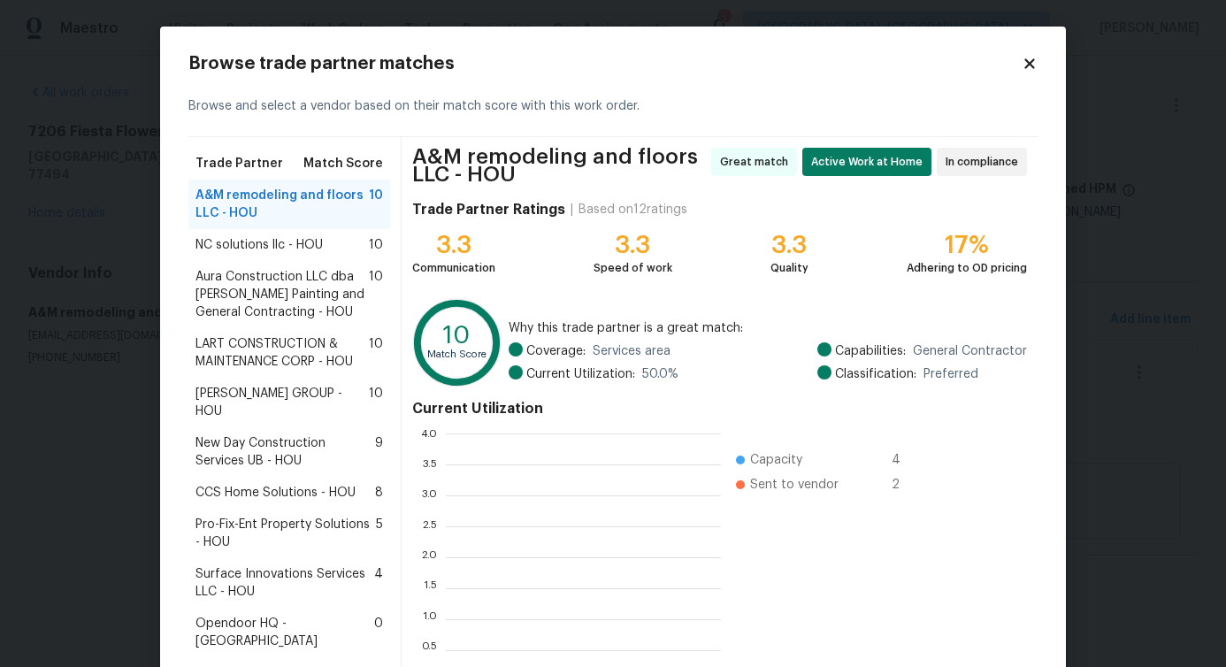
scroll to position [248, 275]
click at [322, 256] on div "NC solutions llc - HOU 10" at bounding box center [289, 245] width 202 height 32
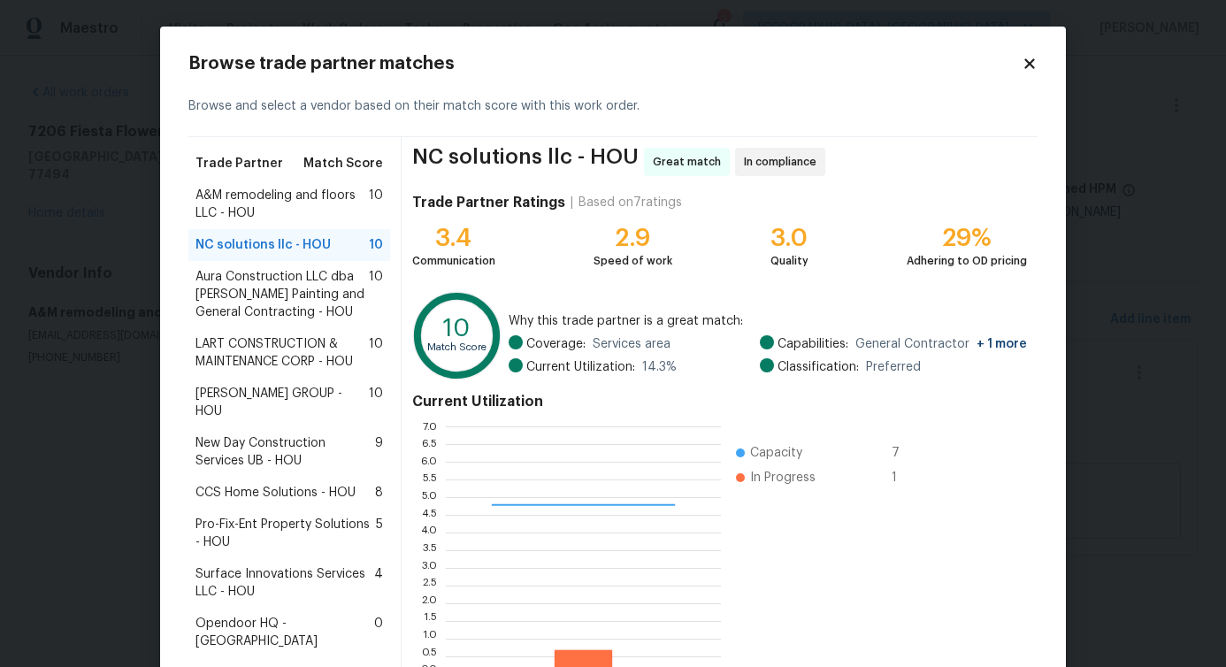
click at [310, 283] on span "Aura Construction LLC dba [PERSON_NAME] Painting and General Contracting - HOU" at bounding box center [281, 294] width 173 height 53
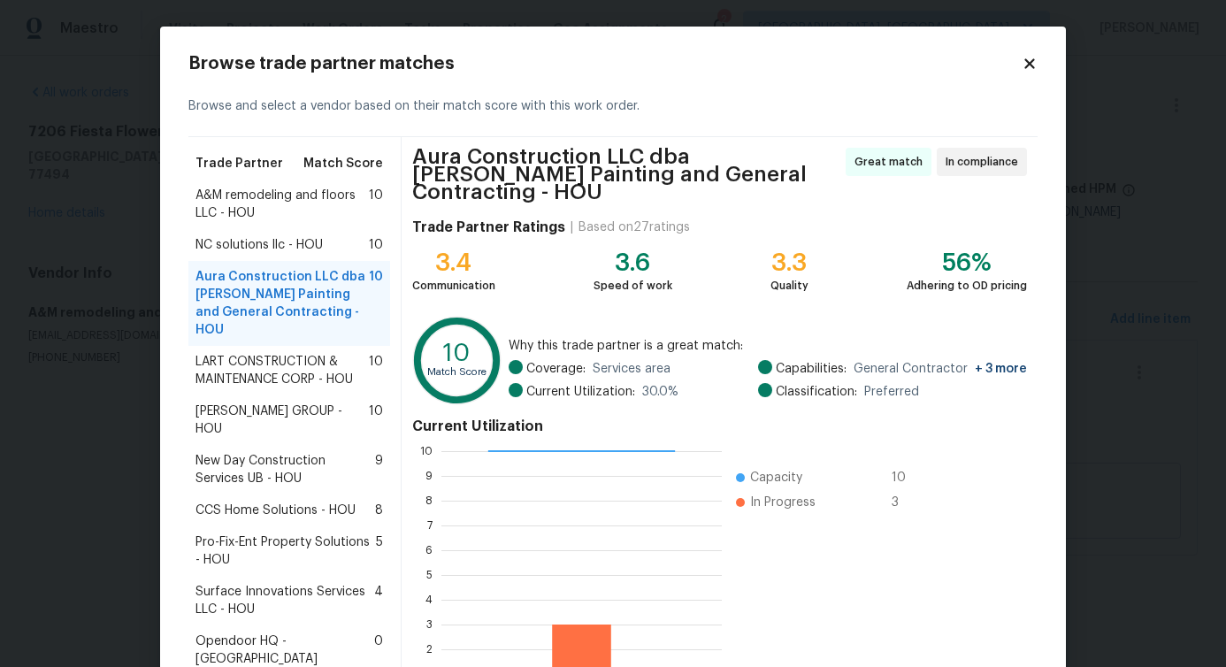
scroll to position [120, 0]
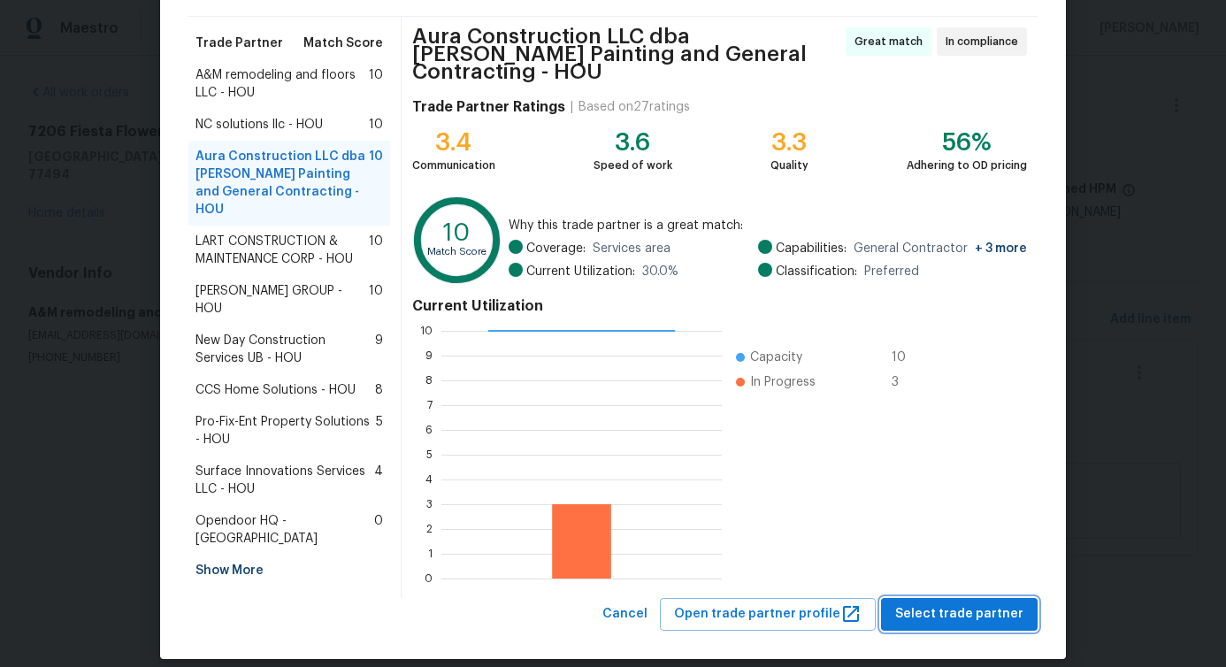
click at [949, 603] on span "Select trade partner" at bounding box center [959, 614] width 128 height 22
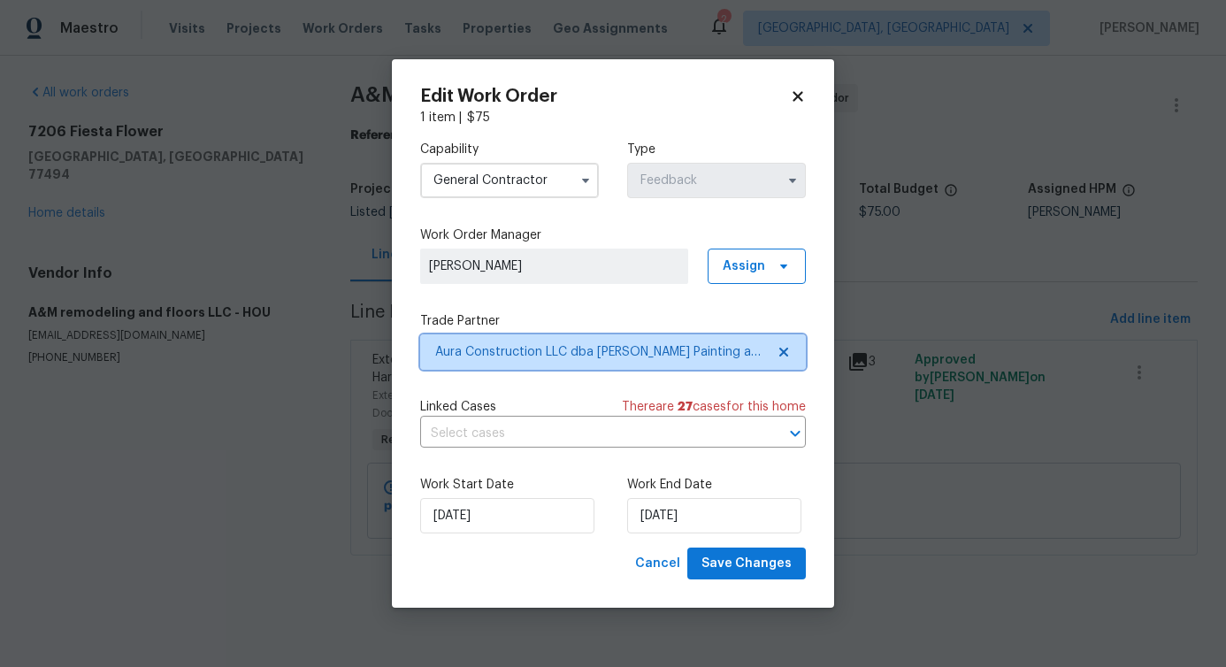
scroll to position [0, 0]
click at [532, 440] on input "text" at bounding box center [588, 433] width 336 height 27
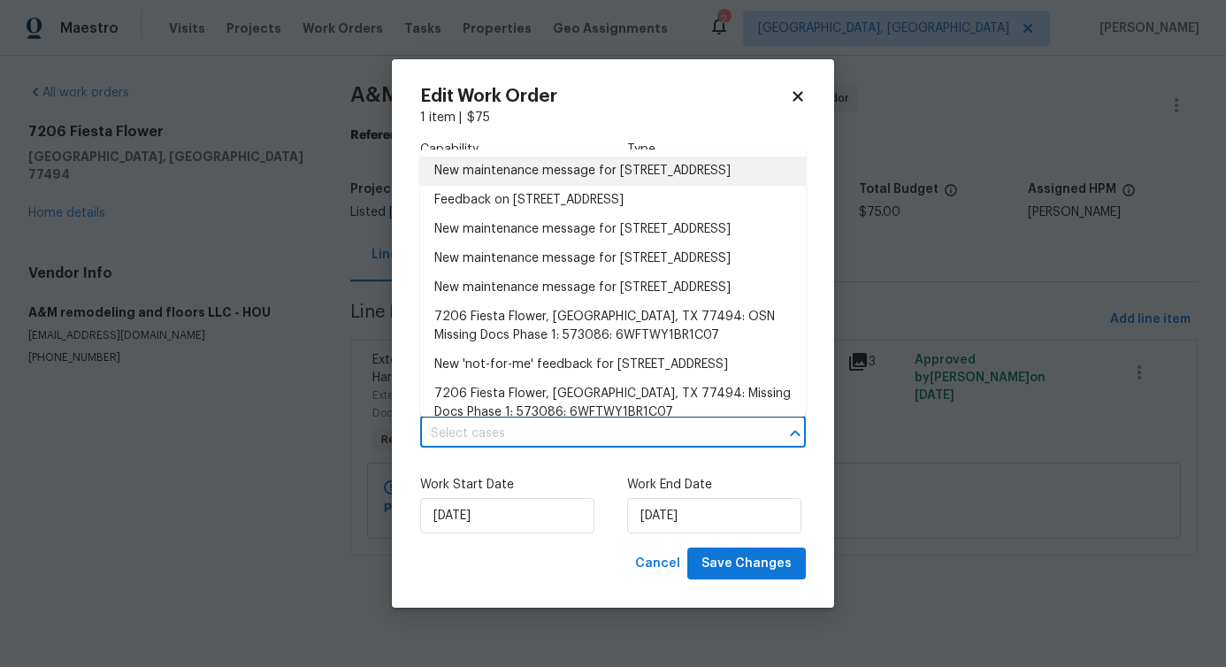
click at [560, 186] on li "New maintenance message for [STREET_ADDRESS]" at bounding box center [613, 171] width 386 height 29
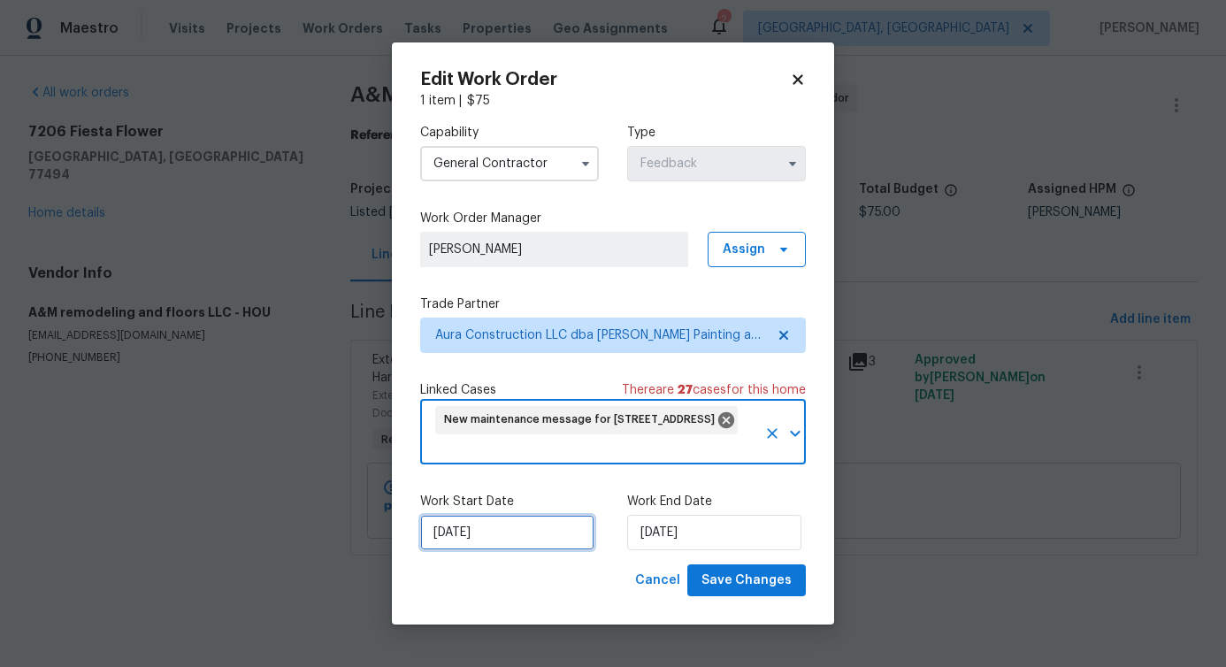
click at [482, 531] on input "[DATE]" at bounding box center [507, 532] width 174 height 35
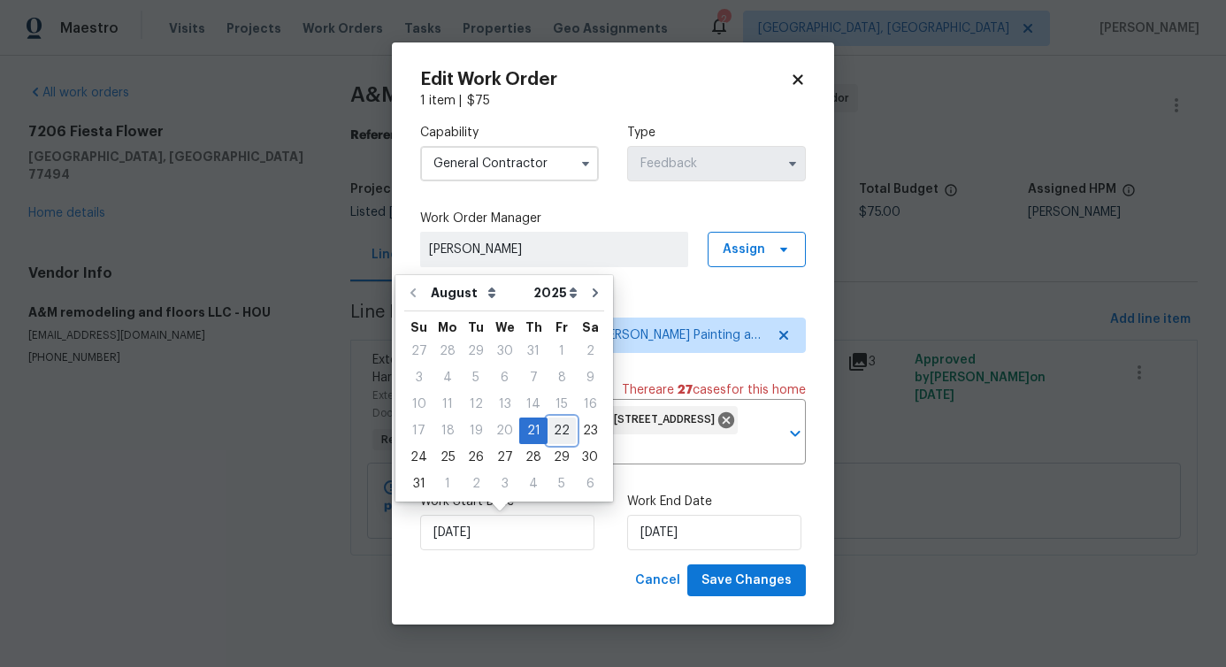
click at [551, 439] on div "22" at bounding box center [561, 430] width 28 height 25
type input "[DATE]"
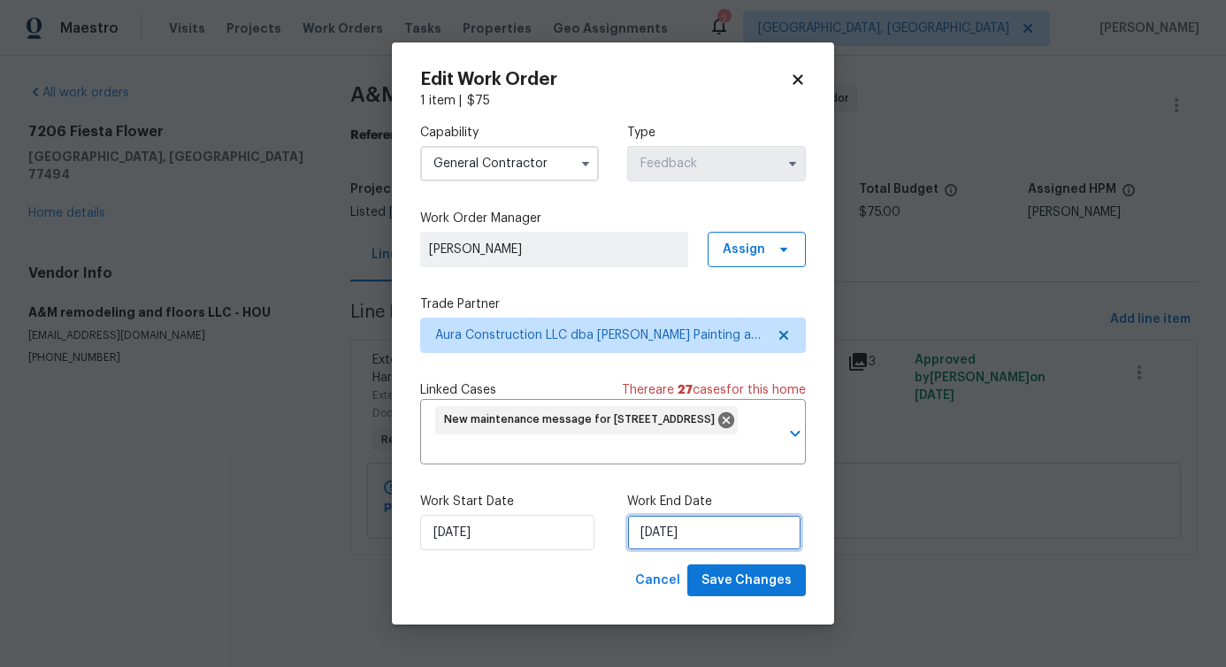
click at [660, 521] on input "[DATE]" at bounding box center [714, 532] width 174 height 35
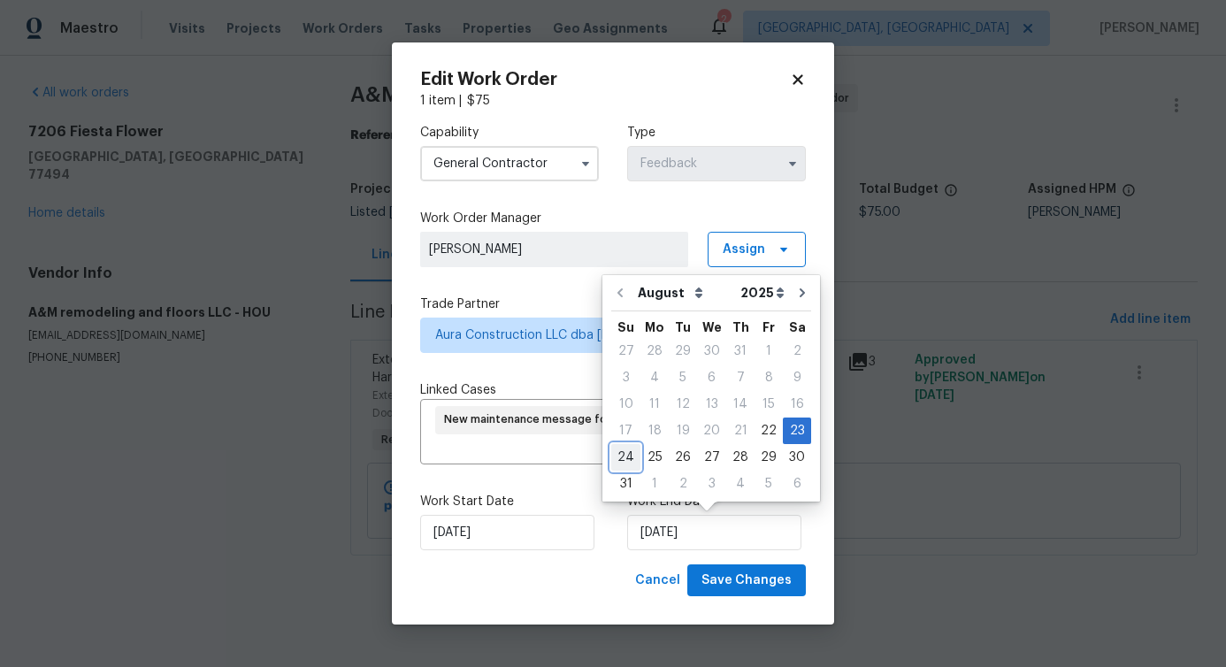
click at [621, 464] on div "24" at bounding box center [625, 457] width 29 height 25
type input "[DATE]"
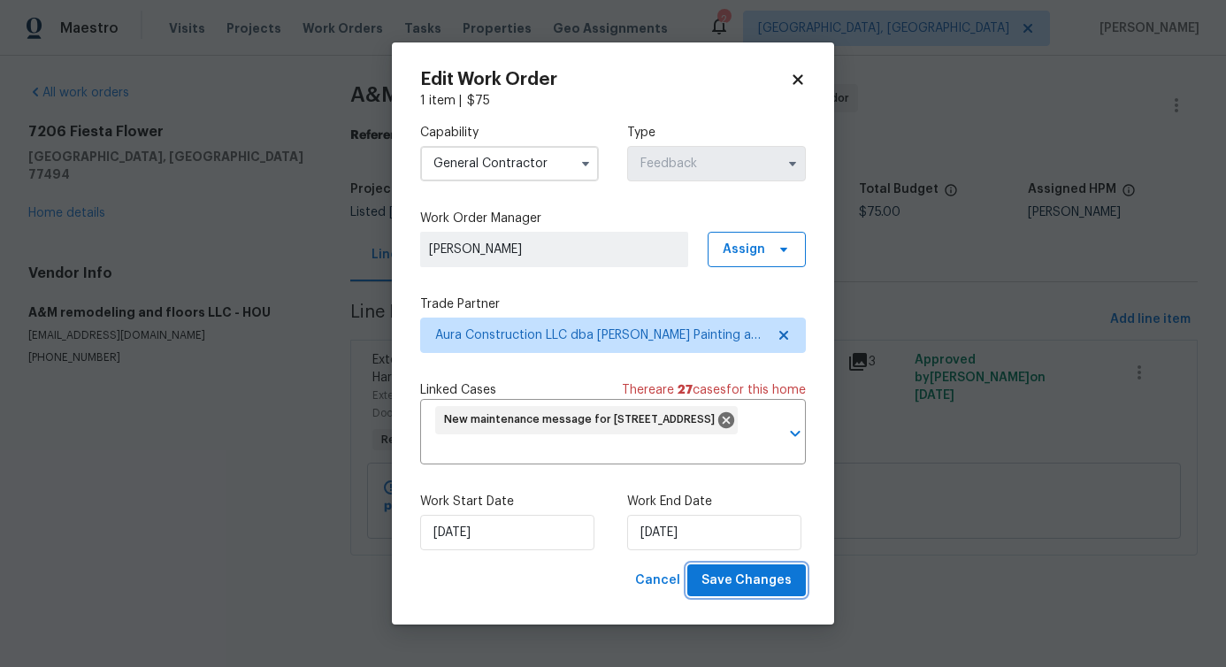
click at [735, 585] on span "Save Changes" at bounding box center [746, 581] width 90 height 22
click at [178, 443] on body "Maestro Visits Projects Work Orders Tasks Properties Geo Assignments 2 [GEOGRAP…" at bounding box center [613, 302] width 1226 height 605
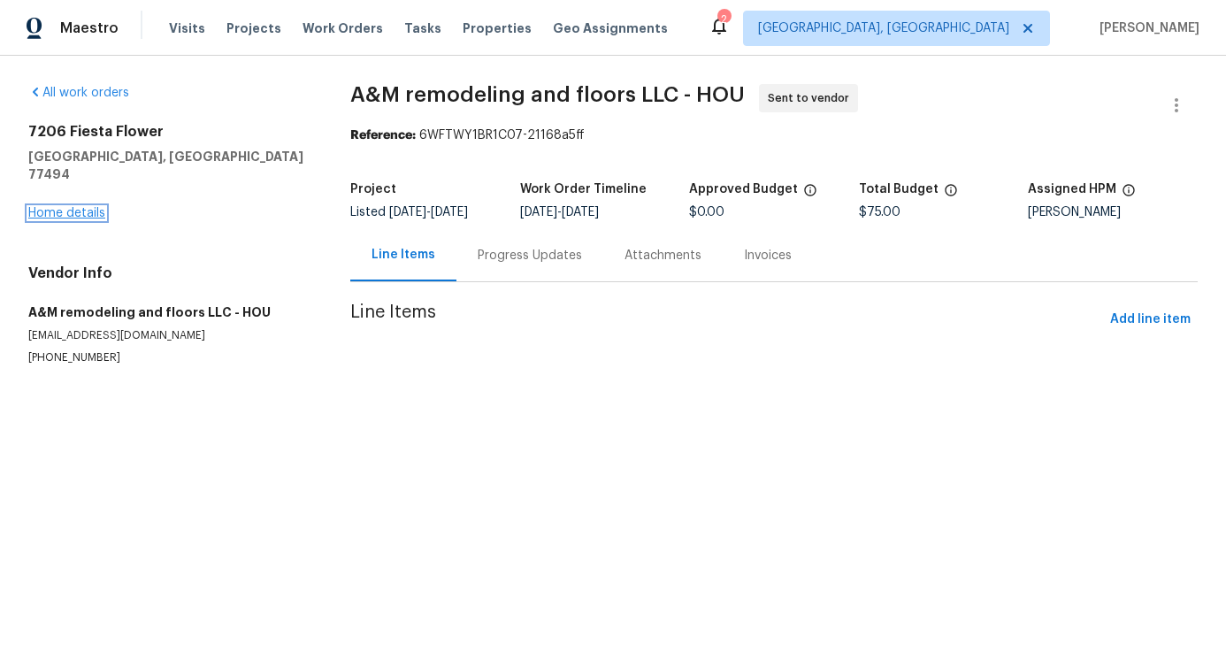
click at [83, 207] on link "Home details" at bounding box center [66, 213] width 77 height 12
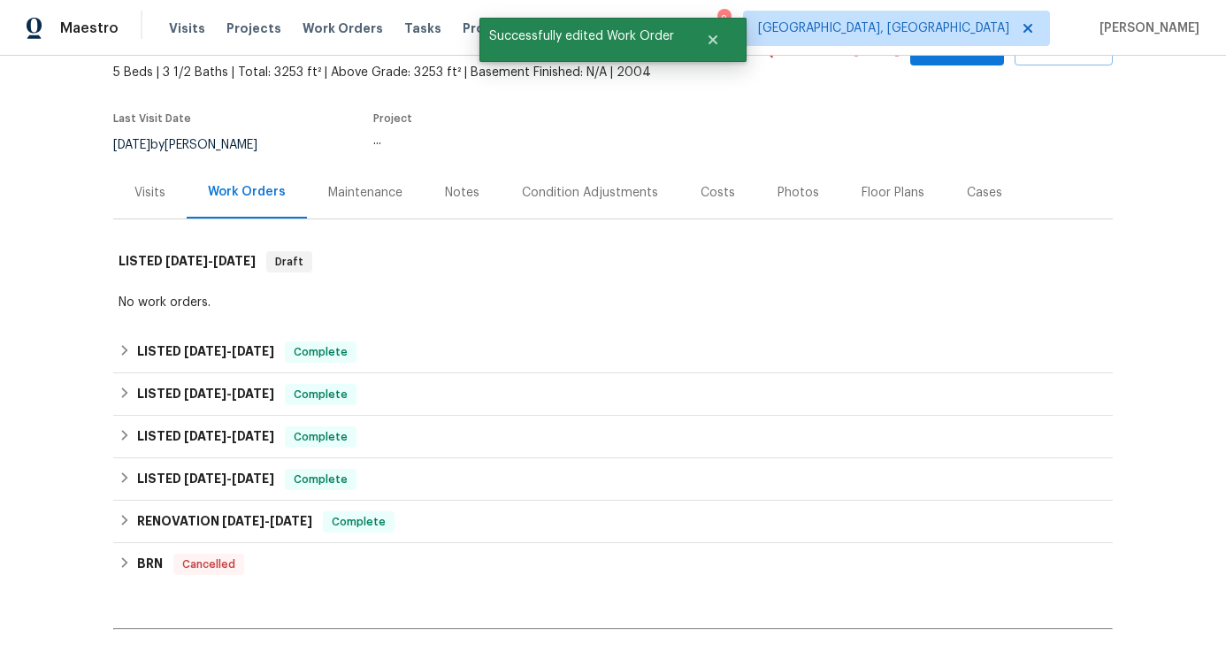
scroll to position [104, 0]
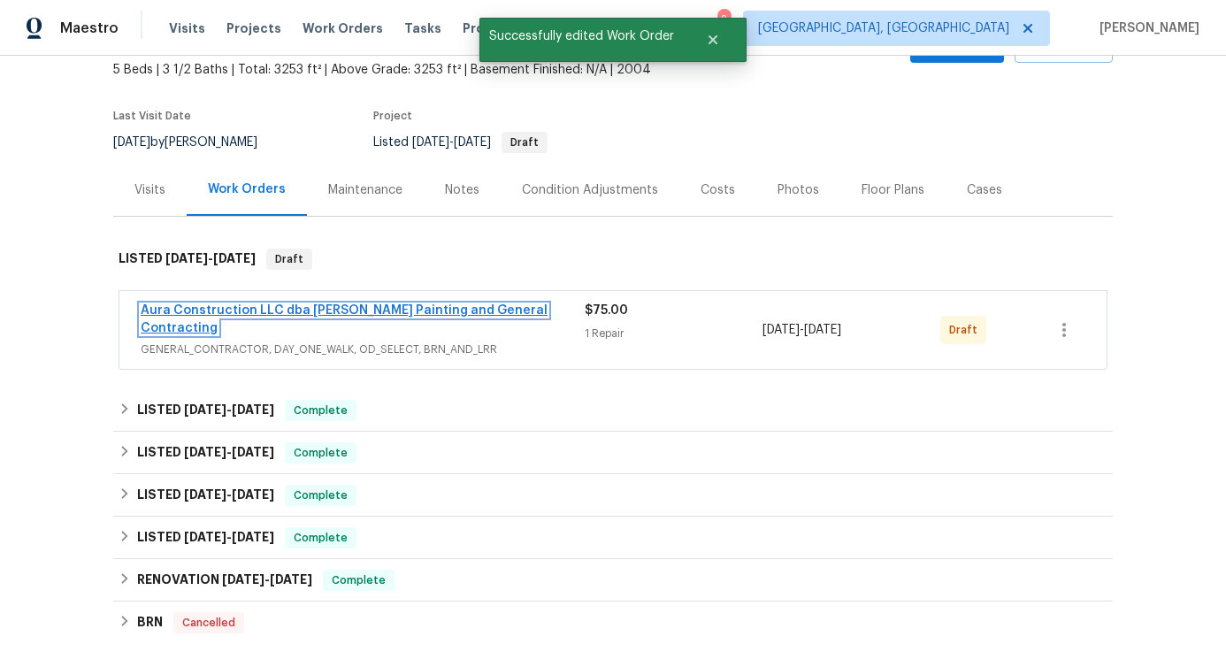
click at [216, 308] on link "Aura Construction LLC dba [PERSON_NAME] Painting and General Contracting" at bounding box center [344, 319] width 407 height 30
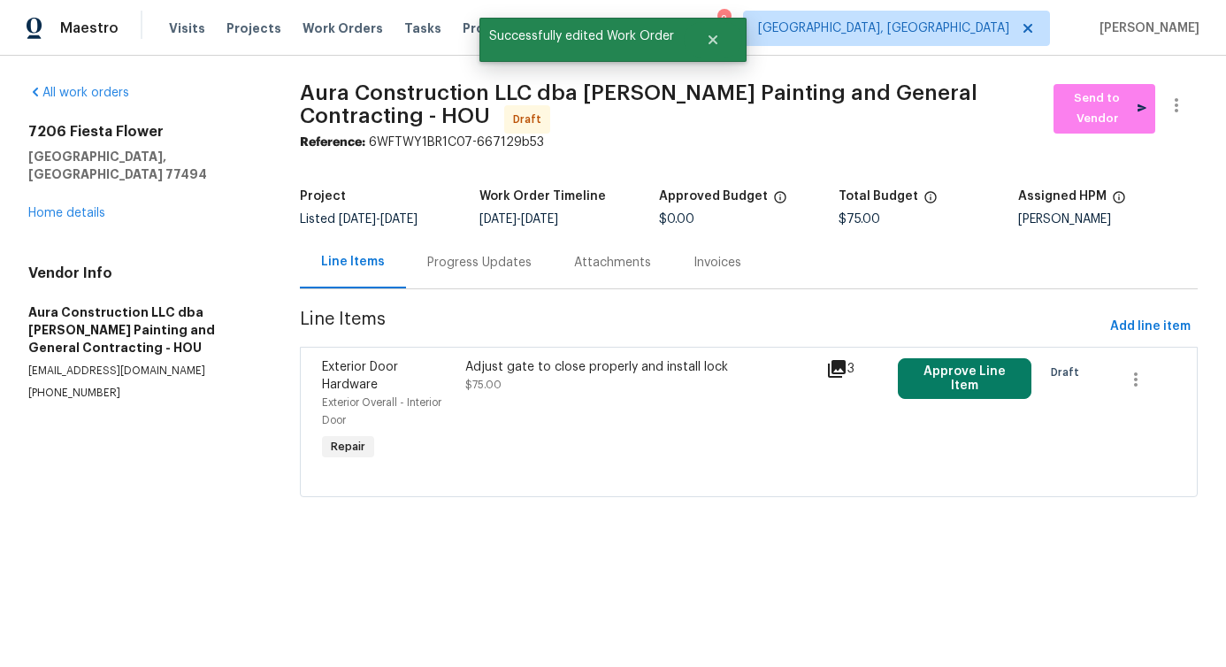
click at [517, 433] on div "Adjust gate to close properly and install lock $75.00" at bounding box center [640, 411] width 360 height 117
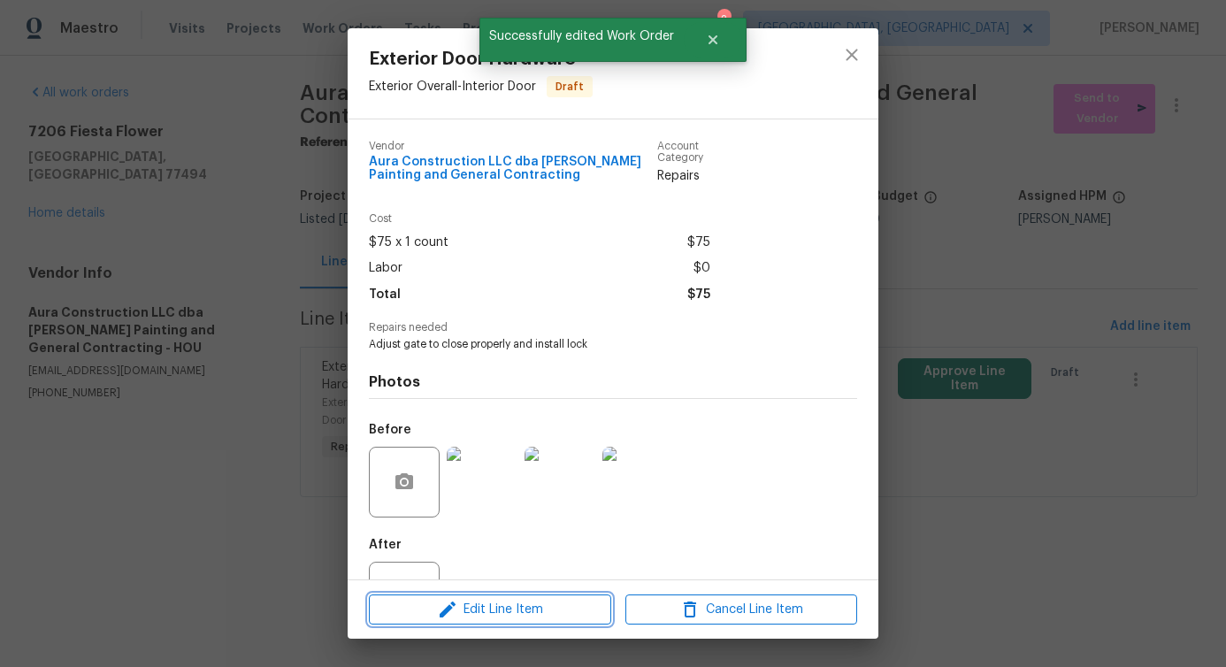
click at [485, 605] on span "Edit Line Item" at bounding box center [490, 610] width 232 height 22
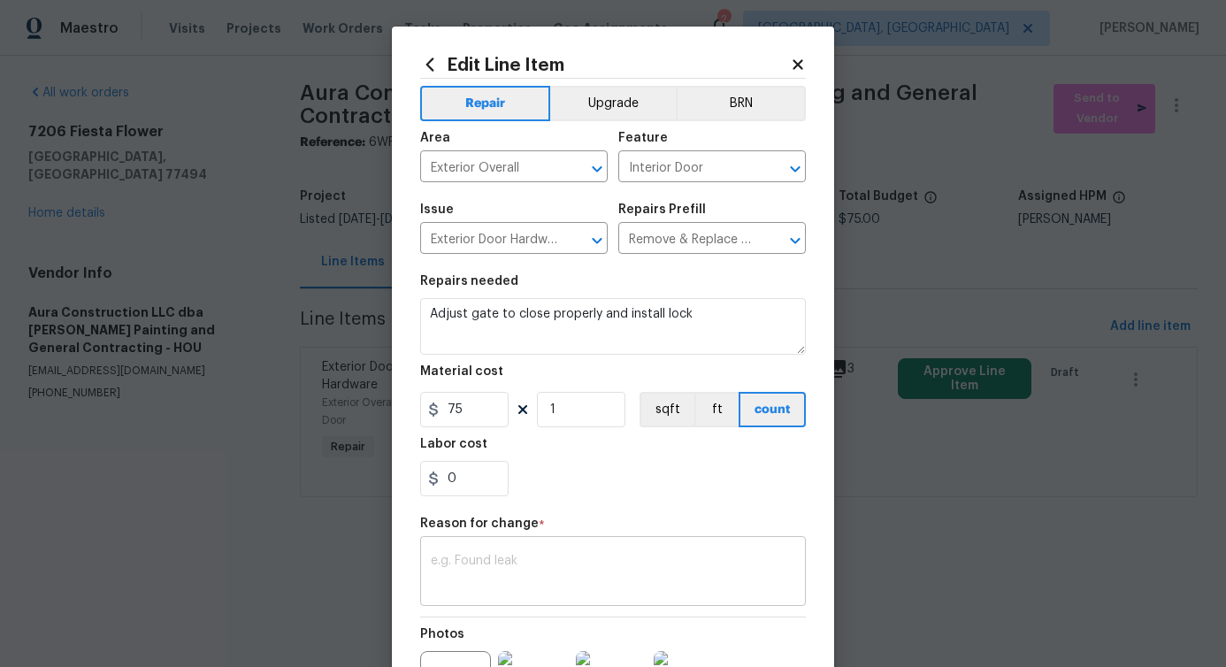
click at [479, 560] on textarea at bounding box center [613, 573] width 364 height 37
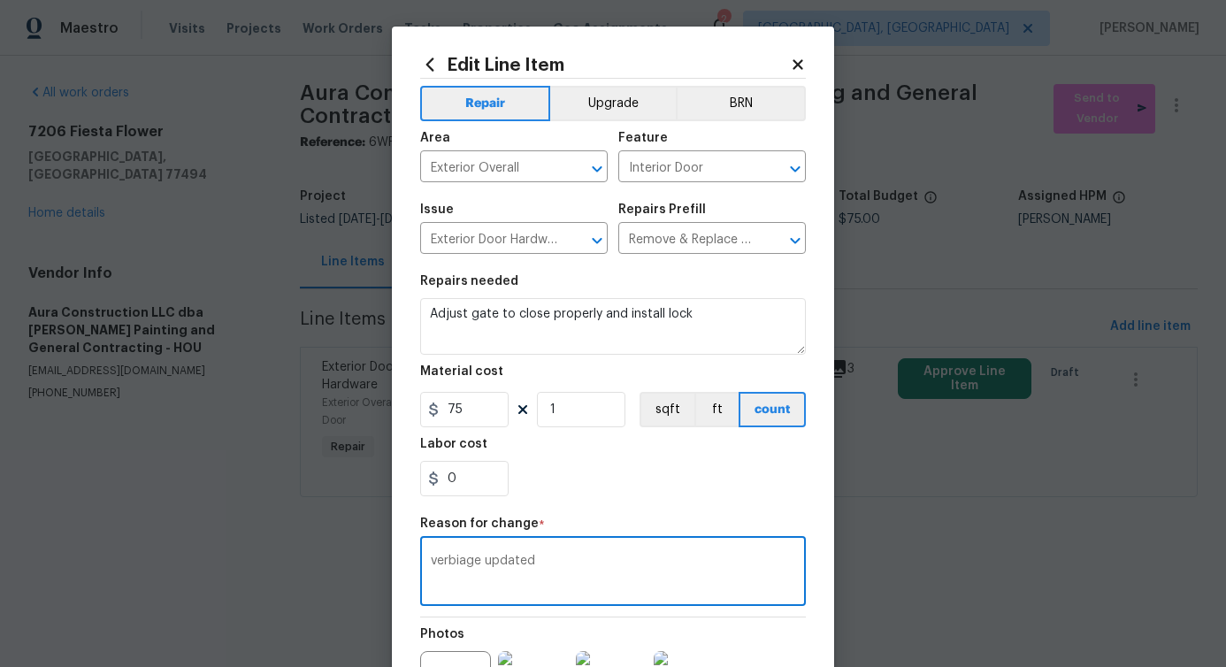
scroll to position [205, 0]
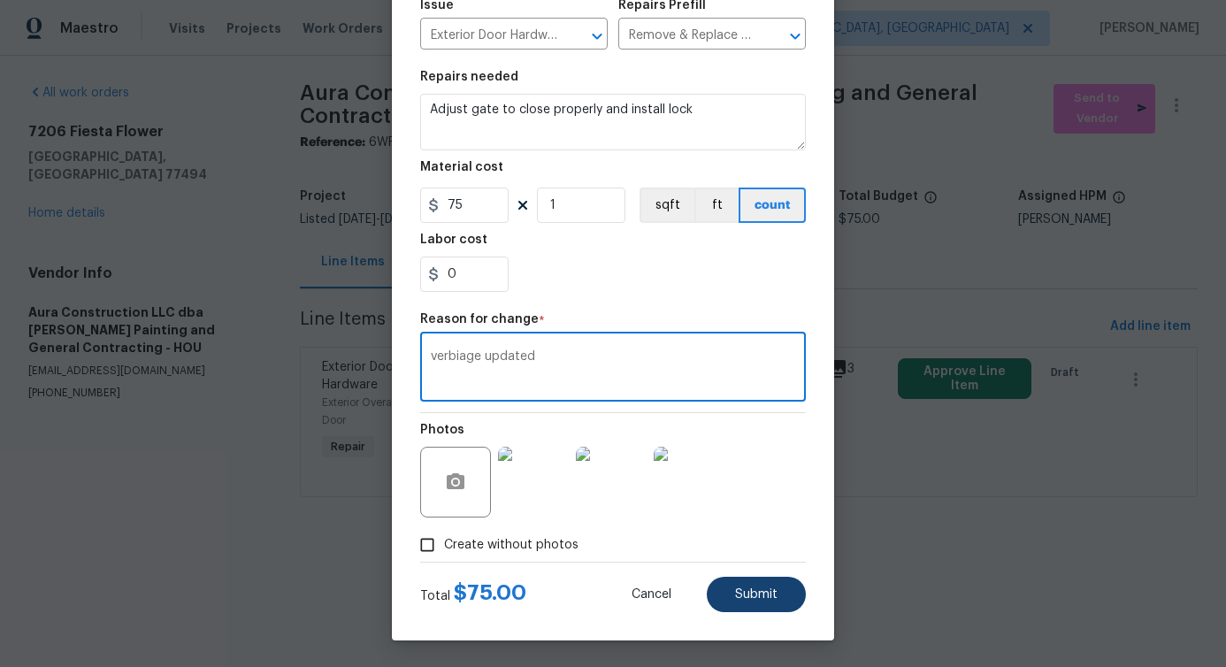
type textarea "verbiage updated"
click at [764, 599] on span "Submit" at bounding box center [756, 594] width 42 height 13
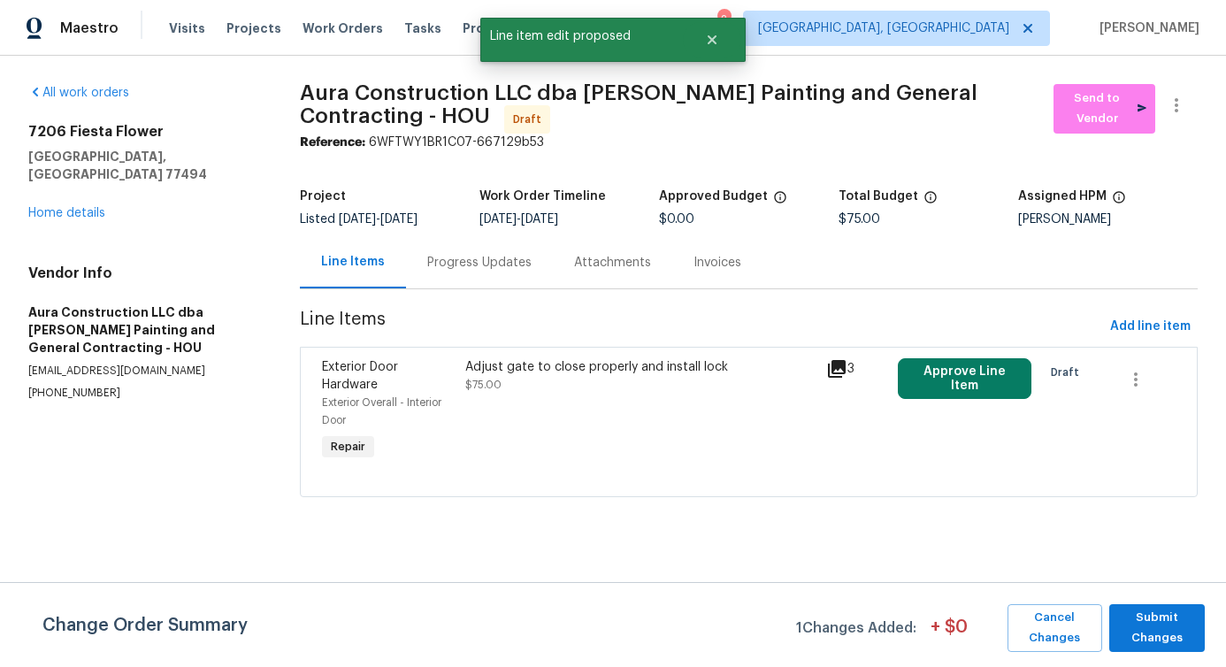
scroll to position [0, 0]
click at [1162, 629] on span "Submit Changes" at bounding box center [1157, 628] width 78 height 41
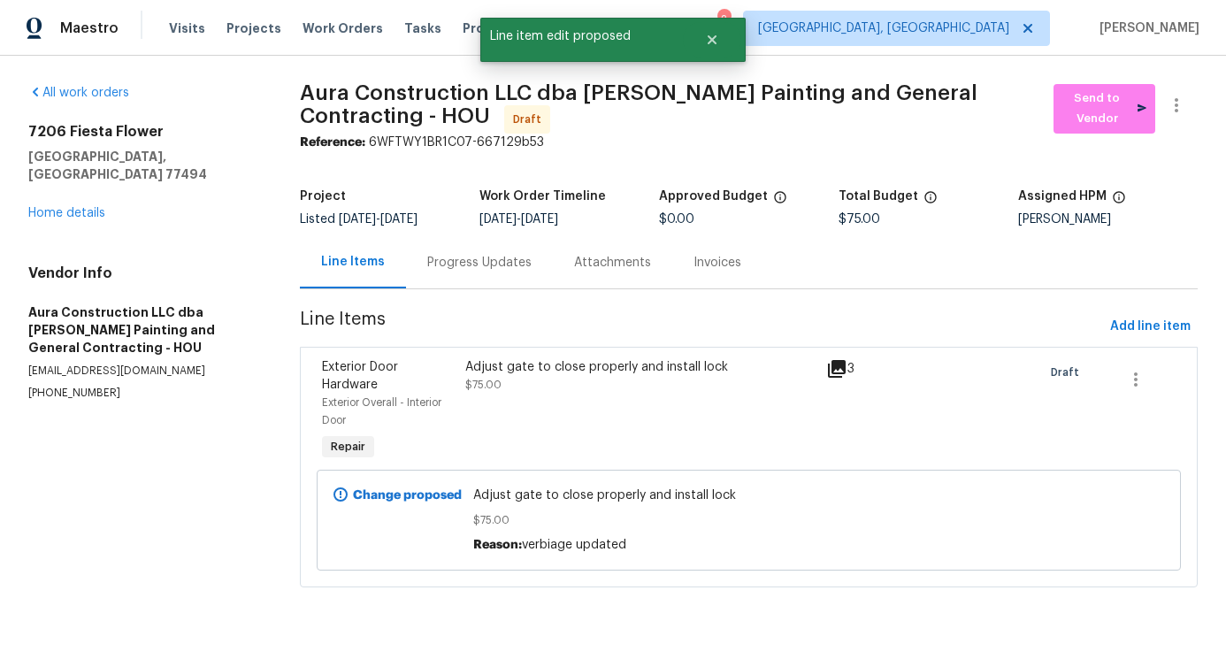
click at [494, 260] on div "Progress Updates" at bounding box center [479, 263] width 104 height 18
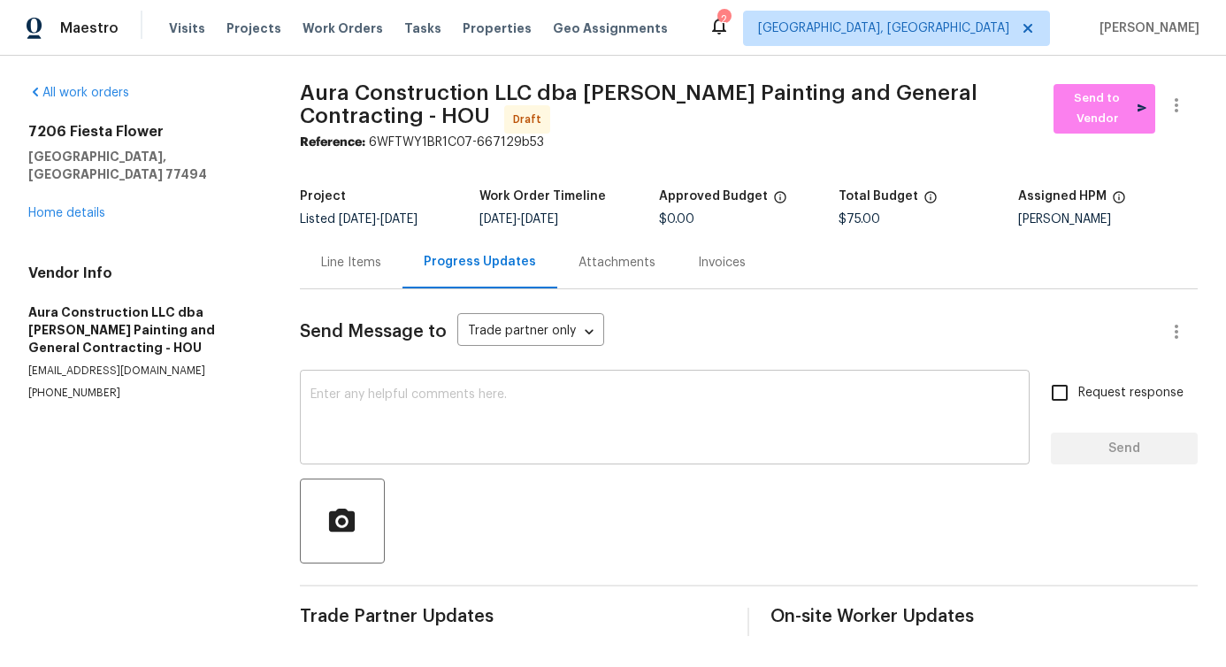
click at [692, 406] on textarea at bounding box center [664, 419] width 708 height 62
paste textarea "Hi, this is [PERSON_NAME] with Opendoor. I’m confirming you received the WO for…"
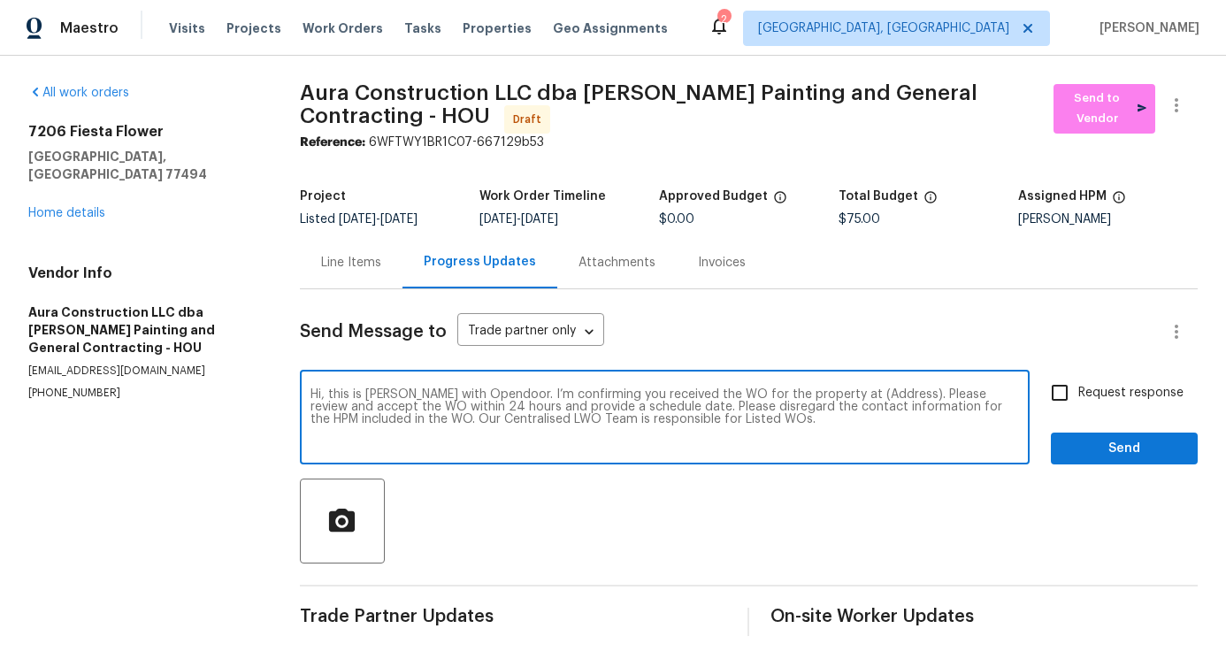
click at [881, 386] on div "Hi, this is [PERSON_NAME] with Opendoor. I’m confirming you received the WO for…" at bounding box center [665, 419] width 730 height 90
click at [881, 394] on textarea "Hi, this is [PERSON_NAME] with Opendoor. I’m confirming you received the WO for…" at bounding box center [664, 419] width 708 height 62
paste textarea "[STREET_ADDRESS]"
type textarea "Hi, this is [PERSON_NAME] with Opendoor. I’m confirming you received the WO for…"
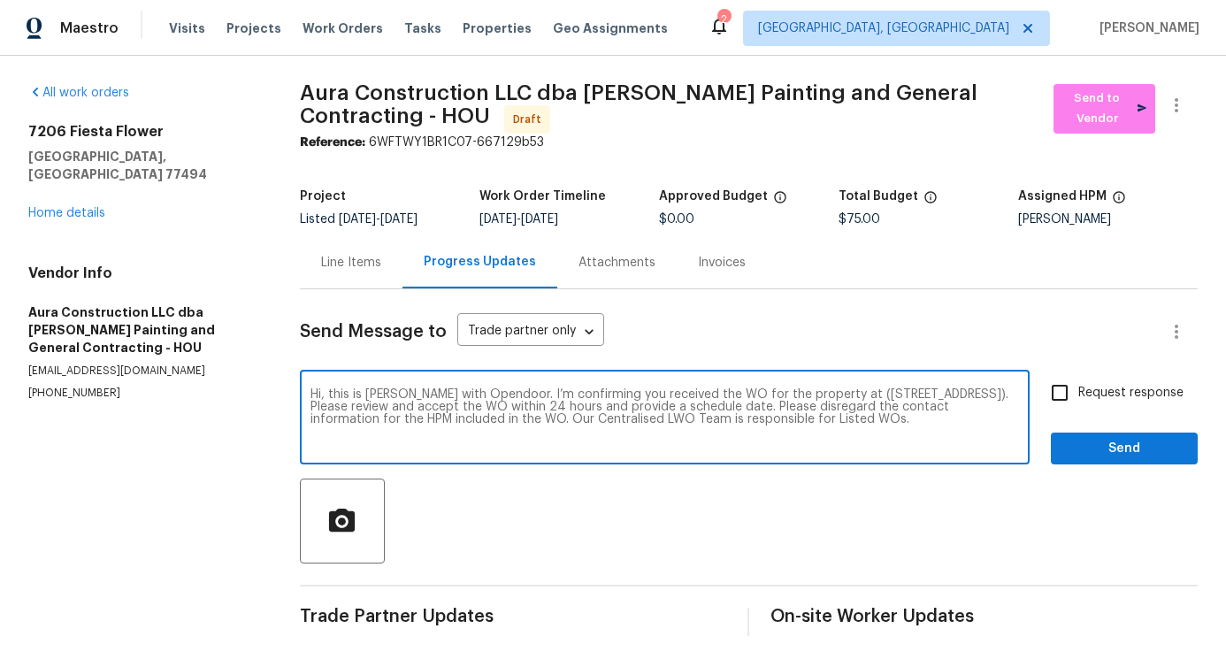
click at [1108, 401] on span "Request response" at bounding box center [1130, 393] width 105 height 19
click at [1078, 401] on input "Request response" at bounding box center [1059, 392] width 37 height 37
checkbox input "true"
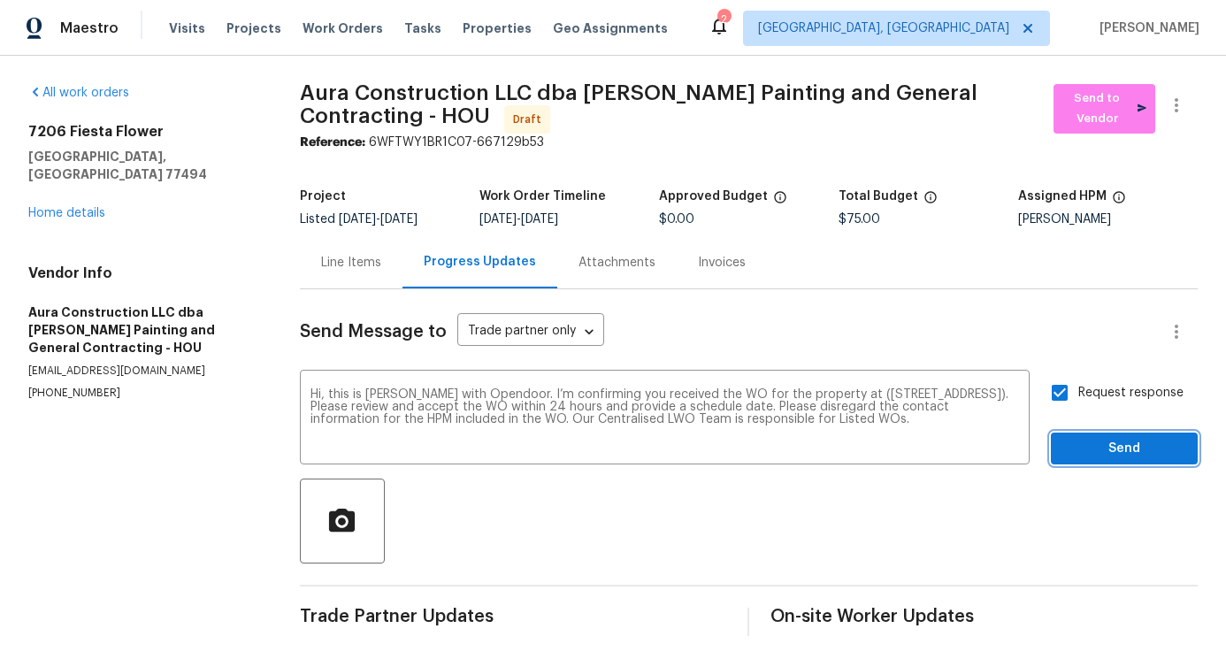
click at [1109, 432] on button "Send" at bounding box center [1124, 448] width 147 height 33
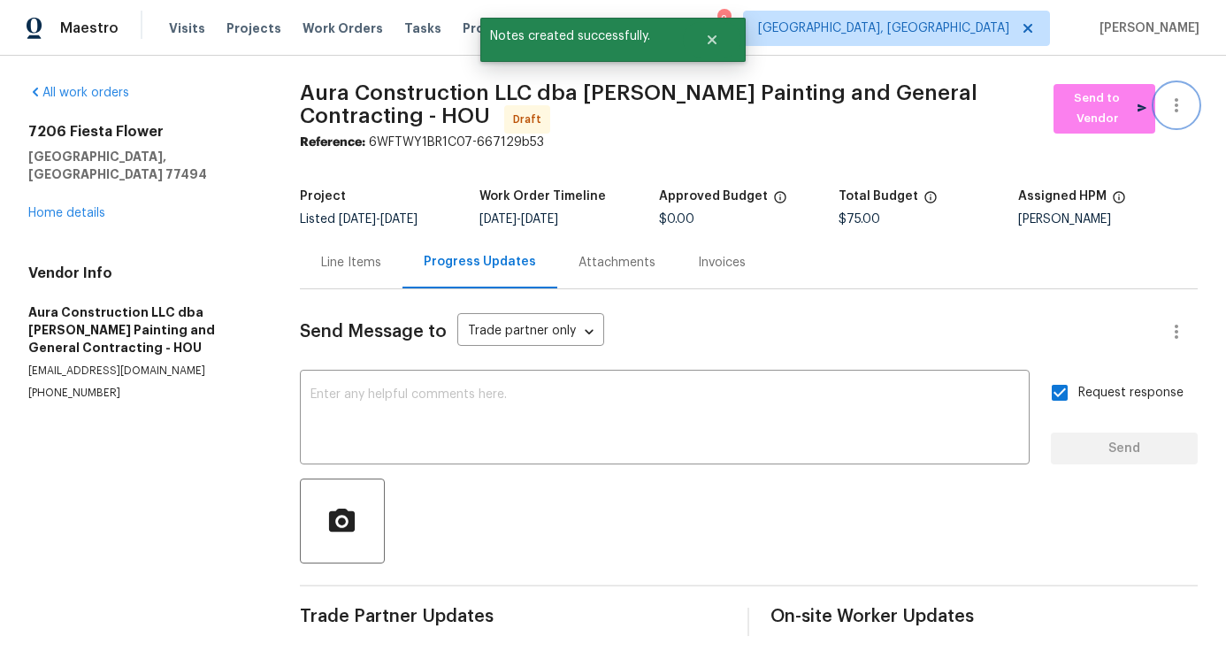
click at [1178, 115] on icon "button" at bounding box center [1176, 105] width 21 height 21
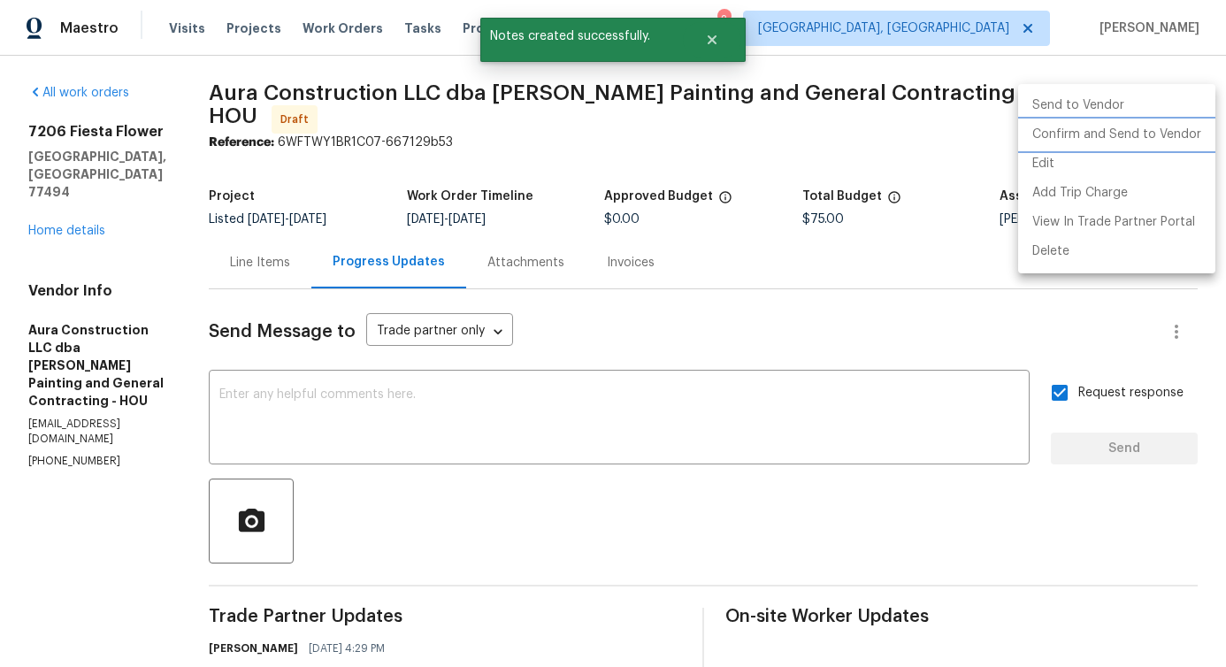
click at [1128, 128] on li "Confirm and Send to Vendor" at bounding box center [1116, 134] width 197 height 29
click at [483, 180] on div at bounding box center [613, 333] width 1226 height 667
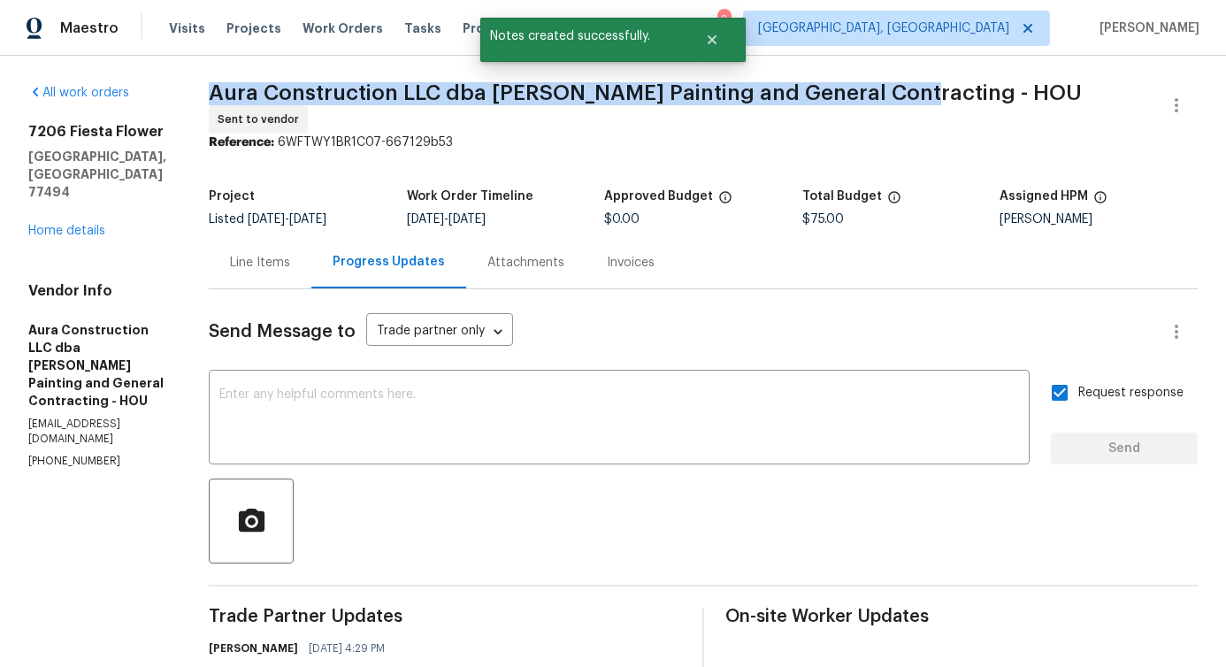
drag, startPoint x: 203, startPoint y: 93, endPoint x: 888, endPoint y: 96, distance: 685.4
click at [888, 96] on span "Aura Construction LLC dba [PERSON_NAME] Painting and General Contracting - HOU" at bounding box center [645, 92] width 873 height 21
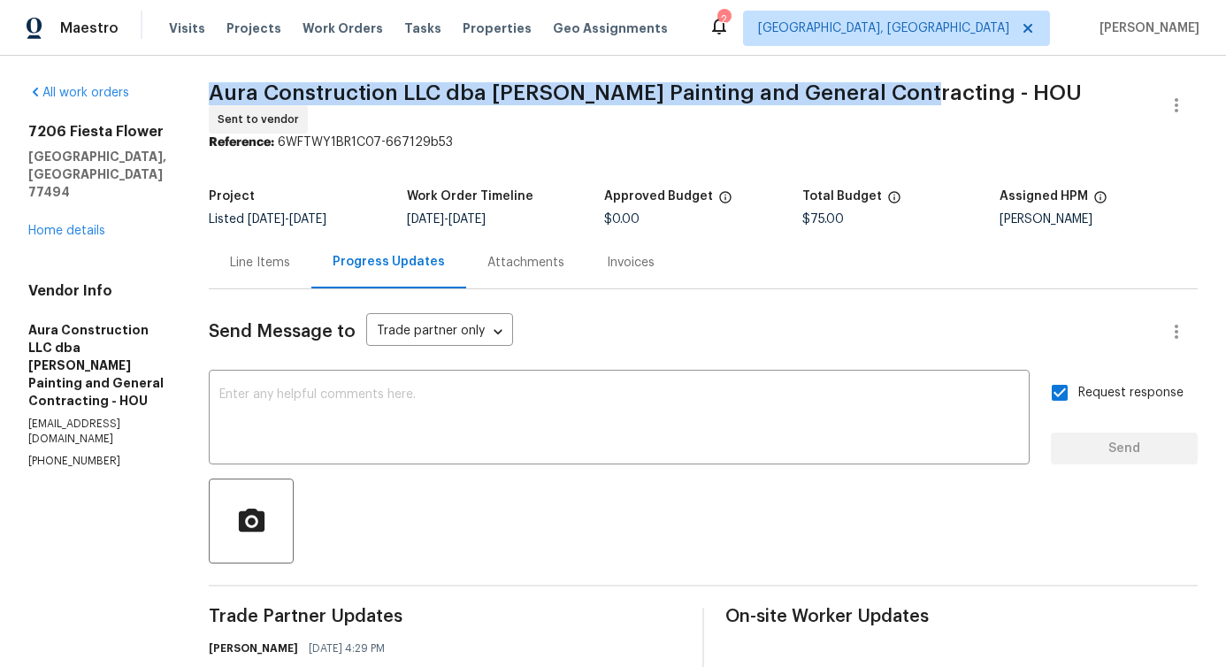
click at [185, 94] on div "All work orders 7206 [GEOGRAPHIC_DATA] Home details Vendor Info Aura Constructi…" at bounding box center [613, 430] width 1226 height 748
drag, startPoint x: 201, startPoint y: 91, endPoint x: 891, endPoint y: 111, distance: 690.1
click at [891, 111] on span "Aura Construction LLC dba [PERSON_NAME] Painting and General Contracting - HOU …" at bounding box center [682, 109] width 946 height 50
copy span "Aura Construction LLC dba [PERSON_NAME] Painting and General Contracting"
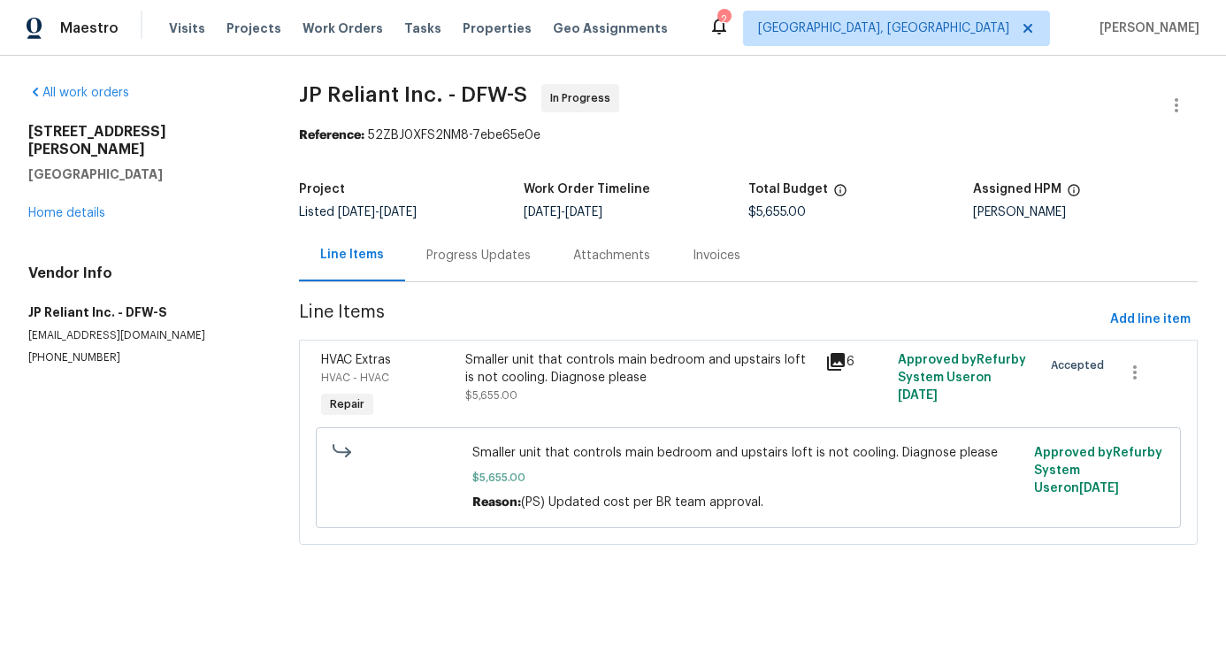
click at [489, 250] on div "Progress Updates" at bounding box center [478, 256] width 104 height 18
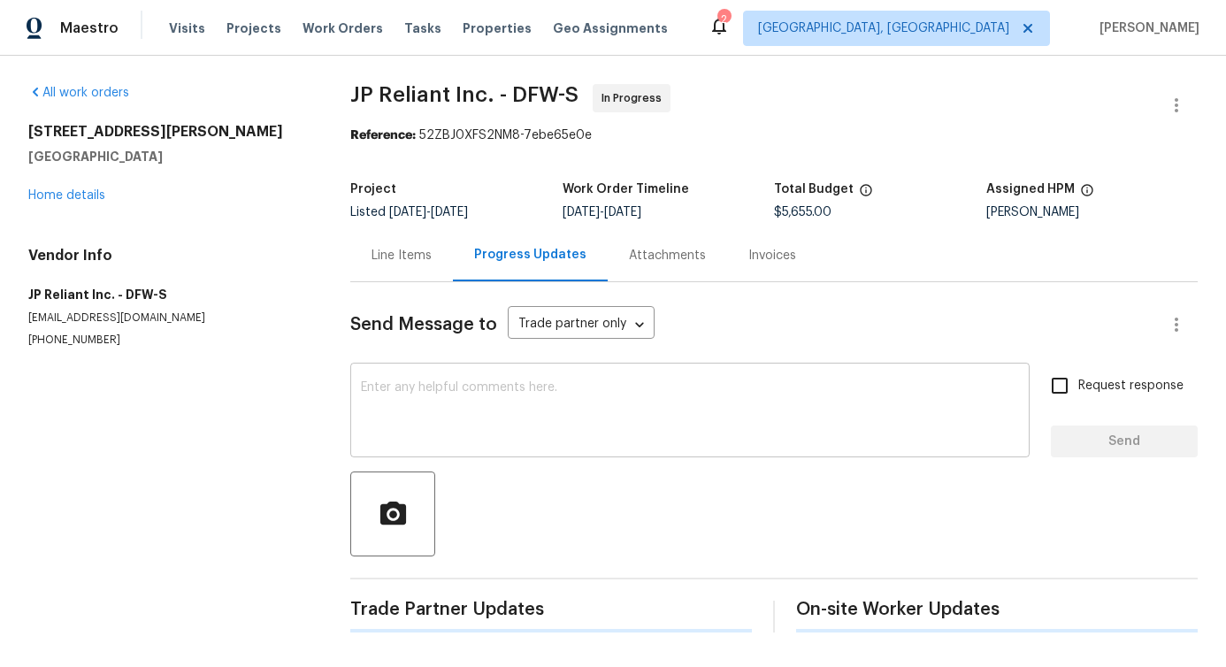
click at [469, 443] on textarea at bounding box center [690, 412] width 658 height 62
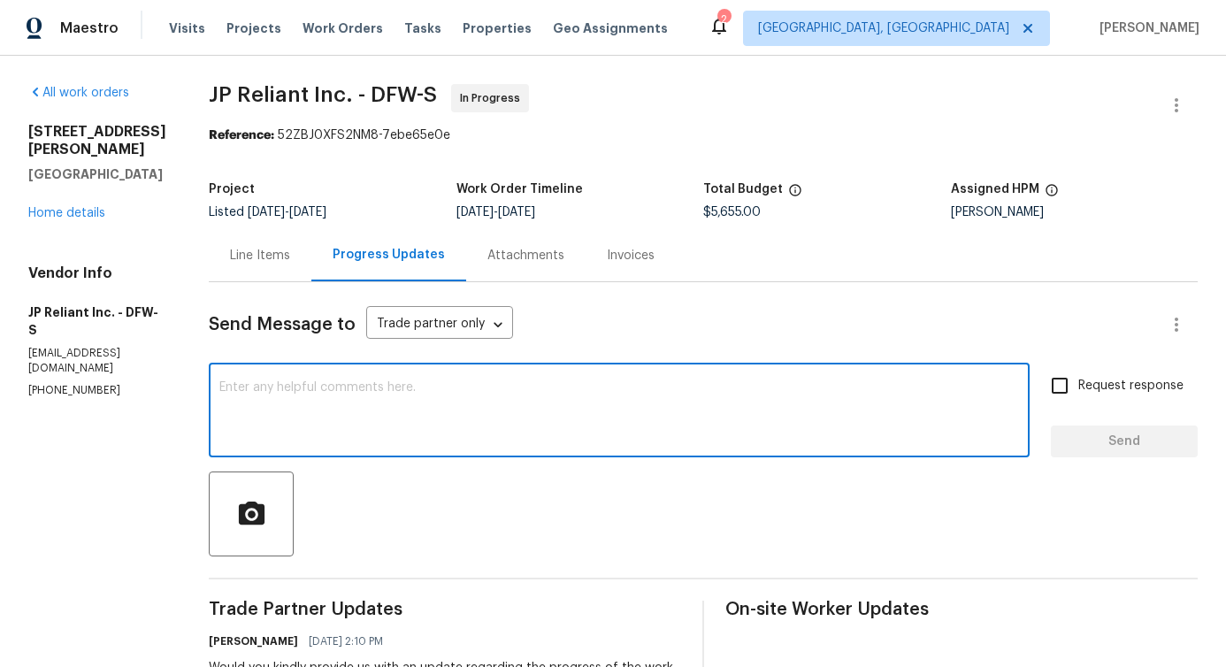
click at [340, 421] on textarea at bounding box center [619, 412] width 800 height 62
type textarea "Do you have any update?"
click at [1085, 397] on label "Request response" at bounding box center [1112, 385] width 142 height 37
click at [1078, 397] on input "Request response" at bounding box center [1059, 385] width 37 height 37
checkbox input "true"
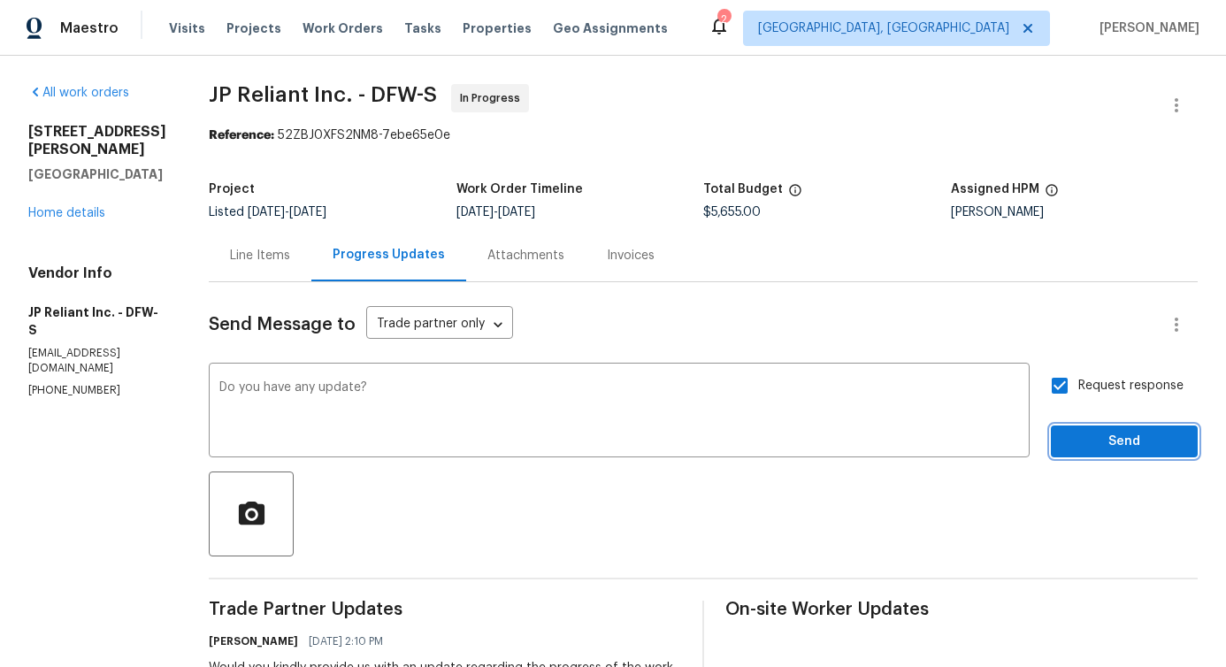
click at [1094, 435] on span "Send" at bounding box center [1124, 442] width 119 height 22
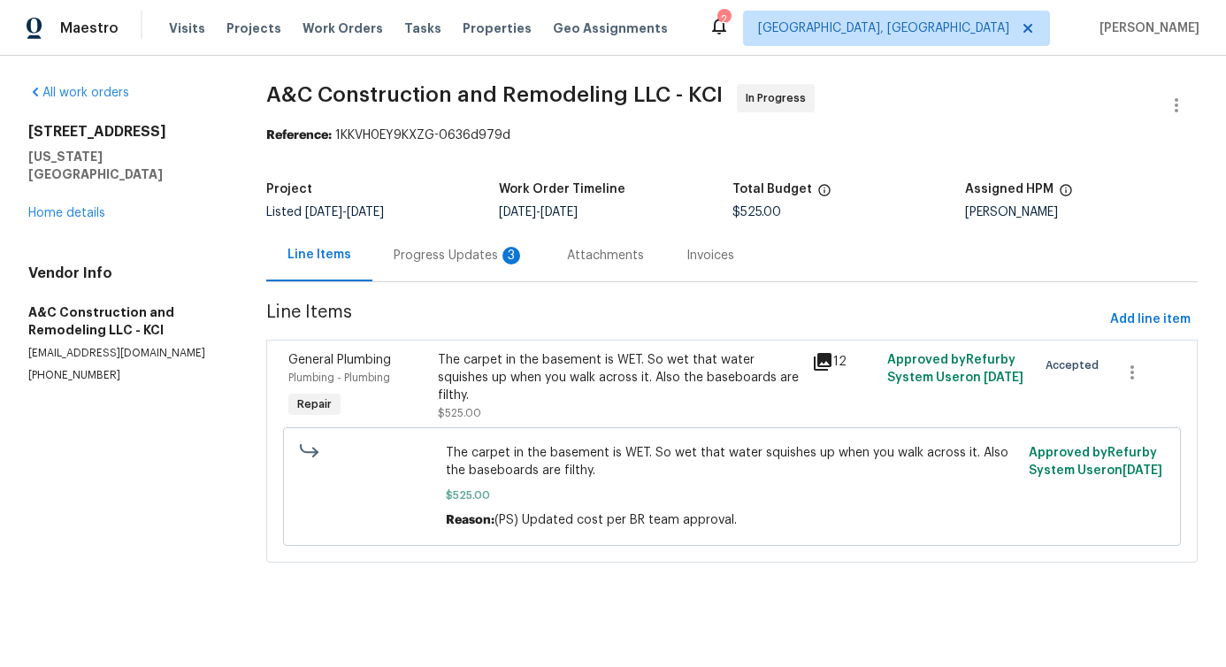
click at [462, 271] on div "Progress Updates 3" at bounding box center [458, 255] width 173 height 52
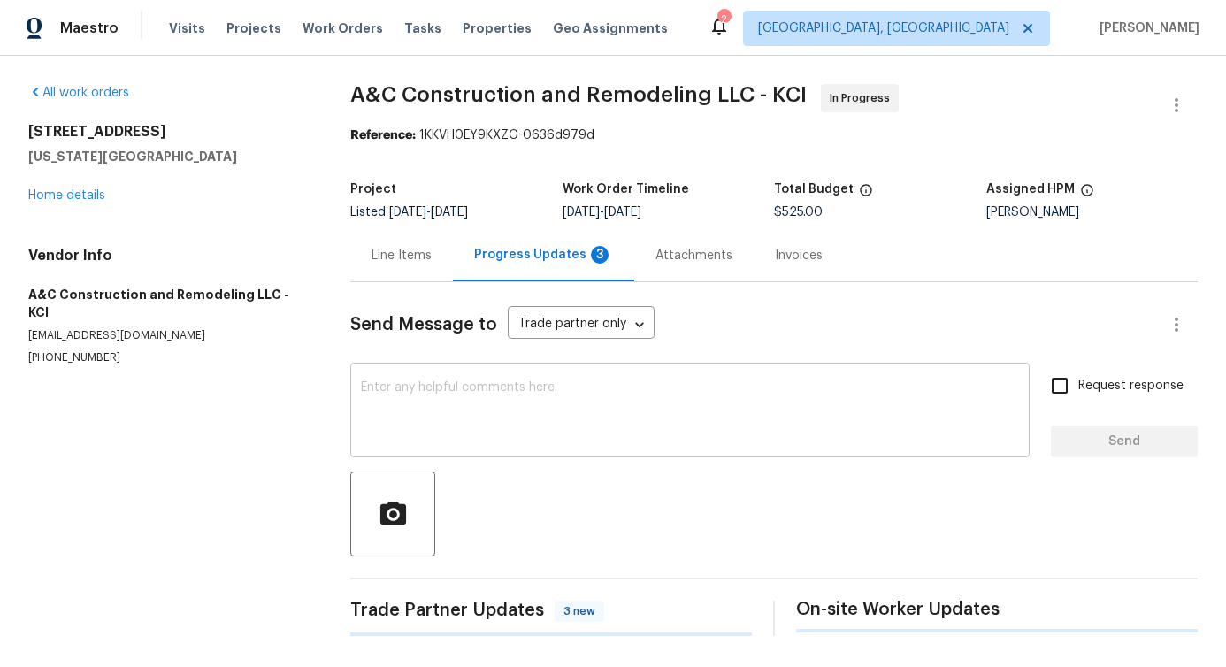
click at [465, 401] on textarea at bounding box center [690, 412] width 658 height 62
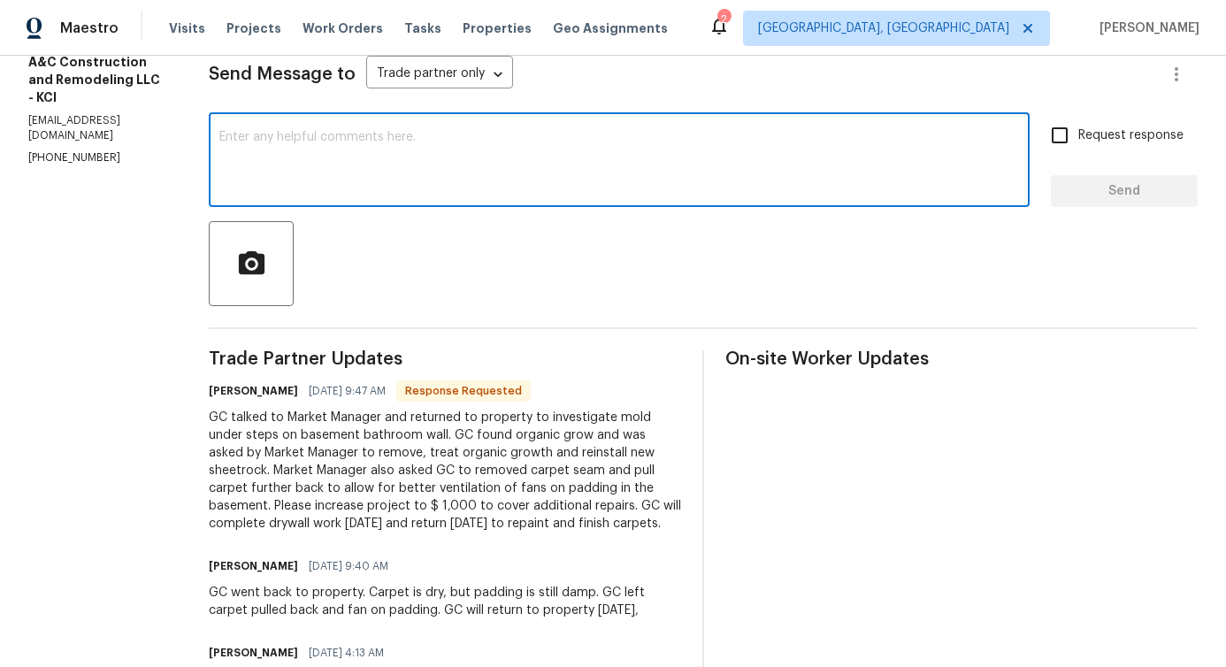
scroll to position [187, 0]
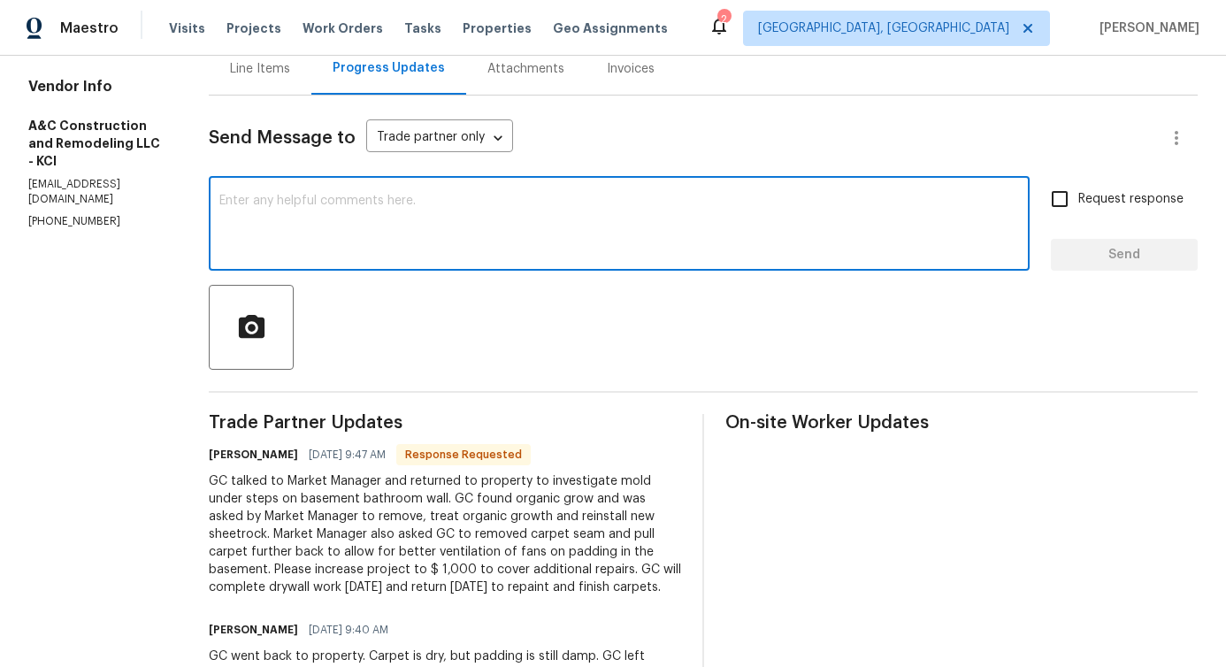
click at [290, 73] on div "Line Items" at bounding box center [260, 69] width 60 height 18
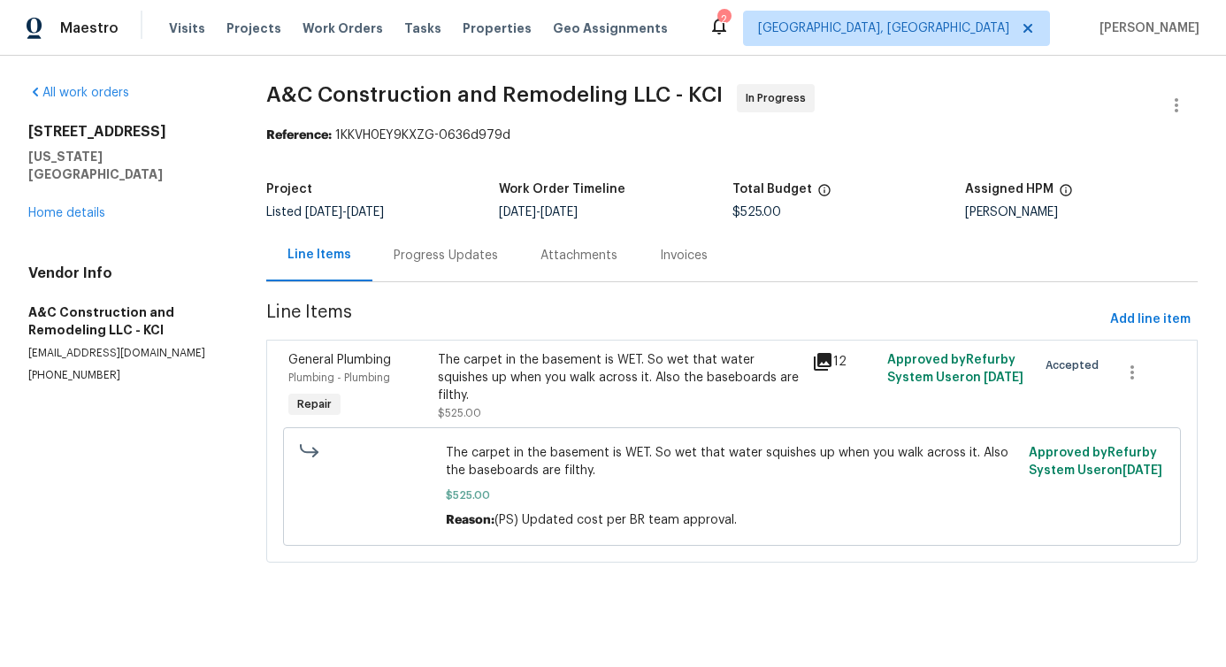
click at [541, 383] on div "The carpet in the basement is WET. So wet that water squishes up when you walk …" at bounding box center [619, 377] width 363 height 53
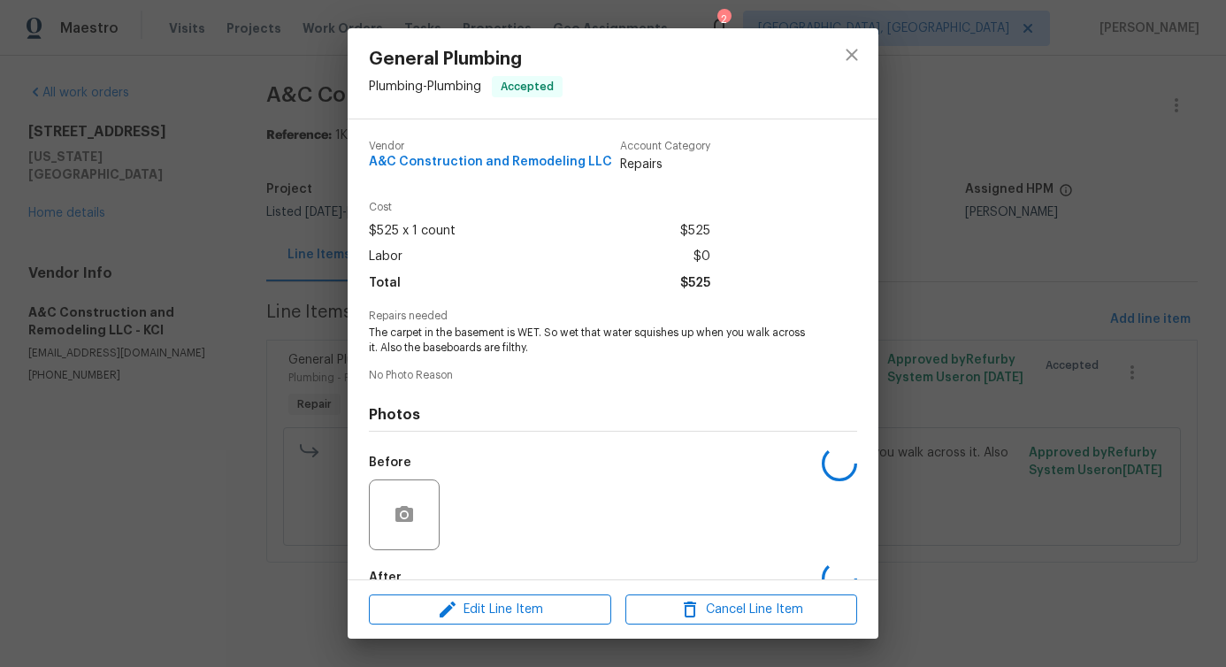
scroll to position [103, 0]
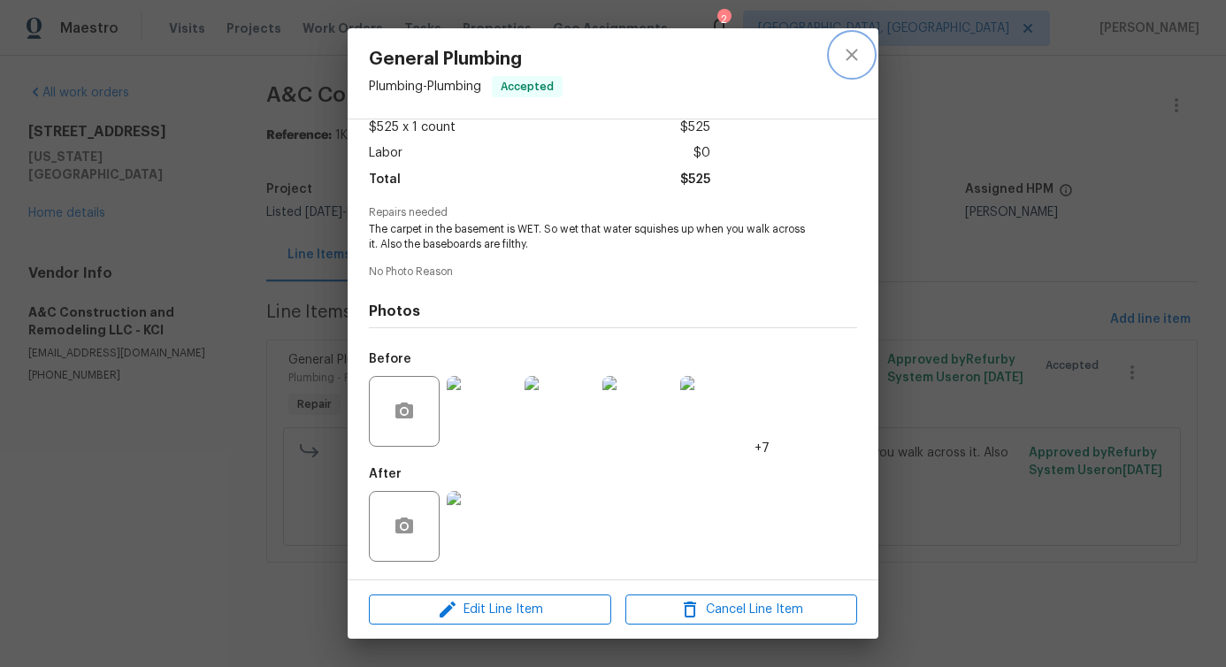
click at [835, 53] on button "close" at bounding box center [851, 55] width 42 height 42
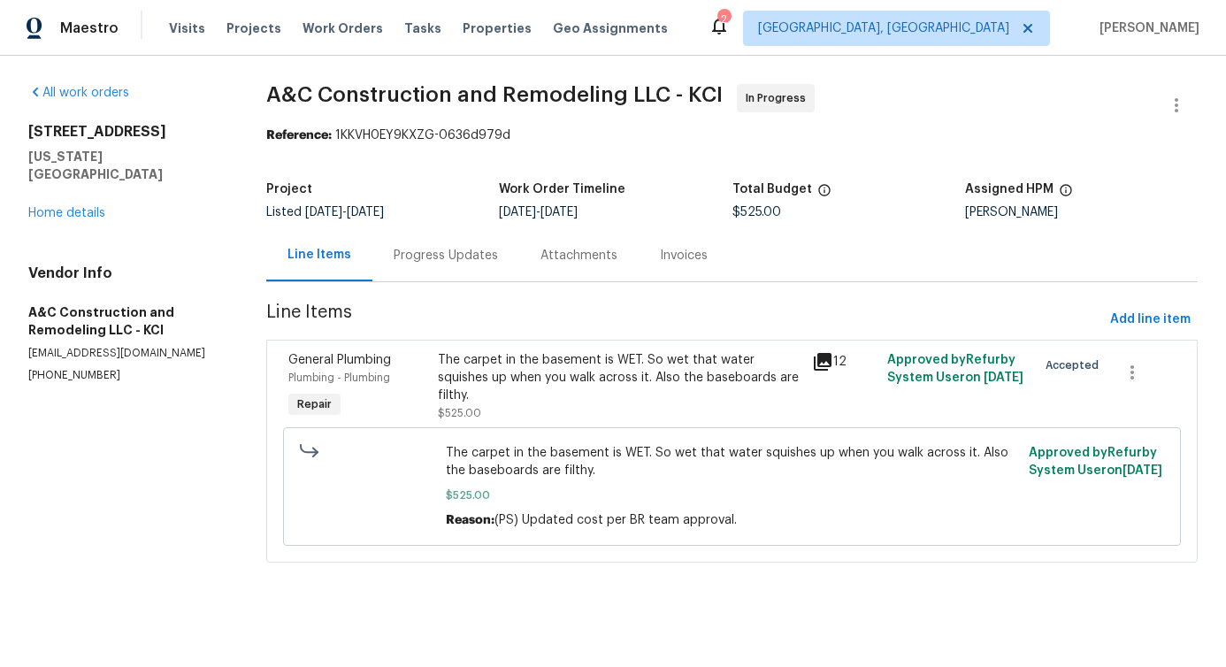
click at [438, 249] on div "Progress Updates" at bounding box center [446, 256] width 104 height 18
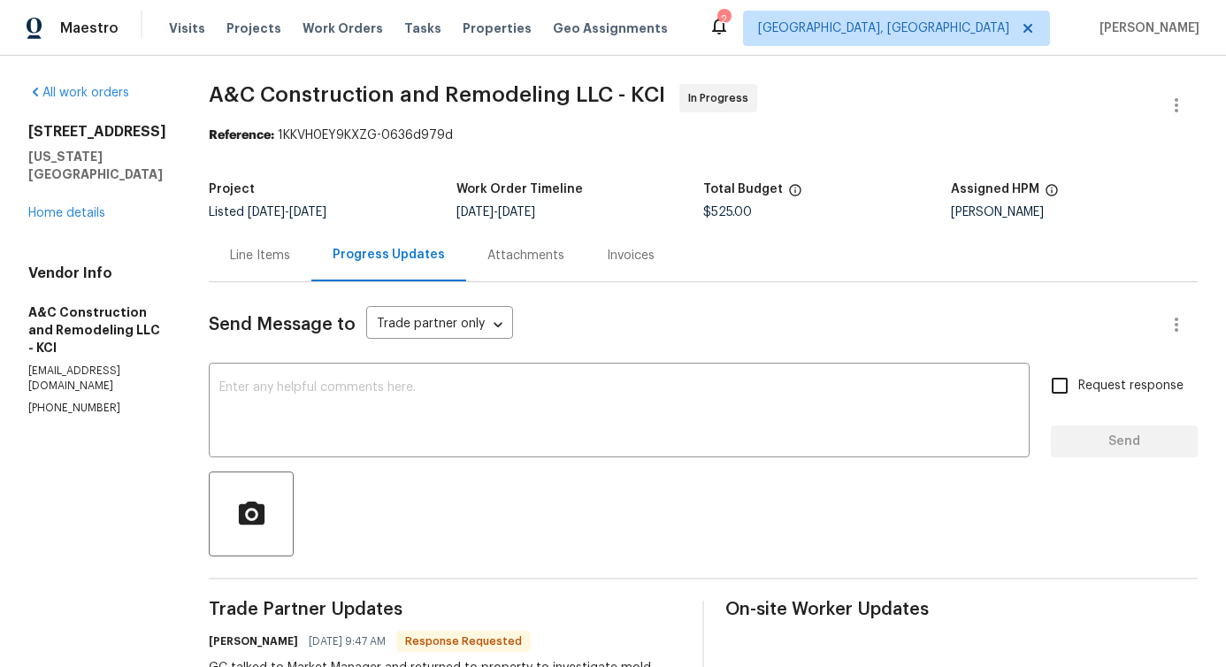
click at [287, 264] on div "Line Items" at bounding box center [260, 255] width 103 height 52
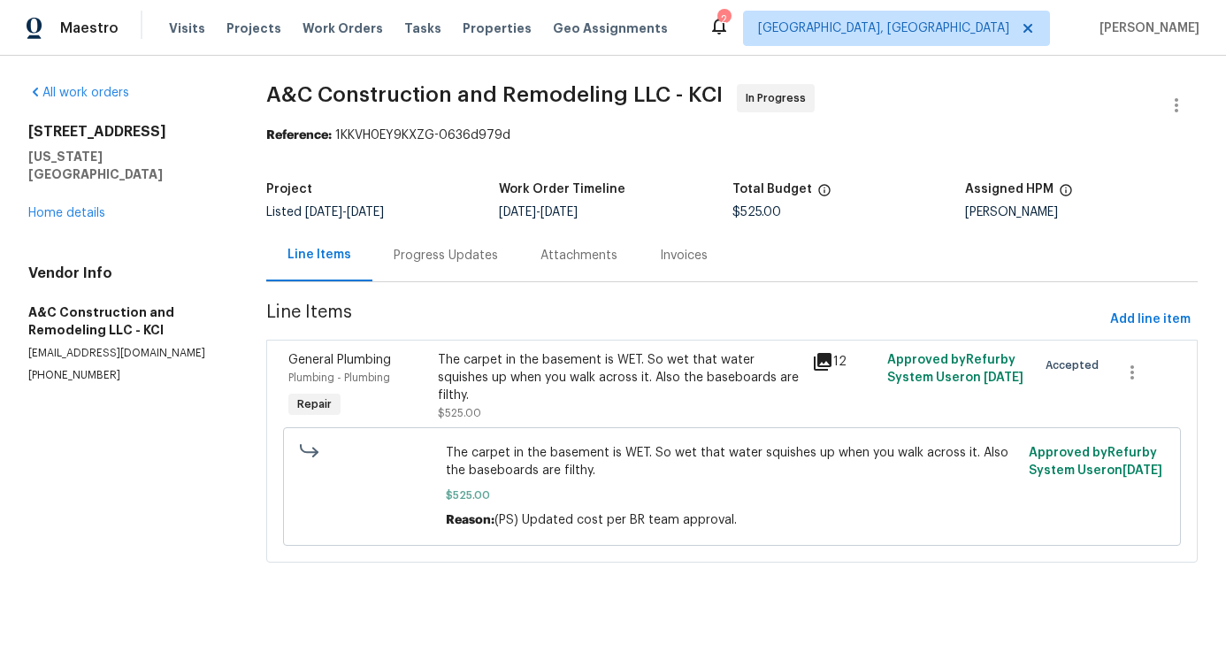
click at [578, 397] on div "The carpet in the basement is WET. So wet that water squishes up when you walk …" at bounding box center [619, 386] width 363 height 71
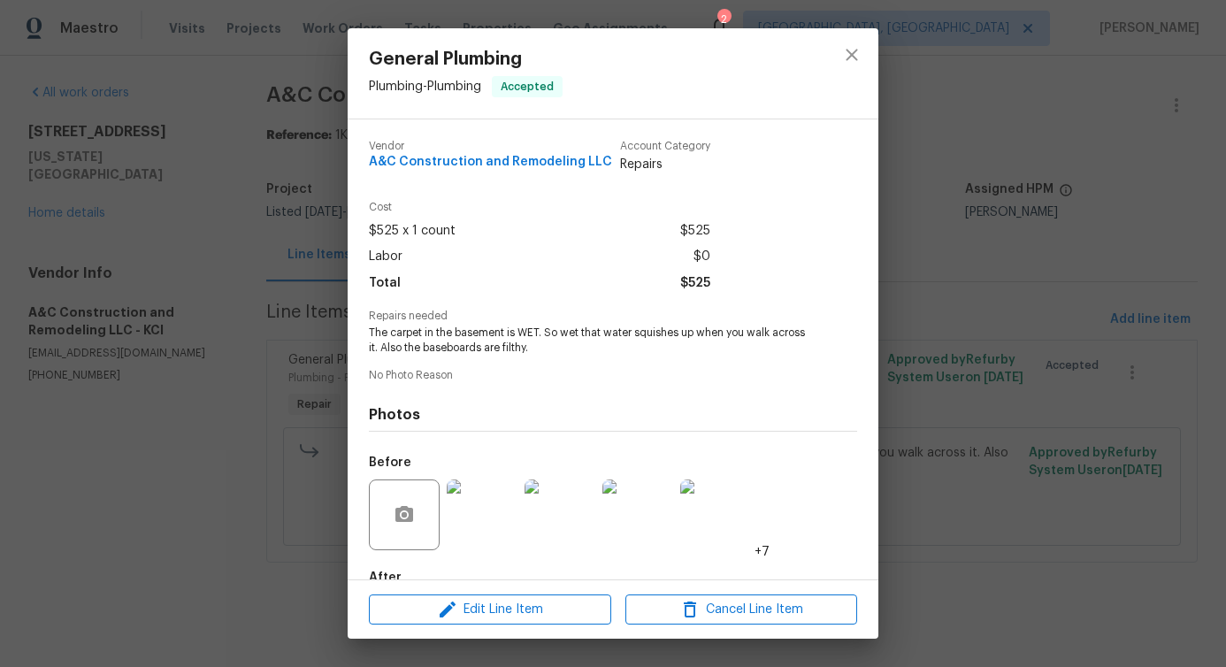
scroll to position [103, 0]
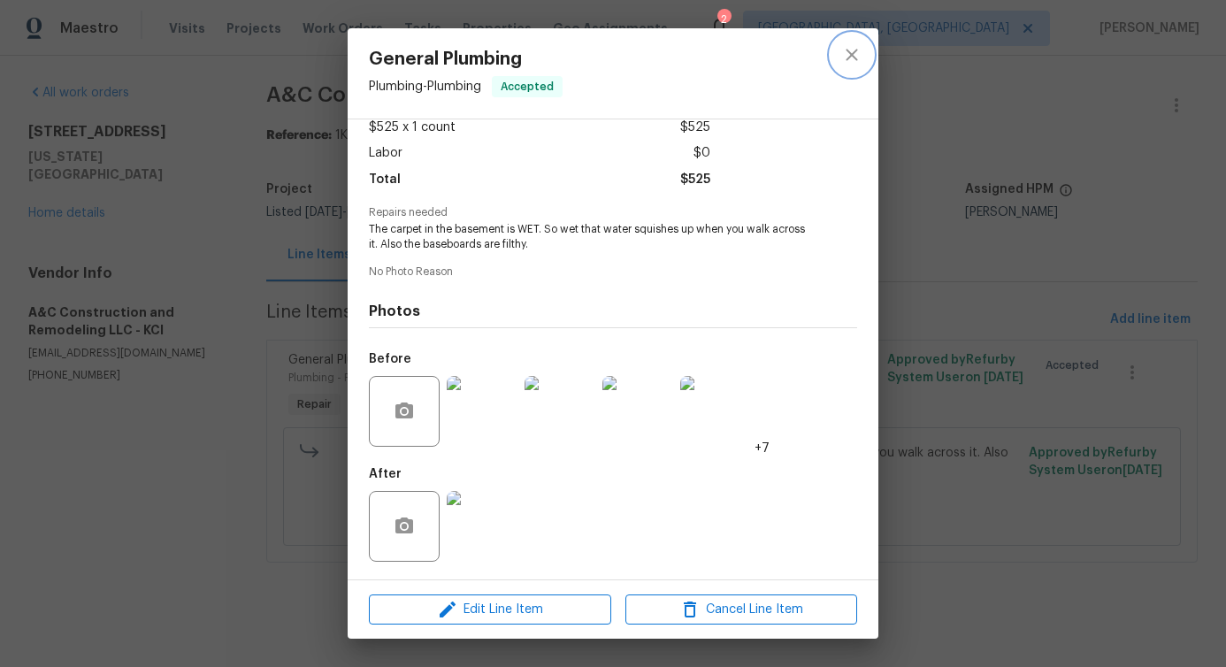
click at [848, 57] on icon "close" at bounding box center [850, 54] width 11 height 11
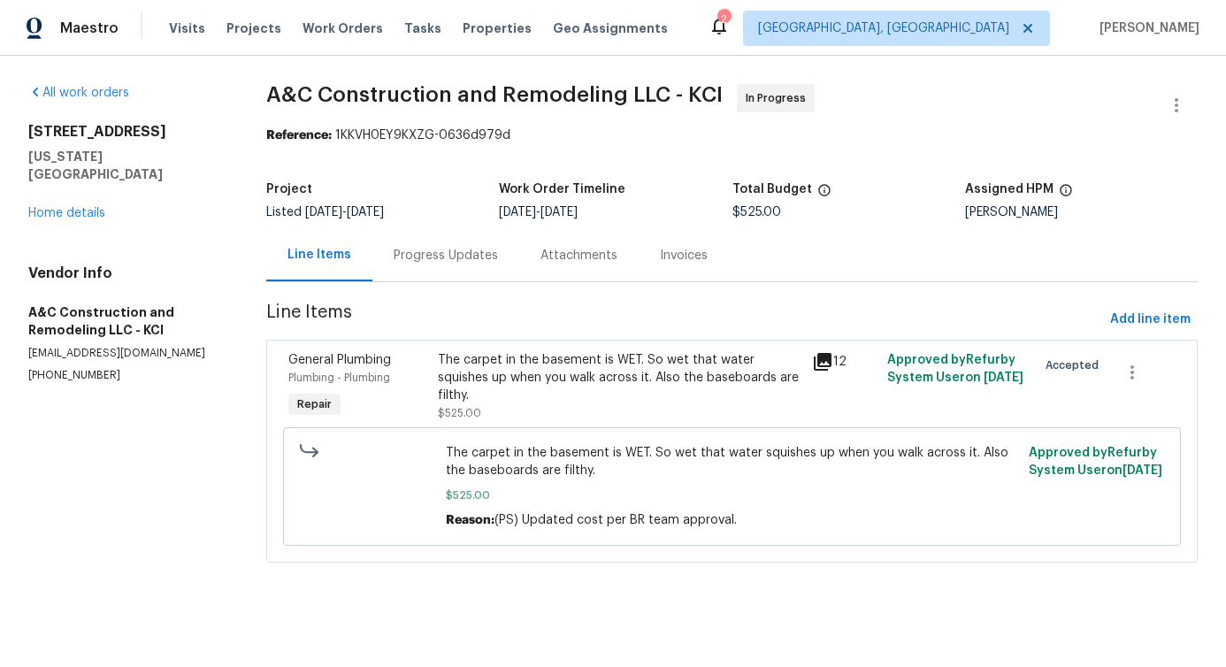
click at [510, 344] on div "General Plumbing Plumbing - Plumbing Repair The carpet in the basement is WET. …" at bounding box center [731, 451] width 931 height 223
click at [510, 356] on div "The carpet in the basement is WET. So wet that water squishes up when you walk …" at bounding box center [619, 377] width 363 height 53
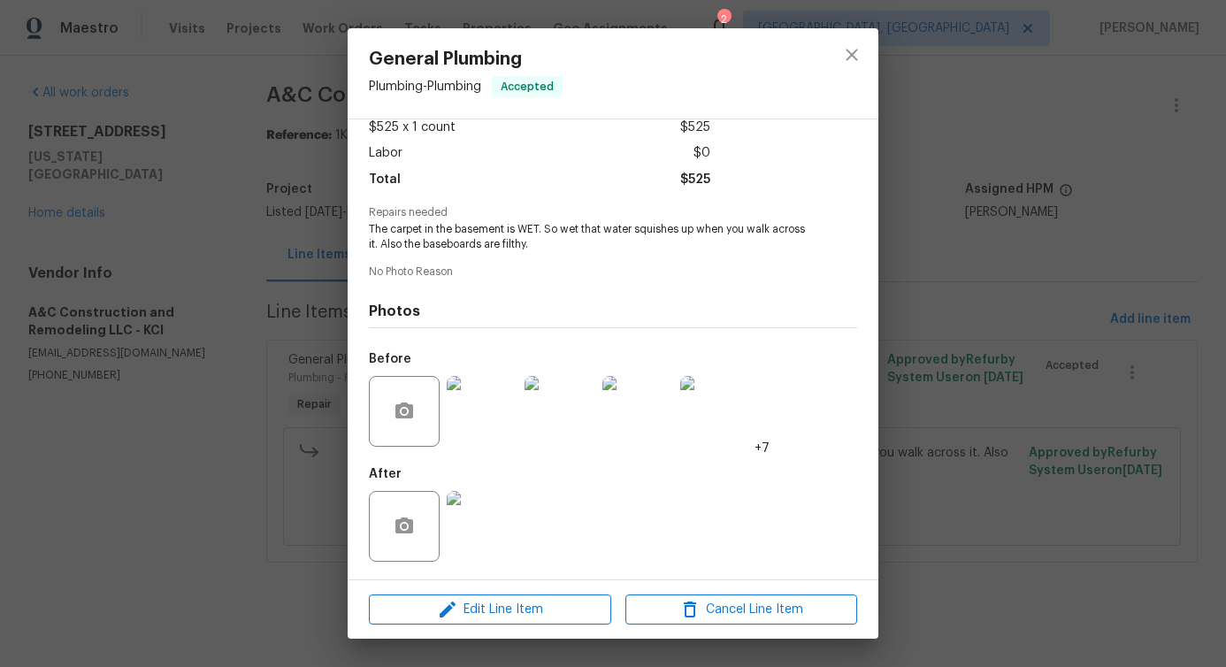
click at [814, 78] on div "General Plumbing Plumbing - Plumbing Accepted" at bounding box center [613, 73] width 531 height 90
click at [852, 49] on icon "close" at bounding box center [851, 54] width 21 height 21
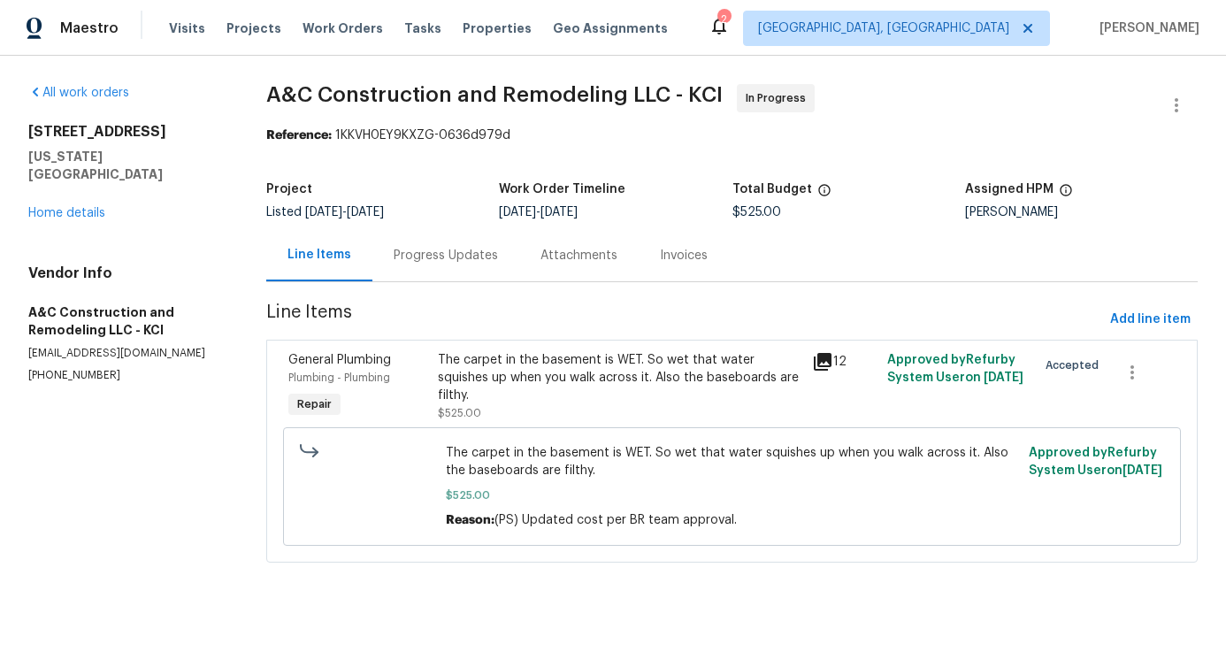
click at [445, 276] on div "Progress Updates" at bounding box center [445, 255] width 147 height 52
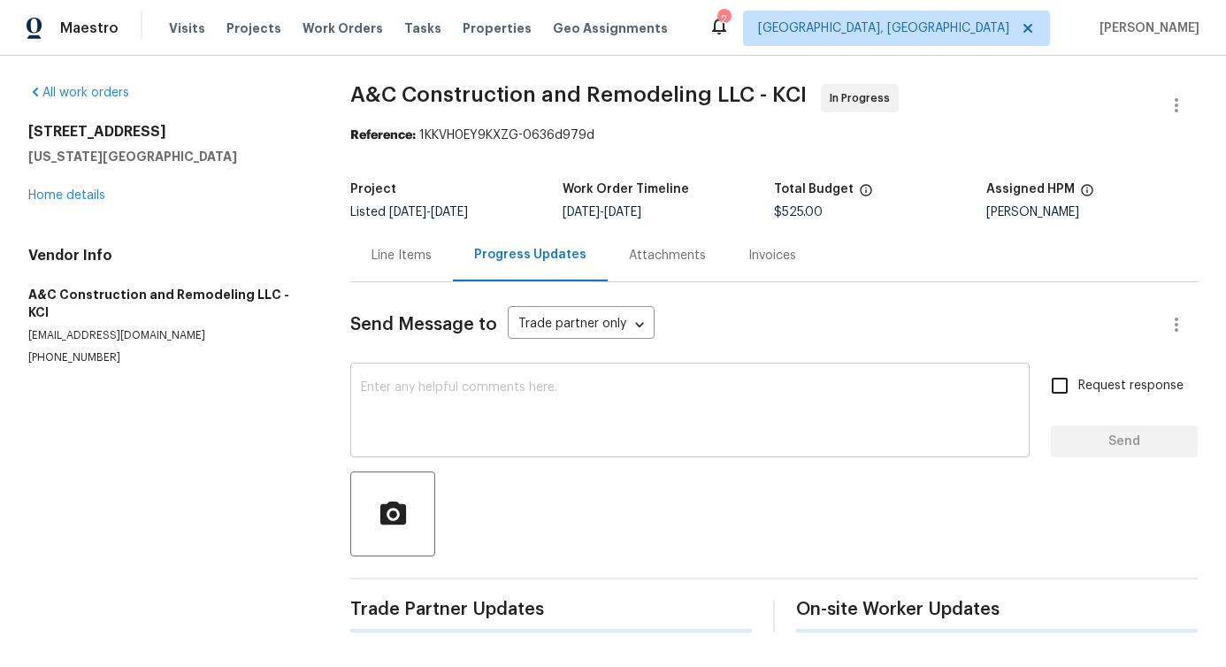
click at [437, 442] on textarea at bounding box center [690, 412] width 658 height 62
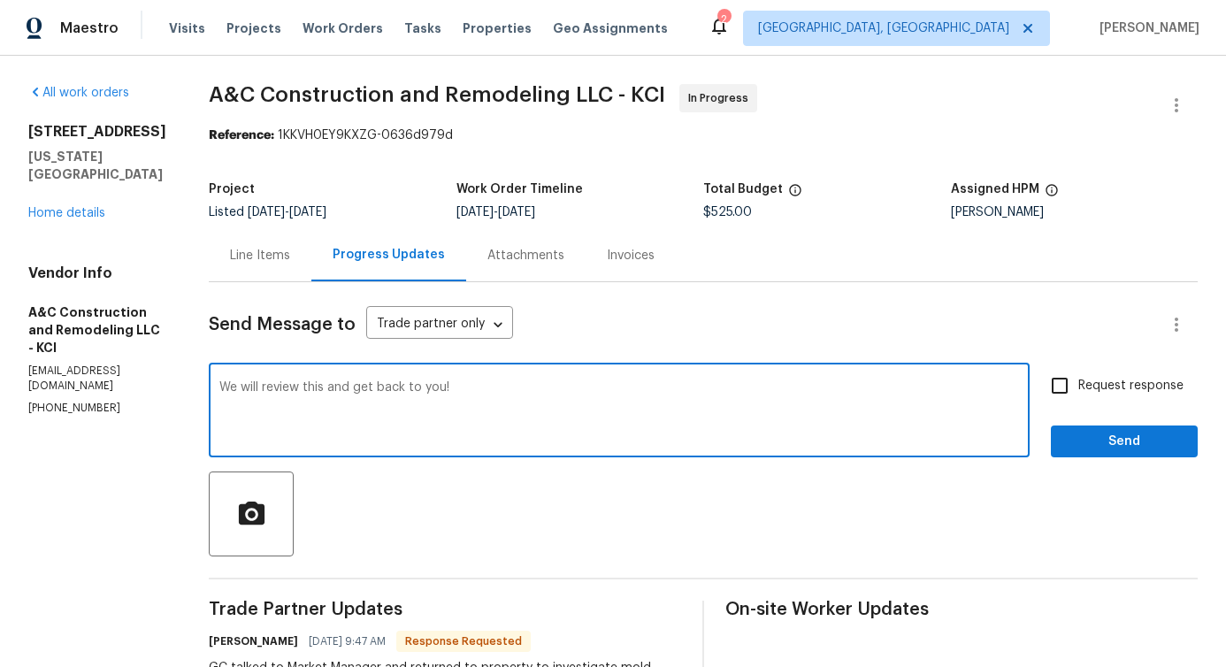
type textarea "We will review this and get back to you!"
click at [1130, 440] on span "Send" at bounding box center [1124, 442] width 119 height 22
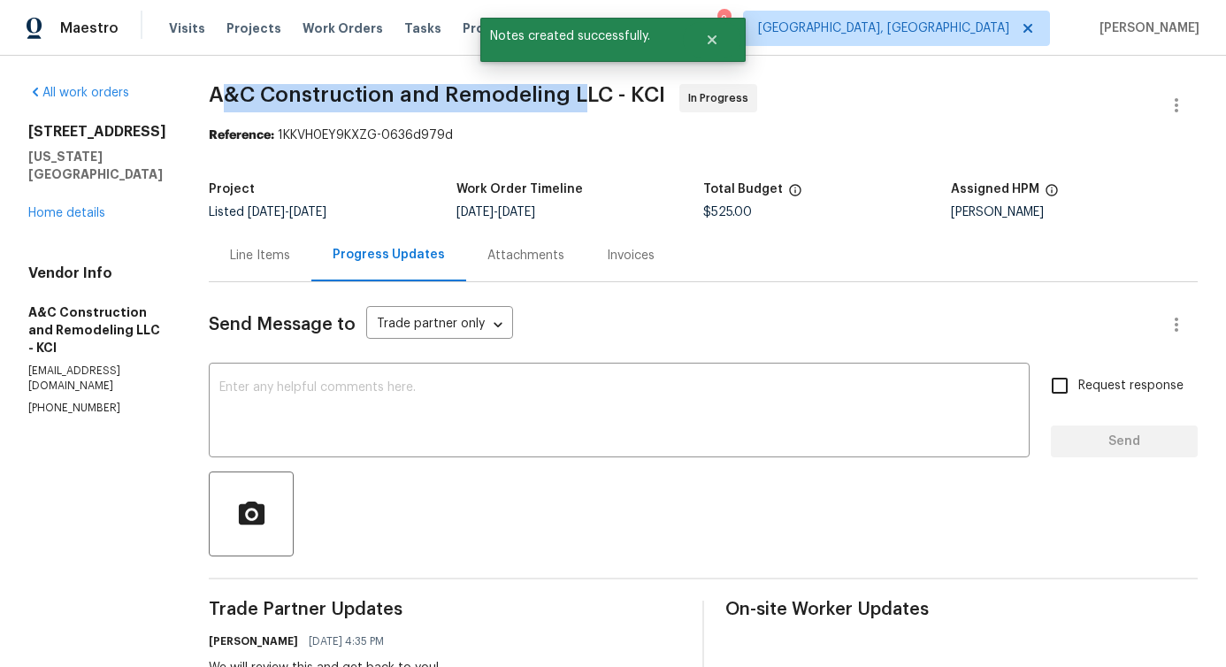
drag, startPoint x: 248, startPoint y: 88, endPoint x: 610, endPoint y: 88, distance: 362.6
click at [610, 88] on span "A&C Construction and Remodeling LLC - KCI" at bounding box center [437, 94] width 456 height 21
drag, startPoint x: 241, startPoint y: 93, endPoint x: 654, endPoint y: 99, distance: 413.1
click at [654, 99] on span "A&C Construction and Remodeling LLC - KCI" at bounding box center [437, 94] width 456 height 21
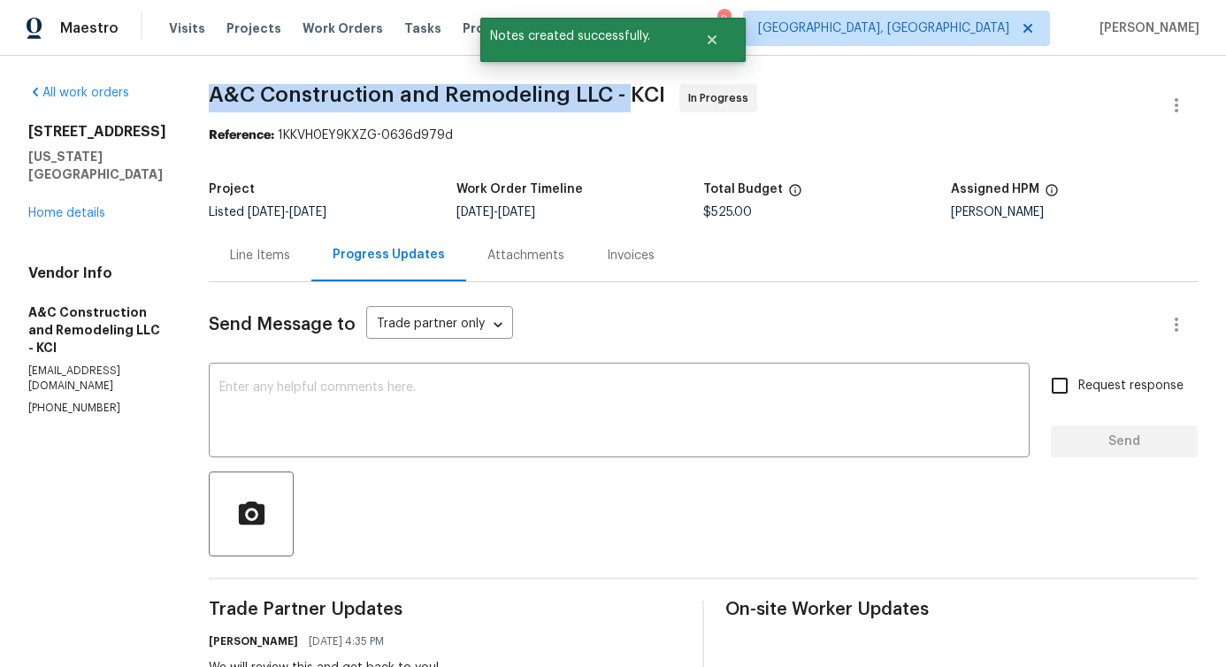
copy span "A&C Construction and Remodeling LLC -"
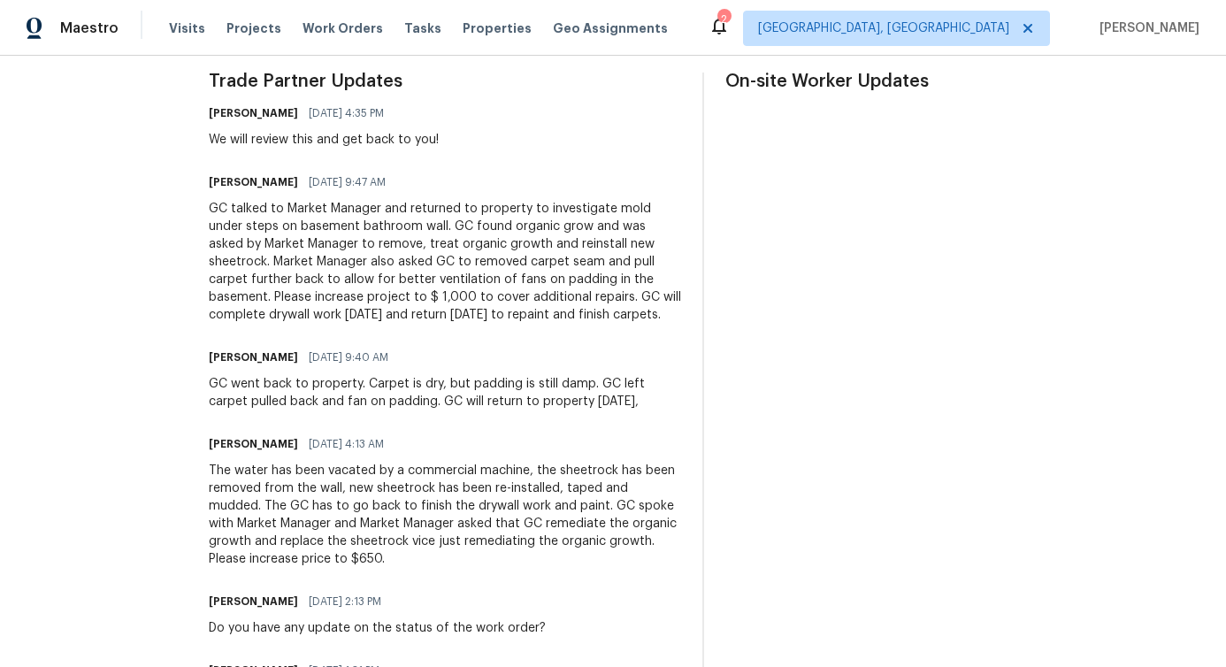
scroll to position [531, 0]
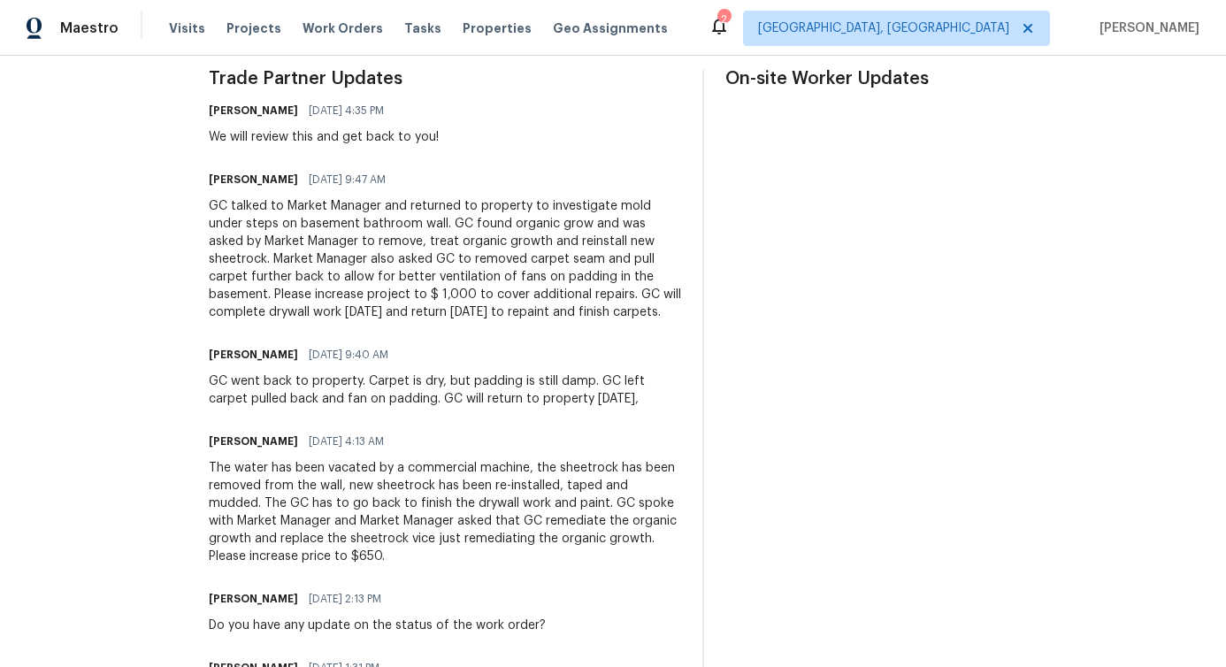
click at [381, 509] on div "The water has been vacated by a commercial machine, the sheetrock has been remo…" at bounding box center [445, 512] width 472 height 106
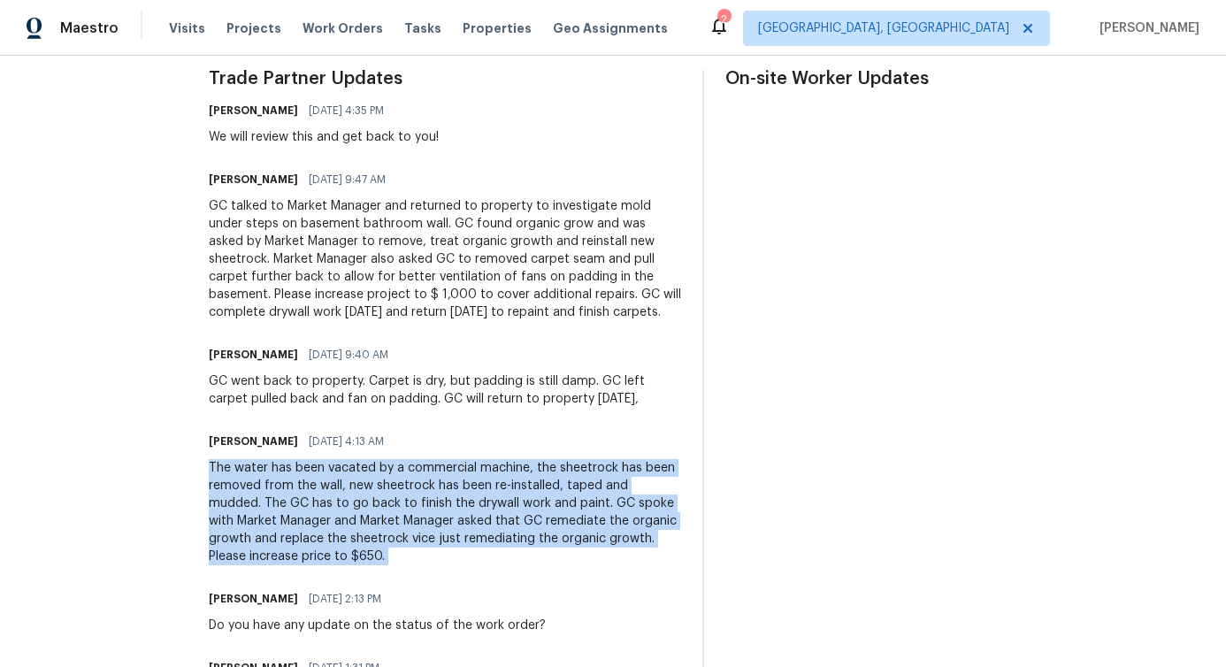
copy div "The water has been vacated by a commercial machine, the sheetrock has been remo…"
click at [427, 407] on div "GC went back to property. Carpet is dry, but padding is still damp. GC left car…" at bounding box center [445, 389] width 472 height 35
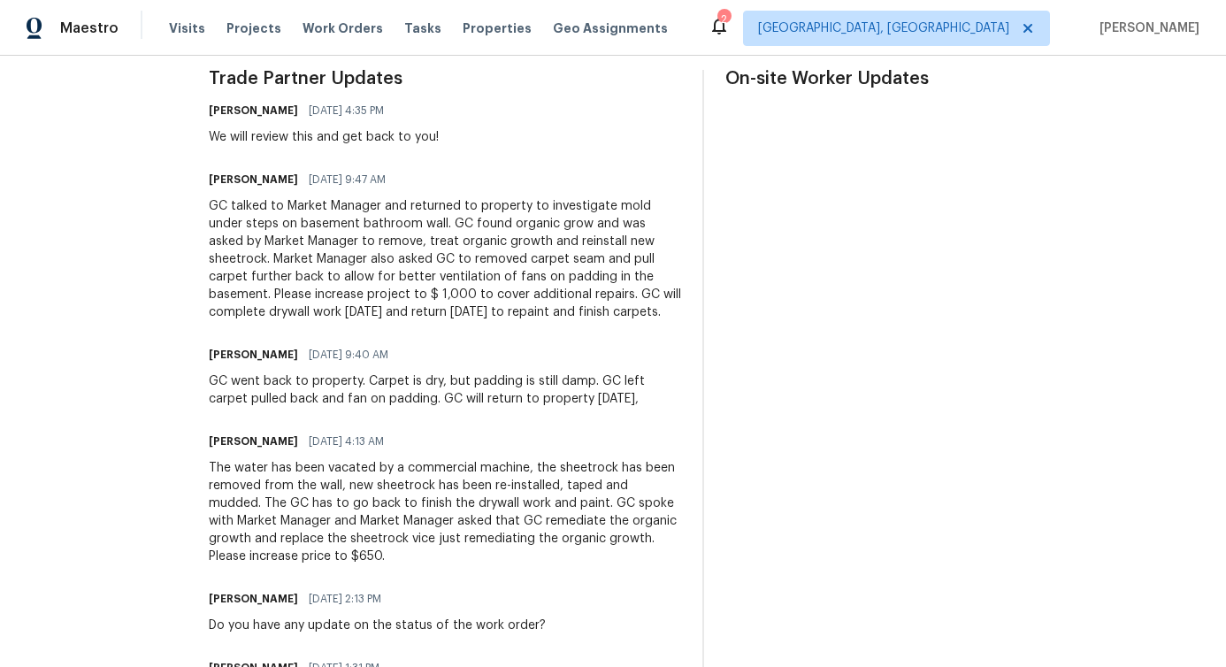
click at [427, 407] on div "GC went back to property. Carpet is dry, but padding is still damp. GC left car…" at bounding box center [445, 389] width 472 height 35
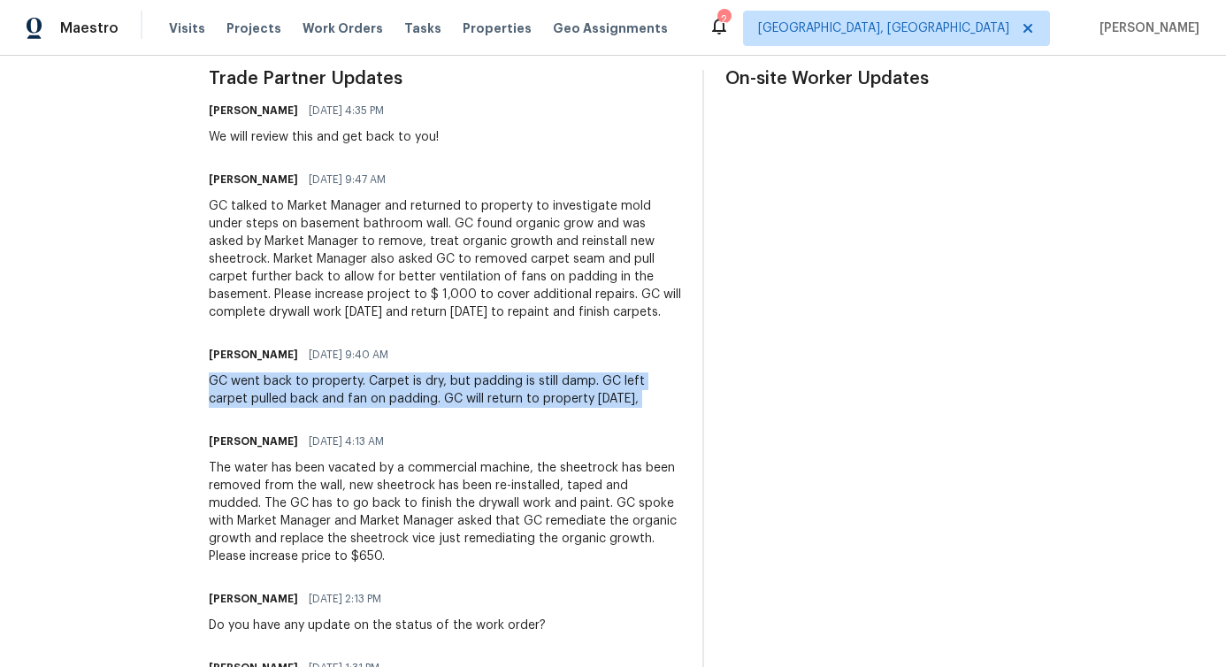
copy div "GC went back to property. Carpet is dry, but padding is still damp. GC left car…"
click at [415, 304] on div "GC talked to Market Manager and returned to property to investigate mold under …" at bounding box center [445, 259] width 472 height 124
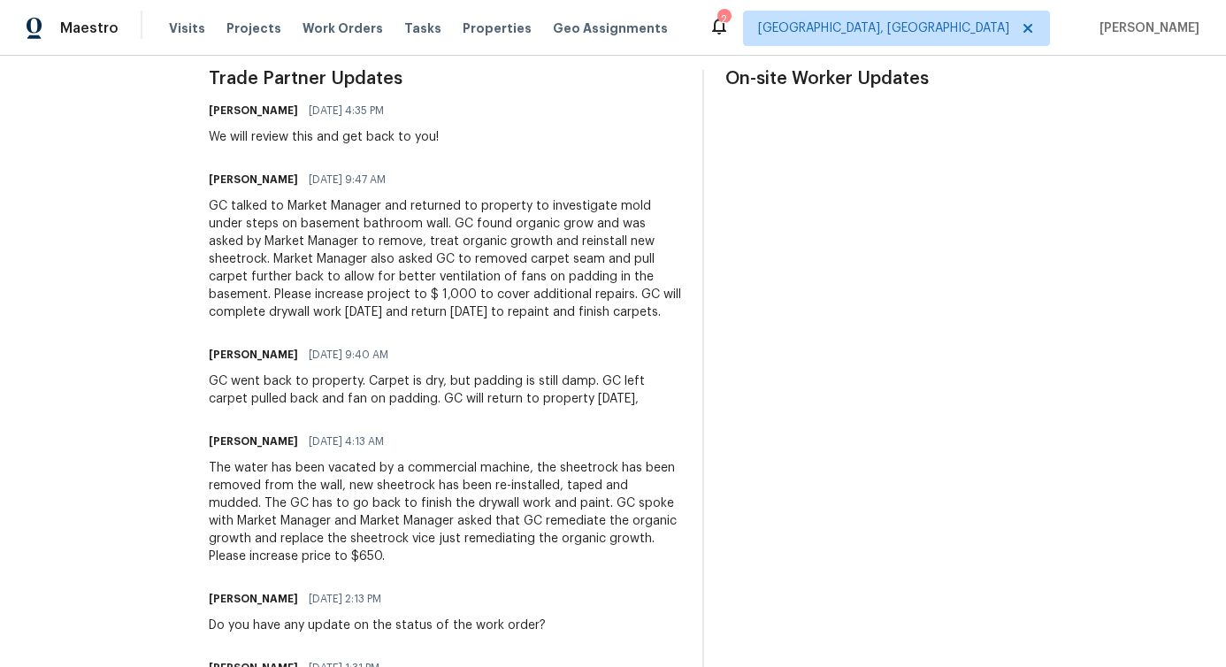
click at [415, 304] on div "GC talked to Market Manager and returned to property to investigate mold under …" at bounding box center [445, 259] width 472 height 124
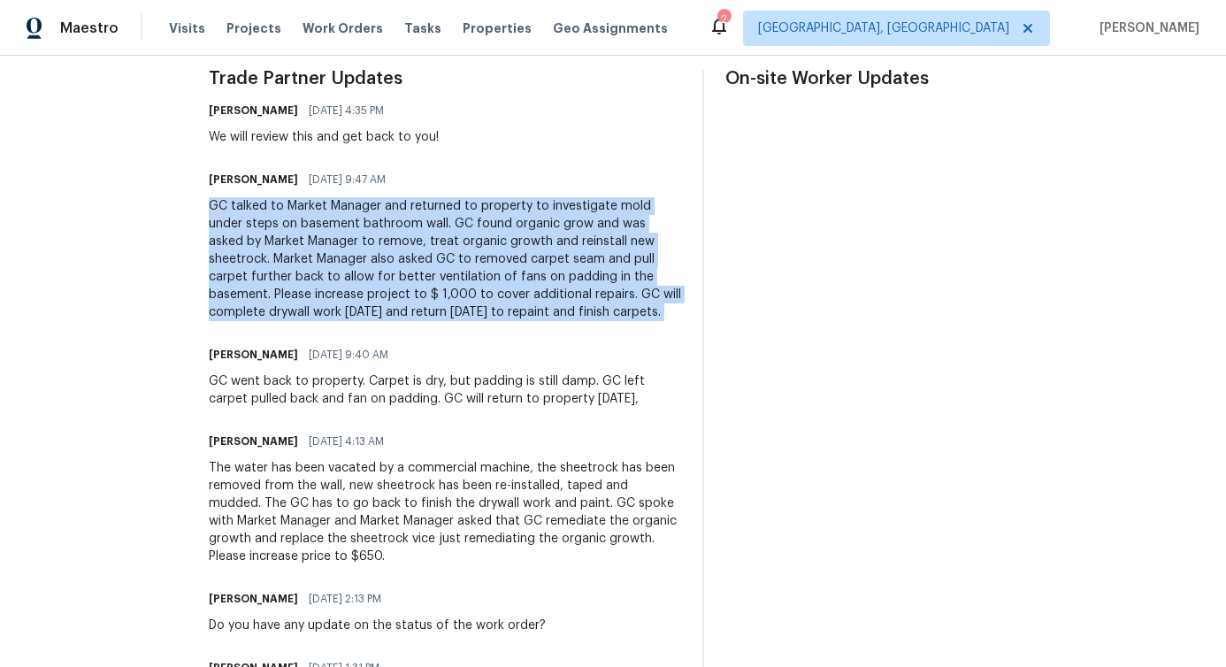
copy div "GC talked to Market Manager and returned to property to investigate mold under …"
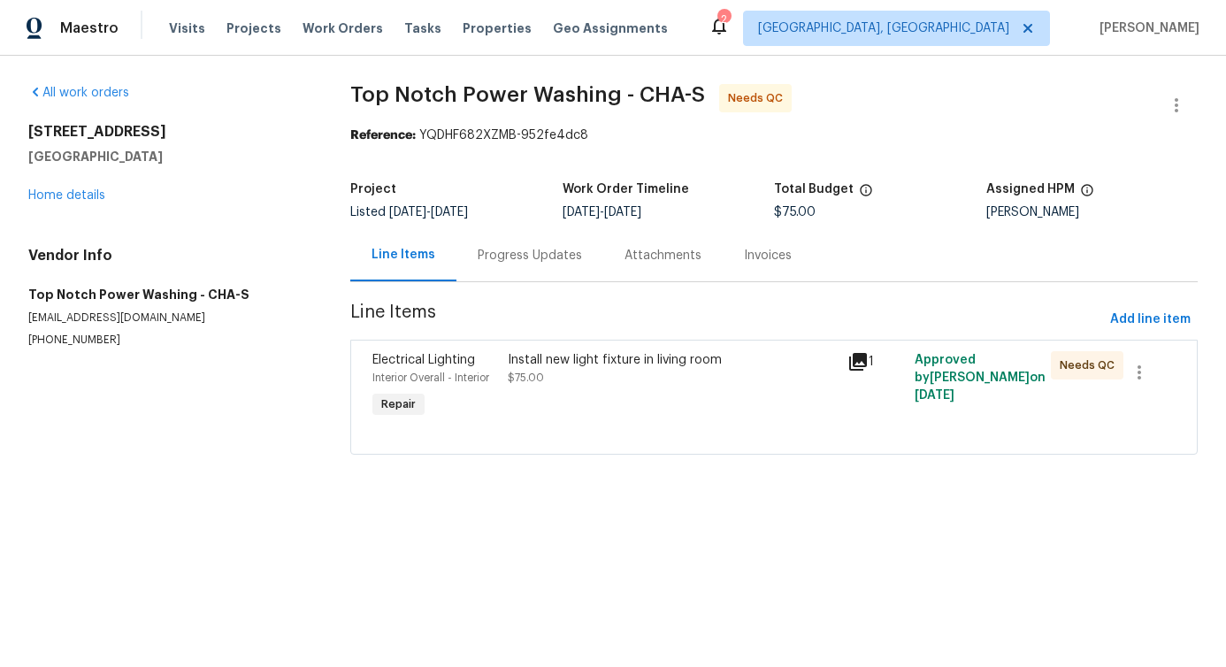
click at [528, 270] on div "Progress Updates" at bounding box center [529, 255] width 147 height 52
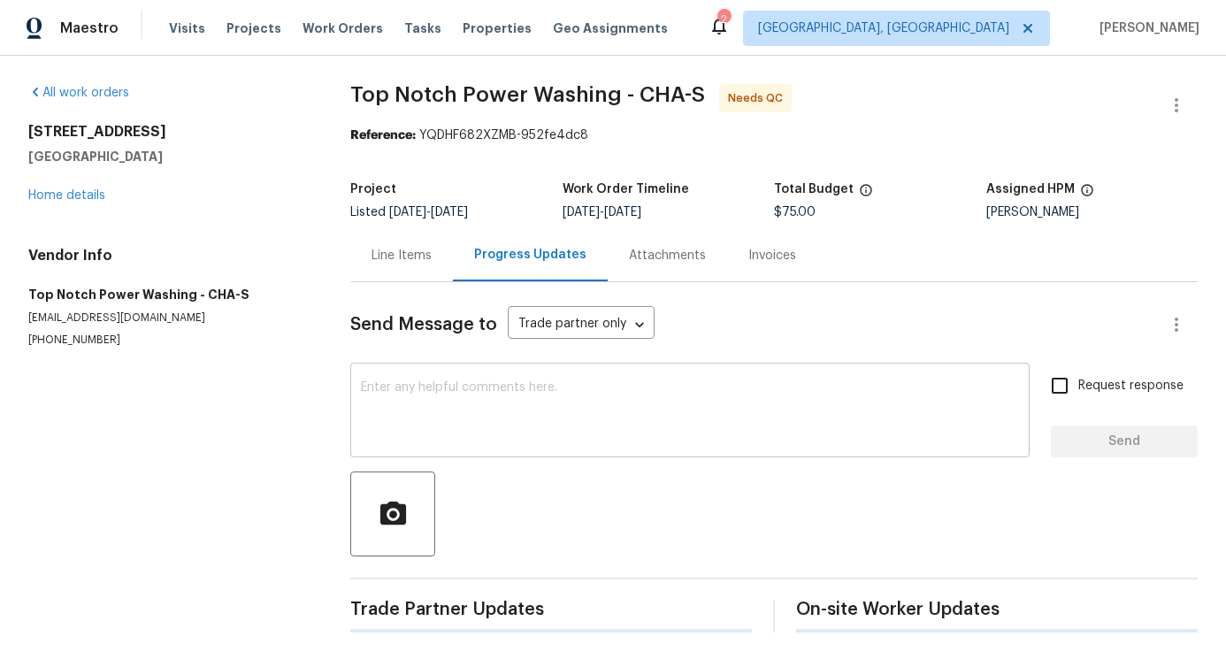
click at [549, 405] on textarea at bounding box center [690, 412] width 658 height 62
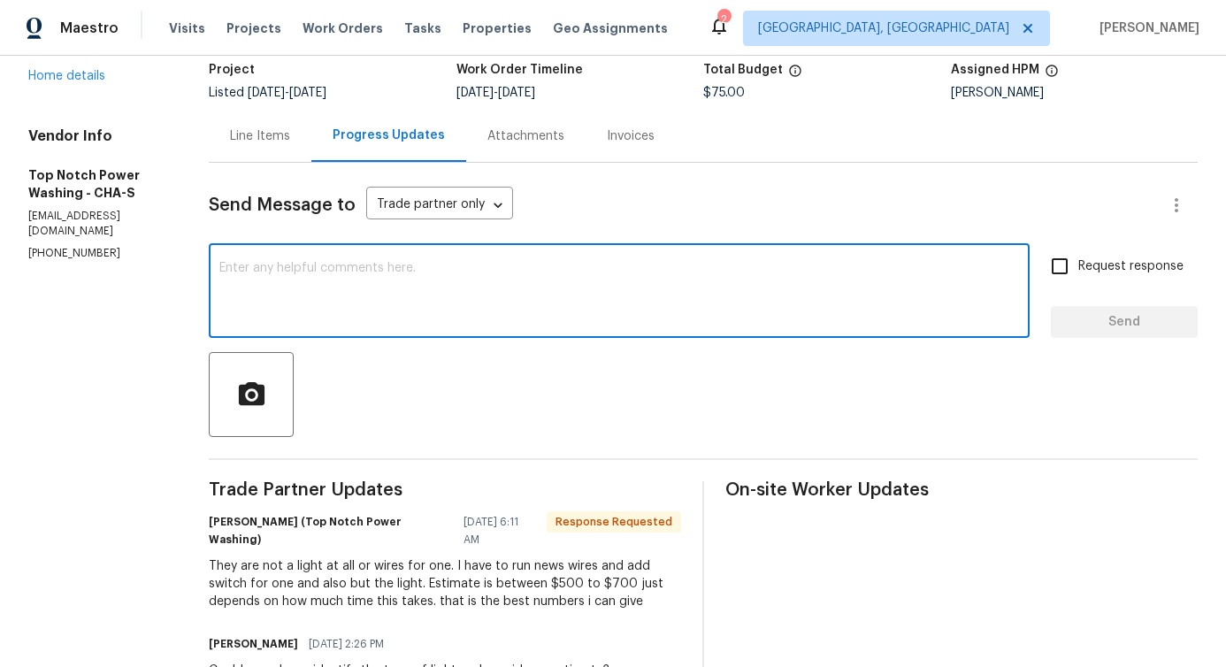
scroll to position [308, 0]
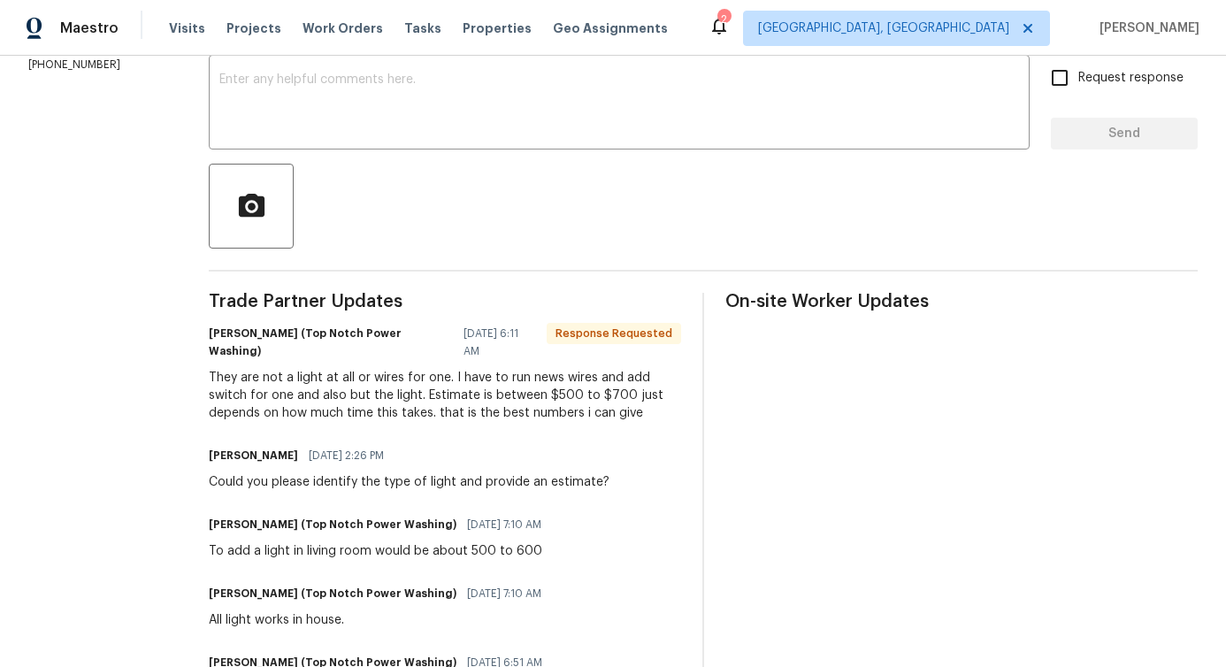
drag, startPoint x: 379, startPoint y: 372, endPoint x: 572, endPoint y: 391, distance: 194.6
click at [572, 391] on div "They are not a light at all or wires for one. I have to run news wires and add …" at bounding box center [445, 395] width 472 height 53
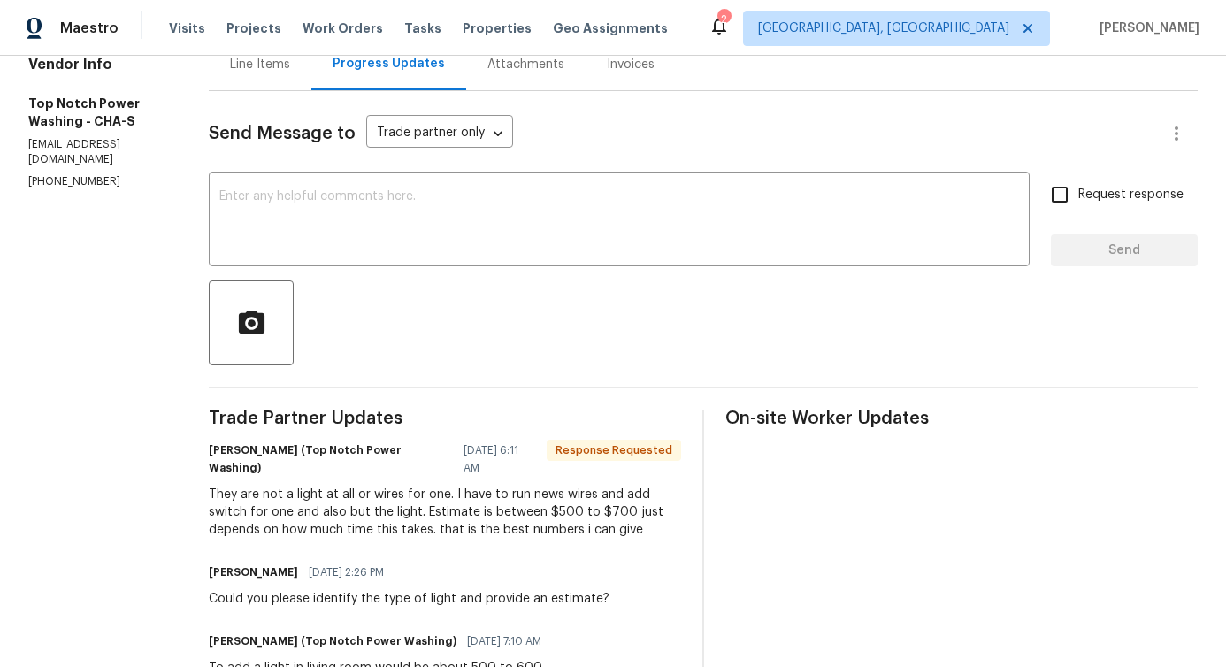
scroll to position [29, 0]
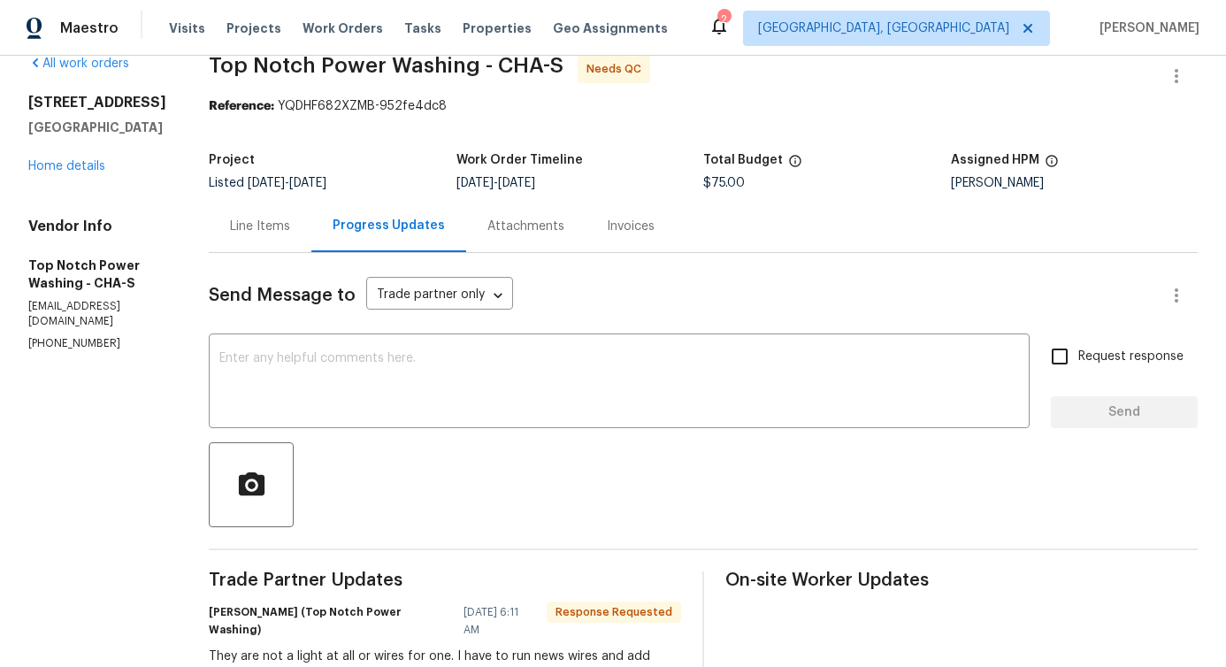
click at [272, 236] on div "Line Items" at bounding box center [260, 226] width 103 height 52
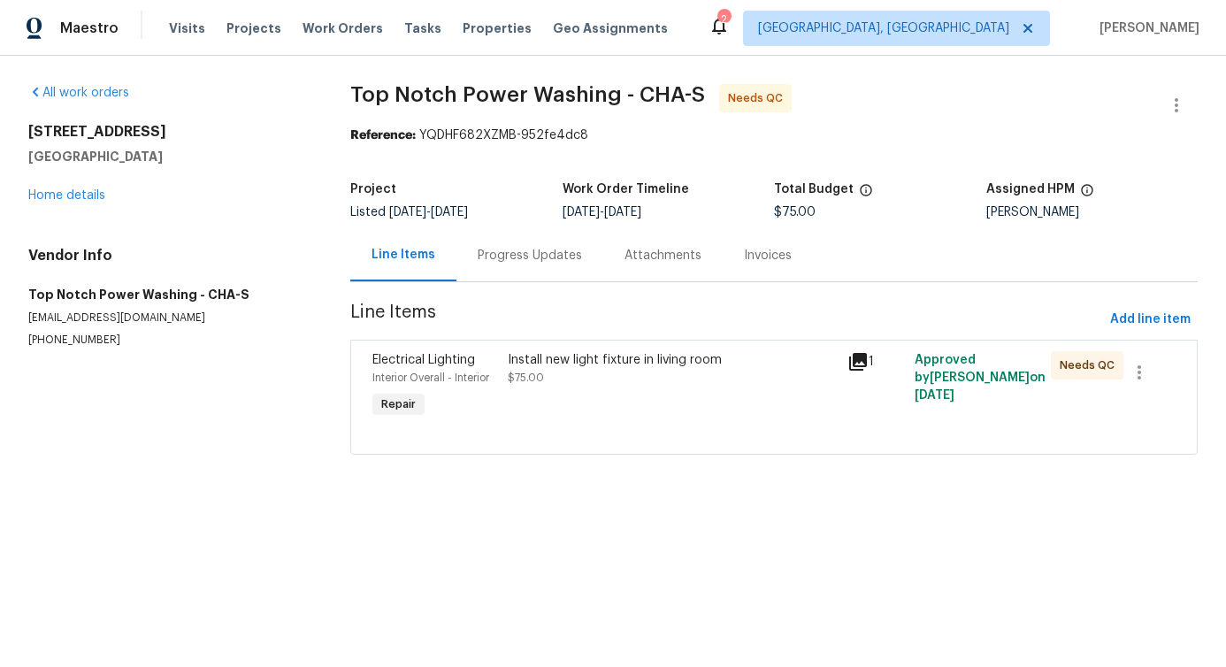
click at [613, 405] on div "Install new light fixture in living room $75.00" at bounding box center [671, 386] width 339 height 81
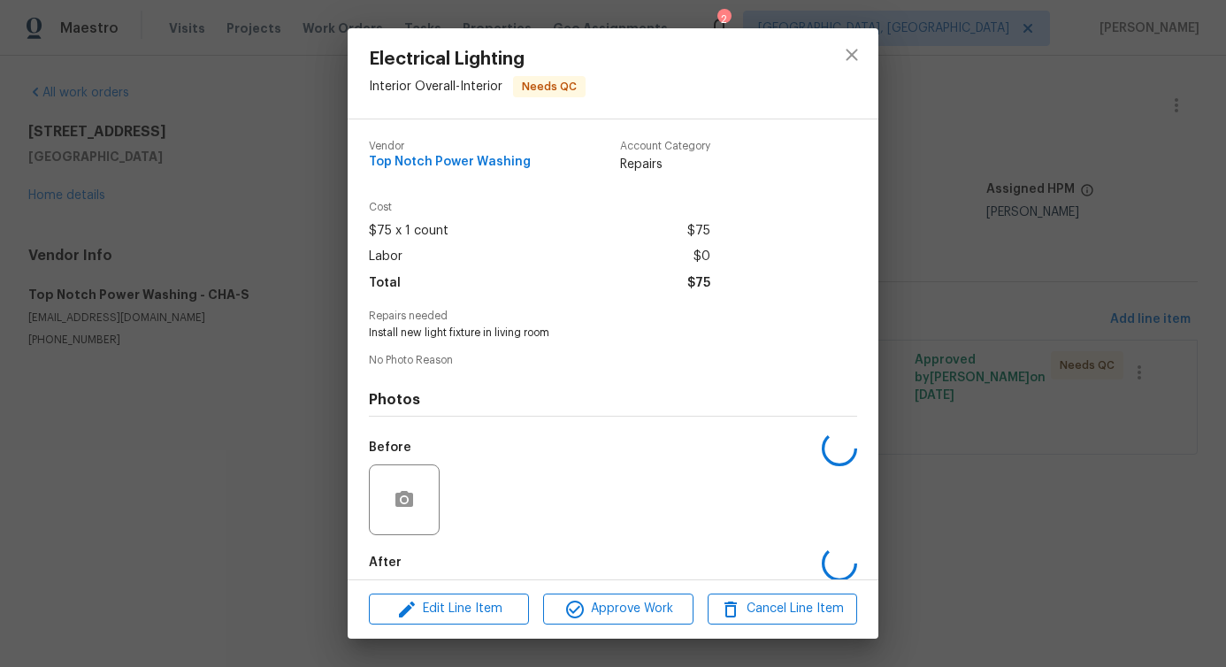
scroll to position [88, 0]
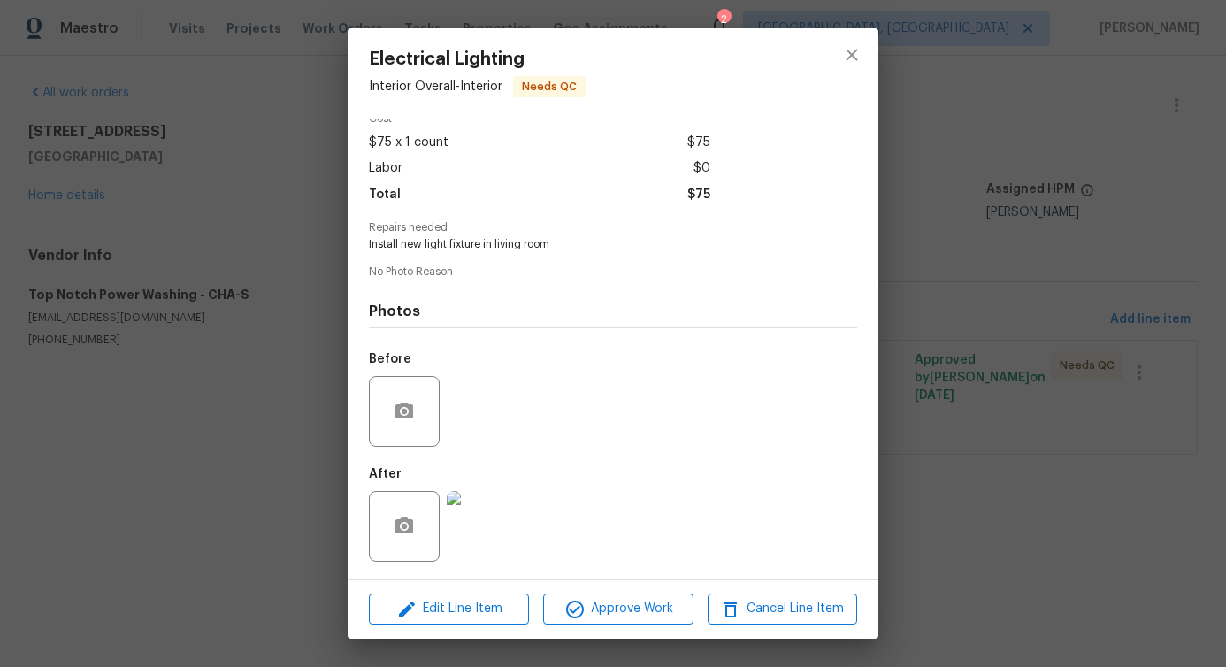
click at [754, 42] on div "Electrical Lighting Interior Overall - Interior Needs QC" at bounding box center [613, 73] width 531 height 90
click at [852, 56] on icon "close" at bounding box center [850, 54] width 11 height 11
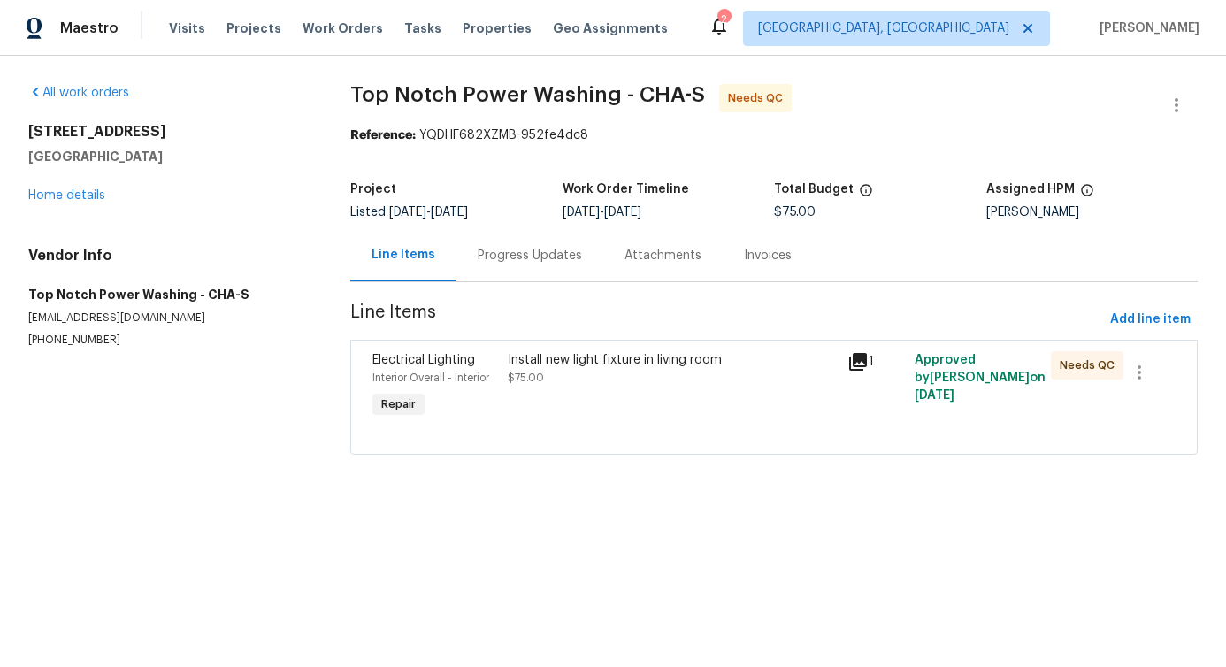
click at [524, 266] on div "Progress Updates" at bounding box center [529, 255] width 147 height 52
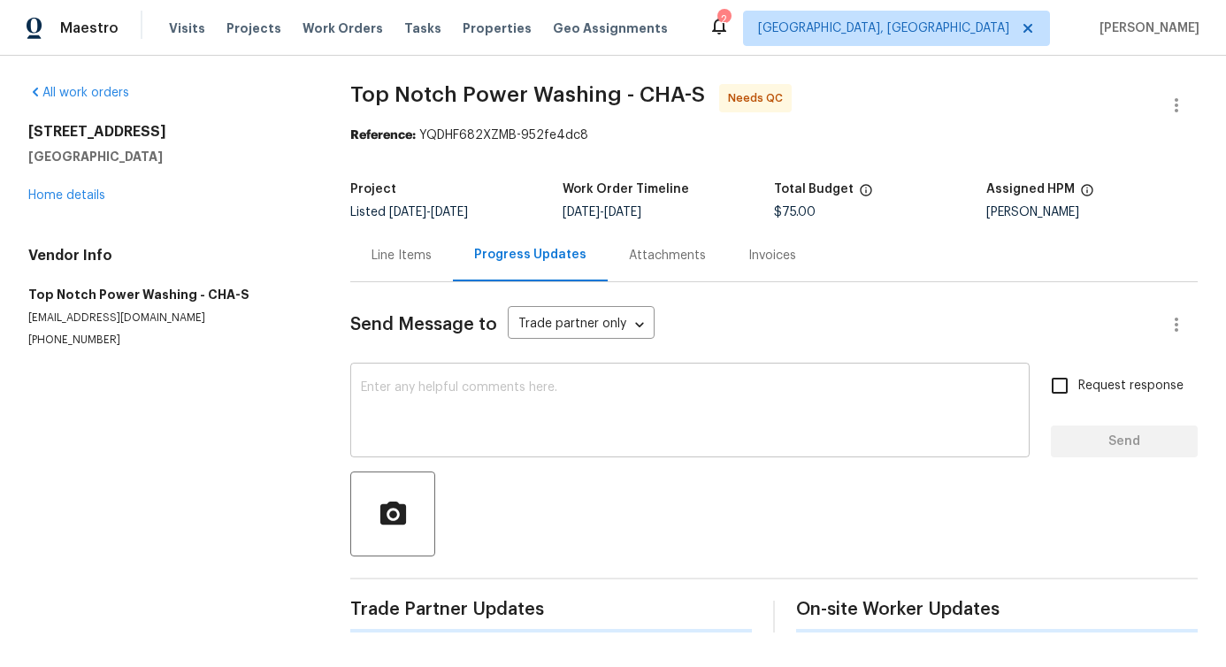
click at [521, 432] on textarea at bounding box center [690, 412] width 658 height 62
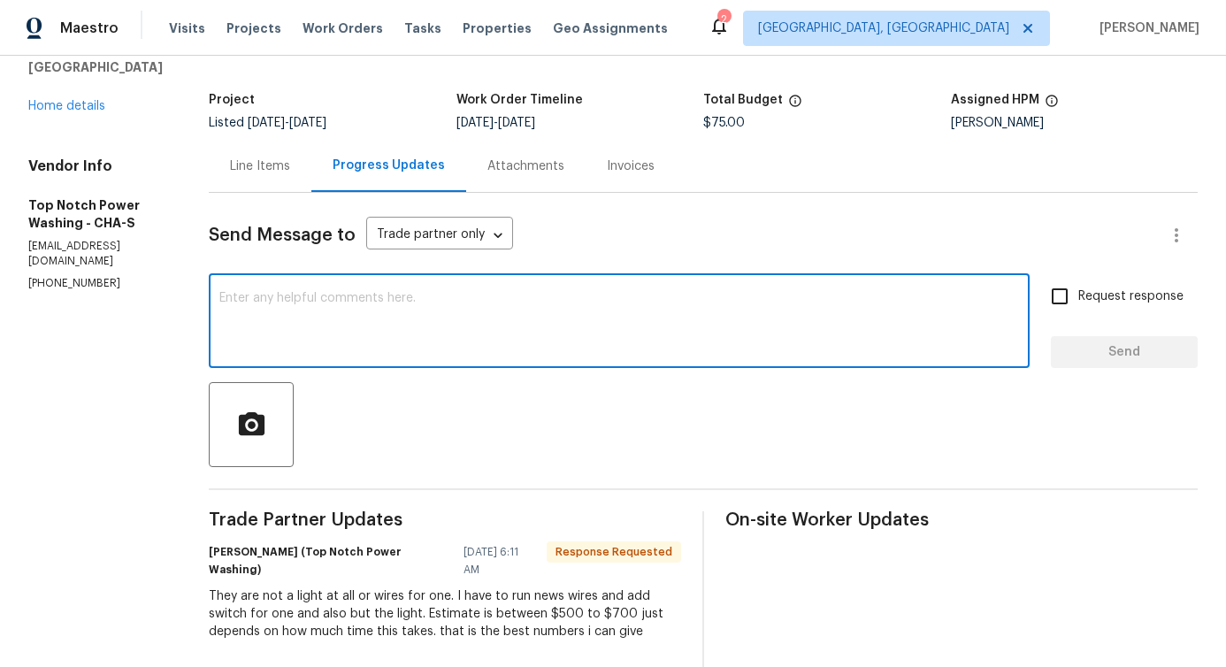
scroll to position [175, 0]
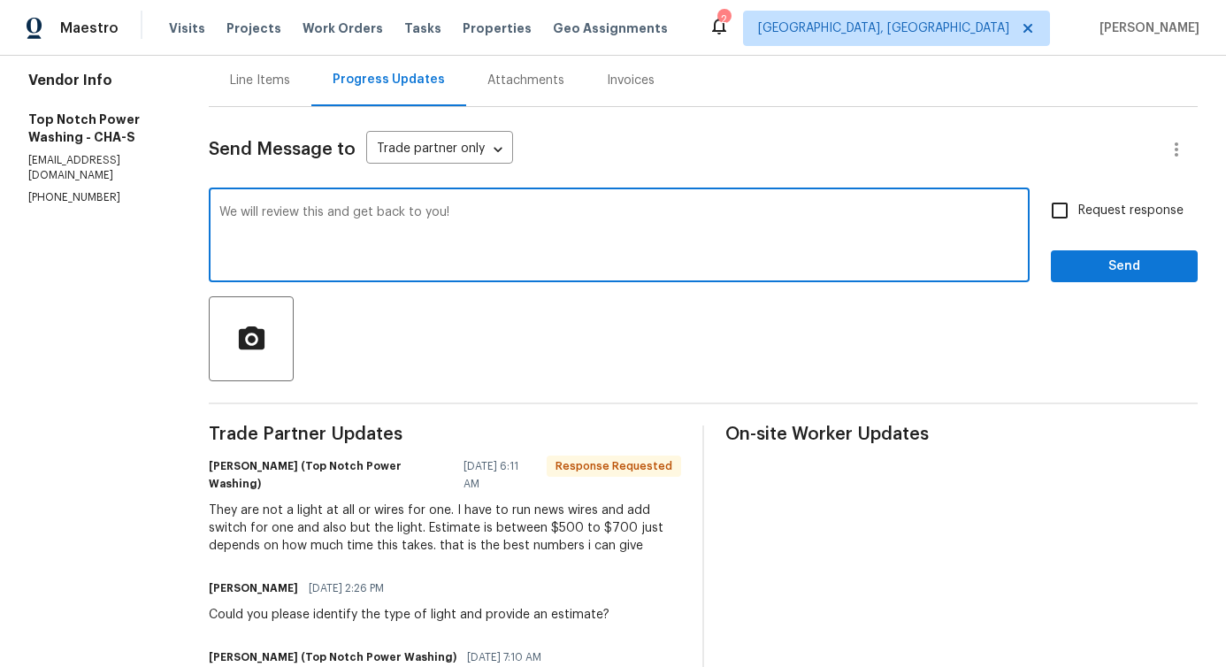
type textarea "We will review this and get back to you!"
click at [1111, 267] on span "Send" at bounding box center [1124, 267] width 119 height 22
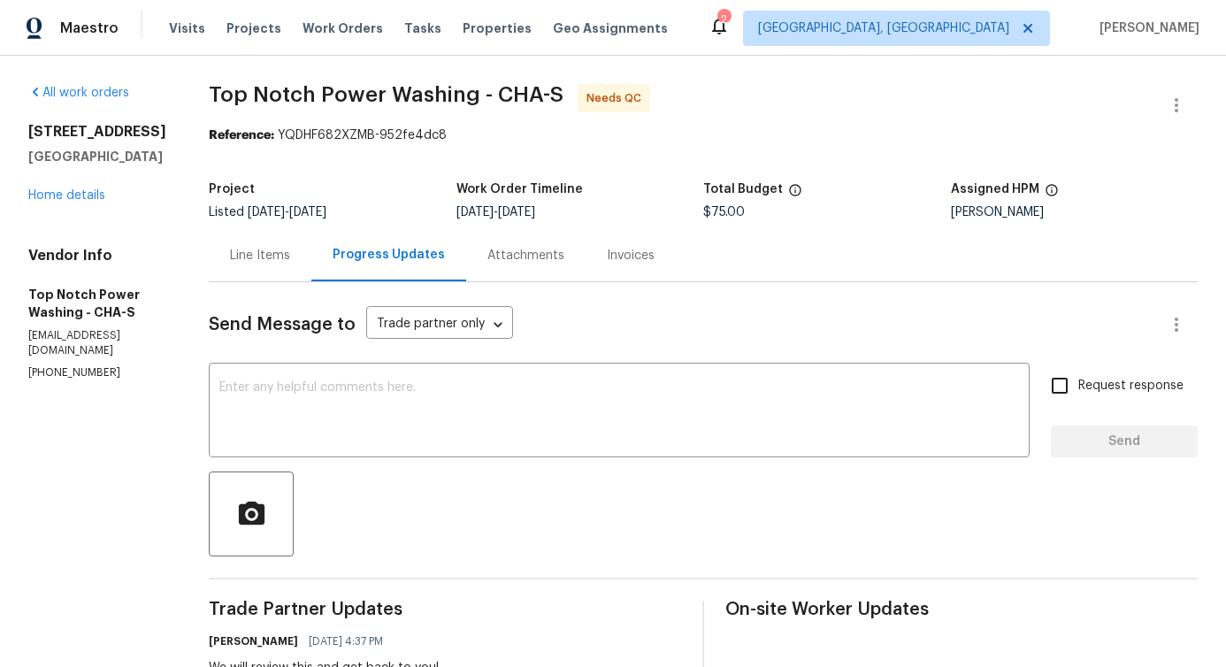
click at [49, 204] on div "523 Pinewood Cir Fort Oglethorpe, GA 30742 Home details" at bounding box center [97, 163] width 138 height 81
click at [54, 202] on link "Home details" at bounding box center [66, 195] width 77 height 12
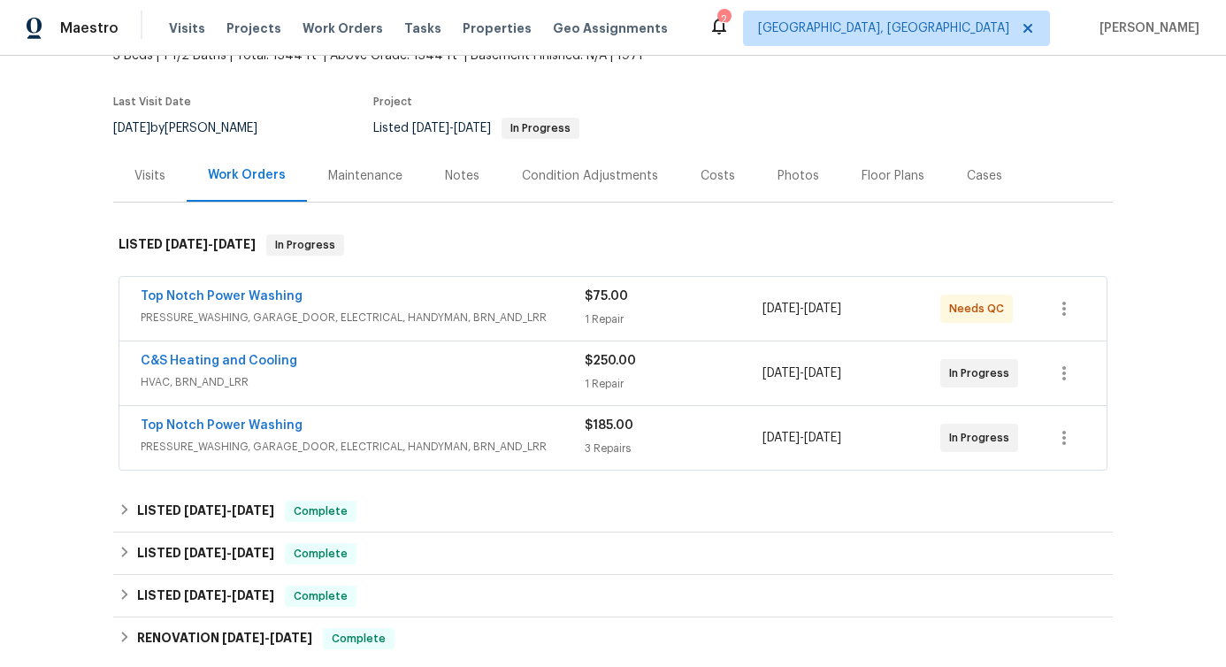
scroll to position [149, 0]
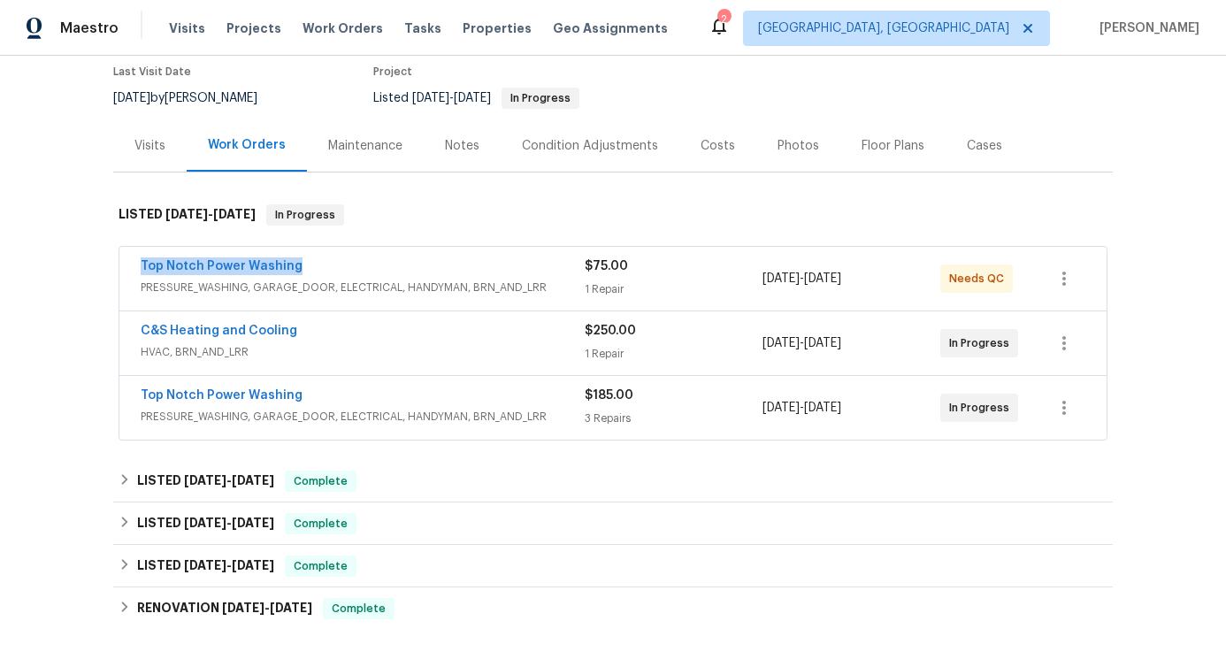
drag, startPoint x: 128, startPoint y: 266, endPoint x: 403, endPoint y: 274, distance: 275.2
click at [403, 274] on div "Top Notch Power Washing PRESSURE_WASHING, GARAGE_DOOR, ELECTRICAL, HANDYMAN, BR…" at bounding box center [612, 279] width 987 height 64
copy link "Top Notch Power Washing"
click at [274, 260] on link "Top Notch Power Washing" at bounding box center [222, 266] width 162 height 12
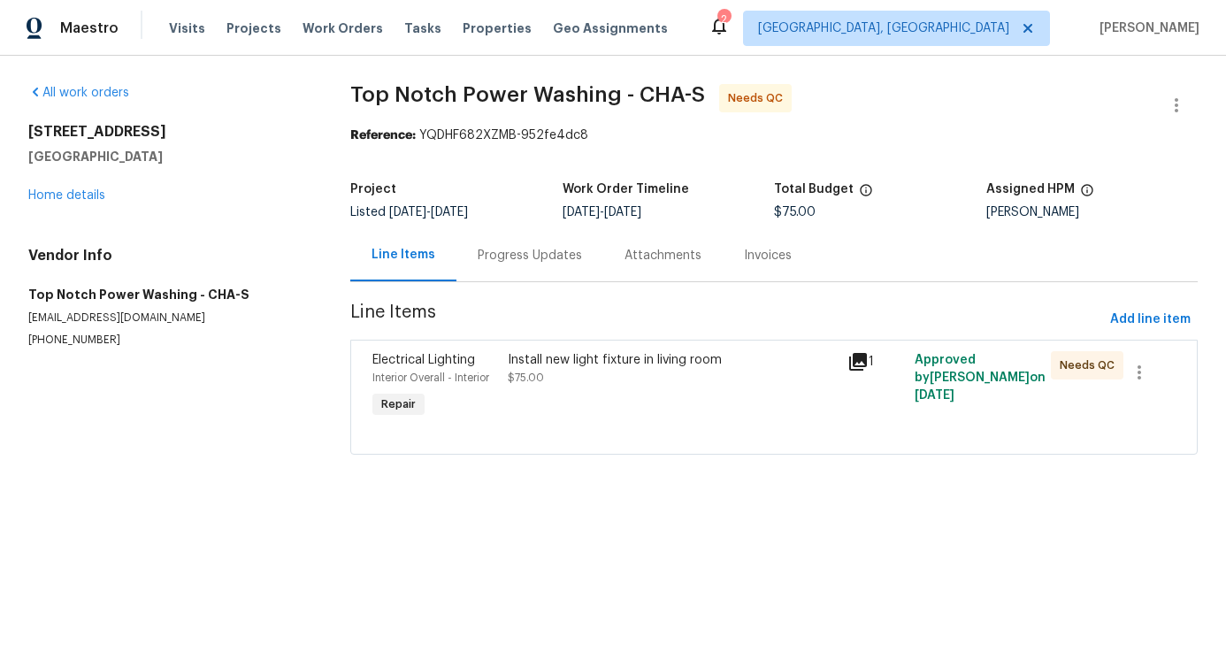
click at [484, 278] on div "Progress Updates" at bounding box center [529, 255] width 147 height 52
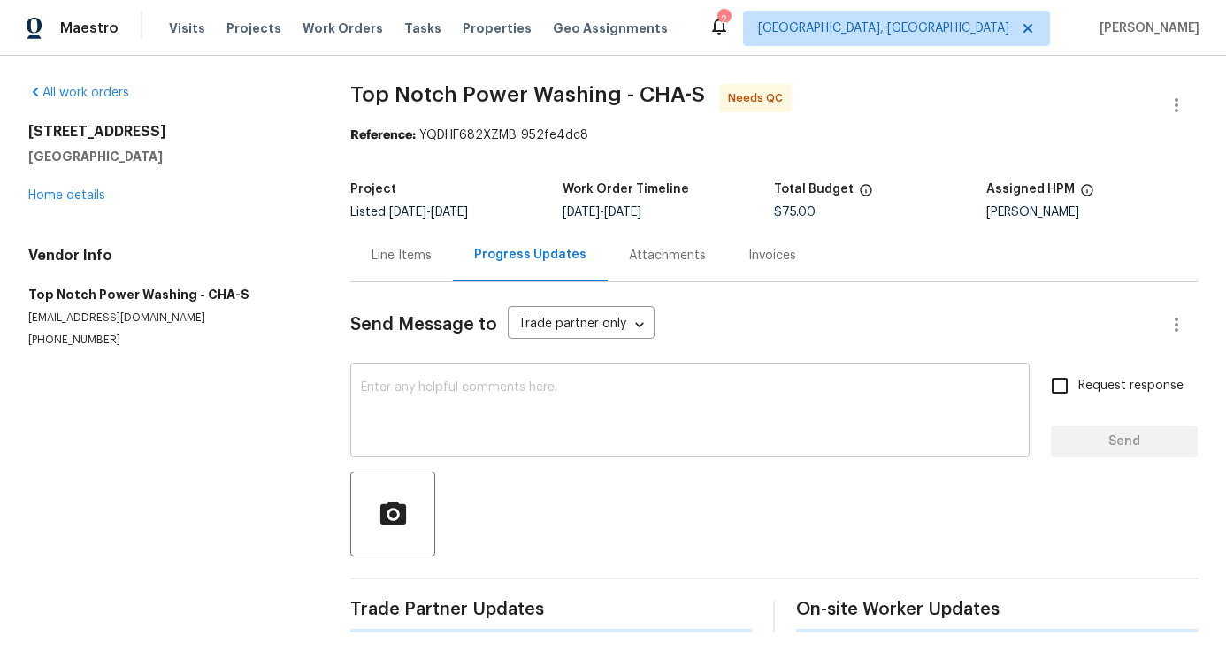
click at [501, 407] on textarea at bounding box center [690, 412] width 658 height 62
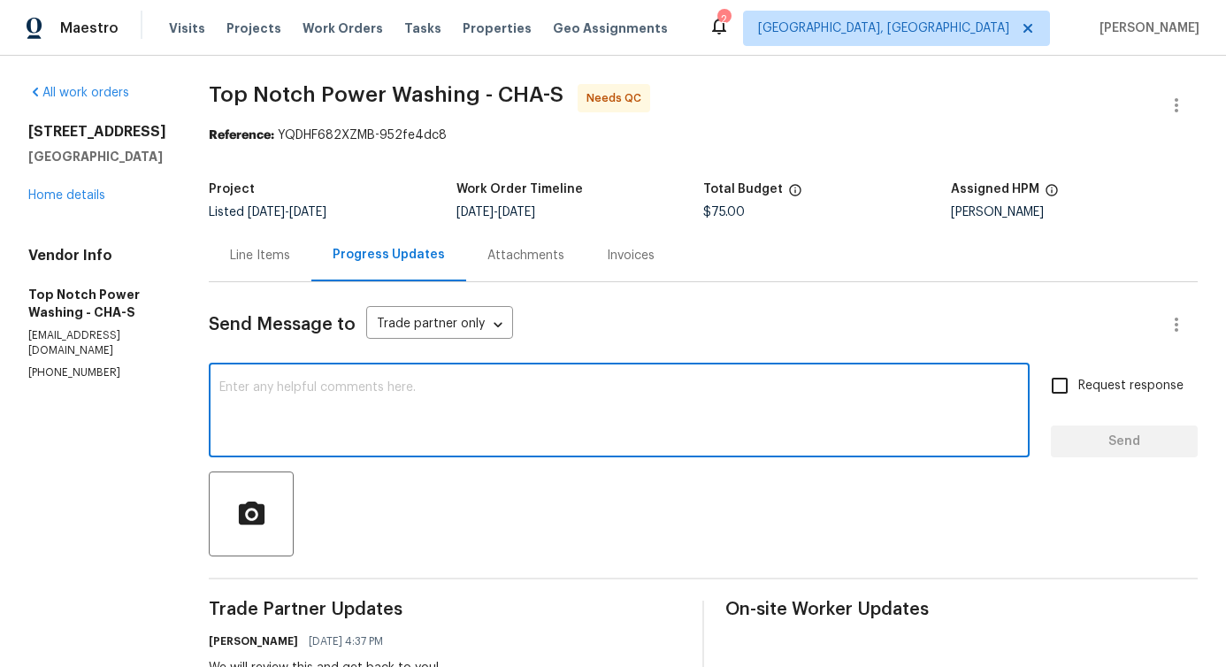
scroll to position [443, 0]
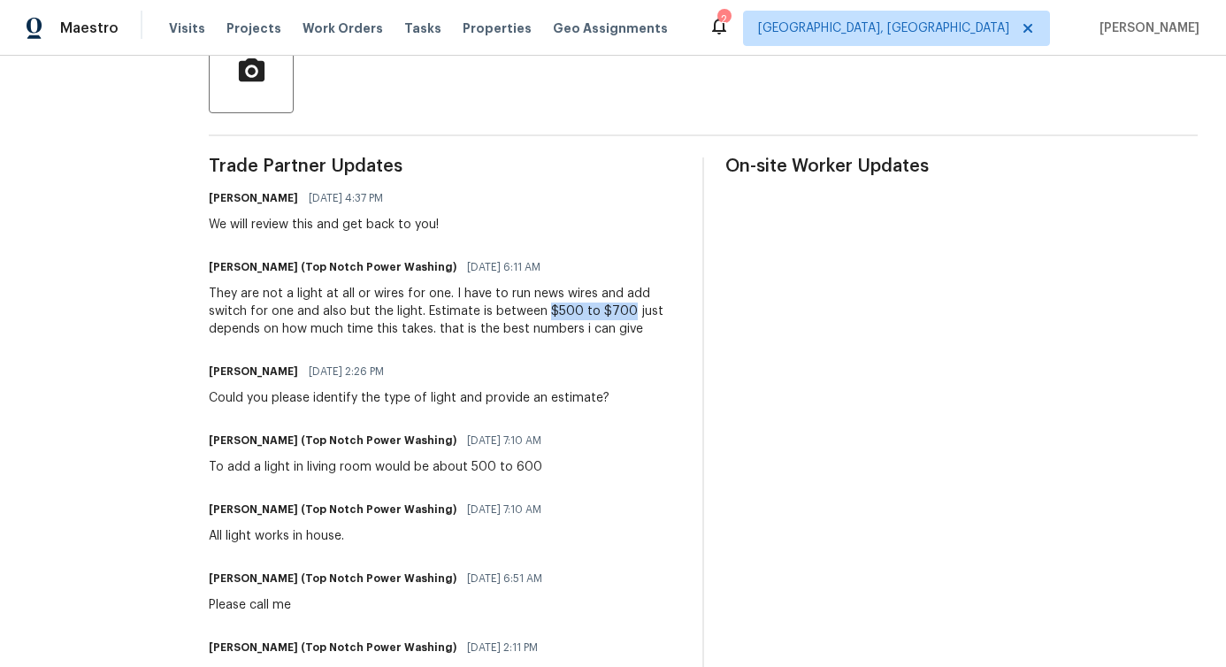
drag, startPoint x: 499, startPoint y: 314, endPoint x: 580, endPoint y: 318, distance: 81.4
click at [580, 318] on div "They are not a light at all or wires for one. I have to run news wires and add …" at bounding box center [445, 311] width 472 height 53
copy div "$500 to $700"
click at [351, 304] on div "They are not a light at all or wires for one. I have to run news wires and add …" at bounding box center [445, 311] width 472 height 53
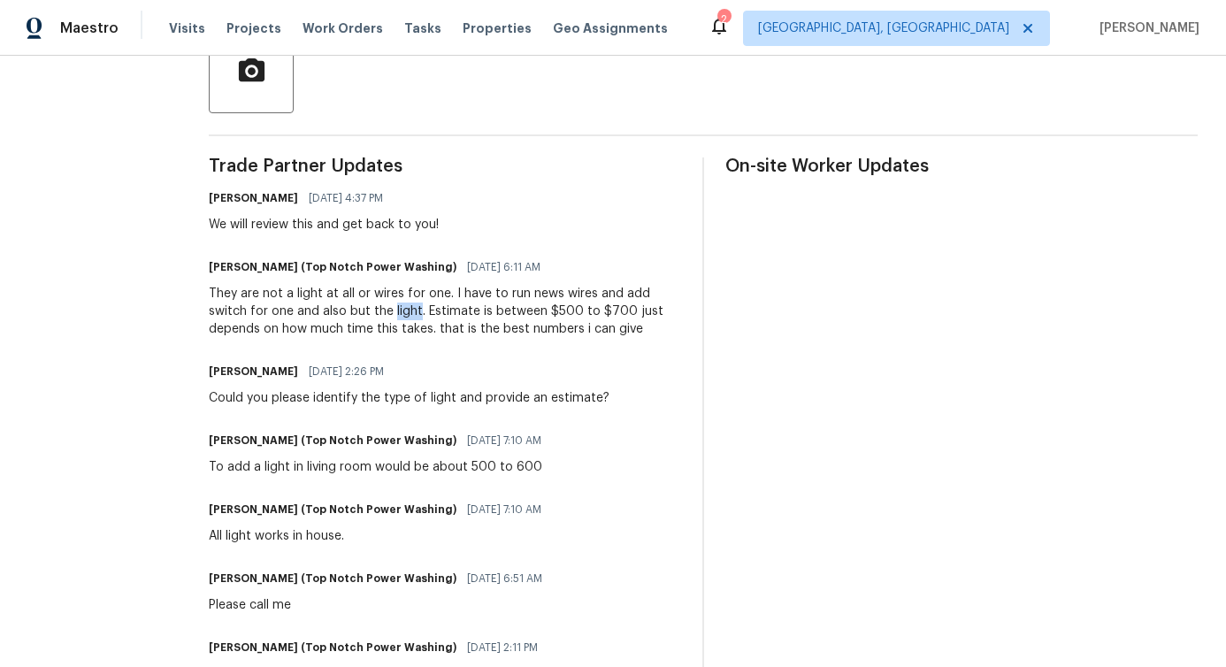
click at [351, 304] on div "They are not a light at all or wires for one. I have to run news wires and add …" at bounding box center [445, 311] width 472 height 53
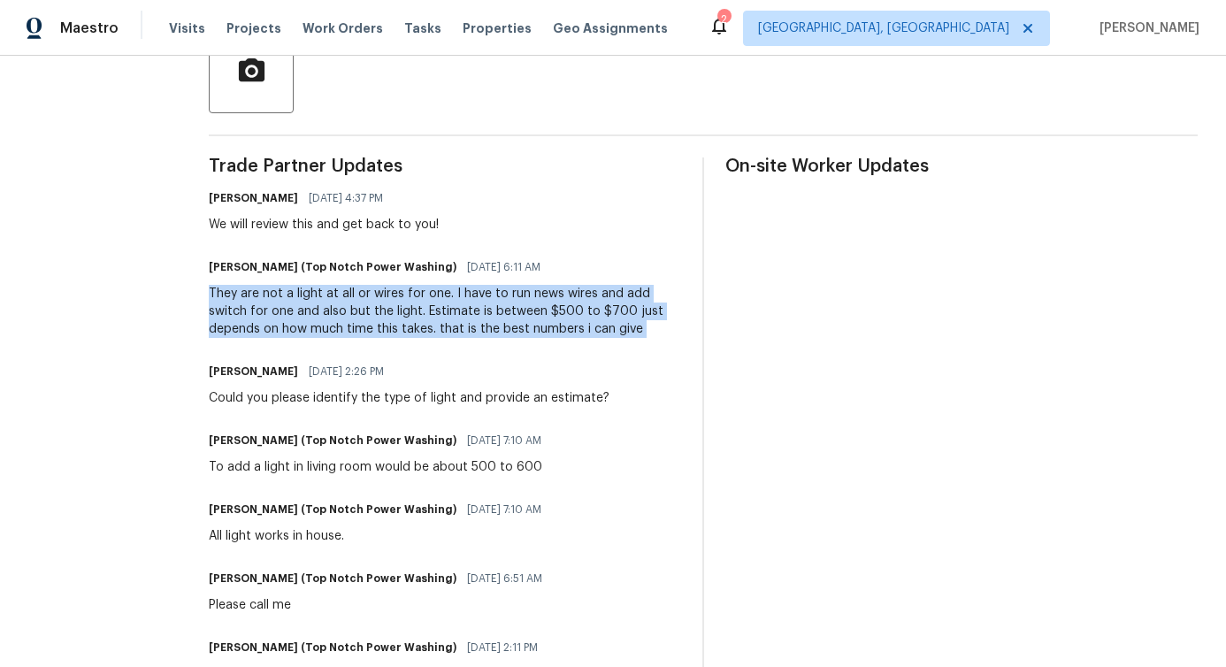
copy div "They are not a light at all or wires for one. I have to run news wires and add …"
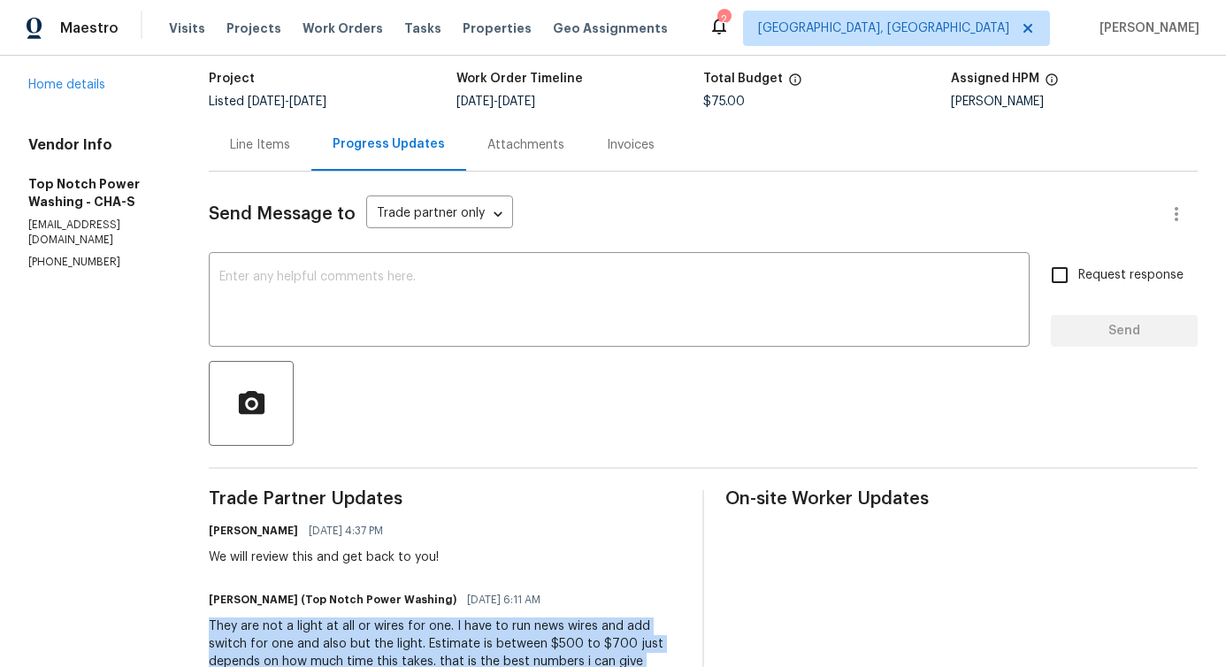
scroll to position [0, 0]
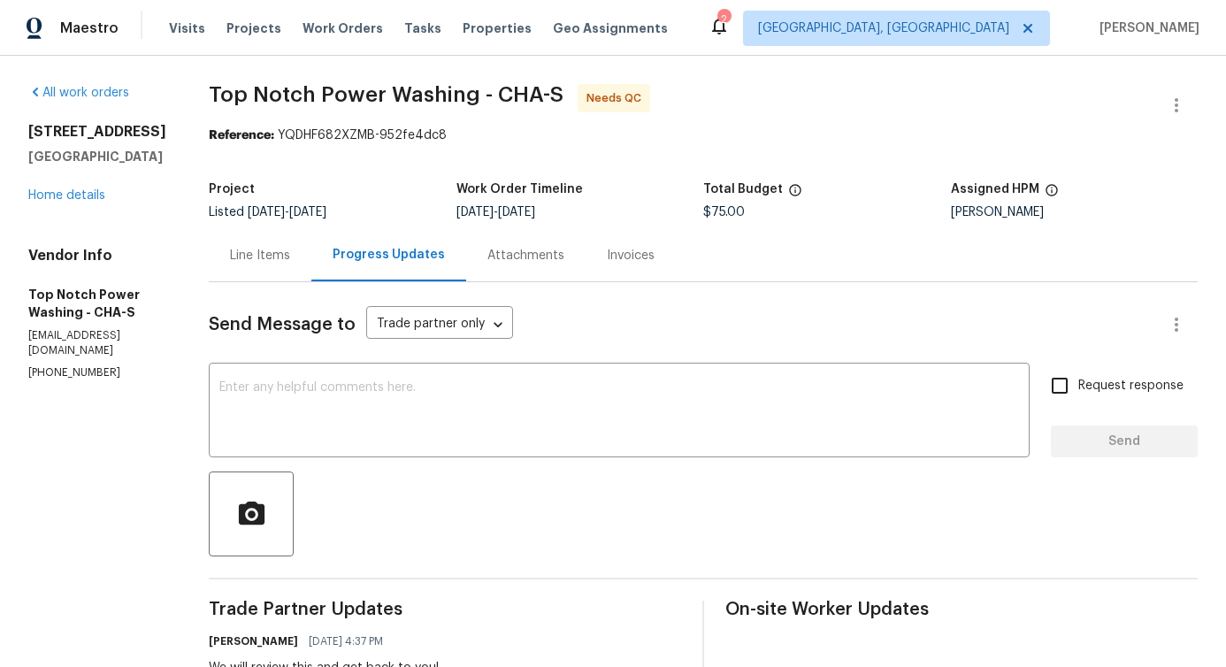
click at [217, 260] on div "Line Items" at bounding box center [260, 255] width 103 height 52
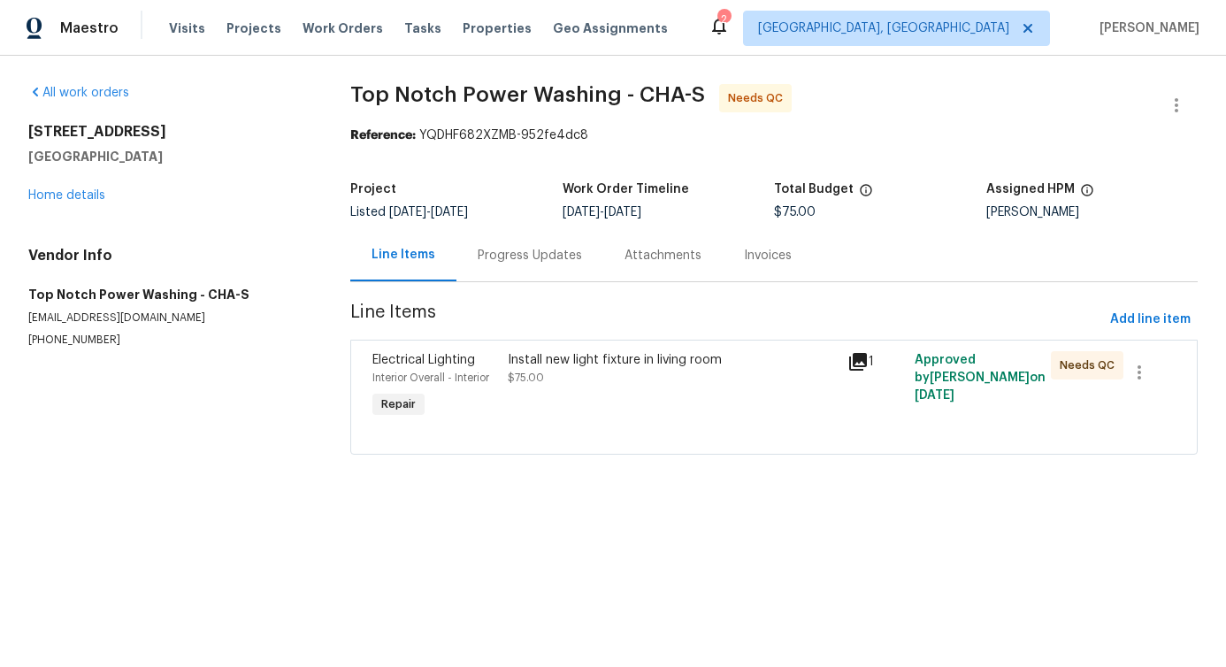
click at [588, 375] on div "Install new light fixture in living room $75.00" at bounding box center [672, 368] width 328 height 35
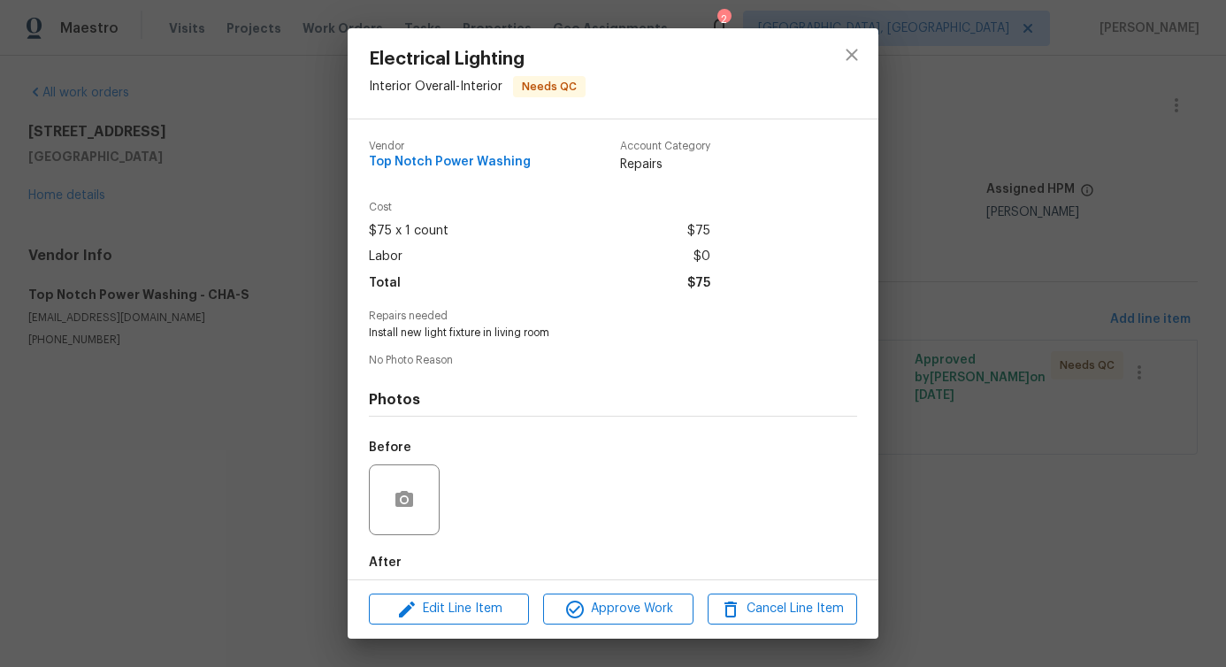
click at [524, 337] on span "Install new light fixture in living room" at bounding box center [589, 332] width 440 height 15
copy span "Install new light fixture in living room"
click at [848, 58] on icon "close" at bounding box center [851, 54] width 21 height 21
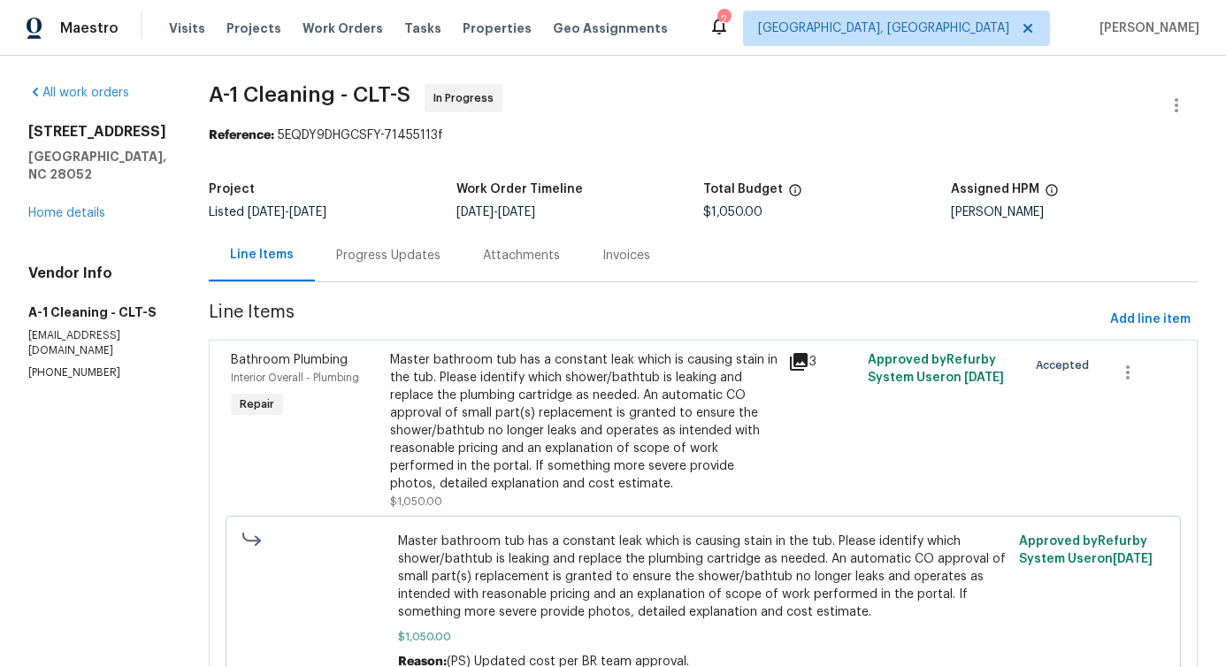
click at [354, 258] on div "Progress Updates" at bounding box center [388, 256] width 104 height 18
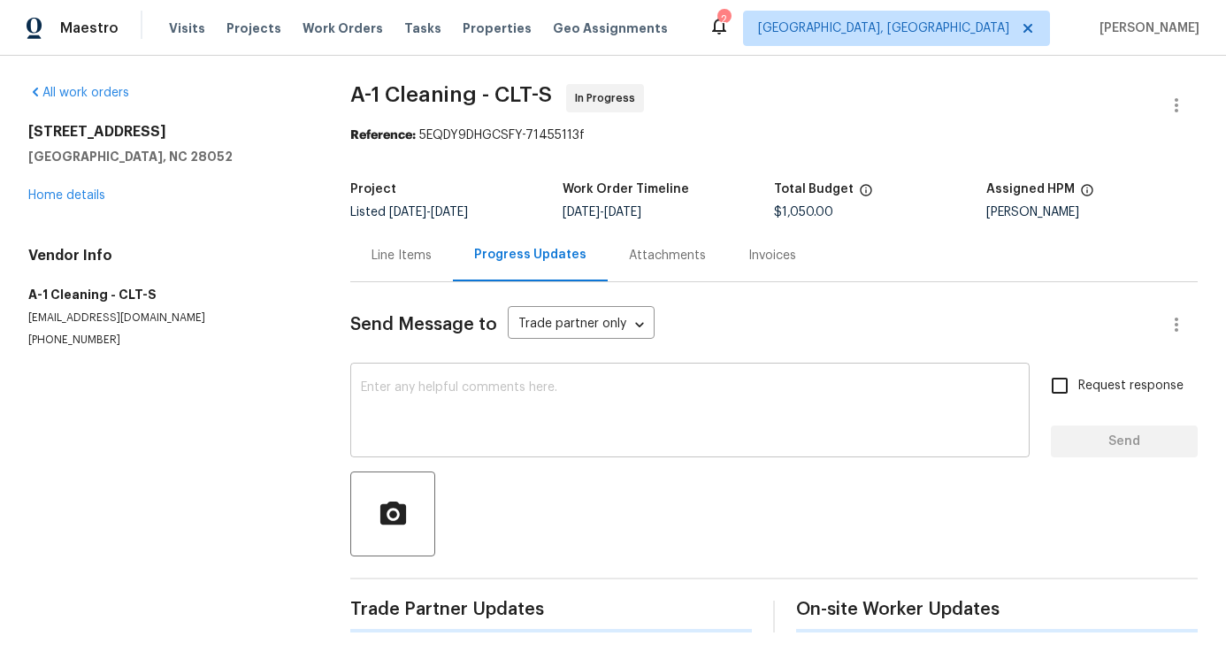
click at [432, 400] on textarea at bounding box center [690, 412] width 658 height 62
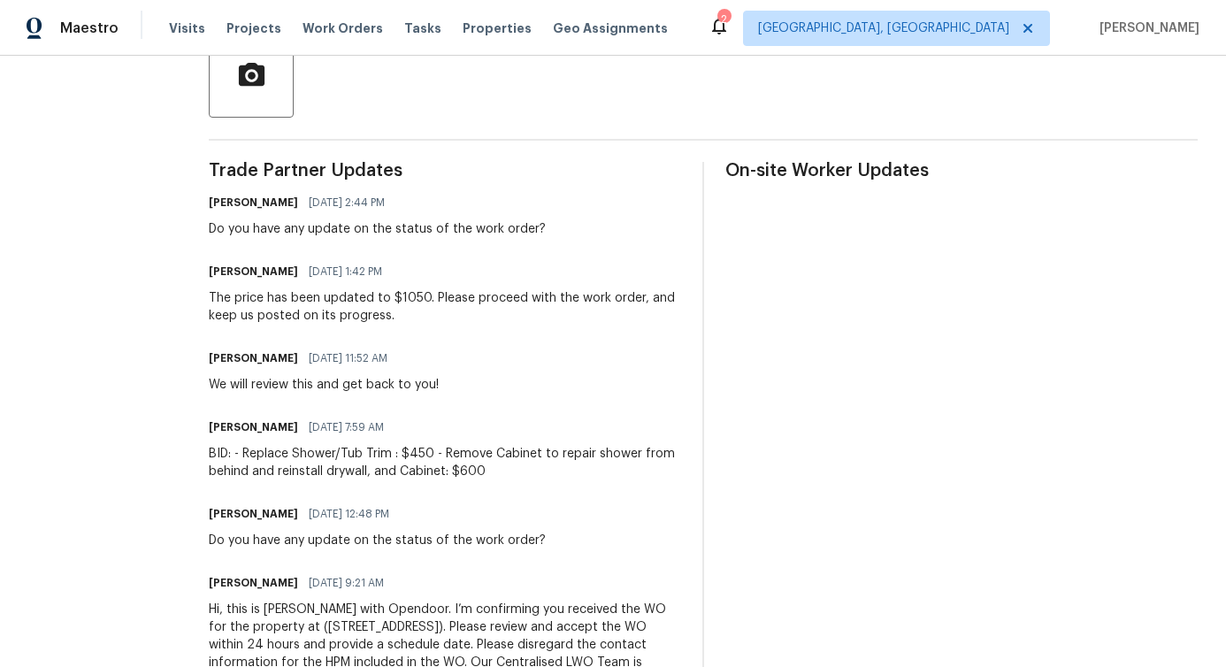
scroll to position [480, 0]
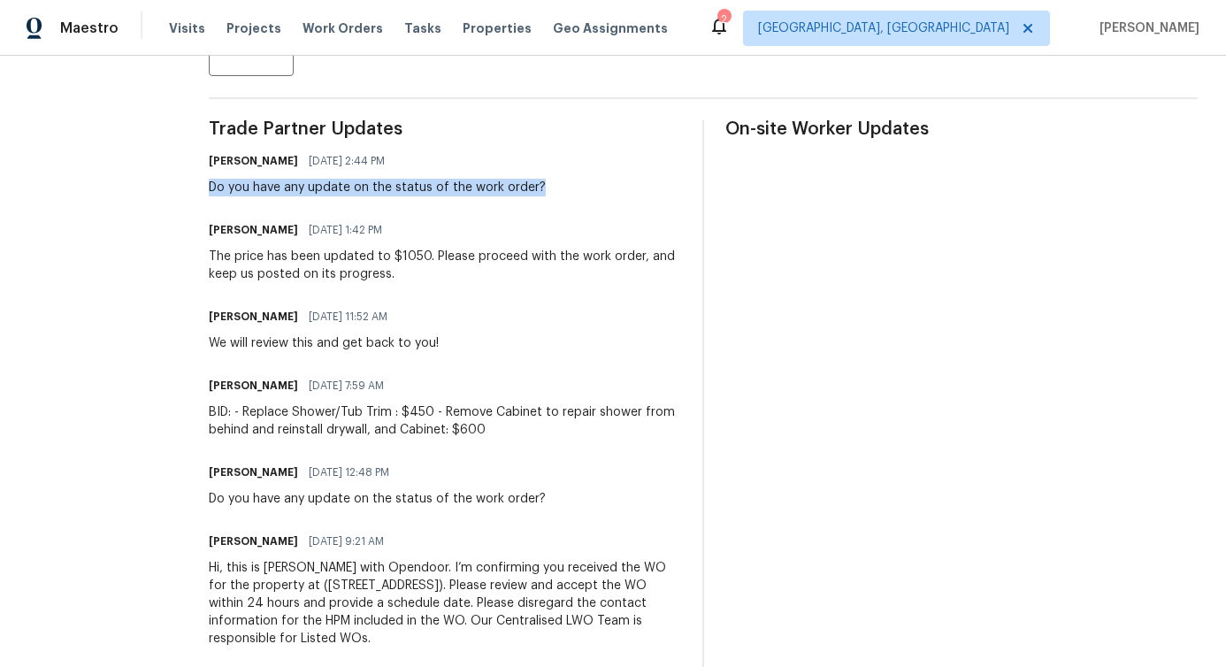
drag, startPoint x: 195, startPoint y: 188, endPoint x: 531, endPoint y: 190, distance: 335.2
click at [531, 190] on div "All work orders 4609 Cottonwood Ln Gastonia, NC 28052 Home details Vendor Info …" at bounding box center [613, 135] width 1226 height 1121
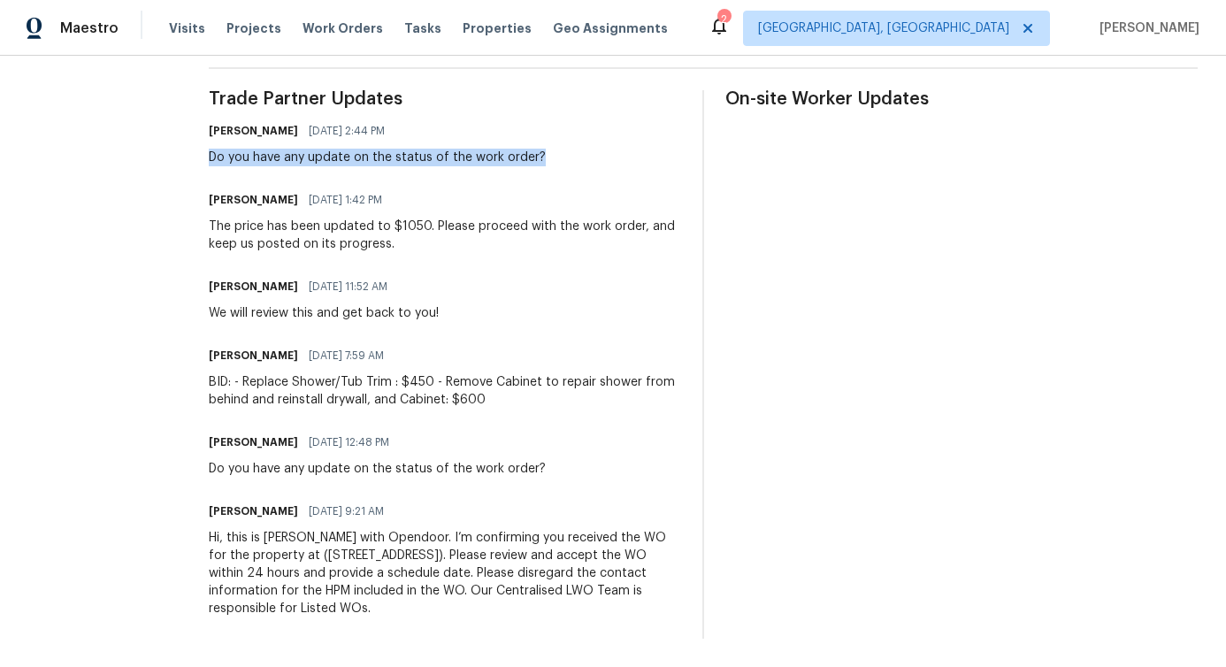
scroll to position [0, 0]
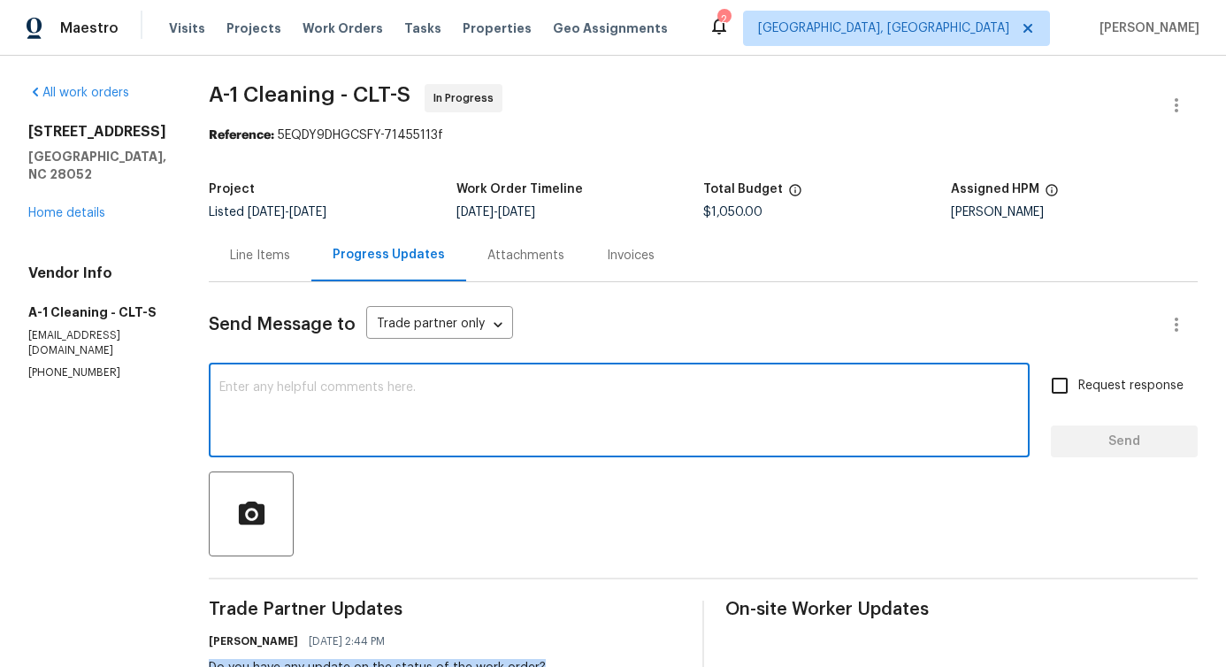
click at [552, 386] on textarea at bounding box center [619, 412] width 800 height 62
paste textarea "Would you kindly provide us with an update regarding the progress of the work o…"
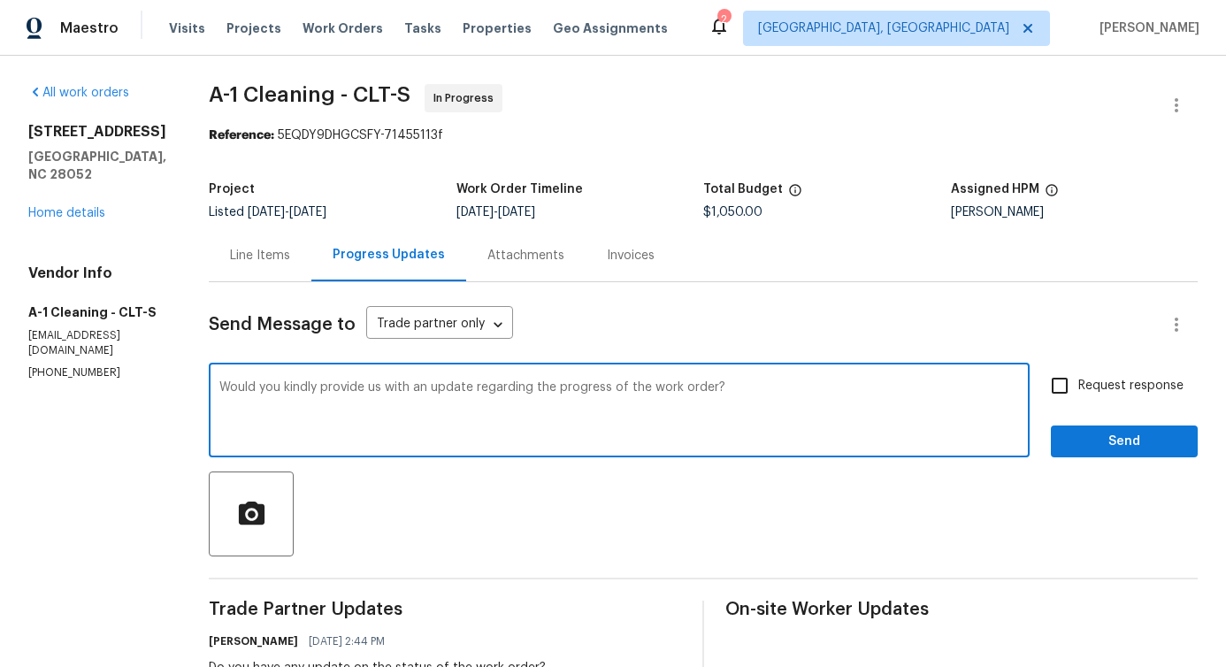
type textarea "Would you kindly provide us with an update regarding the progress of the work o…"
click at [1059, 388] on input "Request response" at bounding box center [1059, 385] width 37 height 37
checkbox input "true"
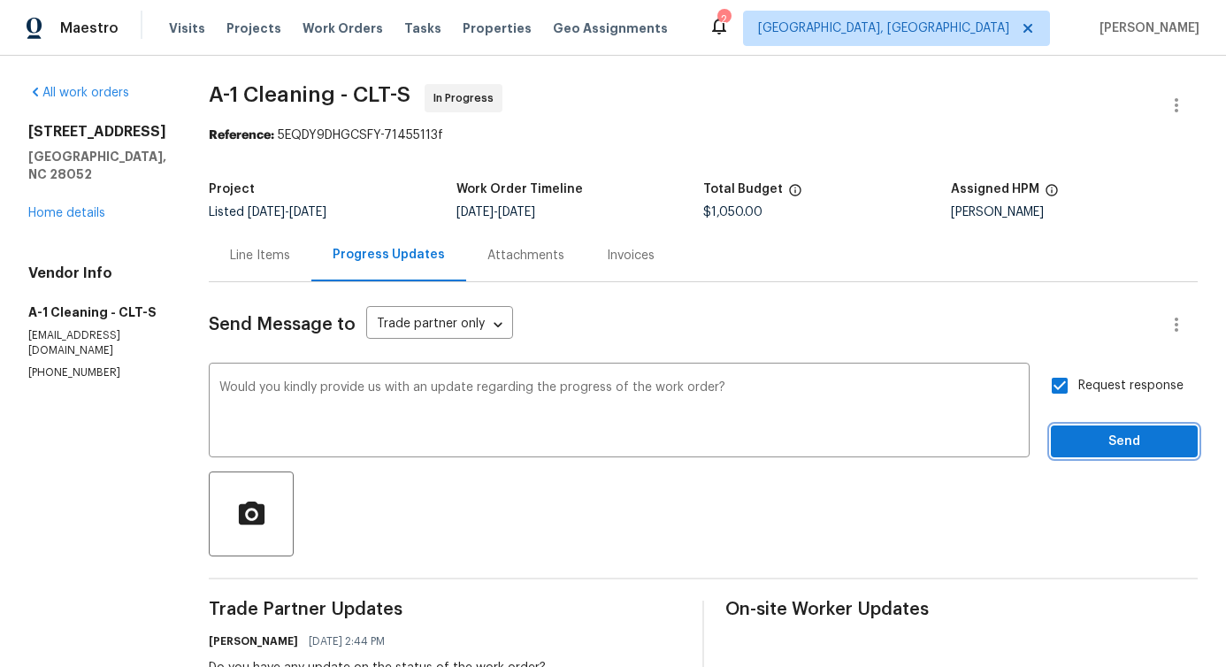
click at [1101, 449] on span "Send" at bounding box center [1124, 442] width 119 height 22
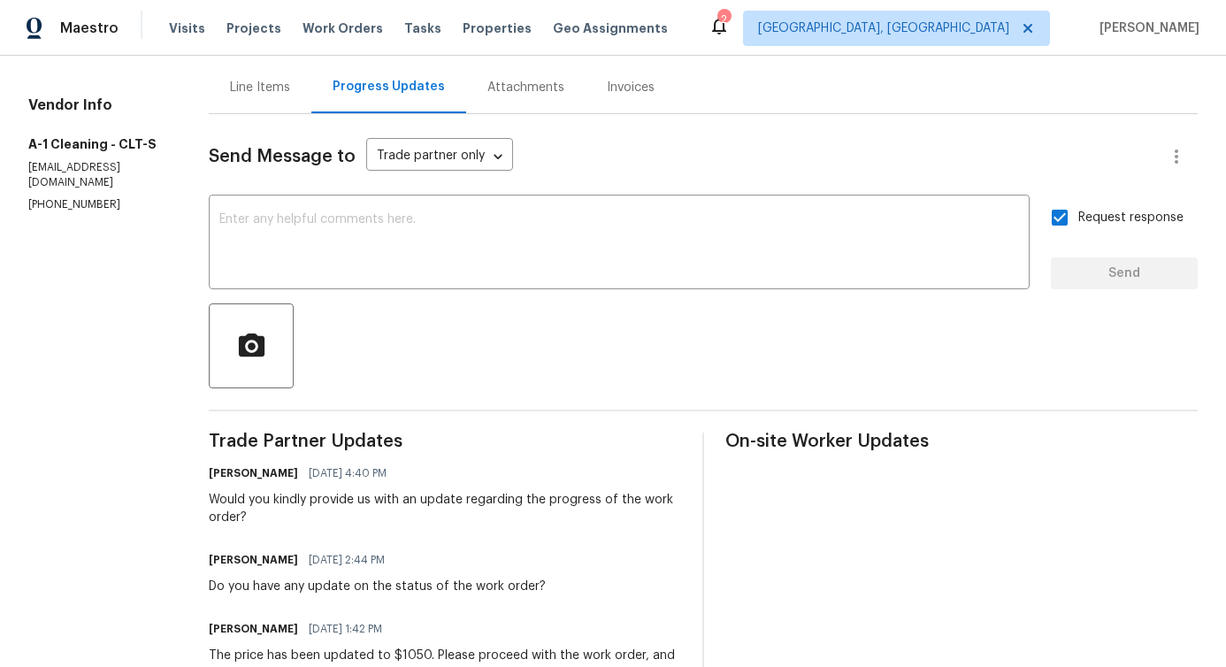
scroll to position [179, 0]
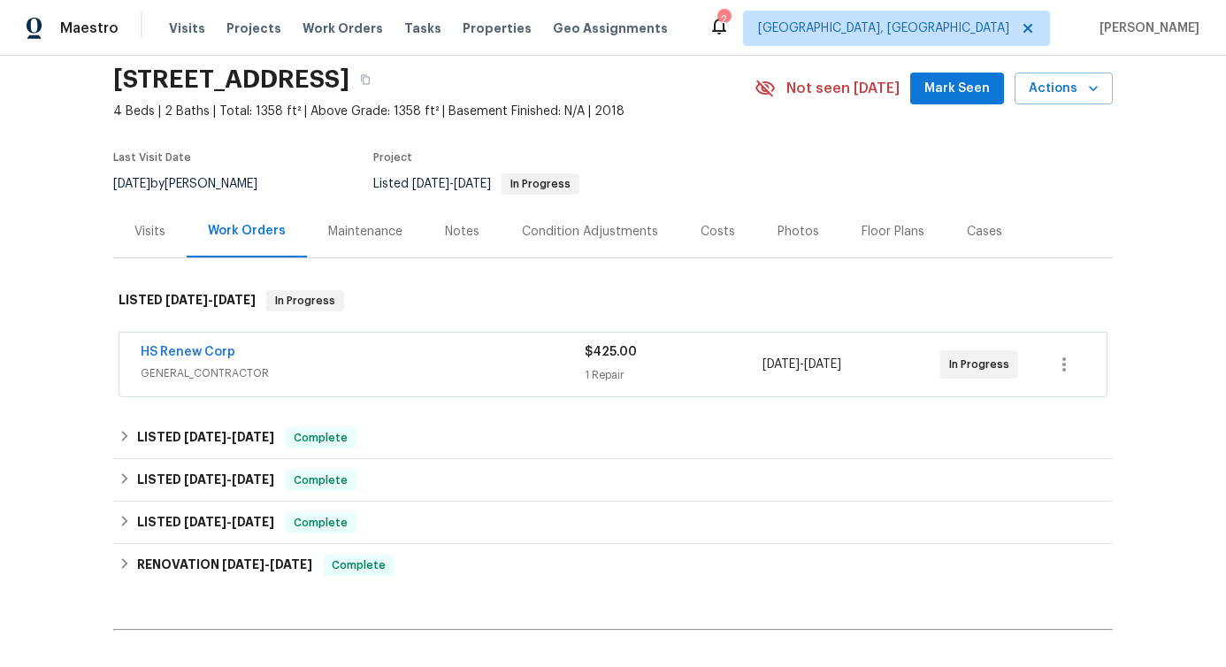
scroll to position [84, 0]
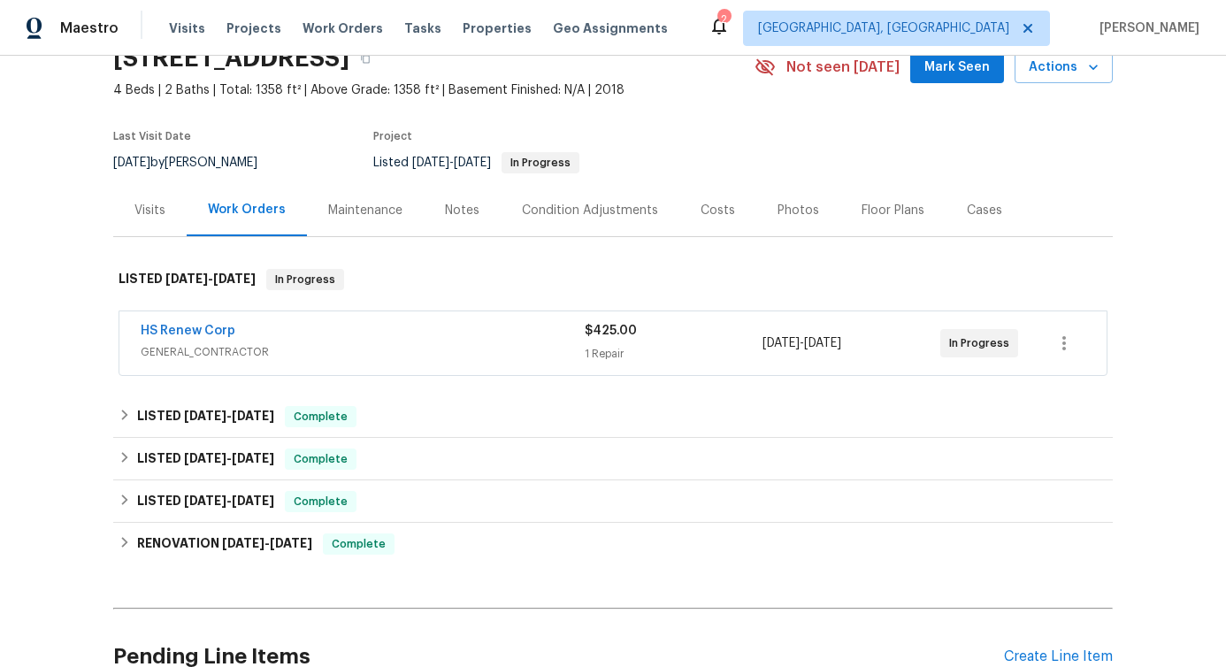
click at [337, 327] on div "HS Renew Corp" at bounding box center [363, 332] width 444 height 21
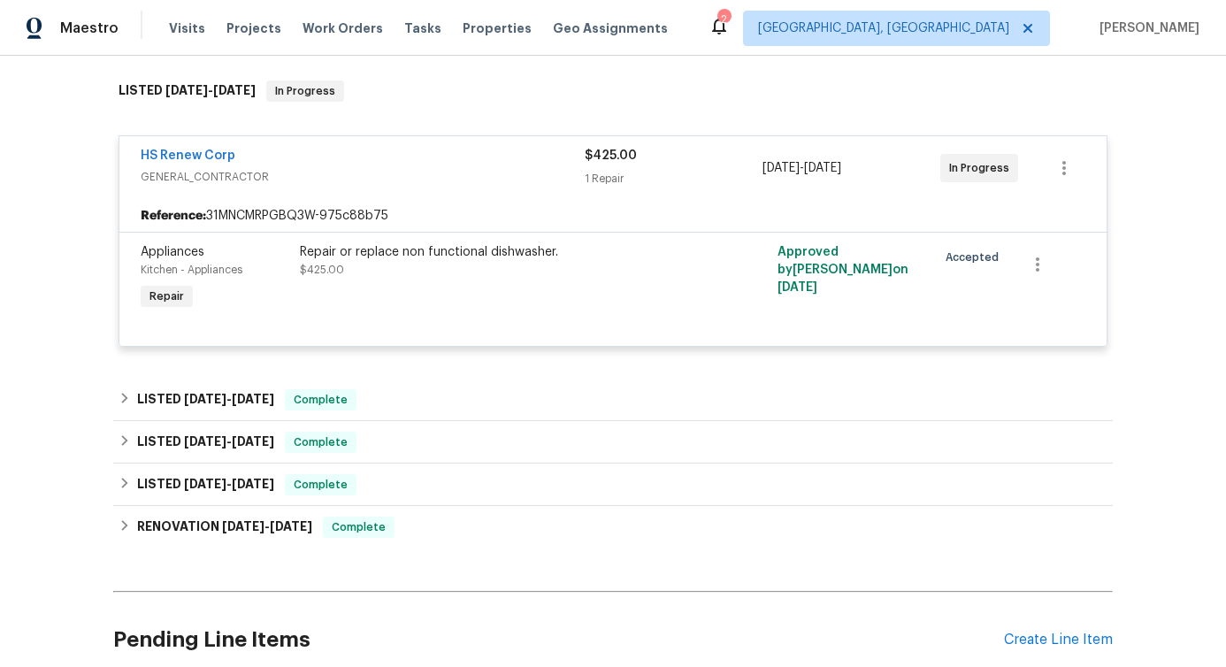
scroll to position [425, 0]
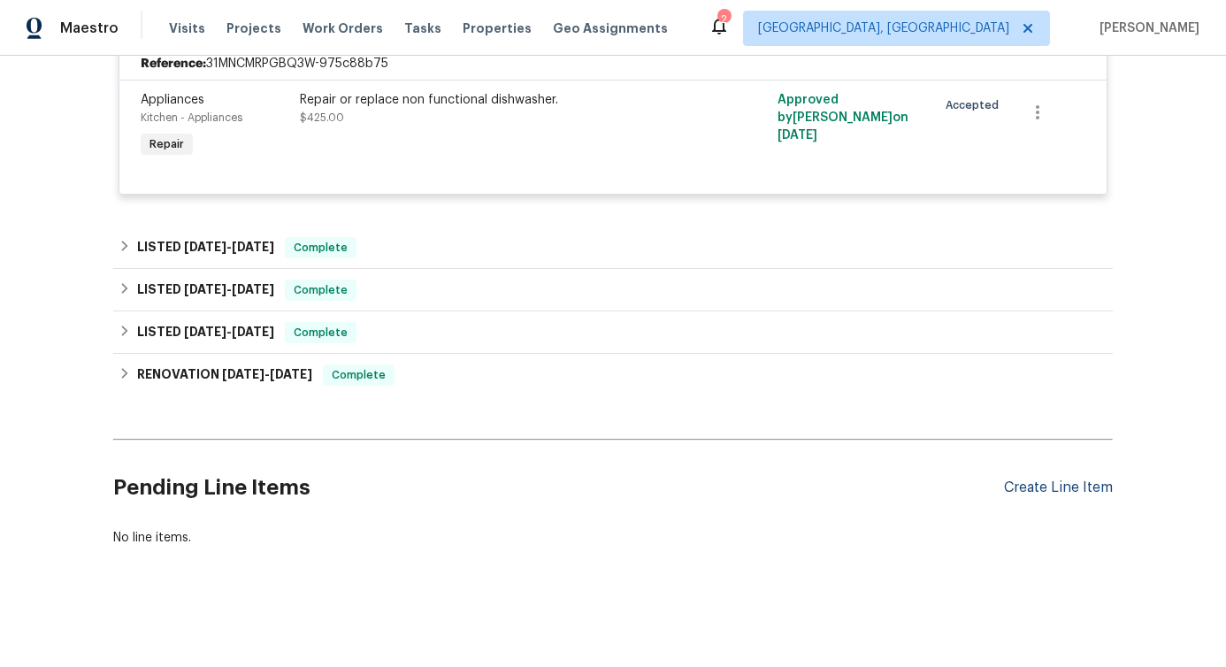
click at [1078, 483] on div "Create Line Item" at bounding box center [1058, 487] width 109 height 17
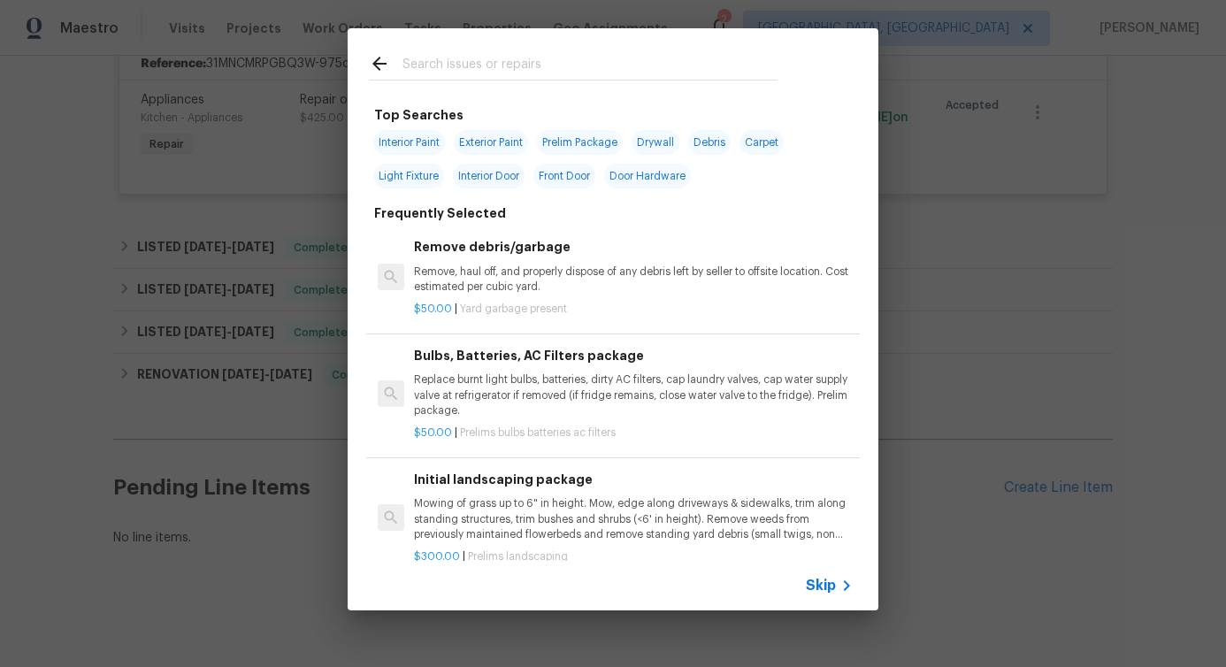
click at [561, 73] on input "text" at bounding box center [589, 66] width 375 height 27
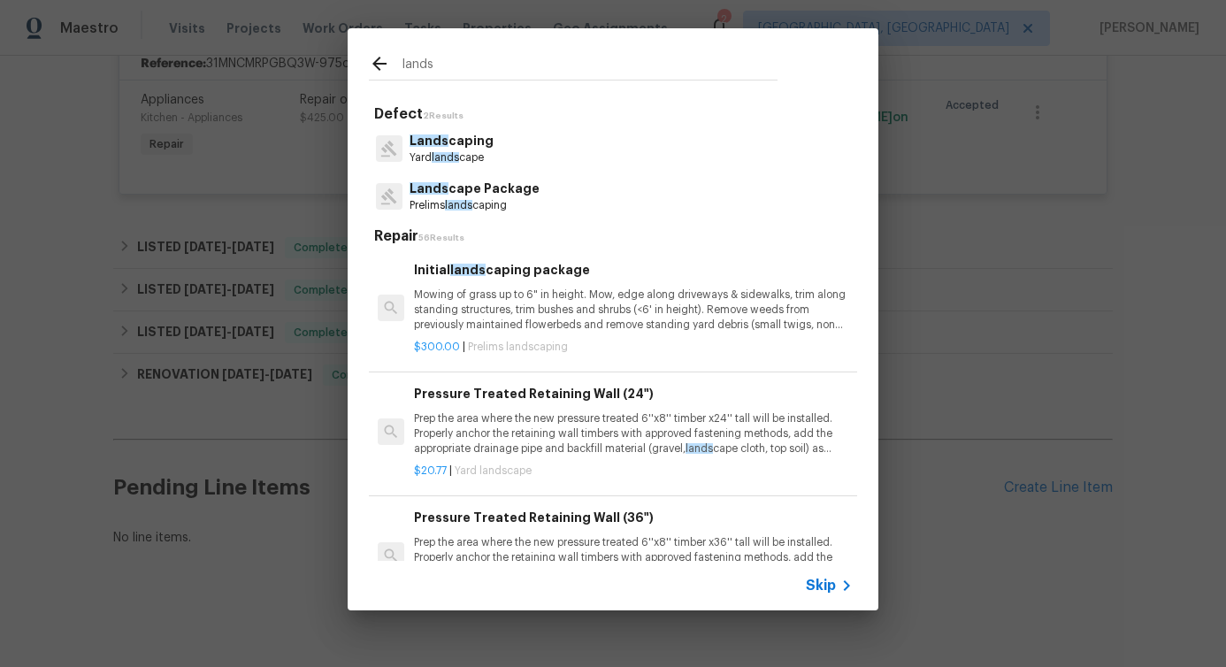
type input "lands"
click at [491, 166] on div "Lands caping Yard lands cape" at bounding box center [613, 149] width 488 height 48
click at [471, 143] on p "Lands caping" at bounding box center [451, 141] width 84 height 19
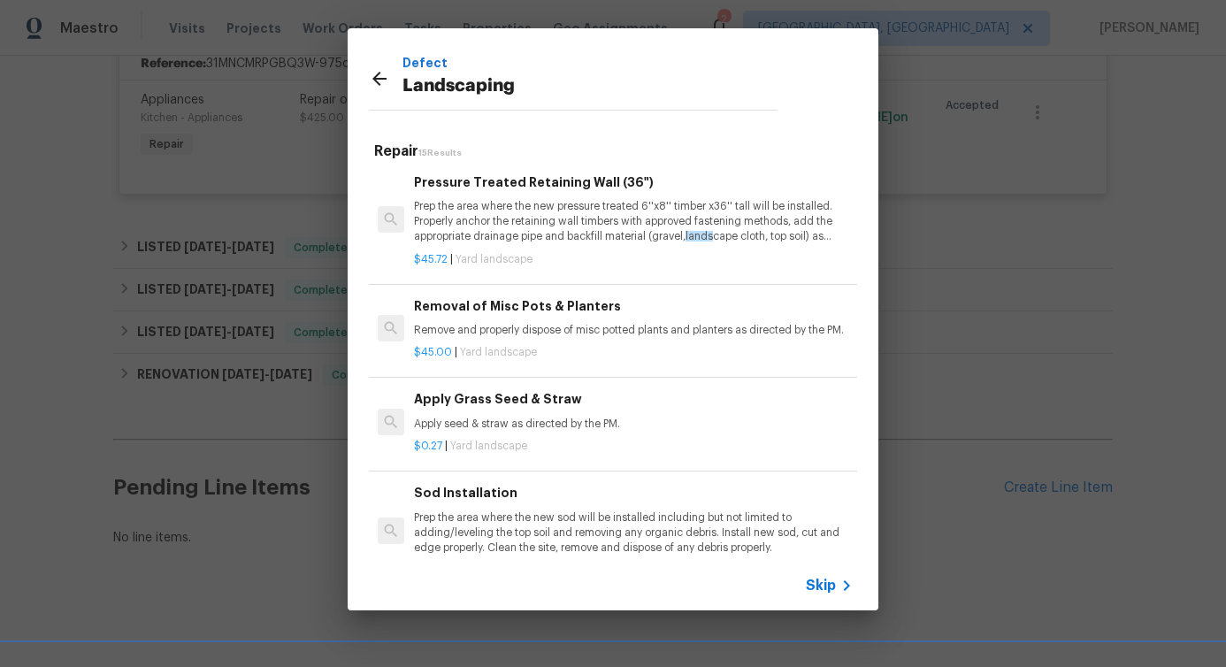
scroll to position [180, 0]
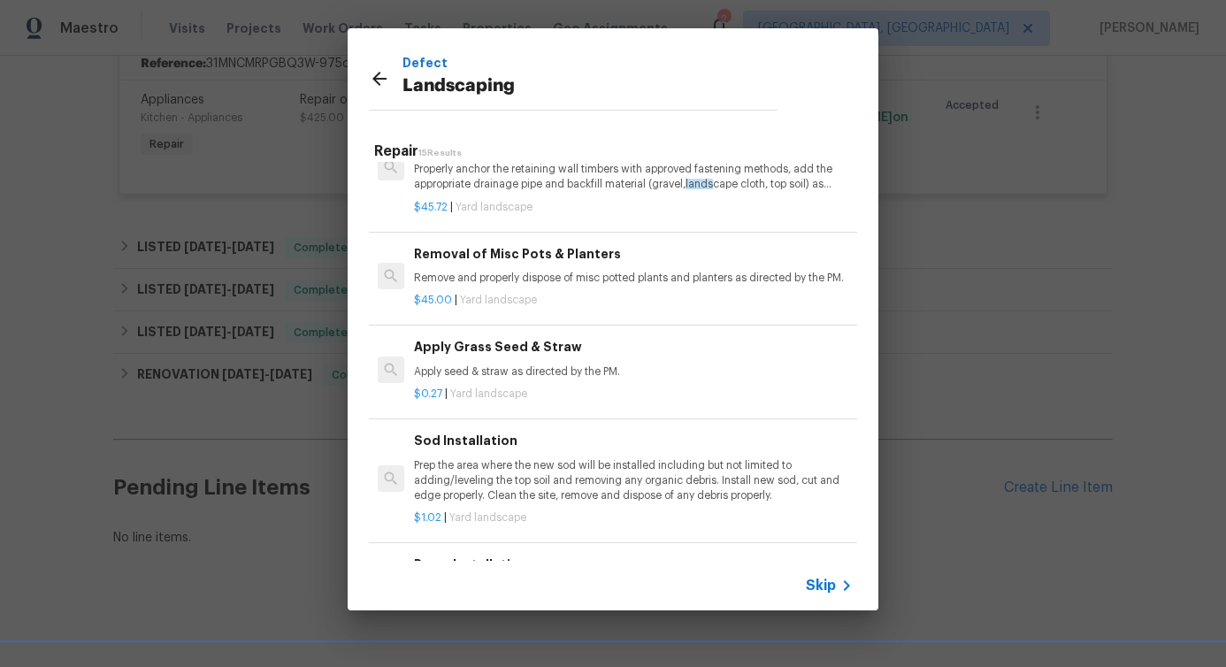
click at [527, 352] on h6 "Apply Grass Seed & Straw" at bounding box center [633, 346] width 439 height 19
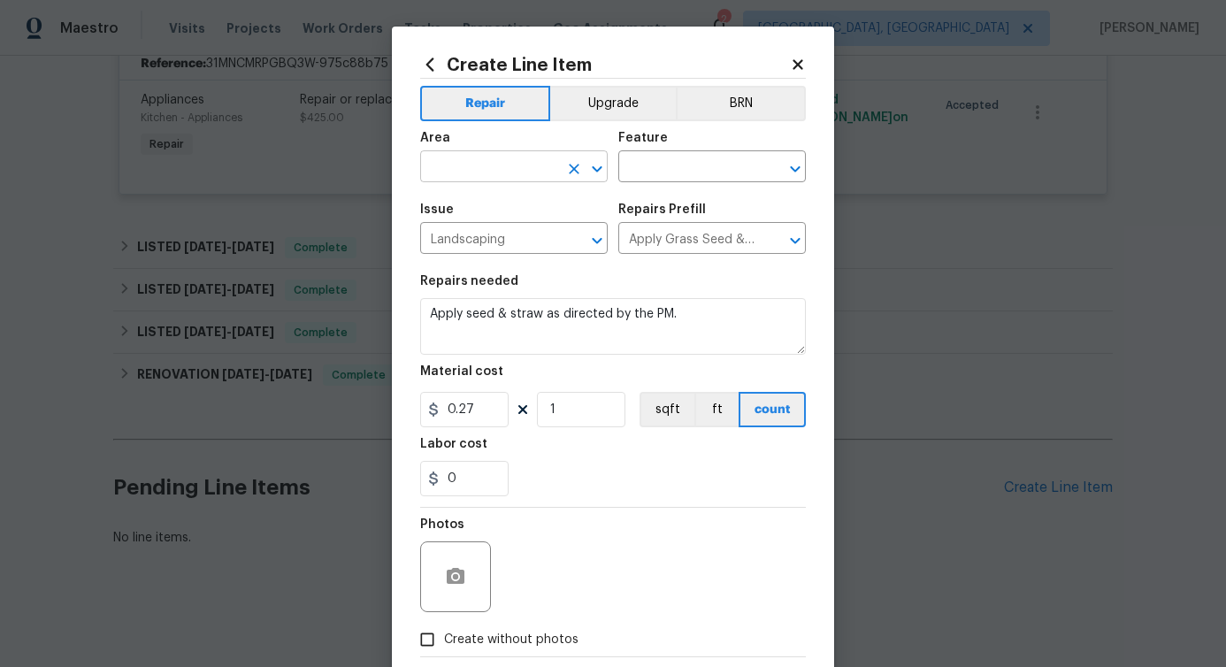
click at [476, 165] on input "text" at bounding box center [489, 168] width 138 height 27
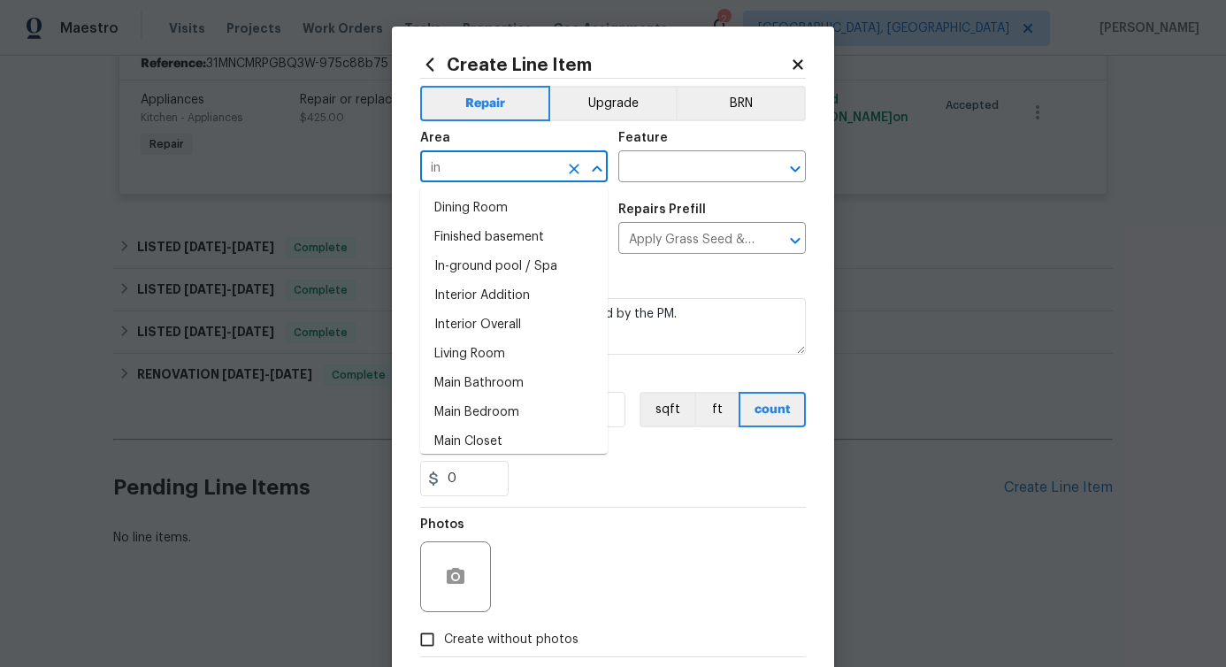
type input "i"
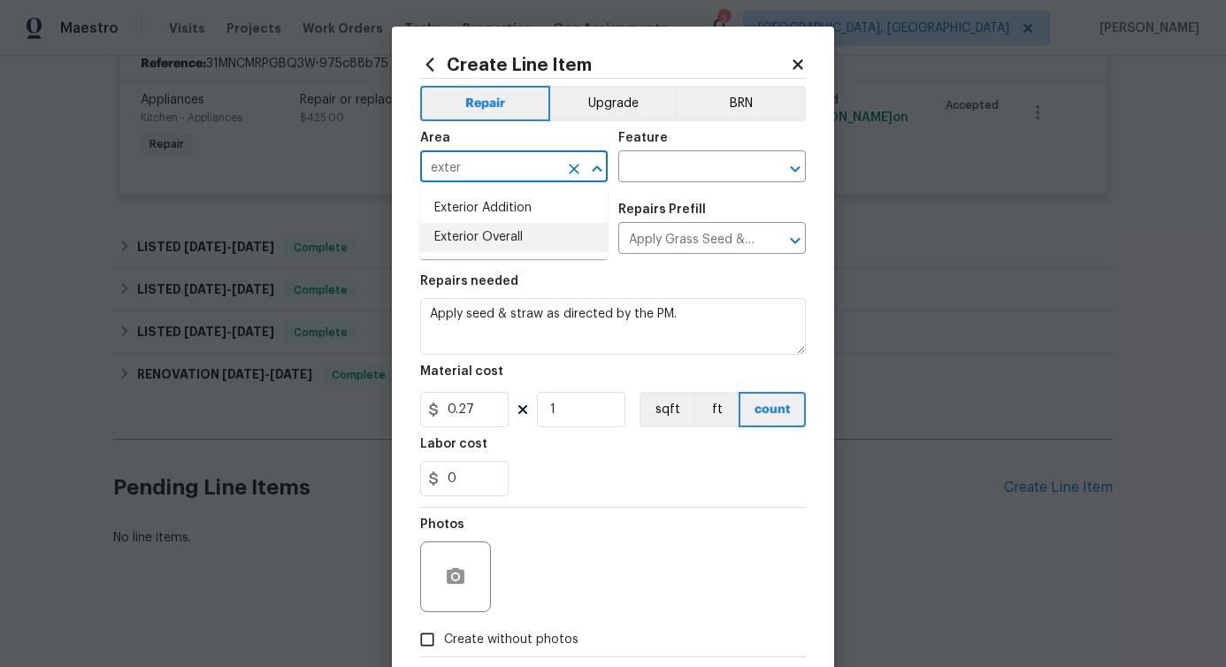
click at [501, 230] on li "Exterior Overall" at bounding box center [513, 237] width 187 height 29
type input "Exterior Overall"
click at [664, 168] on input "text" at bounding box center [687, 168] width 138 height 27
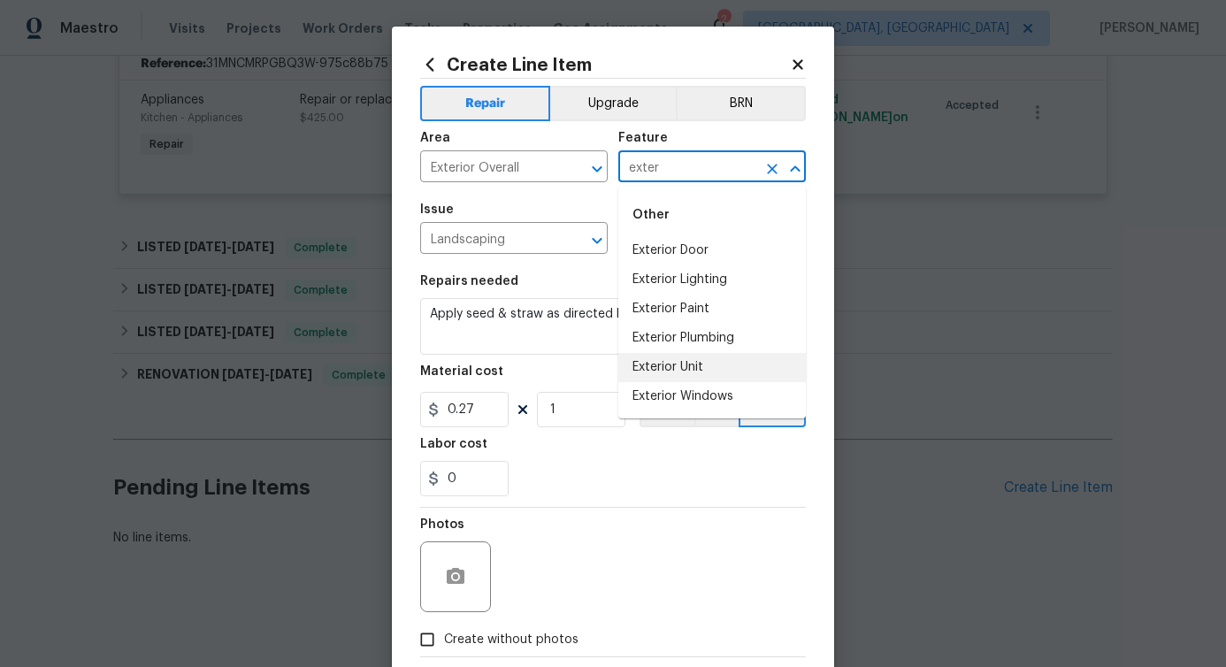
click at [689, 369] on li "Exterior Unit" at bounding box center [711, 367] width 187 height 29
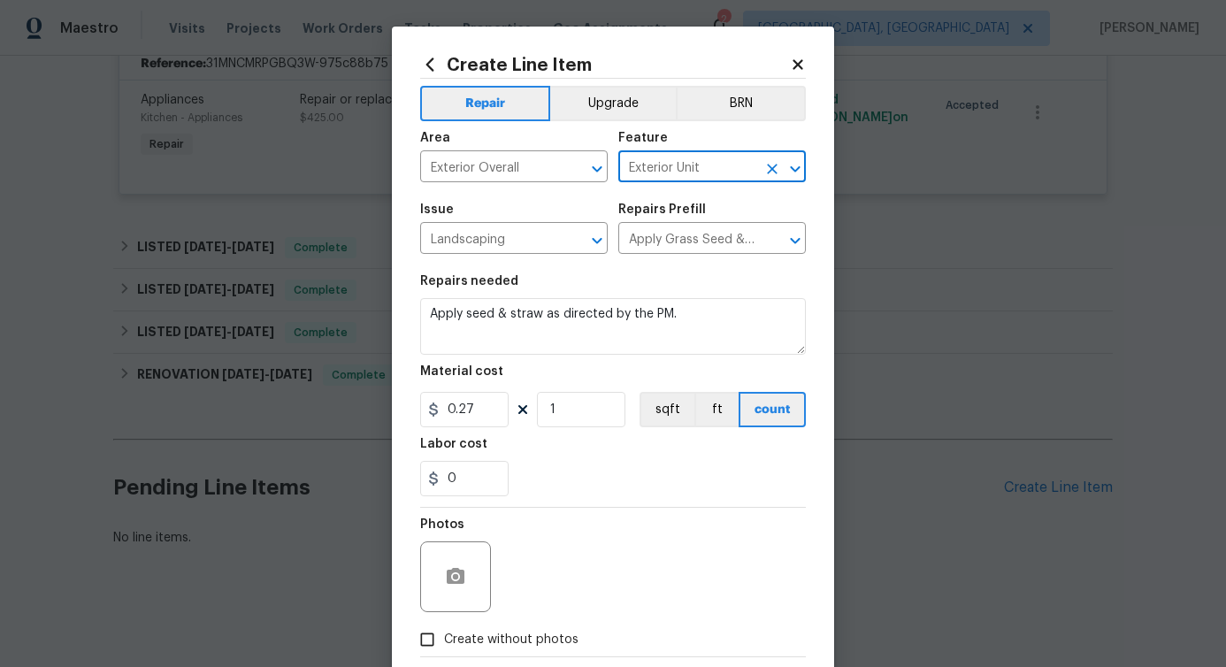
type input "Exterior Unit"
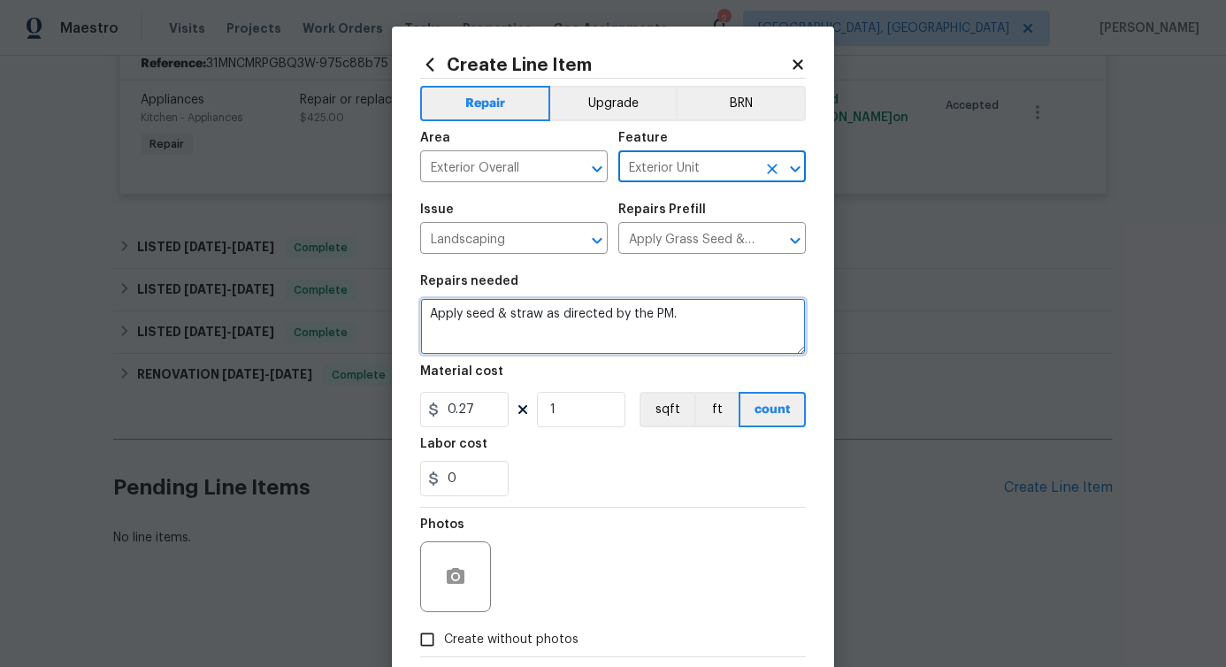
click at [573, 333] on textarea "Apply seed & straw as directed by the PM." at bounding box center [613, 326] width 386 height 57
paste textarea "Remove tree branches in yard (looks like a couple in rear only?). Please send T…"
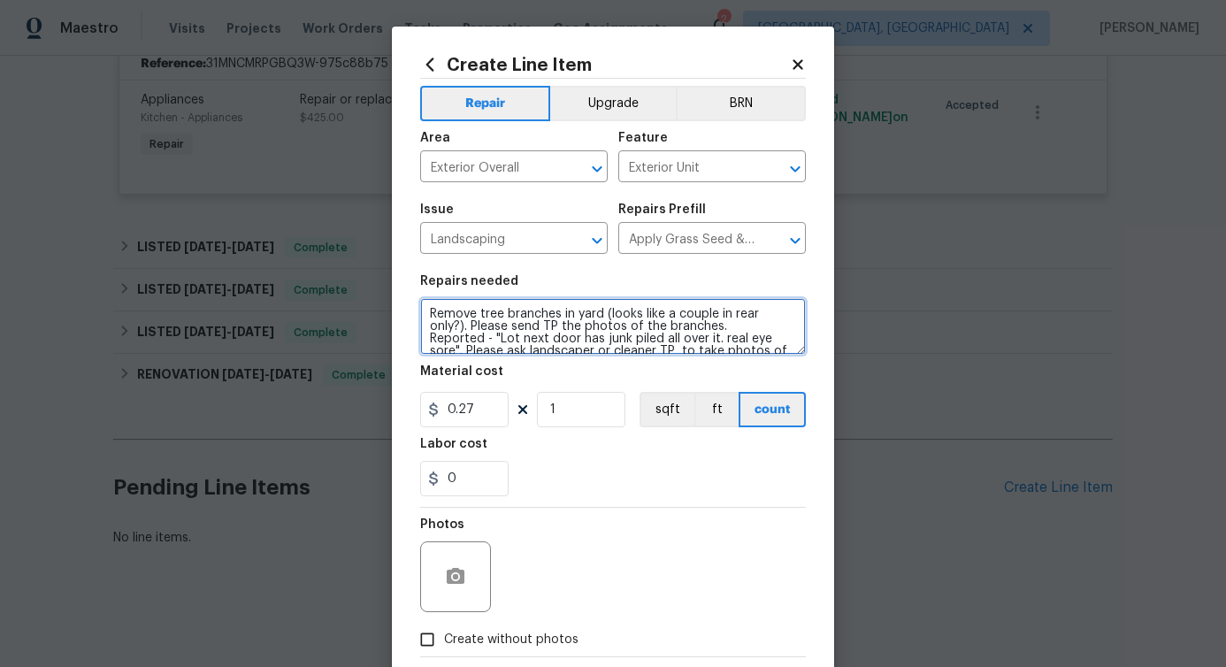
scroll to position [28, 0]
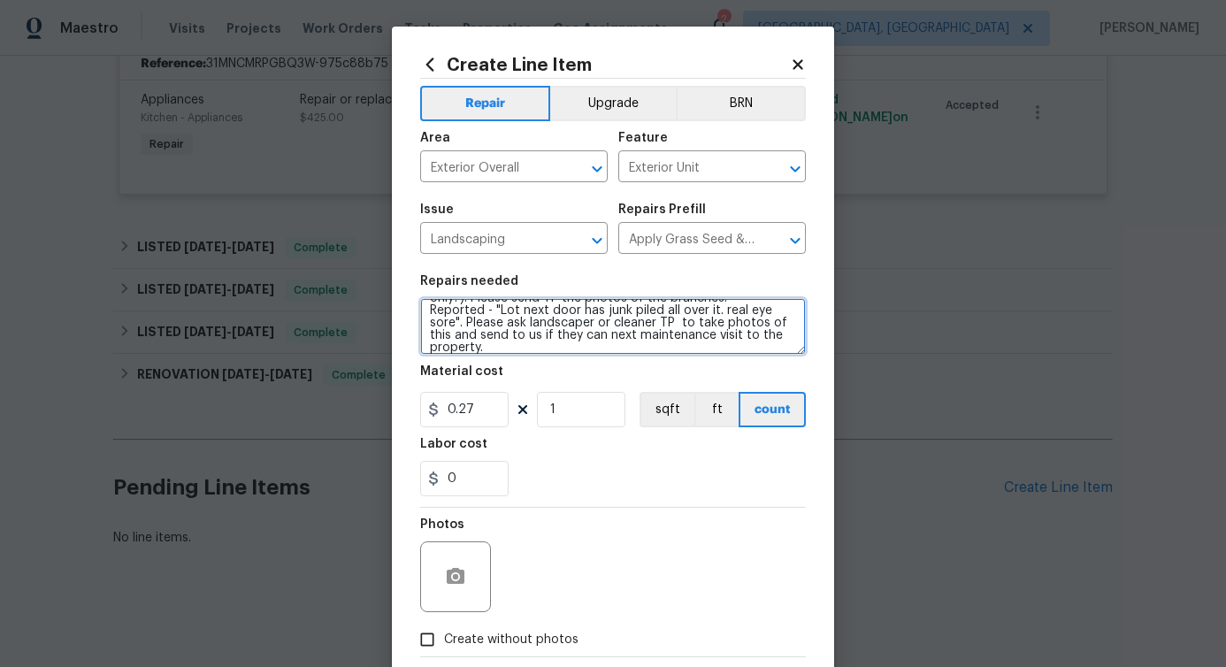
type textarea "Remove tree branches in yard (looks like a couple in rear only?). Please send T…"
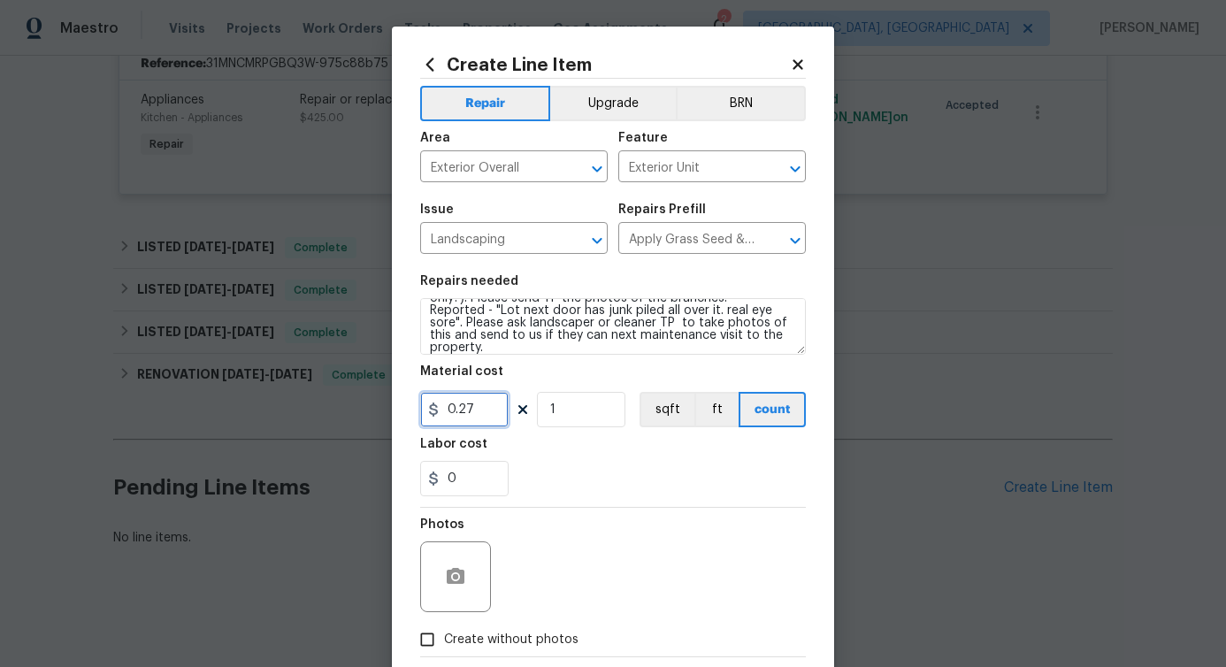
click at [468, 400] on input "0.27" at bounding box center [464, 409] width 88 height 35
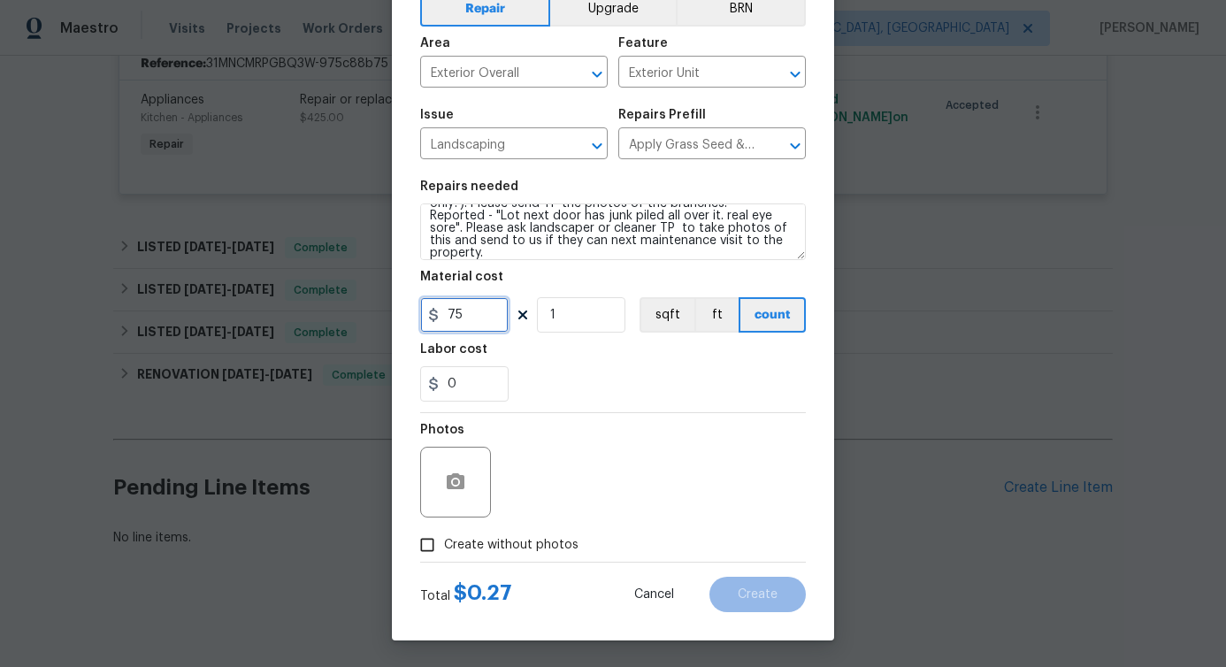
type input "75"
click at [492, 542] on span "Create without photos" at bounding box center [511, 545] width 134 height 19
click at [444, 542] on input "Create without photos" at bounding box center [427, 545] width 34 height 34
checkbox input "true"
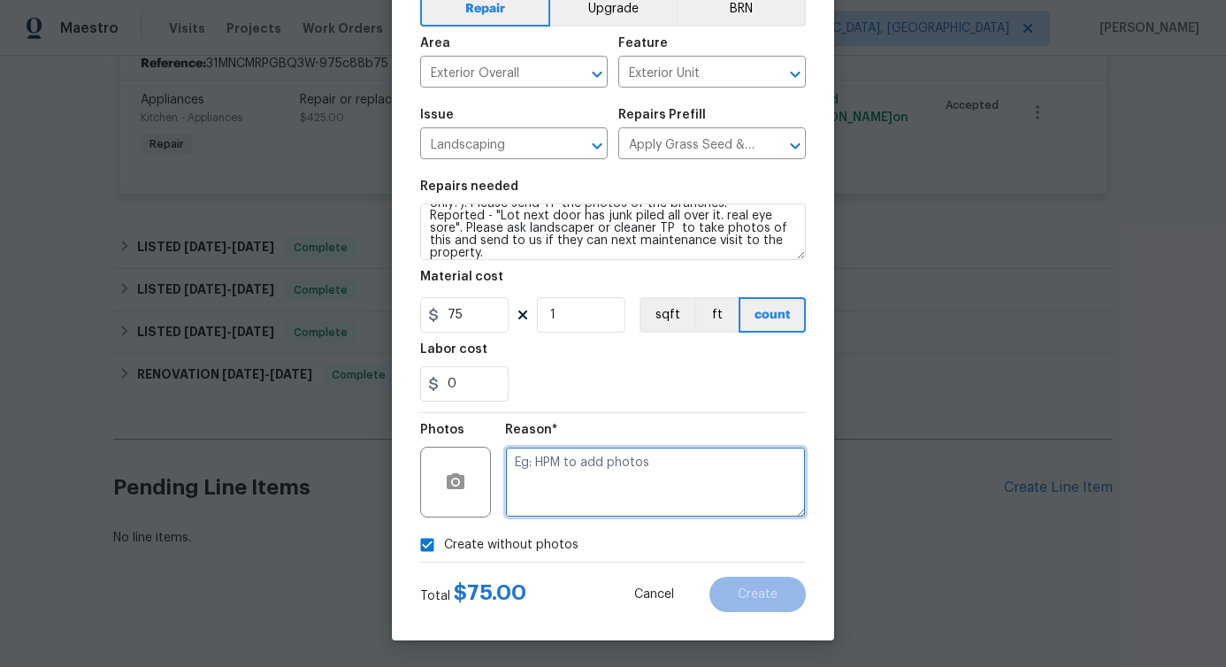
click at [644, 464] on textarea at bounding box center [655, 482] width 301 height 71
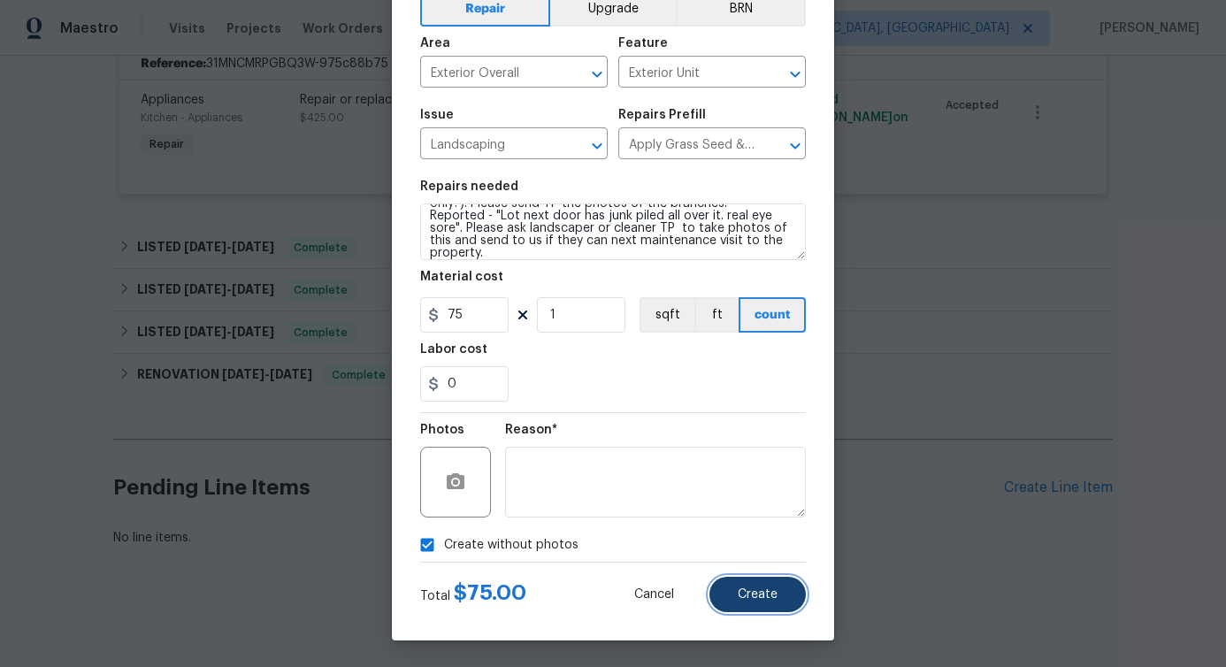
click at [765, 589] on span "Create" at bounding box center [758, 594] width 40 height 13
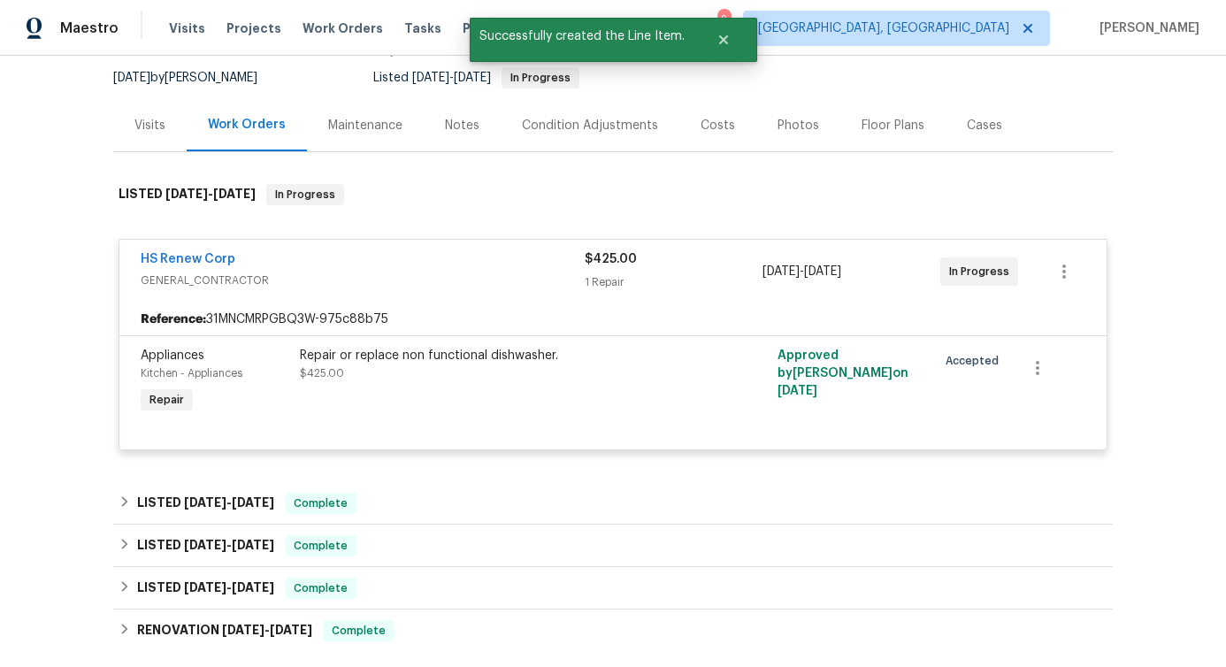
scroll to position [0, 0]
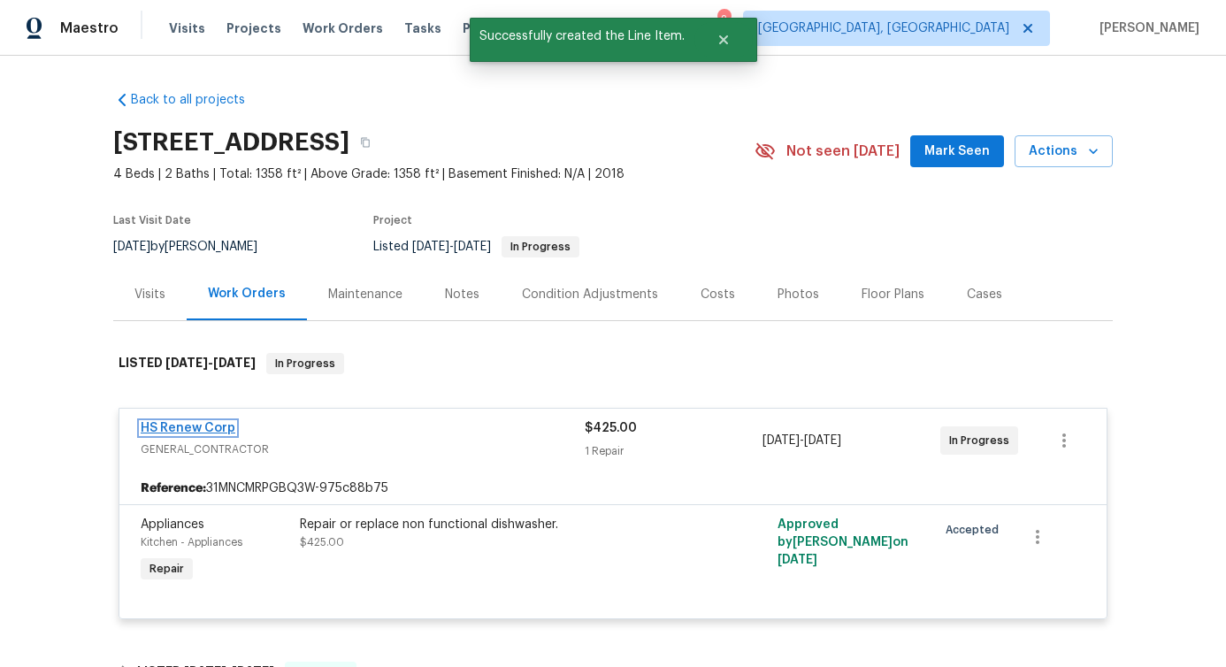
click at [164, 428] on link "HS Renew Corp" at bounding box center [188, 428] width 95 height 12
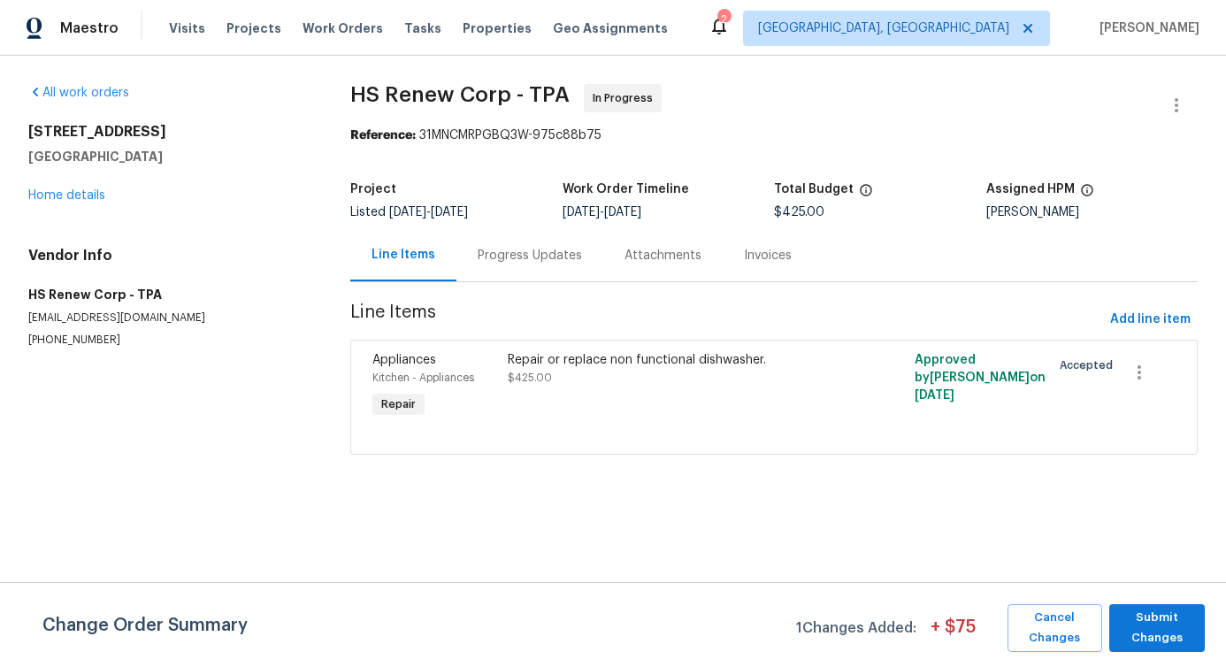
click at [499, 252] on div "Progress Updates" at bounding box center [530, 256] width 104 height 18
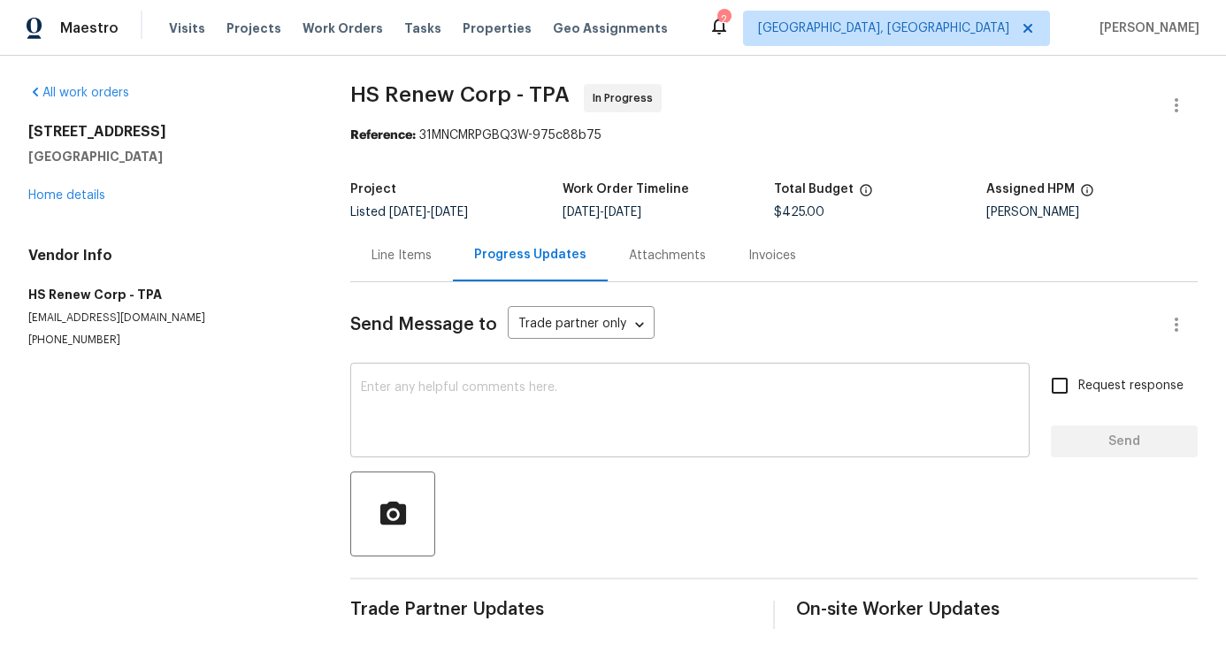
click at [499, 405] on textarea at bounding box center [690, 412] width 658 height 62
click at [69, 190] on link "Home details" at bounding box center [66, 195] width 77 height 12
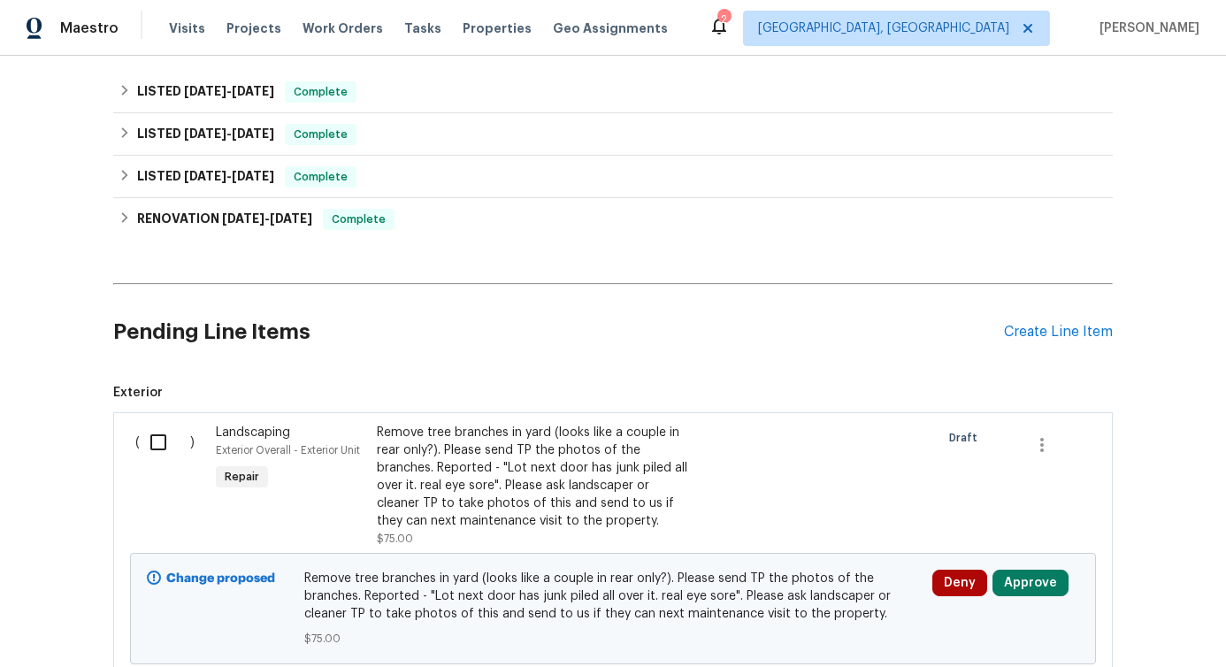
scroll to position [543, 0]
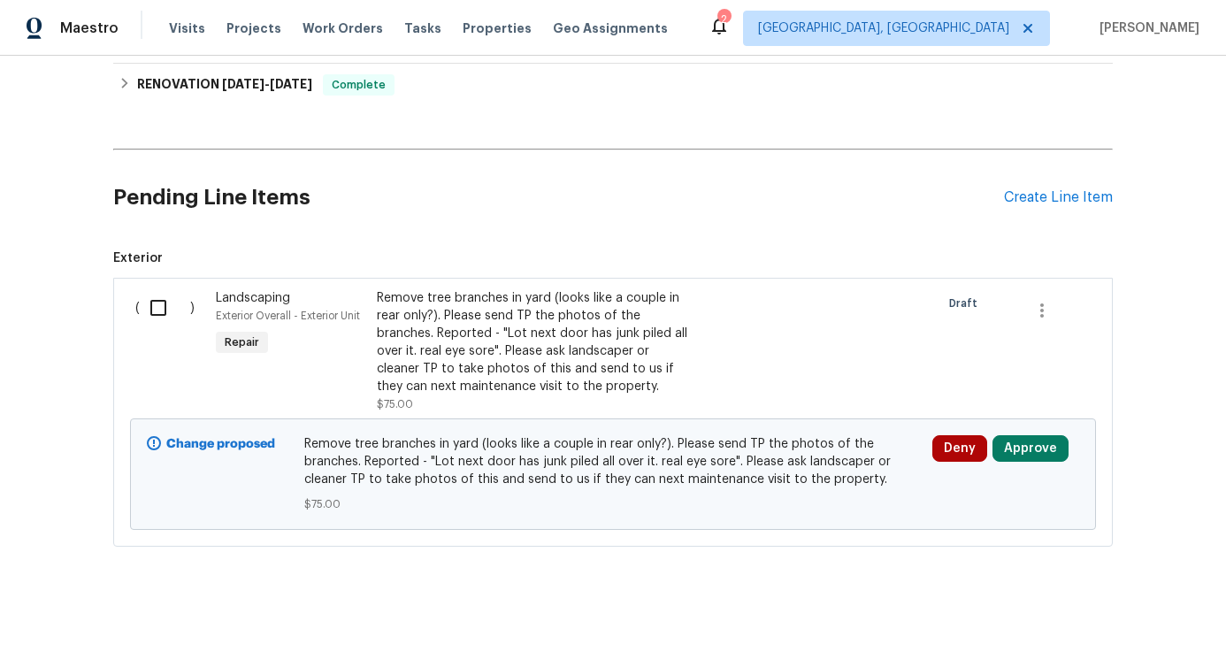
click at [152, 312] on input "checkbox" at bounding box center [165, 307] width 50 height 37
checkbox input "true"
click at [1131, 618] on span "Create Work Order" at bounding box center [1125, 623] width 118 height 22
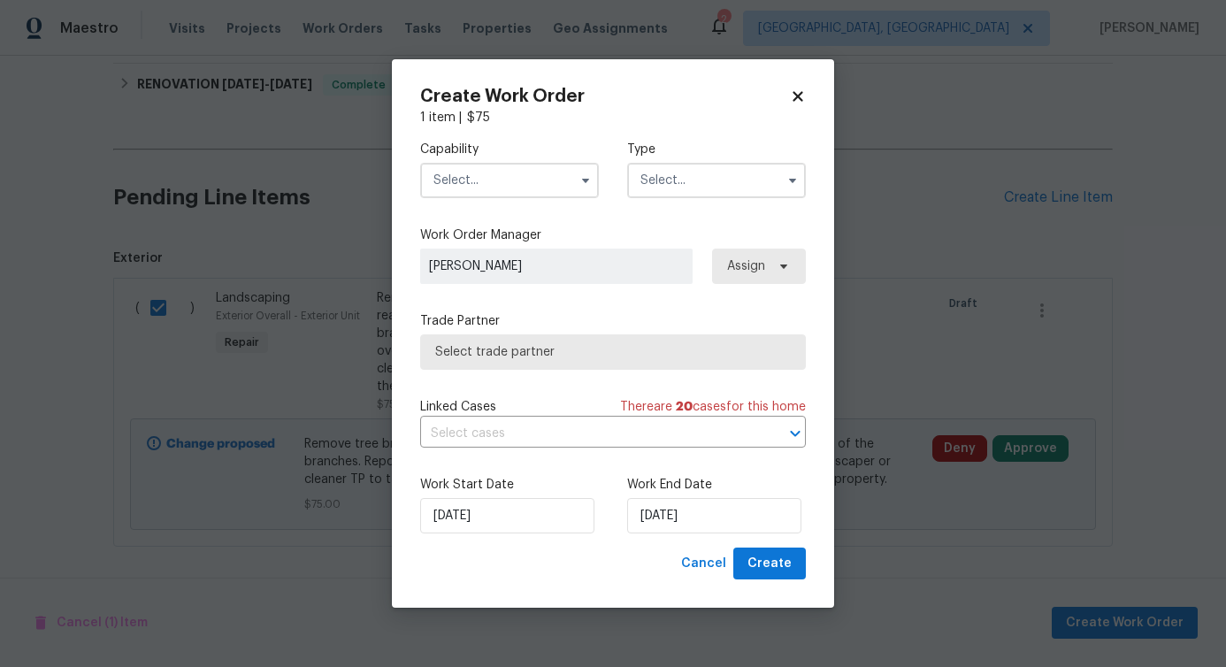
click at [560, 183] on input "text" at bounding box center [509, 180] width 179 height 35
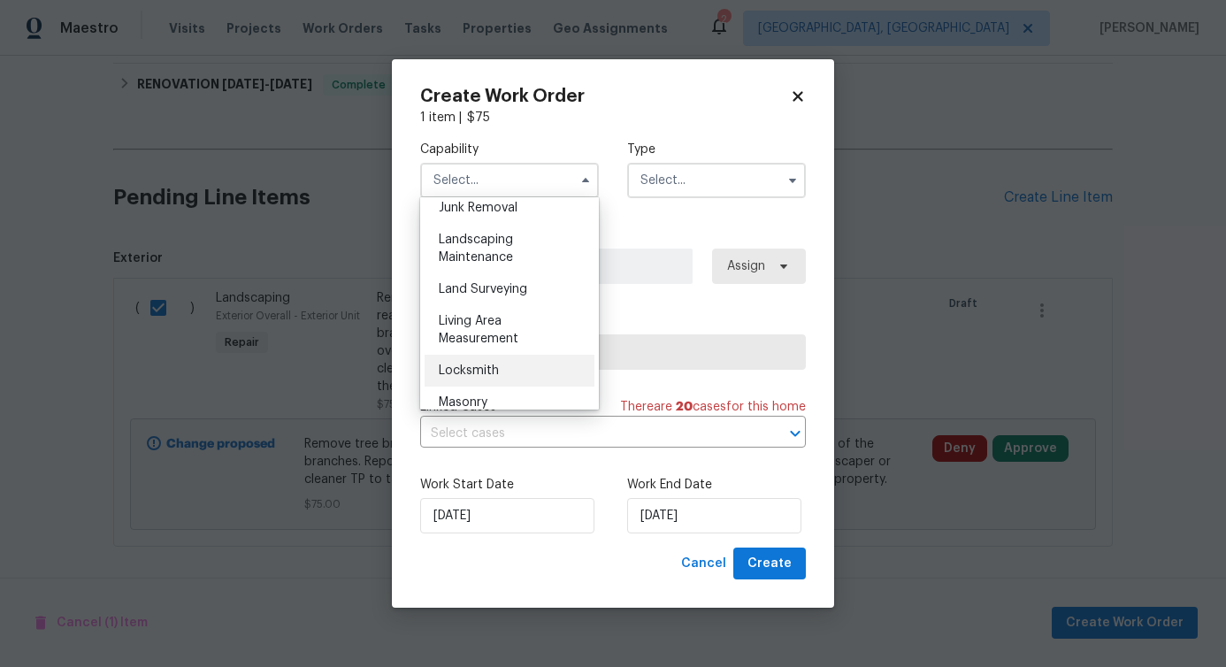
scroll to position [1140, 0]
click at [517, 256] on div "Landscaping Maintenance" at bounding box center [510, 251] width 170 height 50
type input "Landscaping Maintenance"
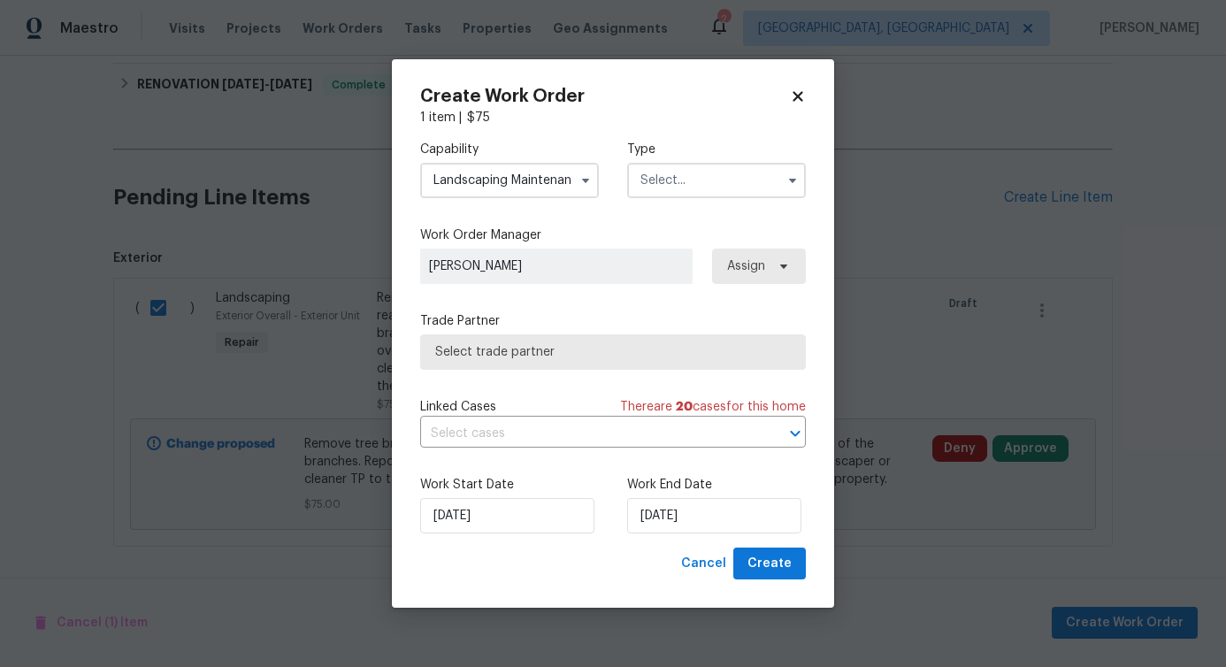
click at [657, 193] on input "text" at bounding box center [716, 180] width 179 height 35
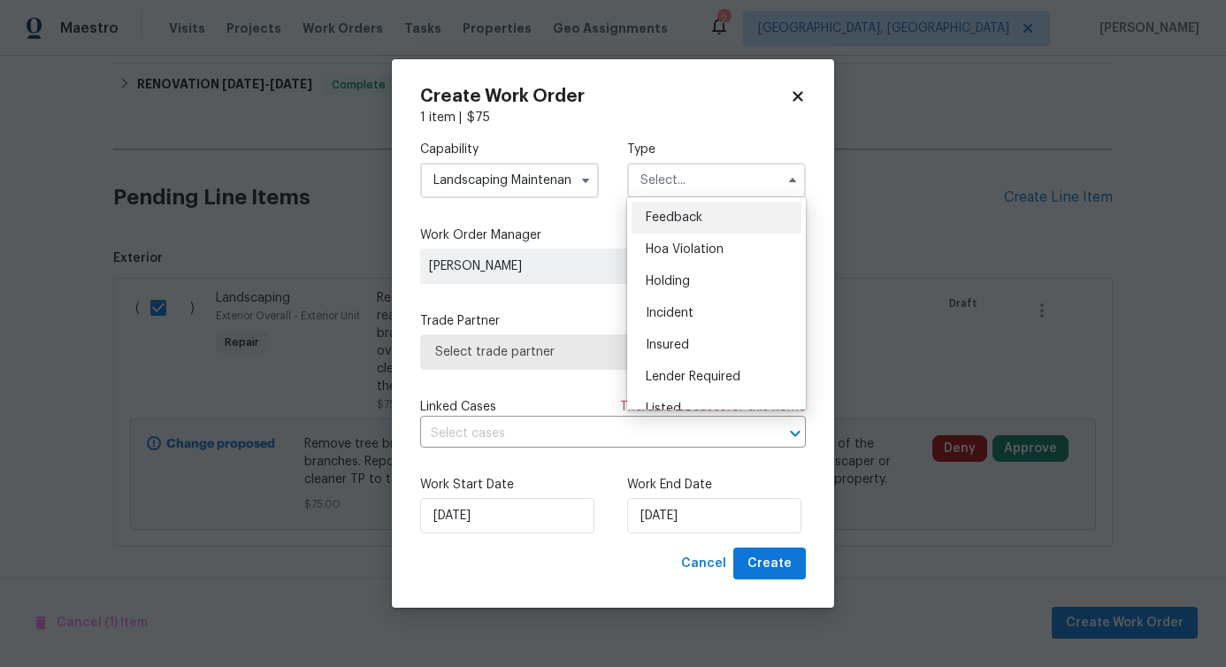
click at [659, 229] on div "Feedback" at bounding box center [716, 218] width 170 height 32
type input "Feedback"
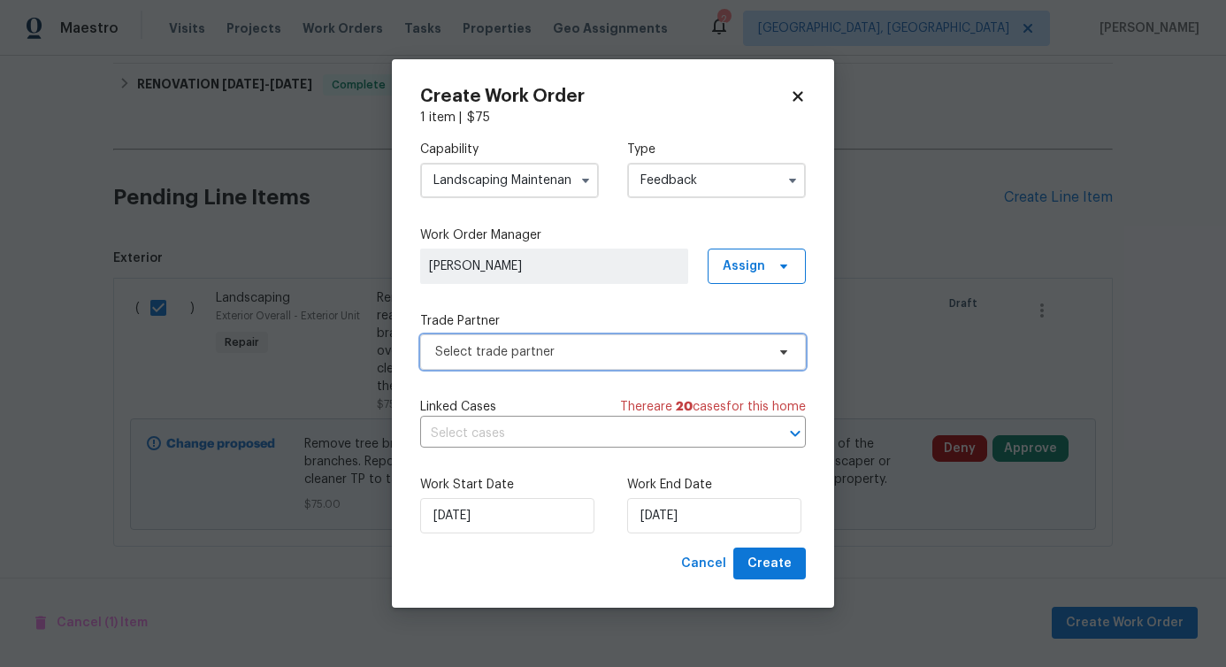
click at [529, 351] on span "Select trade partner" at bounding box center [600, 352] width 330 height 18
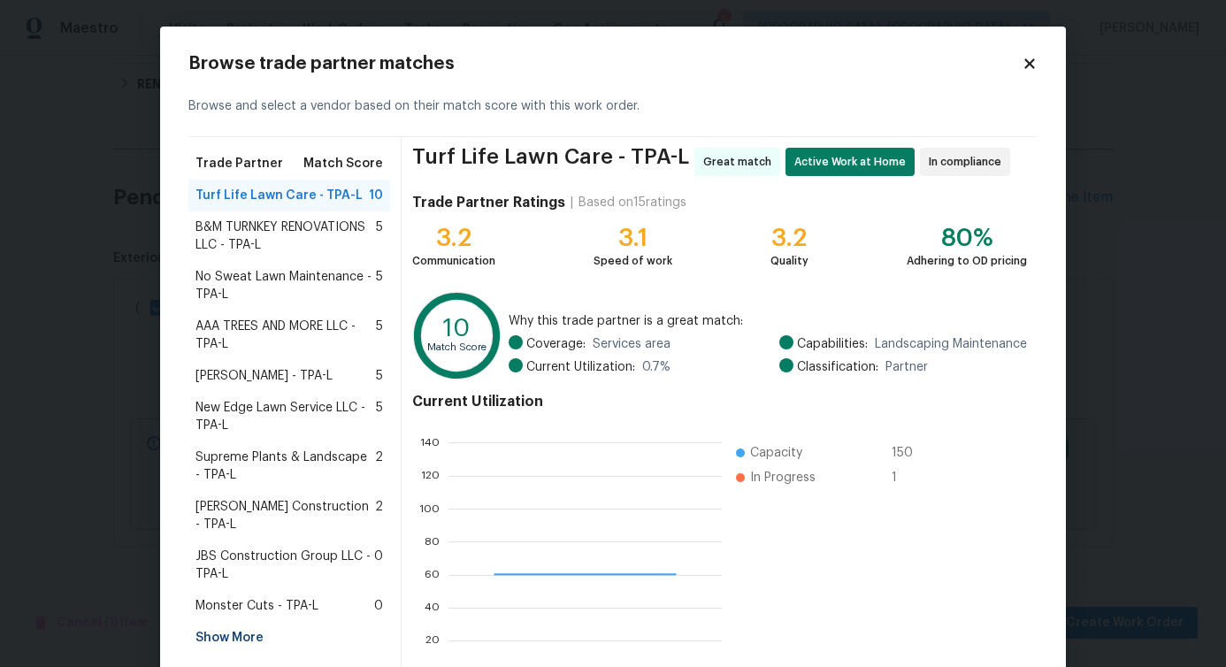
scroll to position [248, 272]
click at [278, 227] on span "B&M TURNKEY RENOVATIONS LLC - TPA-L" at bounding box center [285, 235] width 180 height 35
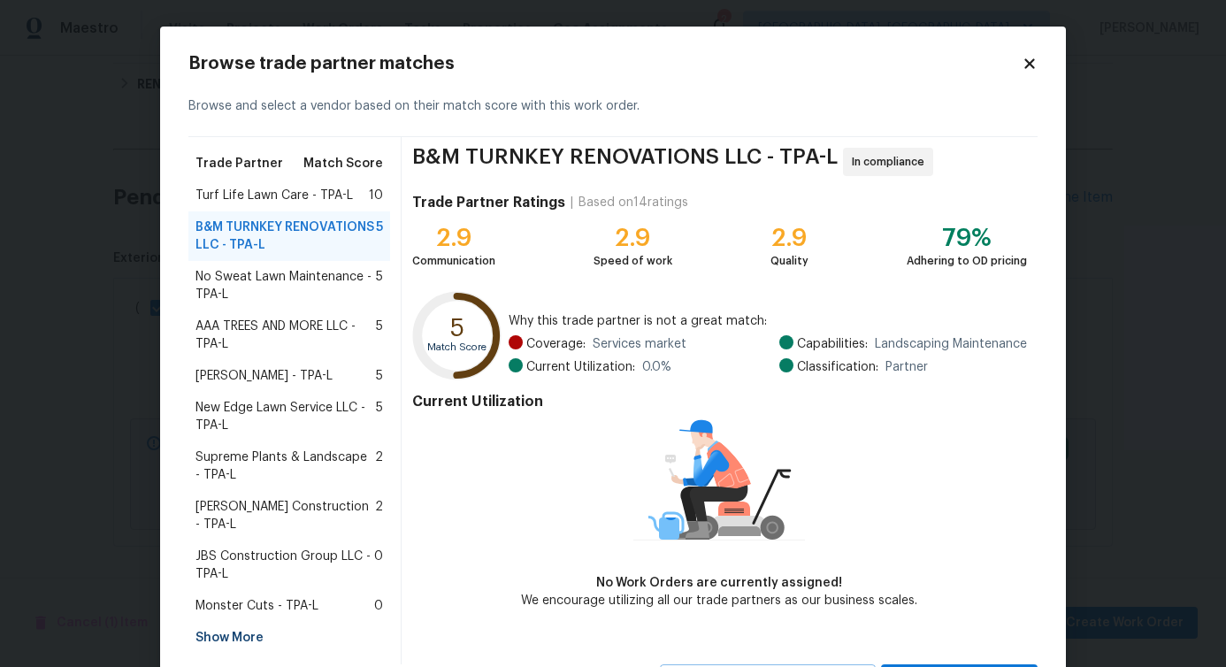
click at [239, 296] on span "No Sweat Lawn Maintenance - TPA-L" at bounding box center [285, 285] width 180 height 35
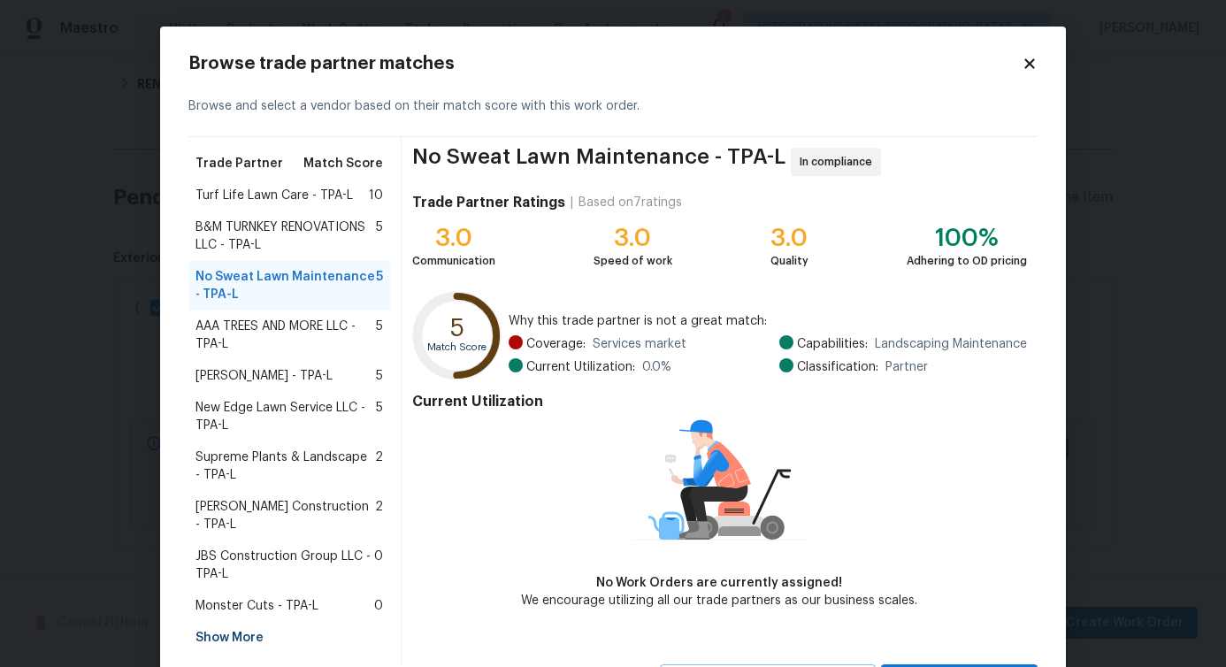
click at [230, 338] on span "AAA TREES AND MORE LLC - TPA-L" at bounding box center [285, 335] width 180 height 35
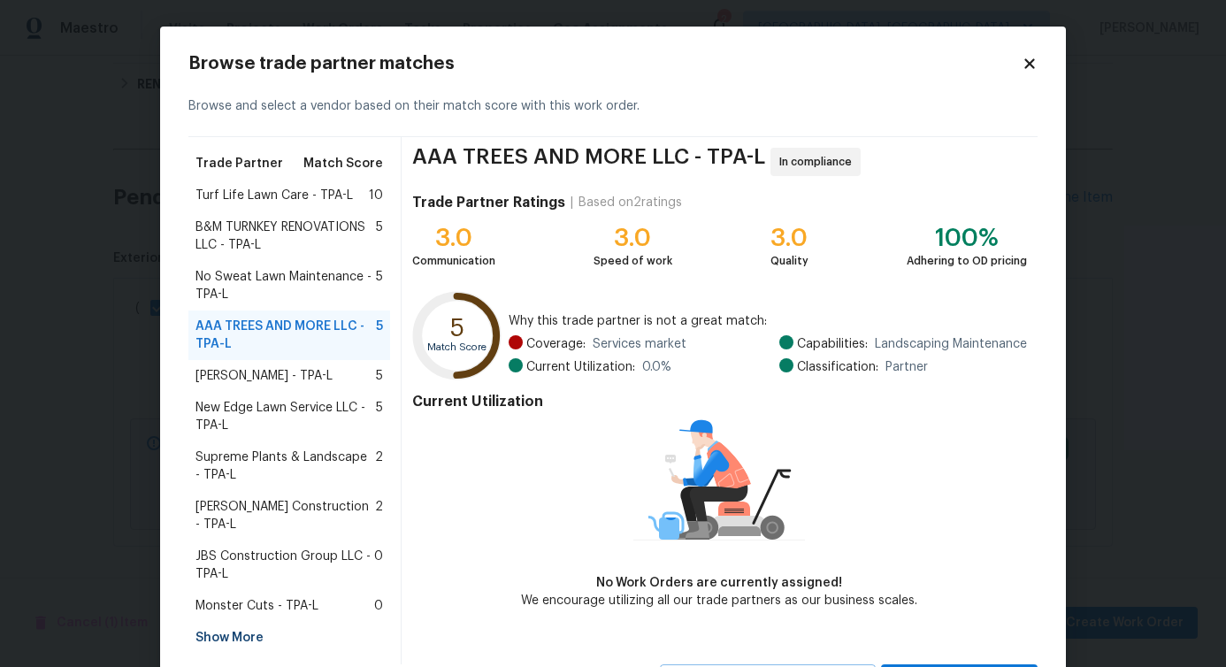
click at [235, 385] on div "Wendy Martin - TPA-L 5" at bounding box center [289, 376] width 202 height 32
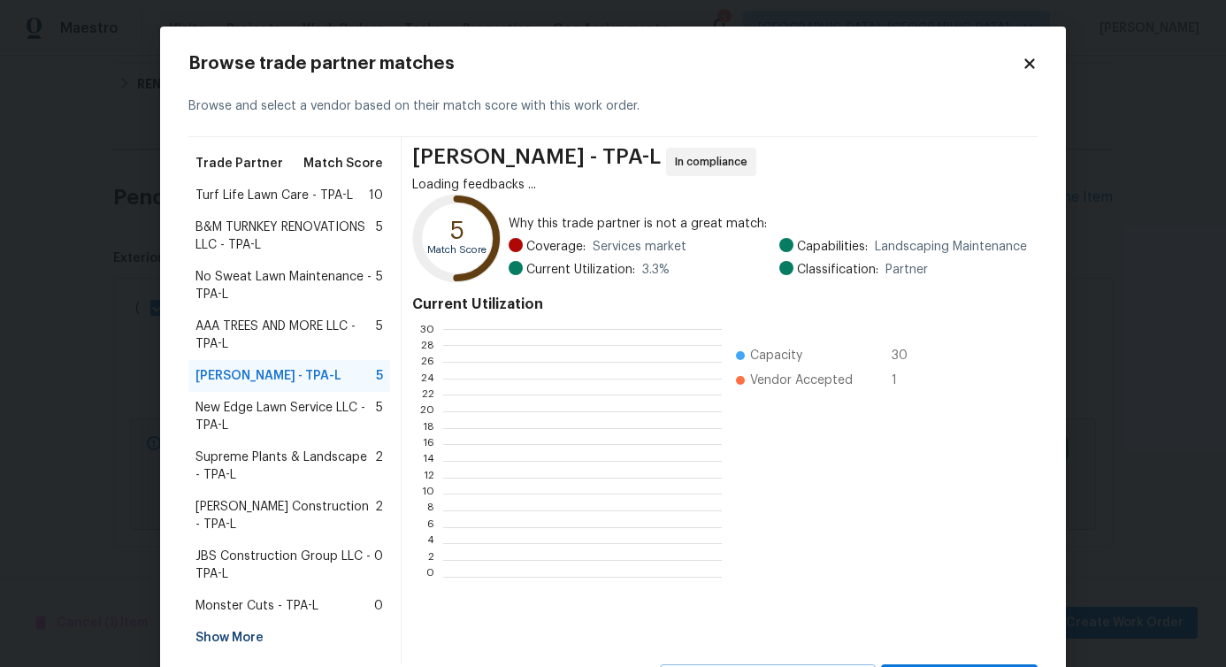
scroll to position [248, 278]
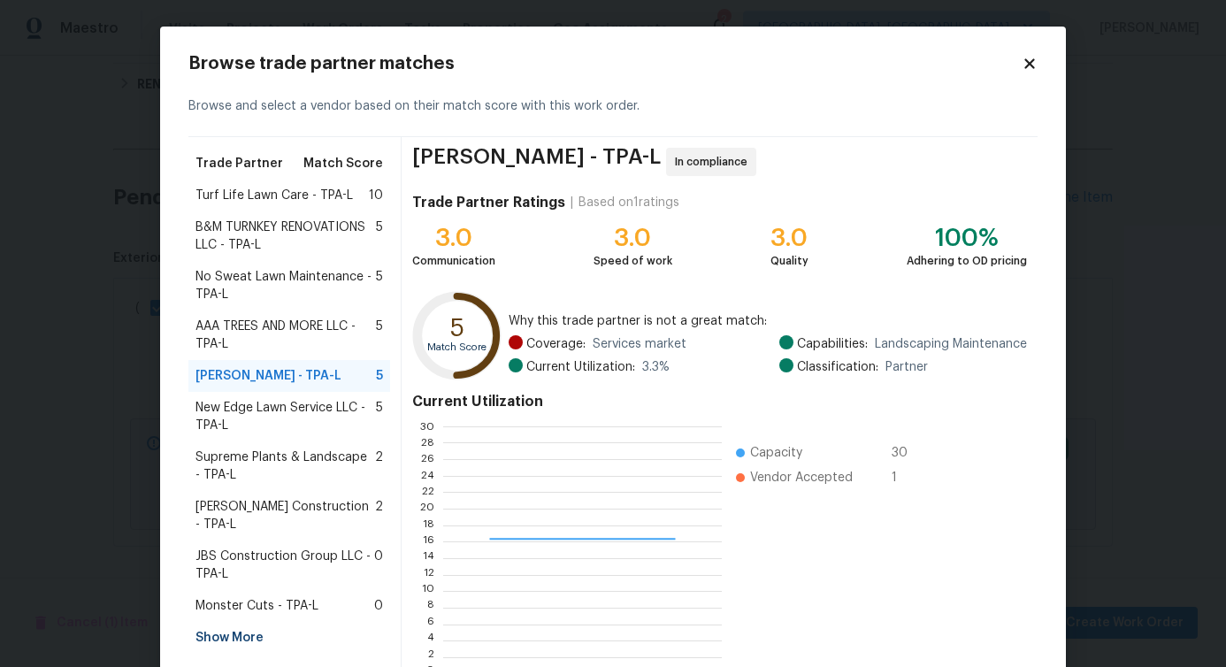
click at [248, 412] on span "New Edge Lawn Service LLC - TPA-L" at bounding box center [285, 416] width 180 height 35
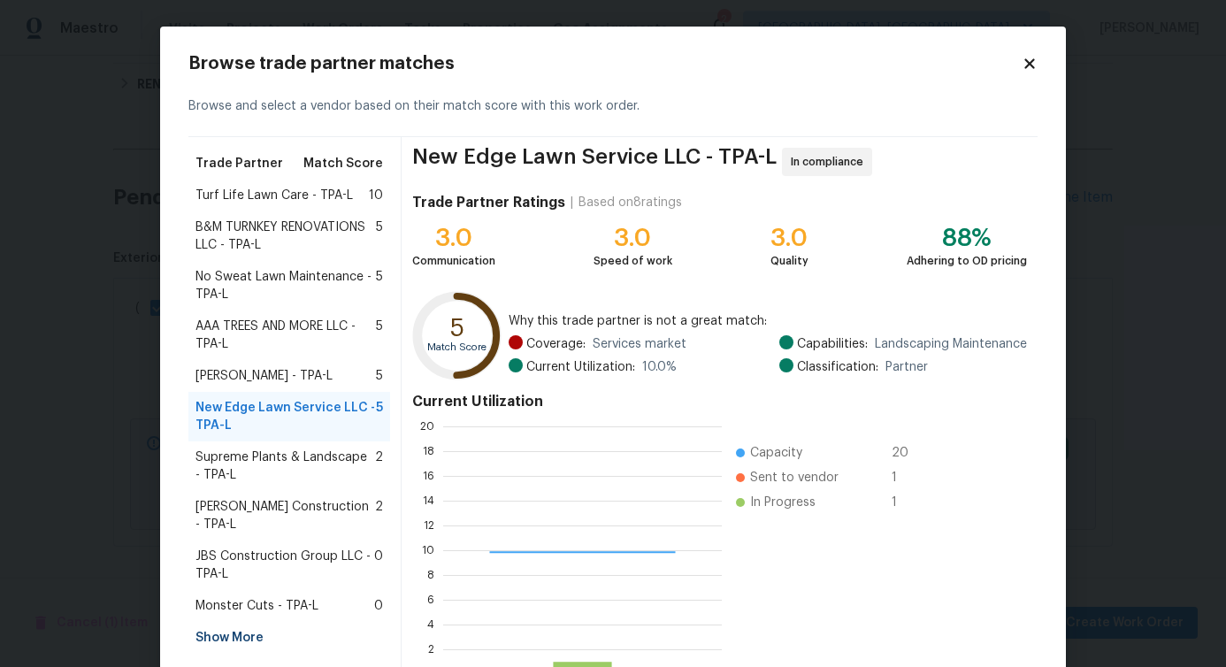
scroll to position [2, 2]
click at [245, 192] on span "Turf Life Lawn Care - TPA-L" at bounding box center [273, 196] width 157 height 18
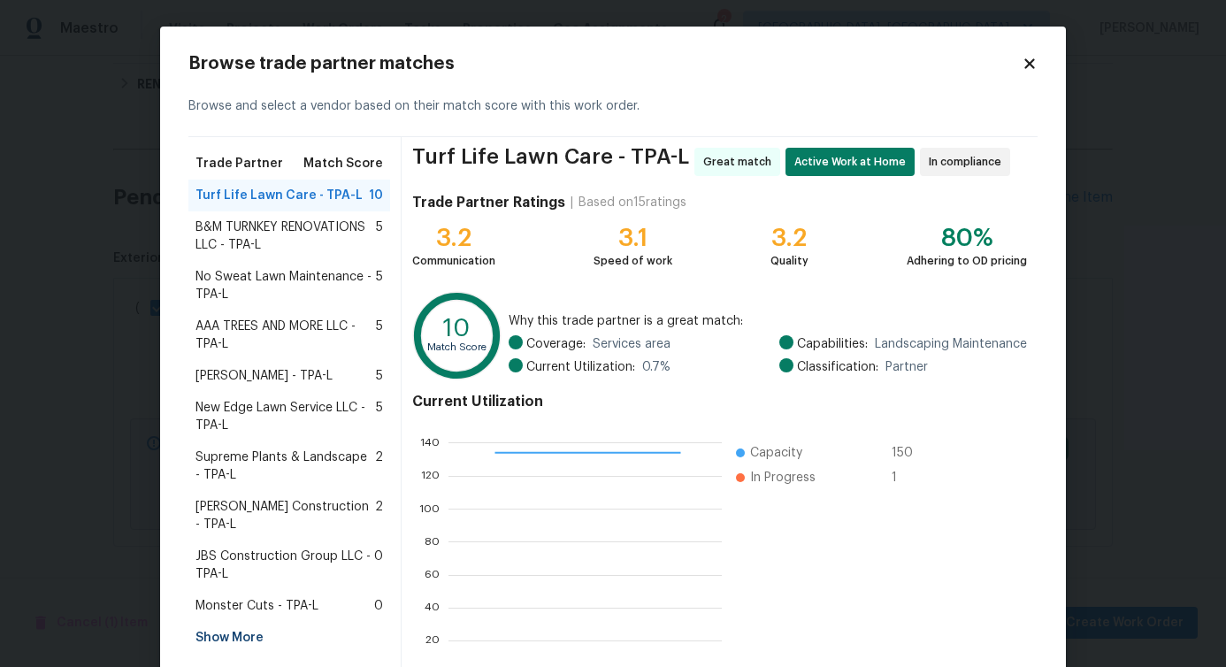
scroll to position [113, 0]
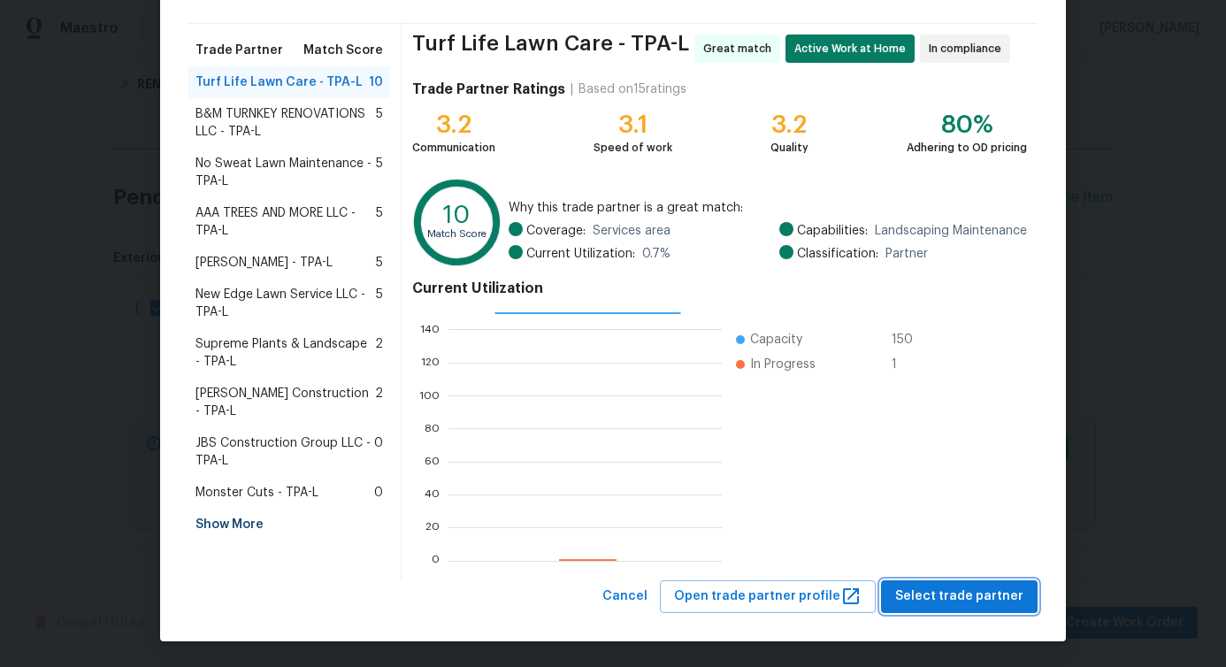
click at [940, 582] on button "Select trade partner" at bounding box center [959, 596] width 157 height 33
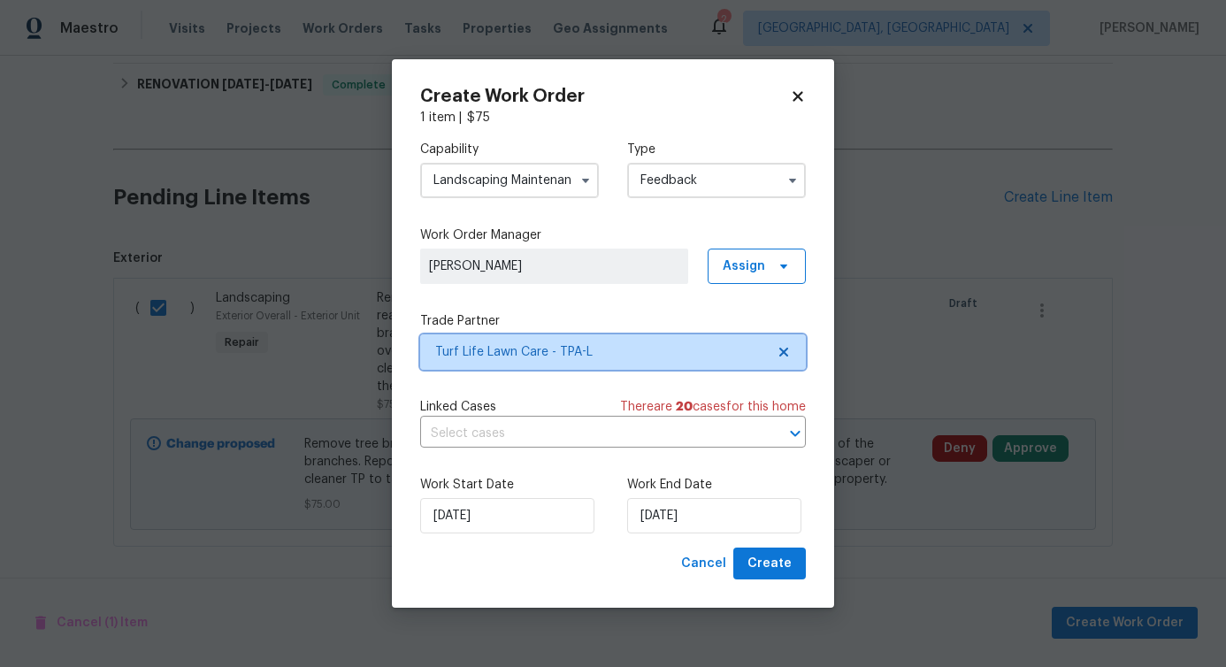
scroll to position [0, 0]
click at [467, 441] on input "text" at bounding box center [588, 433] width 336 height 27
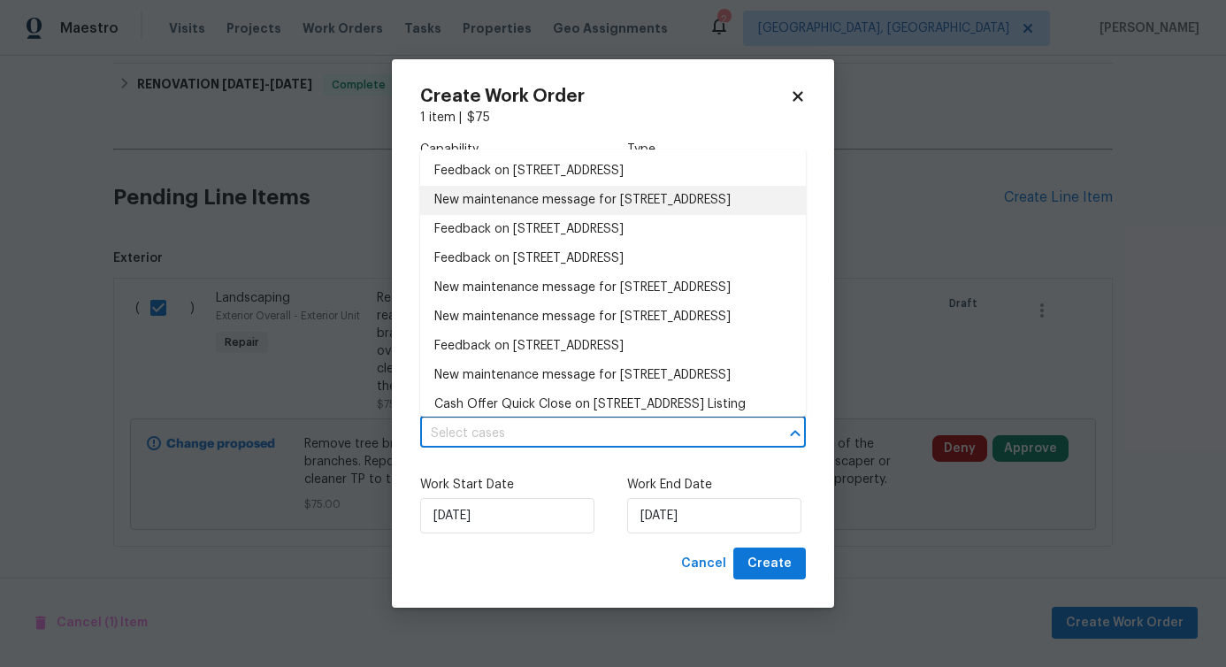
click at [496, 208] on li "New maintenance message for 27118 Fernery Ave , Brooksville, FL 34602" at bounding box center [613, 200] width 386 height 29
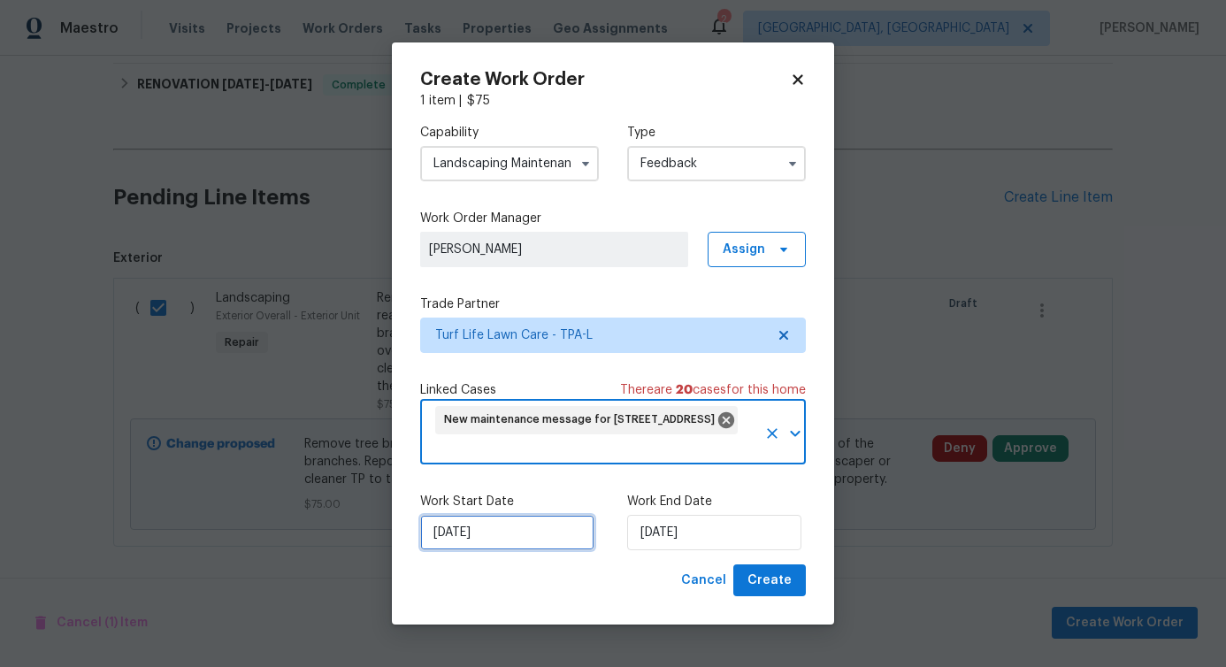
click at [479, 529] on input "8/22/2025" at bounding box center [507, 532] width 174 height 35
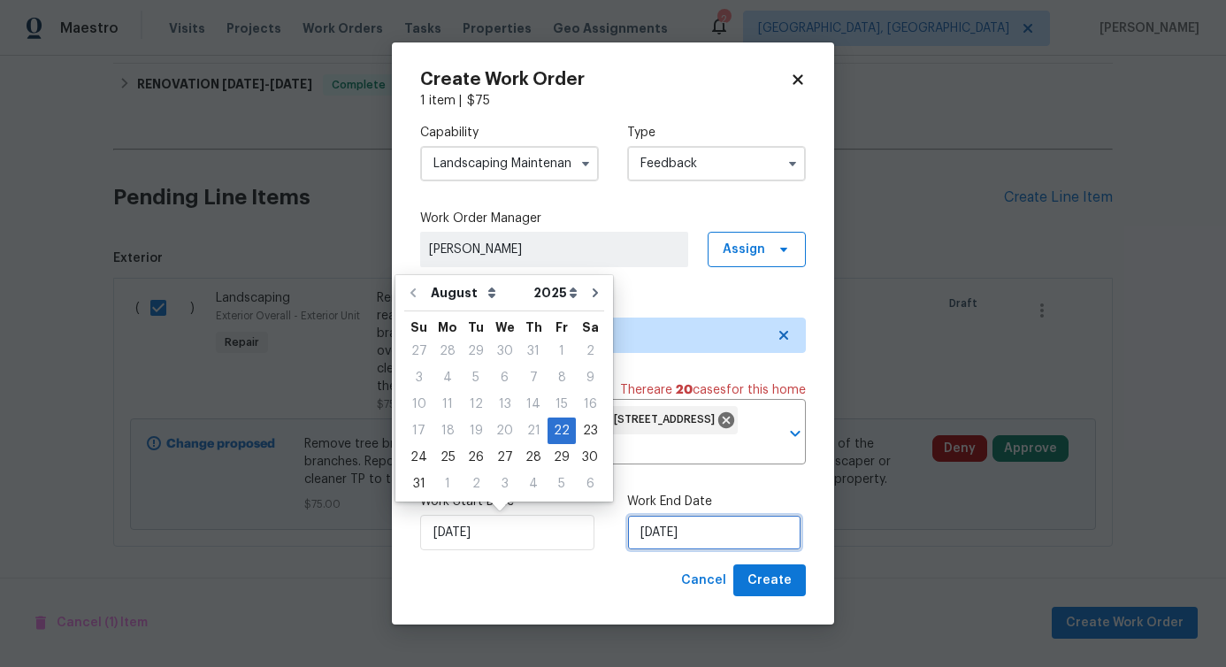
click at [695, 529] on input "8/22/2025" at bounding box center [714, 532] width 174 height 35
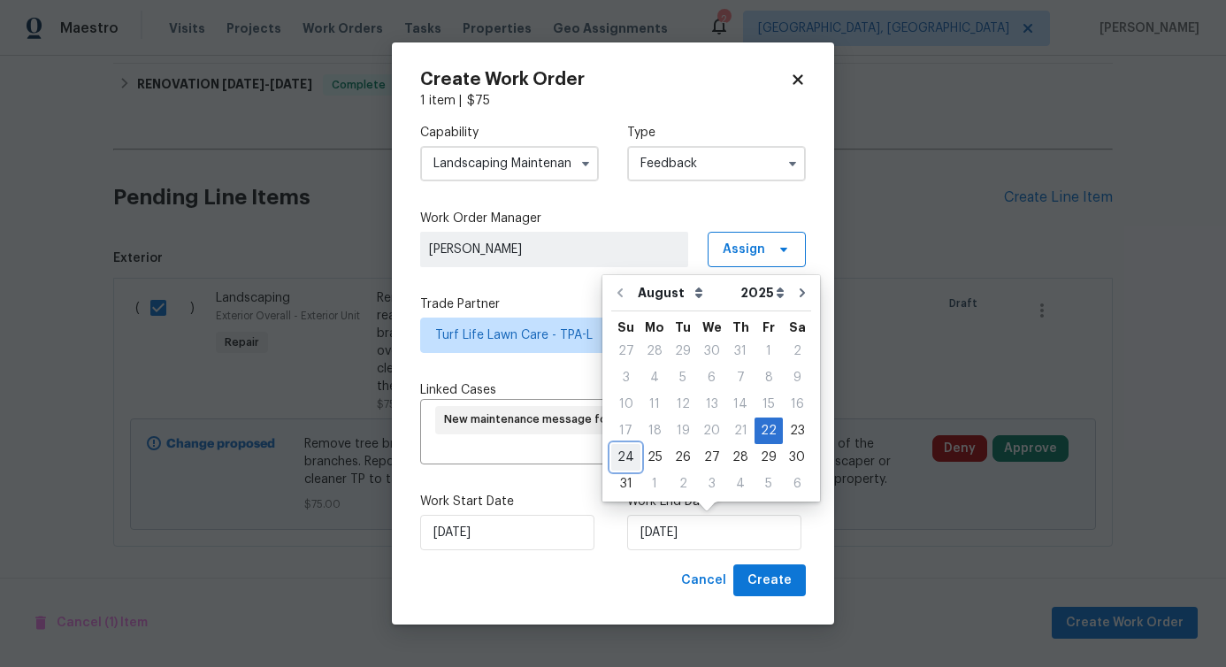
click at [628, 454] on div "24" at bounding box center [625, 457] width 29 height 25
type input "8/24/2025"
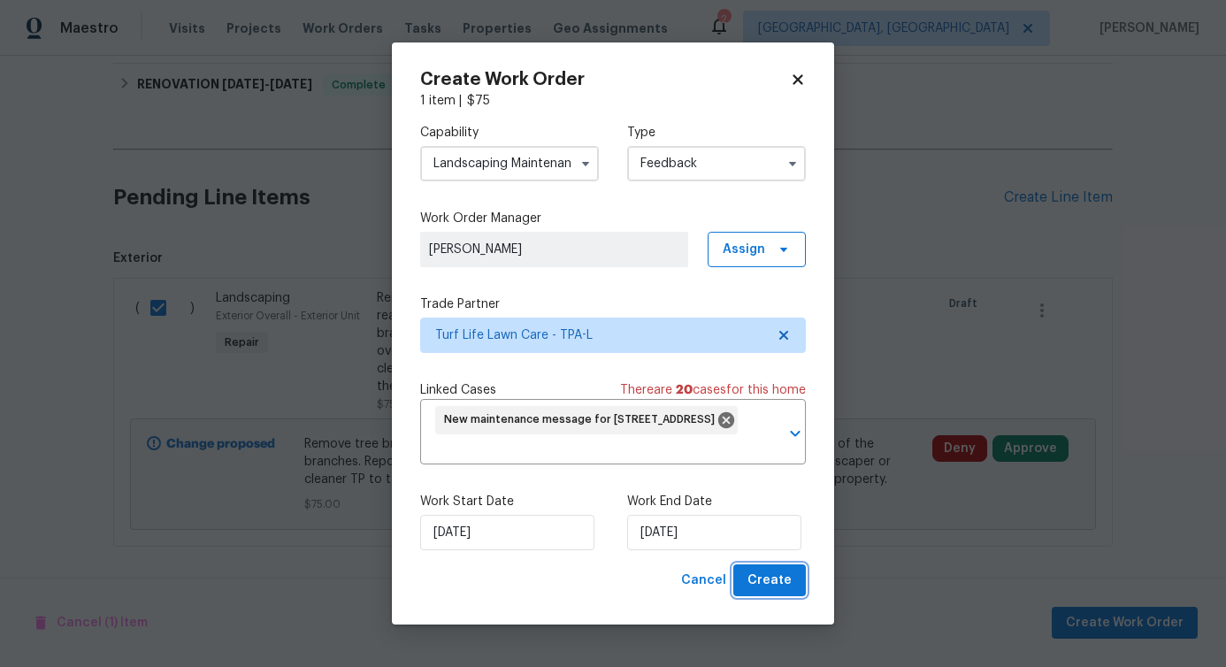
click at [776, 573] on span "Create" at bounding box center [769, 581] width 44 height 22
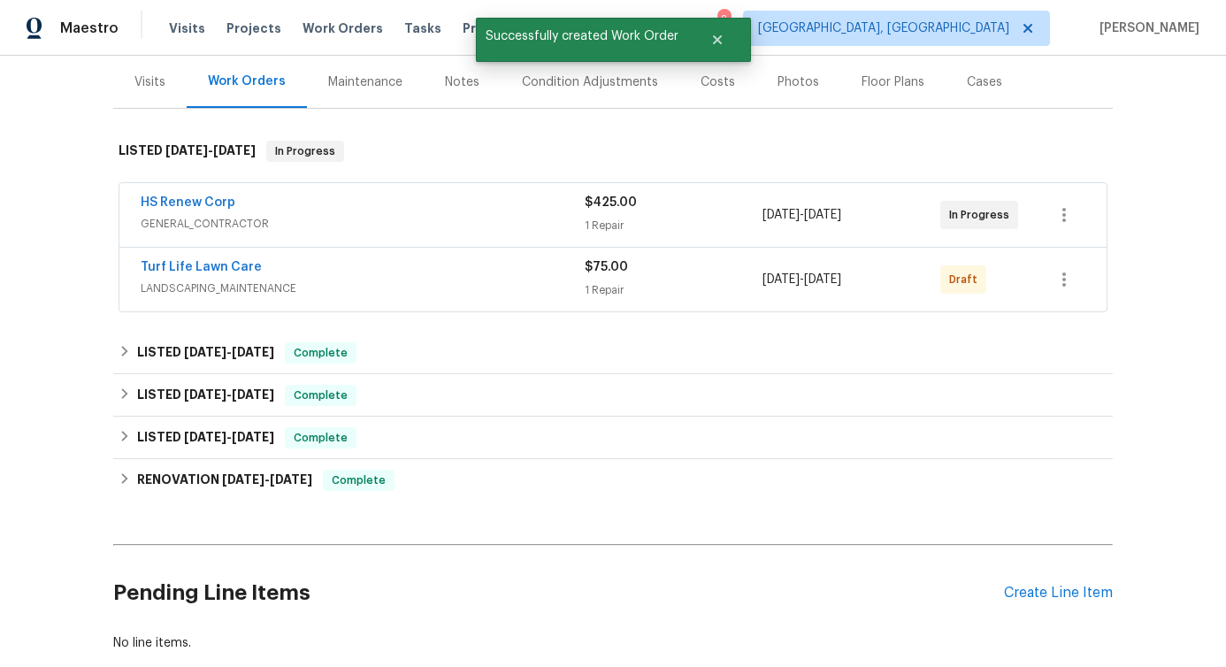
scroll to position [210, 0]
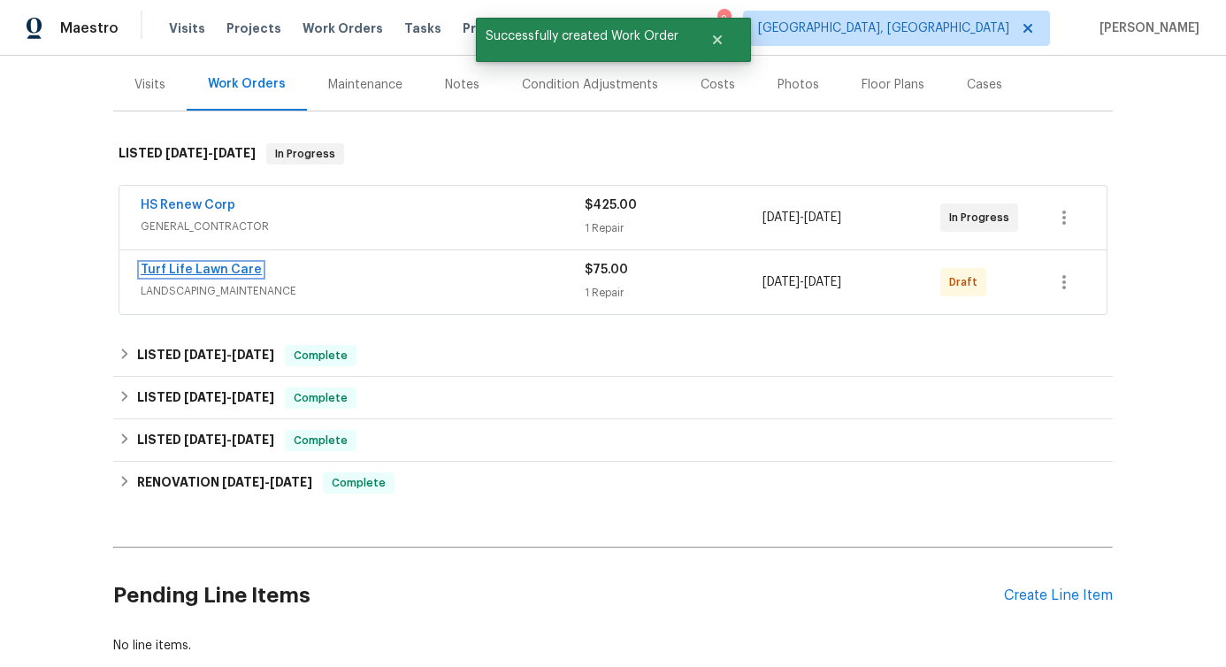
click at [216, 268] on link "Turf Life Lawn Care" at bounding box center [201, 270] width 121 height 12
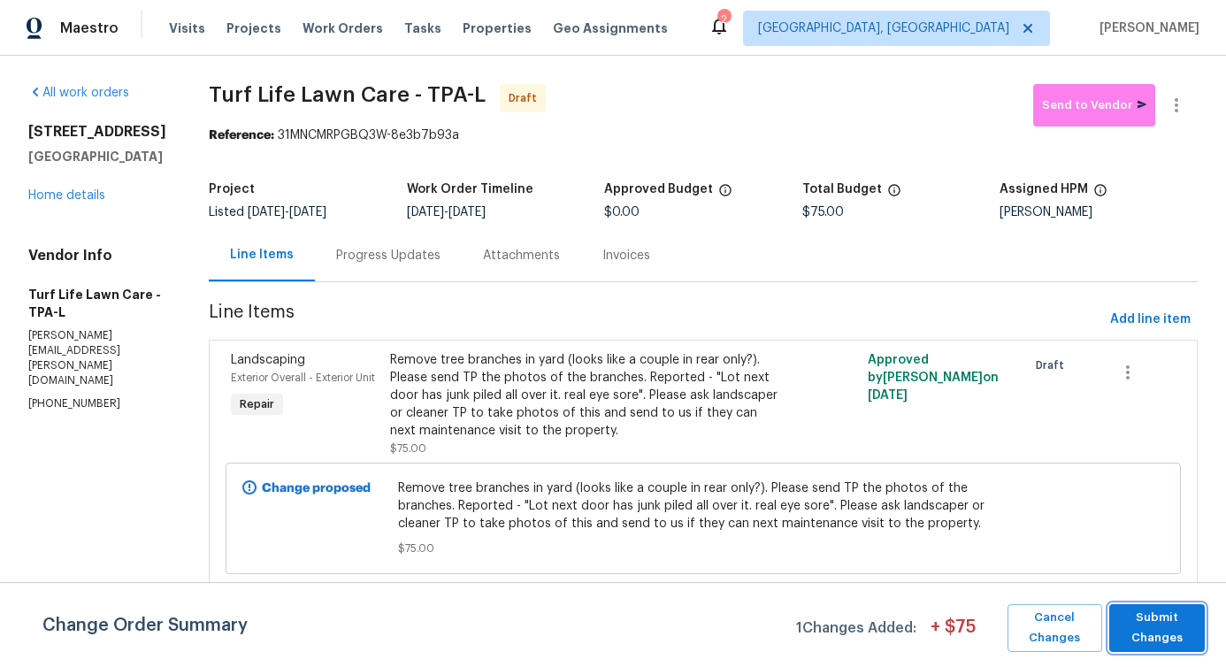
click at [1170, 631] on span "Submit Changes" at bounding box center [1157, 628] width 78 height 41
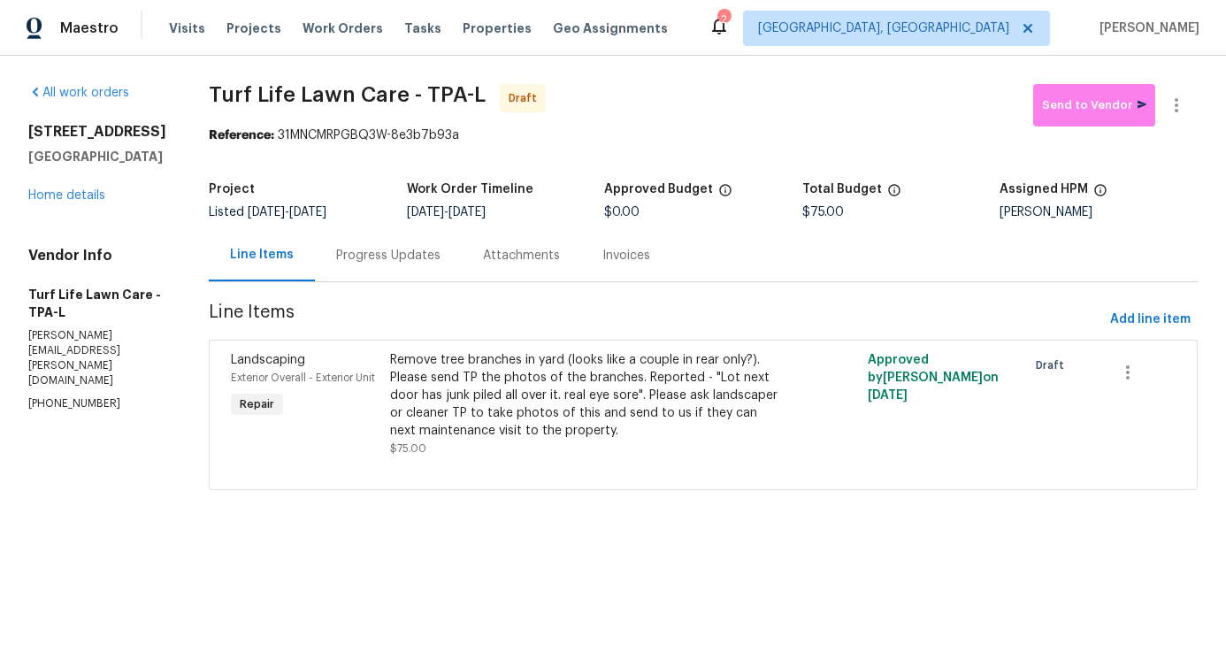
click at [366, 257] on div "Progress Updates" at bounding box center [388, 256] width 104 height 18
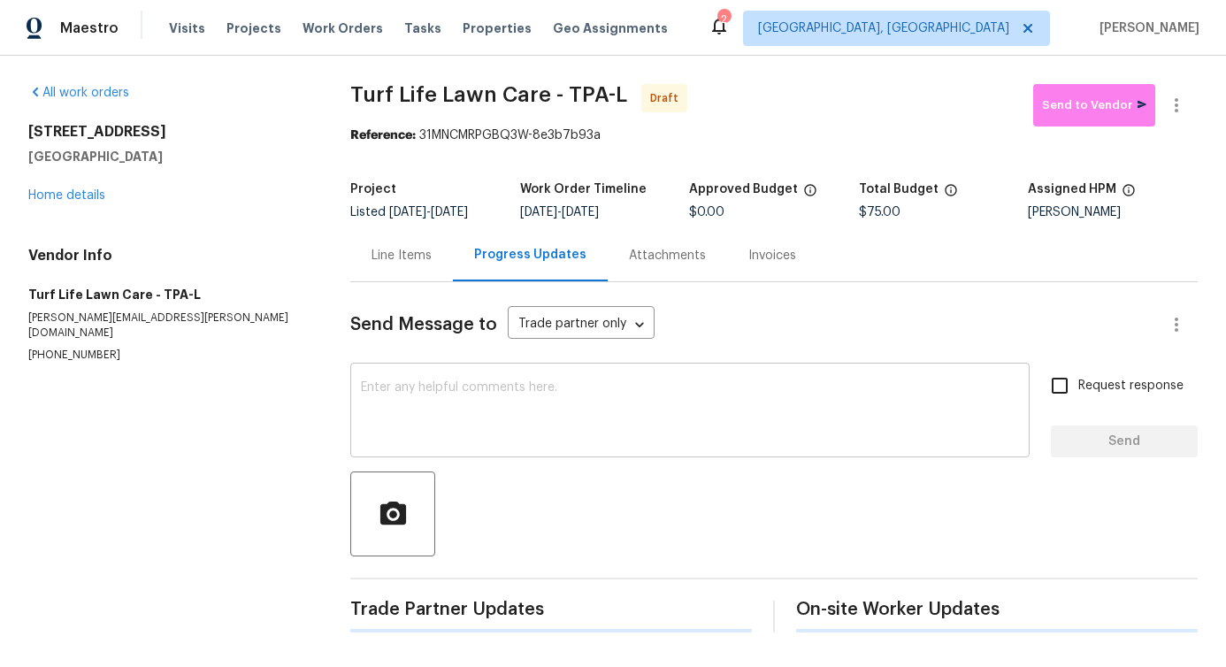
click at [394, 434] on textarea at bounding box center [690, 412] width 658 height 62
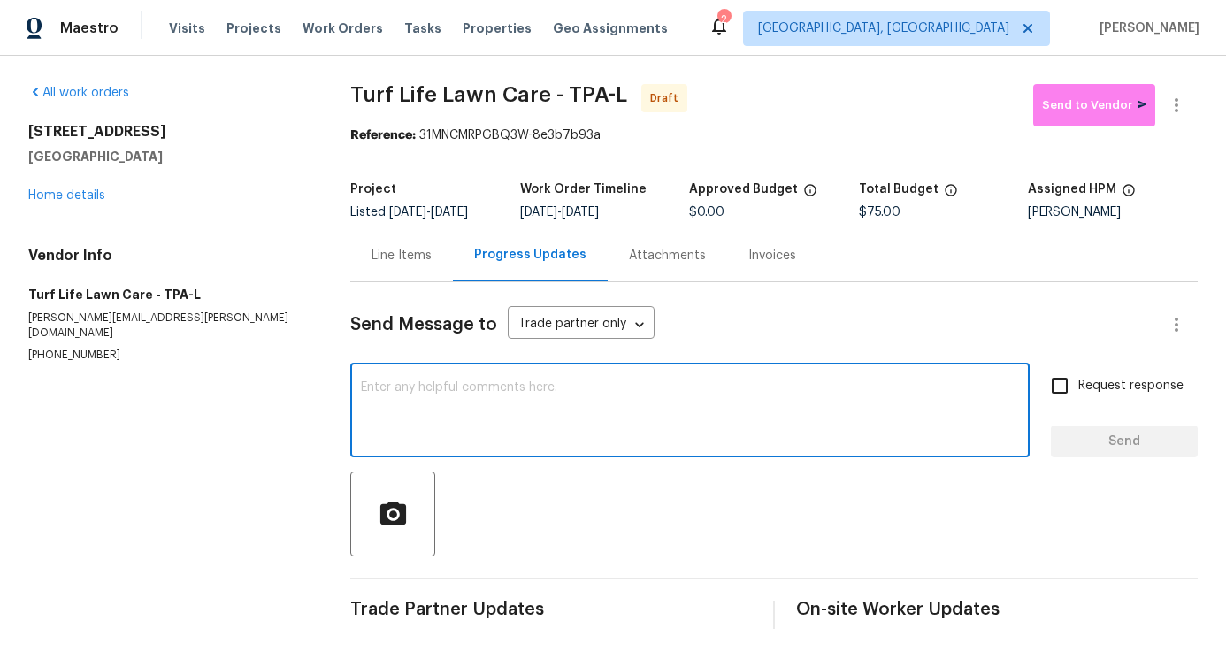
paste textarea "Hi, this is Pavithra with Opendoor. I’m confirming you received the WO for the …"
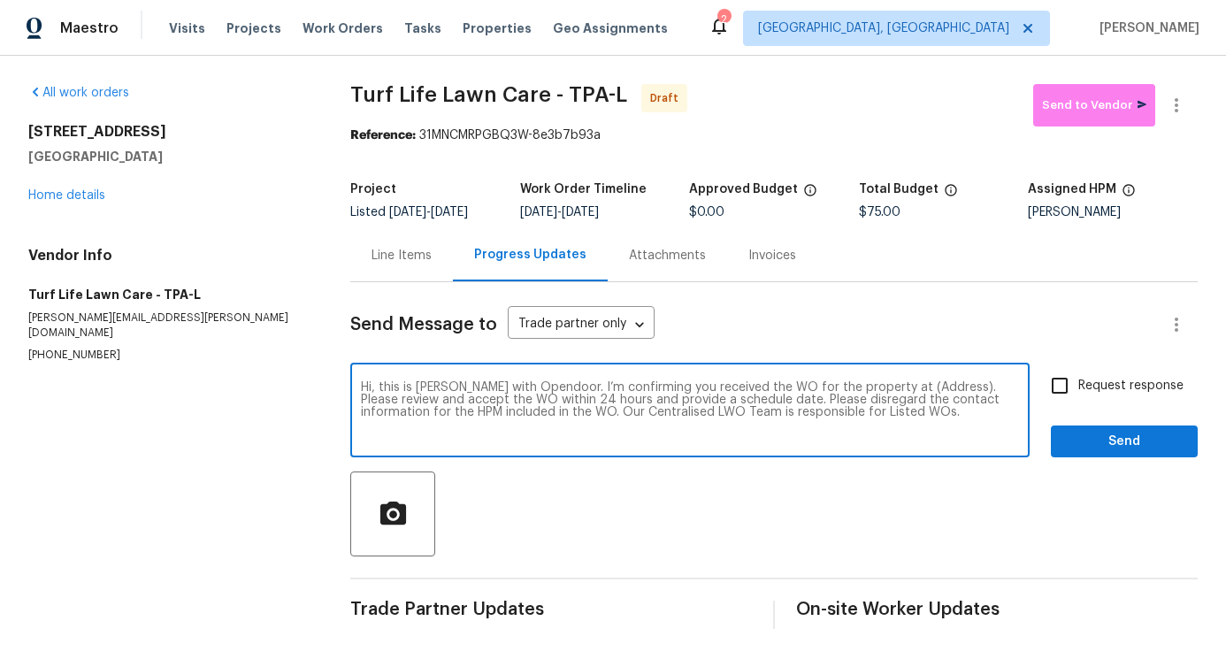
click at [899, 390] on textarea "Hi, this is Pavithra with Opendoor. I’m confirming you received the WO for the …" at bounding box center [690, 412] width 658 height 62
paste textarea "27118 Fernery Ave, Brooksville, FL 34602"
type textarea "Hi, this is Pavithra with Opendoor. I’m confirming you received the WO for the …"
click at [1101, 393] on span "Request response" at bounding box center [1130, 386] width 105 height 19
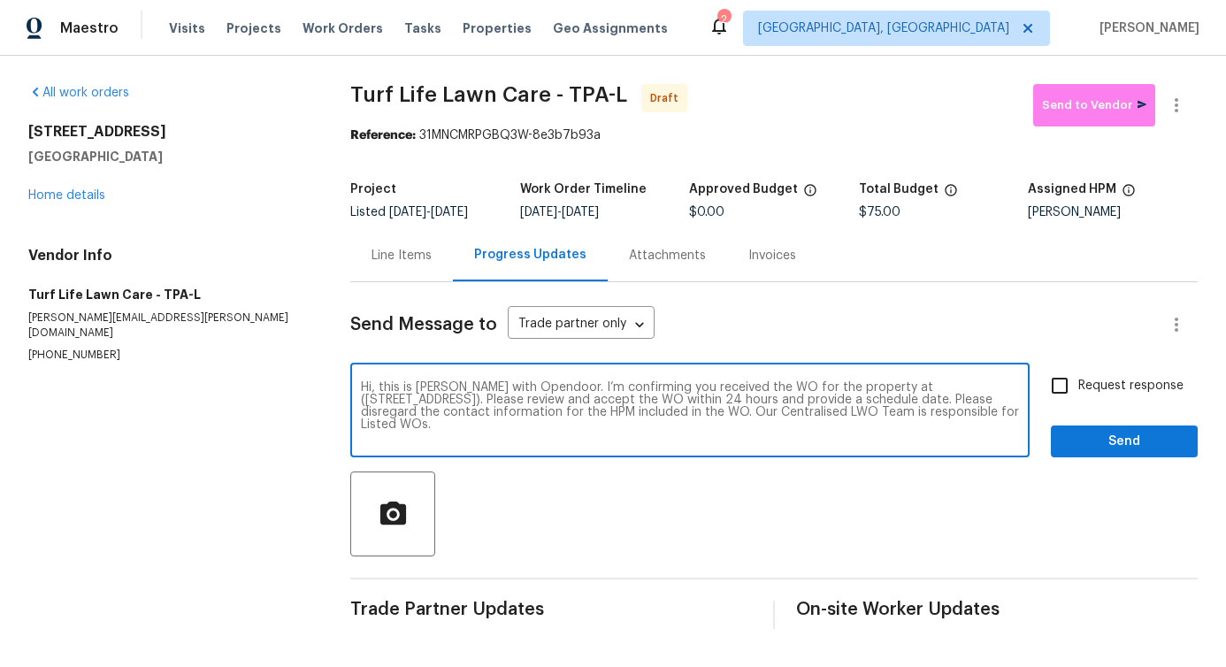
click at [1078, 393] on input "Request response" at bounding box center [1059, 385] width 37 height 37
checkbox input "true"
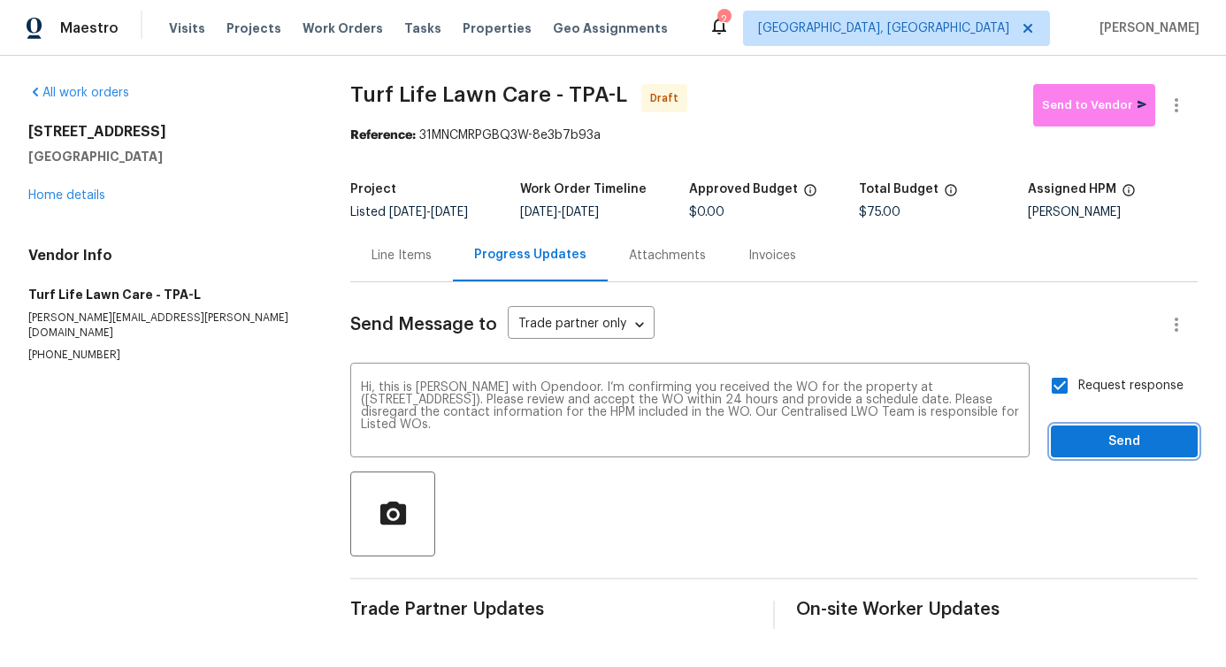
click at [1112, 451] on span "Send" at bounding box center [1124, 442] width 119 height 22
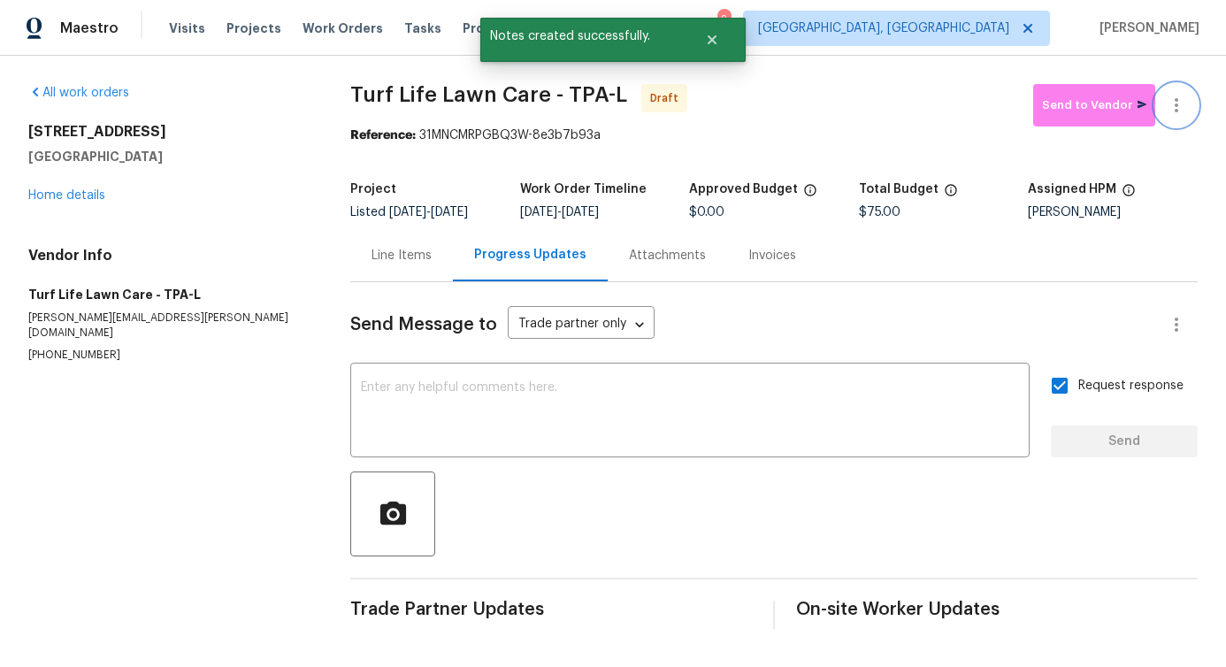
click at [1178, 100] on icon "button" at bounding box center [1176, 105] width 21 height 21
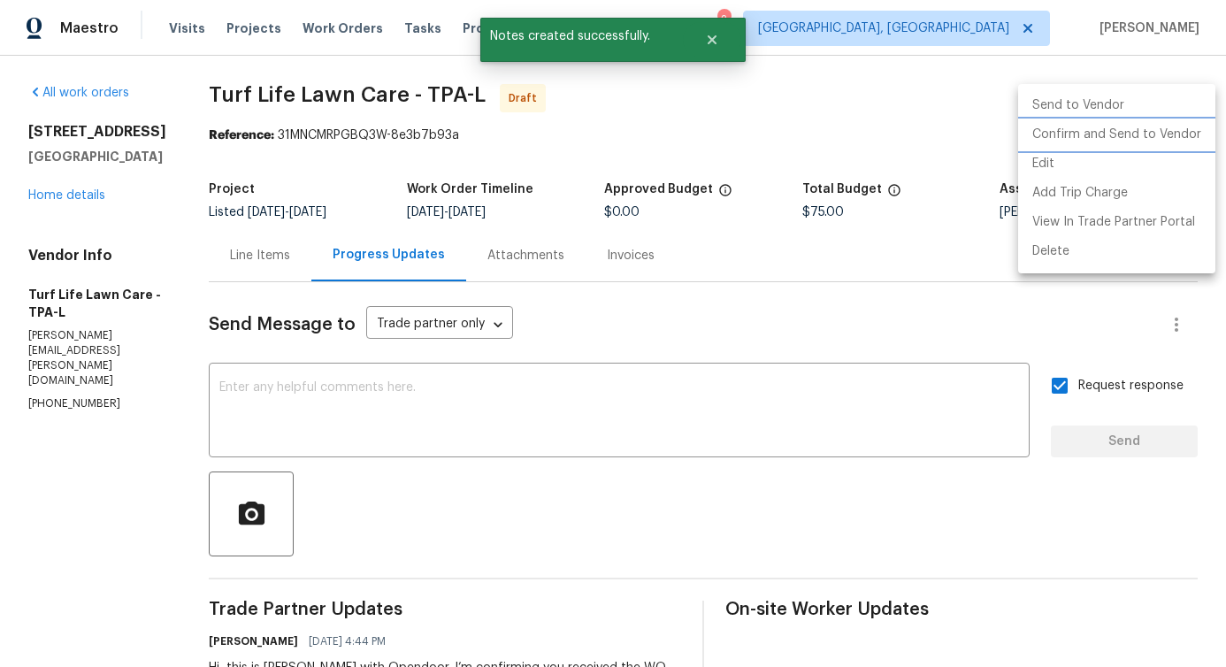
click at [1128, 134] on li "Confirm and Send to Vendor" at bounding box center [1116, 134] width 197 height 29
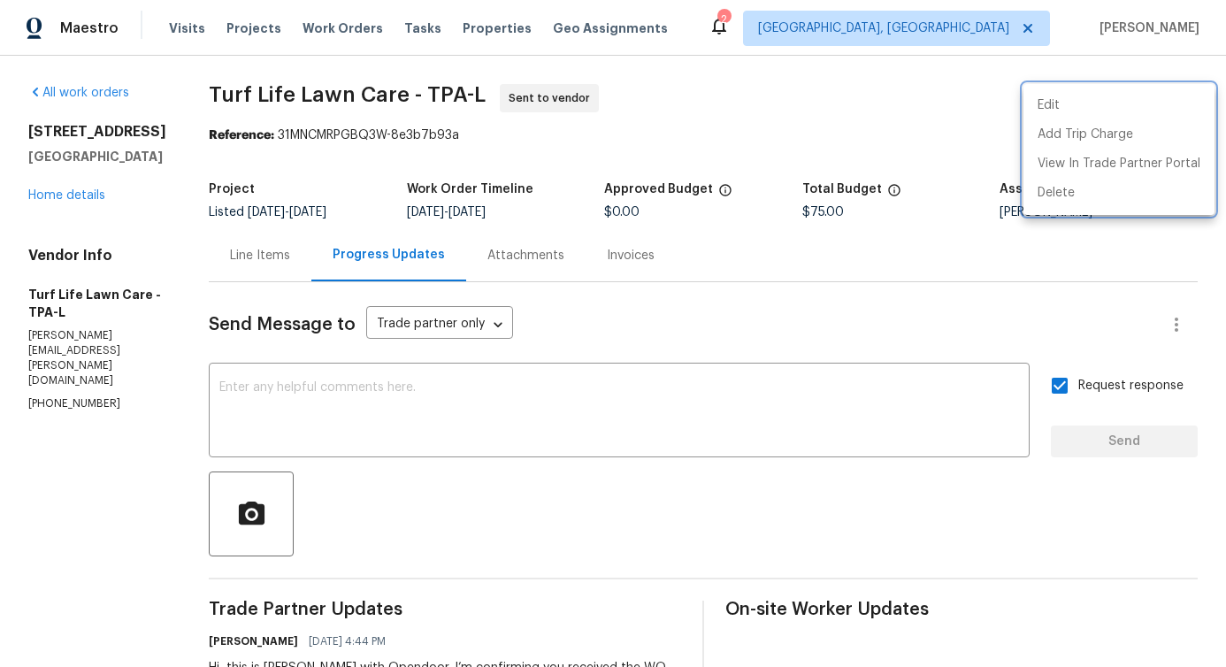
drag, startPoint x: 195, startPoint y: 85, endPoint x: 379, endPoint y: 98, distance: 184.4
click at [379, 98] on div at bounding box center [613, 333] width 1226 height 667
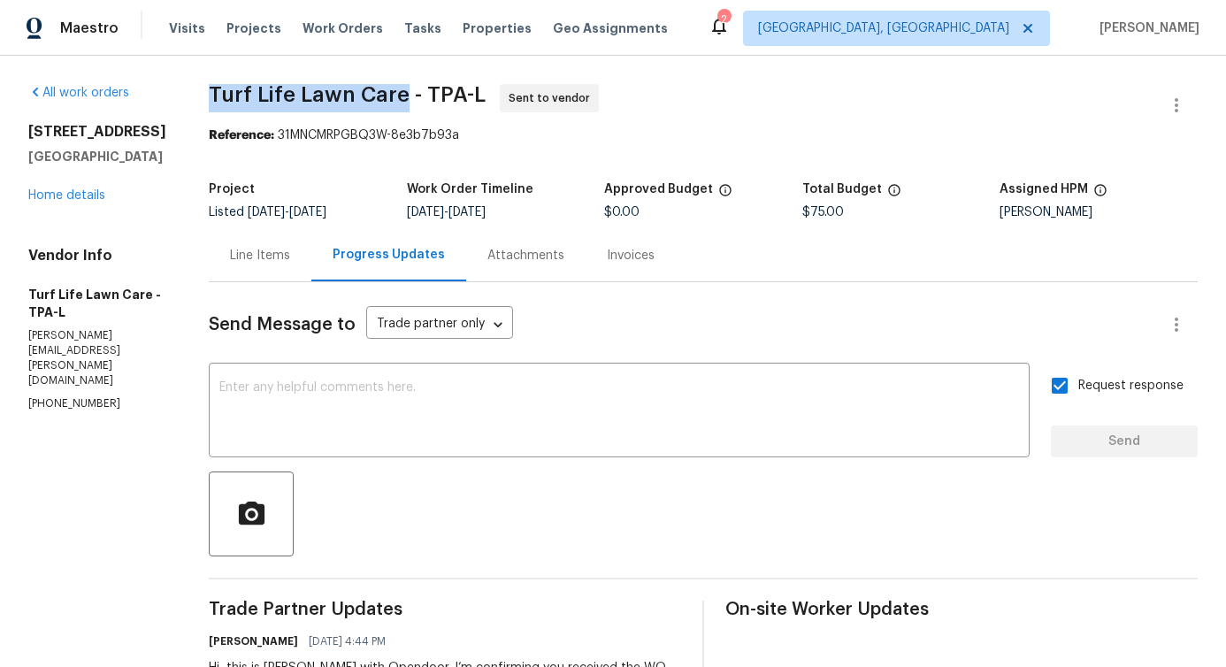
drag, startPoint x: 195, startPoint y: 92, endPoint x: 388, endPoint y: 93, distance: 192.8
click at [388, 93] on span "Turf Life Lawn Care - TPA-L" at bounding box center [347, 94] width 277 height 21
copy span "Turf Life Lawn Care"
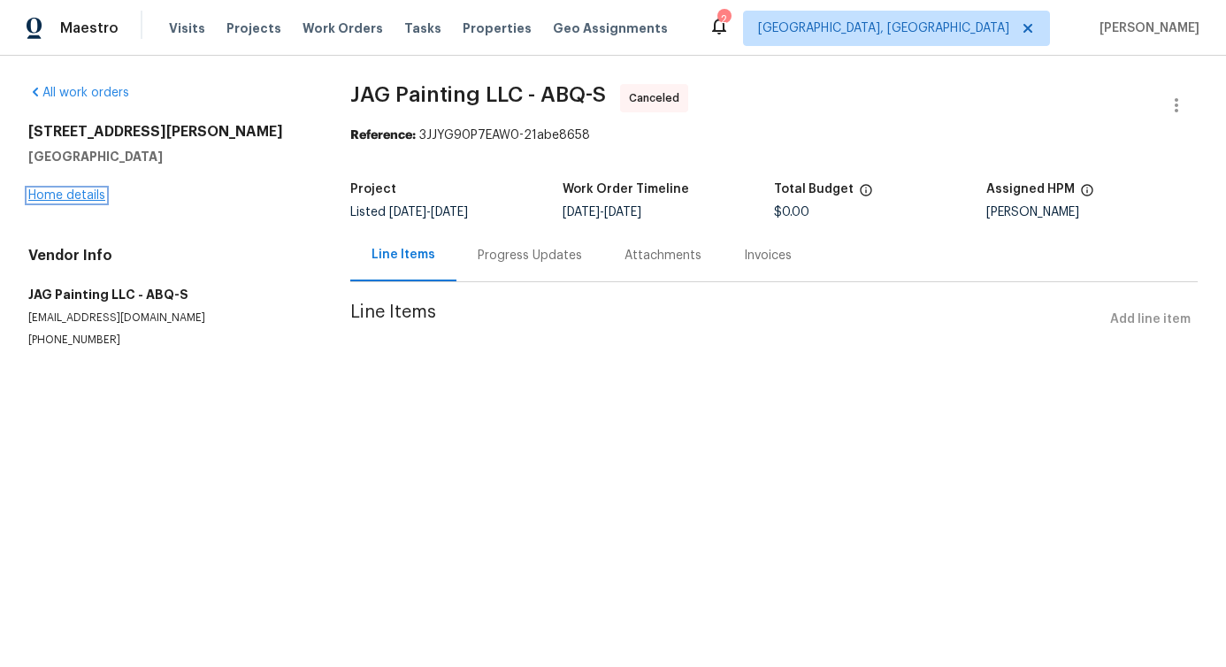
click at [60, 192] on link "Home details" at bounding box center [66, 195] width 77 height 12
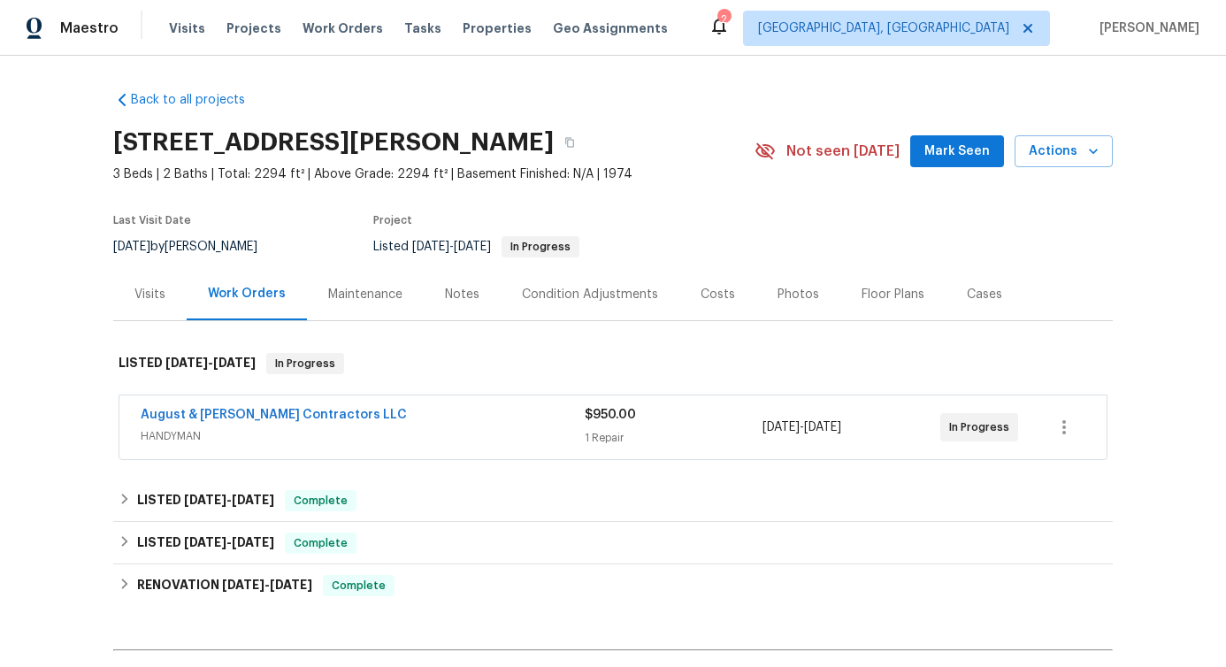
click at [236, 422] on span "August & [PERSON_NAME] Contractors LLC" at bounding box center [274, 415] width 266 height 18
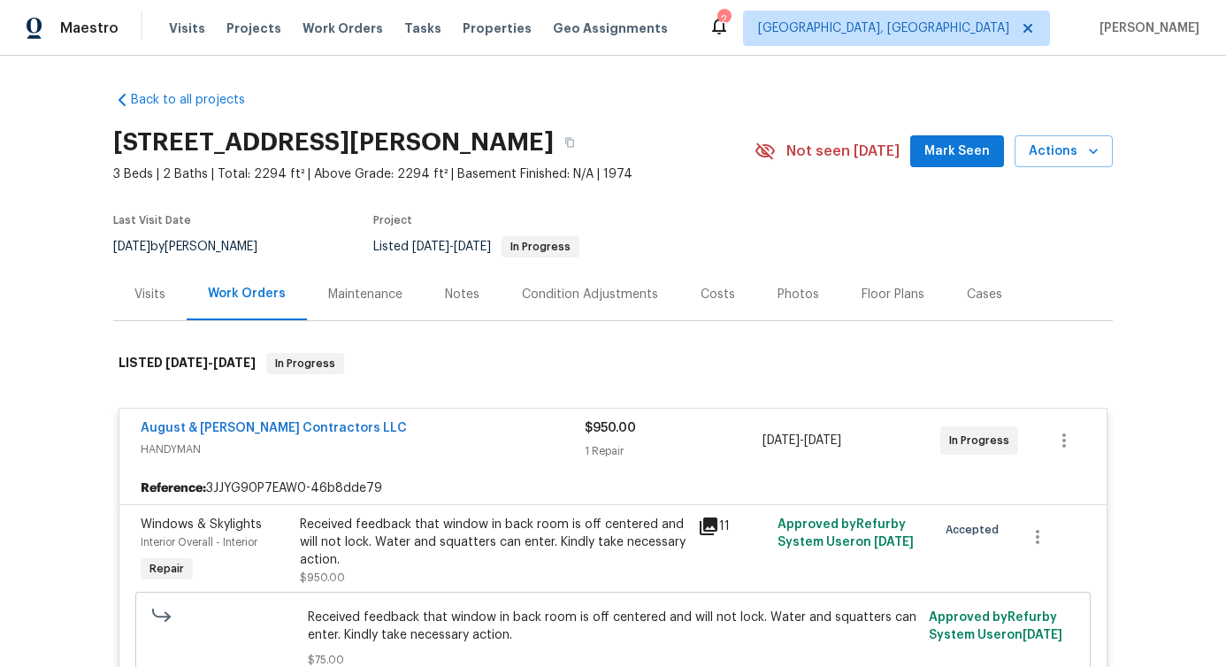
click at [233, 435] on span "August & [PERSON_NAME] Contractors LLC" at bounding box center [274, 428] width 266 height 18
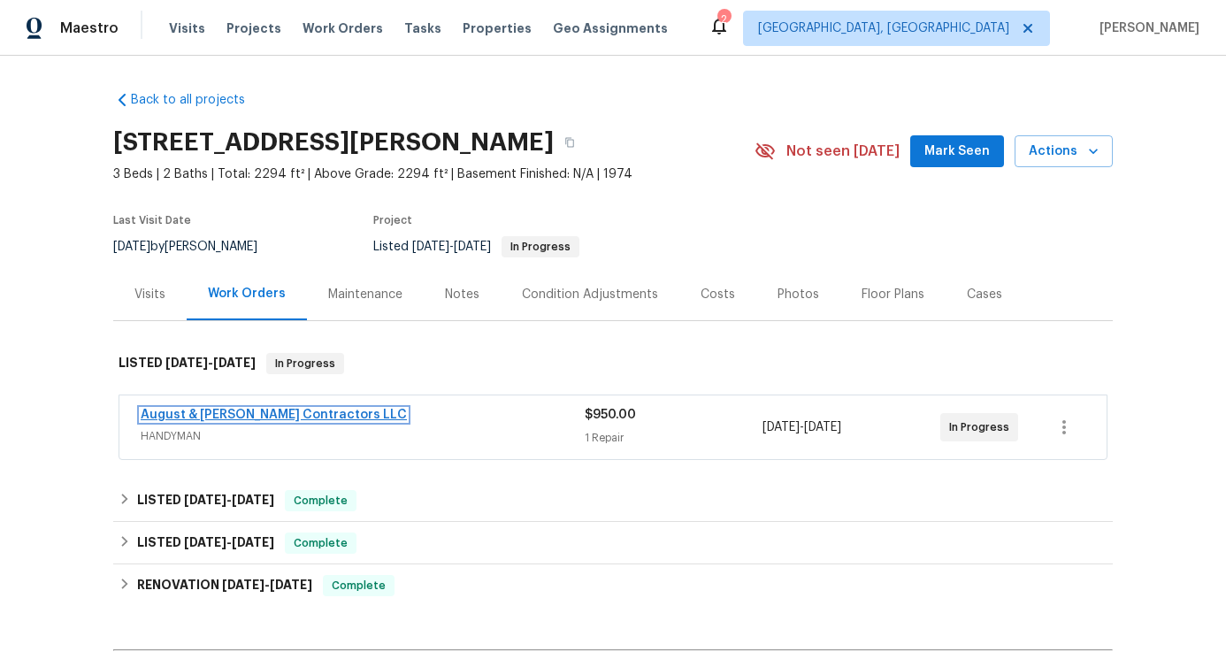
click at [238, 409] on link "August & [PERSON_NAME] Contractors LLC" at bounding box center [274, 415] width 266 height 12
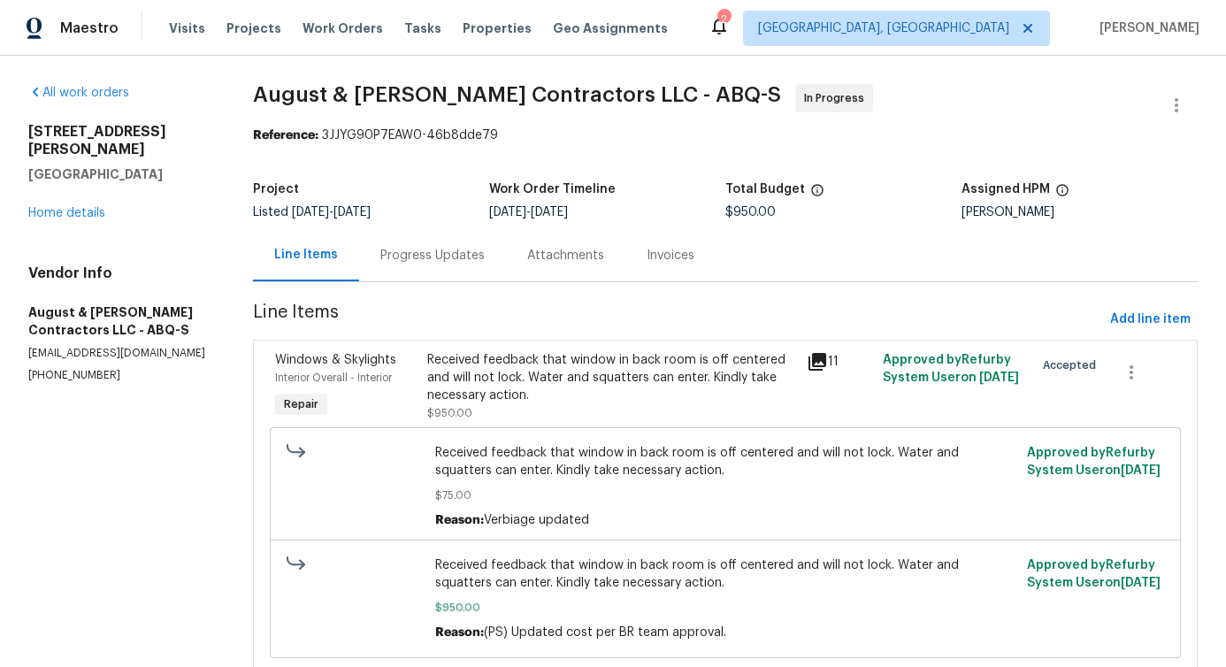
click at [449, 267] on div "Progress Updates" at bounding box center [432, 255] width 147 height 52
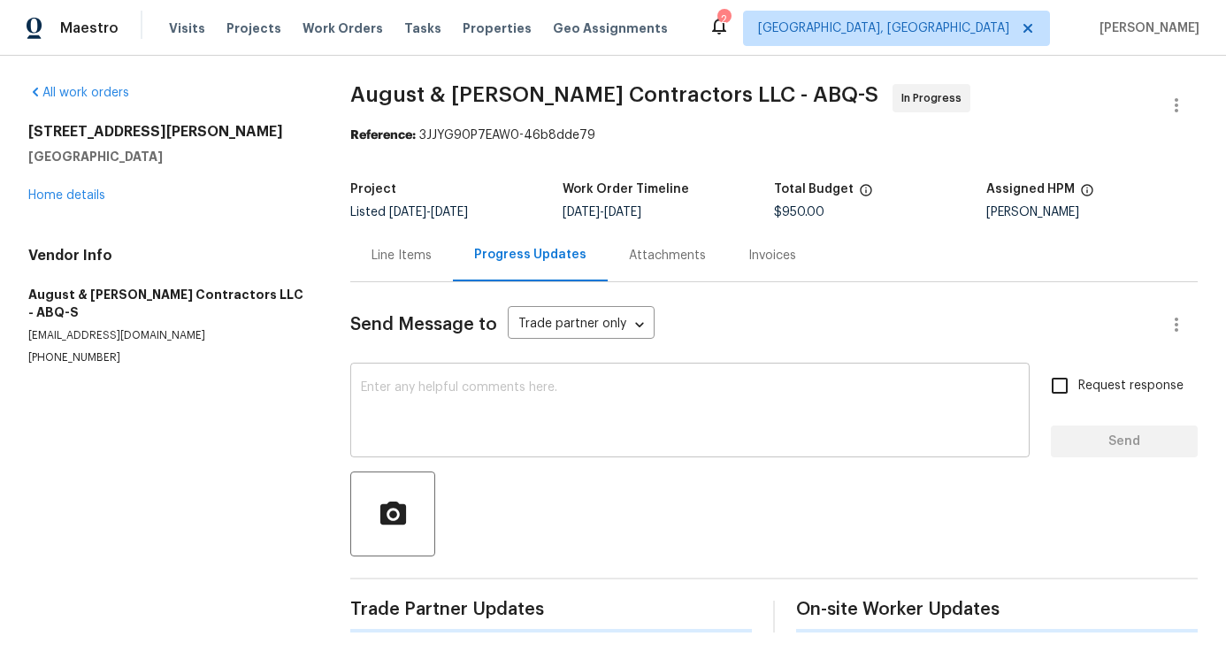
click at [483, 425] on textarea at bounding box center [690, 412] width 658 height 62
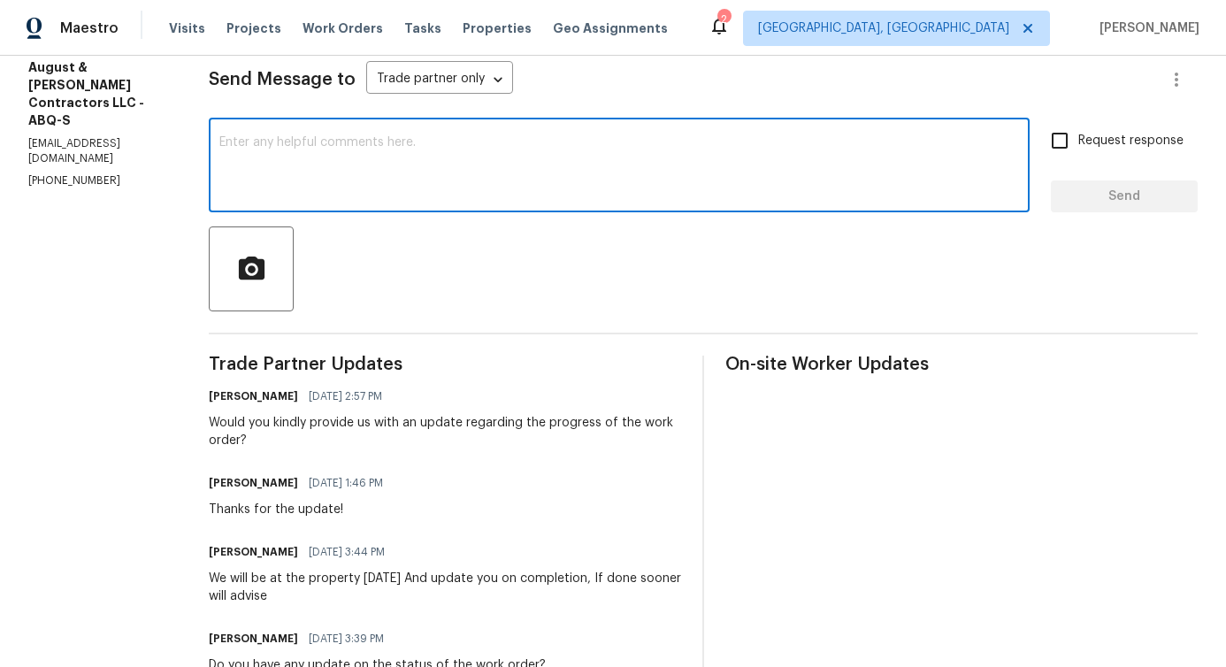
scroll to position [147, 0]
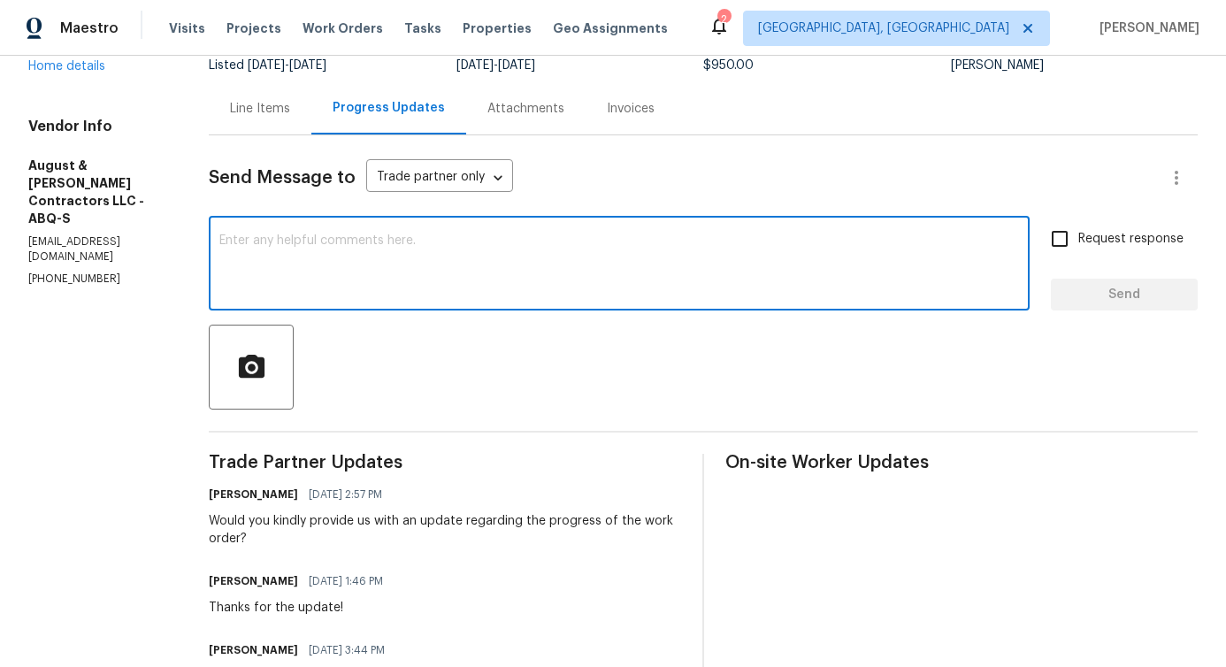
click at [454, 272] on textarea at bounding box center [619, 265] width 800 height 62
type textarea "O"
type textarea "Do you have any update?"
click at [1120, 245] on span "Request response" at bounding box center [1130, 239] width 105 height 19
click at [1078, 245] on input "Request response" at bounding box center [1059, 238] width 37 height 37
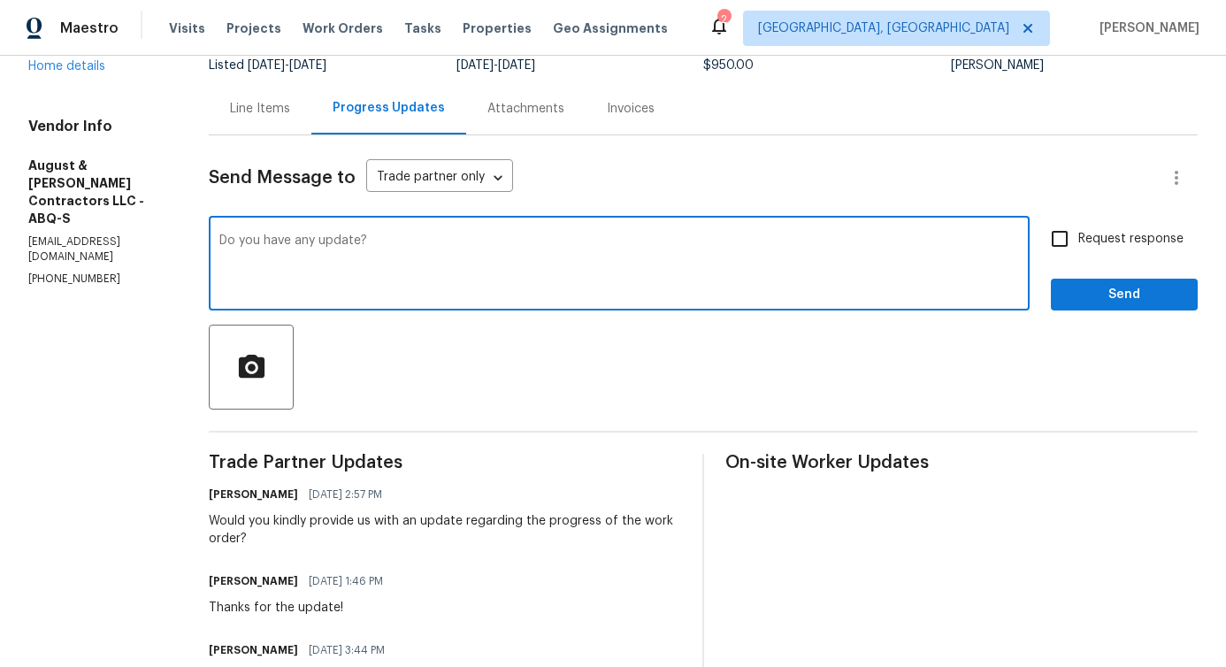
checkbox input "true"
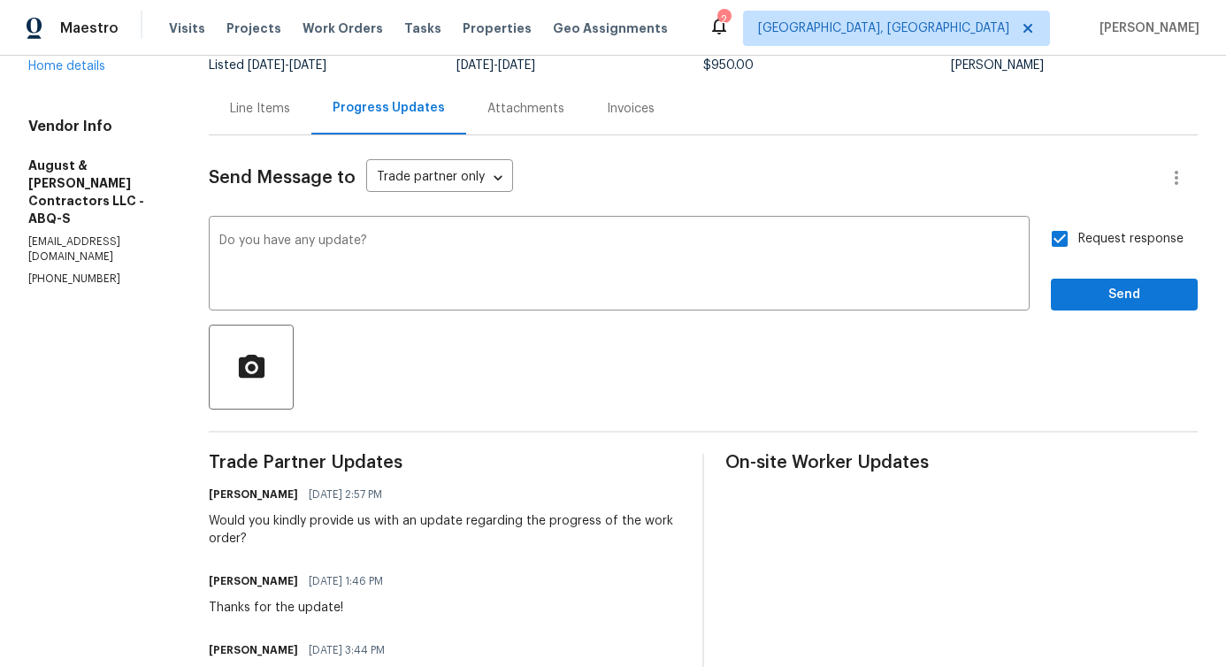
click at [1121, 299] on span "Send" at bounding box center [1124, 295] width 119 height 22
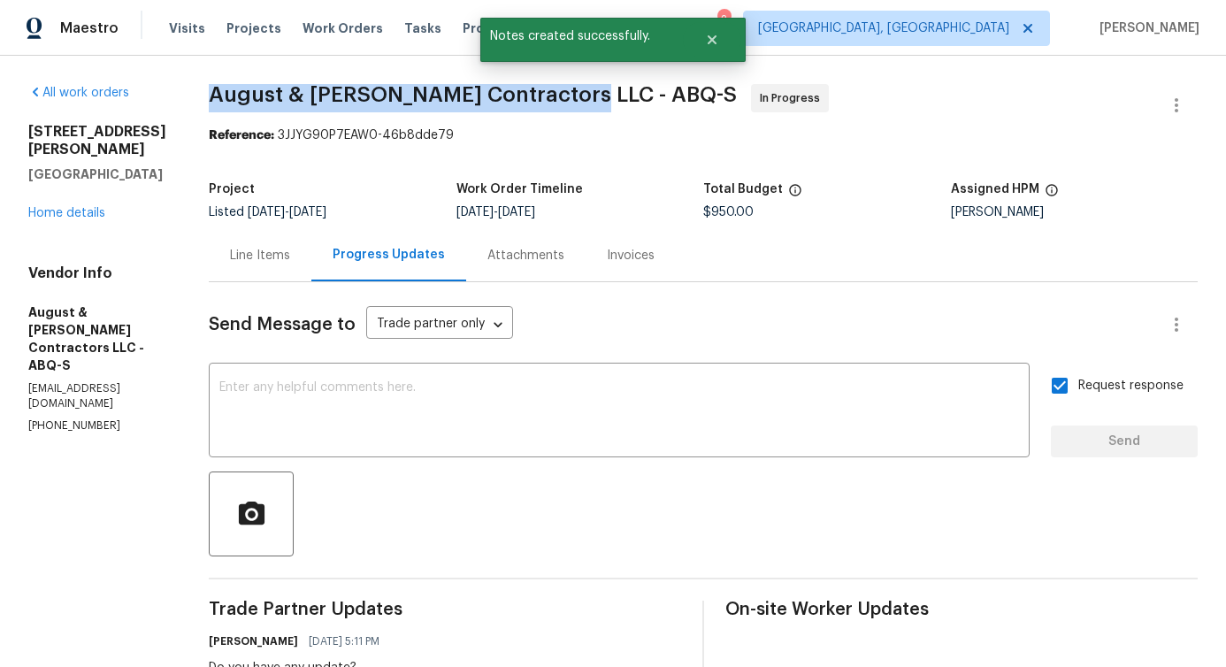
drag, startPoint x: 221, startPoint y: 94, endPoint x: 566, endPoint y: 100, distance: 345.0
click at [566, 100] on span "August & Suttles Contractors LLC - ABQ-S" at bounding box center [473, 94] width 528 height 21
copy span "August & Suttles Contractors LLC -"
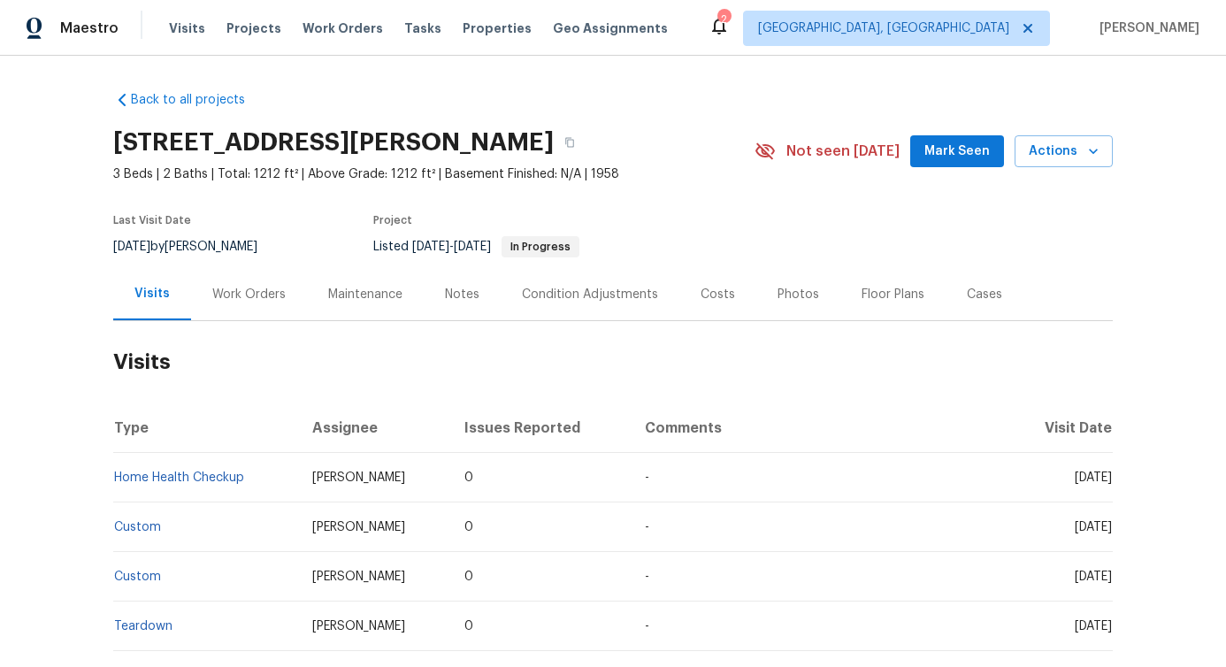
click at [226, 308] on div "Work Orders" at bounding box center [249, 294] width 116 height 52
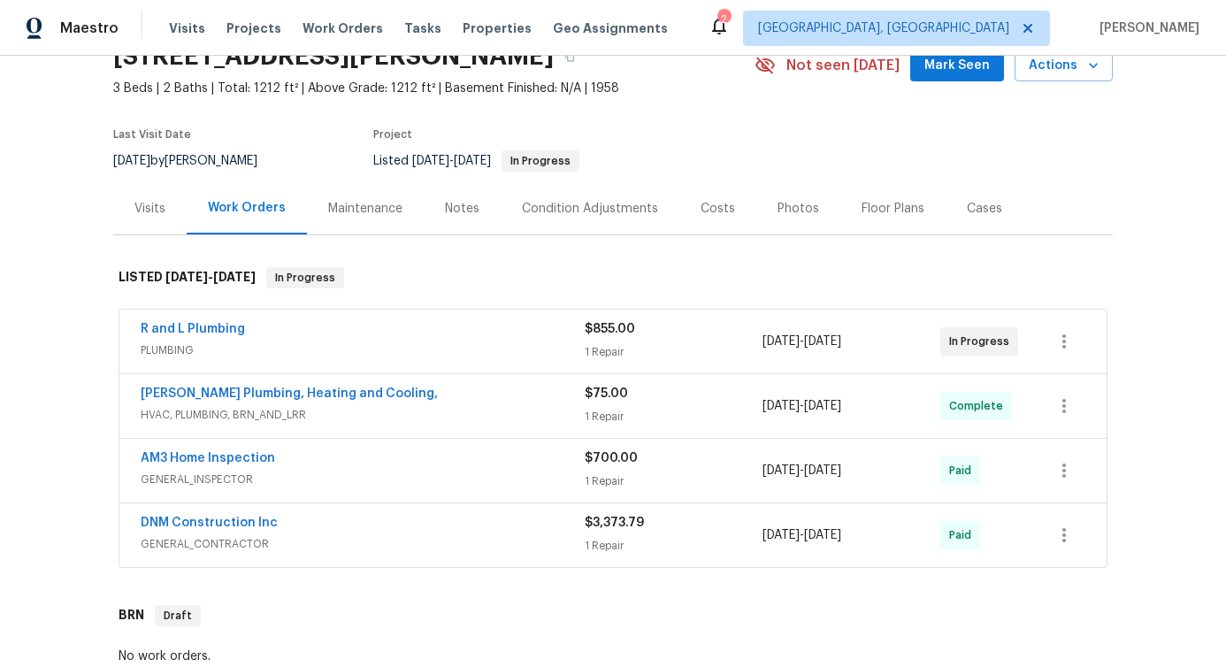
scroll to position [111, 0]
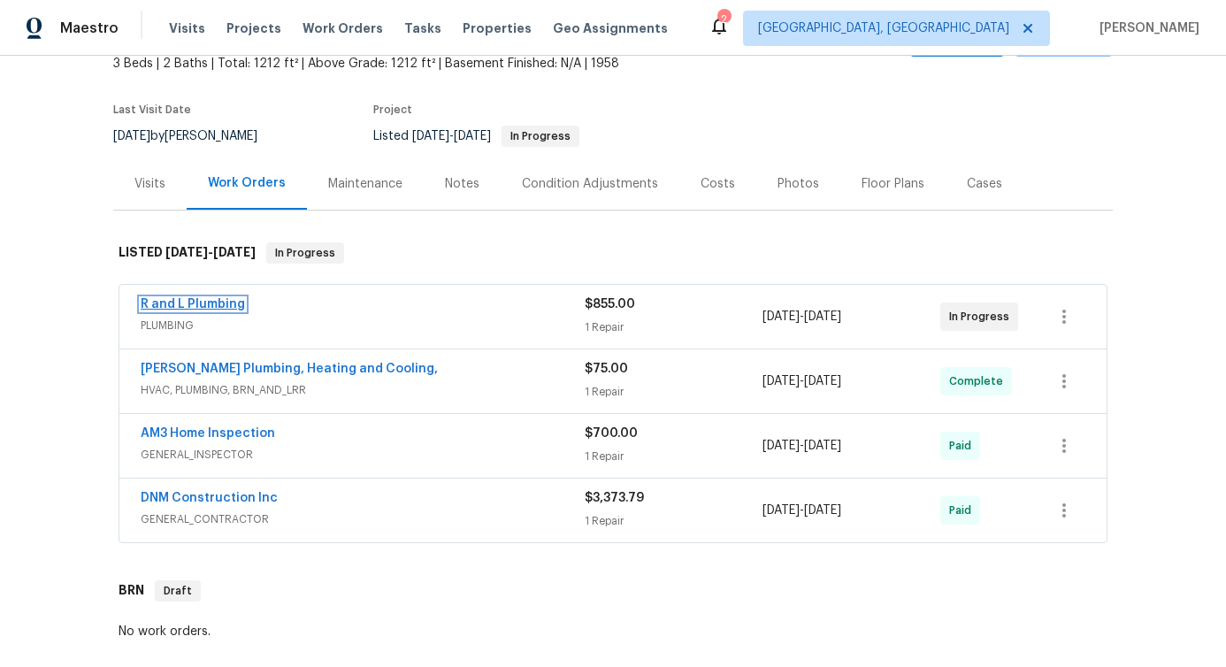
click at [205, 304] on link "R and L Plumbing" at bounding box center [193, 304] width 104 height 12
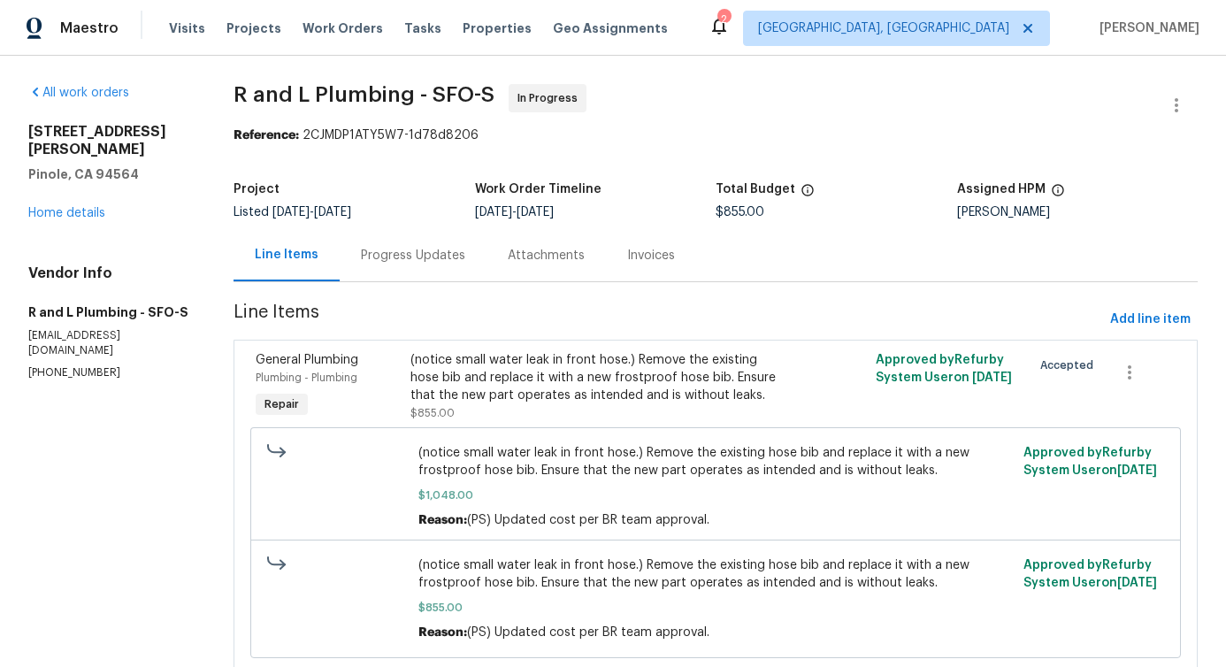
click at [430, 279] on div "Progress Updates" at bounding box center [413, 255] width 147 height 52
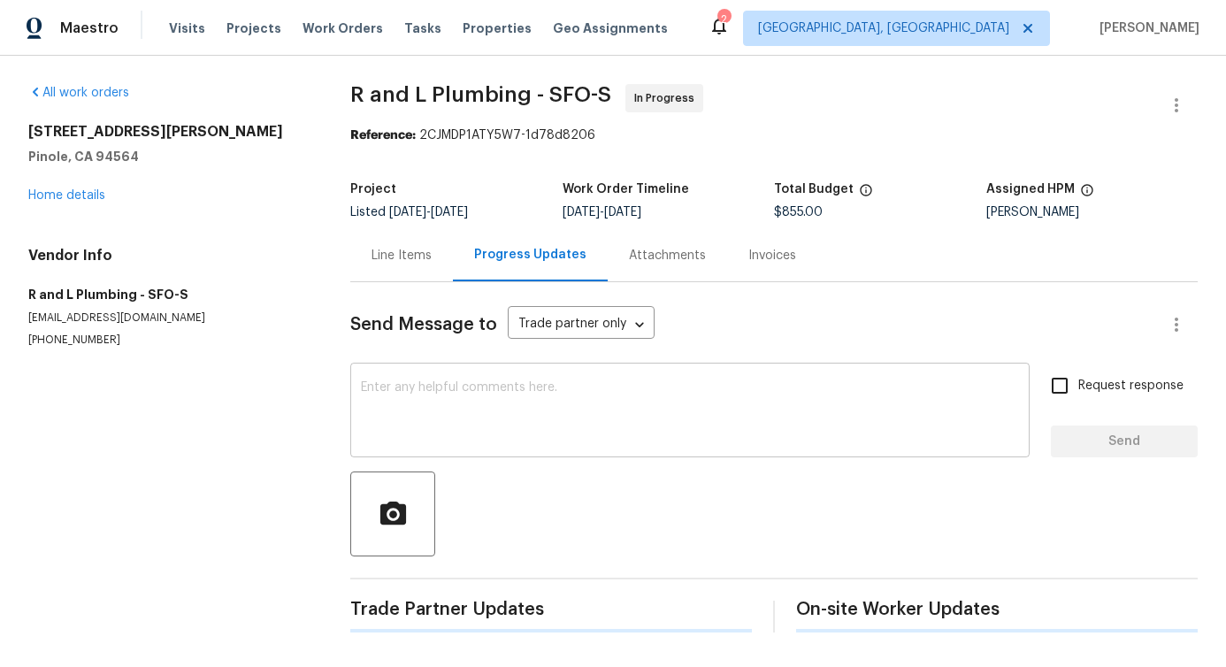
click at [493, 448] on div "x ​" at bounding box center [689, 412] width 679 height 90
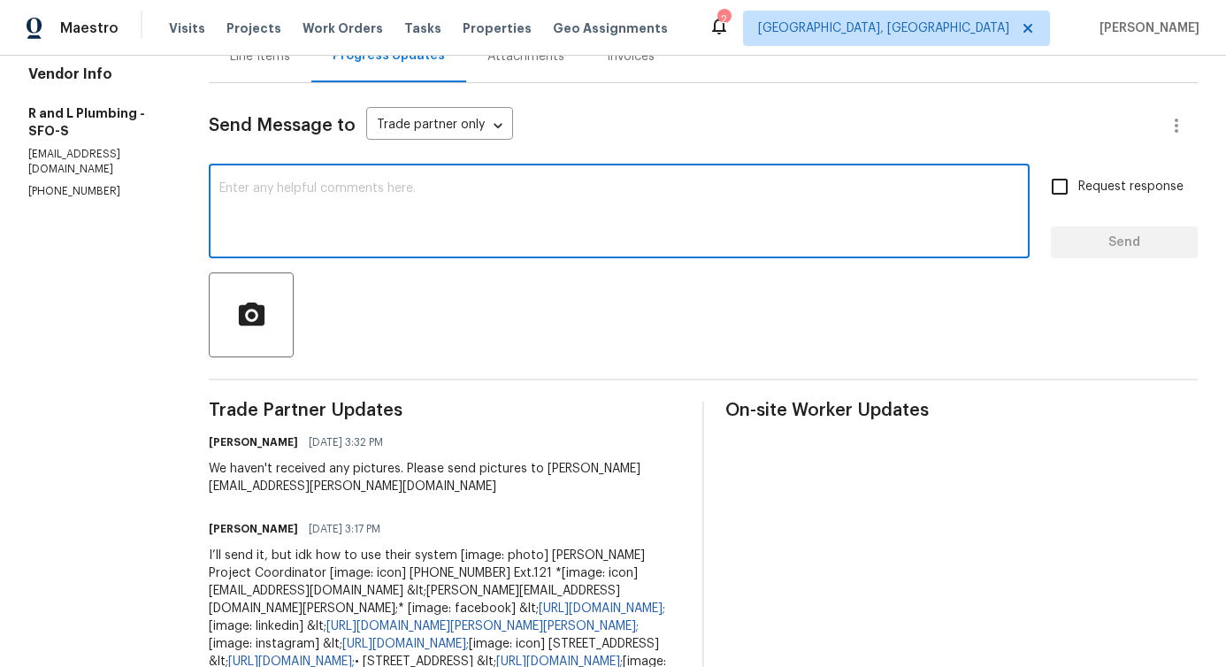
scroll to position [240, 0]
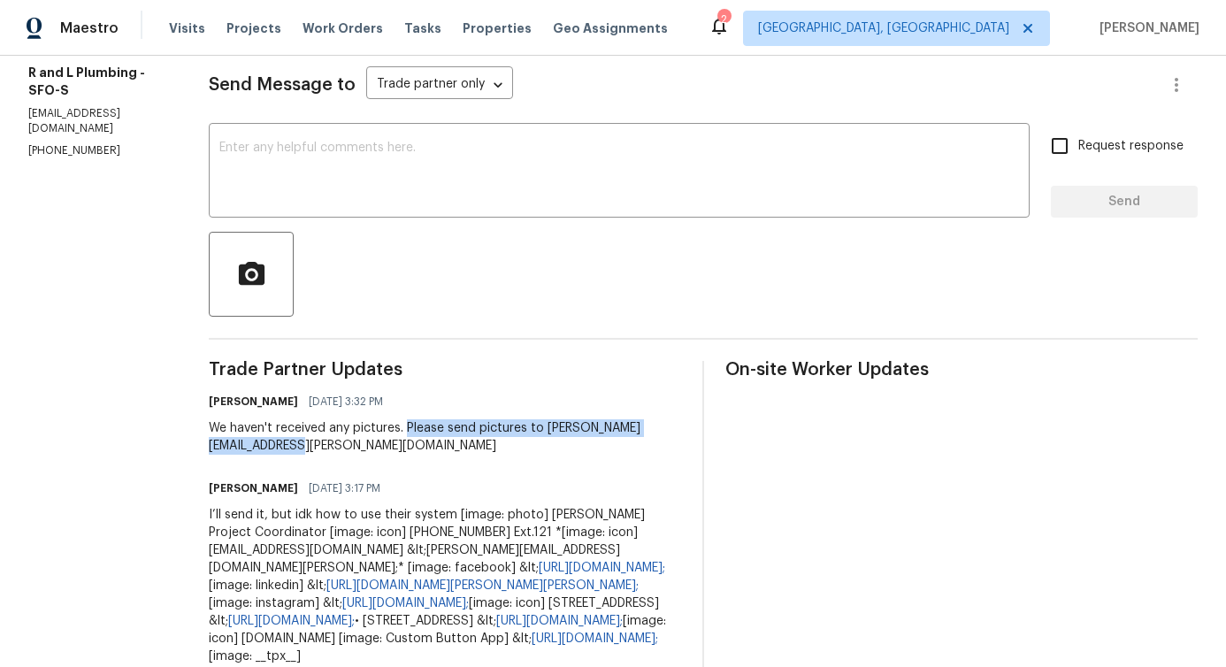
drag, startPoint x: 375, startPoint y: 432, endPoint x: 845, endPoint y: 432, distance: 470.5
click at [681, 432] on div "Pavithra Sekar 08/21/2025 3:32 PM We haven't received any pictures. Please send…" at bounding box center [445, 421] width 472 height 65
copy div "Please send pictures to pavithra.sekar@opendoor.com"
click at [759, 207] on div "x ​" at bounding box center [619, 172] width 821 height 90
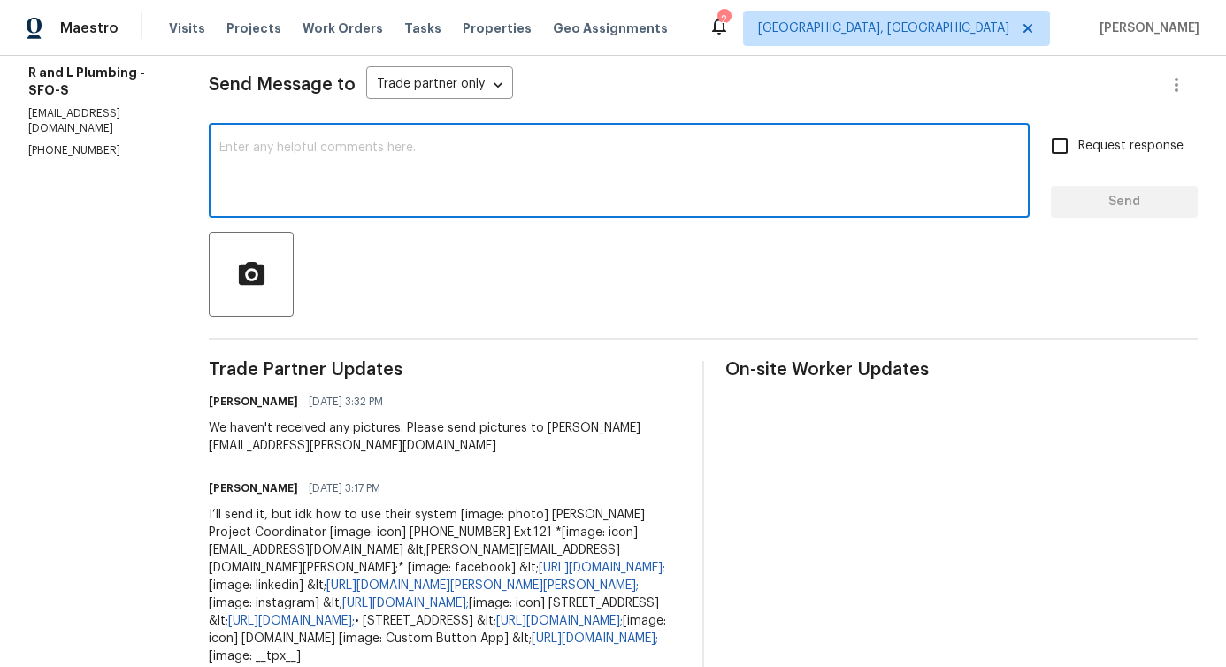
paste textarea "Please send pictures to pavithra.sekar@opendoor.com"
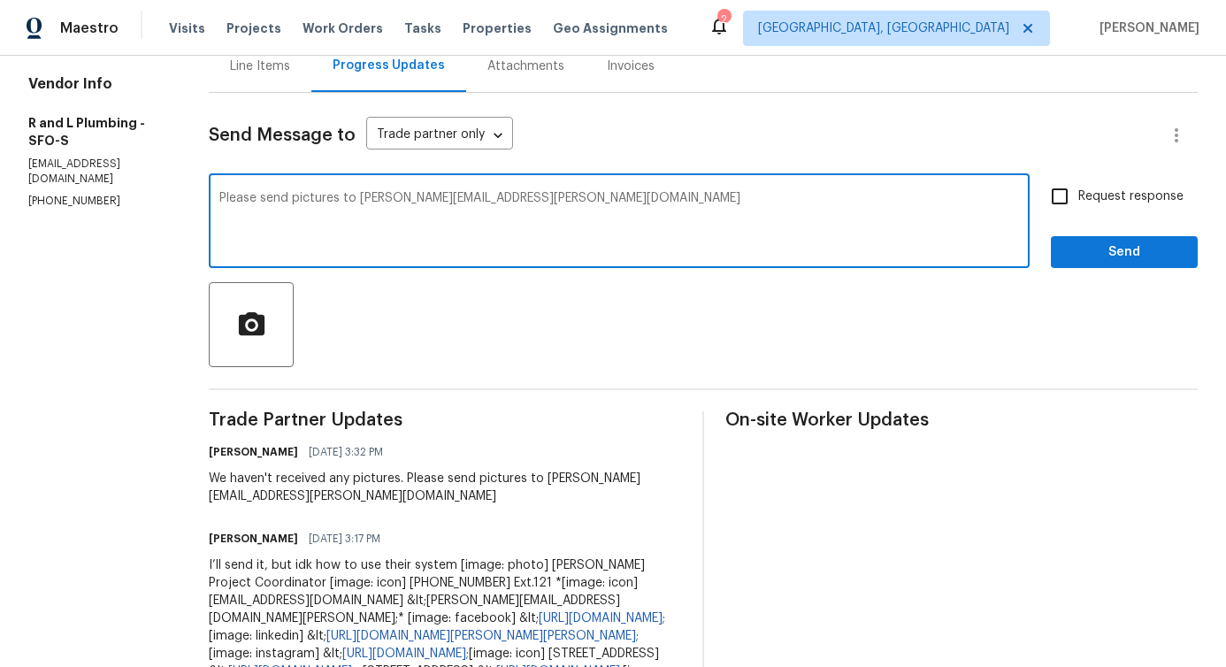
scroll to position [188, 0]
type textarea "Please send pictures to pavithra.sekar@opendoor.com"
click at [89, 157] on p "services@rl.plumbing" at bounding box center [97, 172] width 138 height 30
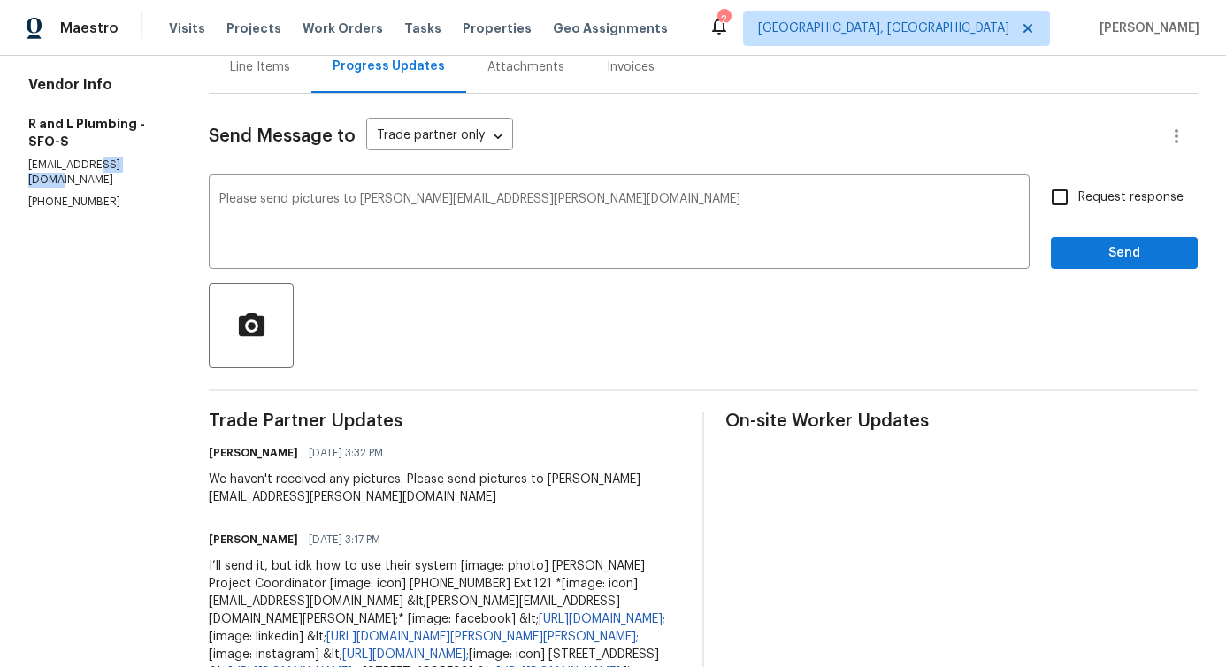
click at [89, 157] on p "services@rl.plumbing" at bounding box center [97, 172] width 138 height 30
copy p "services@rl.plumbing"
click at [1091, 207] on label "Request response" at bounding box center [1112, 197] width 142 height 37
click at [1078, 207] on input "Request response" at bounding box center [1059, 197] width 37 height 37
checkbox input "true"
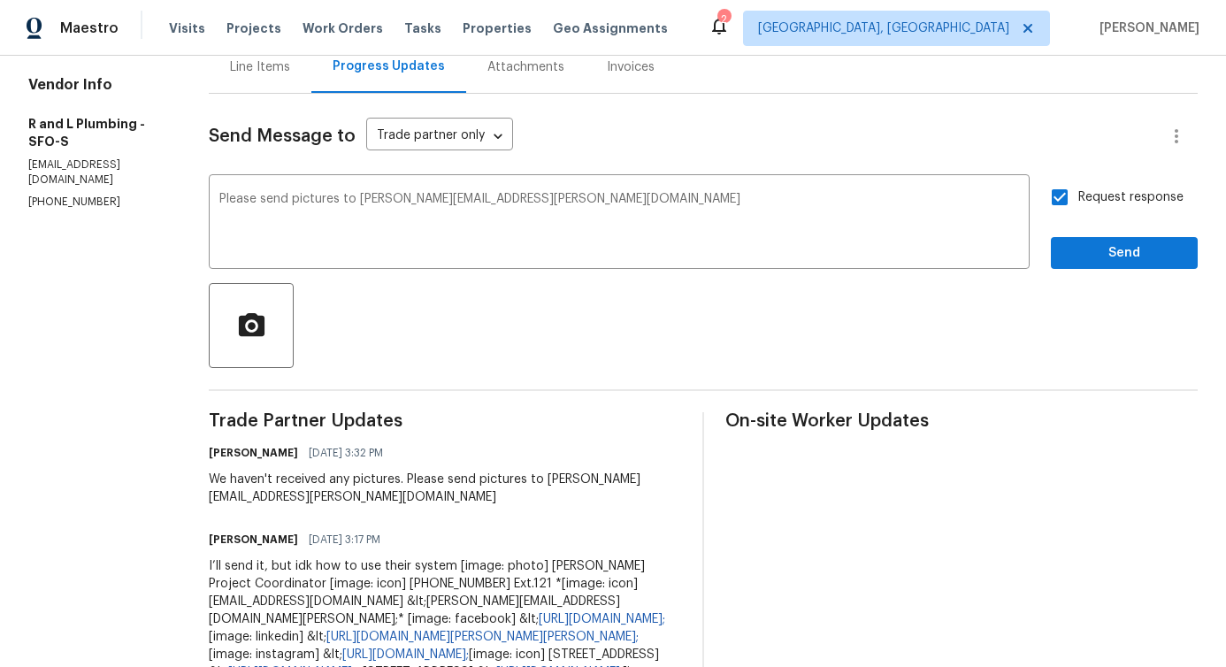
click at [1099, 245] on span "Send" at bounding box center [1124, 253] width 119 height 22
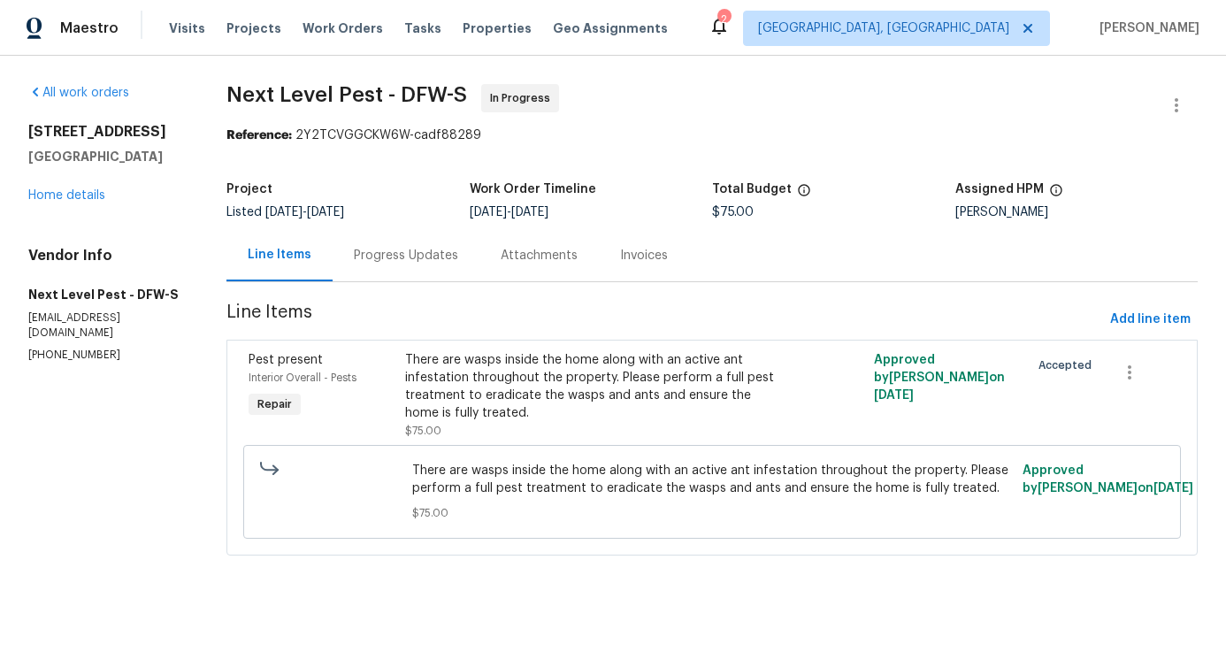
click at [378, 264] on div "Progress Updates" at bounding box center [406, 256] width 104 height 18
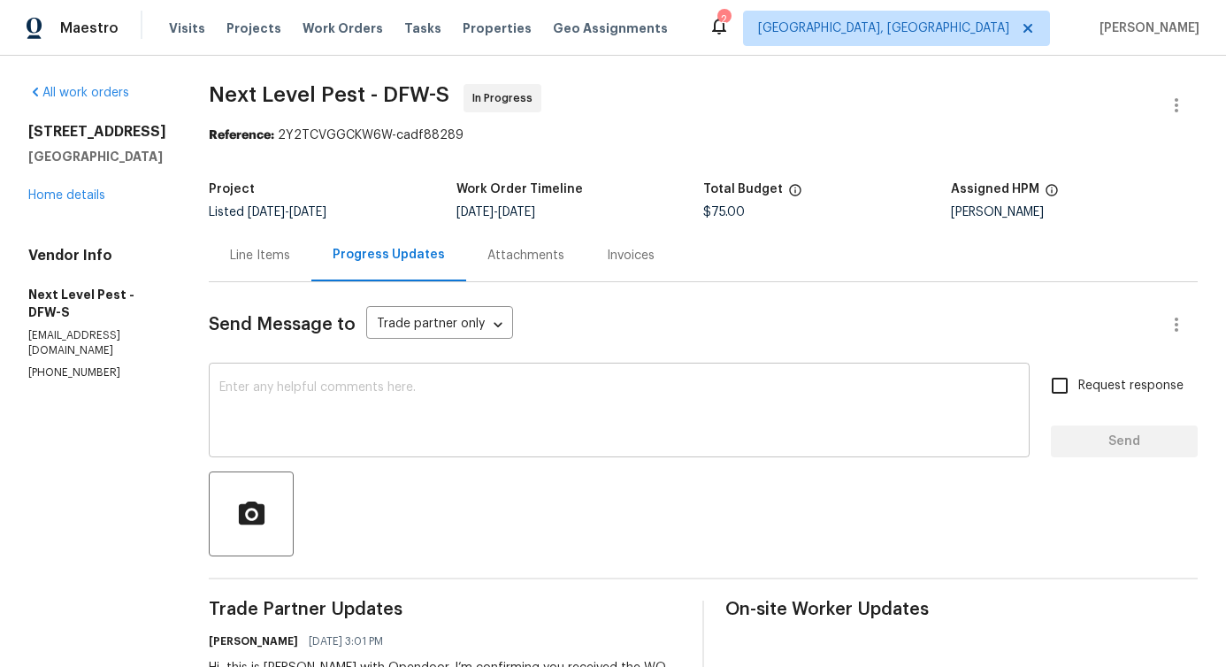
click at [431, 395] on textarea at bounding box center [619, 412] width 800 height 62
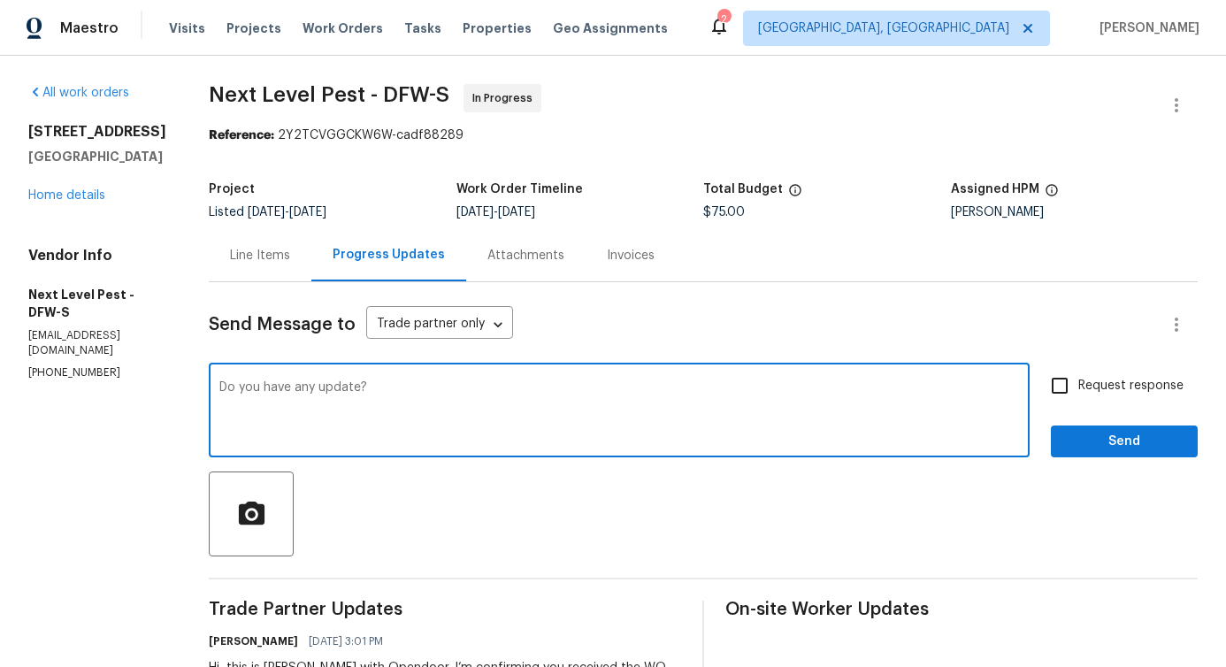
type textarea "Do you have any update?"
click at [1106, 378] on span "Request response" at bounding box center [1130, 386] width 105 height 19
click at [1078, 378] on input "Request response" at bounding box center [1059, 385] width 37 height 37
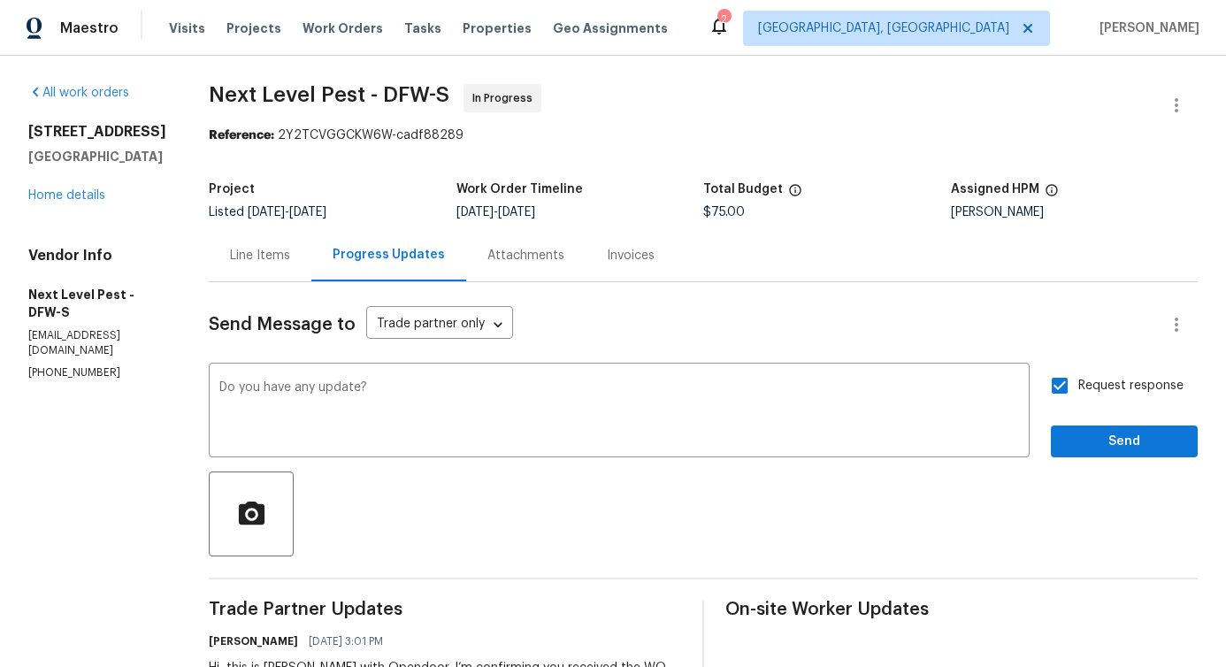
click at [1106, 378] on span "Request response" at bounding box center [1130, 386] width 105 height 19
click at [1078, 378] on input "Request response" at bounding box center [1059, 385] width 37 height 37
click at [1106, 378] on span "Request response" at bounding box center [1130, 386] width 105 height 19
click at [1078, 378] on input "Request response" at bounding box center [1059, 385] width 37 height 37
checkbox input "true"
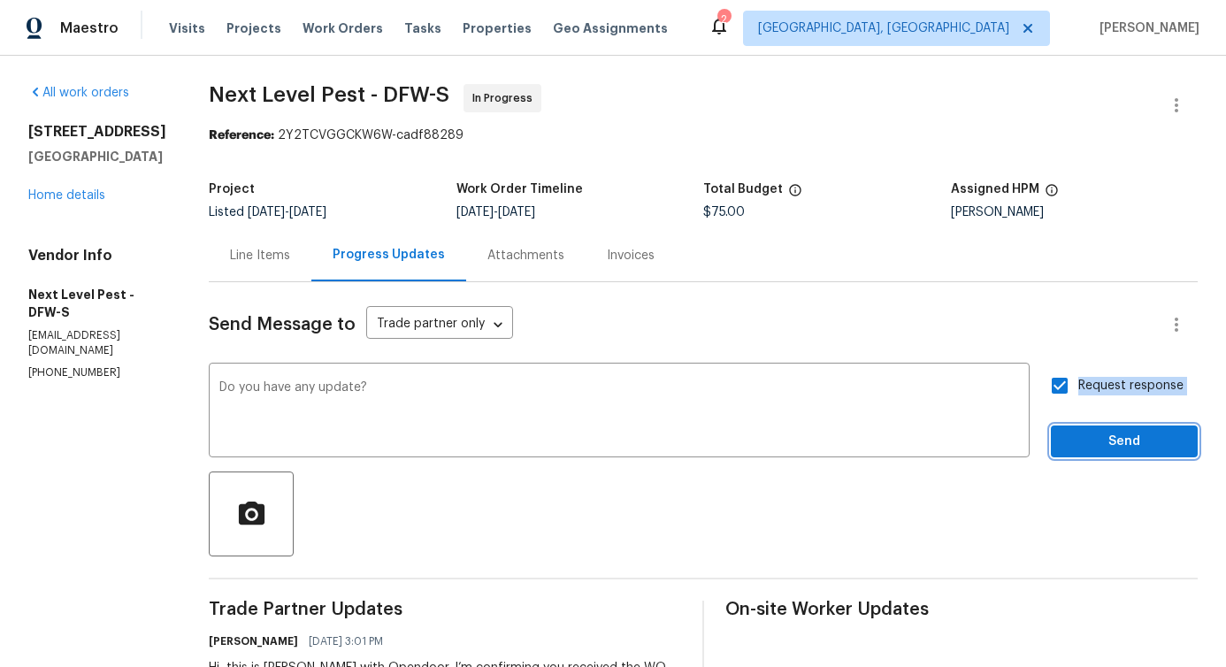
click at [1103, 442] on span "Send" at bounding box center [1124, 442] width 119 height 22
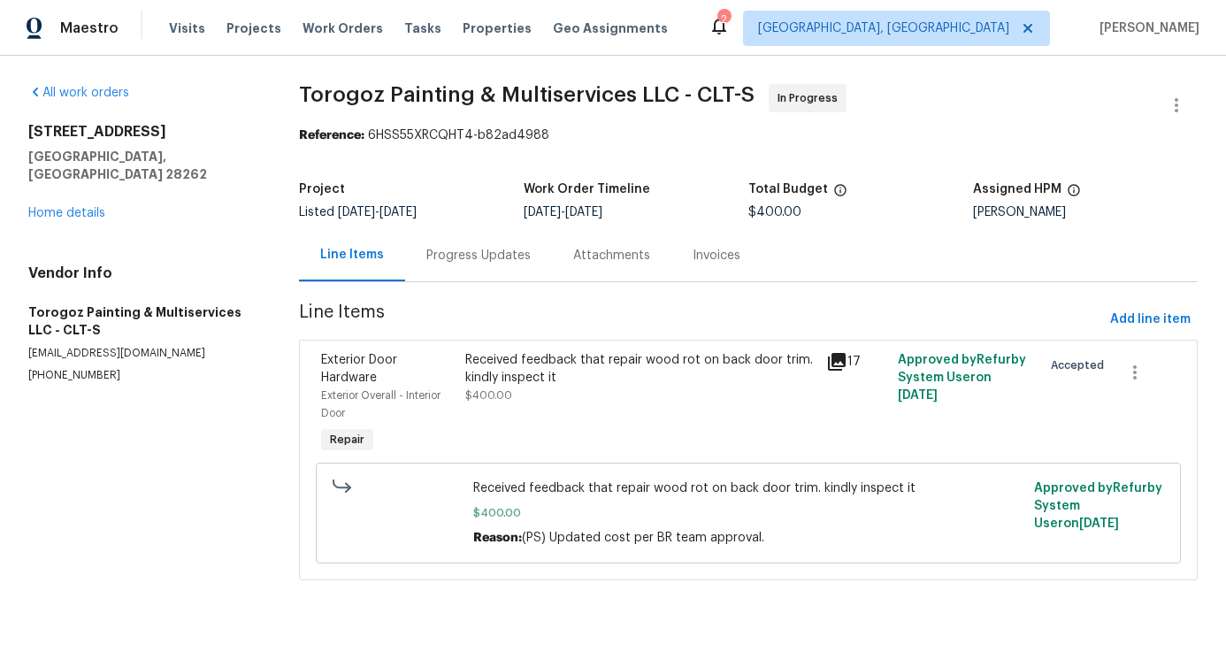
click at [452, 272] on div "Progress Updates" at bounding box center [478, 255] width 147 height 52
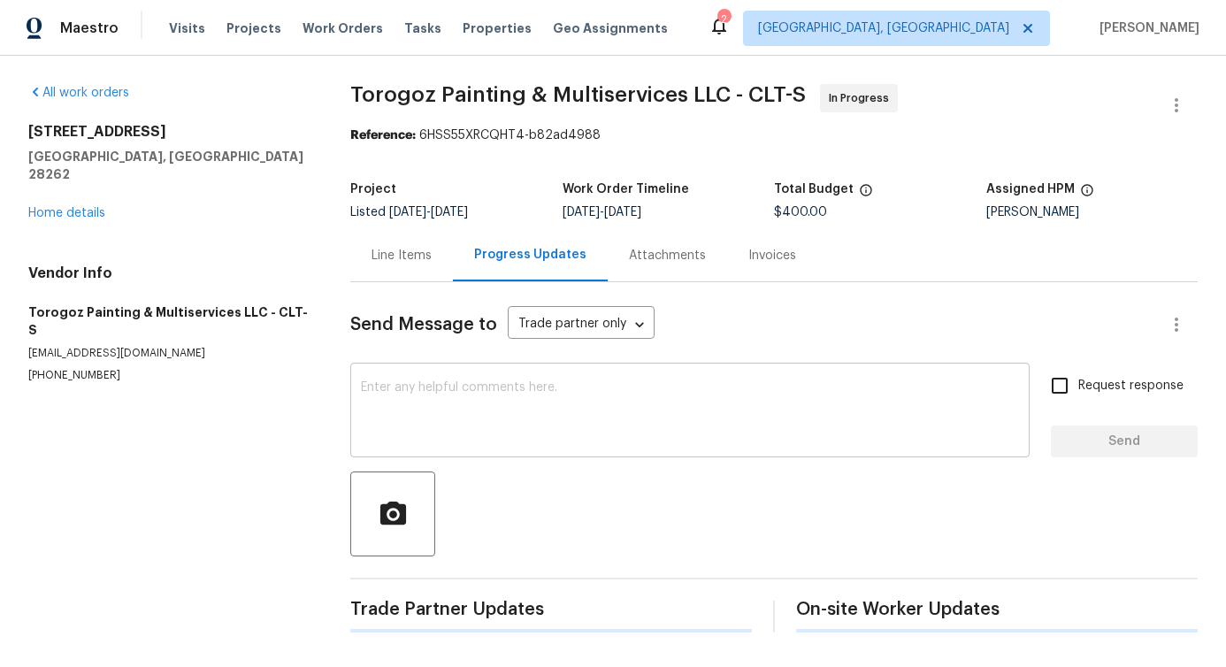
click at [487, 395] on textarea at bounding box center [690, 412] width 658 height 62
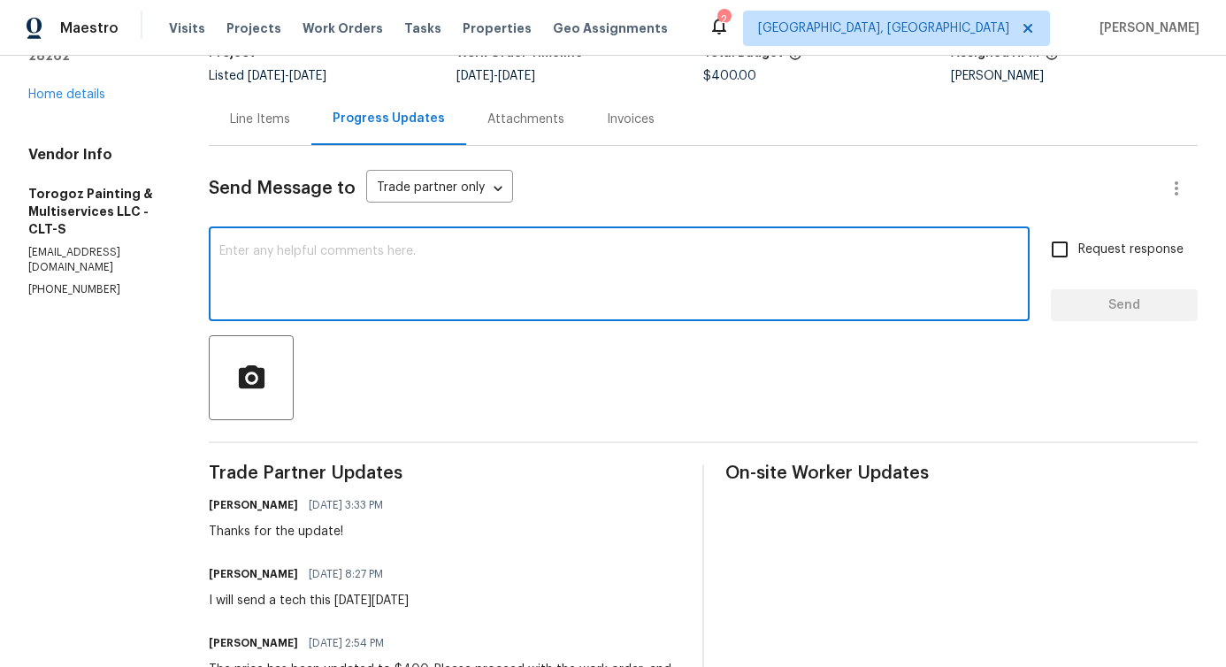
scroll to position [257, 0]
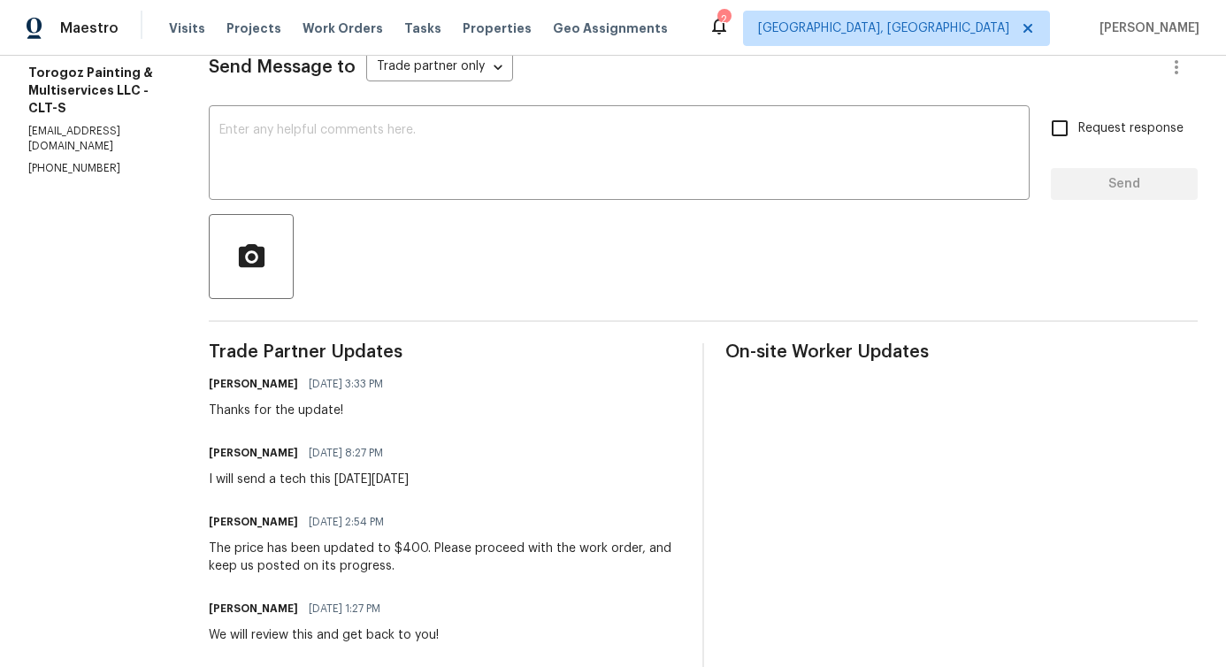
drag, startPoint x: 311, startPoint y: 489, endPoint x: 638, endPoint y: 481, distance: 326.4
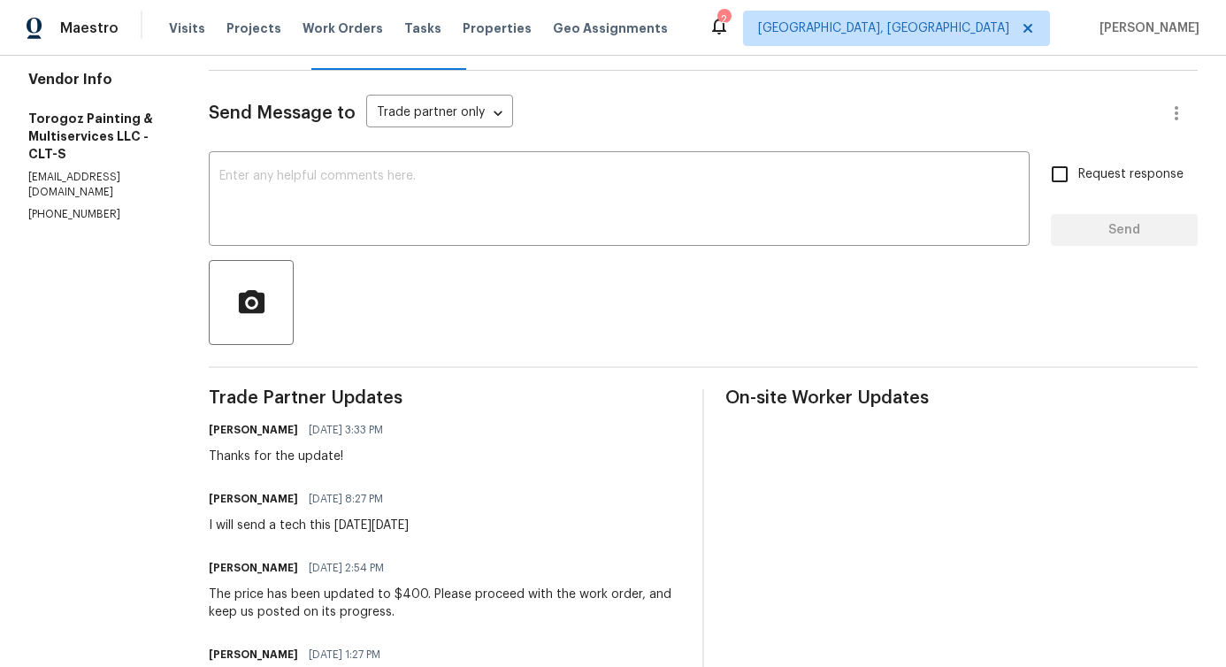
scroll to position [204, 0]
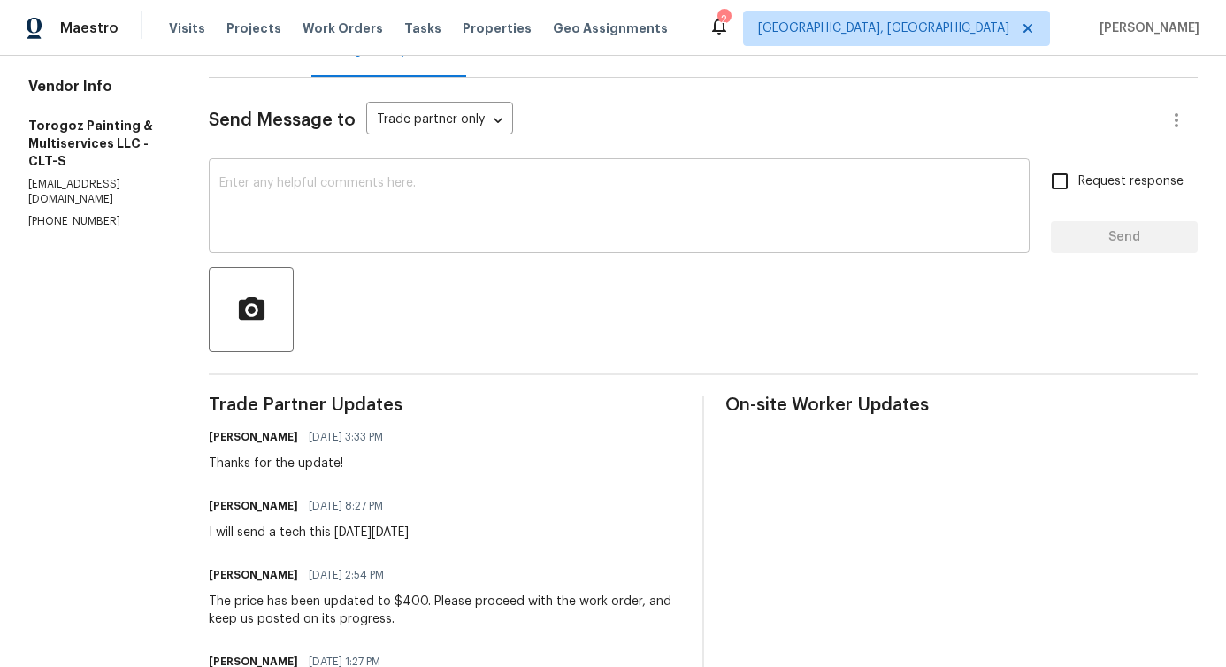
click at [435, 186] on textarea at bounding box center [619, 208] width 800 height 62
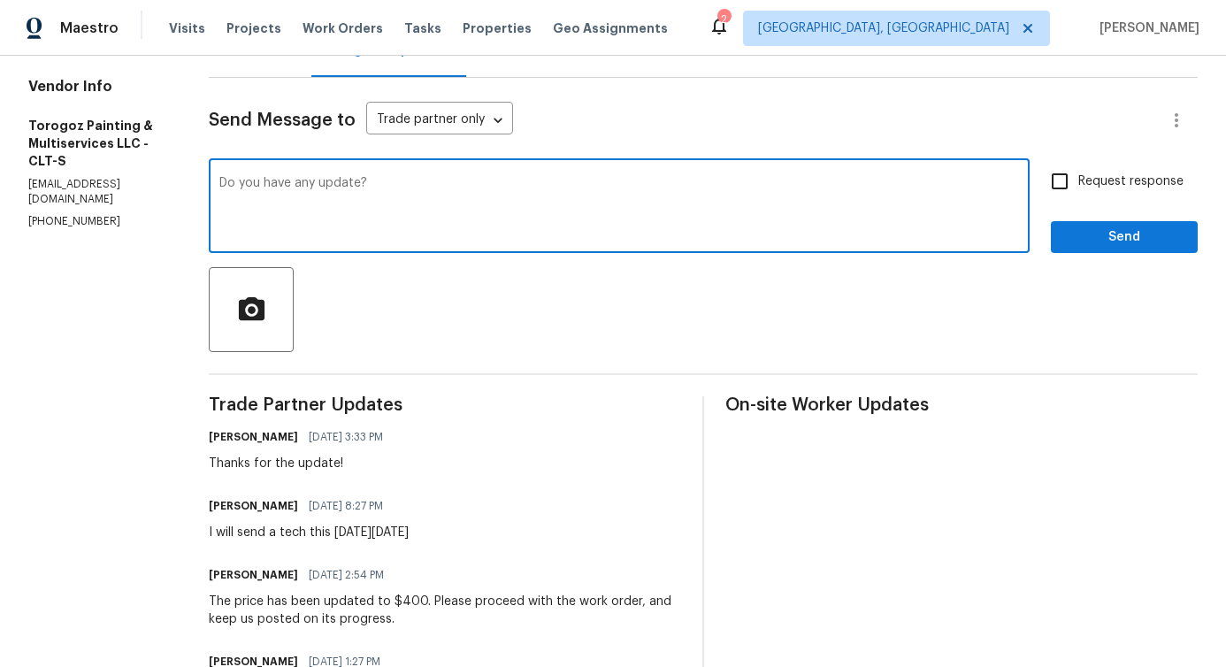
type textarea "Do you have any update?"
click at [1067, 184] on input "Request response" at bounding box center [1059, 181] width 37 height 37
checkbox input "true"
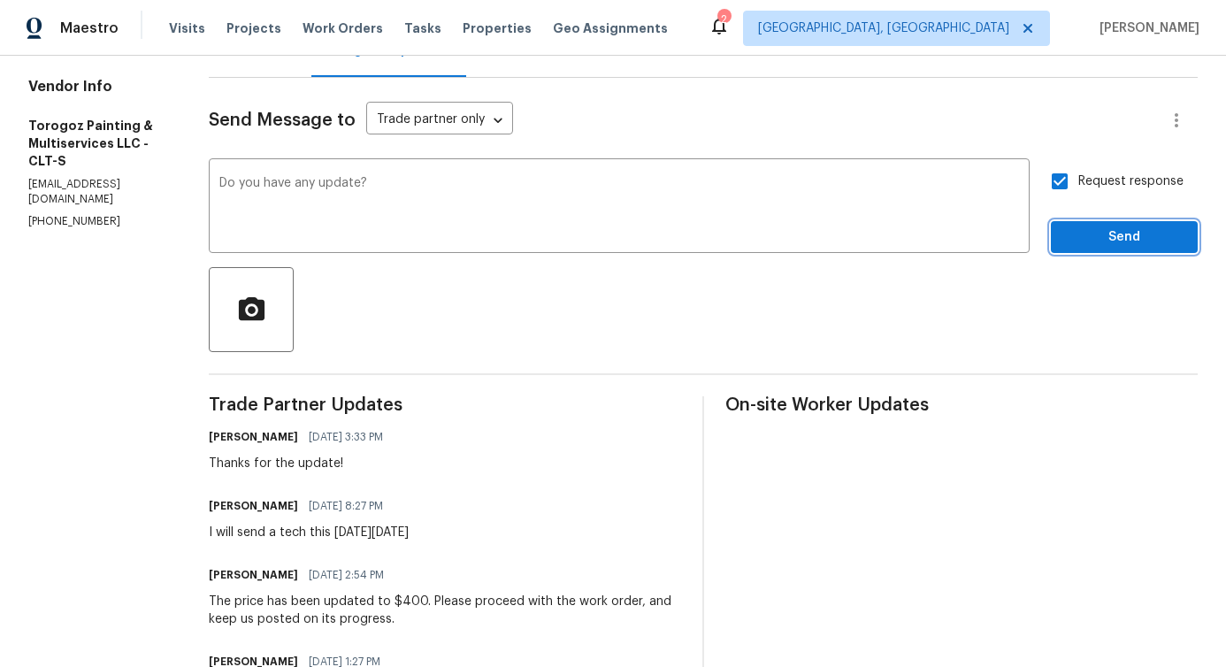
click at [1090, 234] on span "Send" at bounding box center [1124, 237] width 119 height 22
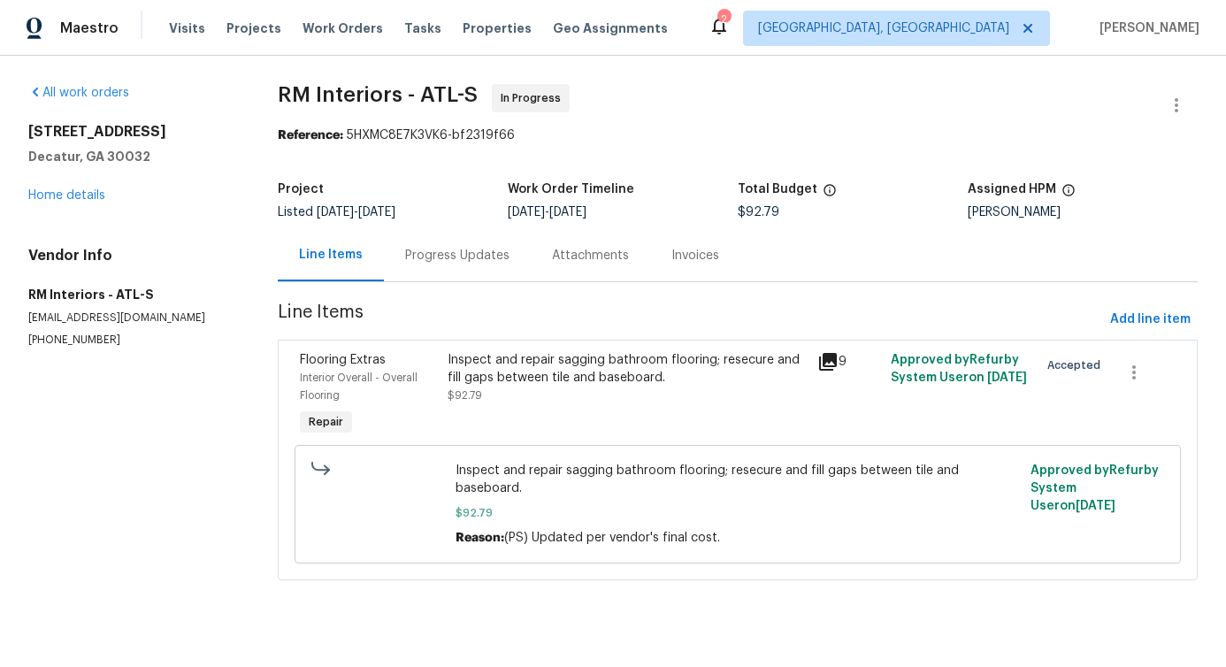
click at [422, 249] on div "Progress Updates" at bounding box center [457, 256] width 104 height 18
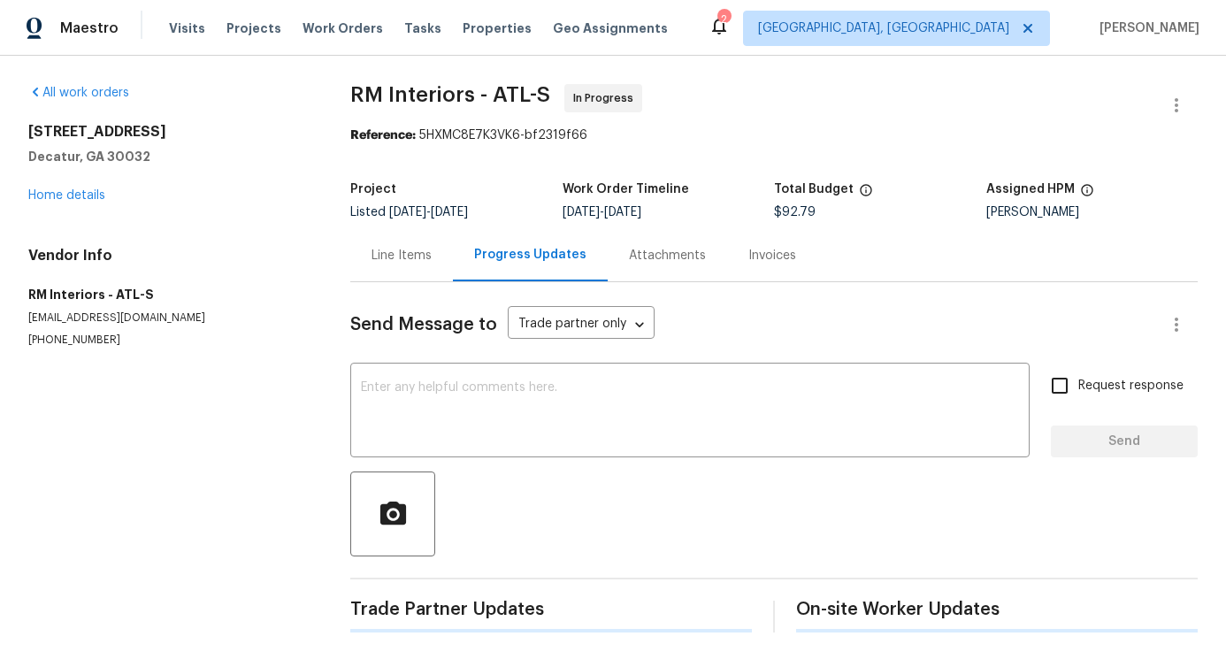
click at [452, 366] on div "Send Message to Trade partner only Trade partner only ​ x ​ Request response Se…" at bounding box center [773, 457] width 847 height 350
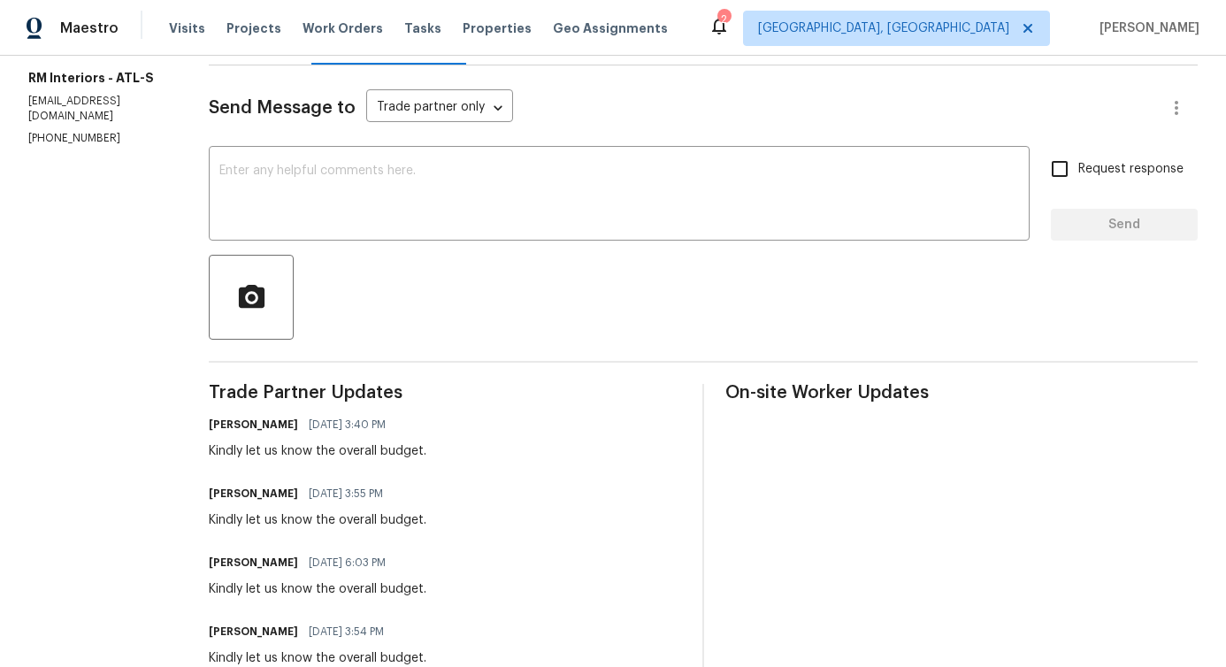
scroll to position [241, 0]
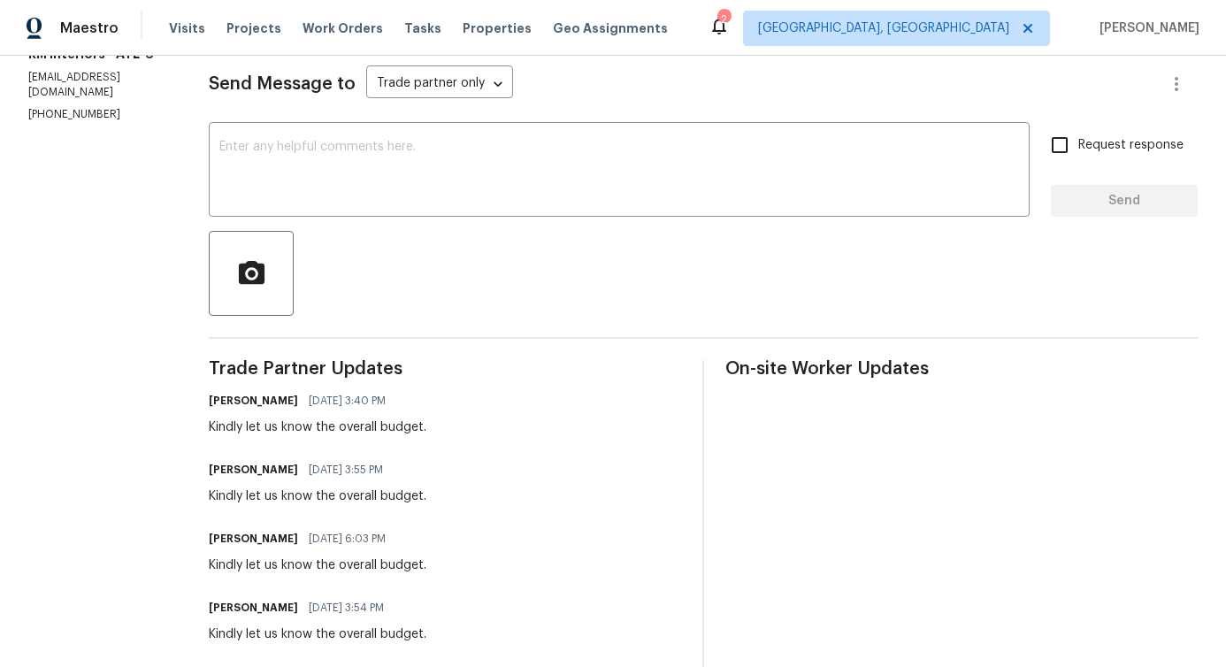
click at [267, 430] on div "Kindly let us know the overall budget." at bounding box center [318, 427] width 218 height 18
copy div "Kindly let us know the overall budget."
click at [386, 186] on textarea at bounding box center [619, 172] width 800 height 62
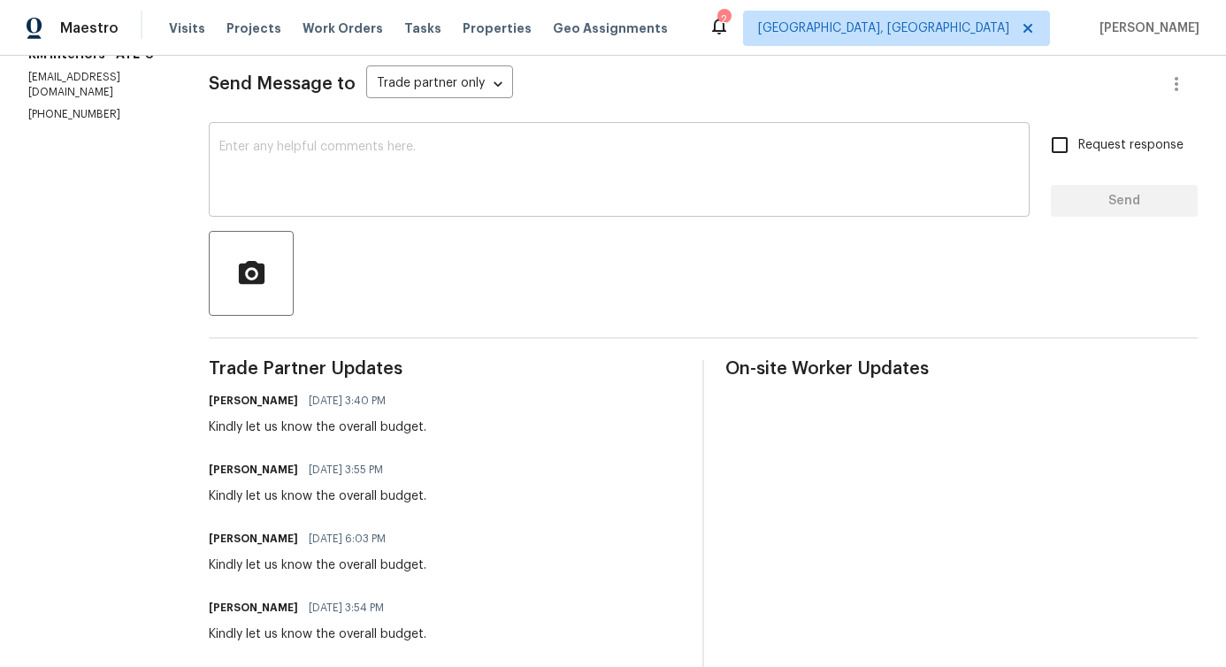
paste textarea "Kindly let us know the overall budget."
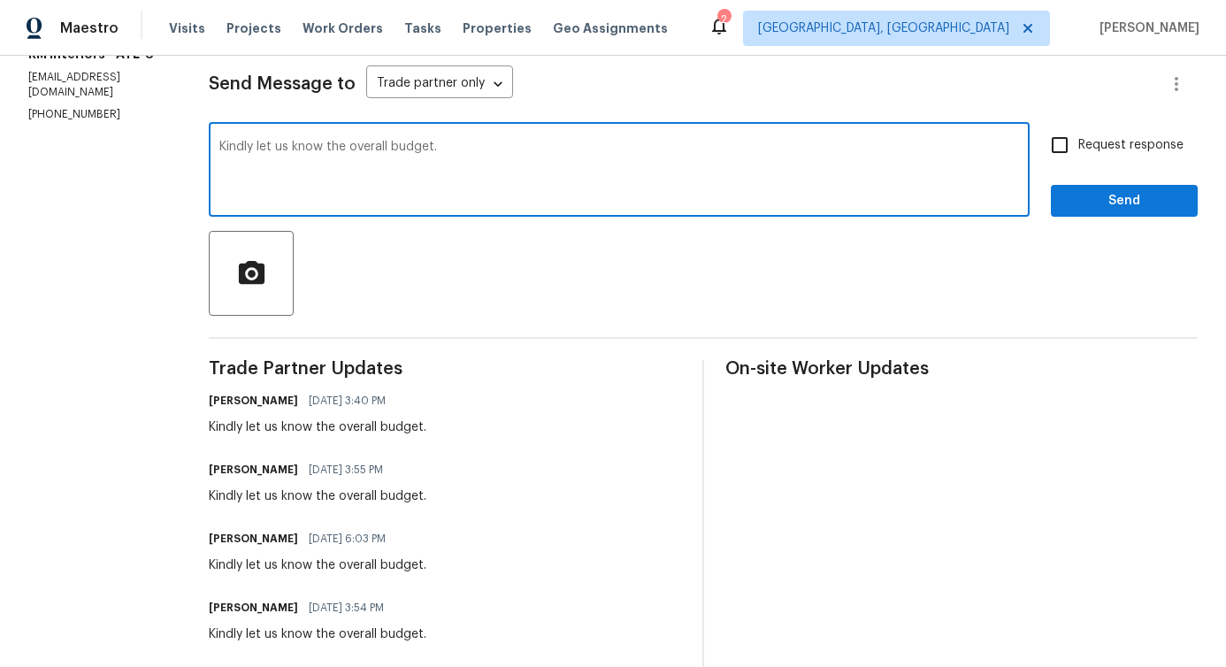
click at [328, 157] on textarea "Kindly let us know the overall budget." at bounding box center [619, 172] width 800 height 62
type textarea "Any update?"
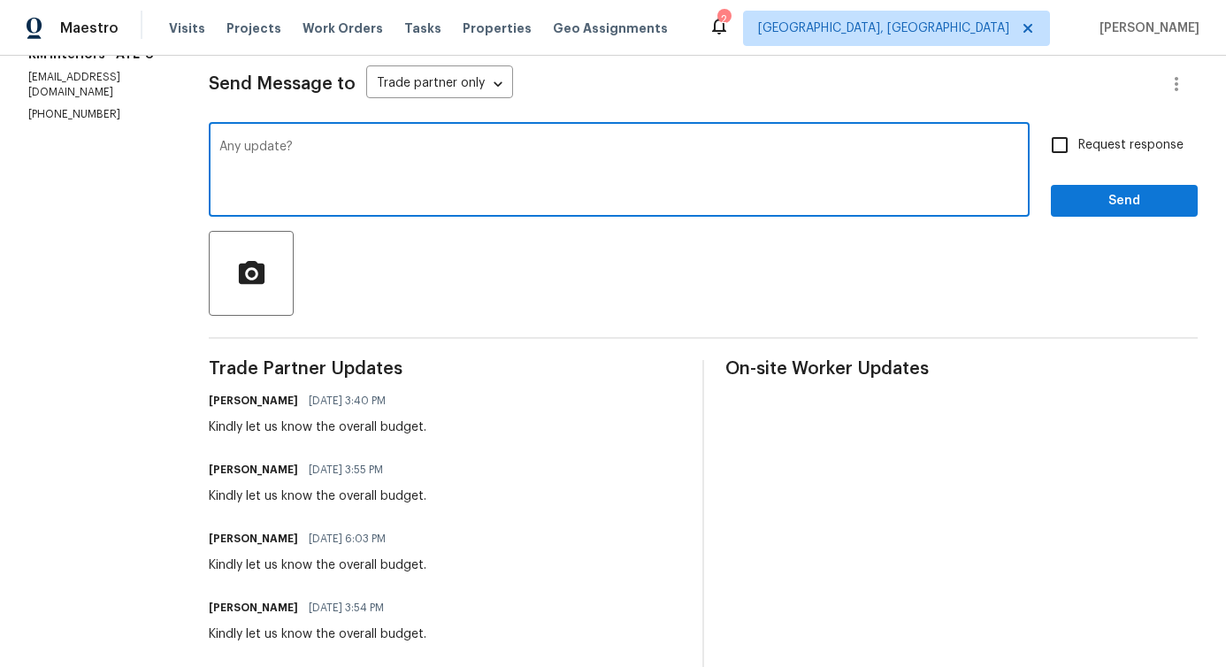
click at [1084, 148] on span "Request response" at bounding box center [1130, 145] width 105 height 19
click at [1078, 148] on input "Request response" at bounding box center [1059, 144] width 37 height 37
checkbox input "true"
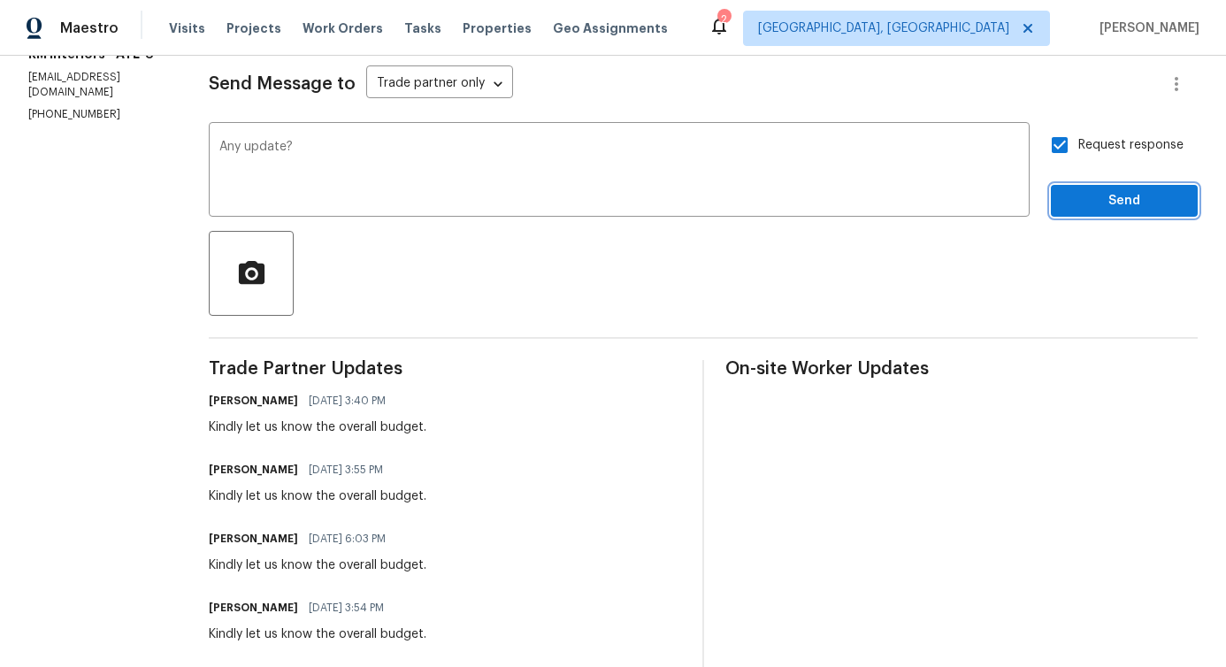
click at [1108, 212] on button "Send" at bounding box center [1124, 201] width 147 height 33
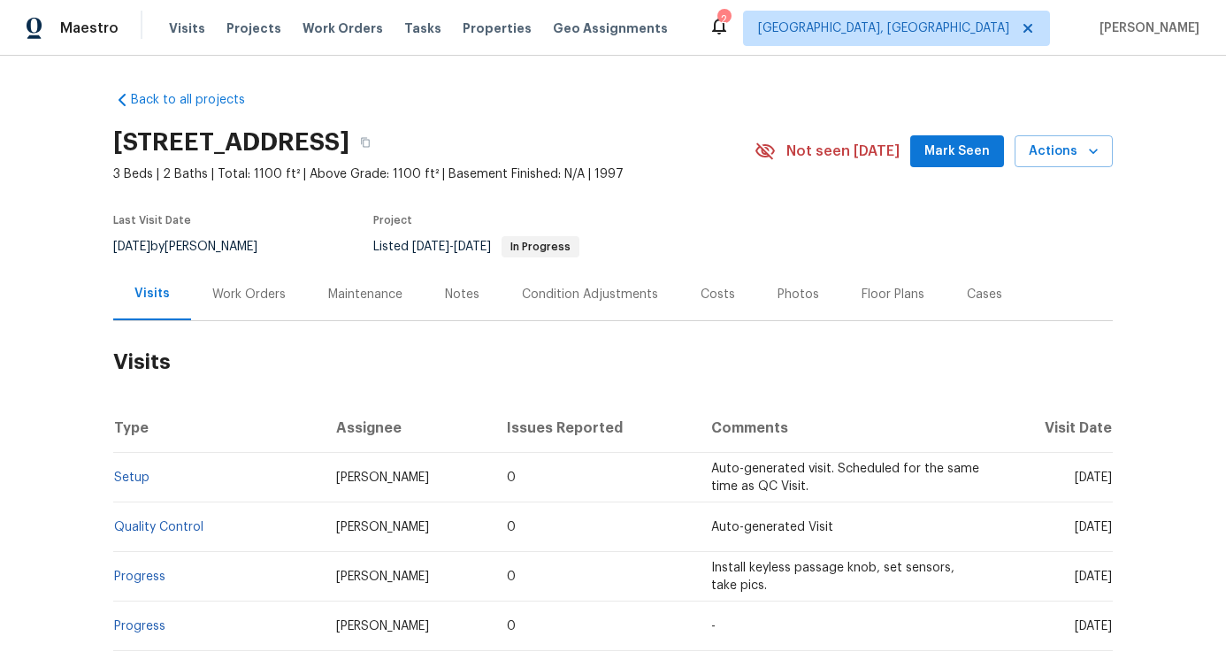
click at [223, 322] on h2 "Visits" at bounding box center [612, 362] width 999 height 82
click at [233, 304] on div "Work Orders" at bounding box center [249, 294] width 116 height 52
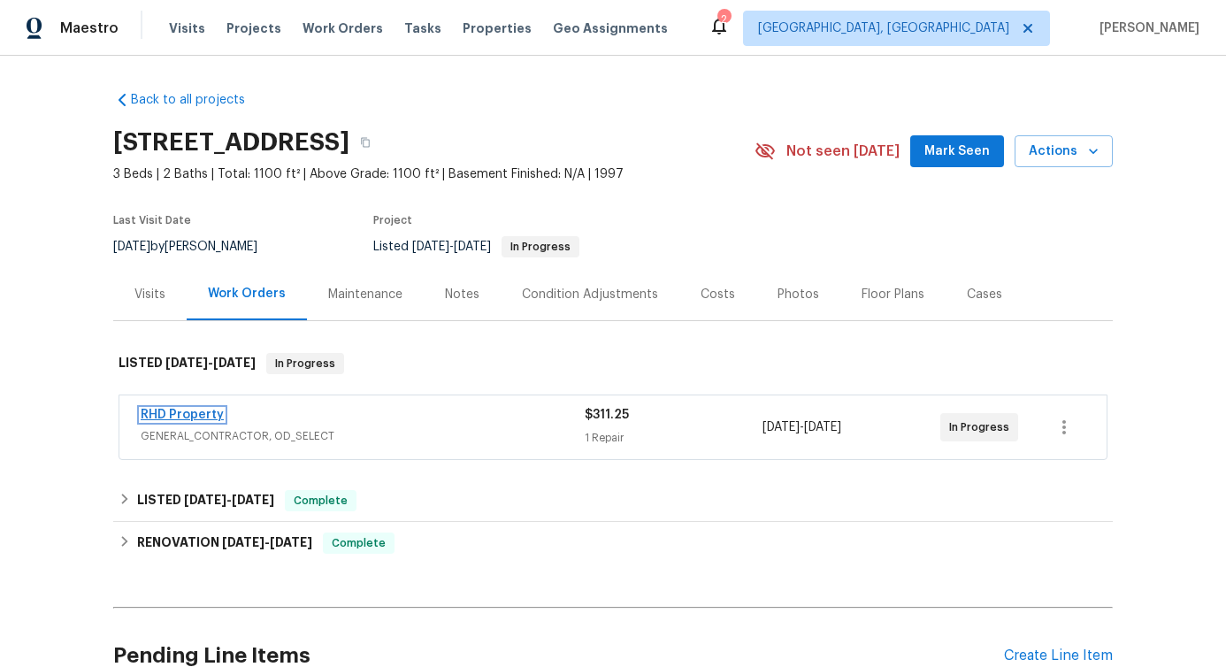
click at [194, 419] on link "RHD Property" at bounding box center [182, 415] width 83 height 12
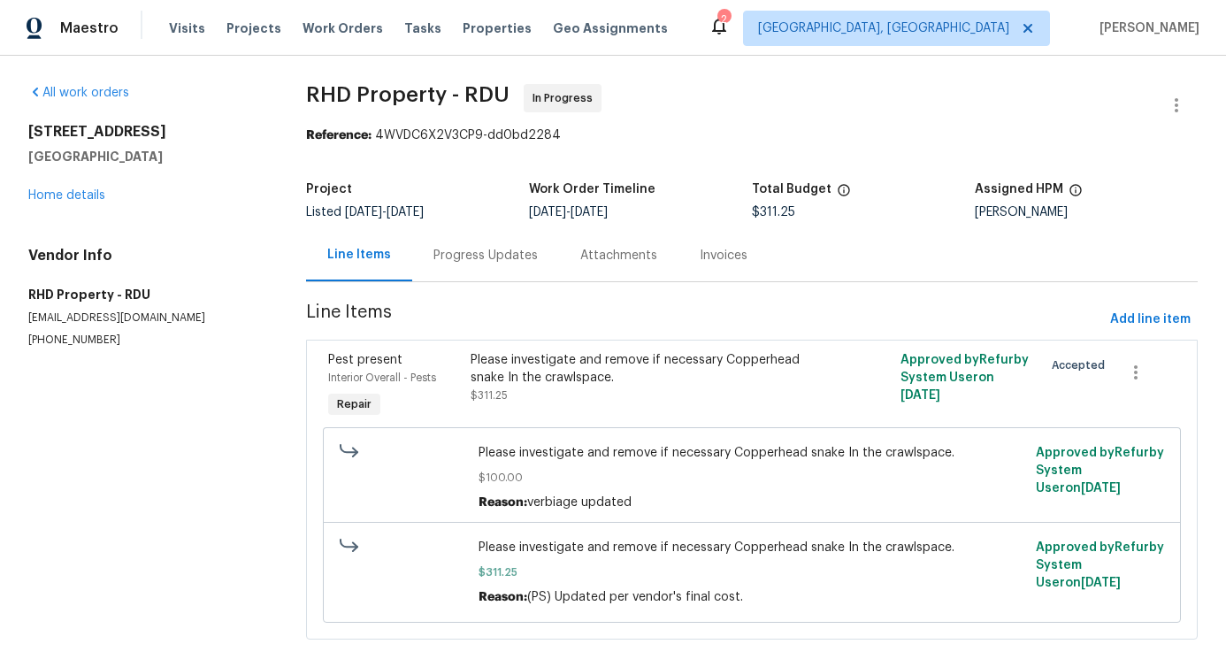
click at [449, 258] on div "Progress Updates" at bounding box center [485, 256] width 104 height 18
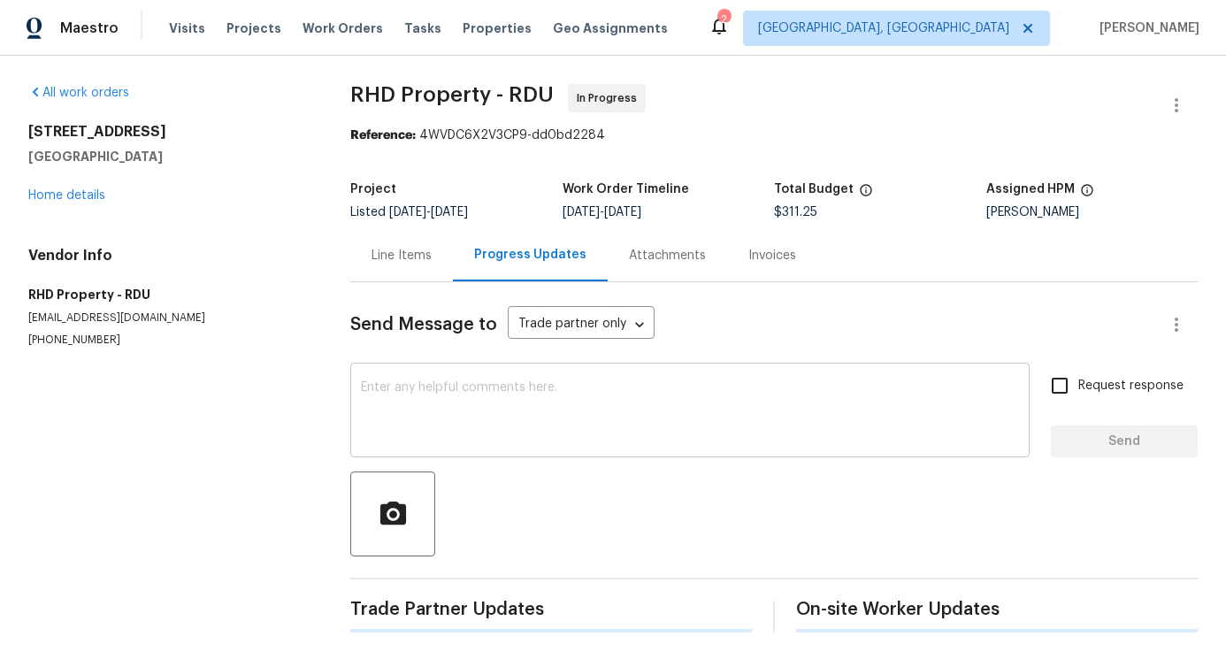
click at [477, 377] on div "x ​" at bounding box center [689, 412] width 679 height 90
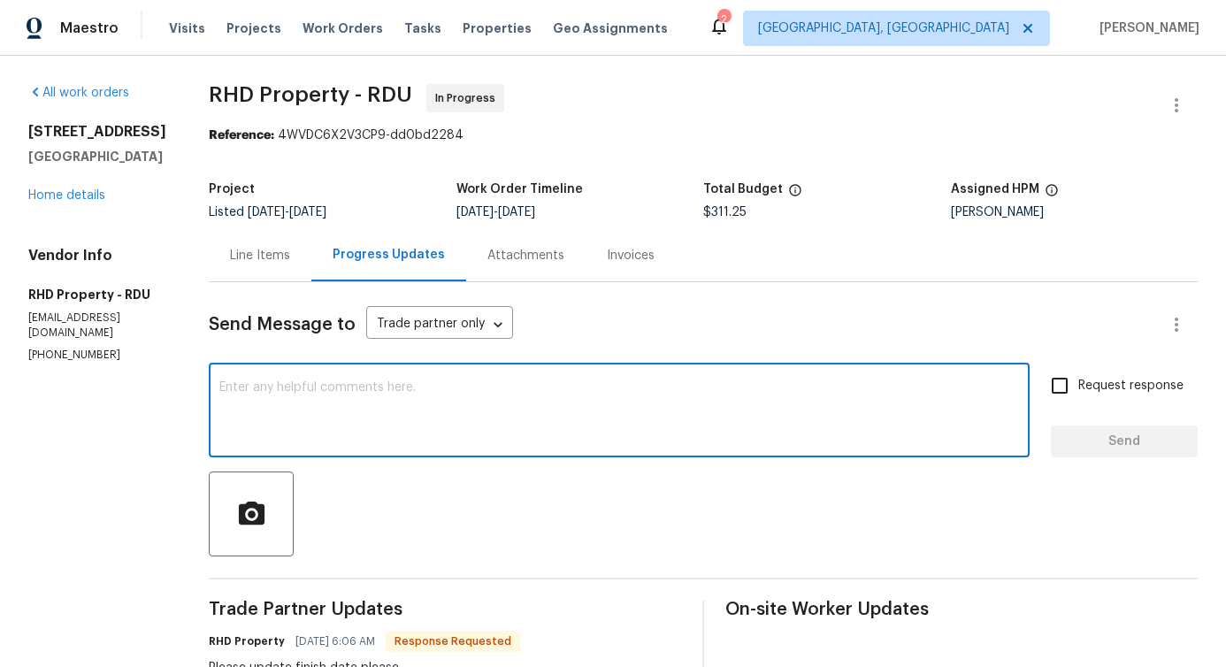
scroll to position [295, 0]
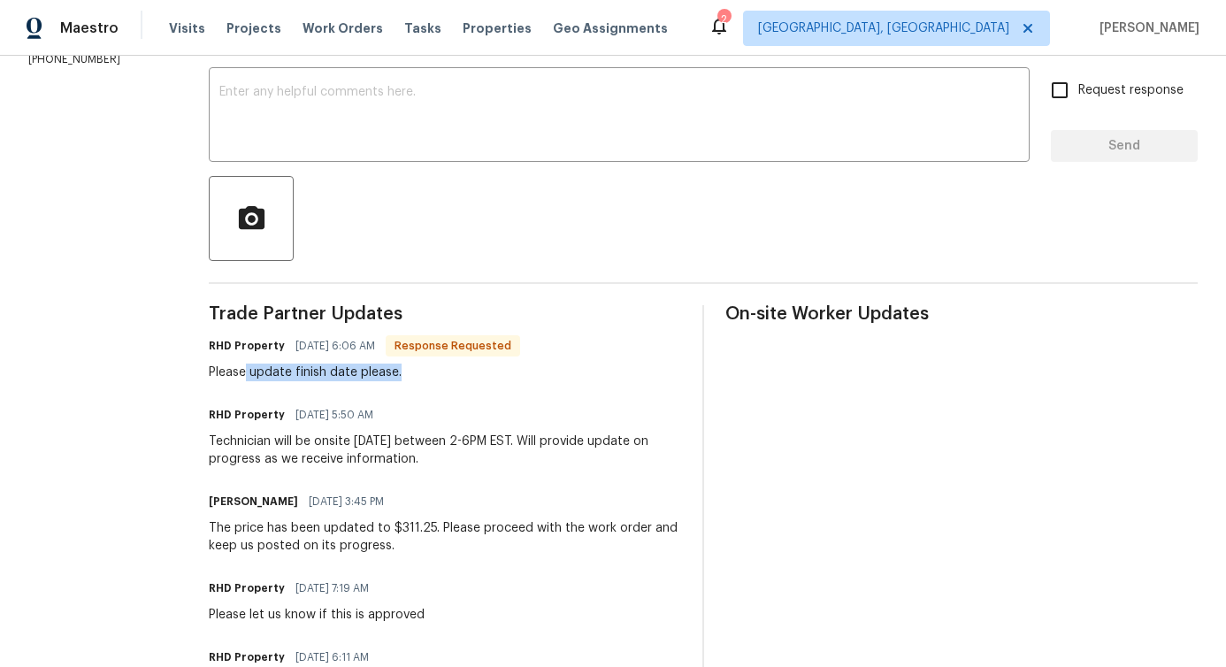
drag, startPoint x: 271, startPoint y: 376, endPoint x: 460, endPoint y: 376, distance: 189.3
click at [460, 376] on div "Please update finish date please." at bounding box center [364, 372] width 311 height 18
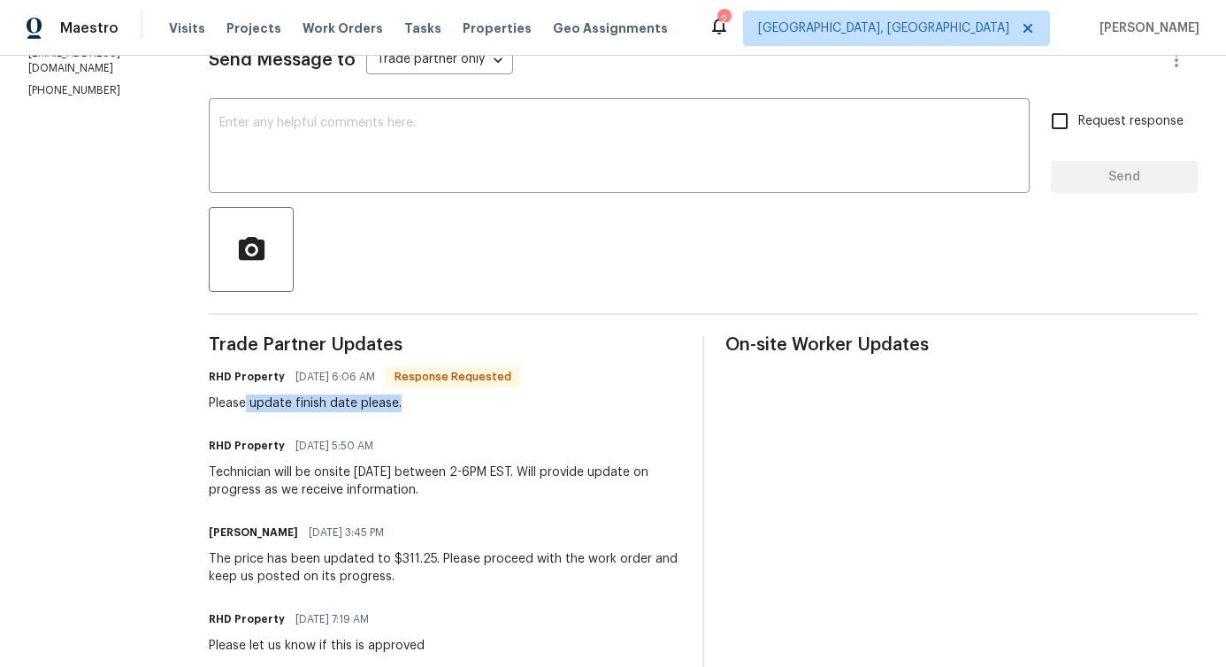
scroll to position [0, 0]
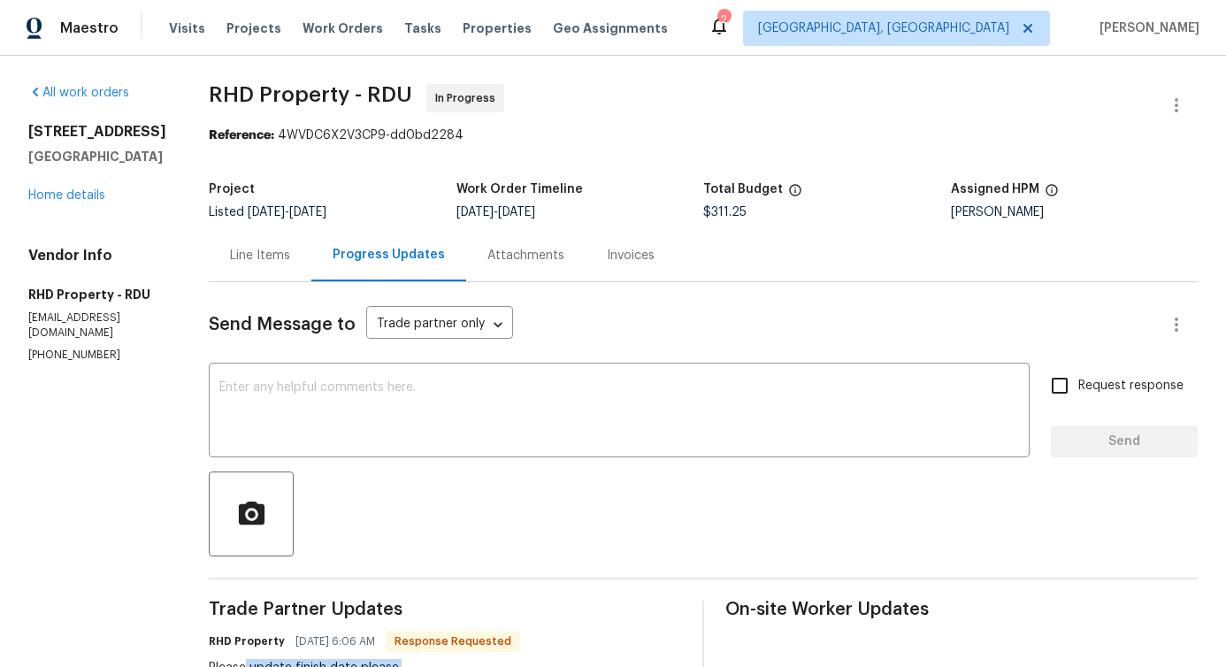
click at [269, 254] on div "Line Items" at bounding box center [260, 256] width 60 height 18
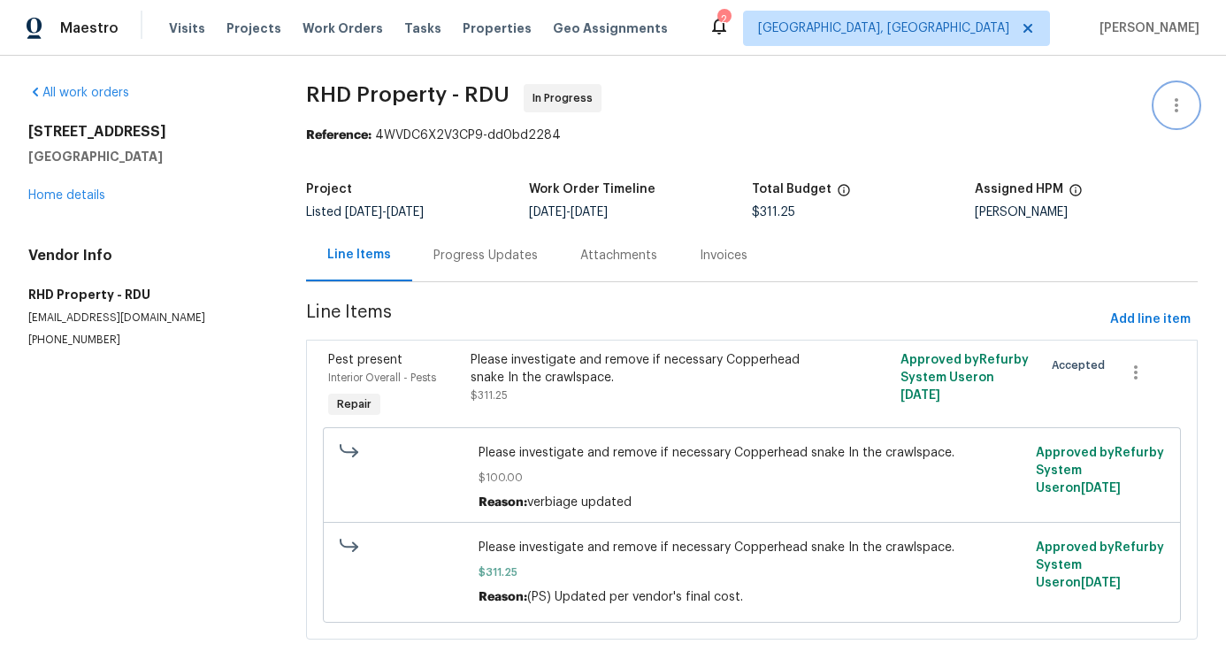
click at [1178, 109] on icon "button" at bounding box center [1176, 105] width 21 height 21
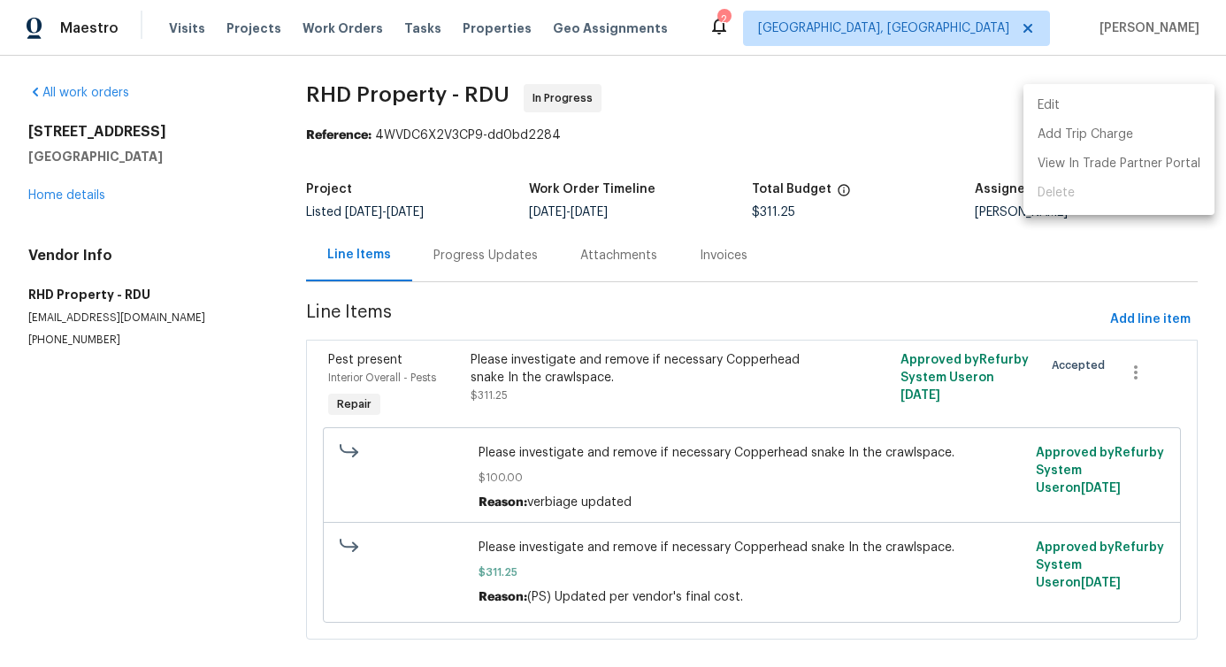
click at [1129, 115] on li "Edit" at bounding box center [1118, 105] width 191 height 29
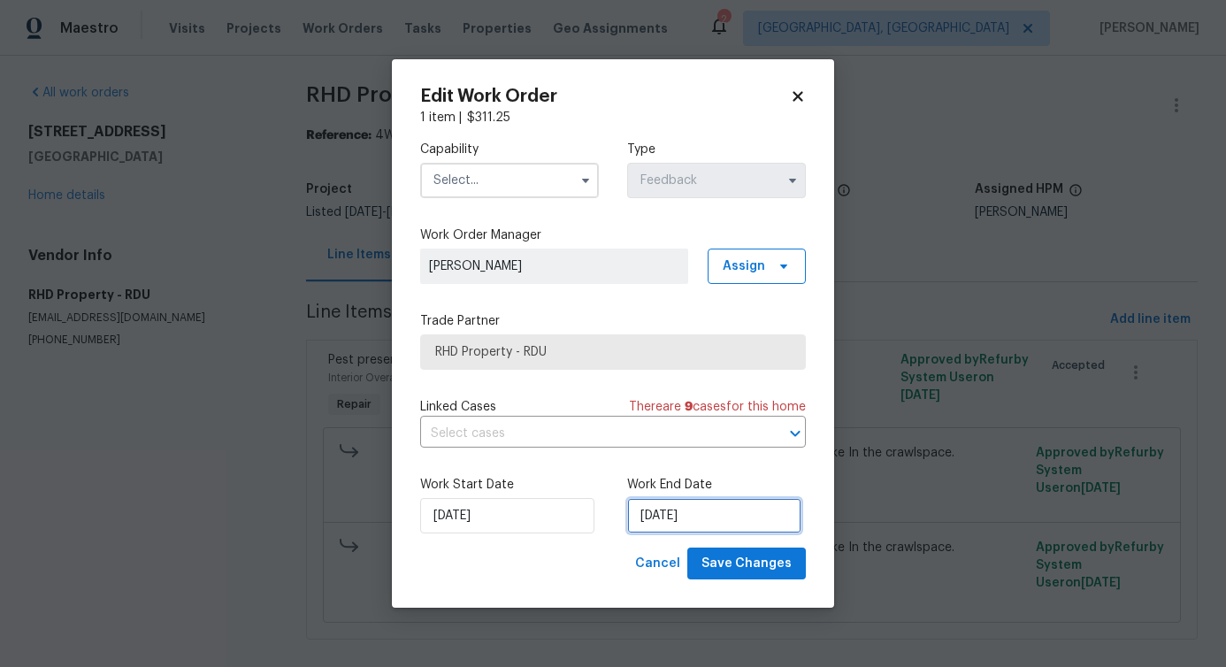
click at [685, 506] on input "[DATE]" at bounding box center [714, 515] width 174 height 35
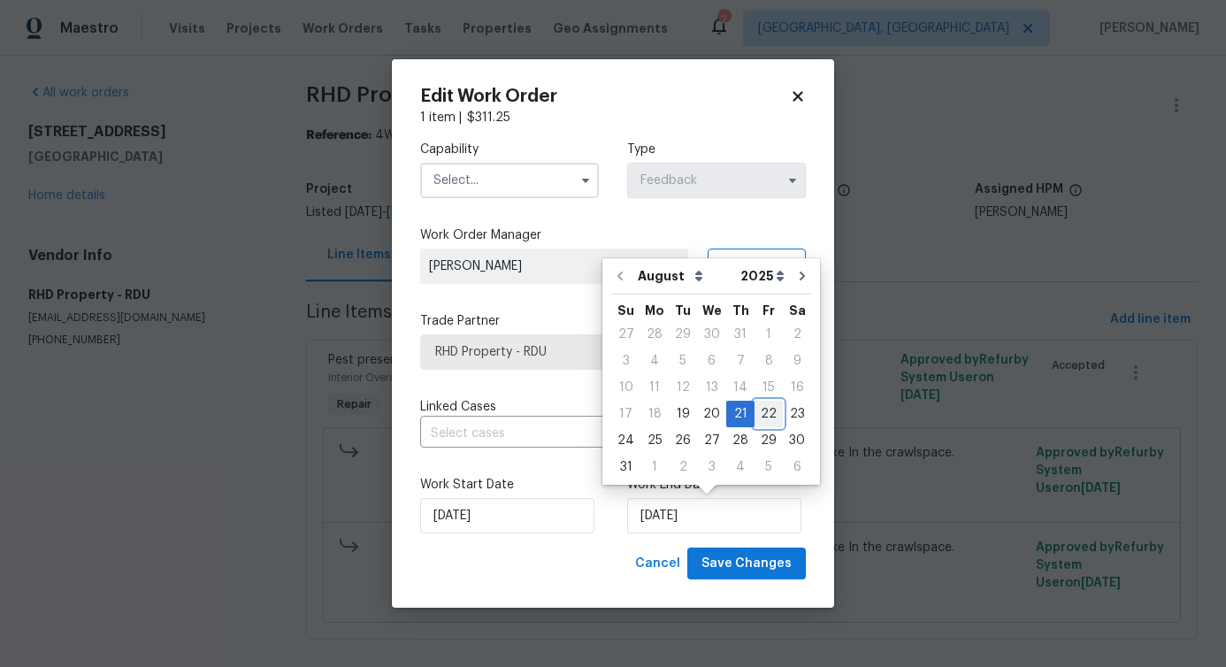
click at [762, 413] on div "22" at bounding box center [768, 414] width 28 height 25
type input "[DATE]"
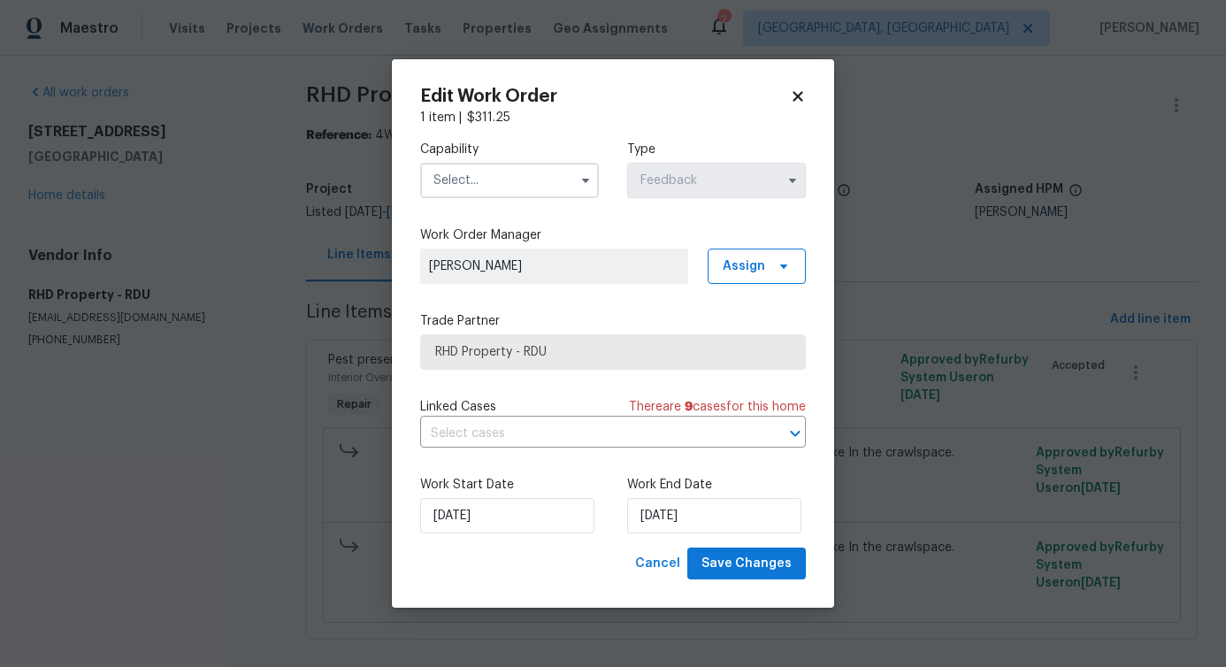
click at [571, 180] on input "text" at bounding box center [509, 180] width 179 height 35
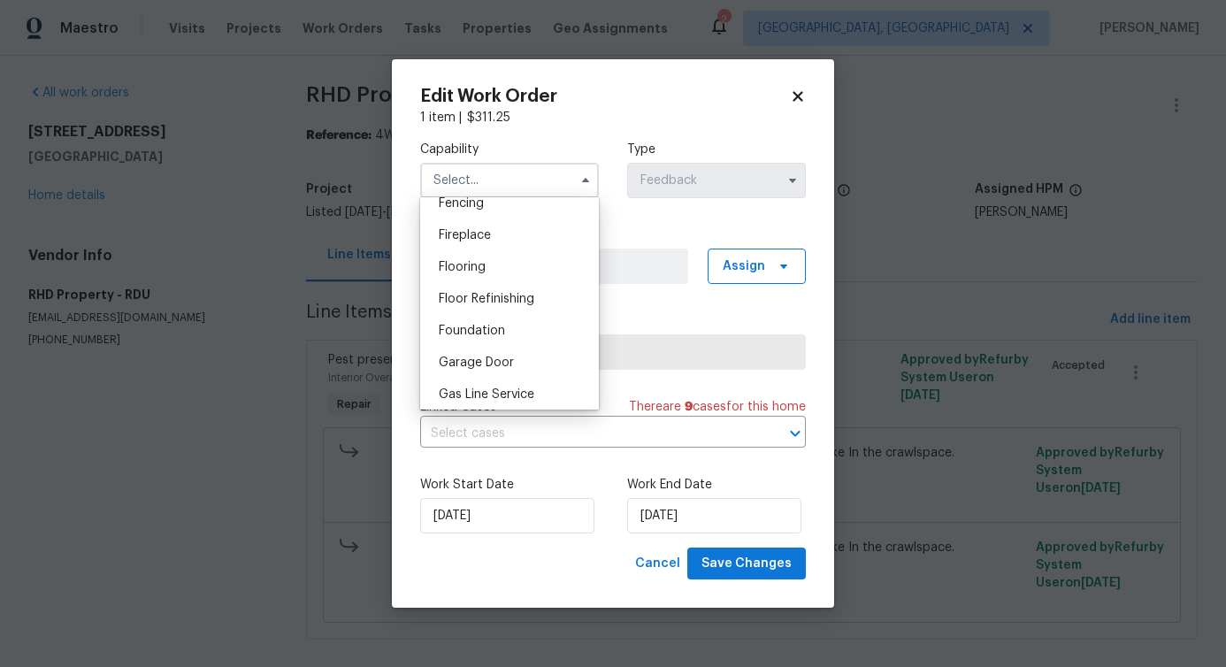
scroll to position [728, 0]
click at [538, 336] on span "General Contractor" at bounding box center [496, 335] width 114 height 12
type input "General Contractor"
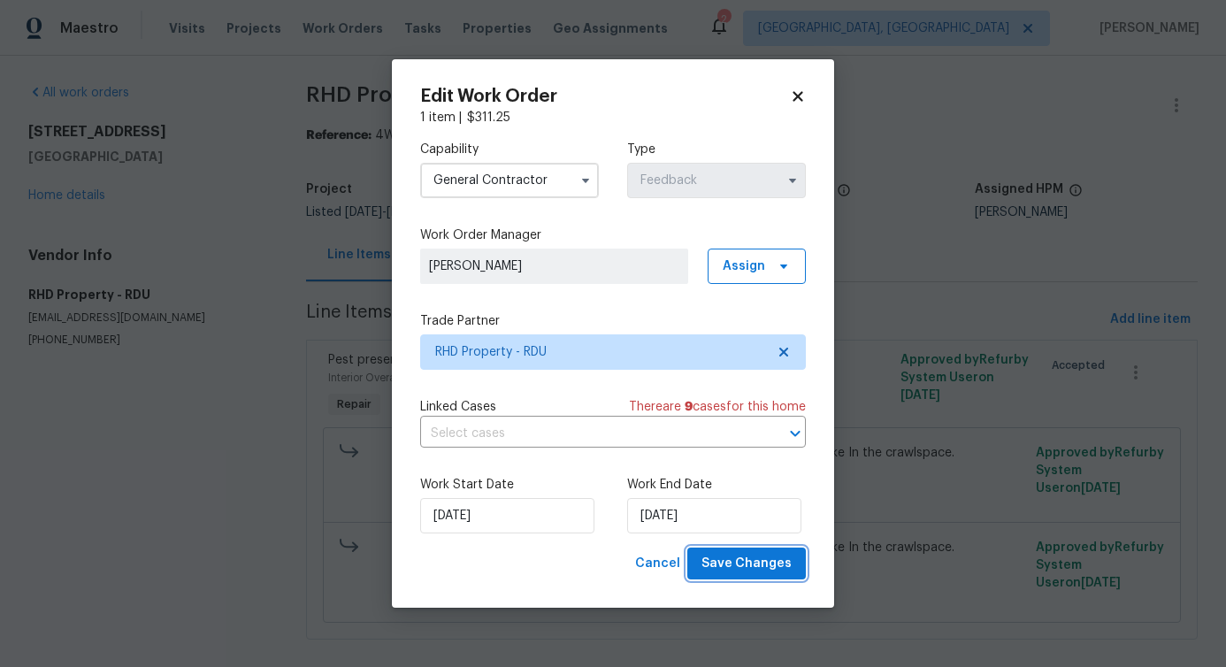
click at [736, 564] on span "Save Changes" at bounding box center [746, 564] width 90 height 22
click at [220, 503] on body "Maestro Visits Projects Work Orders Tasks Properties Geo Assignments 2 Albuquer…" at bounding box center [613, 333] width 1226 height 667
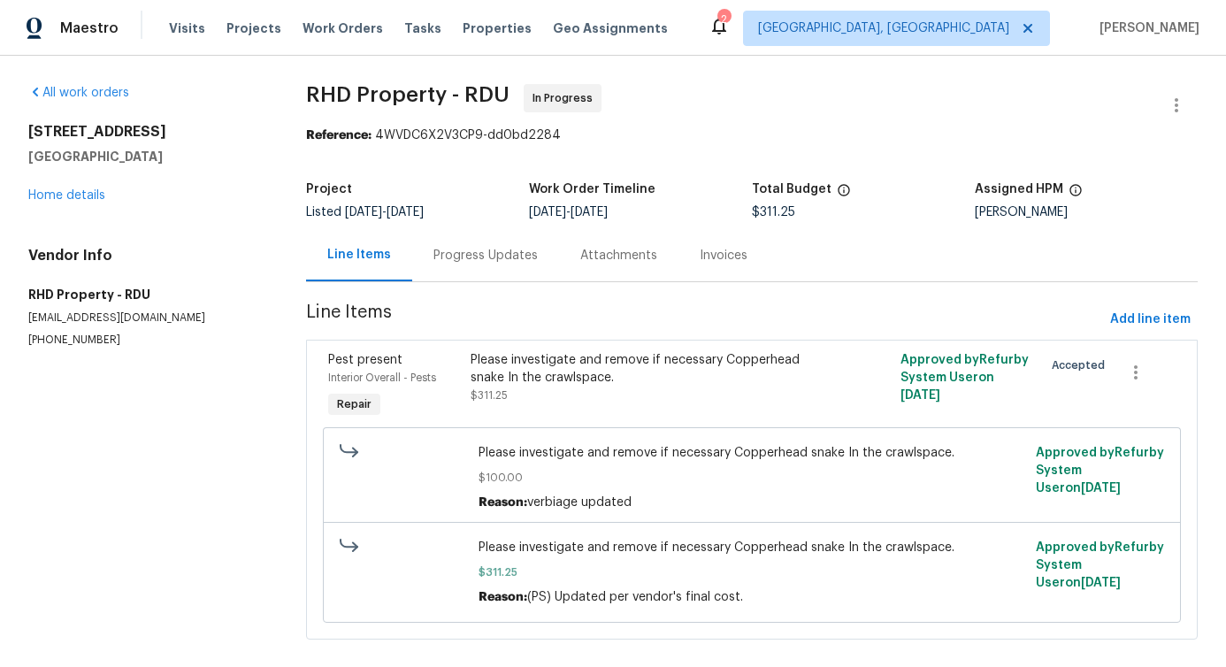
click at [474, 276] on div "Progress Updates" at bounding box center [485, 255] width 147 height 52
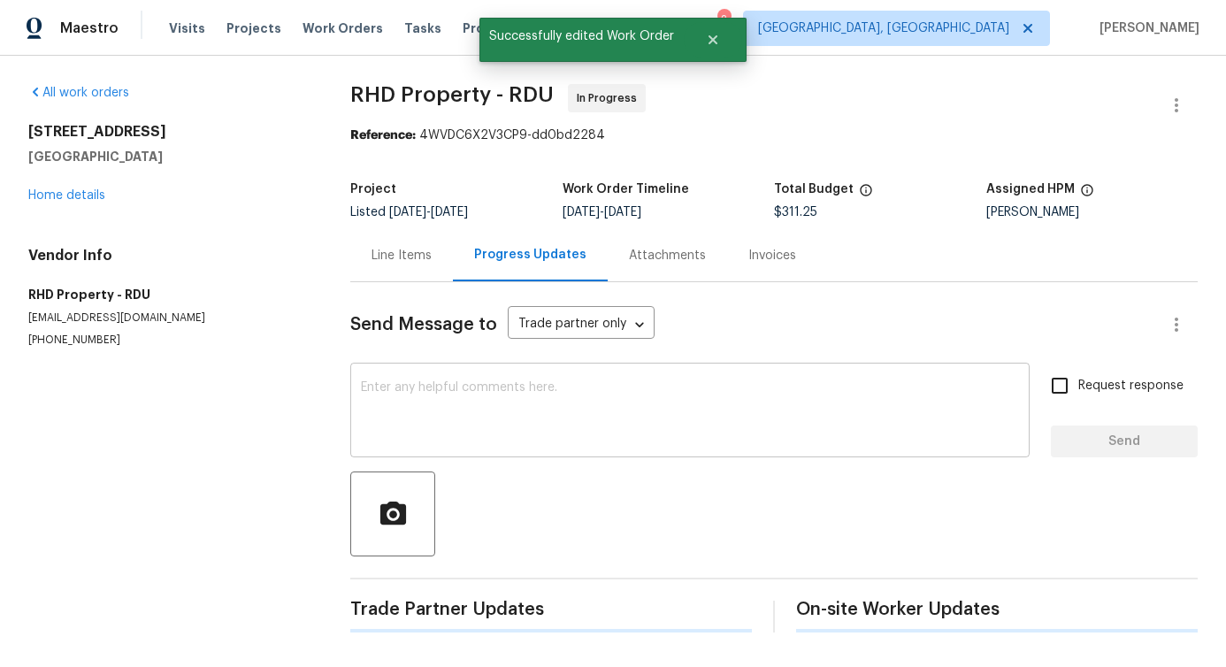
click at [434, 415] on textarea at bounding box center [690, 412] width 658 height 62
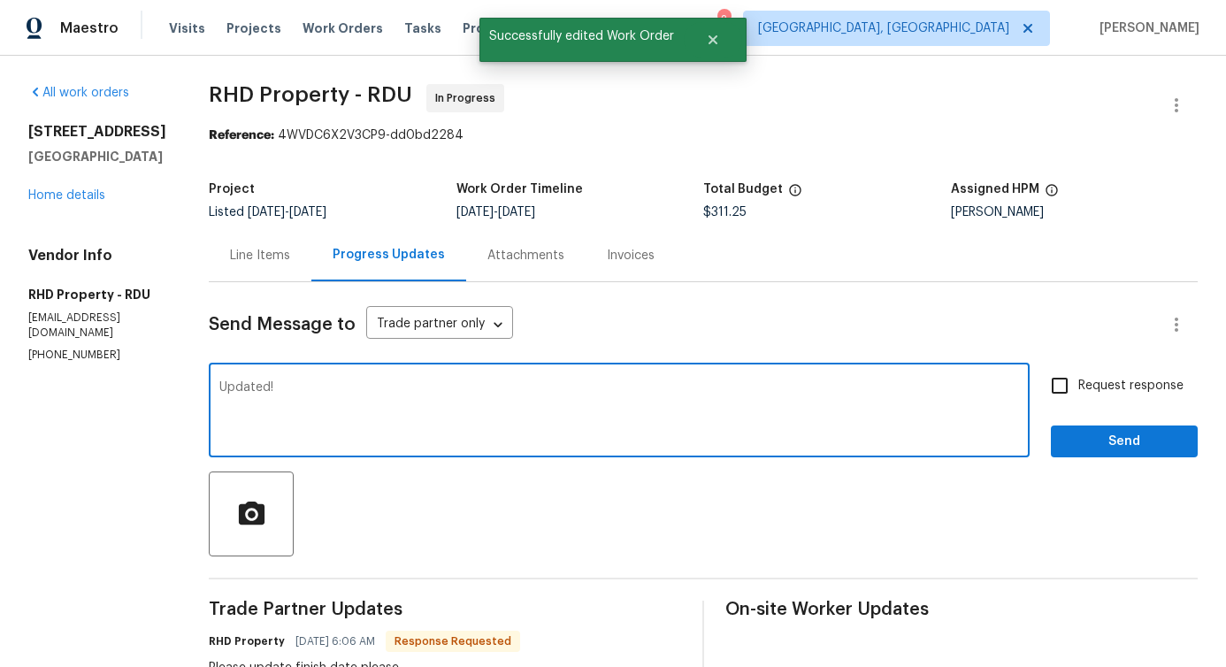
type textarea "Updated!"
click at [1116, 441] on span "Send" at bounding box center [1124, 442] width 119 height 22
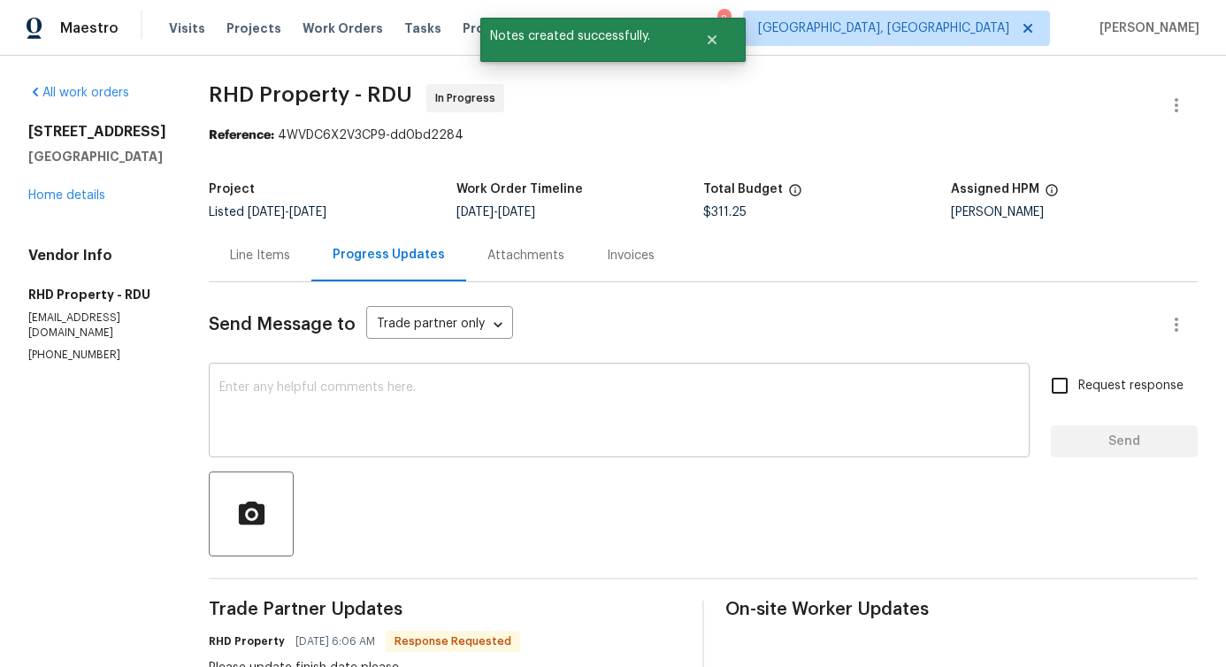
click at [605, 404] on textarea at bounding box center [619, 412] width 800 height 62
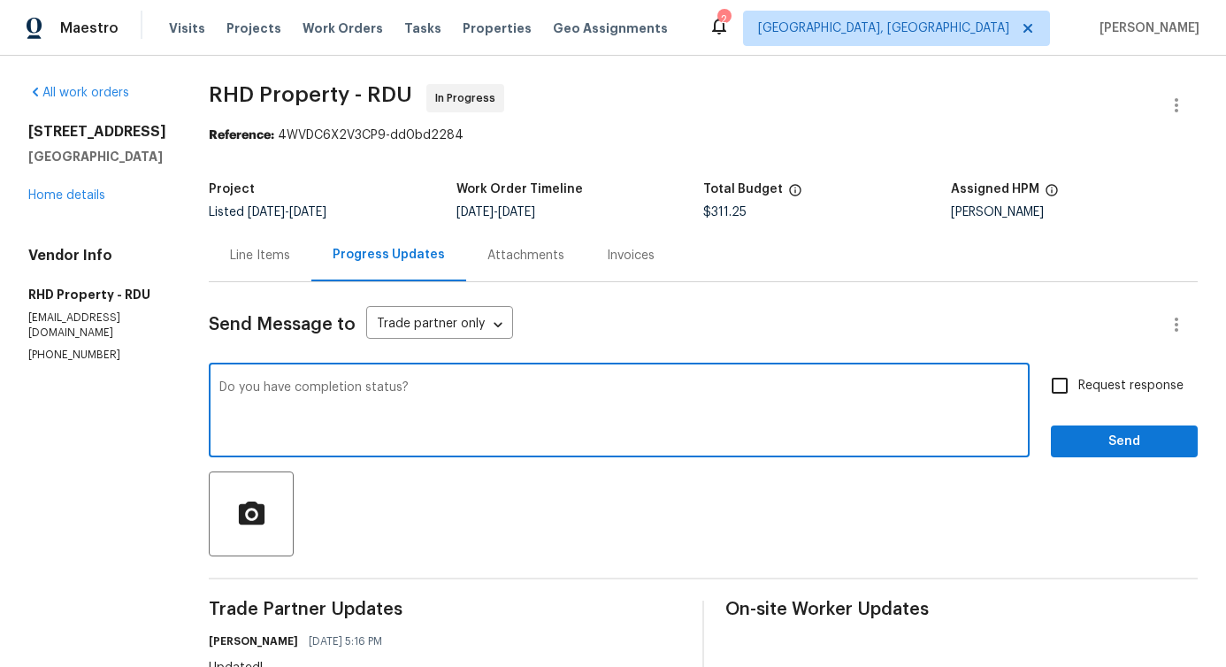
type textarea "Do you have completion status?"
click at [1183, 380] on div "Request response Send" at bounding box center [1124, 412] width 147 height 90
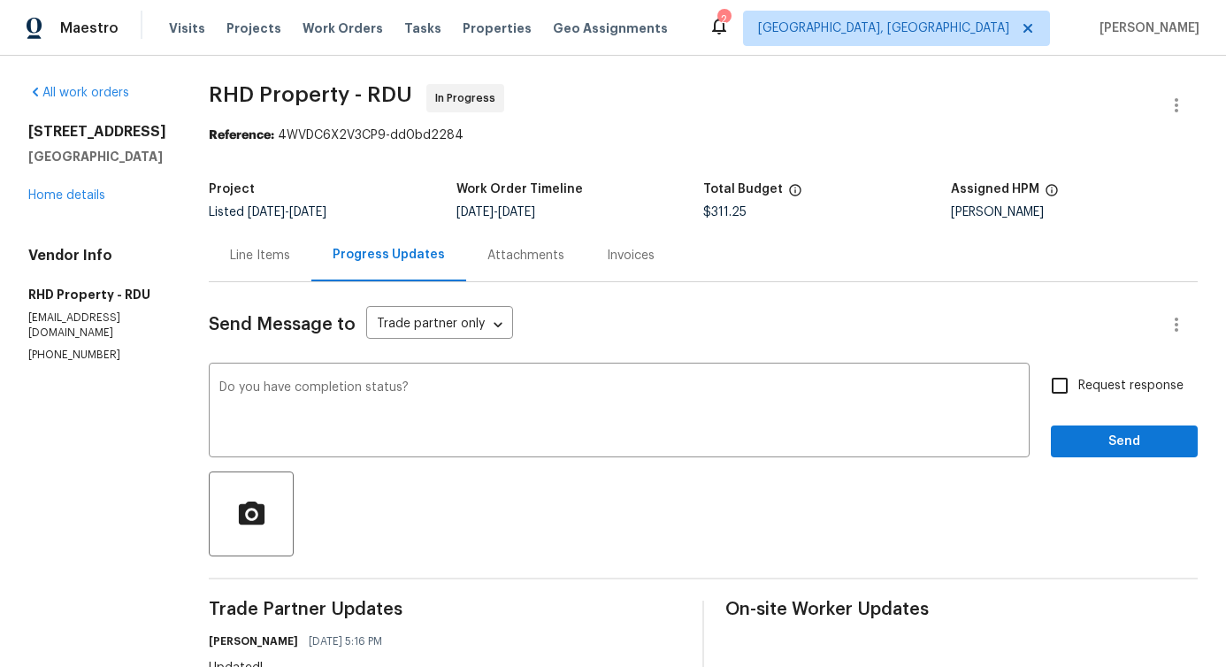
click at [1122, 384] on span "Request response" at bounding box center [1130, 386] width 105 height 19
click at [1078, 384] on input "Request response" at bounding box center [1059, 385] width 37 height 37
checkbox input "true"
click at [1122, 442] on span "Send" at bounding box center [1124, 442] width 119 height 22
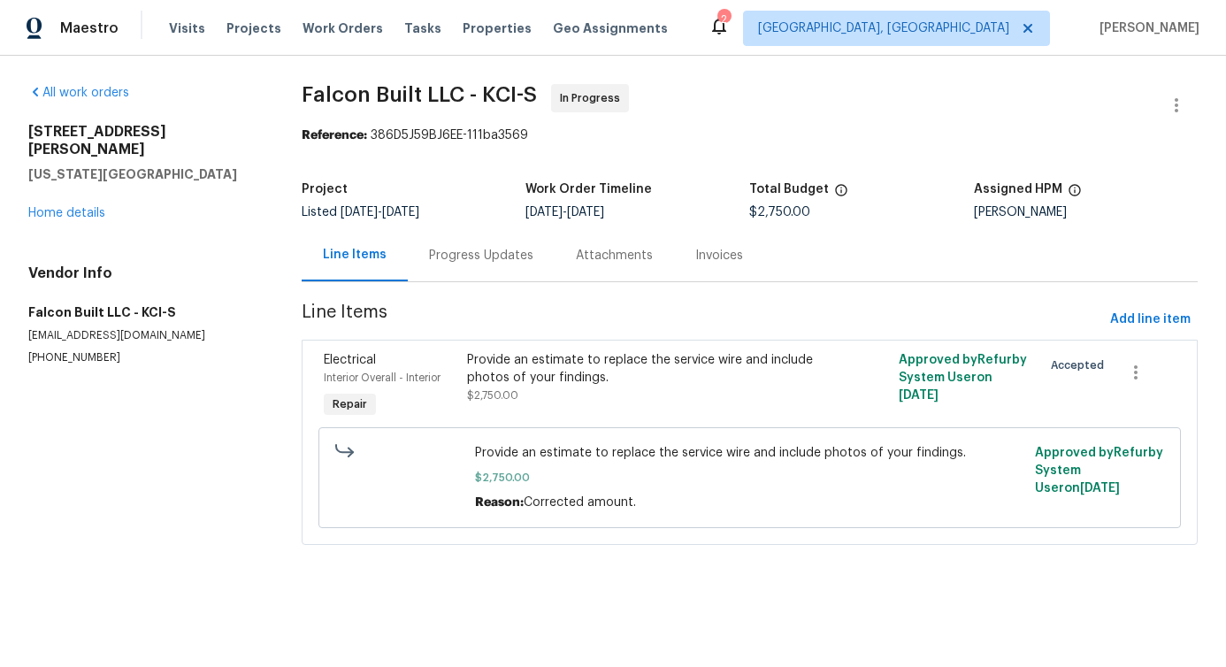
click at [506, 279] on div "Progress Updates" at bounding box center [481, 255] width 147 height 52
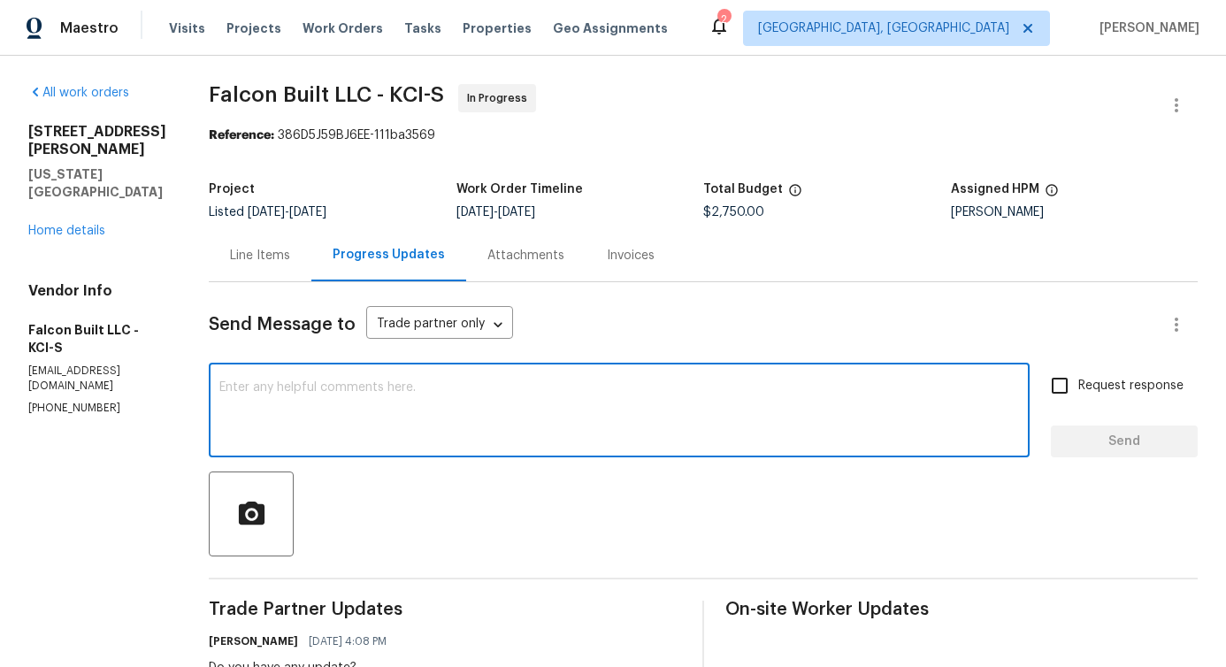
click at [496, 395] on textarea at bounding box center [619, 412] width 800 height 62
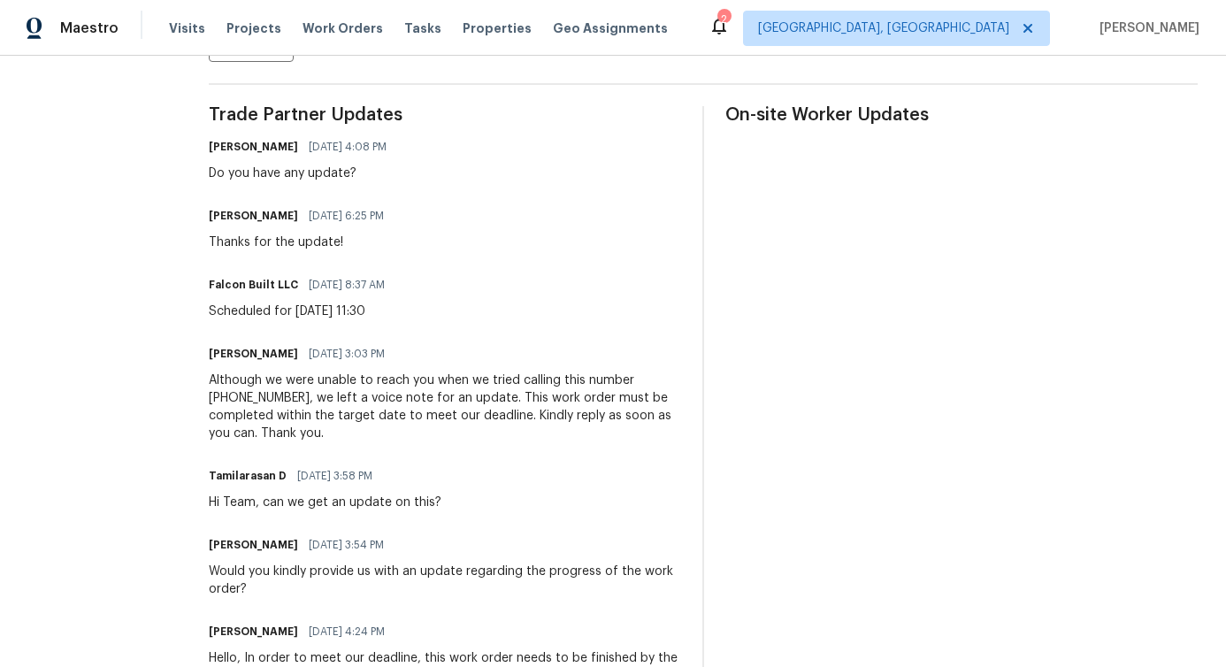
scroll to position [559, 0]
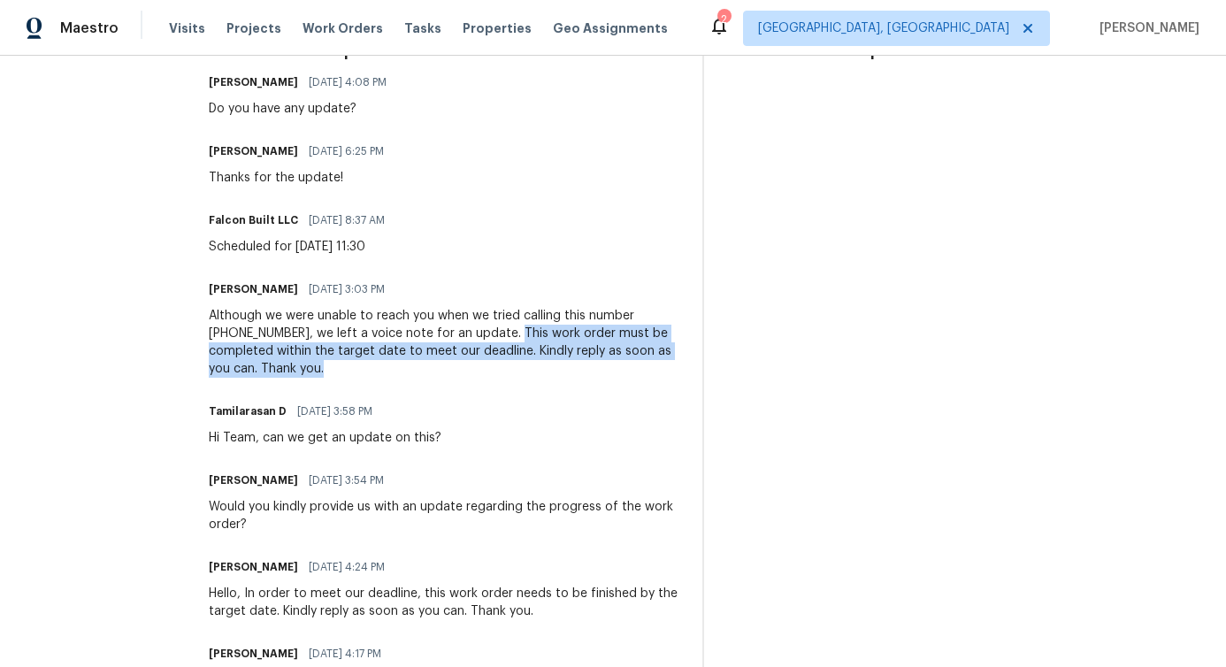
drag, startPoint x: 488, startPoint y: 334, endPoint x: 510, endPoint y: 375, distance: 46.3
click at [510, 375] on div "Although we were unable to reach you when we tried calling this number [PHONE_N…" at bounding box center [445, 342] width 472 height 71
copy div "This work order must be completed within the target date to meet our deadline. …"
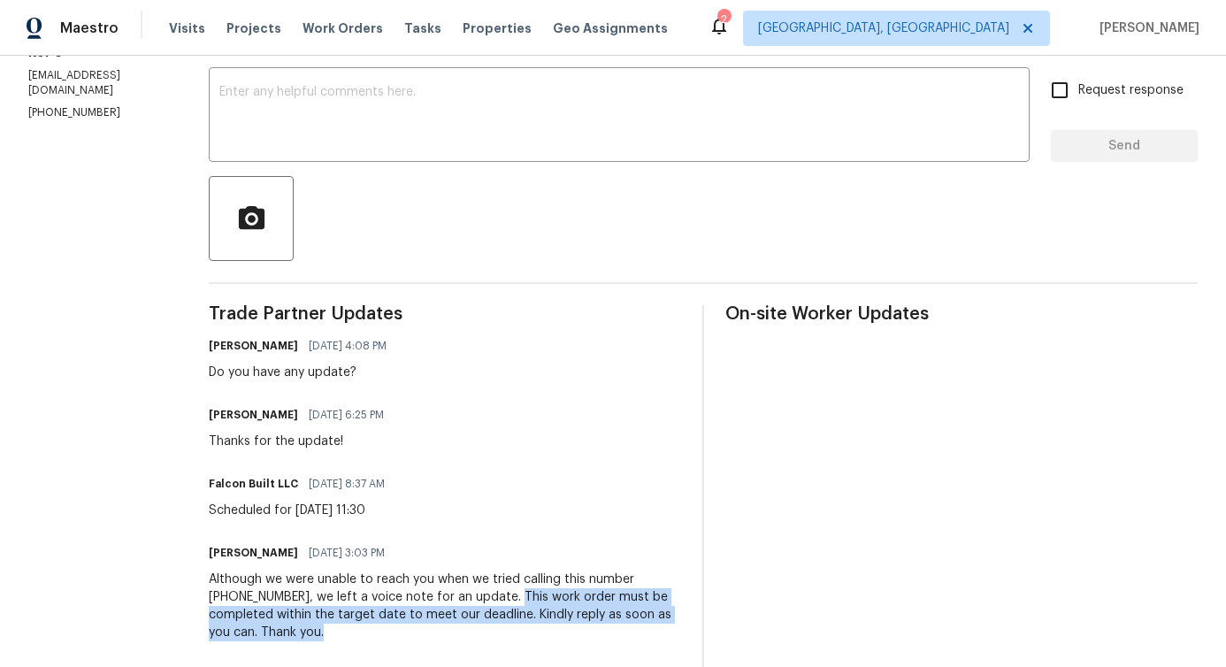
scroll to position [0, 0]
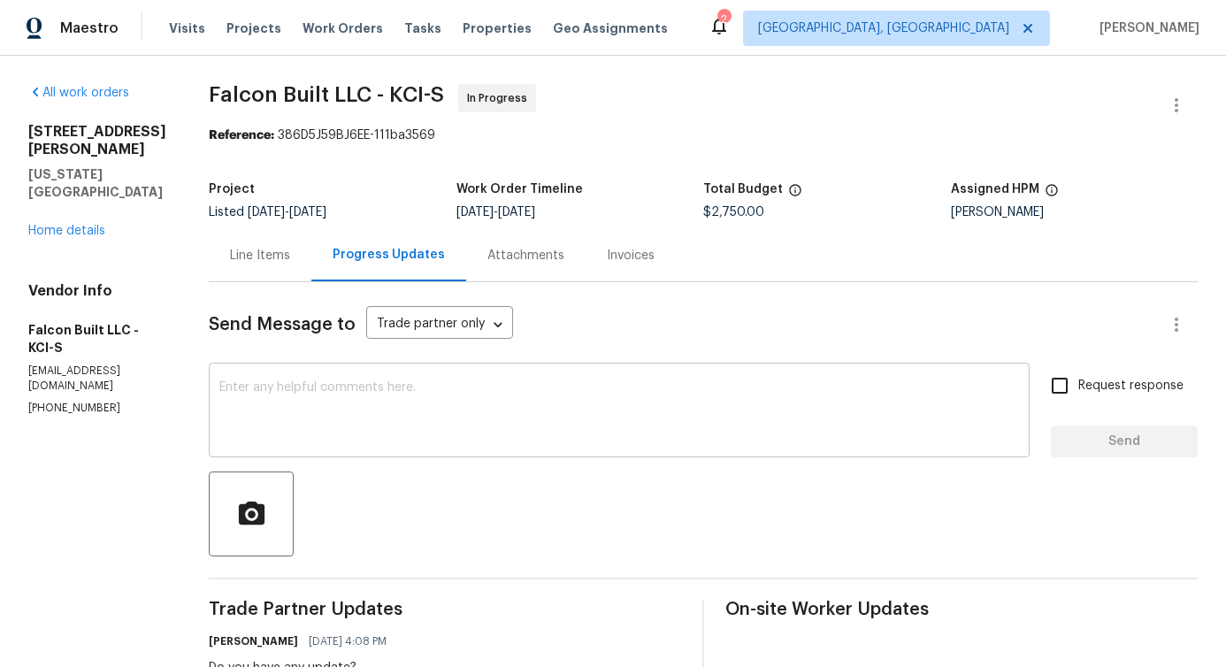
click at [461, 397] on textarea at bounding box center [619, 412] width 800 height 62
paste textarea "This work order must be completed within the target date to meet our deadline. …"
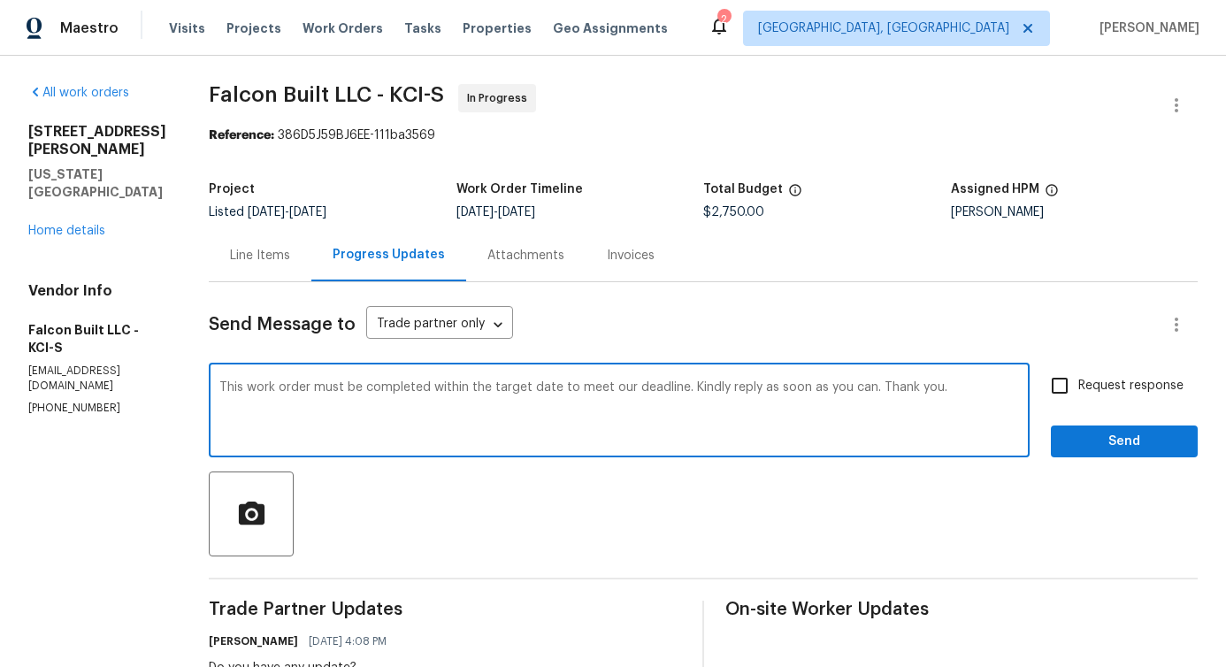
type textarea "This work order must be completed within the target date to meet our deadline. …"
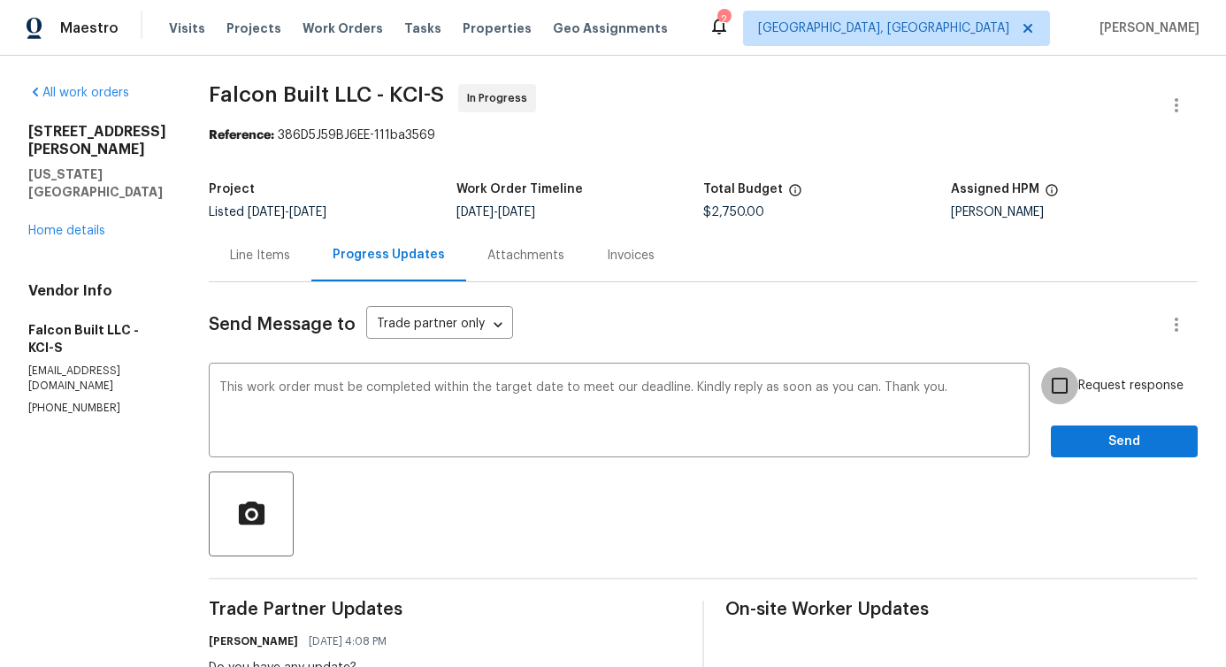
click at [1052, 382] on input "Request response" at bounding box center [1059, 385] width 37 height 37
checkbox input "true"
click at [1094, 439] on span "Send" at bounding box center [1124, 442] width 119 height 22
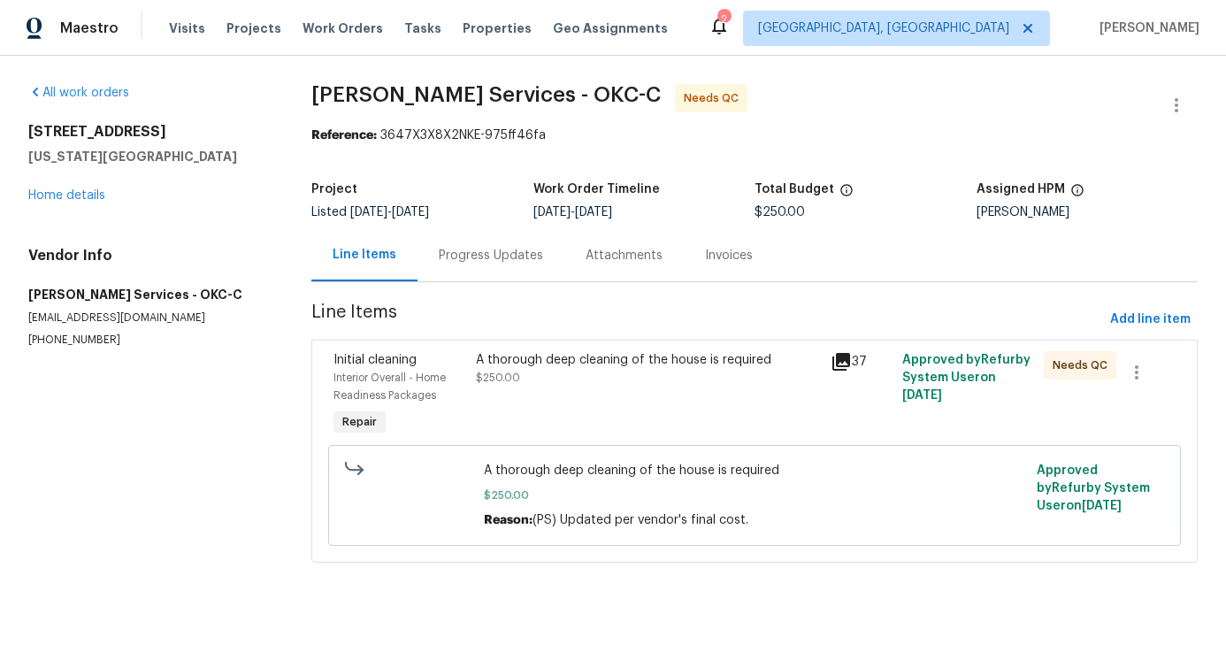
click at [483, 250] on div "Progress Updates" at bounding box center [491, 256] width 104 height 18
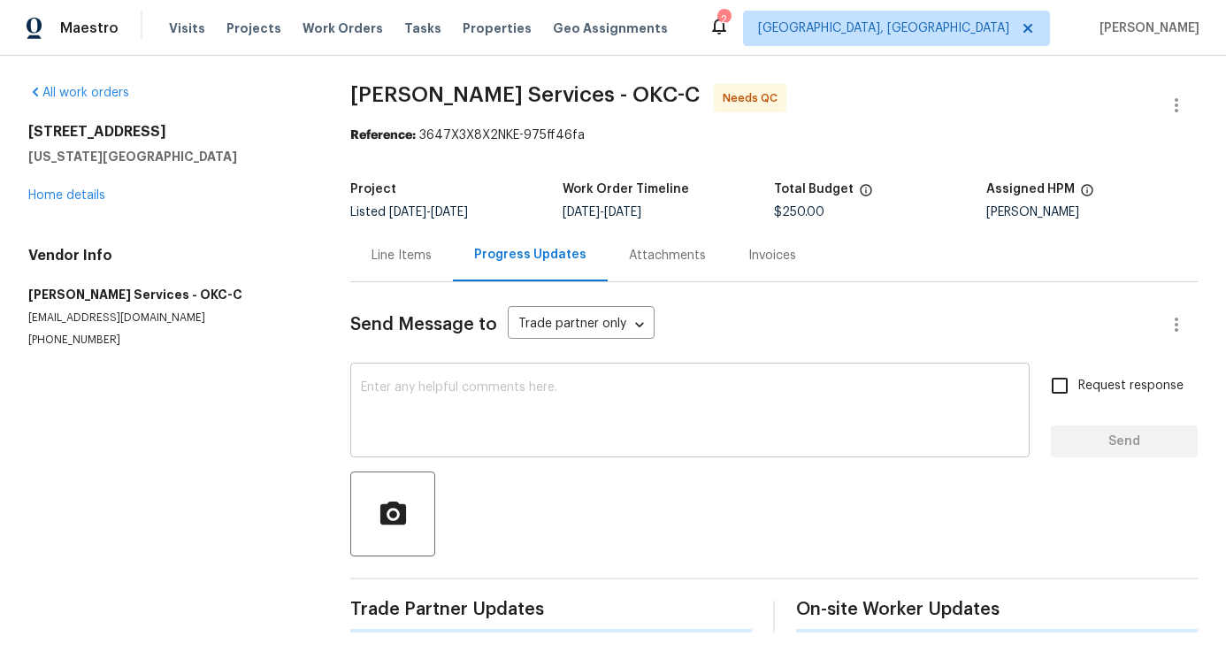
click at [462, 409] on textarea at bounding box center [690, 412] width 658 height 62
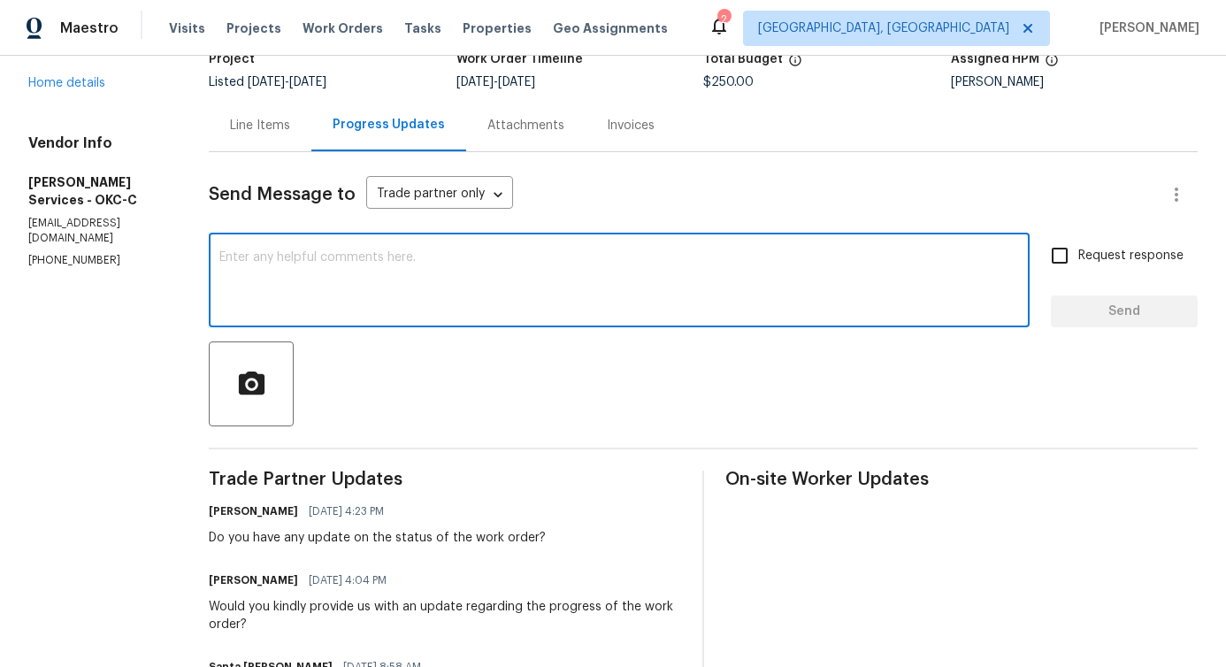
scroll to position [321, 0]
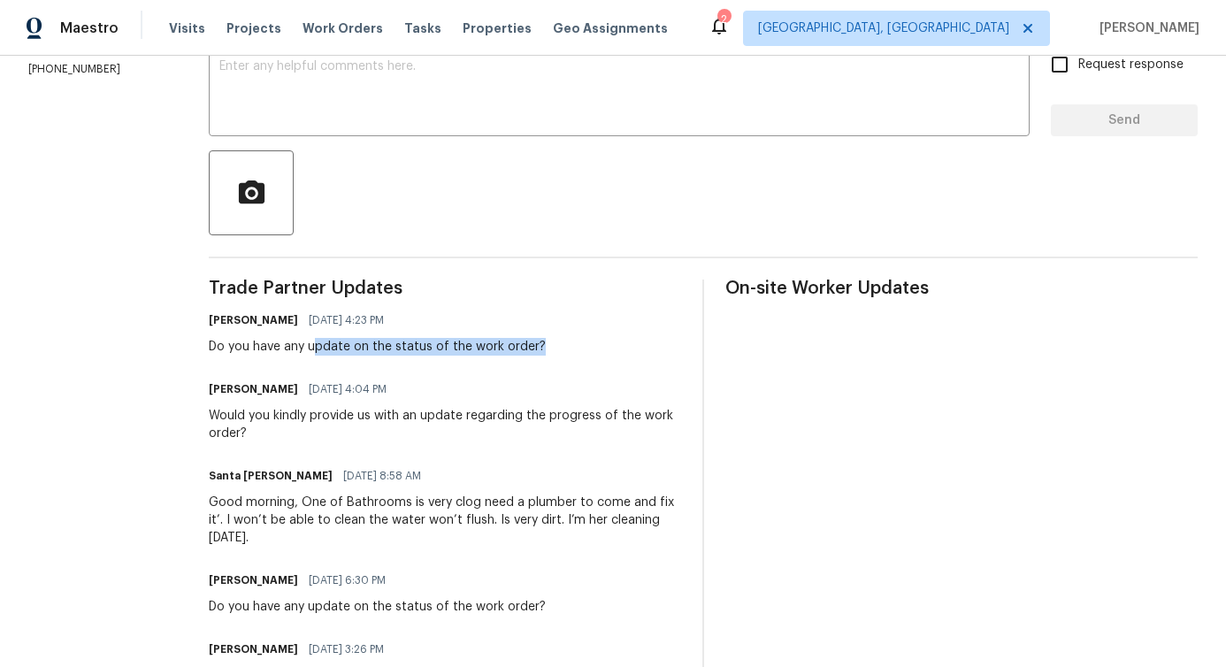
drag, startPoint x: 302, startPoint y: 346, endPoint x: 542, endPoint y: 348, distance: 240.6
click at [542, 348] on div "Pavithra Sekar 08/21/2025 4:23 PM Do you have any update on the status of the w…" at bounding box center [445, 332] width 472 height 48
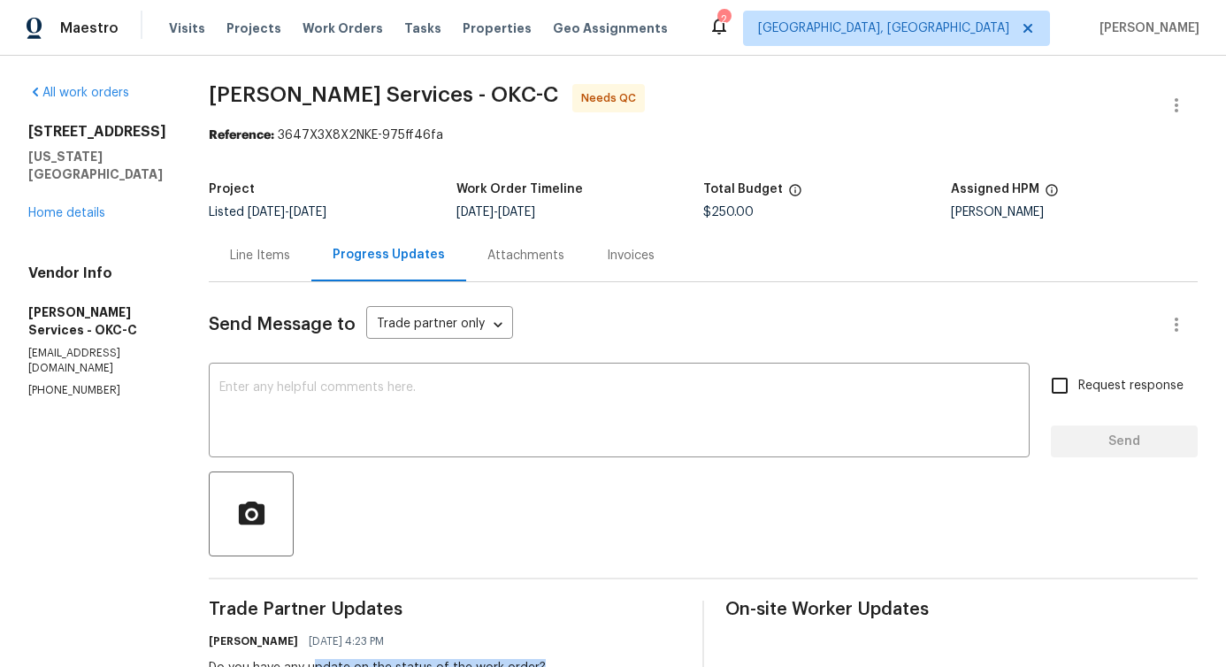
click at [243, 271] on div "Line Items" at bounding box center [260, 255] width 103 height 52
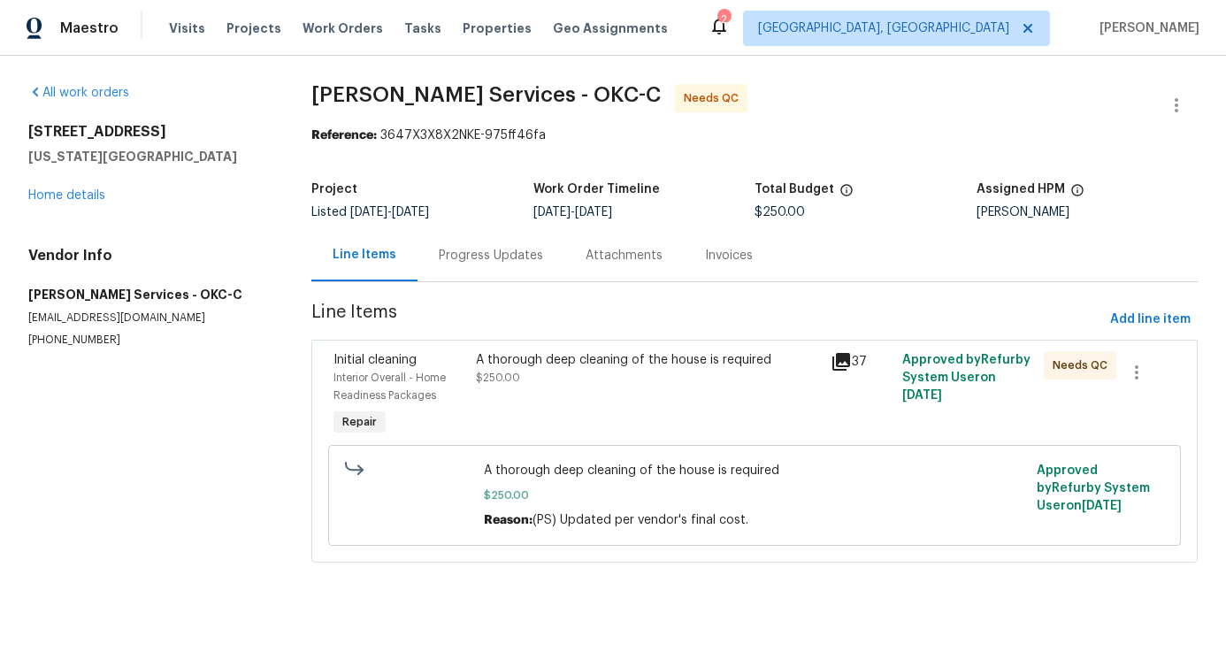
click at [557, 390] on div "A thorough deep cleaning of the house is required $250.00" at bounding box center [649, 395] width 356 height 99
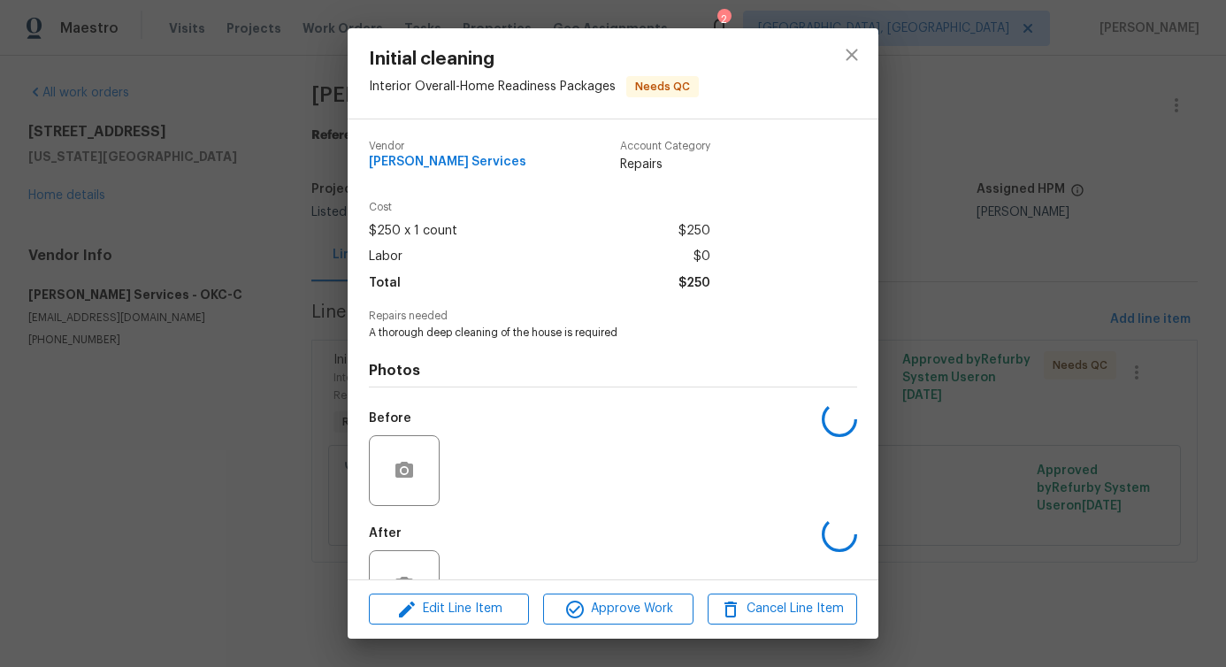
scroll to position [59, 0]
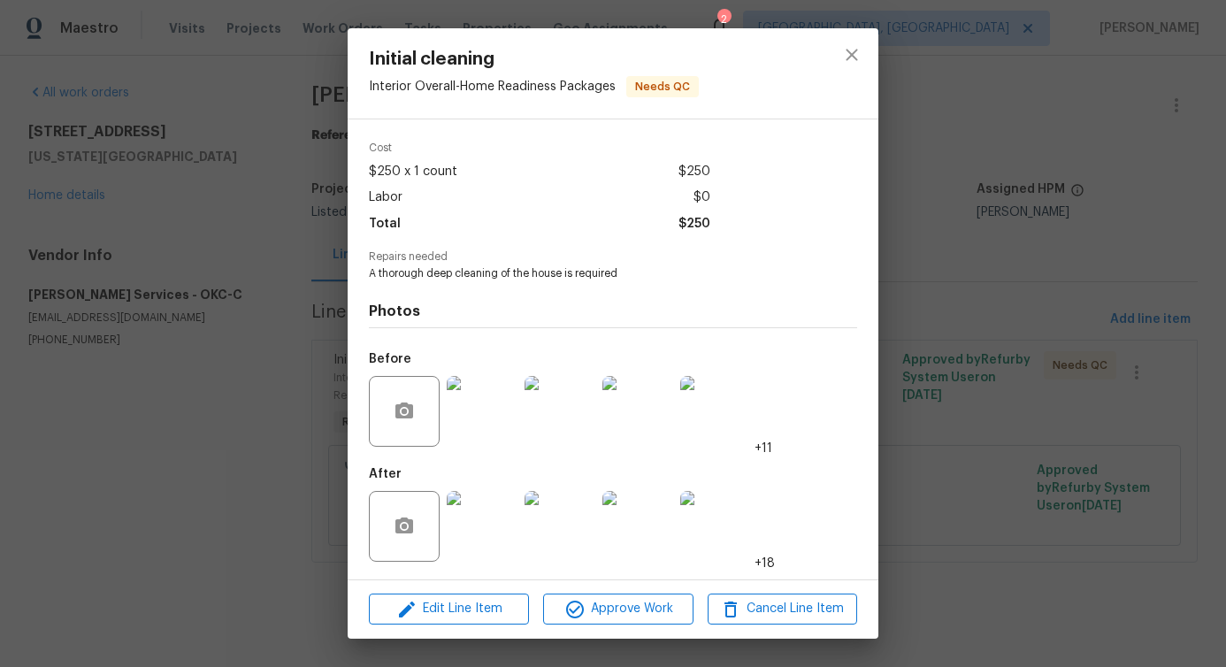
click at [495, 516] on img at bounding box center [482, 526] width 71 height 71
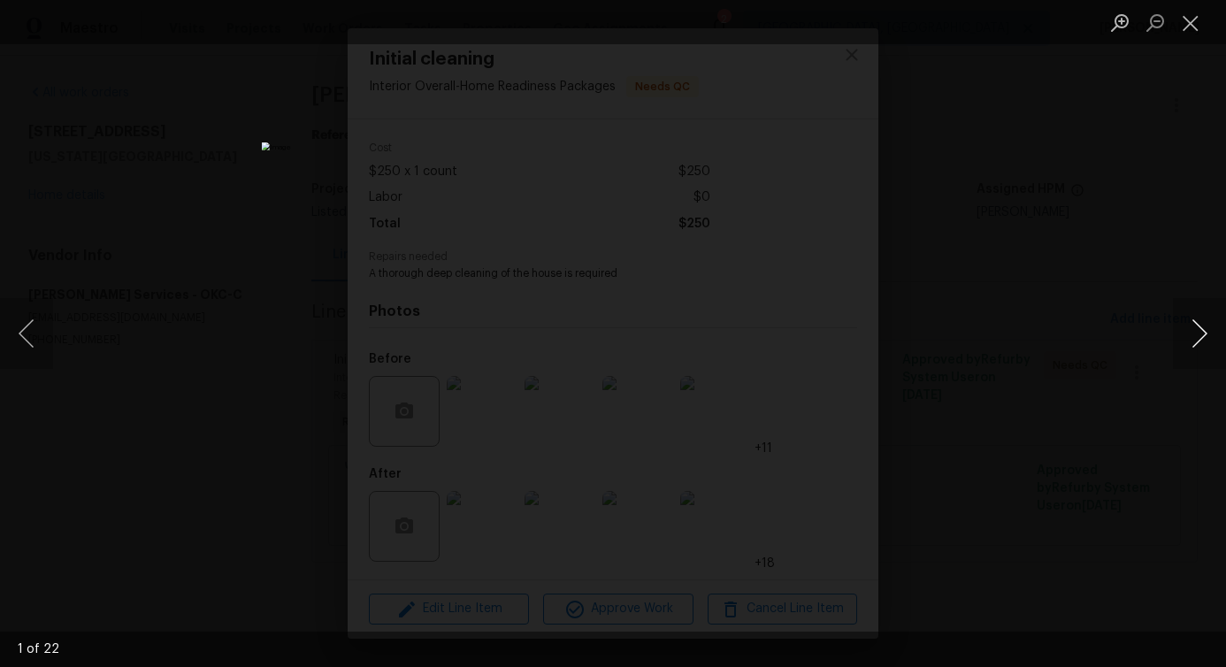
click at [1201, 334] on button "Next image" at bounding box center [1199, 333] width 53 height 71
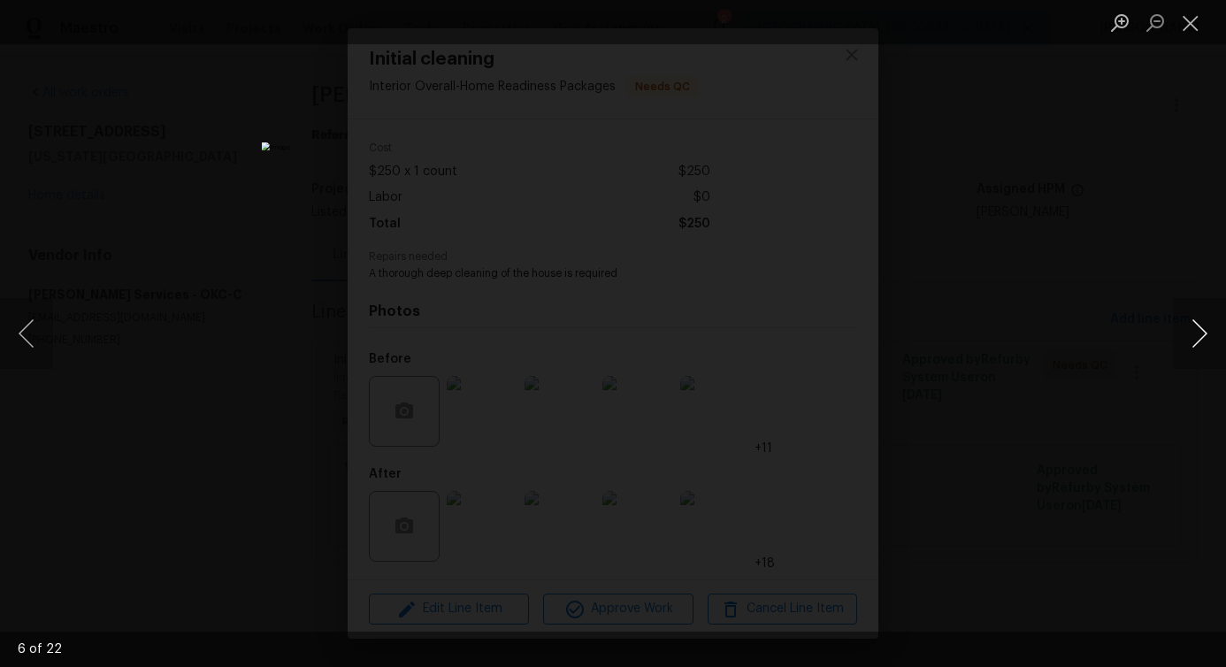
click at [1201, 334] on button "Next image" at bounding box center [1199, 333] width 53 height 71
click at [1187, 16] on button "Close lightbox" at bounding box center [1190, 22] width 35 height 31
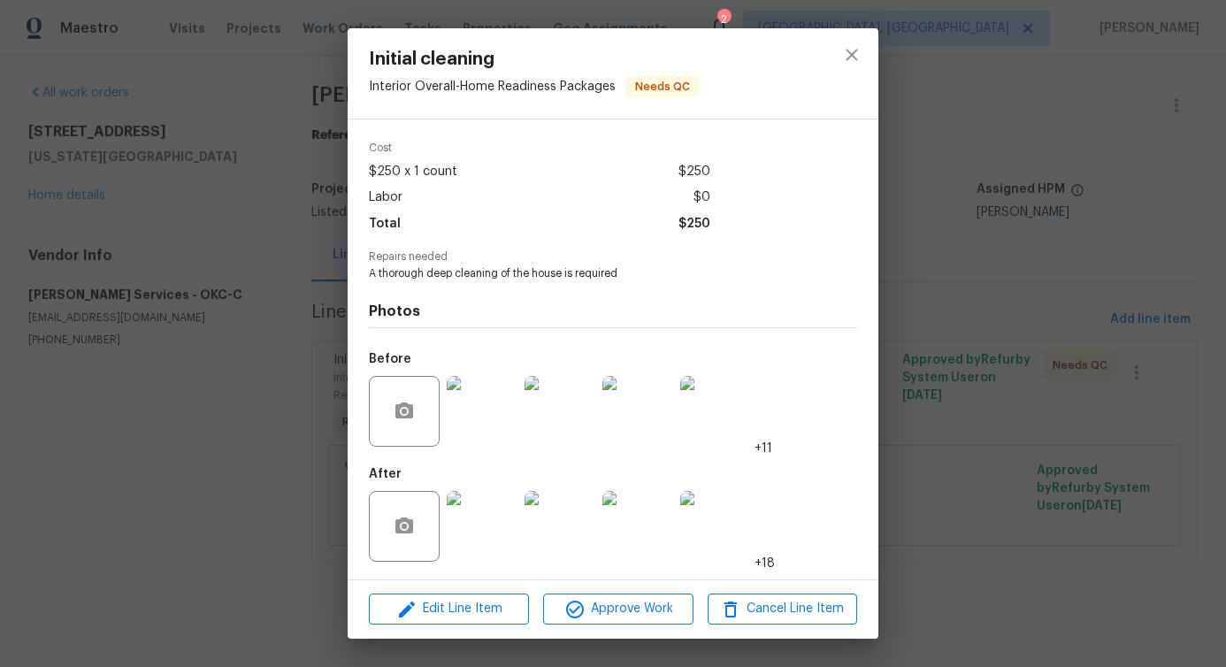
click at [483, 419] on img at bounding box center [482, 411] width 71 height 71
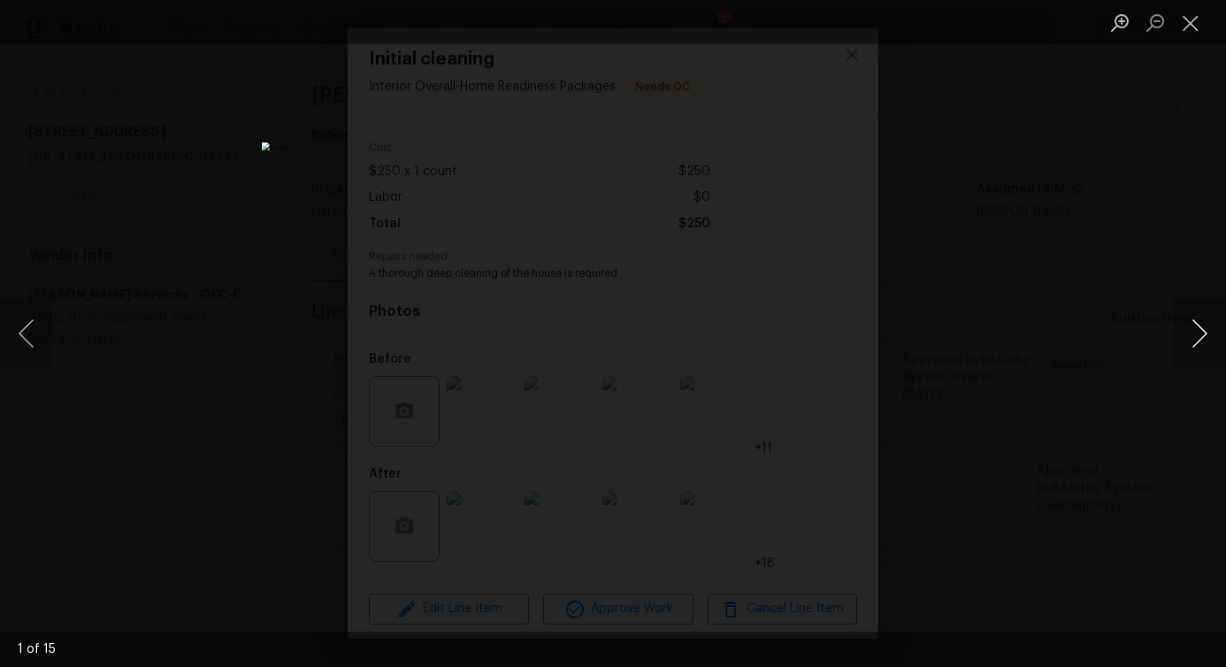
click at [1201, 337] on button "Next image" at bounding box center [1199, 333] width 53 height 71
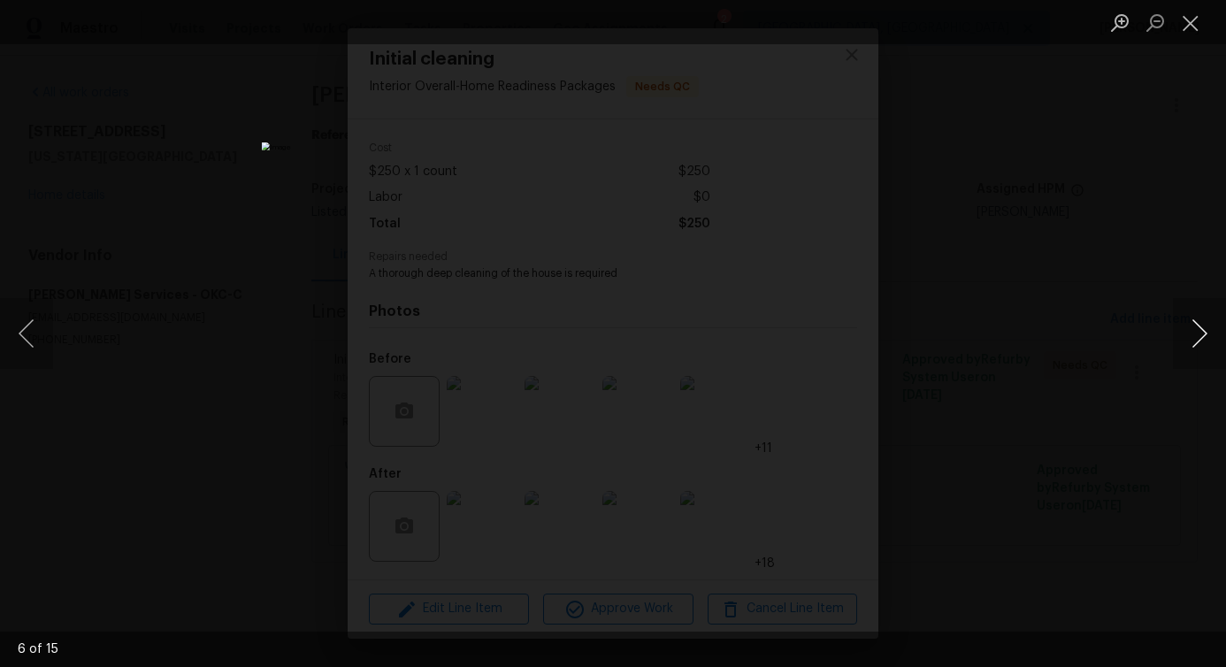
click at [1201, 337] on button "Next image" at bounding box center [1199, 333] width 53 height 71
click at [1192, 19] on button "Close lightbox" at bounding box center [1190, 22] width 35 height 31
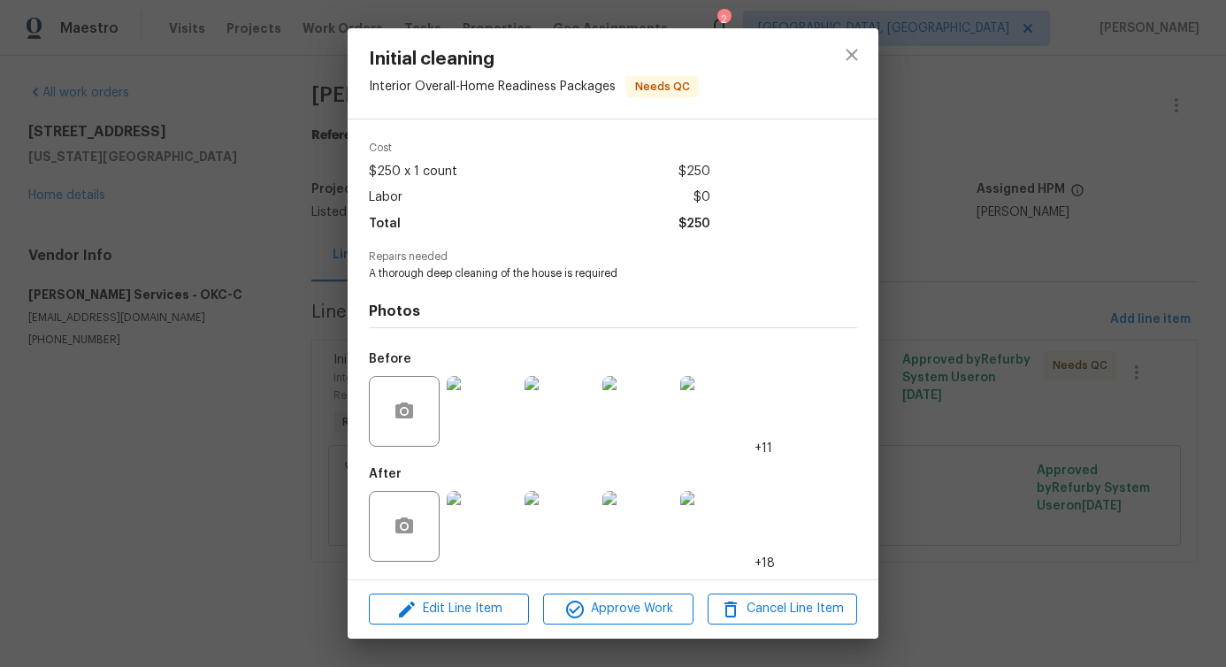
click at [728, 539] on img at bounding box center [715, 526] width 71 height 71
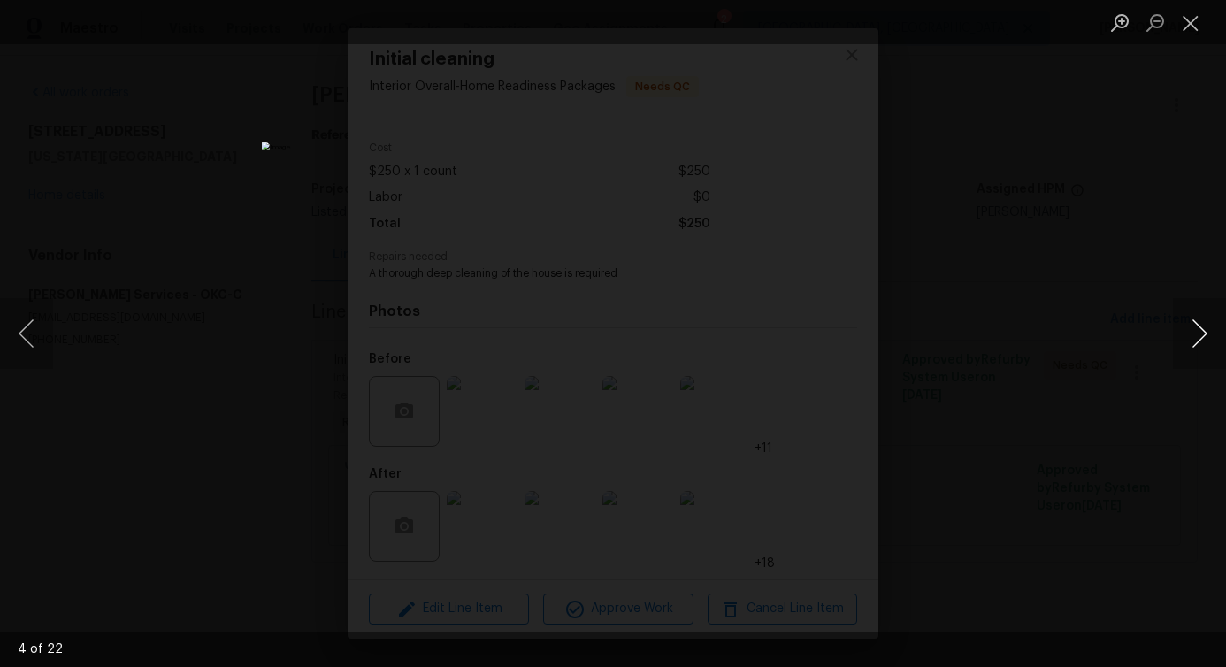
click at [1197, 335] on button "Next image" at bounding box center [1199, 333] width 53 height 71
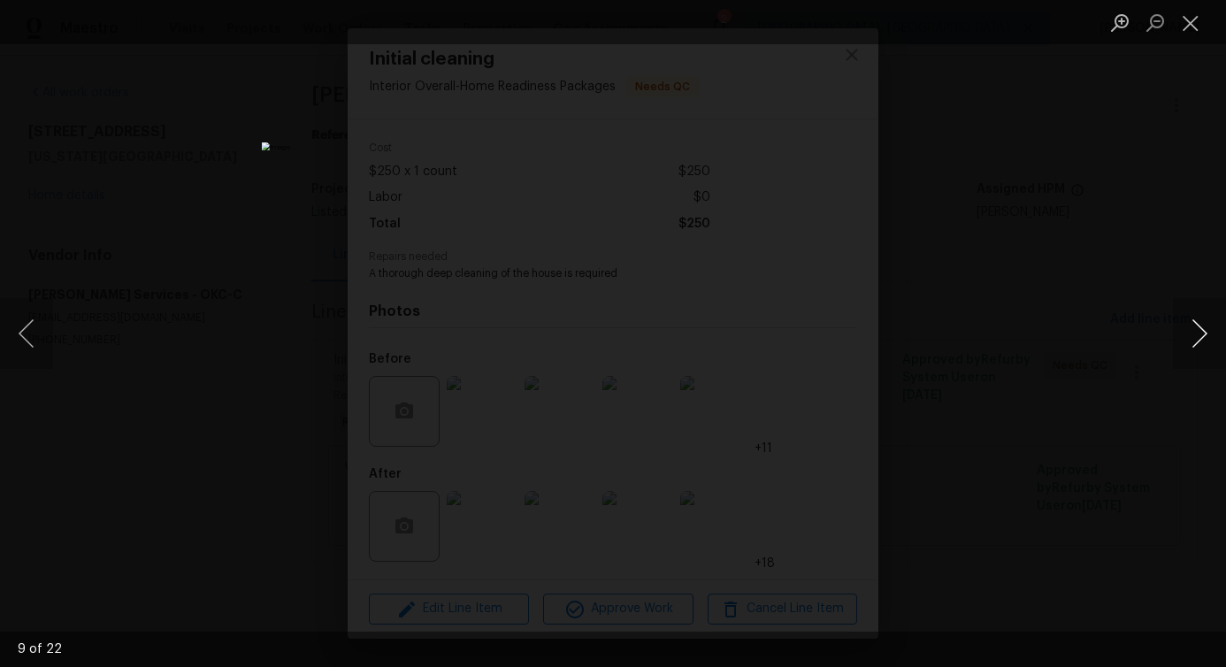
click at [1197, 335] on button "Next image" at bounding box center [1199, 333] width 53 height 71
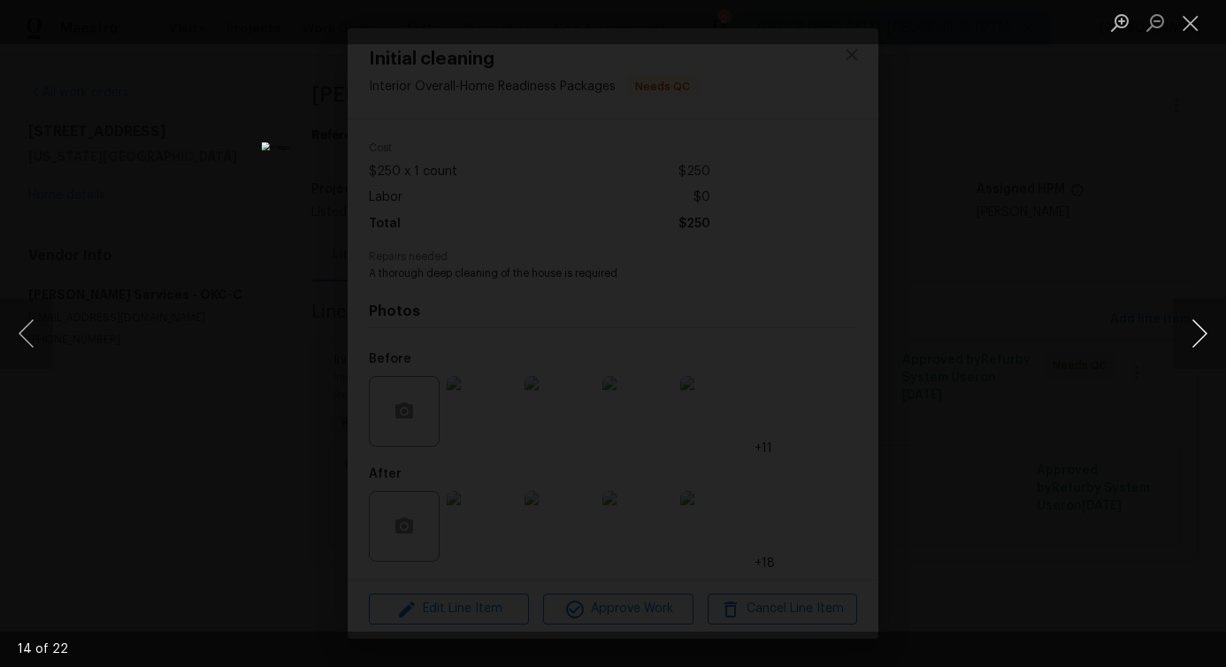
click at [1197, 335] on button "Next image" at bounding box center [1199, 333] width 53 height 71
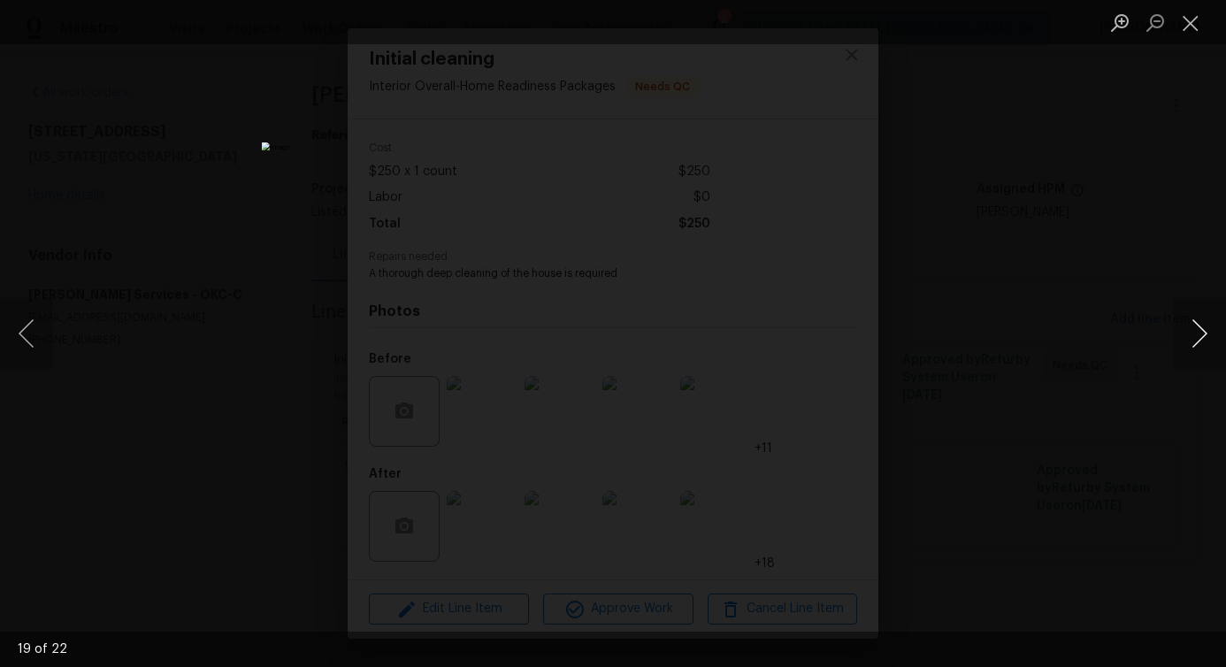
click at [1197, 335] on button "Next image" at bounding box center [1199, 333] width 53 height 71
click at [1198, 20] on button "Close lightbox" at bounding box center [1190, 22] width 35 height 31
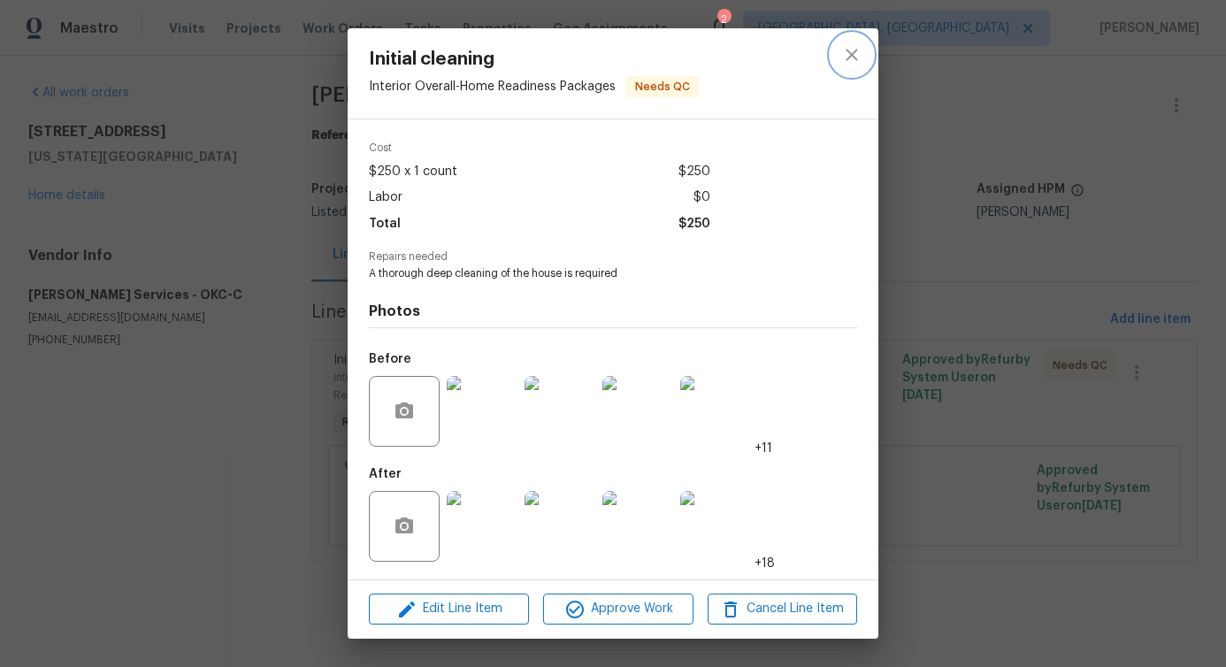
click at [859, 61] on icon "close" at bounding box center [851, 54] width 21 height 21
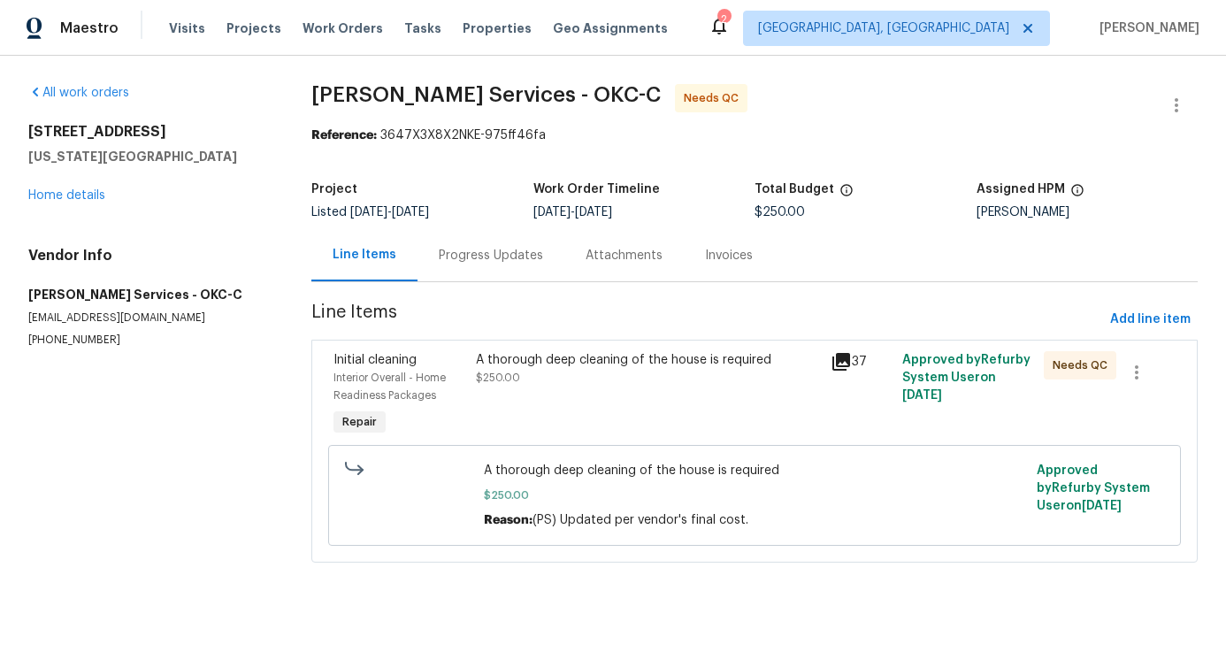
click at [554, 395] on div "A thorough deep cleaning of the house is required $250.00" at bounding box center [649, 395] width 356 height 99
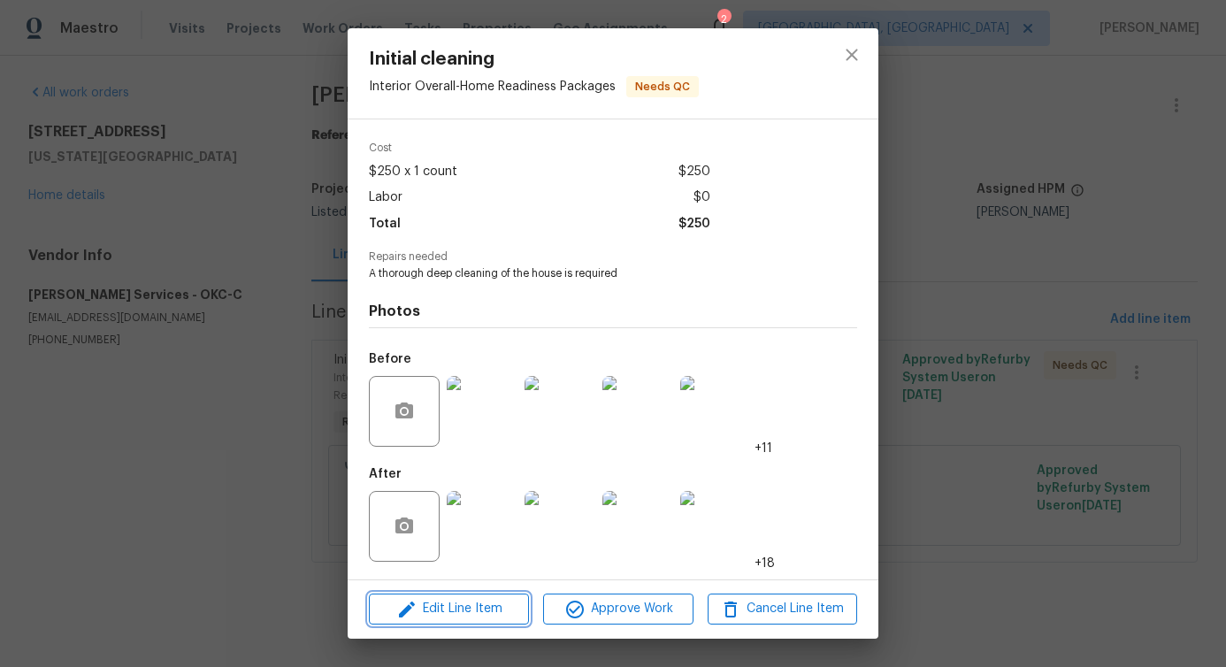
click at [412, 613] on icon "button" at bounding box center [406, 609] width 21 height 21
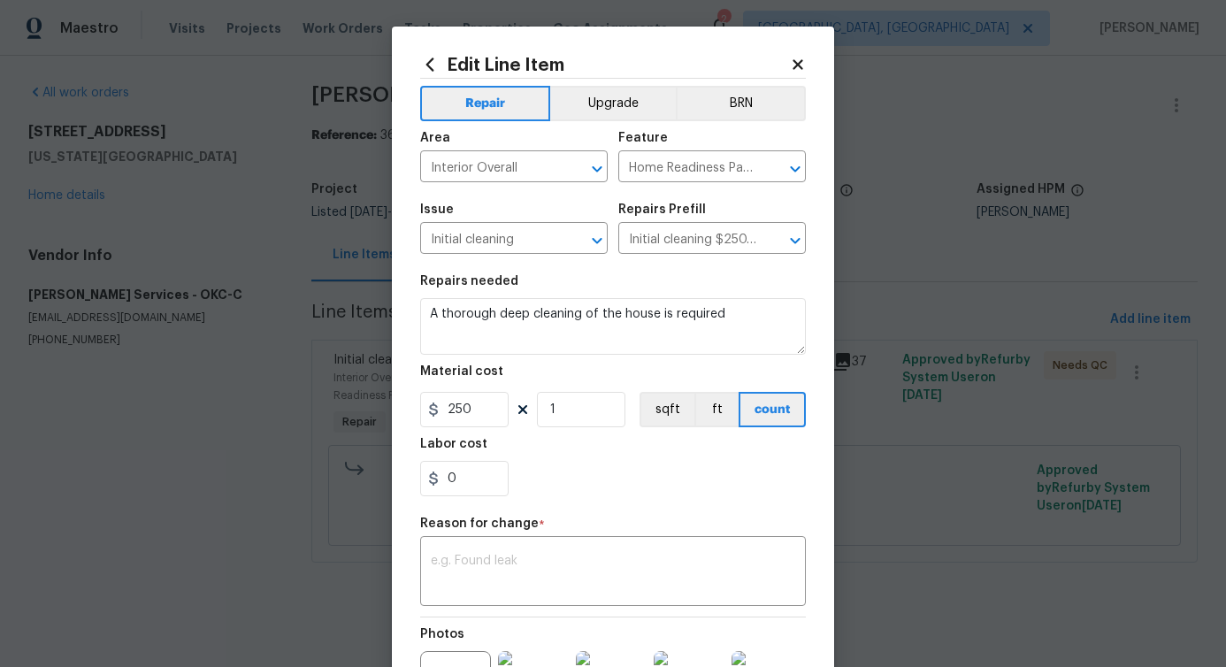
click at [792, 78] on div at bounding box center [613, 78] width 386 height 1
click at [798, 65] on icon at bounding box center [797, 64] width 10 height 10
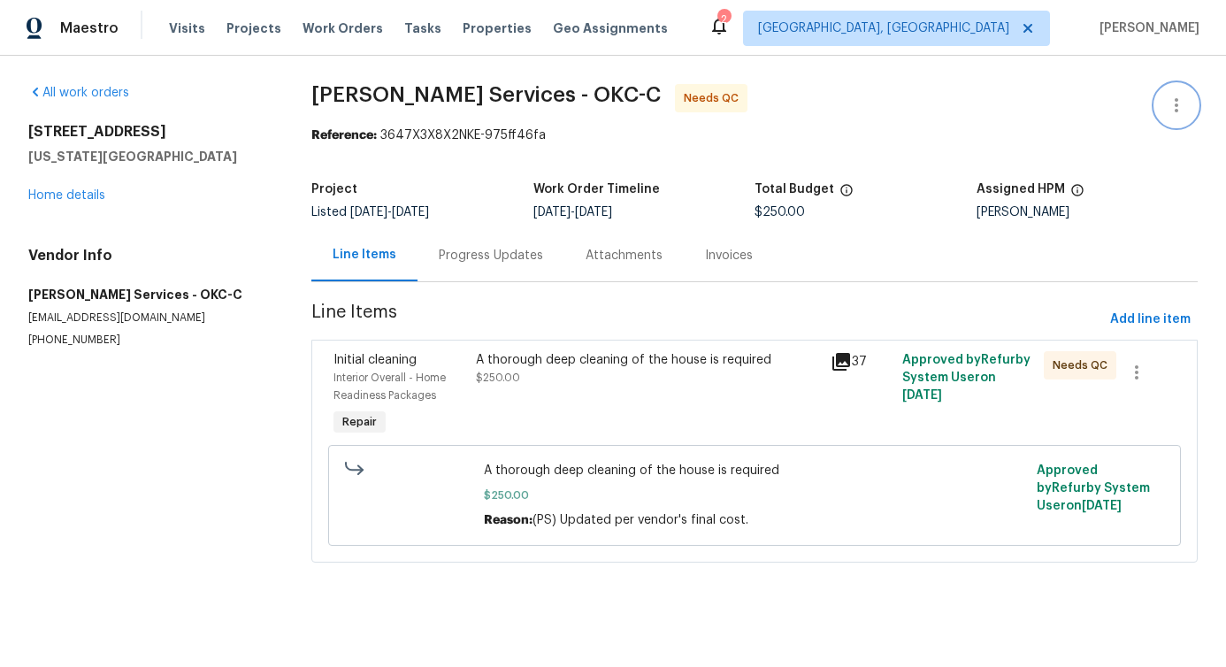
click at [1167, 106] on icon "button" at bounding box center [1176, 105] width 21 height 21
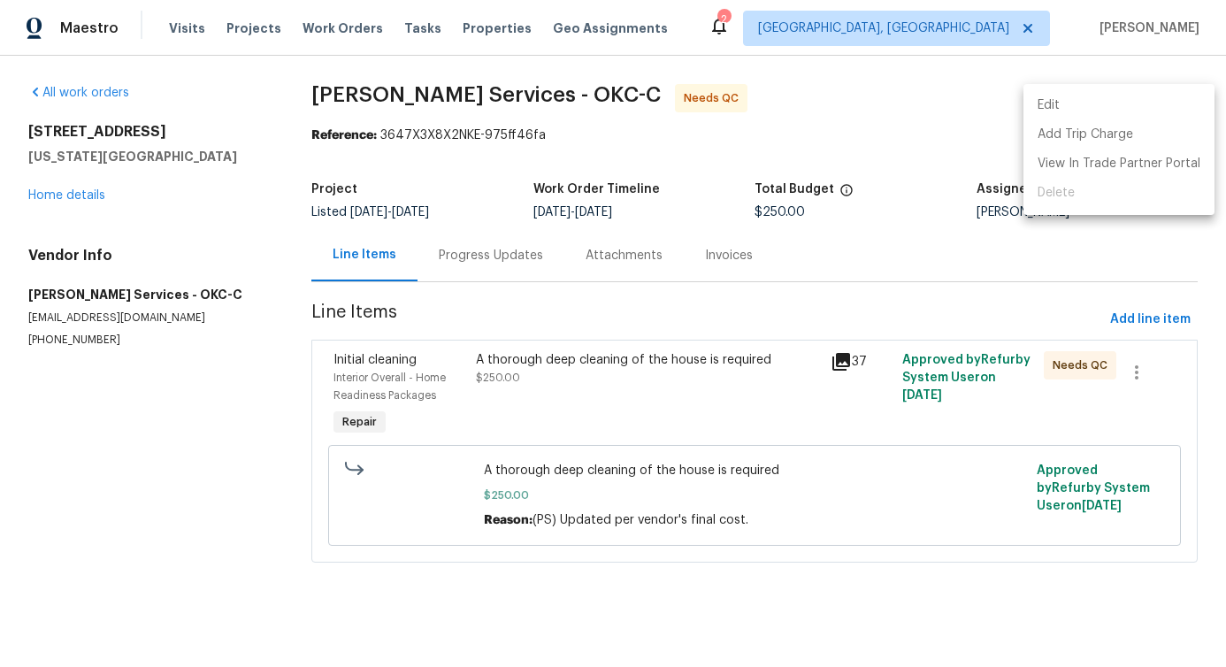
click at [1075, 103] on li "Edit" at bounding box center [1118, 105] width 191 height 29
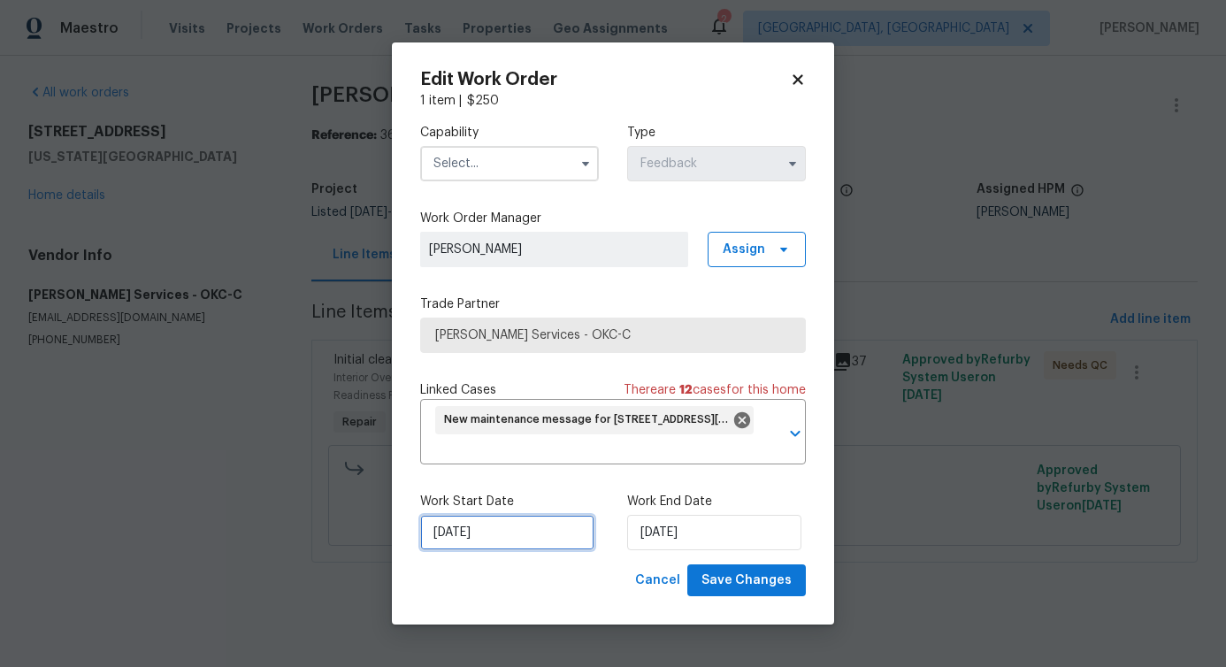
click at [476, 533] on input "[DATE]" at bounding box center [507, 532] width 174 height 35
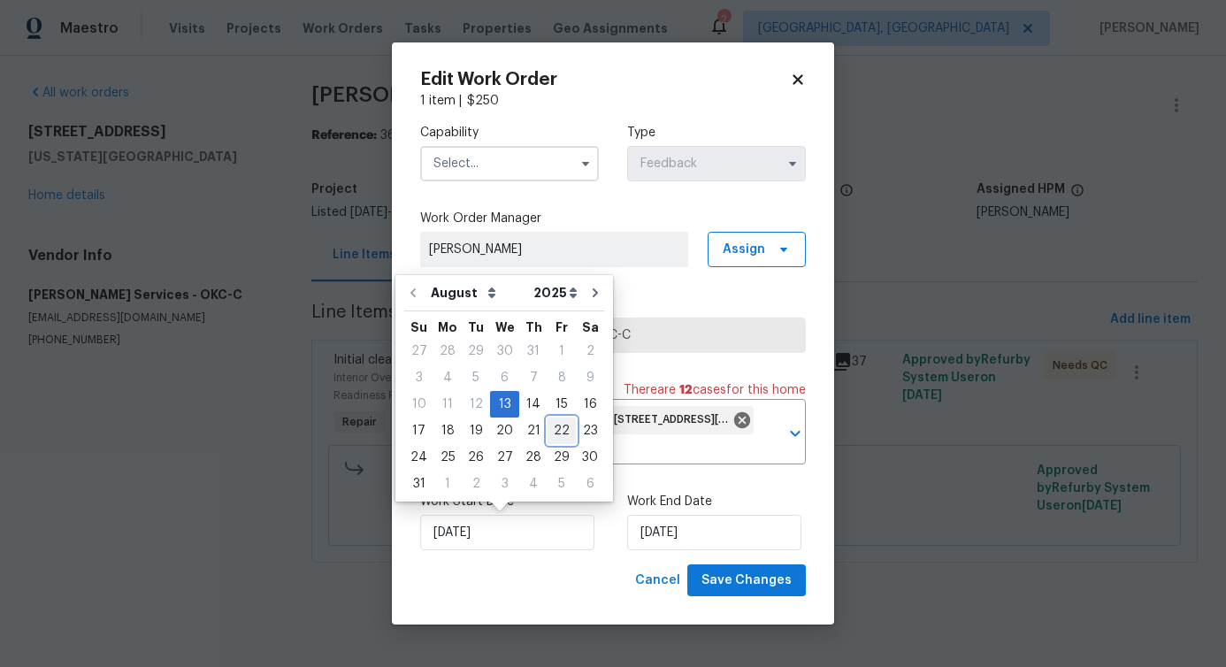
click at [547, 438] on div "22" at bounding box center [561, 430] width 28 height 25
type input "[DATE]"
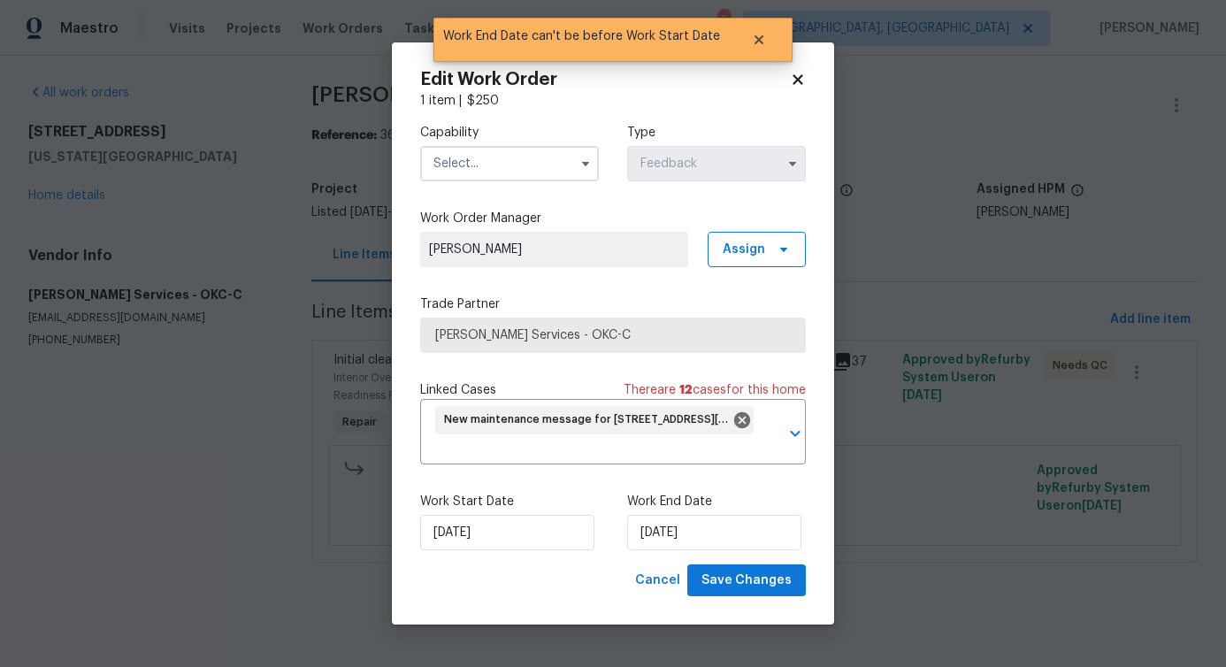
click at [477, 171] on input "text" at bounding box center [509, 163] width 179 height 35
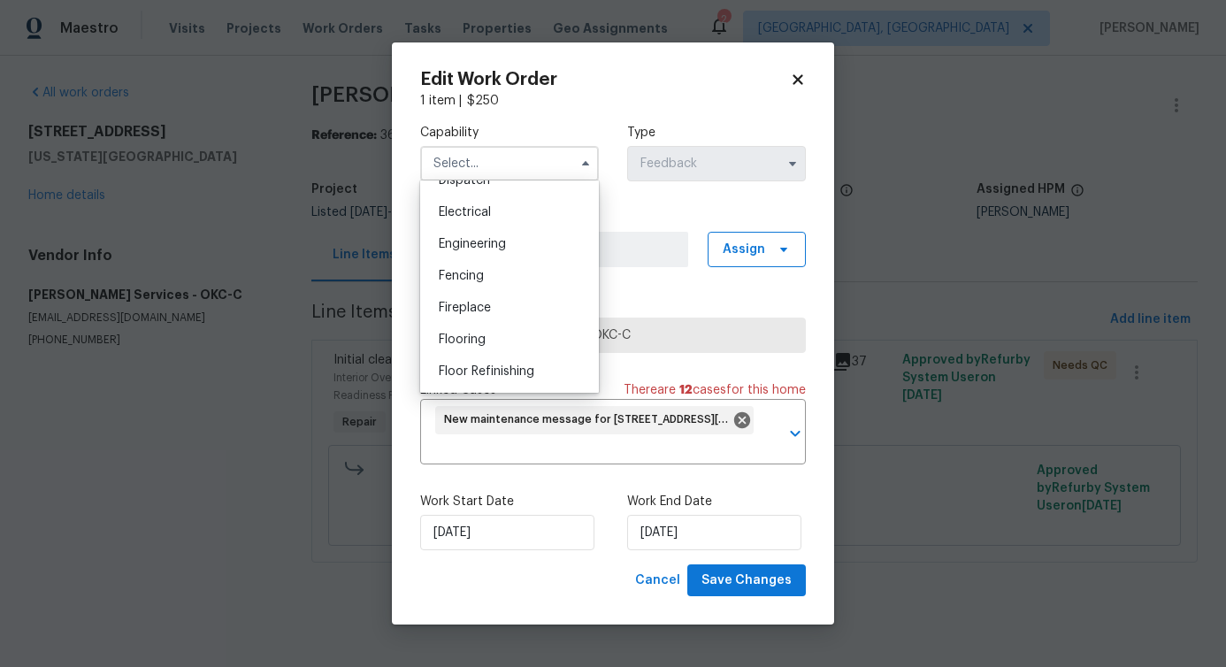
scroll to position [712, 0]
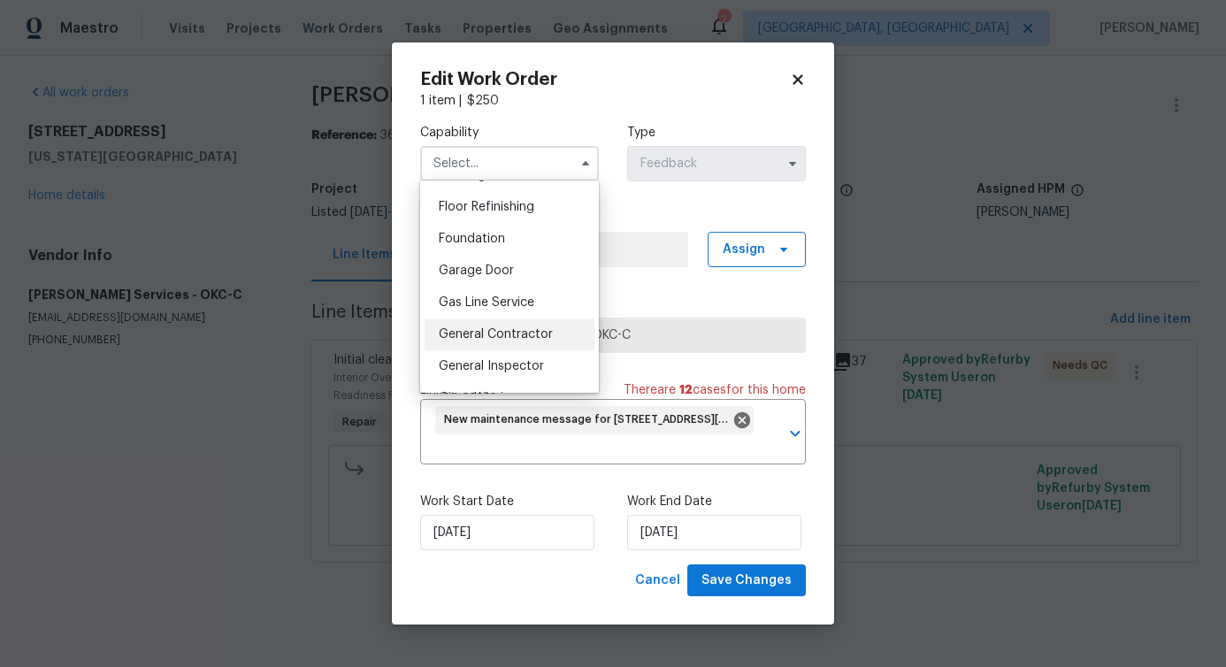
click at [501, 339] on span "General Contractor" at bounding box center [496, 334] width 114 height 12
type input "General Contractor"
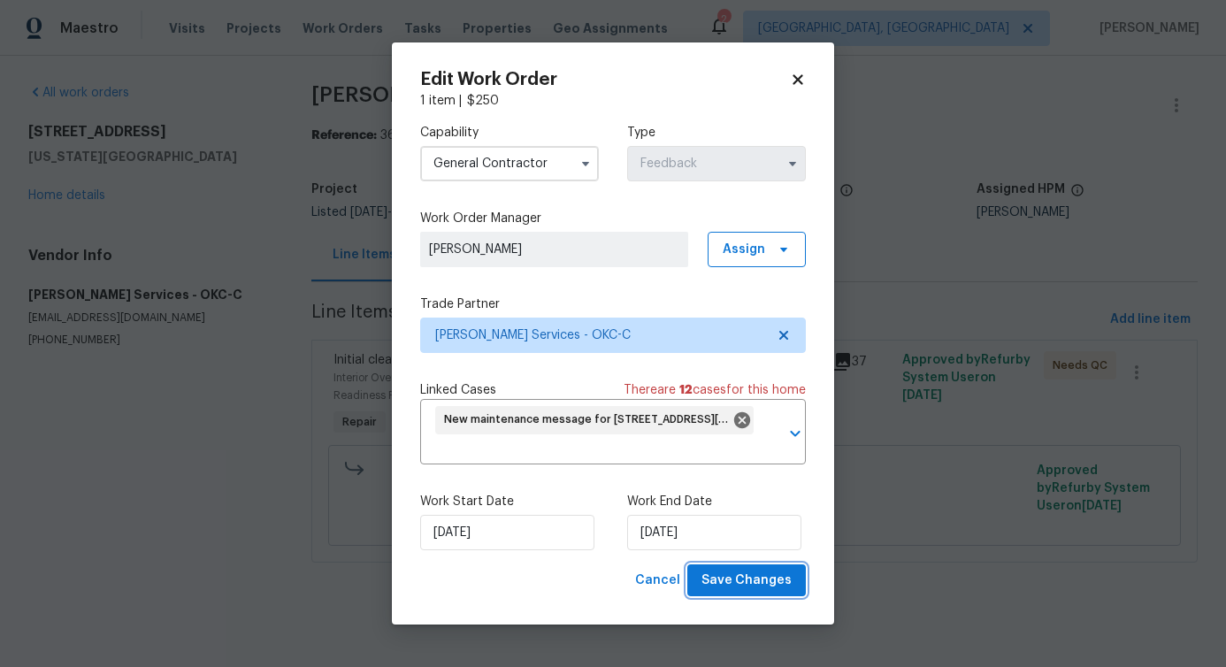
click at [726, 583] on span "Save Changes" at bounding box center [746, 581] width 90 height 22
click at [183, 425] on body "Maestro Visits Projects Work Orders Tasks Properties Geo Assignments 2 Albuquer…" at bounding box center [613, 306] width 1226 height 612
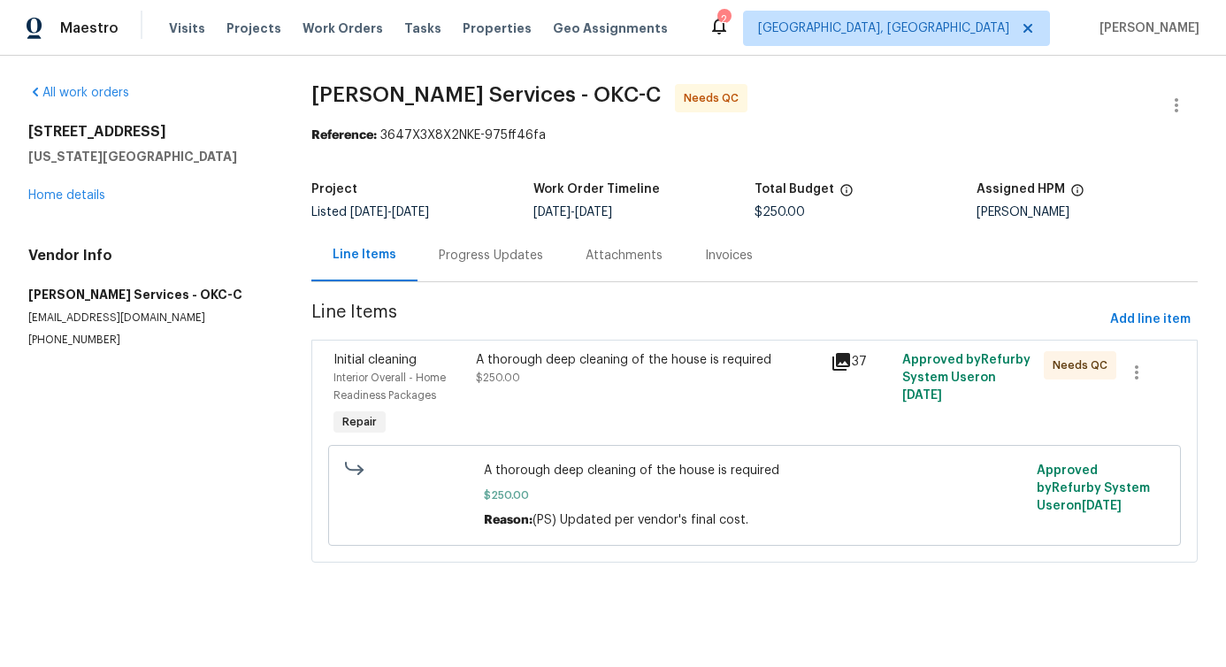
click at [648, 366] on div "A thorough deep cleaning of the house is required" at bounding box center [648, 360] width 345 height 18
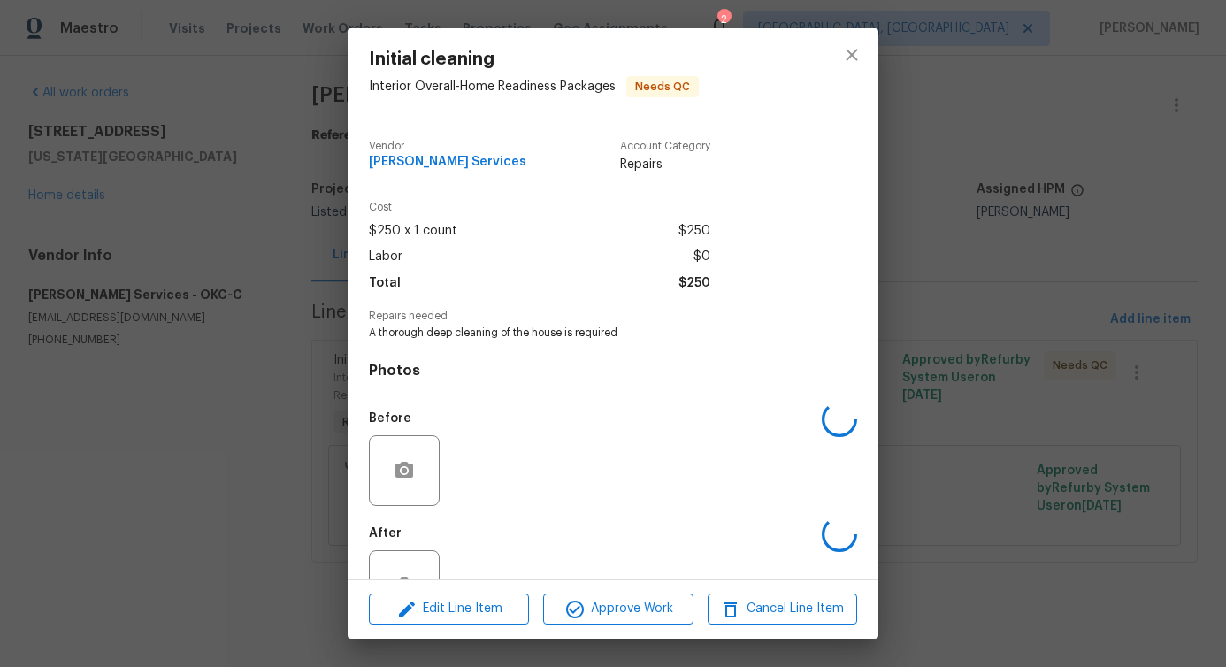
scroll to position [59, 0]
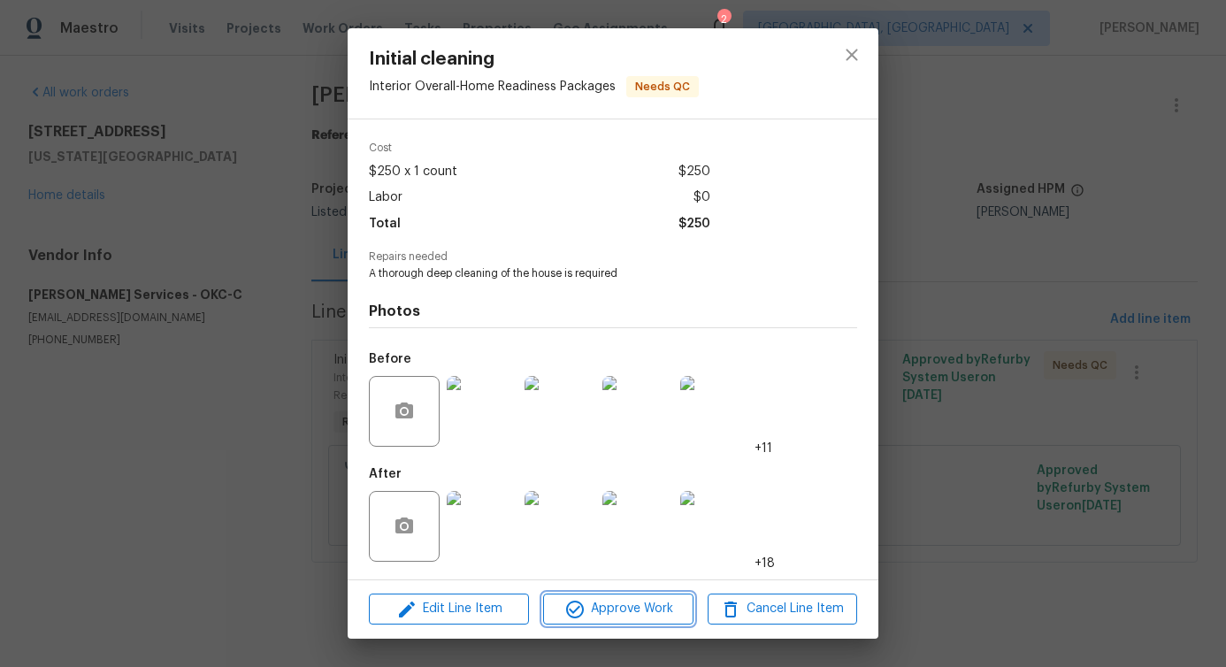
click at [650, 608] on span "Approve Work" at bounding box center [617, 609] width 139 height 22
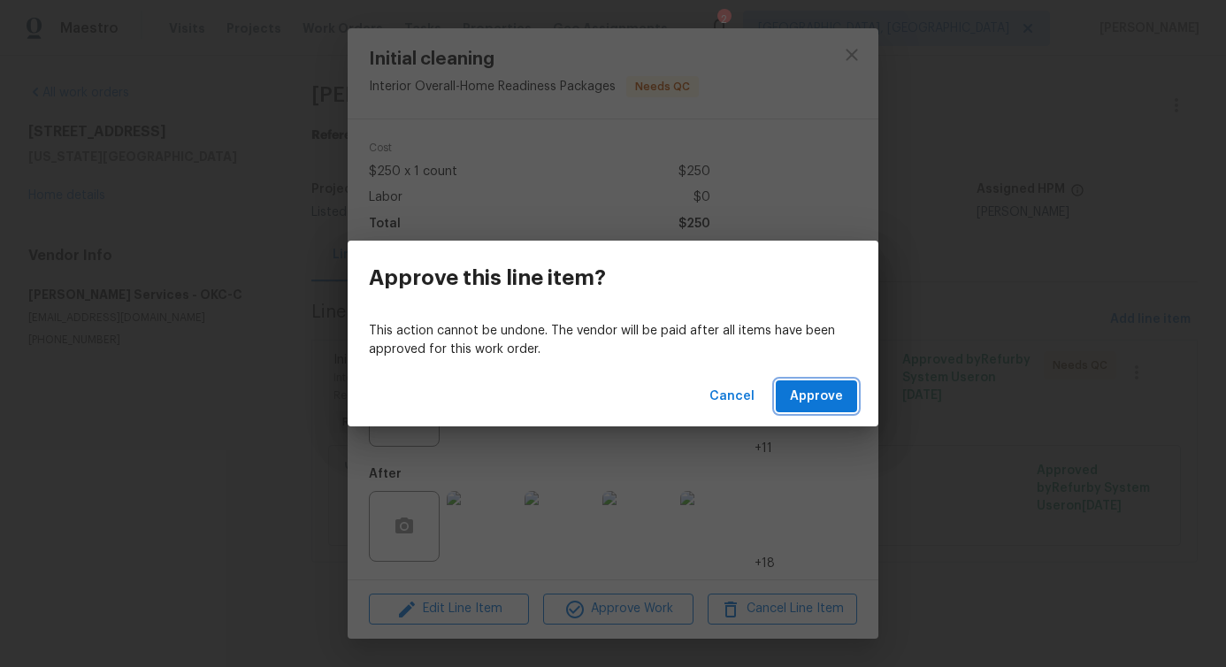
click at [841, 403] on span "Approve" at bounding box center [816, 397] width 53 height 22
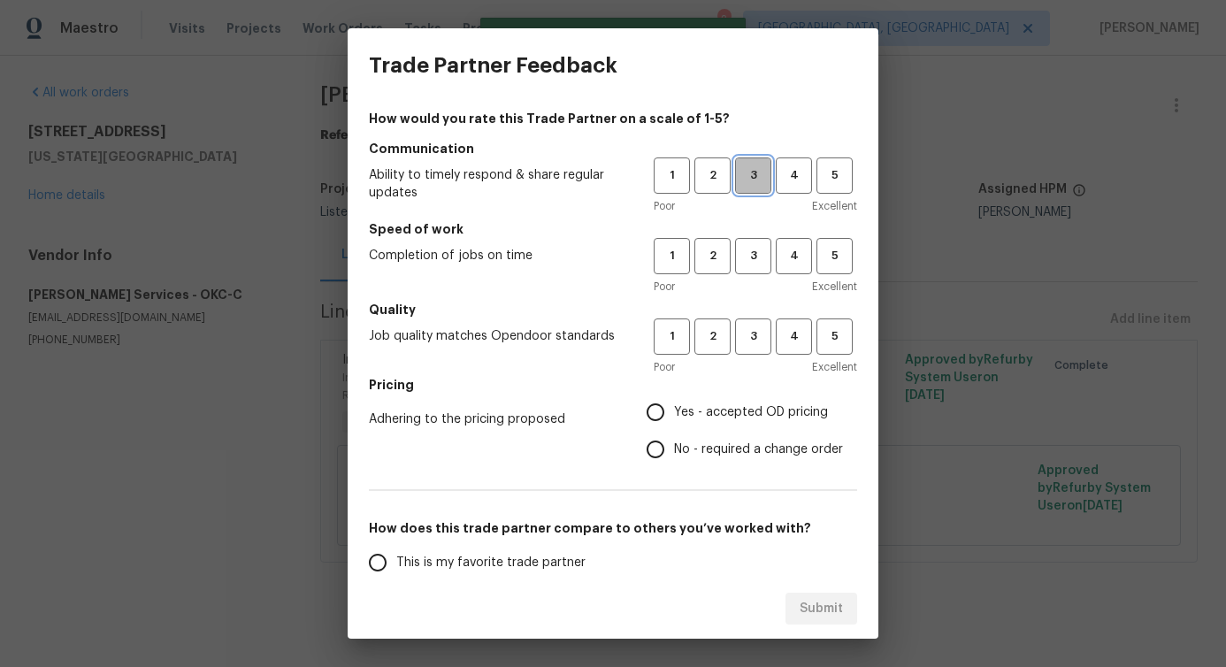
click at [758, 174] on span "3" at bounding box center [753, 175] width 33 height 20
click at [763, 252] on span "3" at bounding box center [753, 256] width 33 height 20
click at [746, 337] on span "3" at bounding box center [753, 336] width 33 height 20
click at [712, 433] on label "No - required a change order" at bounding box center [740, 449] width 206 height 37
click at [674, 433] on input "No - required a change order" at bounding box center [655, 449] width 37 height 37
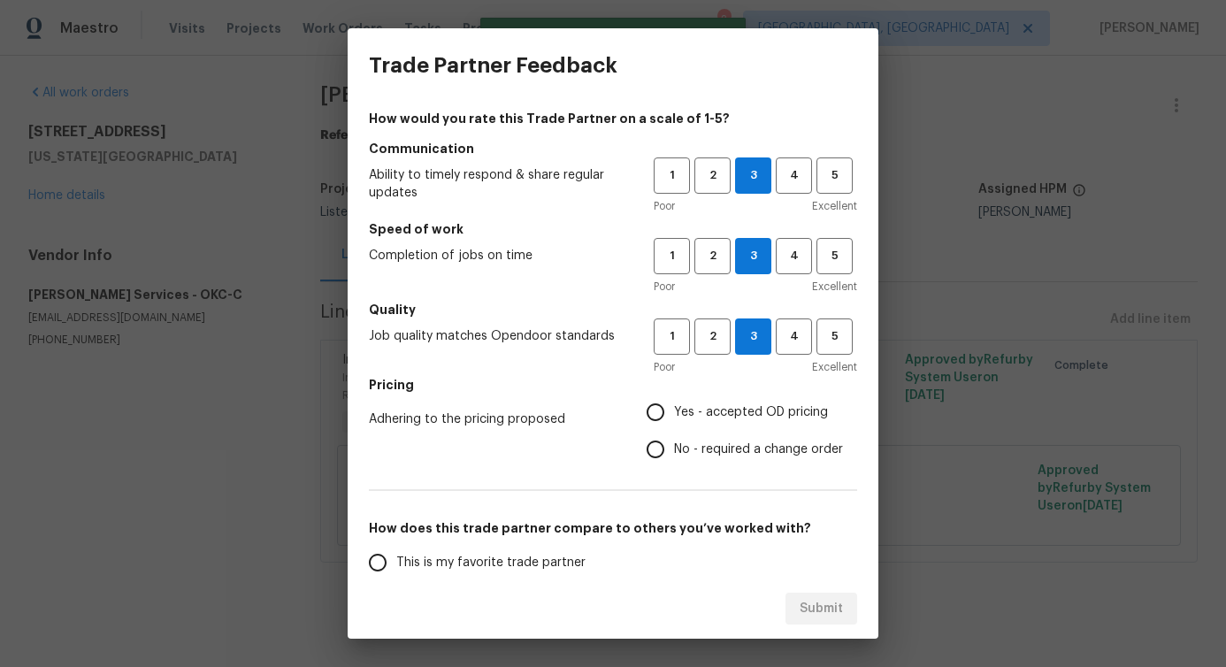
radio input "true"
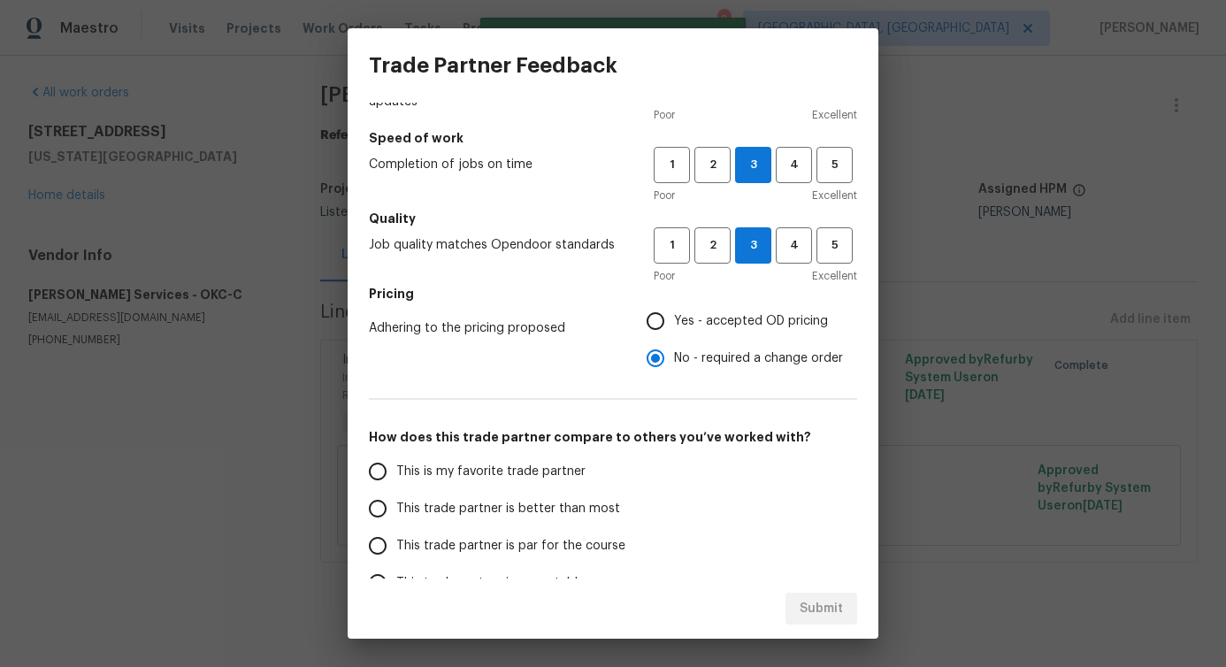
scroll to position [231, 0]
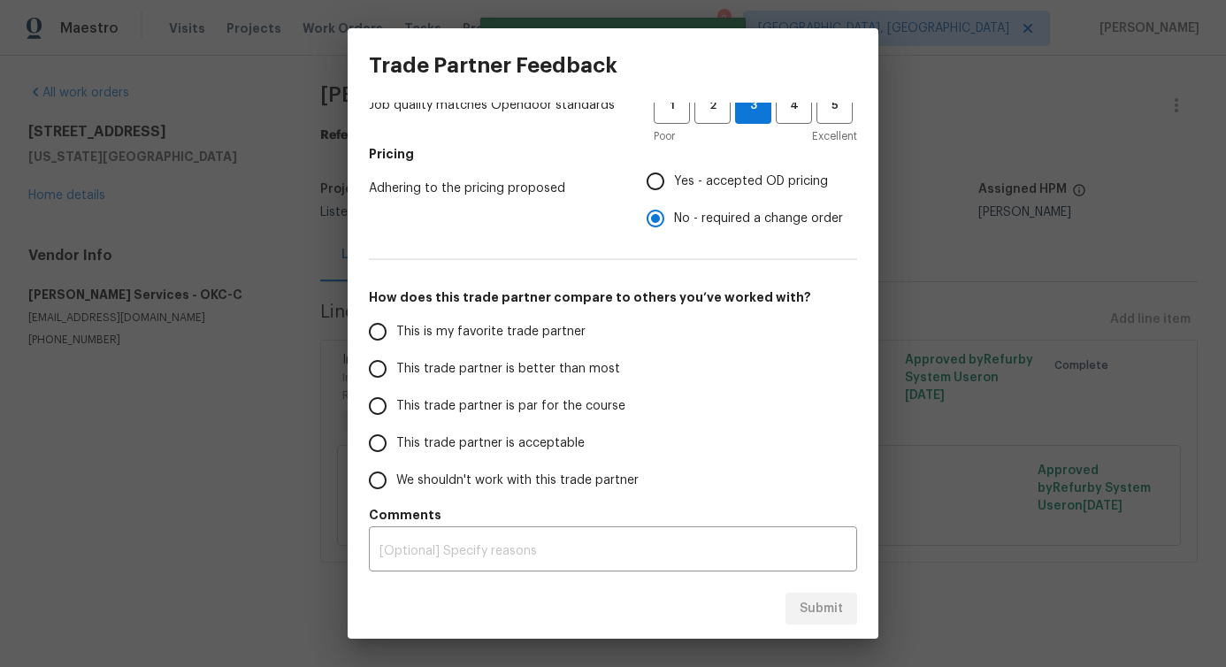
click at [532, 374] on span "This trade partner is better than most" at bounding box center [508, 369] width 224 height 19
click at [396, 374] on input "This trade partner is better than most" at bounding box center [377, 368] width 37 height 37
click at [807, 607] on span "Submit" at bounding box center [821, 609] width 43 height 22
radio input "true"
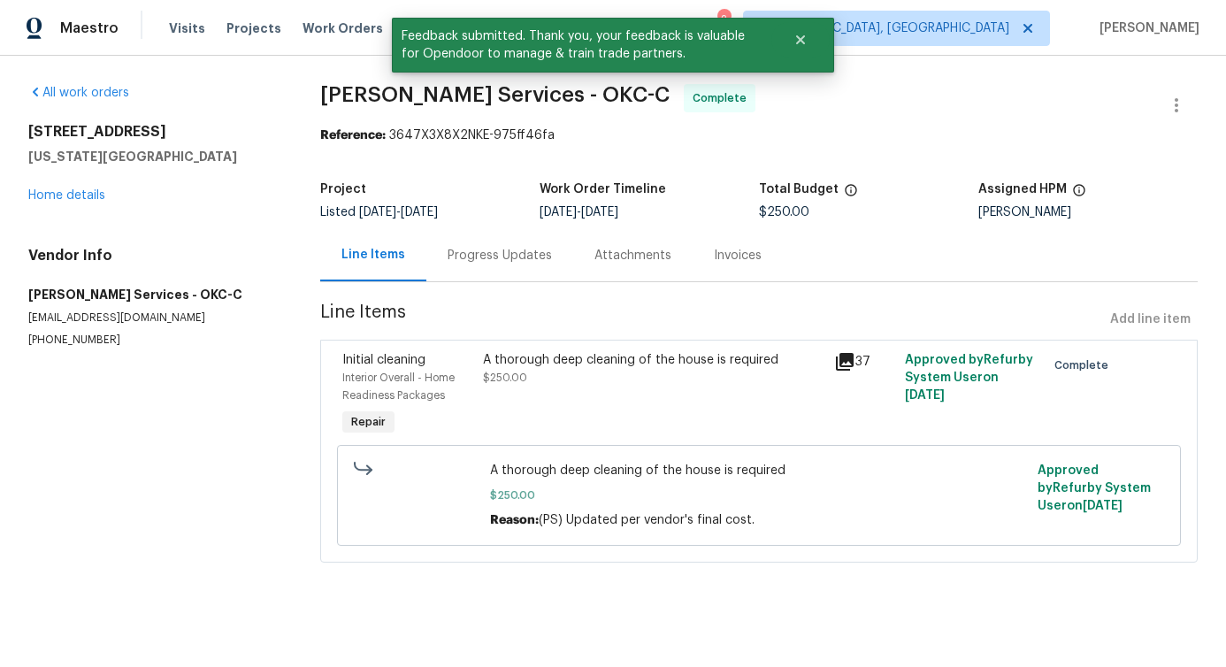
click at [492, 270] on div "Progress Updates" at bounding box center [499, 255] width 147 height 52
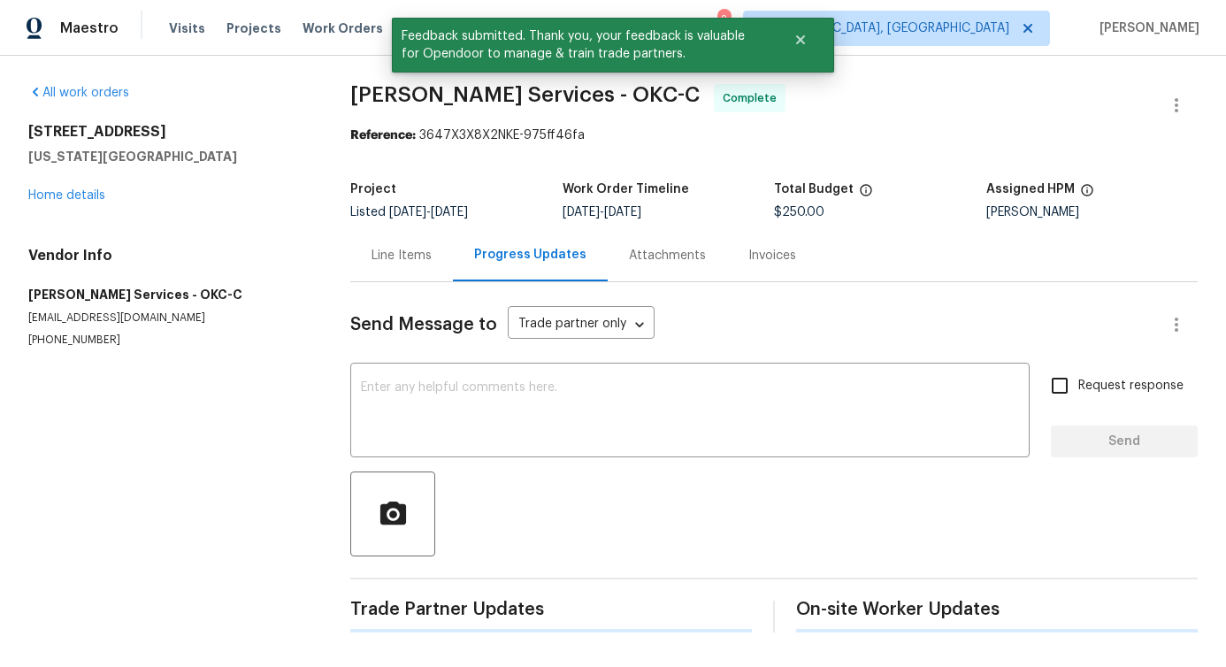
click at [528, 468] on div "Send Message to Trade partner only Trade partner only ​ x ​ Request response Se…" at bounding box center [773, 457] width 847 height 350
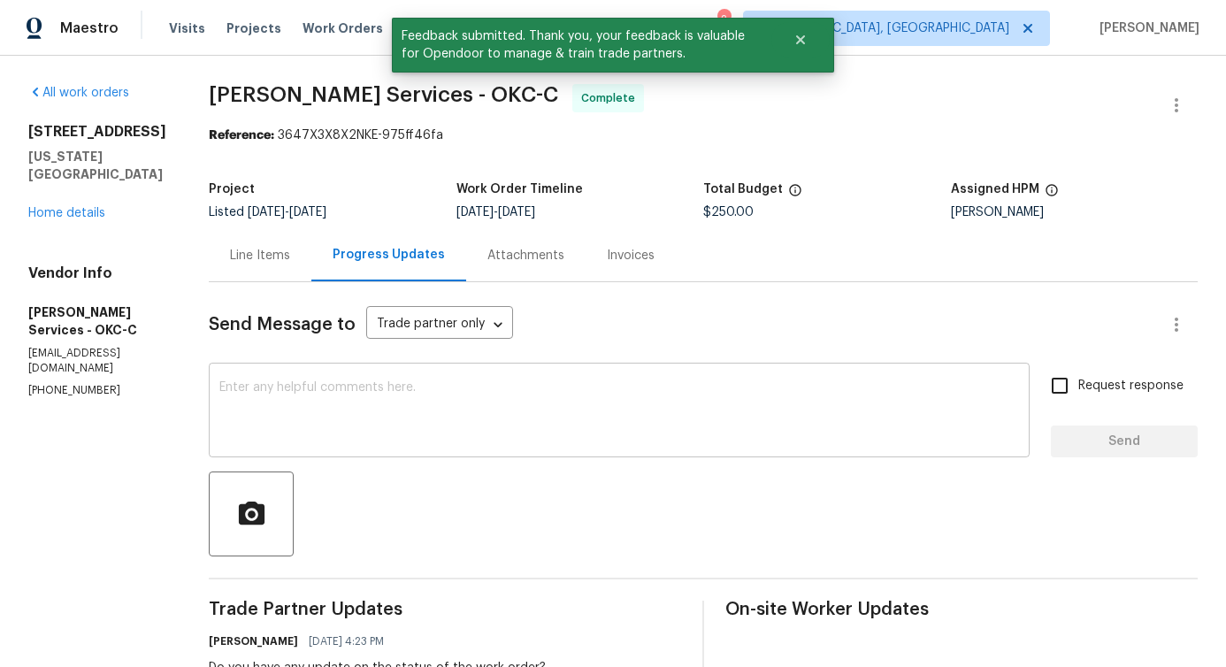
click at [516, 388] on textarea at bounding box center [619, 412] width 800 height 62
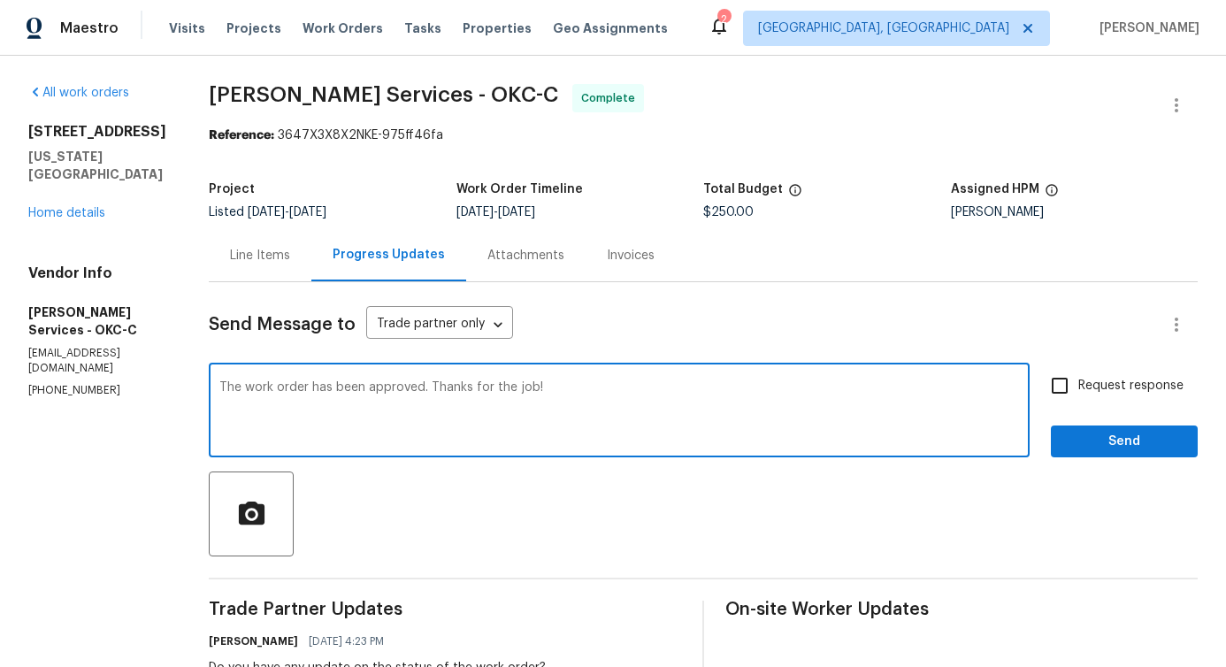
type textarea "The work order has been approved. Thanks for the job!"
click at [1136, 442] on span "Send" at bounding box center [1124, 442] width 119 height 22
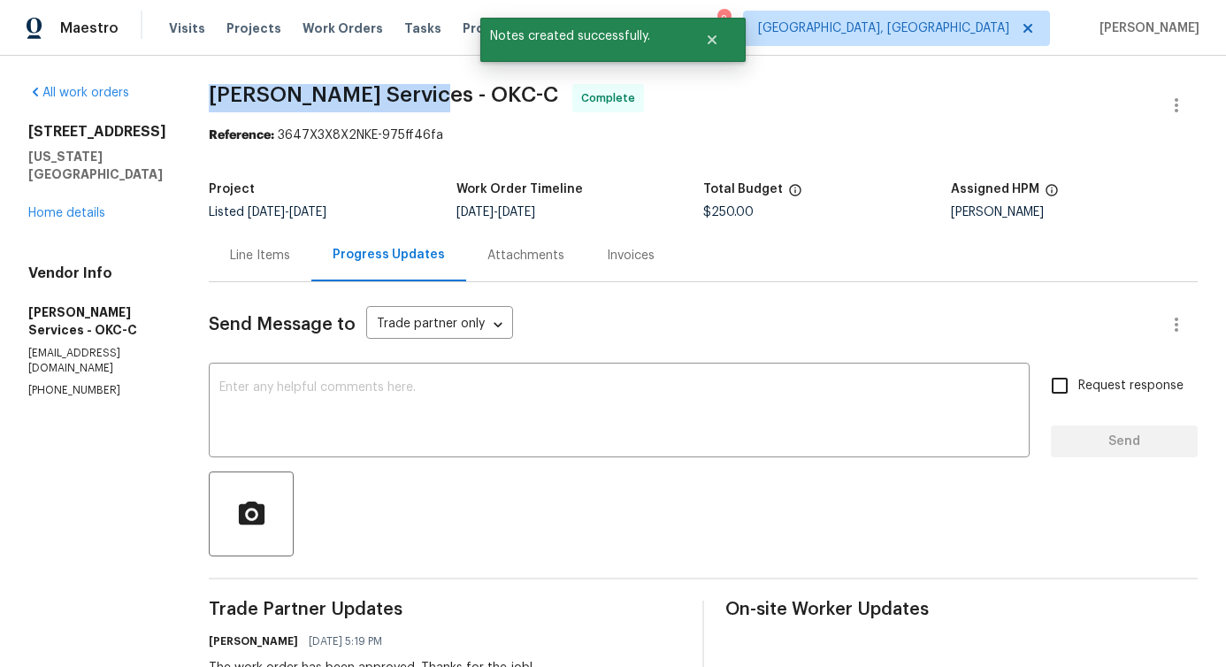
drag, startPoint x: 195, startPoint y: 97, endPoint x: 404, endPoint y: 103, distance: 208.8
click at [404, 103] on span "[PERSON_NAME] Services - OKC-C" at bounding box center [383, 94] width 349 height 21
copy span "[PERSON_NAME] Services -"
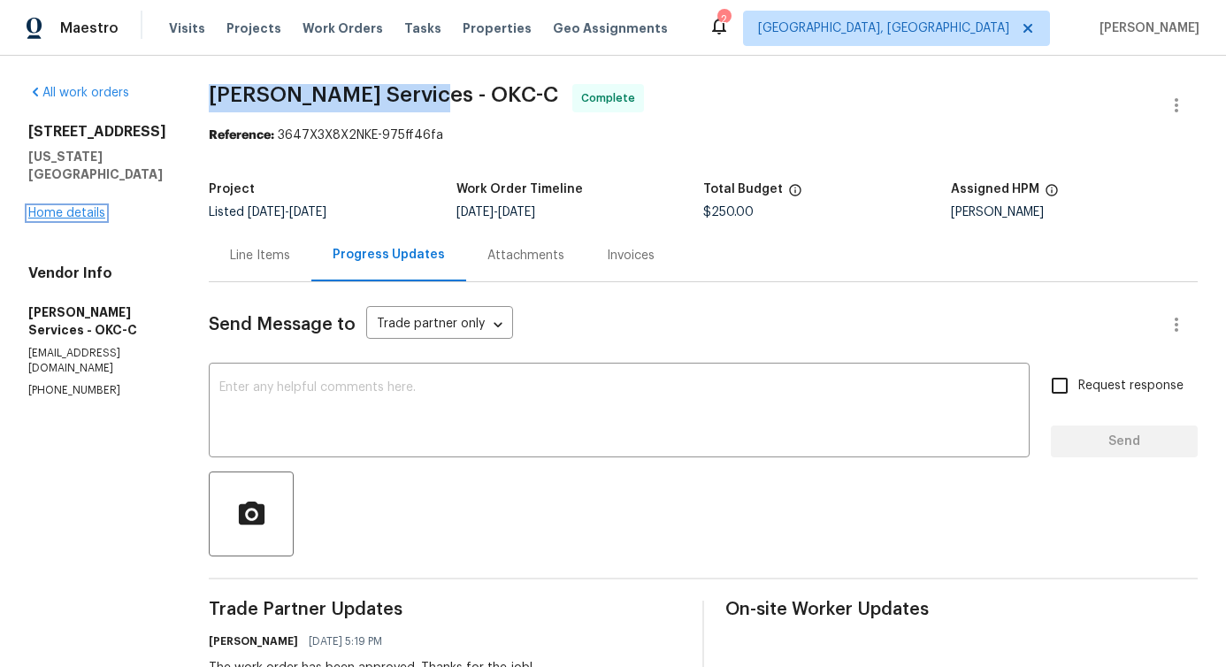
click at [83, 219] on link "Home details" at bounding box center [66, 213] width 77 height 12
